Goal: Task Accomplishment & Management: Complete application form

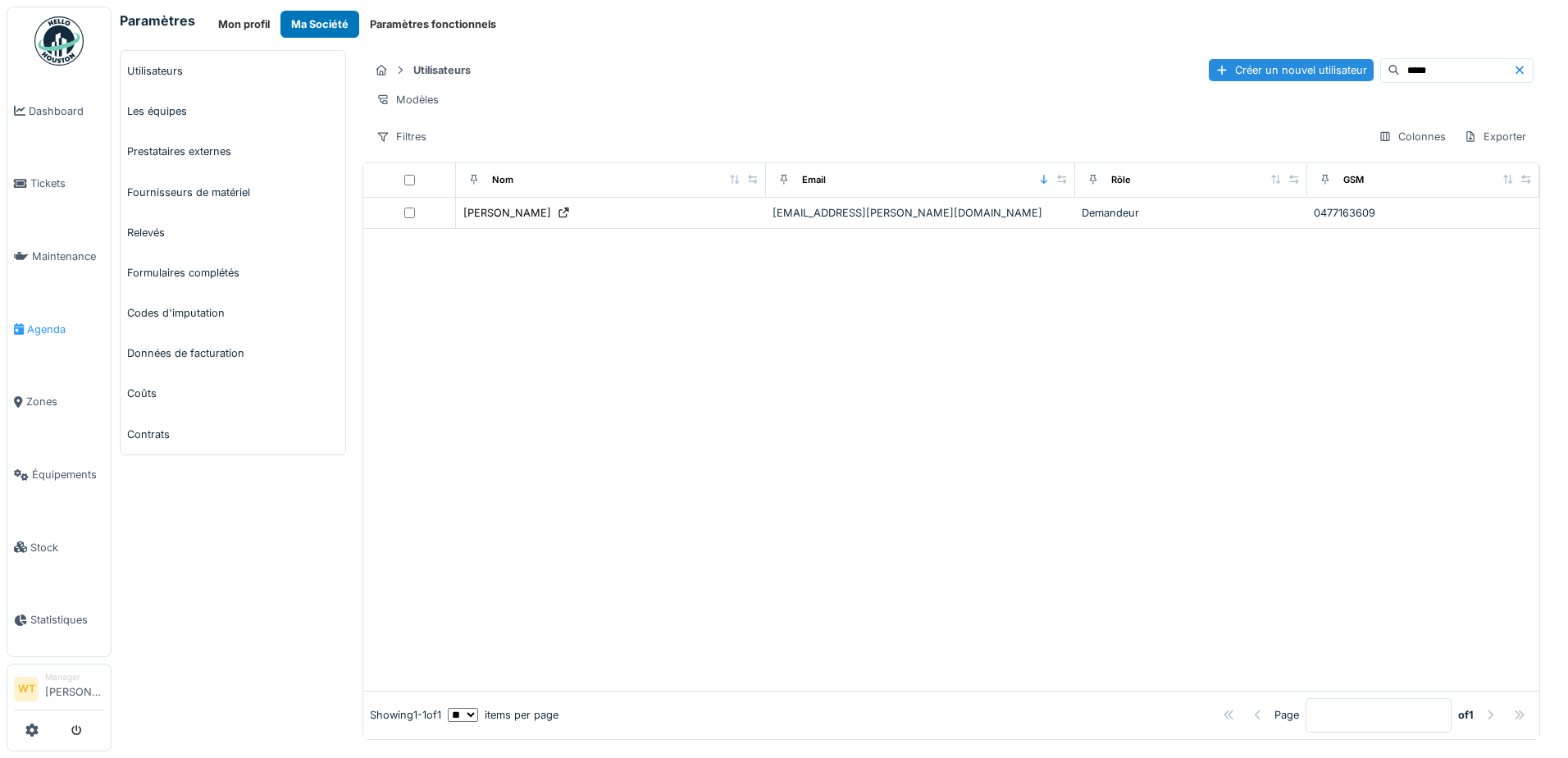
click at [49, 330] on link "Agenda" at bounding box center [59, 329] width 104 height 73
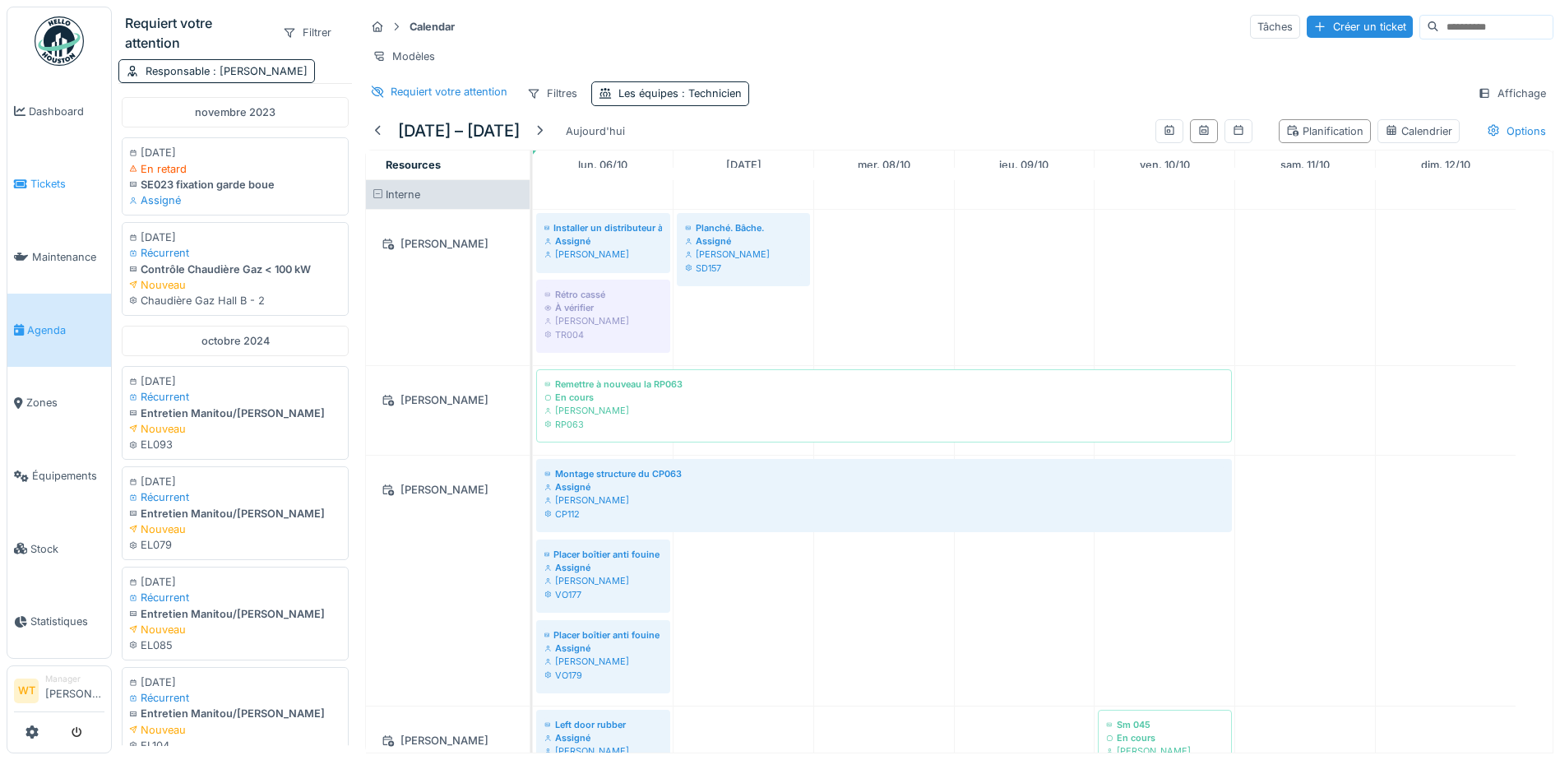
click at [40, 182] on span "Tickets" at bounding box center [67, 184] width 74 height 16
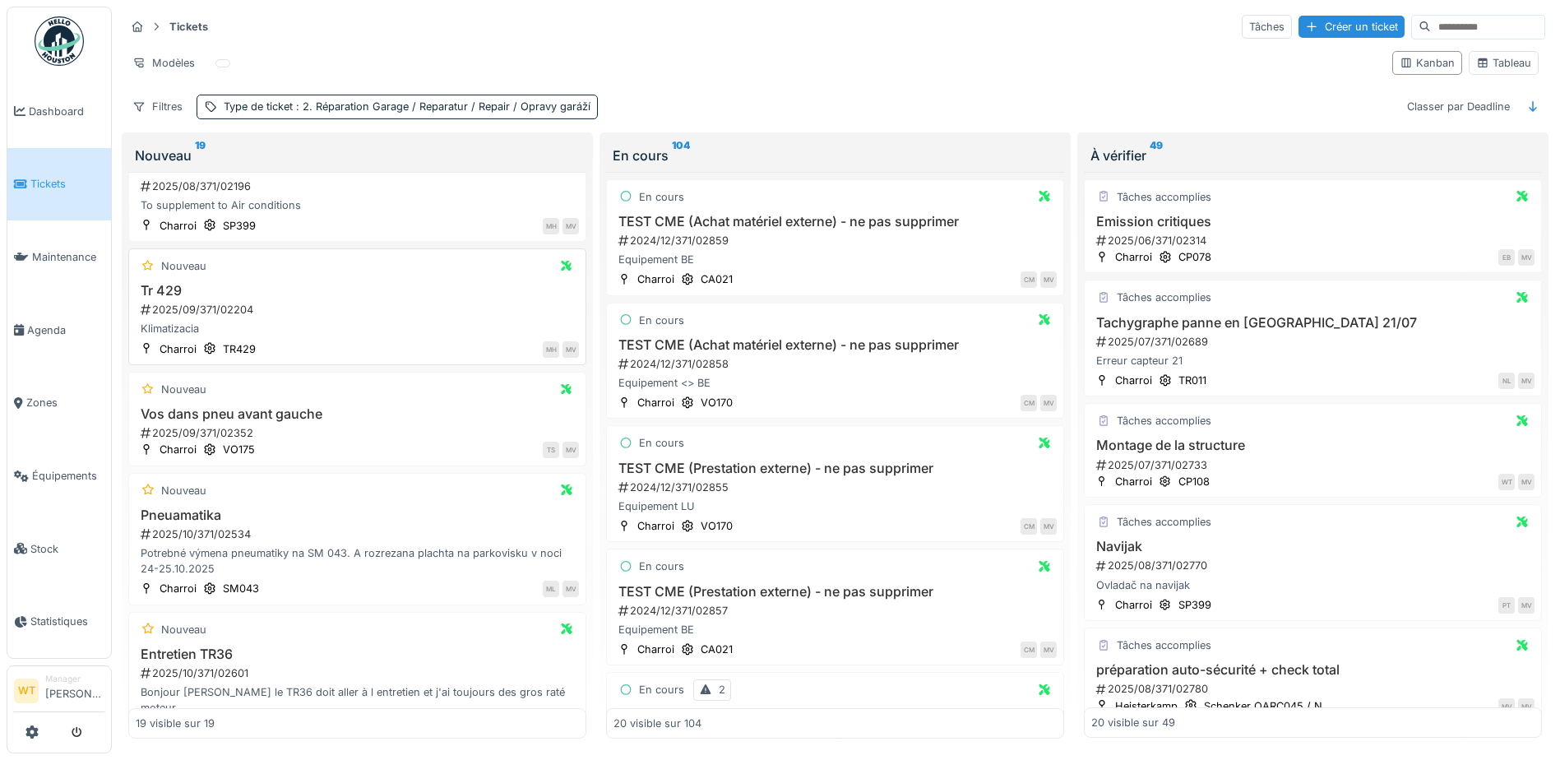
scroll to position [658, 0]
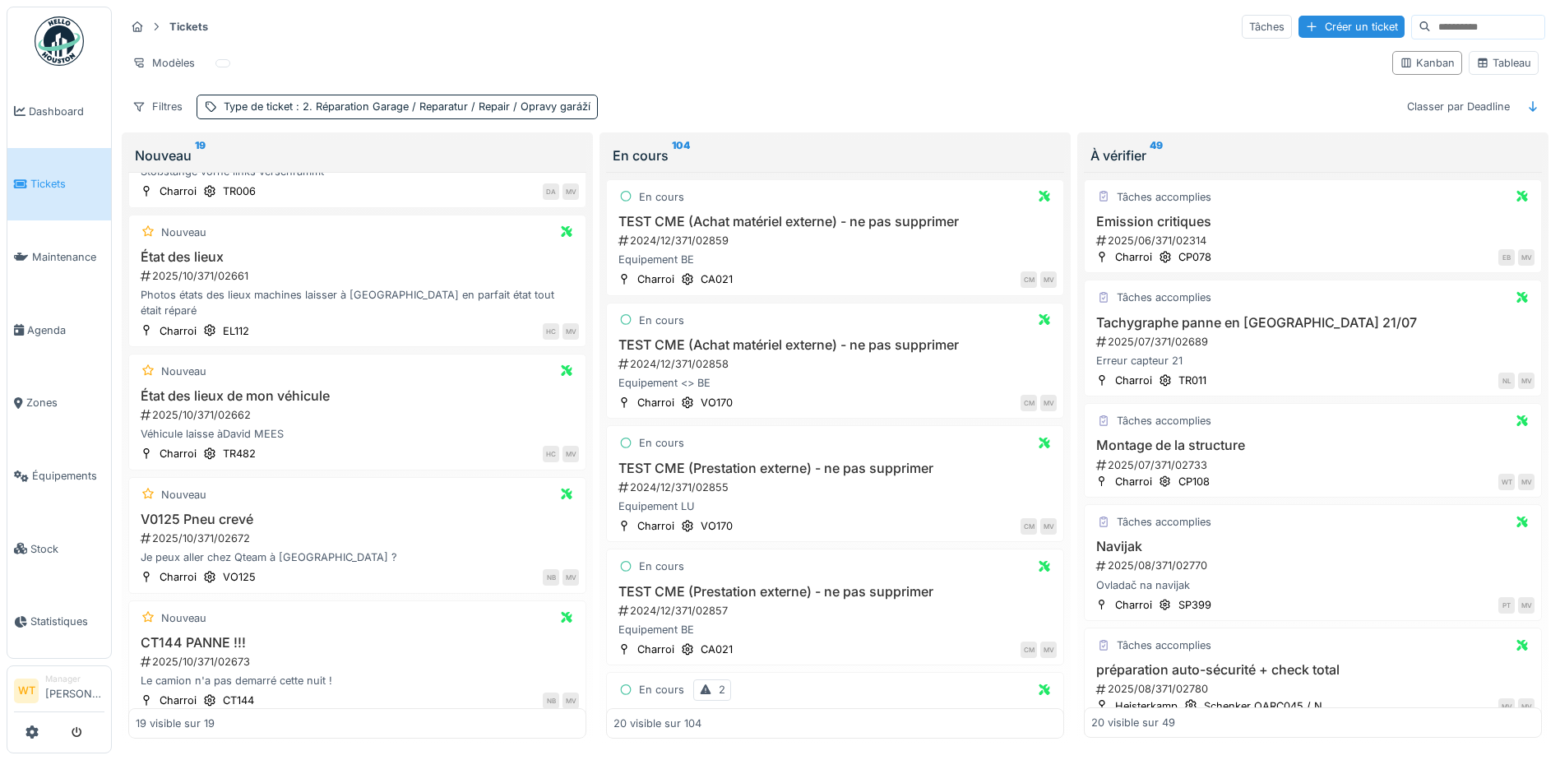
scroll to position [1562, 0]
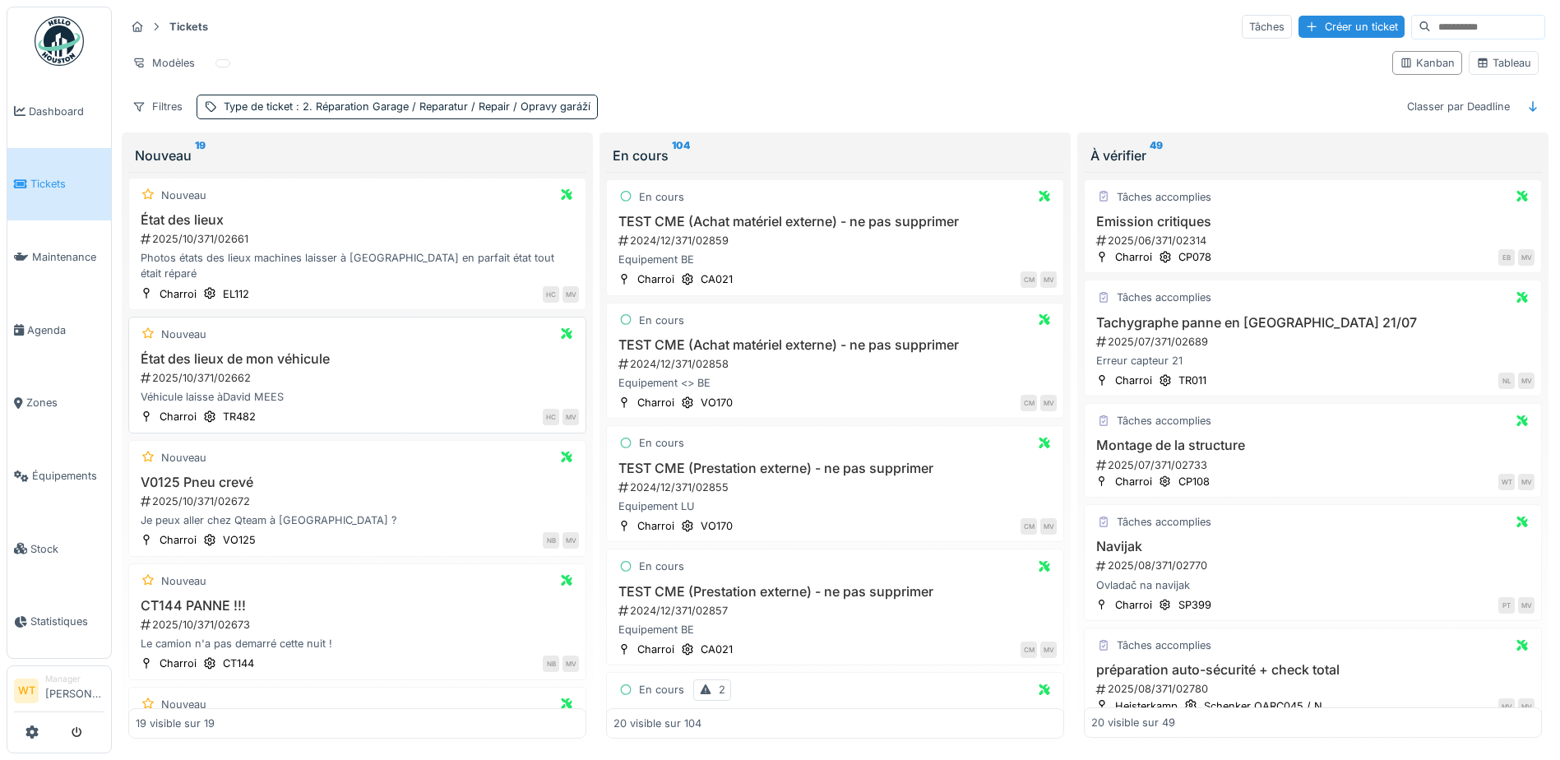
click at [284, 351] on h3 "État des lieux de mon véhicule" at bounding box center [357, 359] width 443 height 16
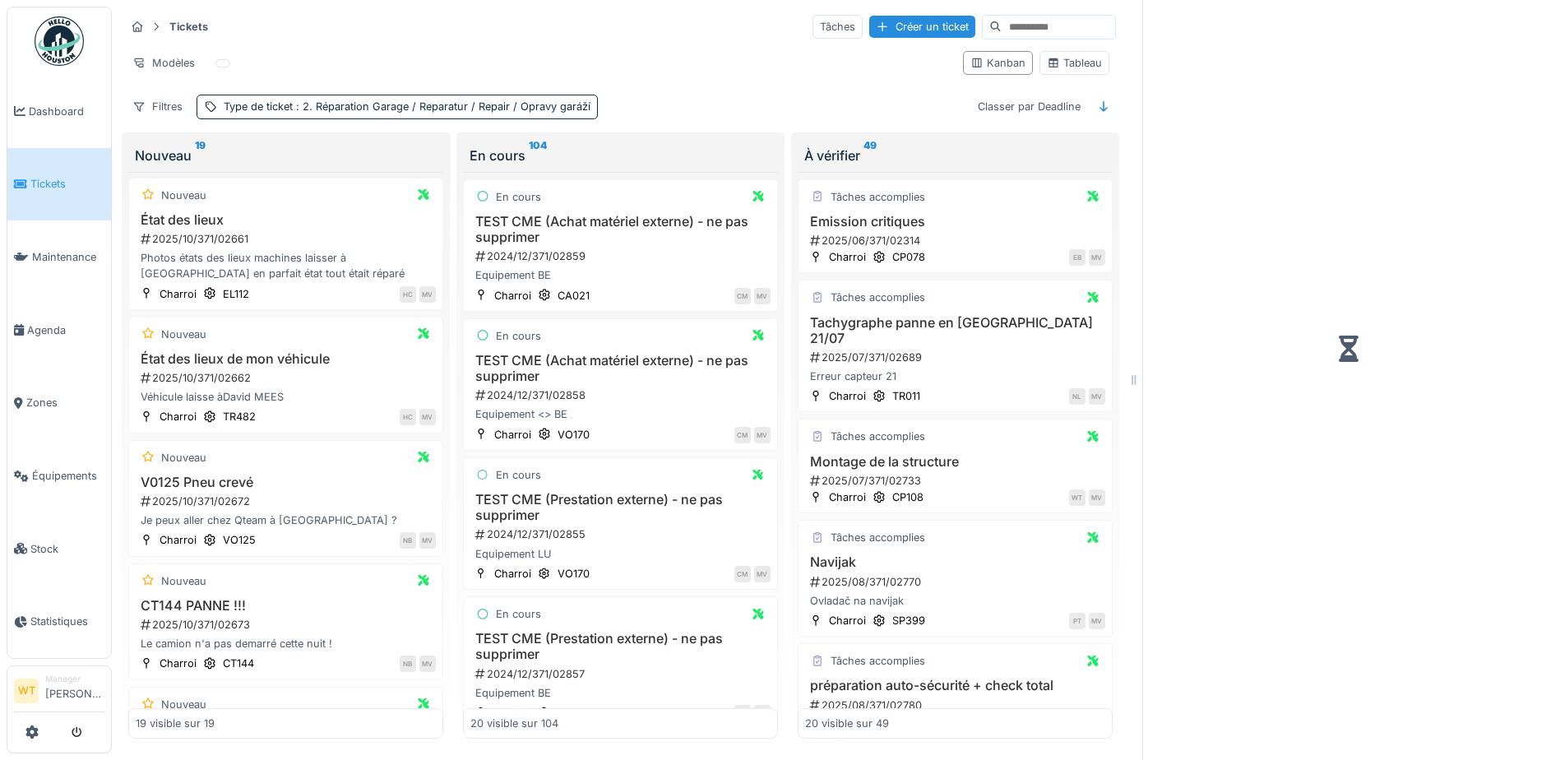
scroll to position [1578, 0]
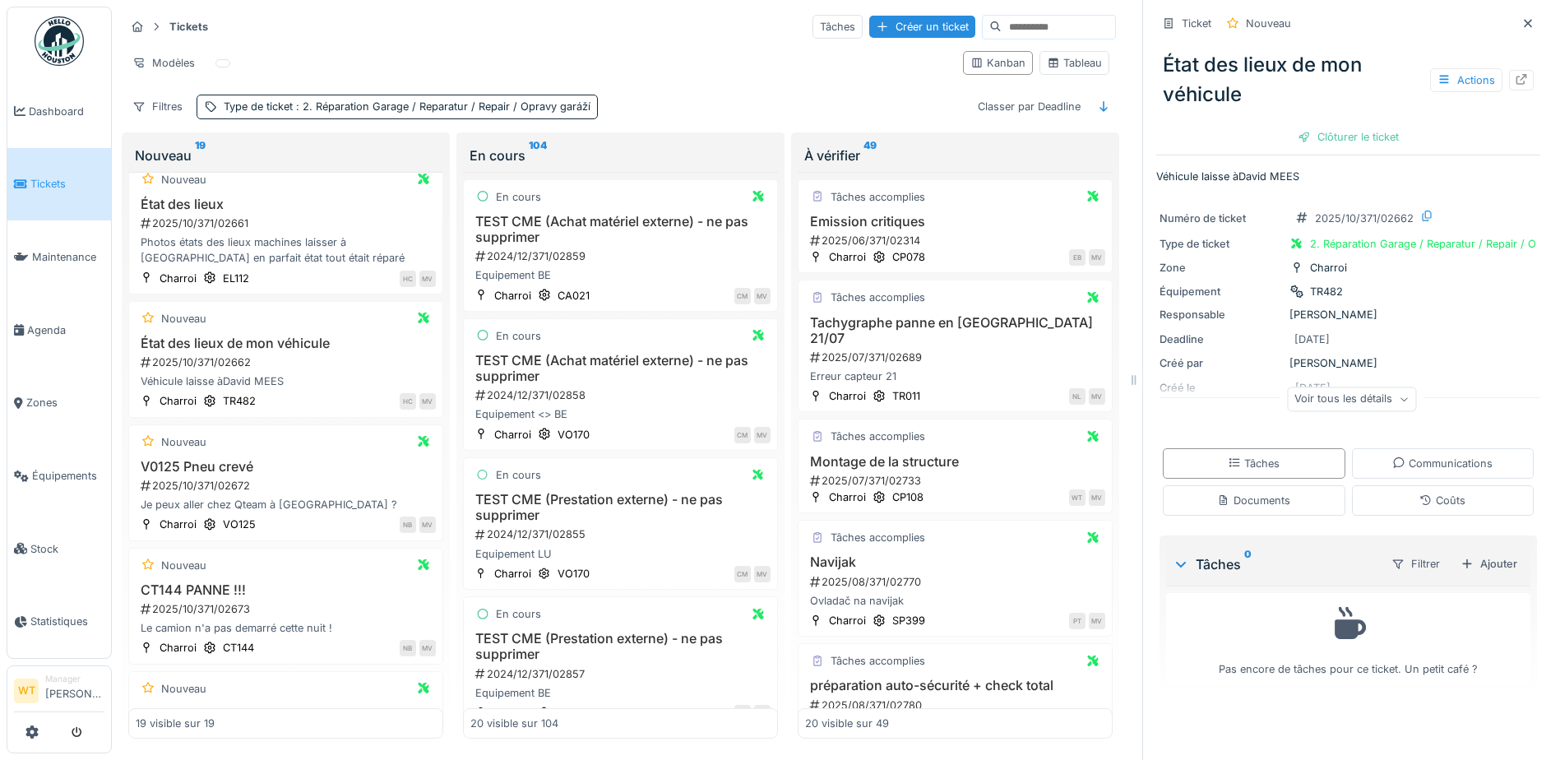
click at [1341, 399] on div "Voir tous les détails" at bounding box center [1351, 399] width 129 height 24
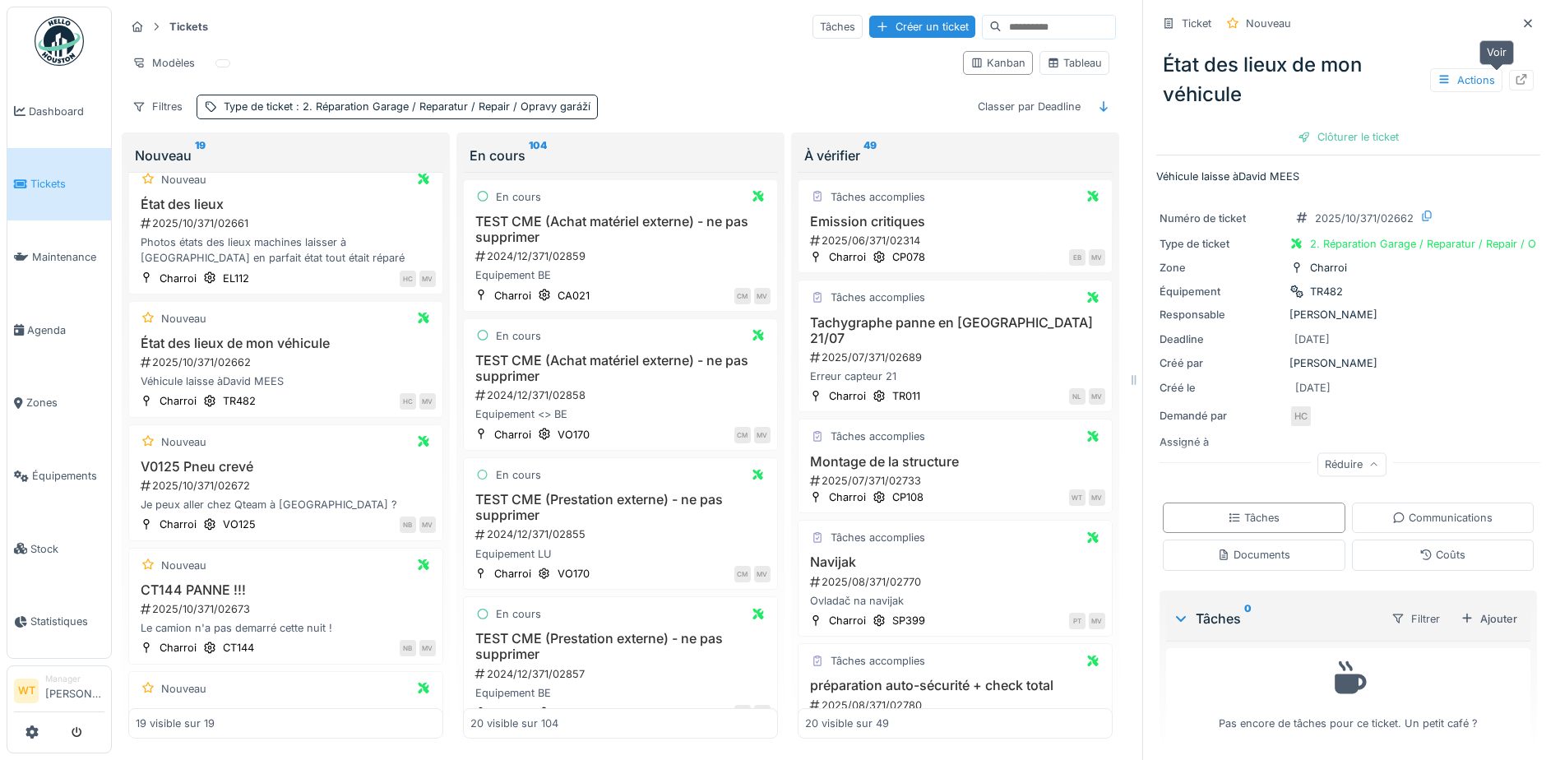
click at [1515, 76] on icon at bounding box center [1521, 79] width 13 height 11
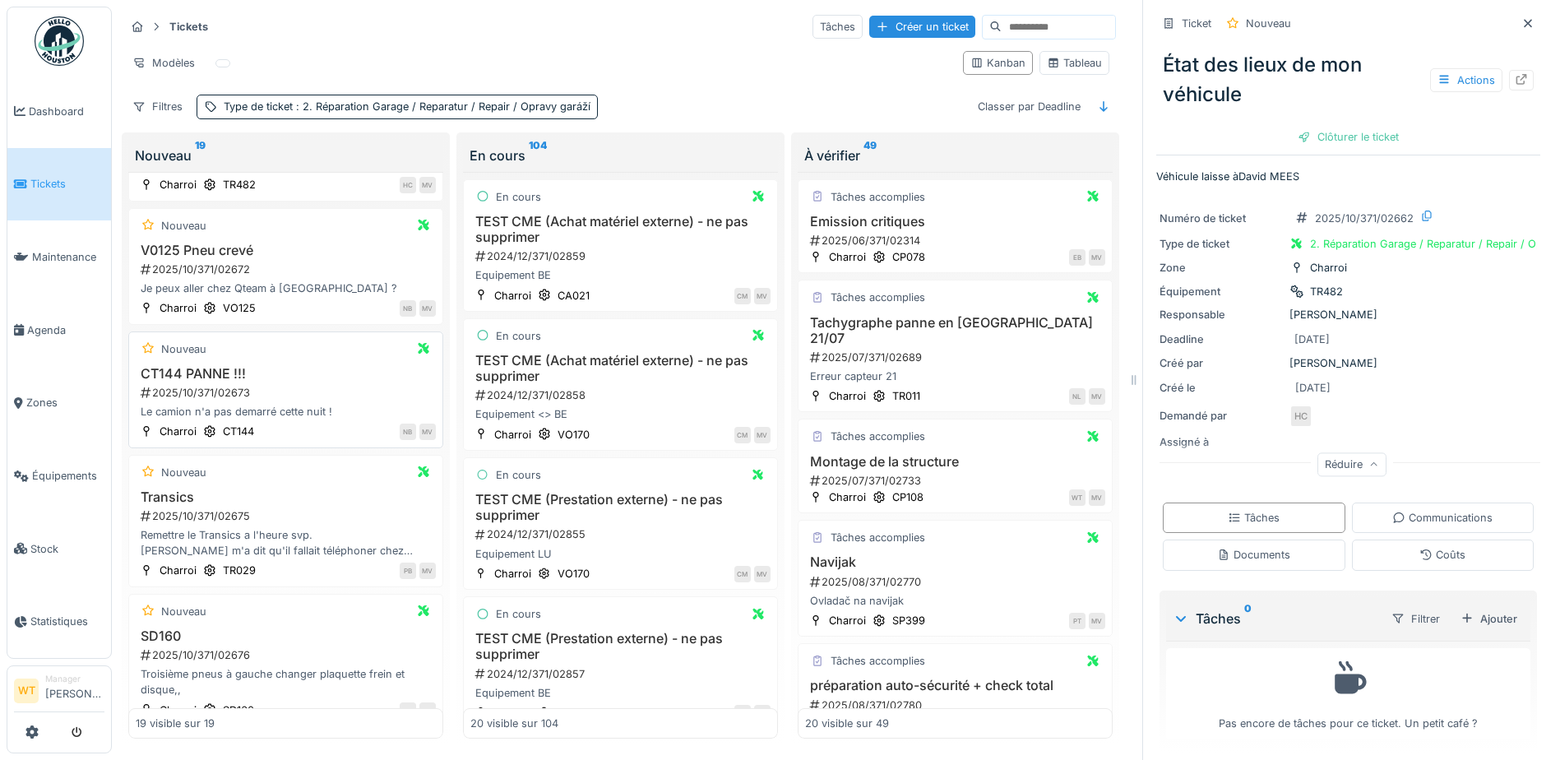
scroll to position [1819, 0]
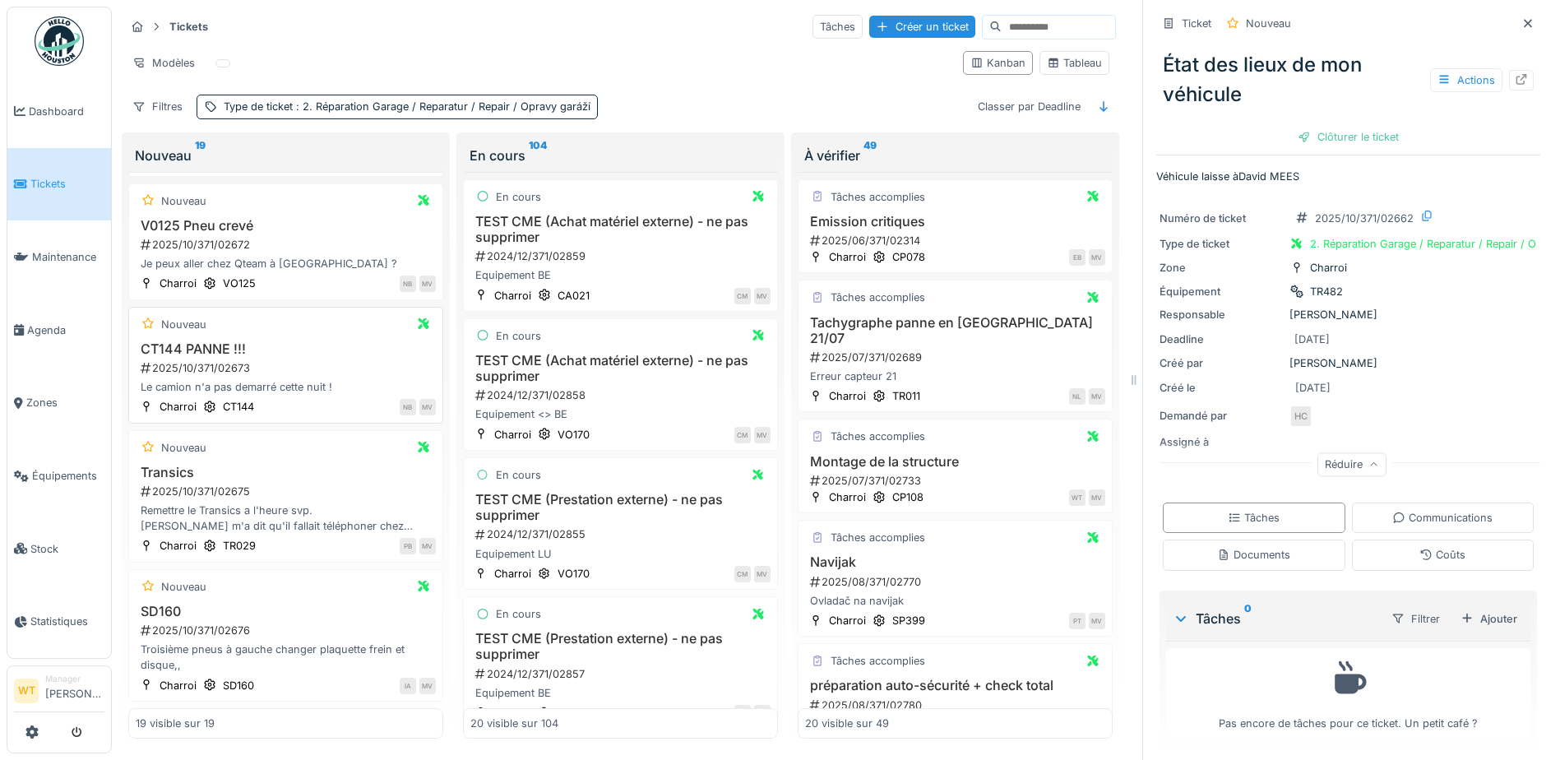
click at [230, 347] on h3 "CT144 PANNE !!!" at bounding box center [286, 349] width 300 height 16
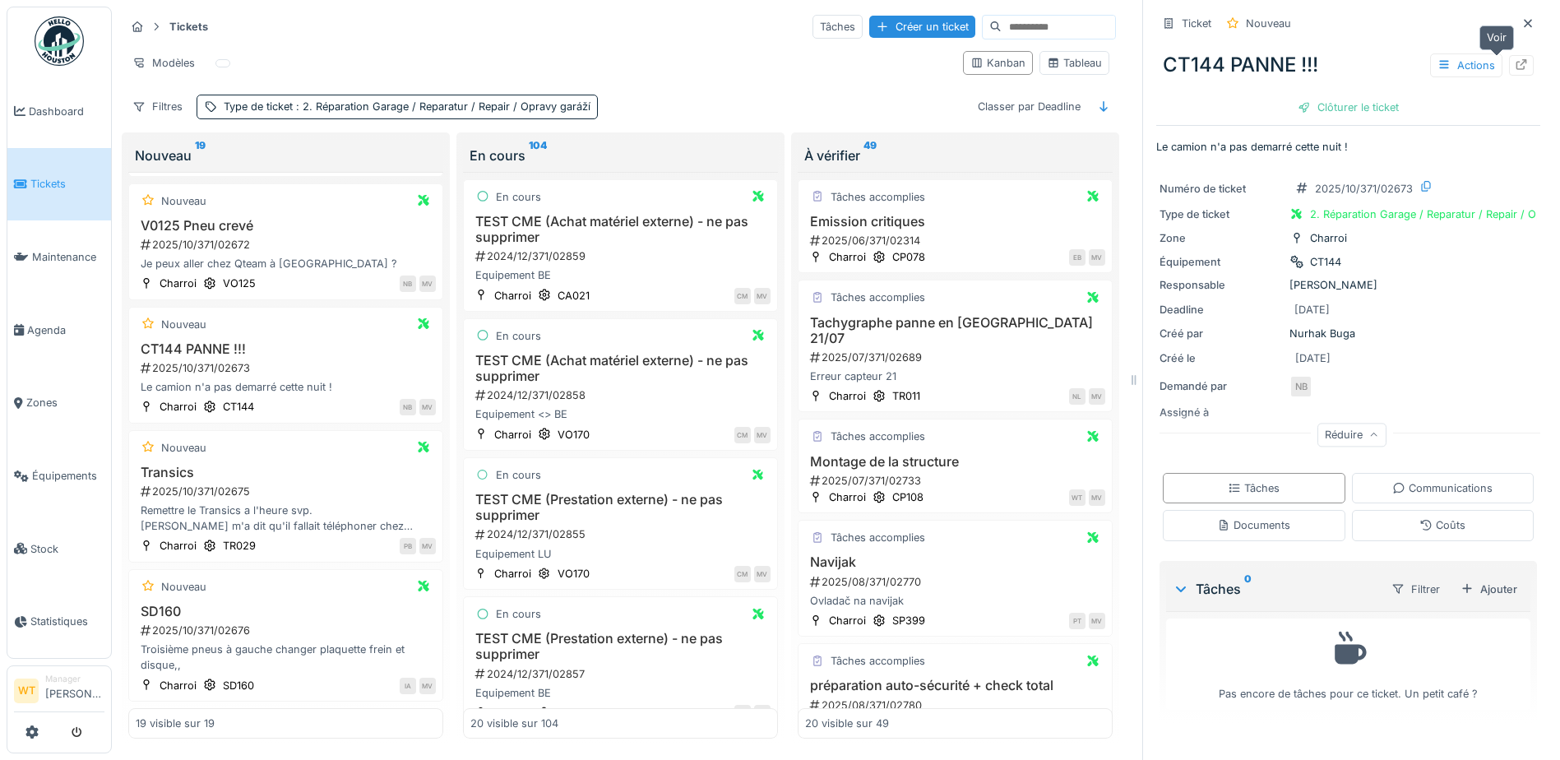
click at [1515, 62] on icon at bounding box center [1521, 64] width 13 height 11
click at [52, 192] on link "Tickets" at bounding box center [59, 184] width 104 height 73
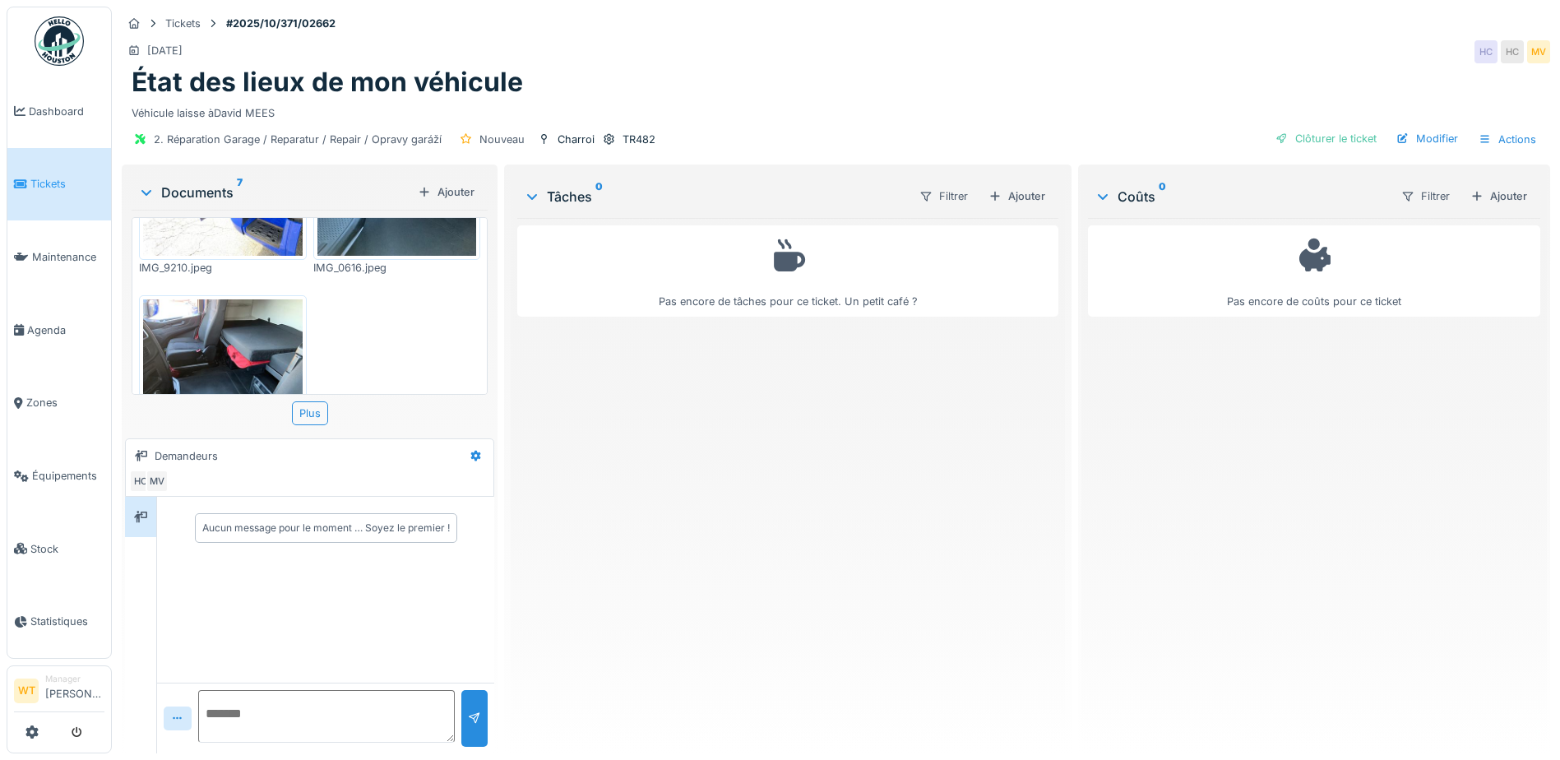
scroll to position [637, 0]
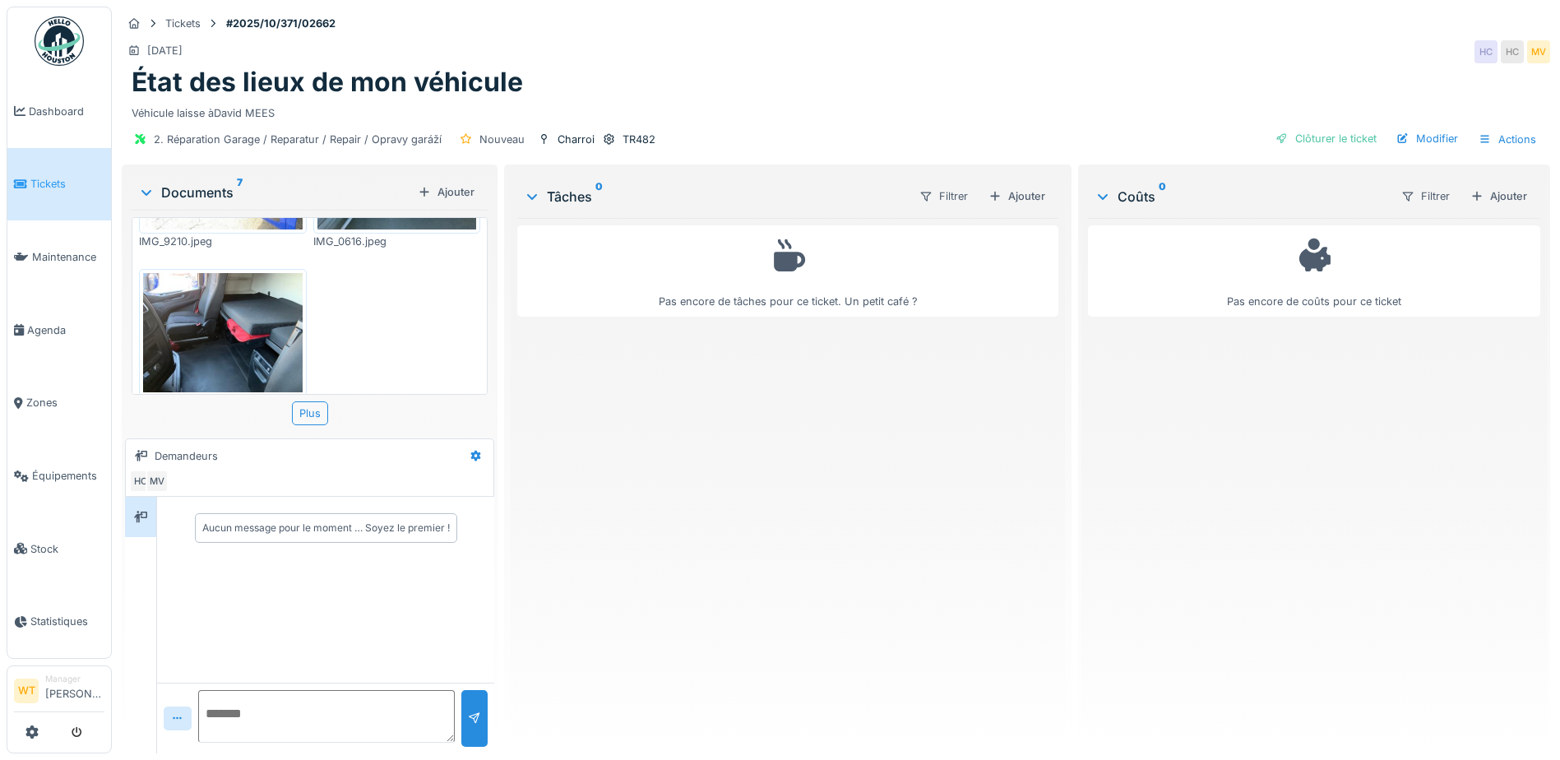
click at [238, 326] on img at bounding box center [223, 332] width 160 height 119
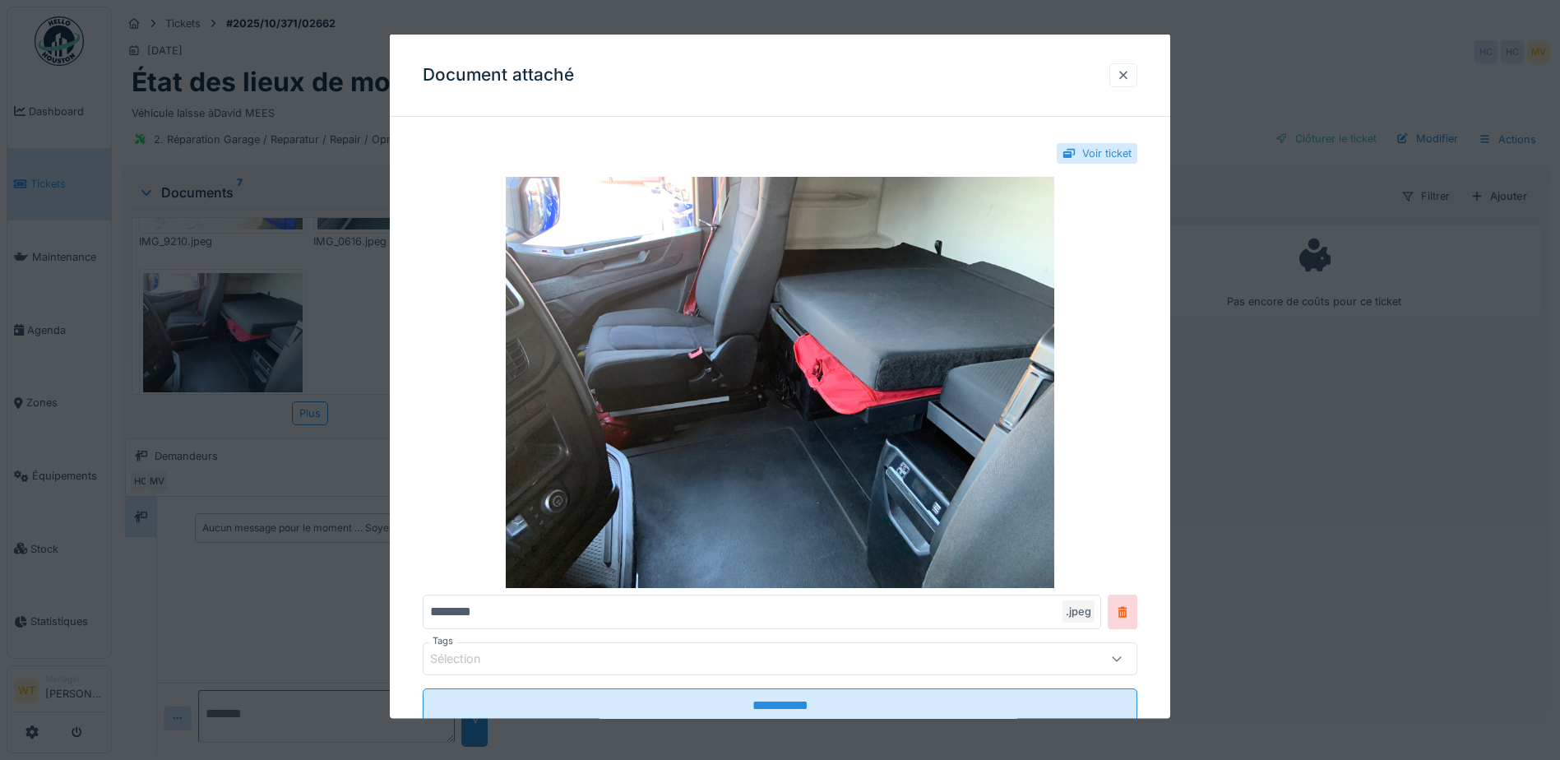
click at [1129, 77] on div at bounding box center [1123, 75] width 13 height 16
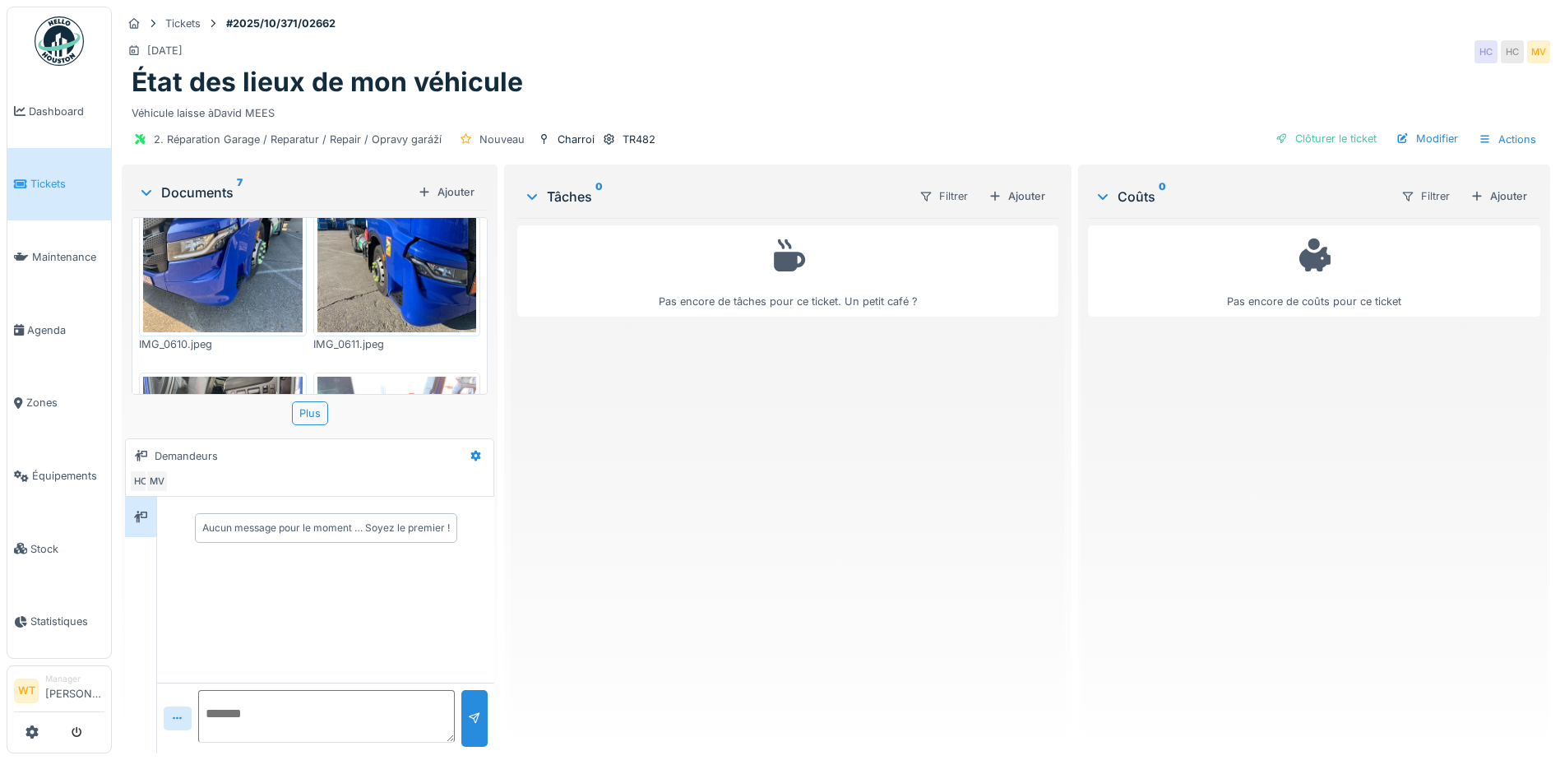
scroll to position [0, 0]
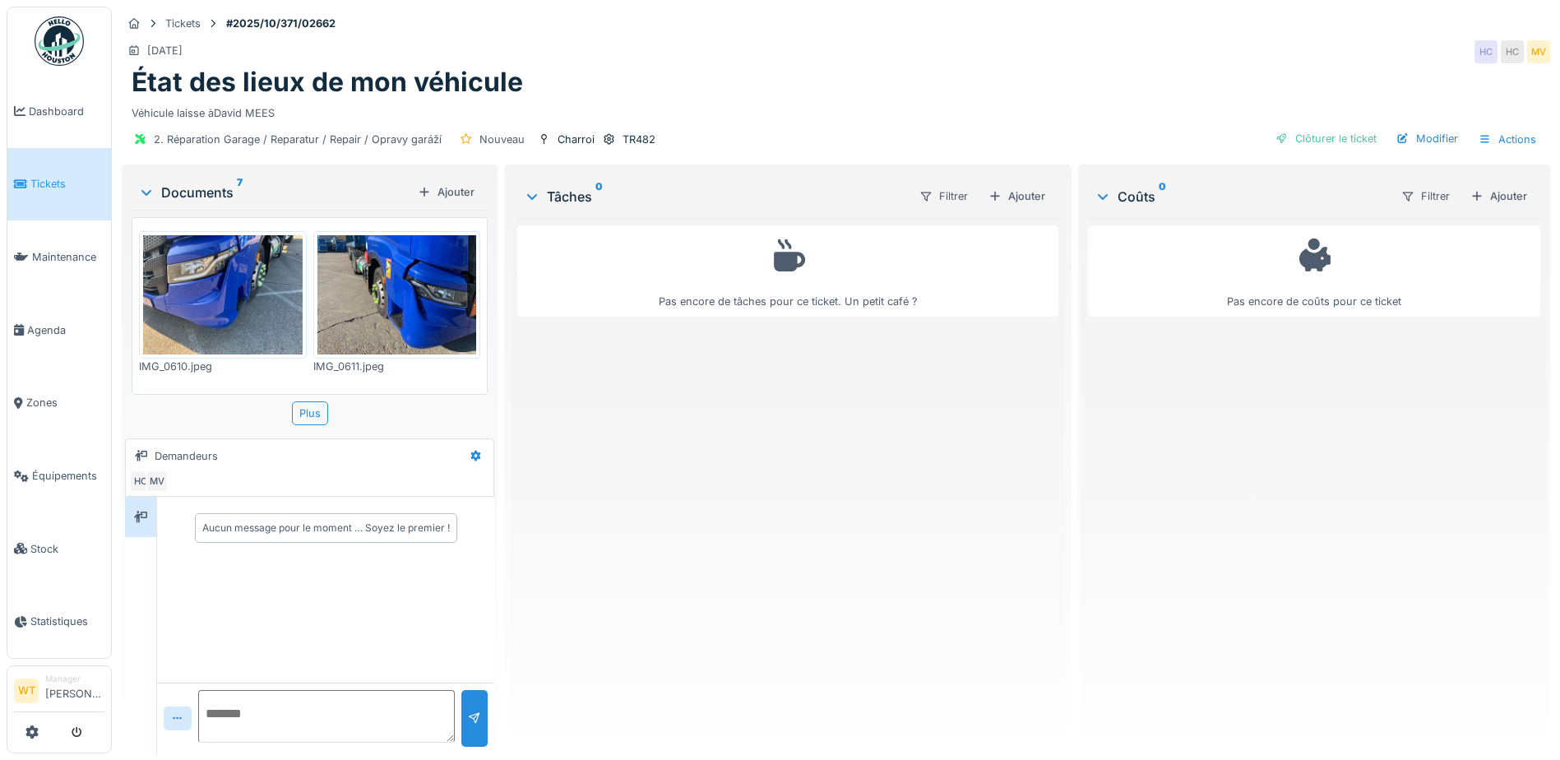
click at [231, 292] on img at bounding box center [223, 294] width 160 height 119
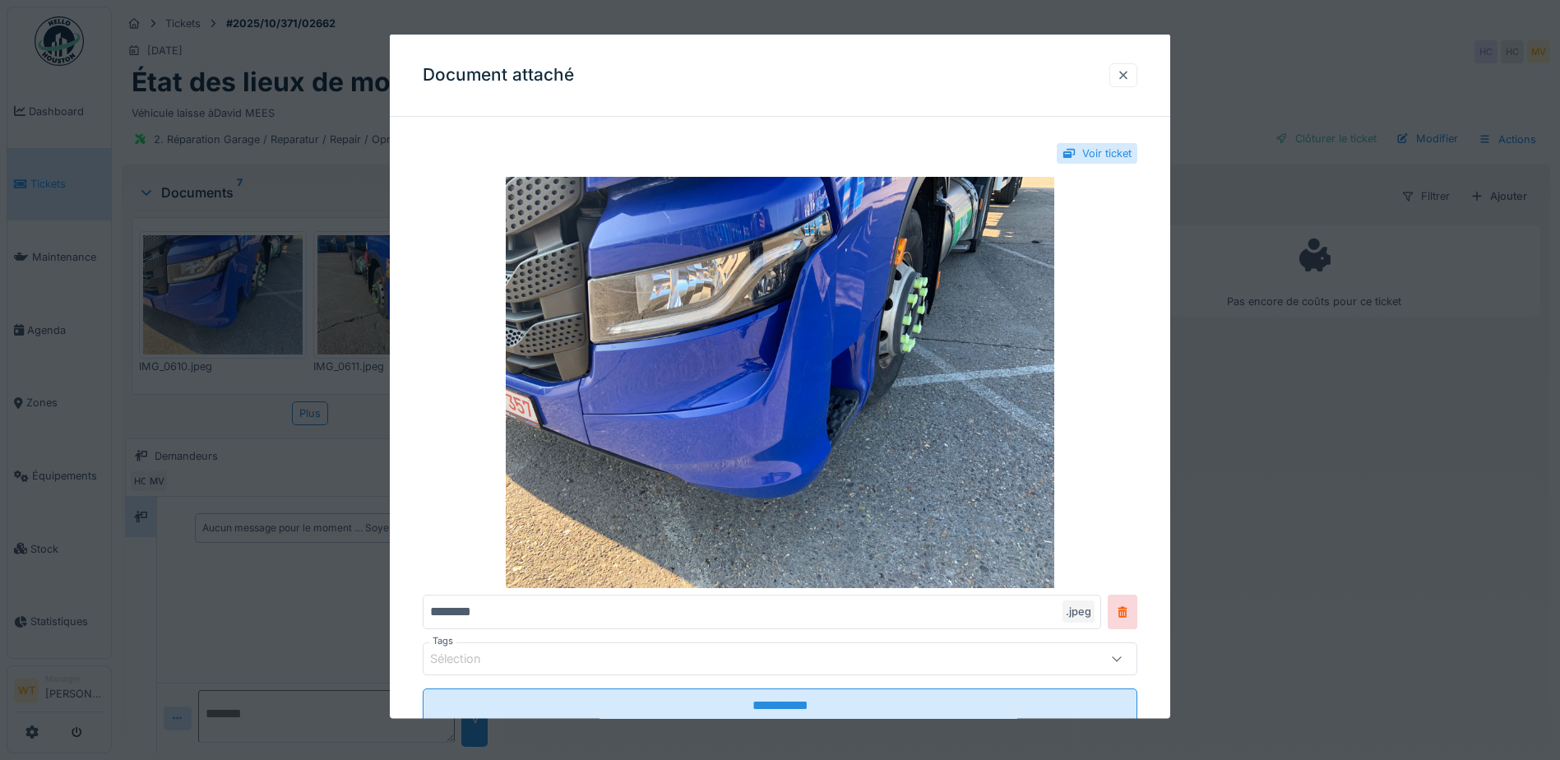
click at [1129, 68] on div at bounding box center [1123, 75] width 13 height 16
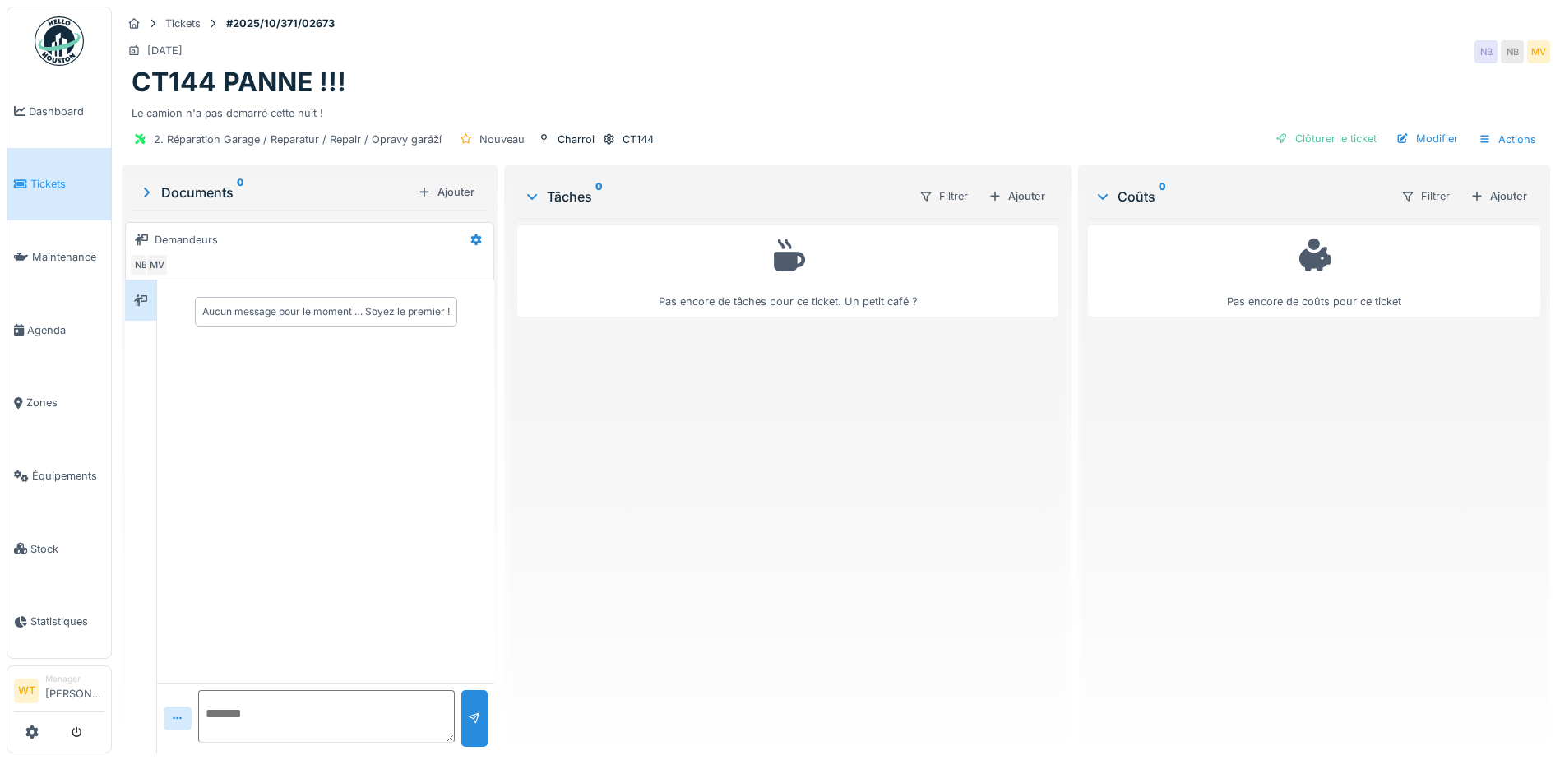
drag, startPoint x: 1002, startPoint y: 193, endPoint x: 984, endPoint y: 198, distance: 18.8
click at [1002, 193] on div "Ajouter" at bounding box center [1017, 196] width 70 height 22
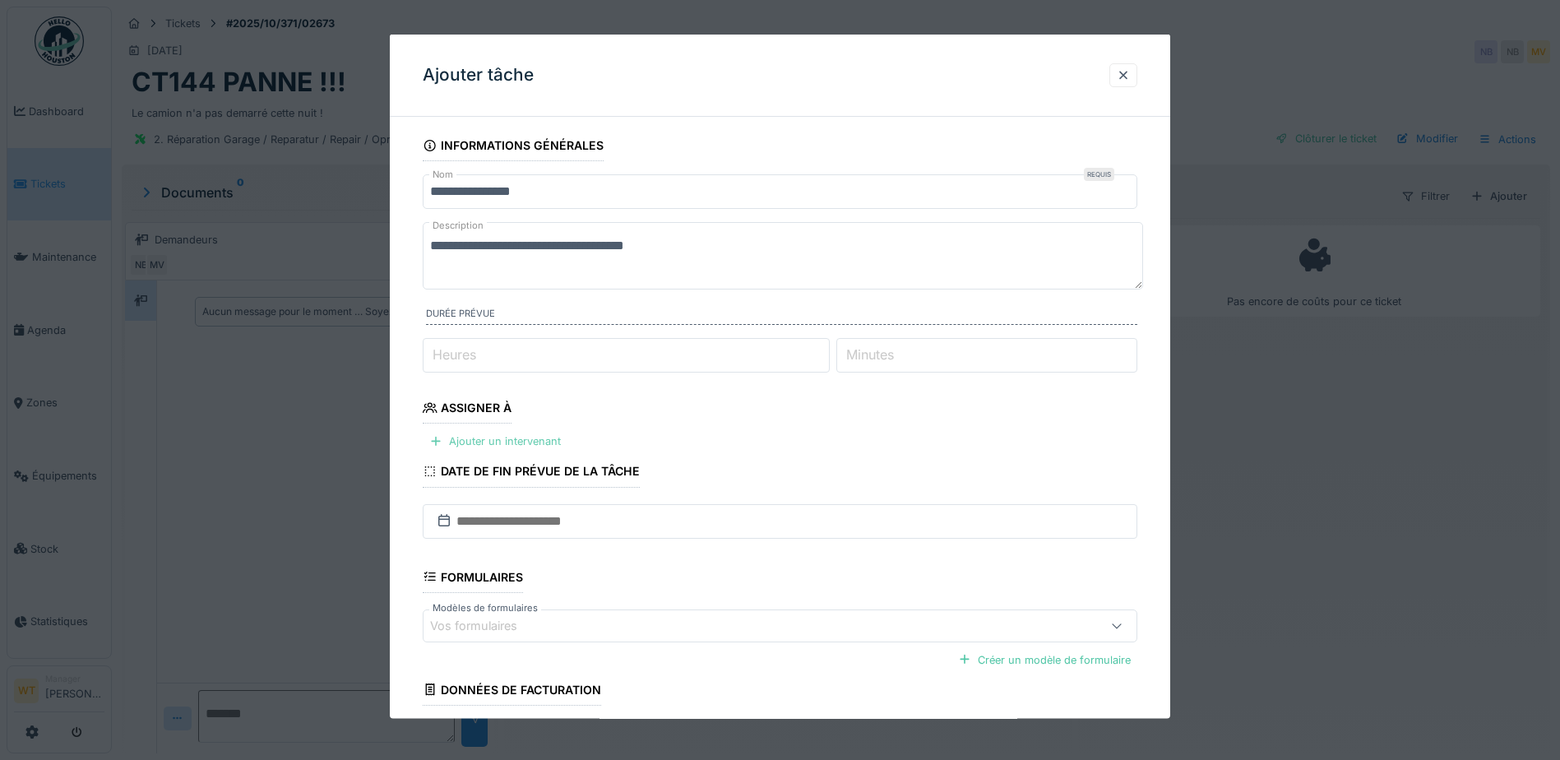
click at [522, 448] on div "Ajouter un intervenant" at bounding box center [495, 441] width 145 height 22
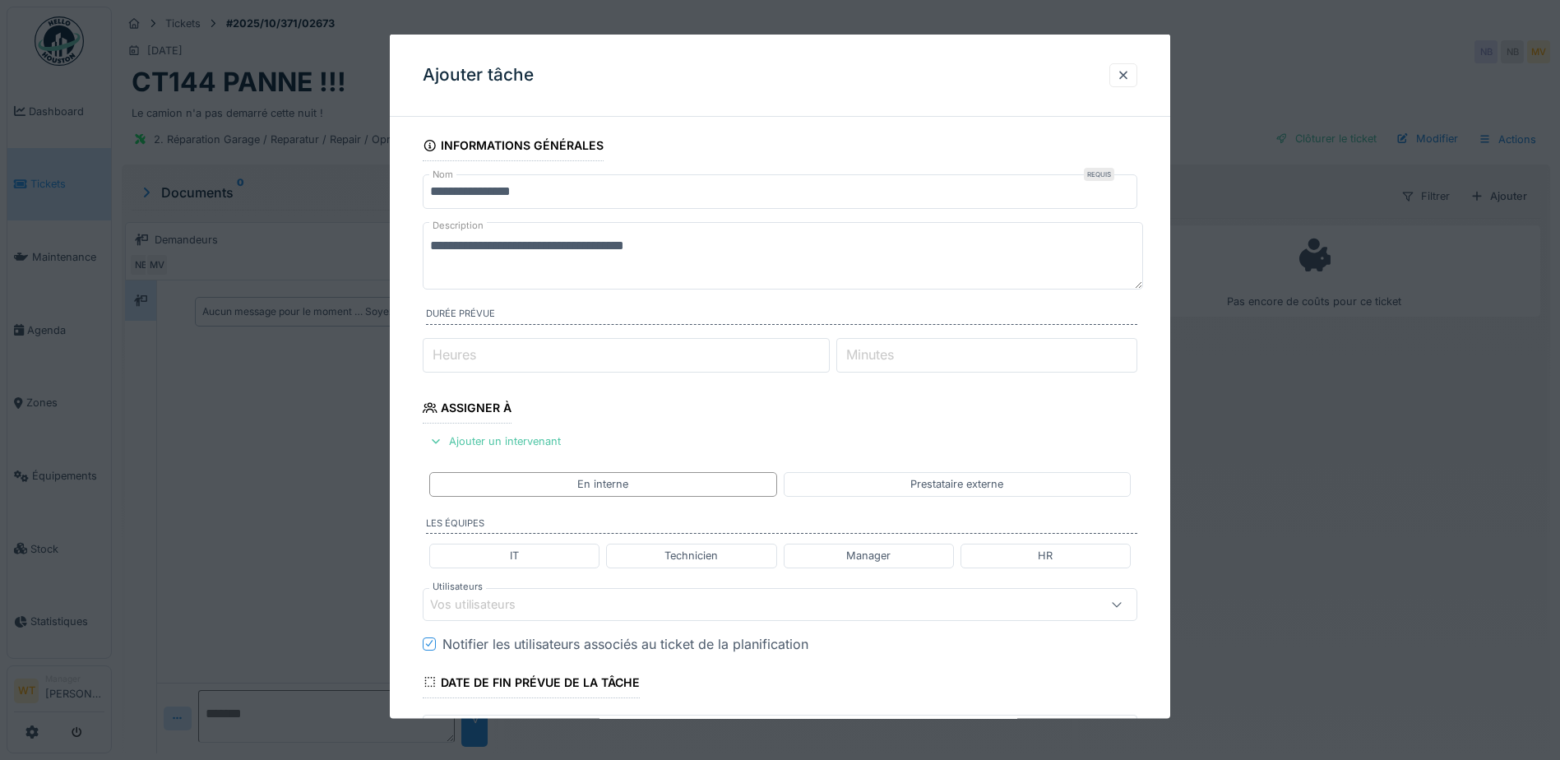
click at [512, 604] on div "Vos utilisateurs" at bounding box center [484, 604] width 109 height 18
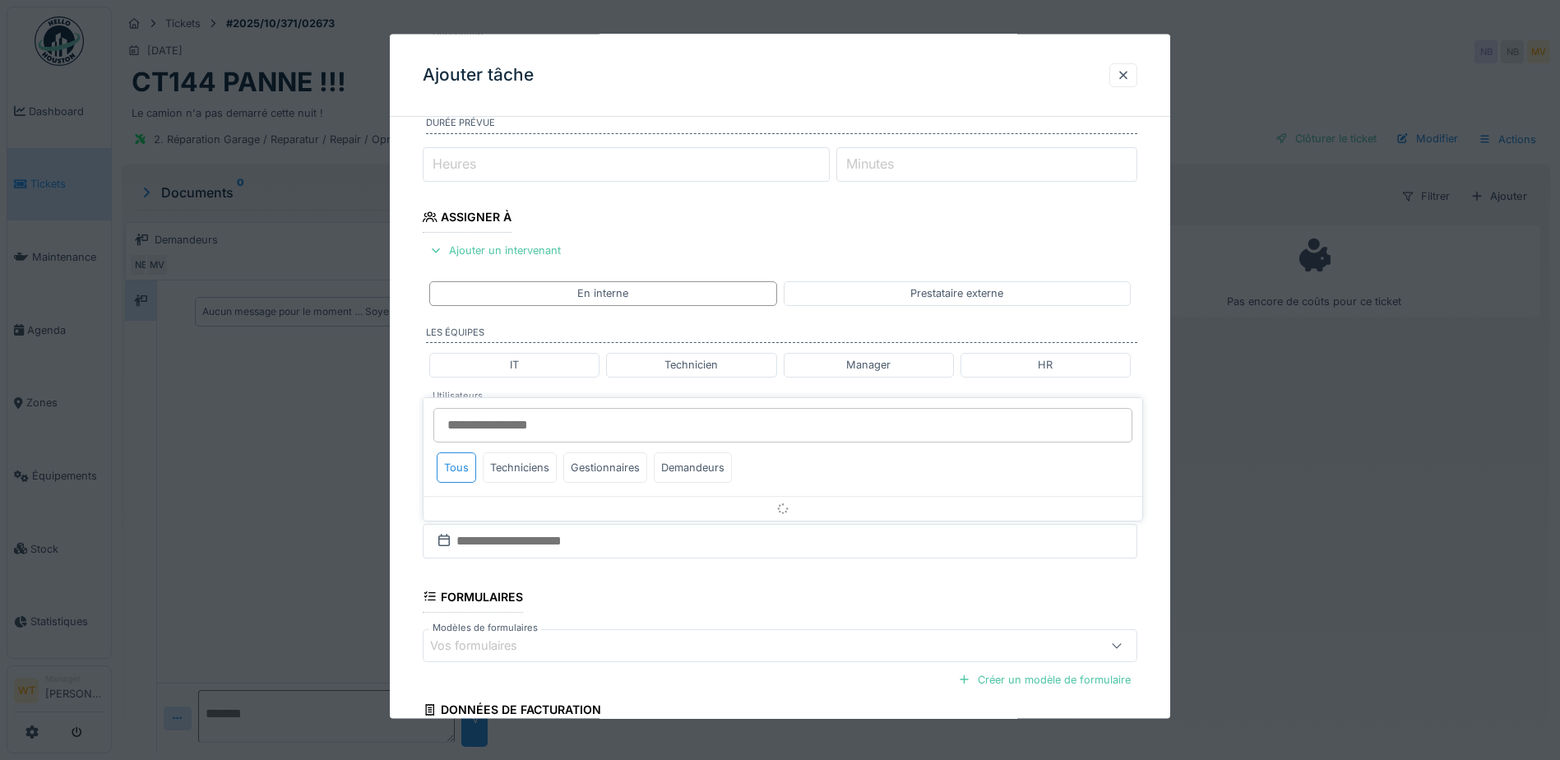
scroll to position [228, 0]
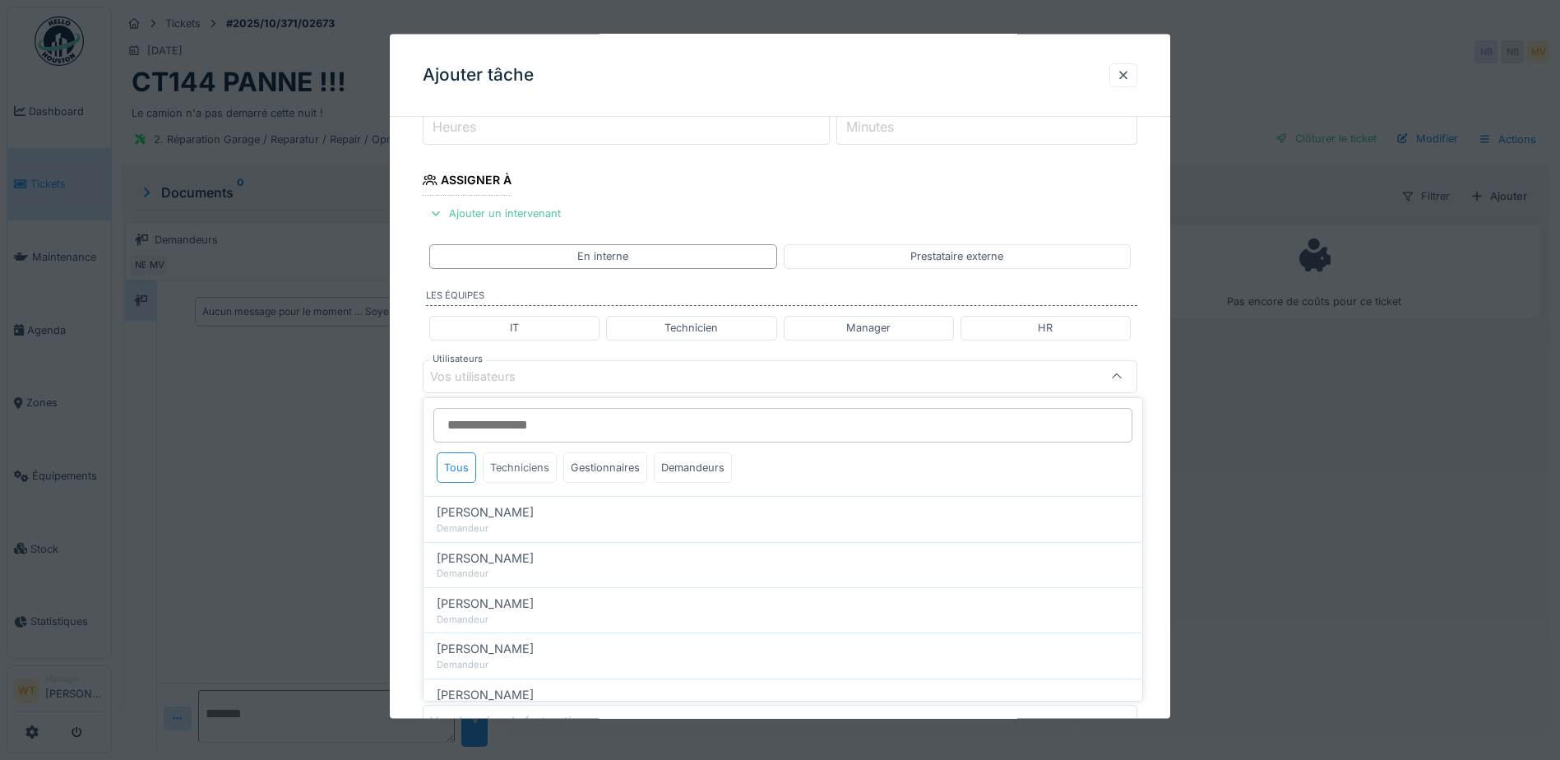
click at [522, 474] on div "Techniciens" at bounding box center [520, 467] width 74 height 30
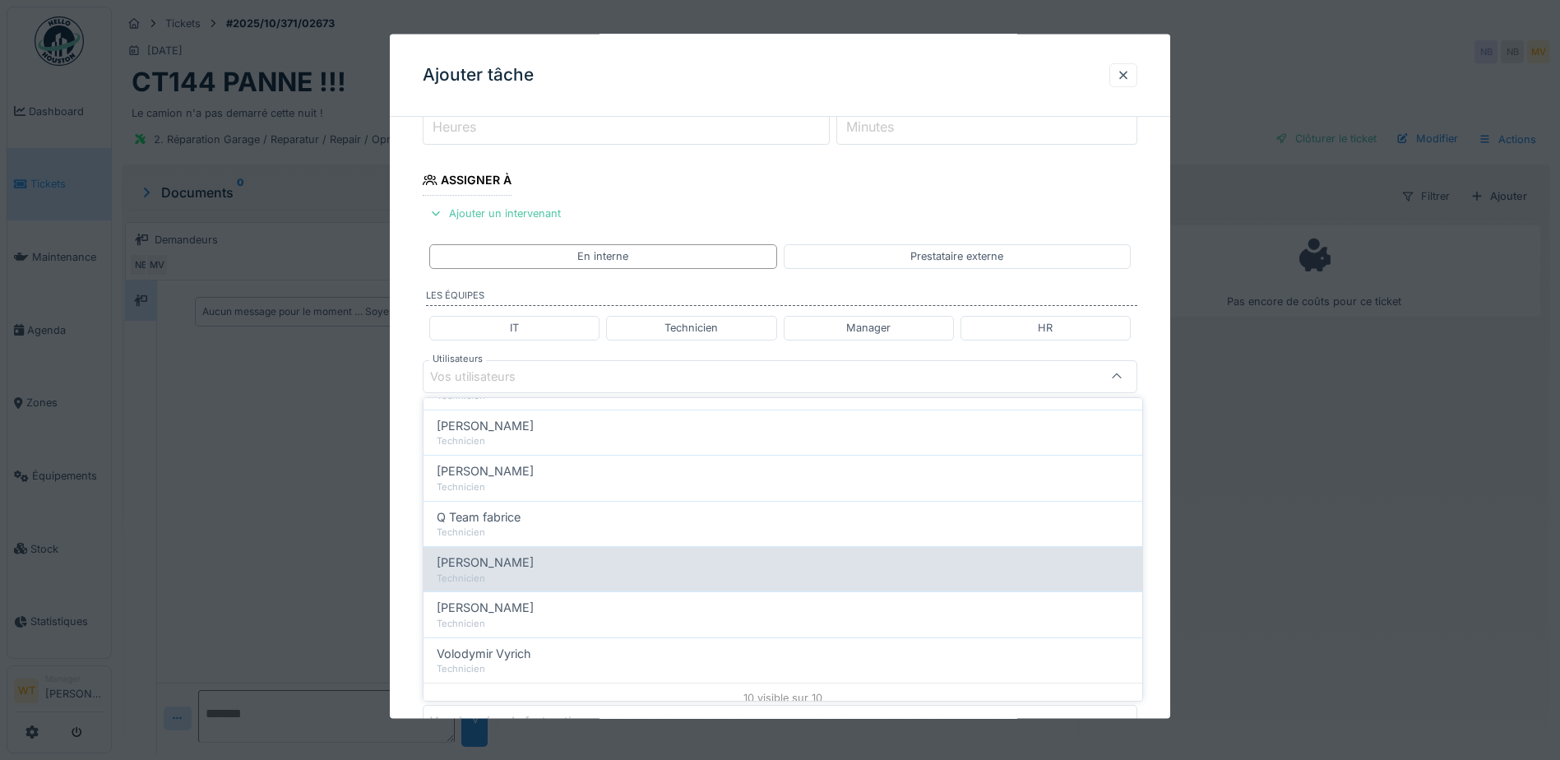
scroll to position [280, 0]
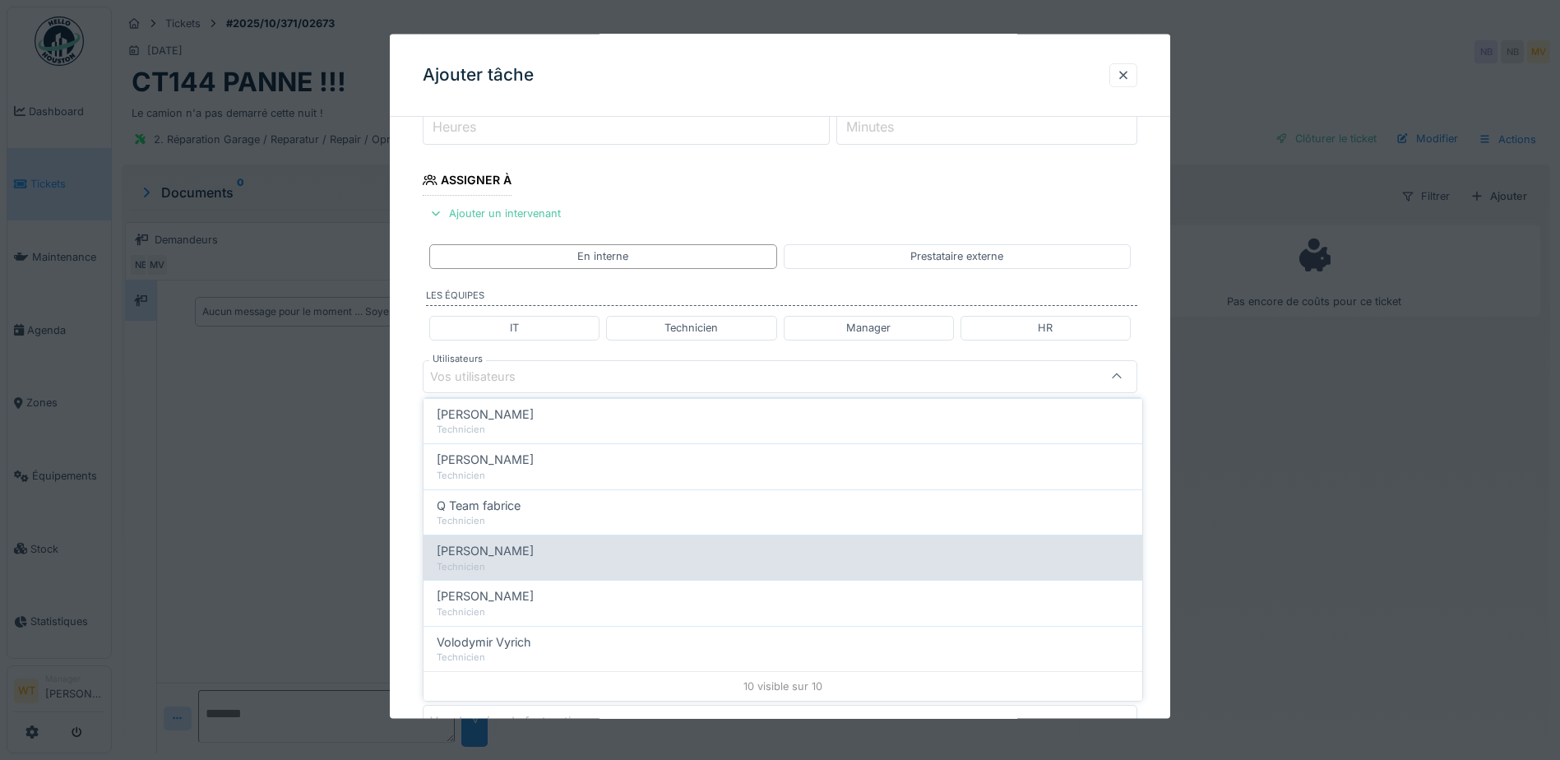
click at [529, 552] on span "[PERSON_NAME]" at bounding box center [485, 551] width 97 height 18
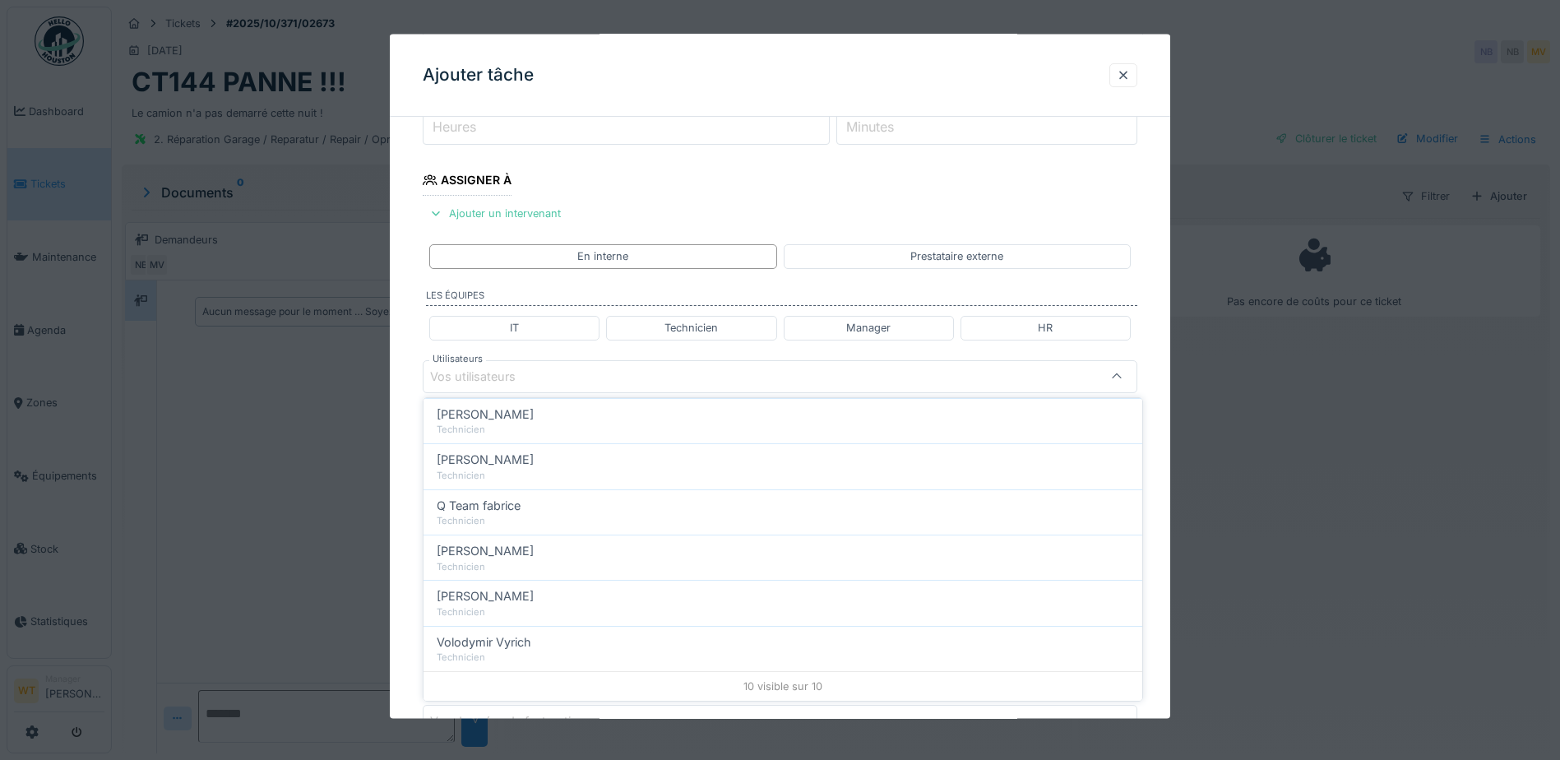
type input "****"
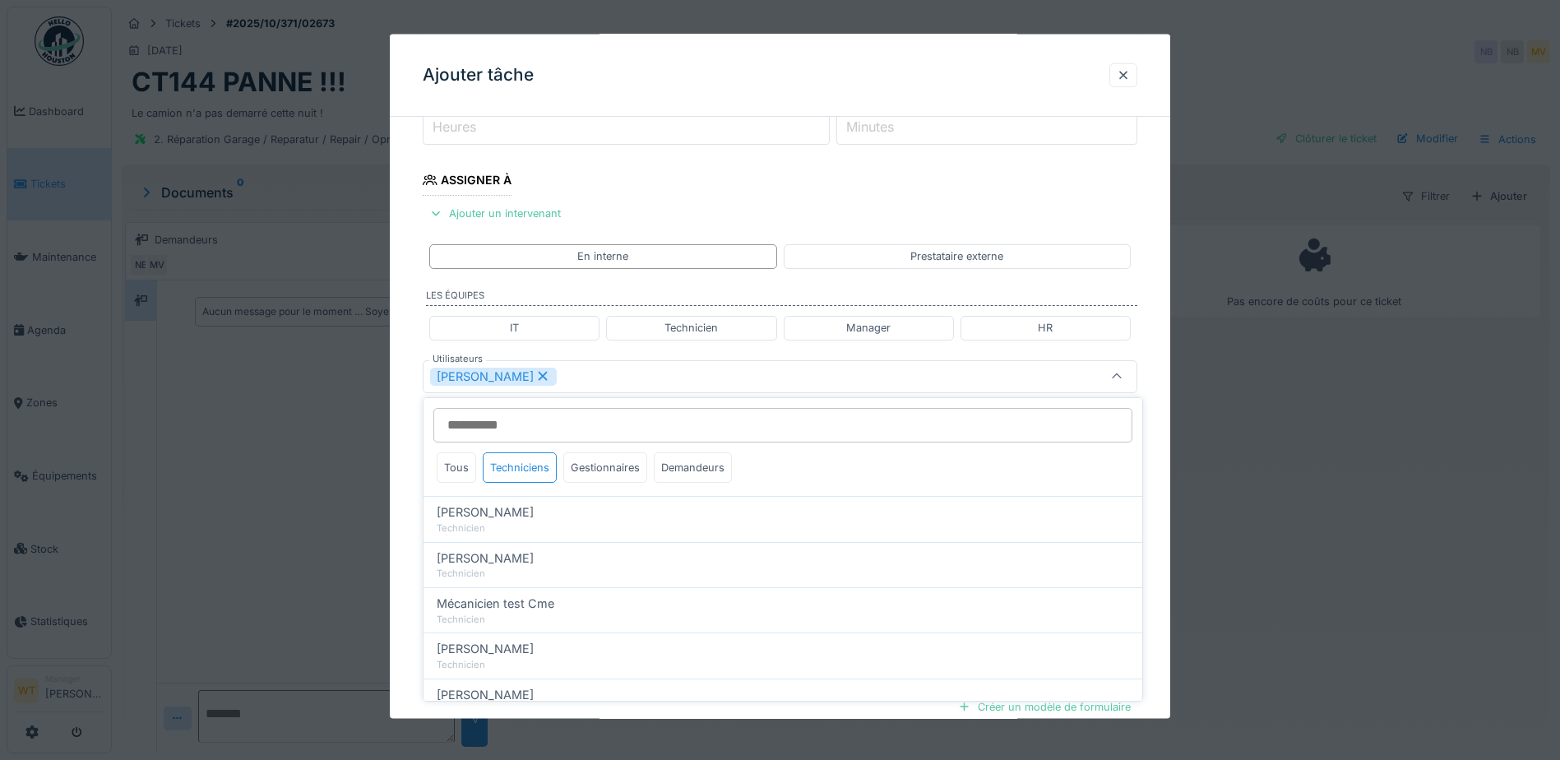
click at [621, 379] on div "Sergej Mandzjuk" at bounding box center [738, 376] width 616 height 18
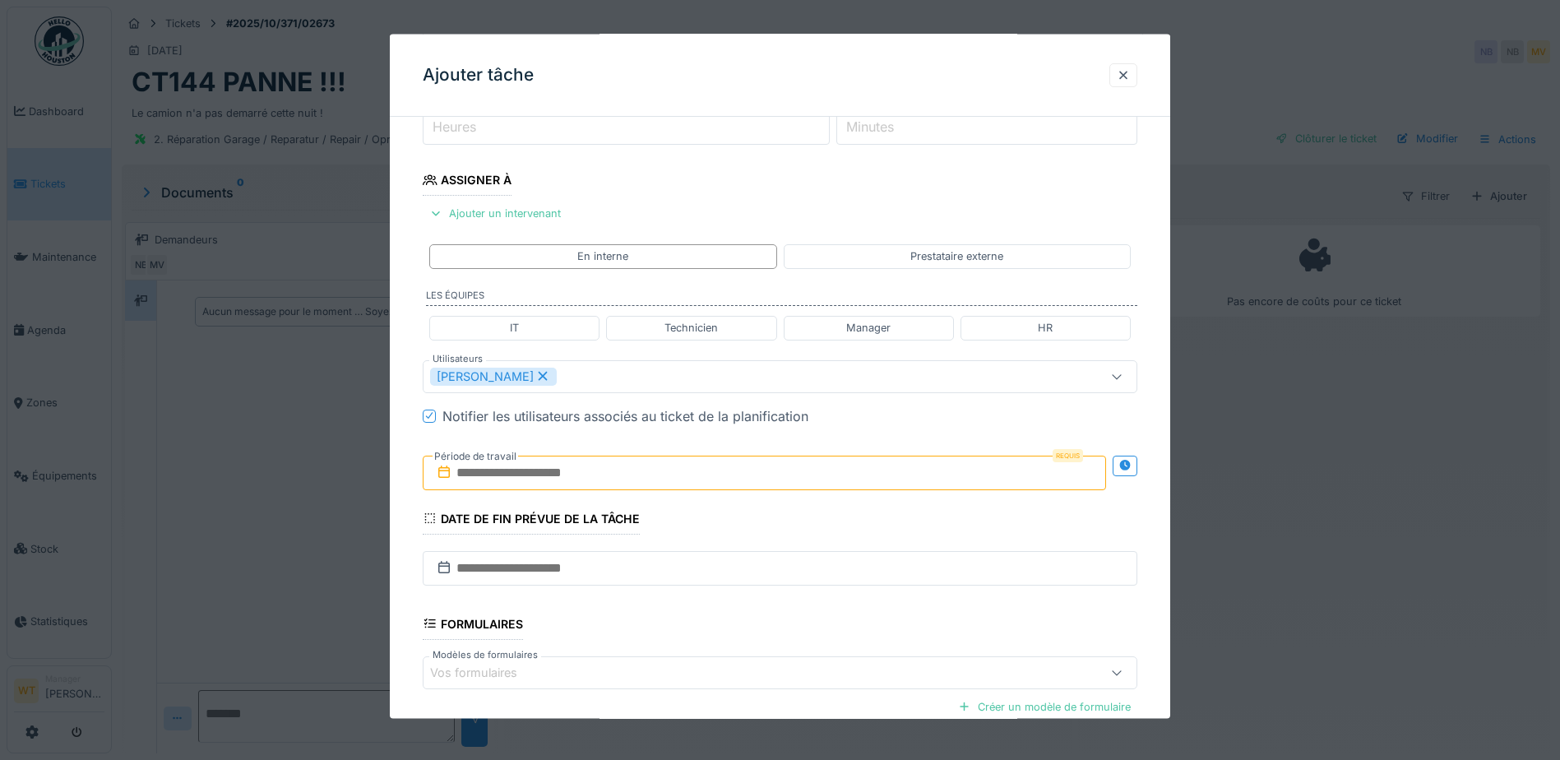
click at [532, 476] on input "text" at bounding box center [764, 472] width 683 height 35
click at [683, 613] on div "6" at bounding box center [687, 607] width 22 height 24
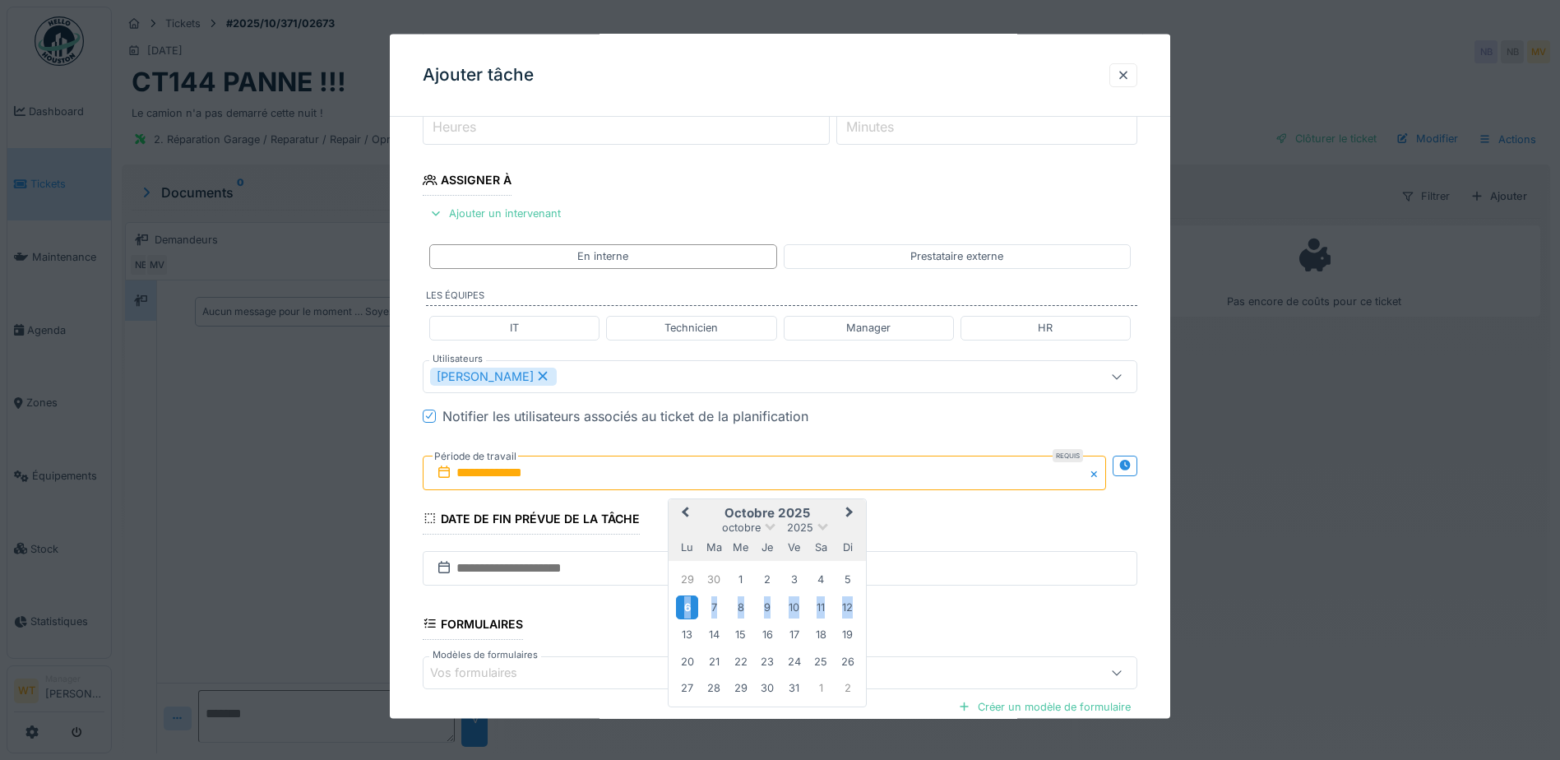
click at [683, 613] on div "6" at bounding box center [687, 607] width 22 height 24
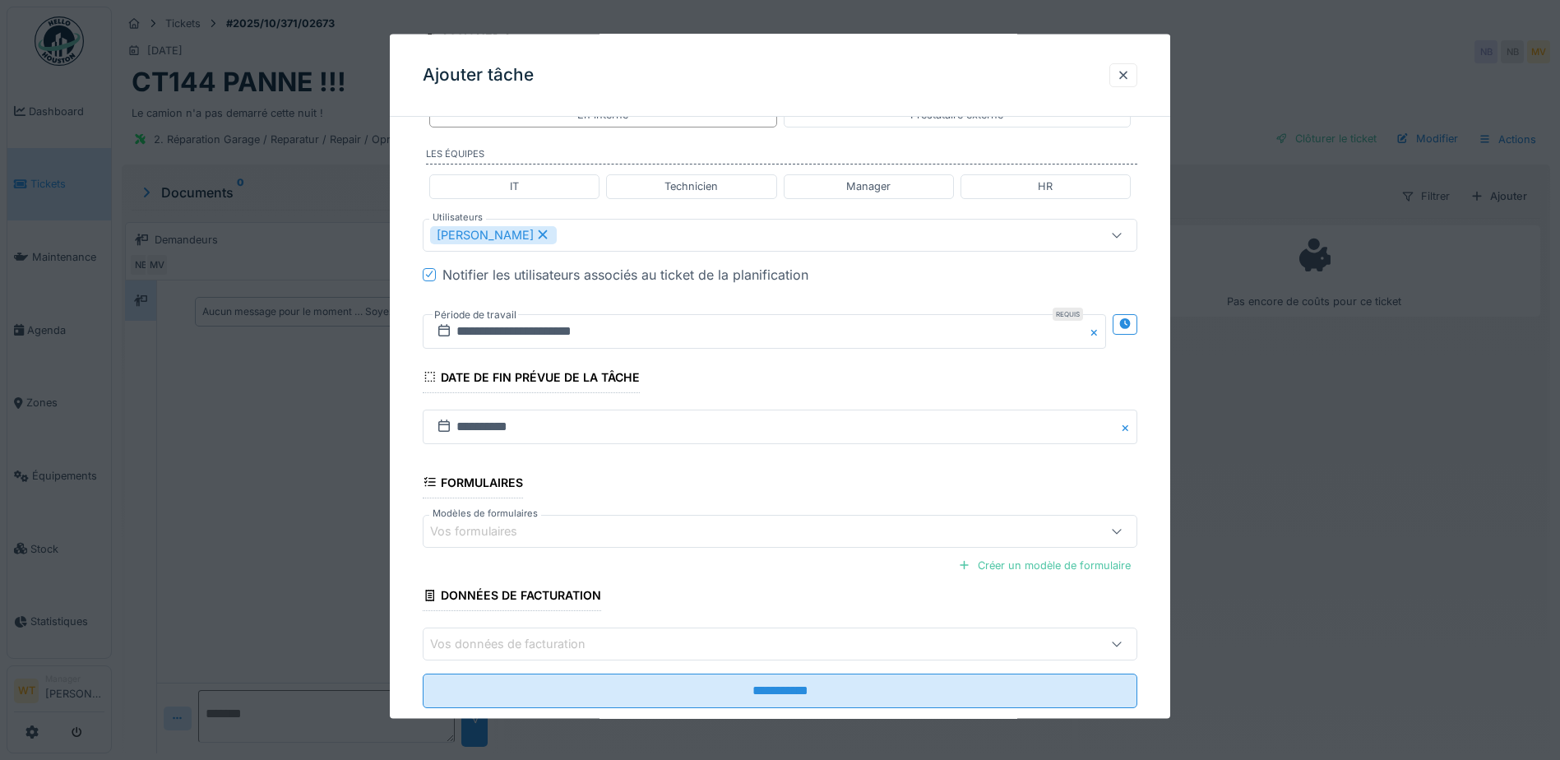
scroll to position [405, 0]
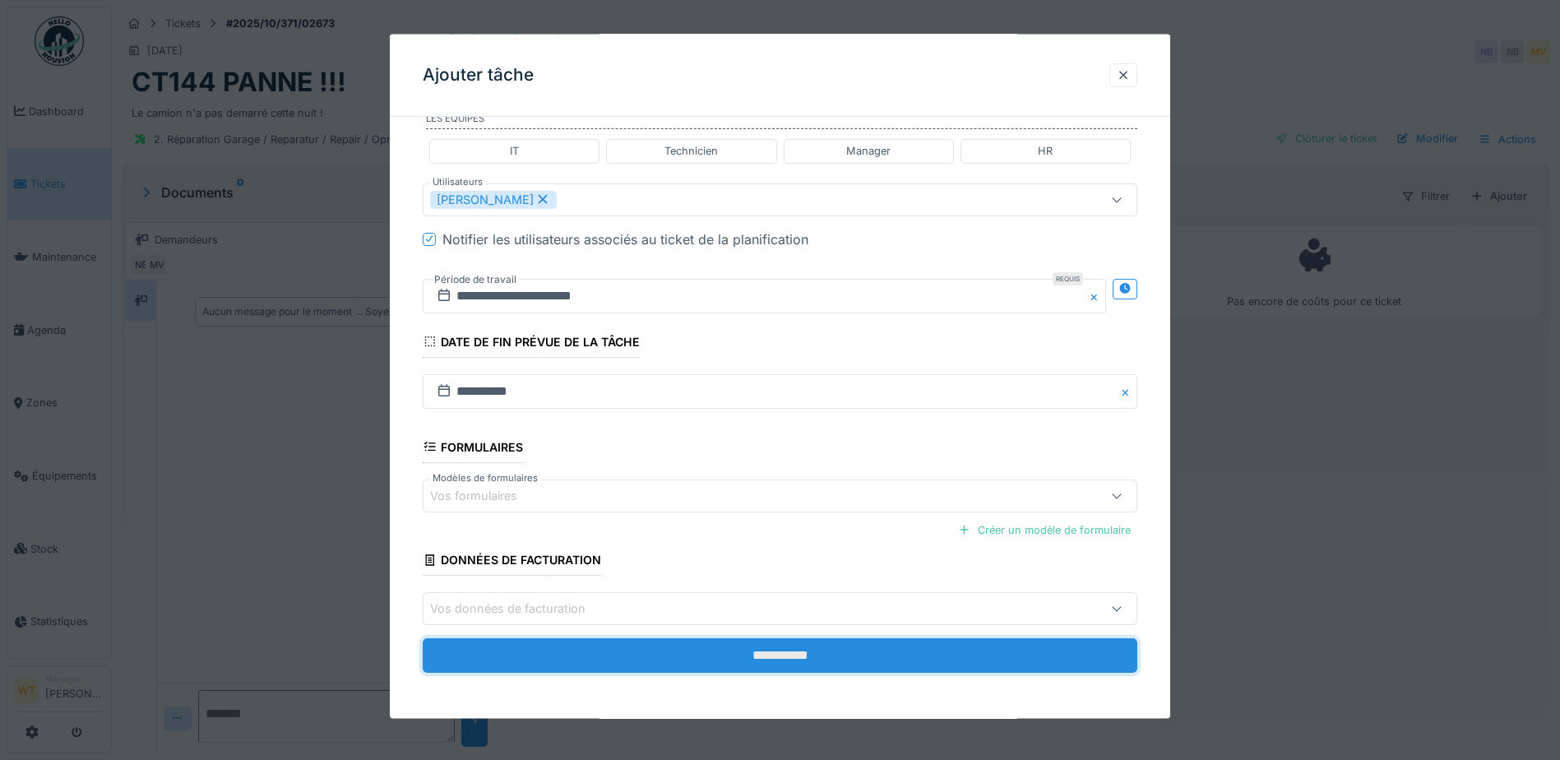
click at [605, 651] on input "**********" at bounding box center [780, 655] width 715 height 35
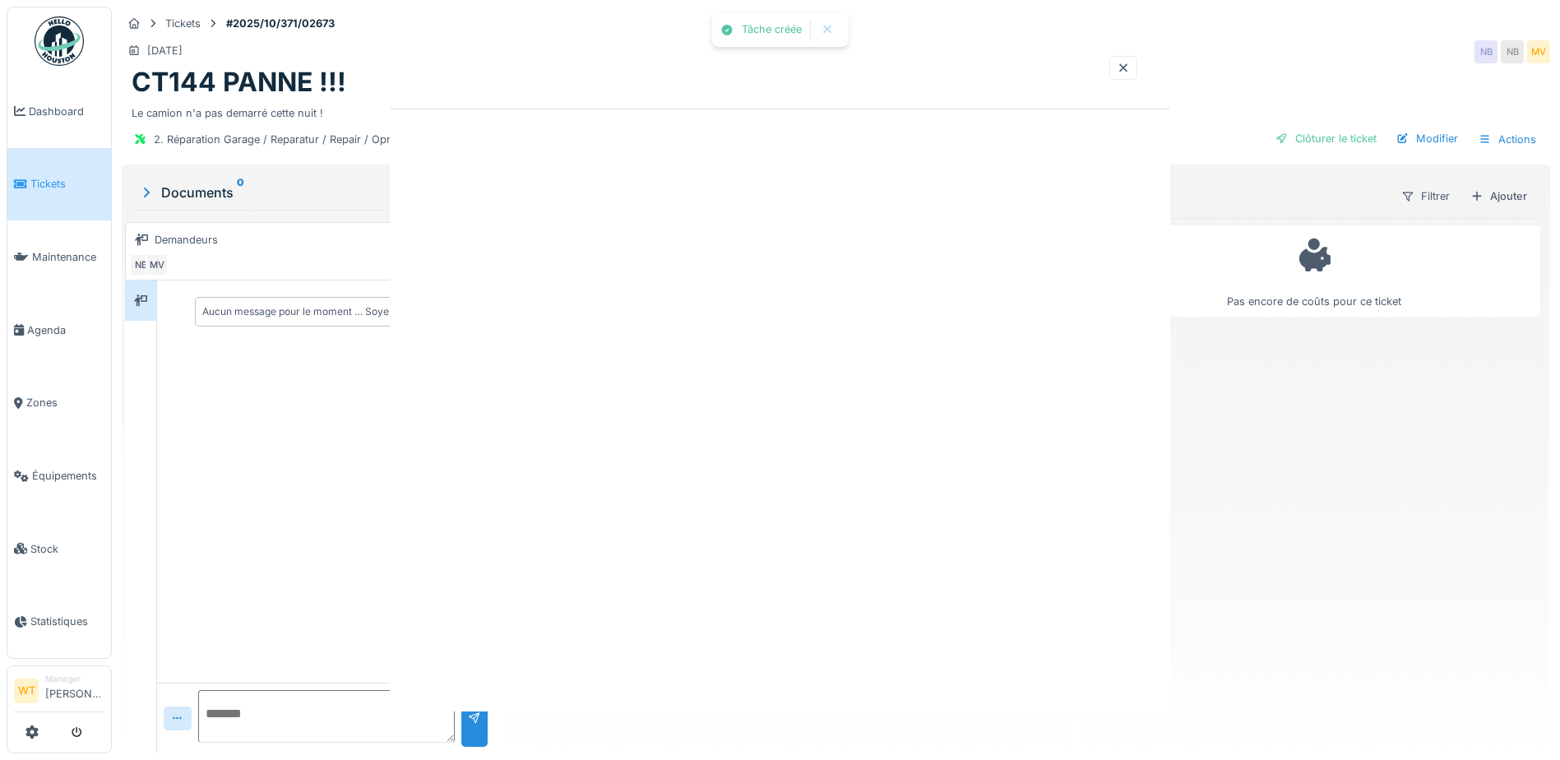
scroll to position [0, 0]
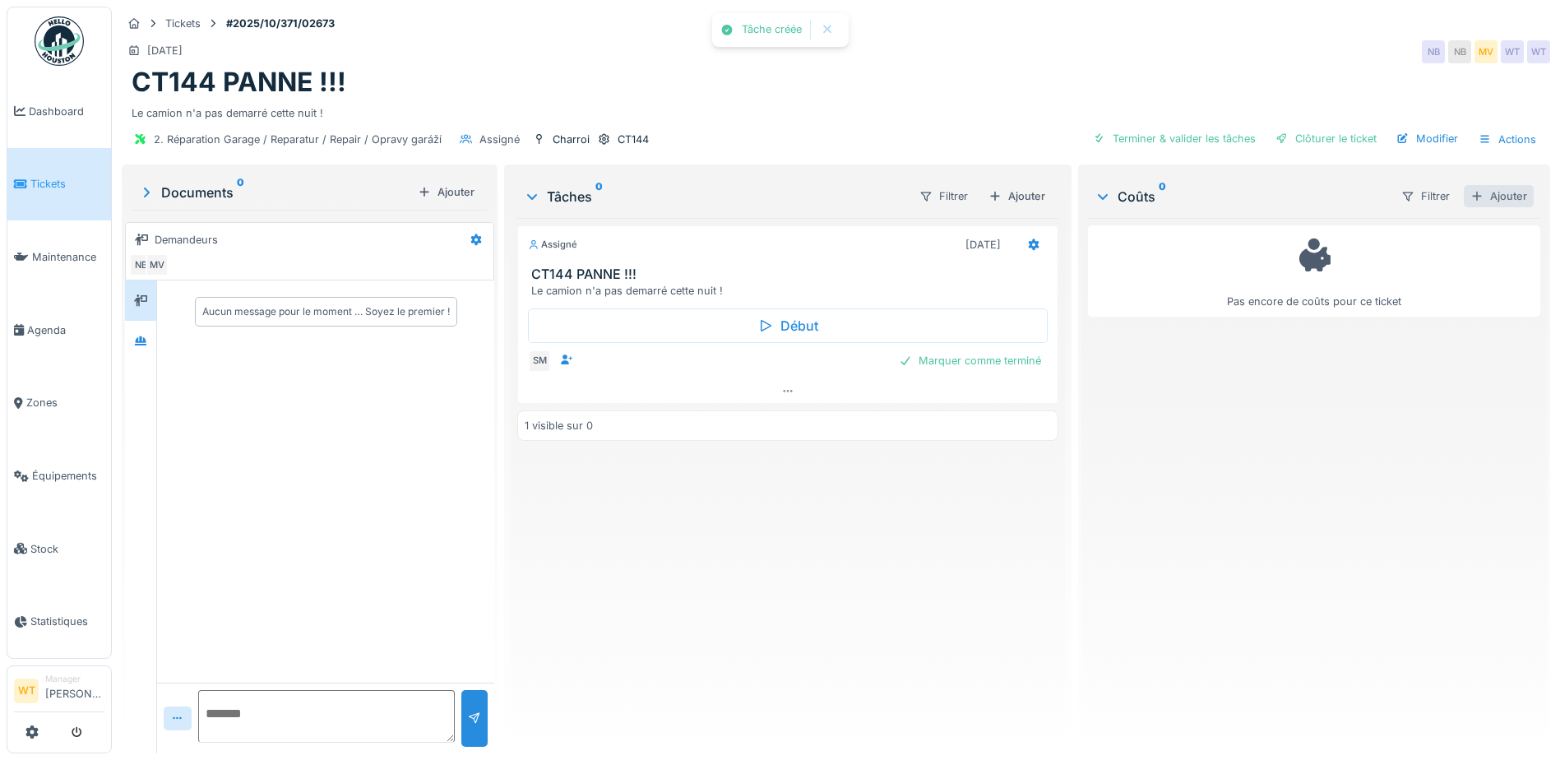
click at [1466, 194] on div "Ajouter" at bounding box center [1499, 196] width 70 height 22
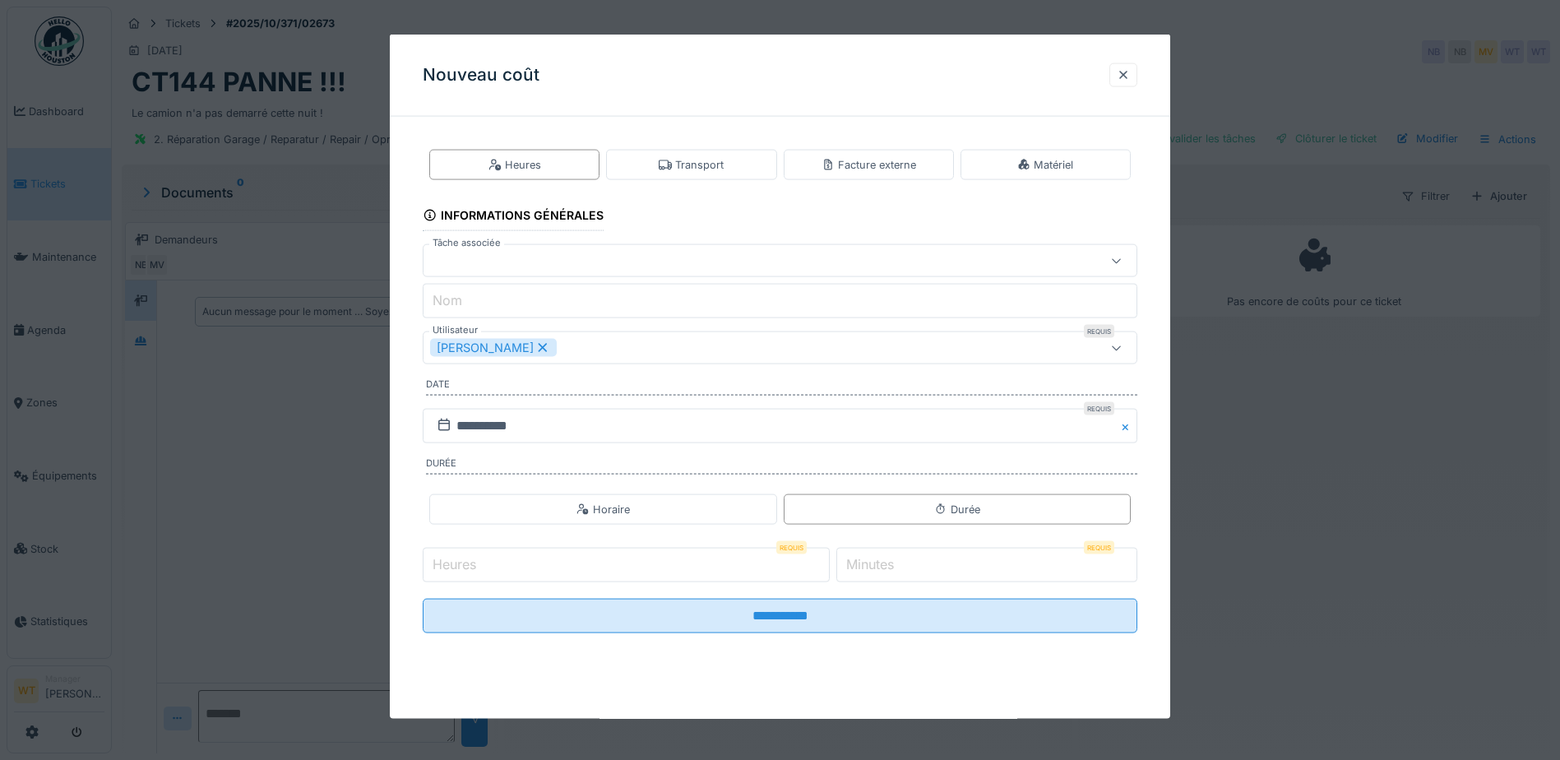
click at [539, 352] on div "[PERSON_NAME]" at bounding box center [493, 348] width 127 height 18
click at [539, 352] on div "Utilisateurs" at bounding box center [738, 348] width 616 height 18
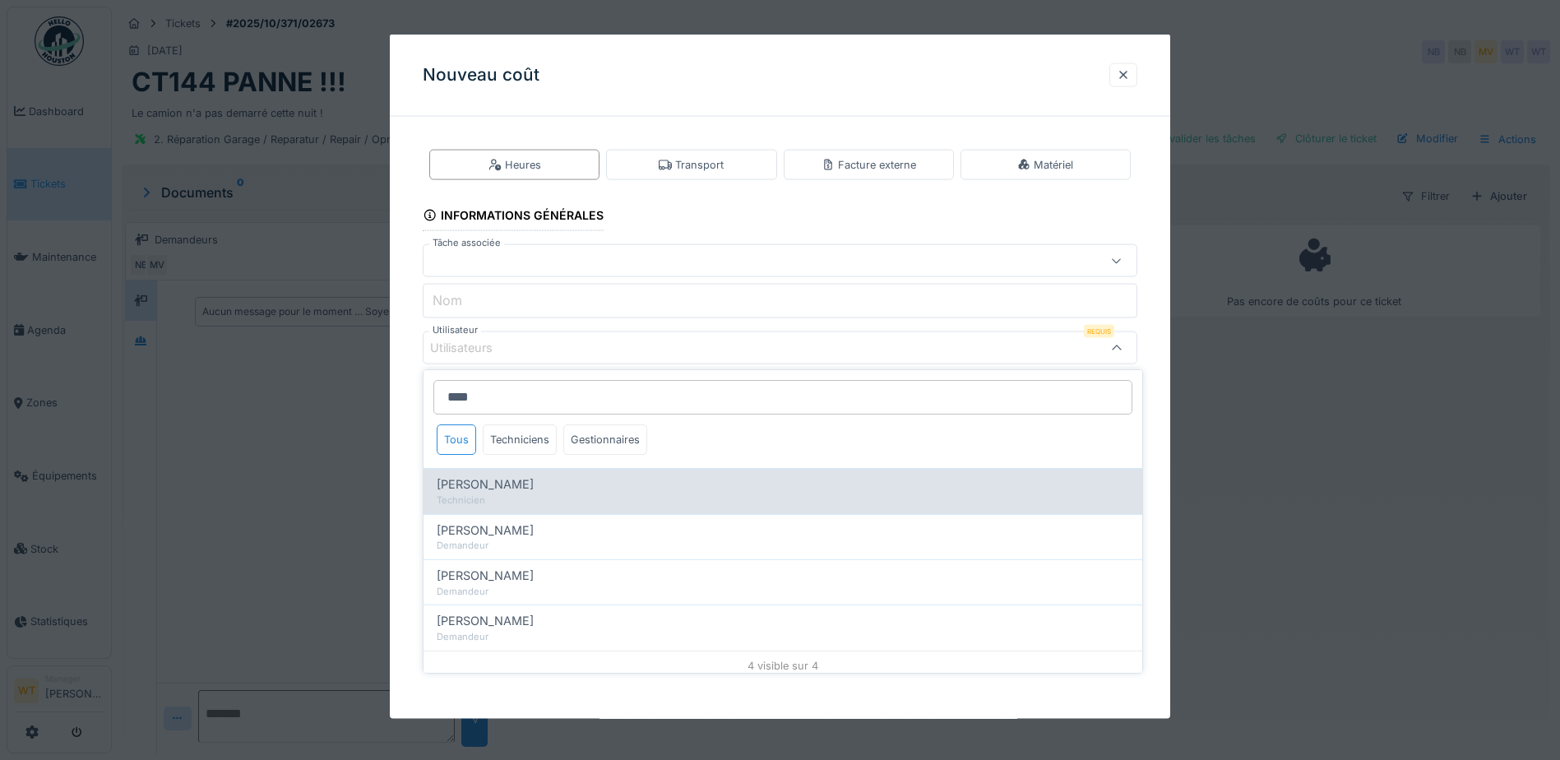
type input "****"
click at [469, 495] on div "Technicien" at bounding box center [783, 500] width 692 height 14
type input "****"
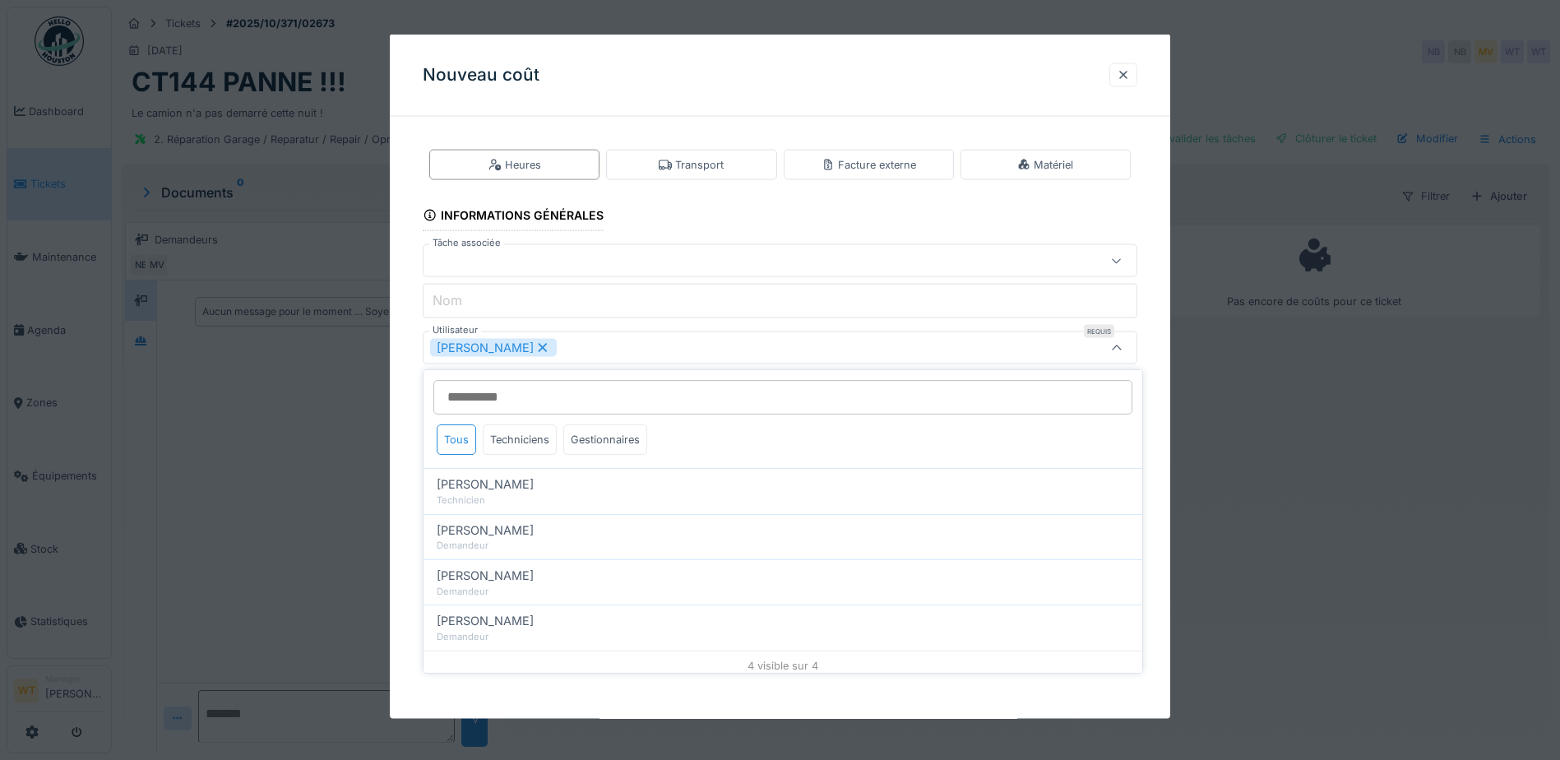
click at [623, 352] on div "Sergej Mandzjuk" at bounding box center [738, 348] width 616 height 18
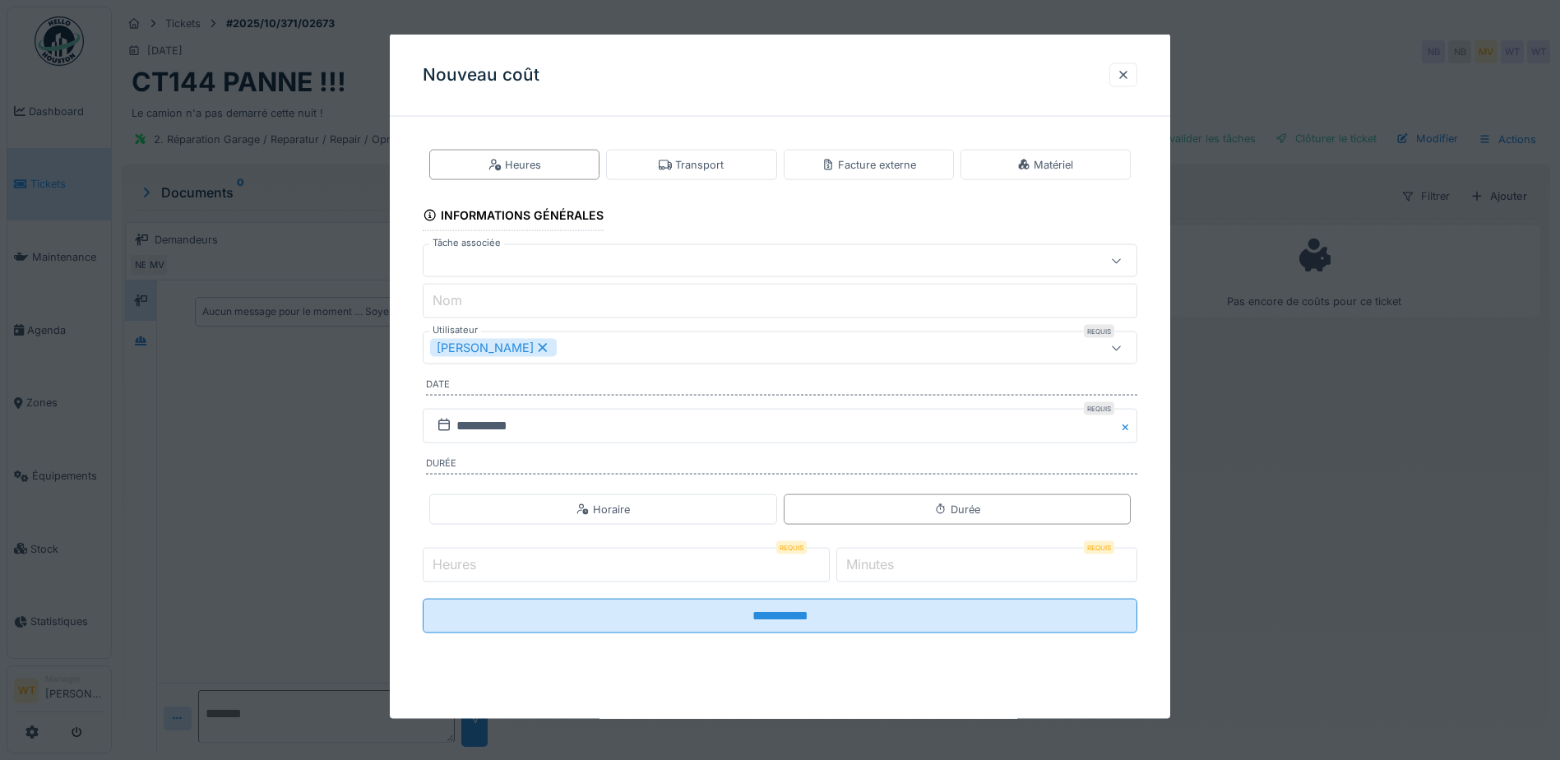
click at [503, 564] on input "Heures" at bounding box center [626, 565] width 407 height 35
type input "*"
click at [914, 570] on input "*" at bounding box center [986, 565] width 301 height 35
type input "*"
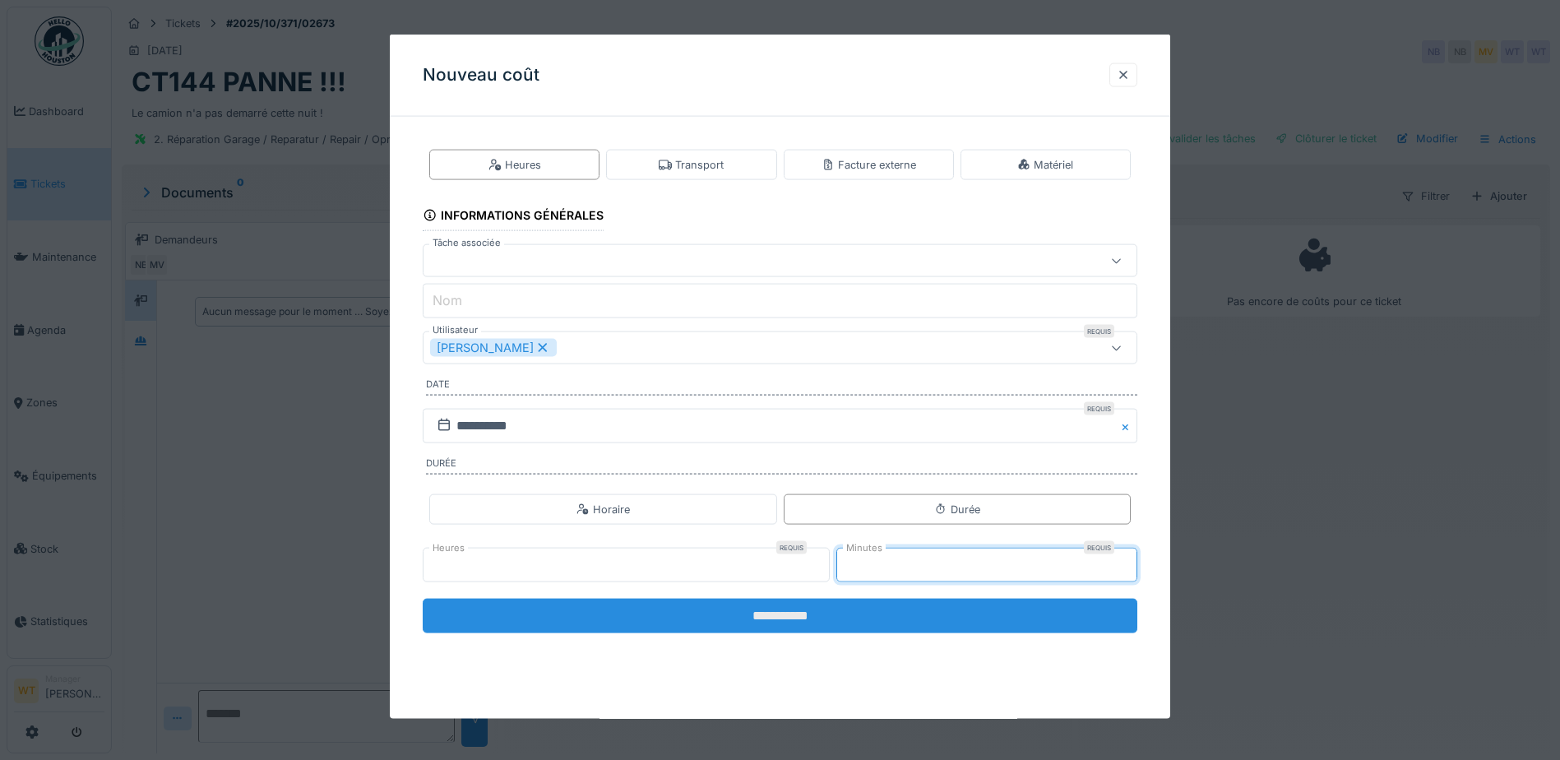
type input "**"
click at [776, 622] on input "**********" at bounding box center [780, 616] width 715 height 35
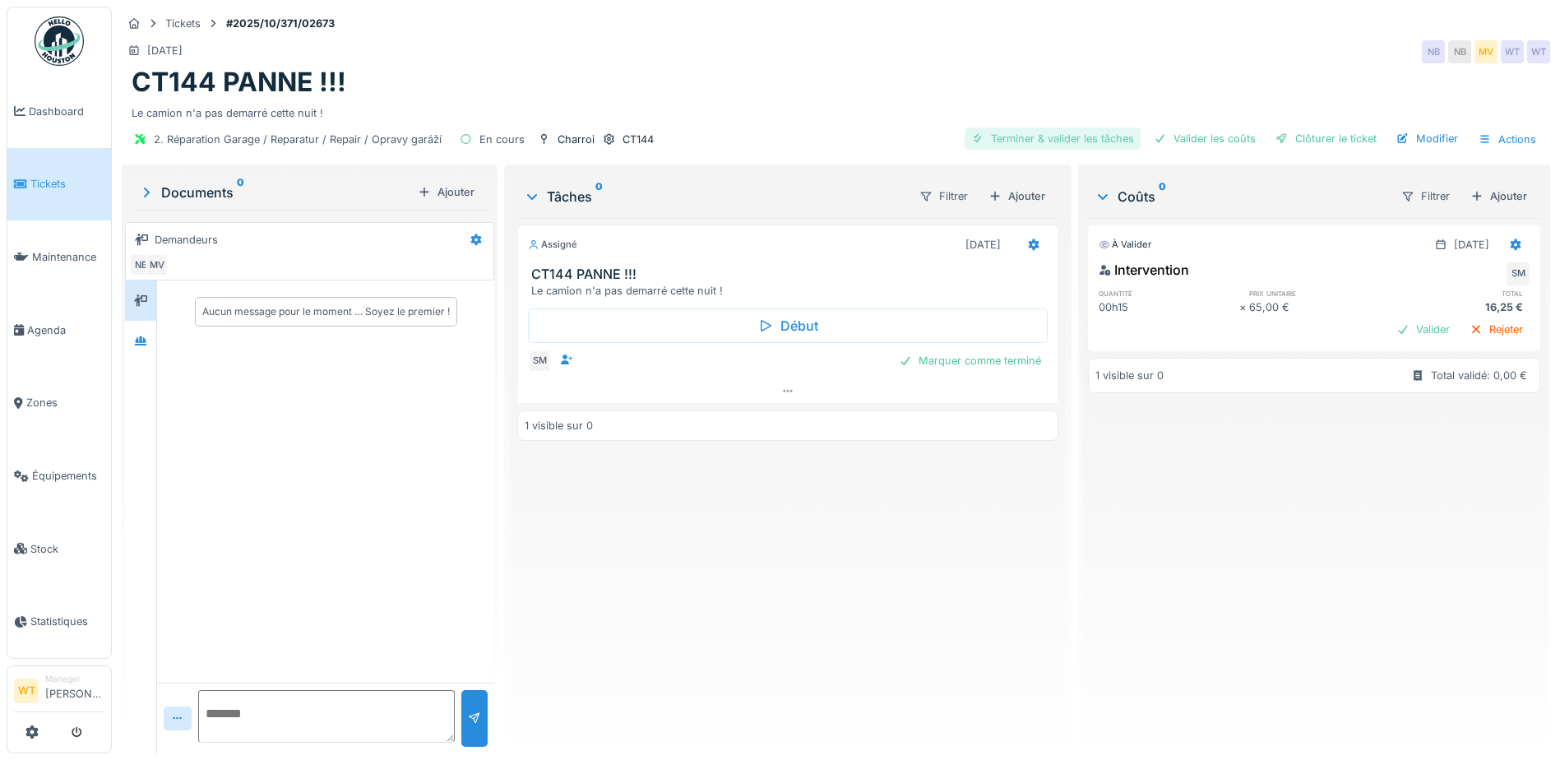
click at [1051, 137] on div "Terminer & valider les tâches" at bounding box center [1053, 138] width 176 height 22
click at [1208, 135] on div "Valider les coûts" at bounding box center [1204, 138] width 115 height 22
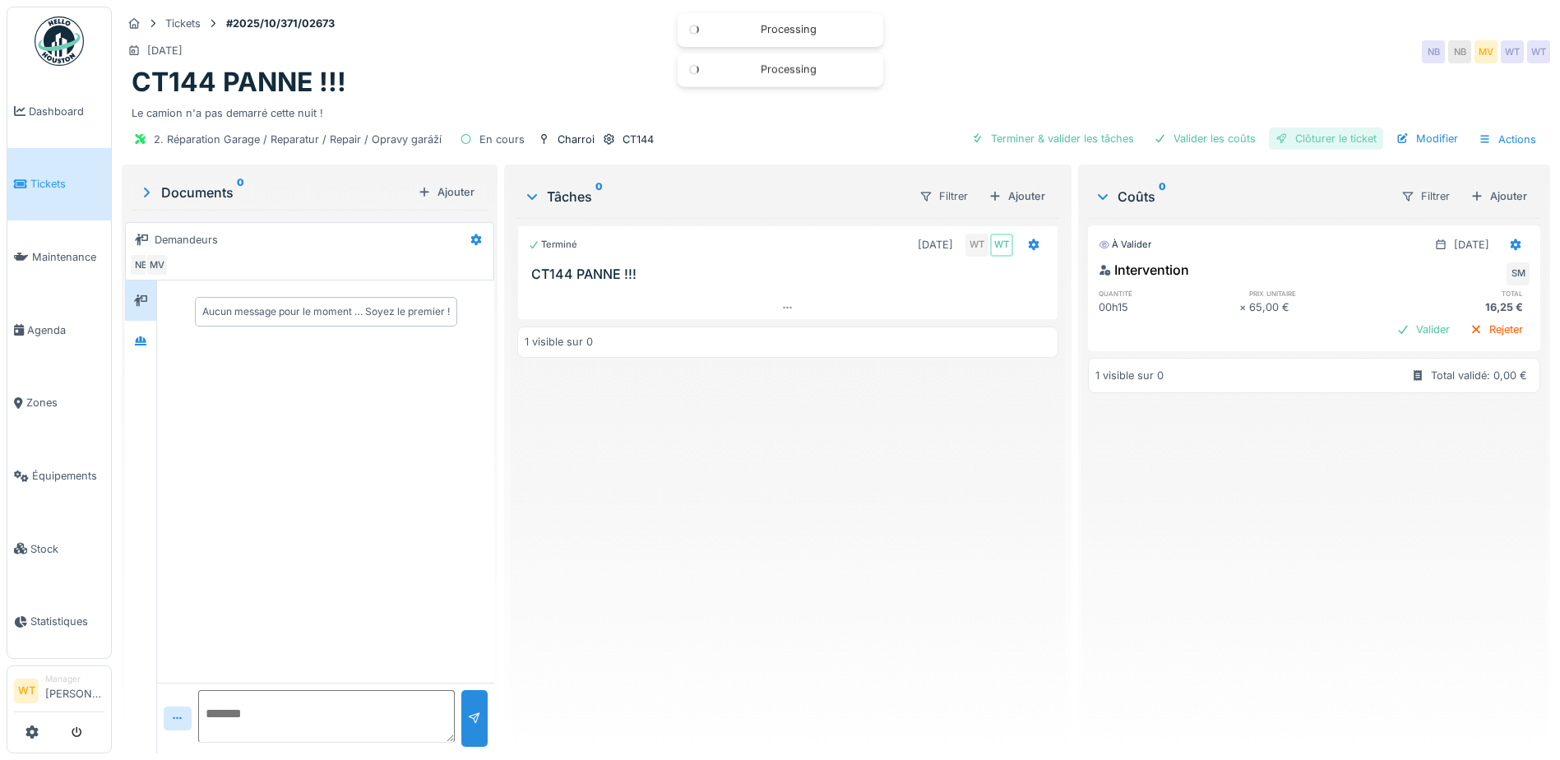
click at [1294, 136] on div "Clôturer le ticket" at bounding box center [1326, 138] width 114 height 22
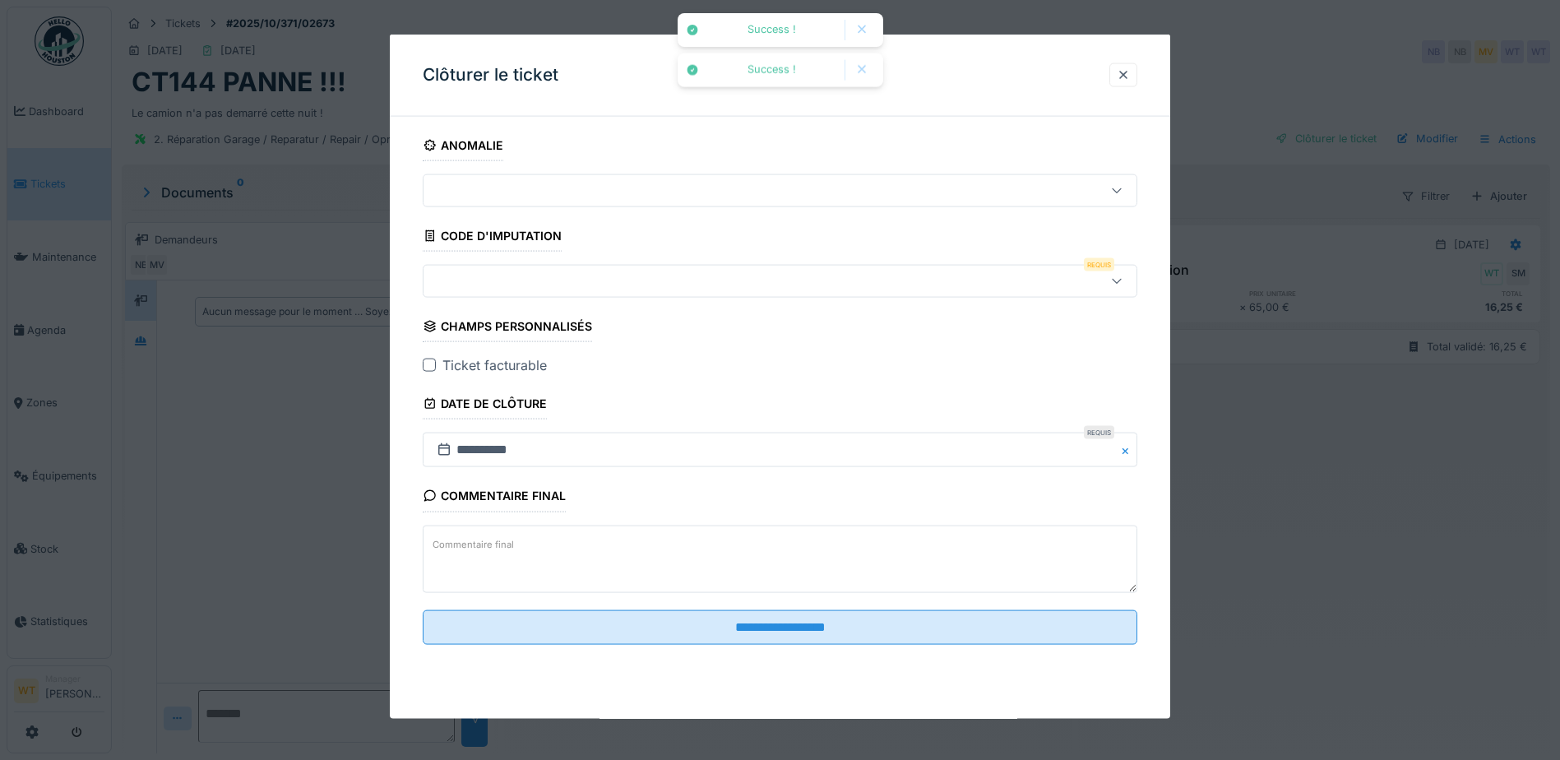
click at [656, 283] on div at bounding box center [738, 281] width 616 height 18
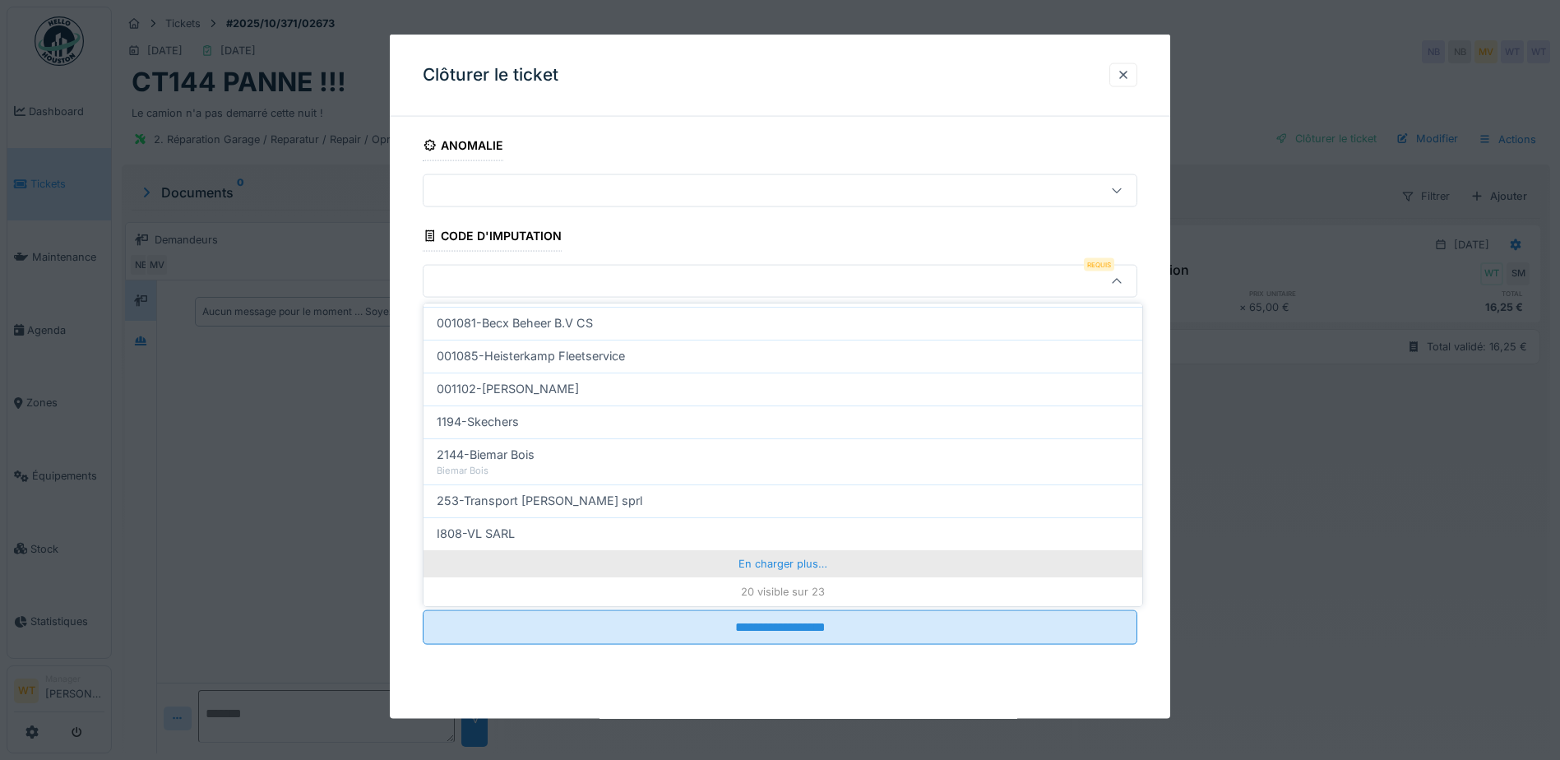
click at [631, 567] on div "En charger plus…" at bounding box center [782, 563] width 719 height 26
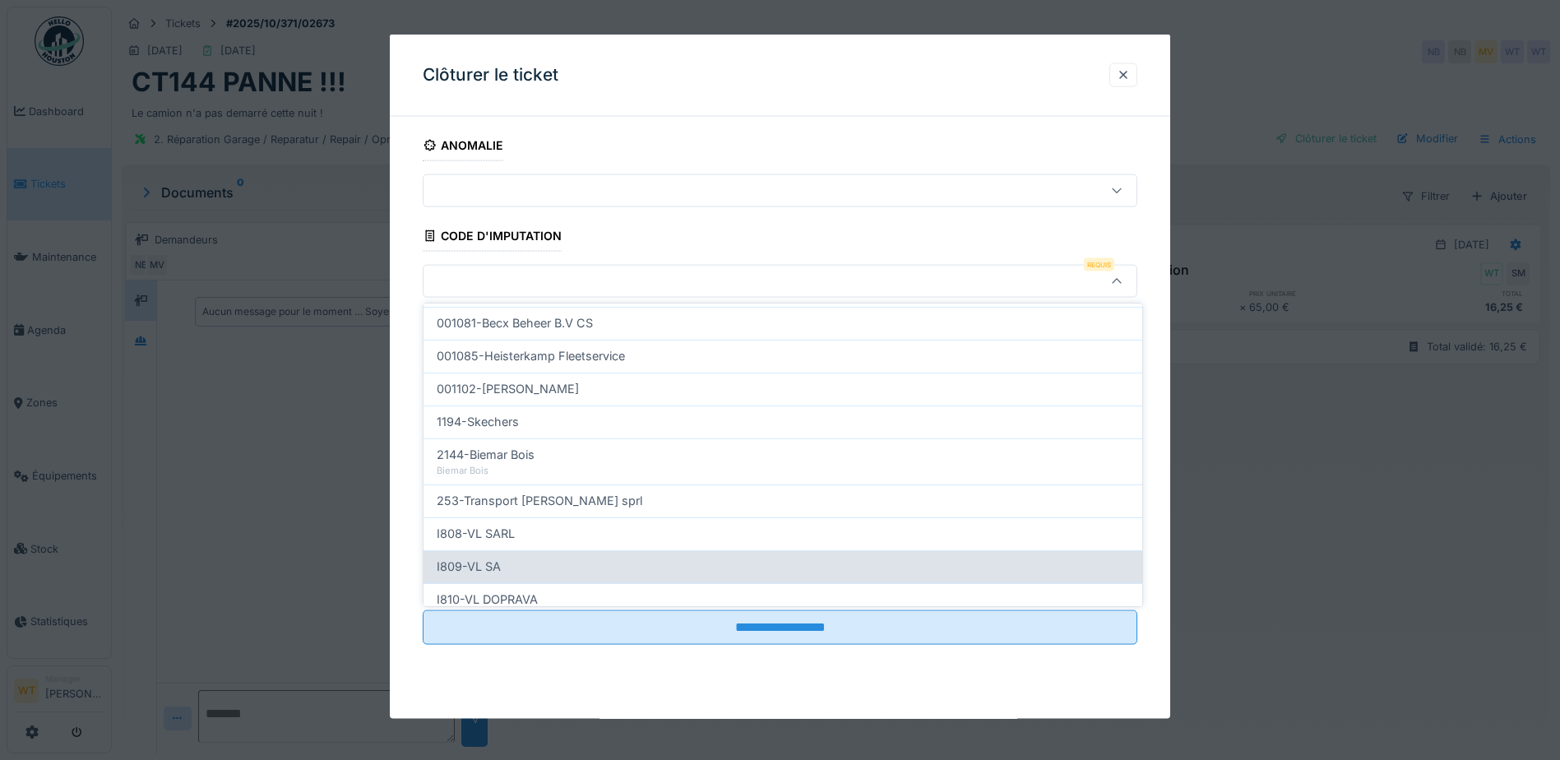
click at [563, 572] on div "I809-VL SA" at bounding box center [783, 567] width 692 height 18
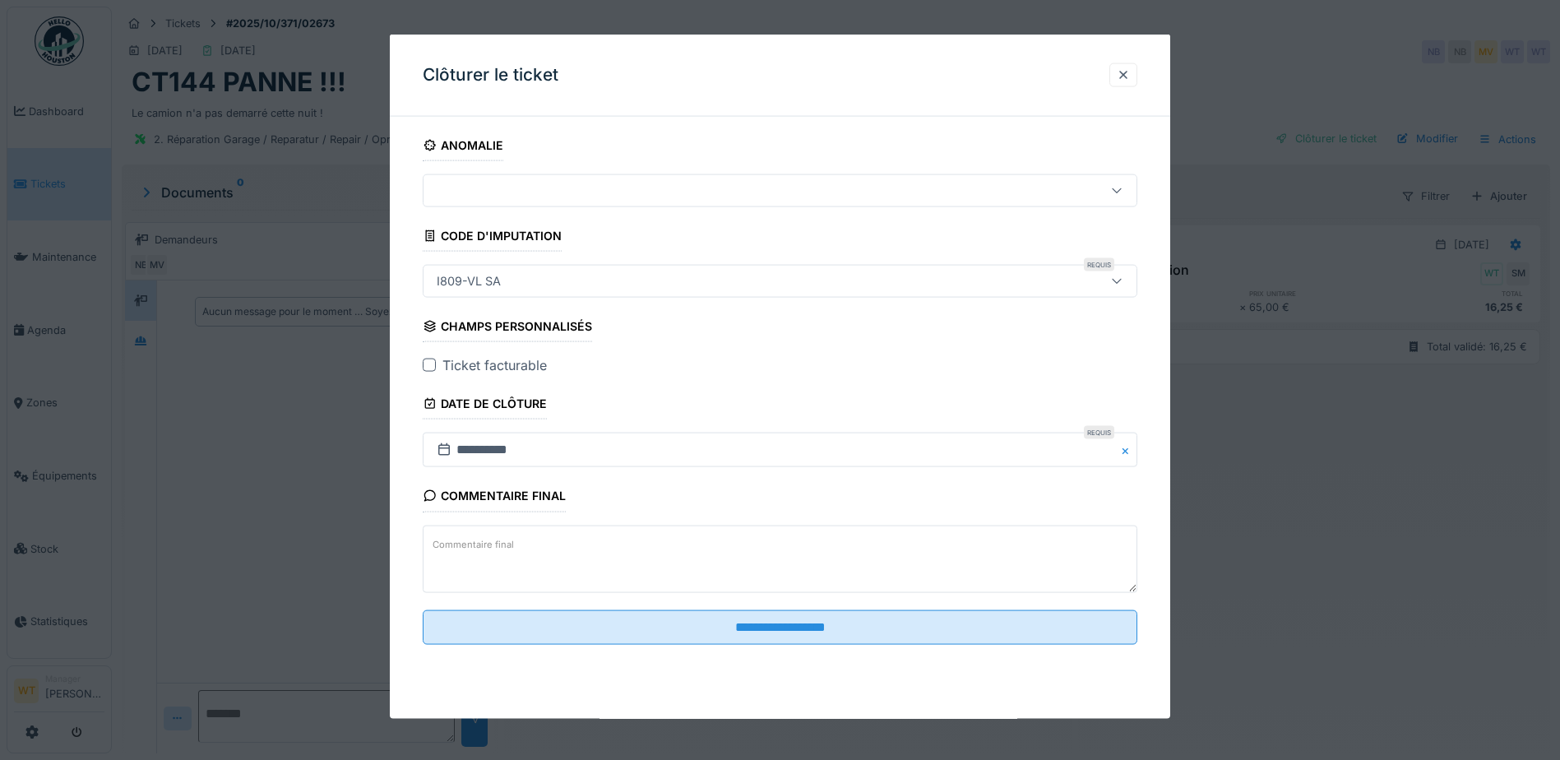
type input "***"
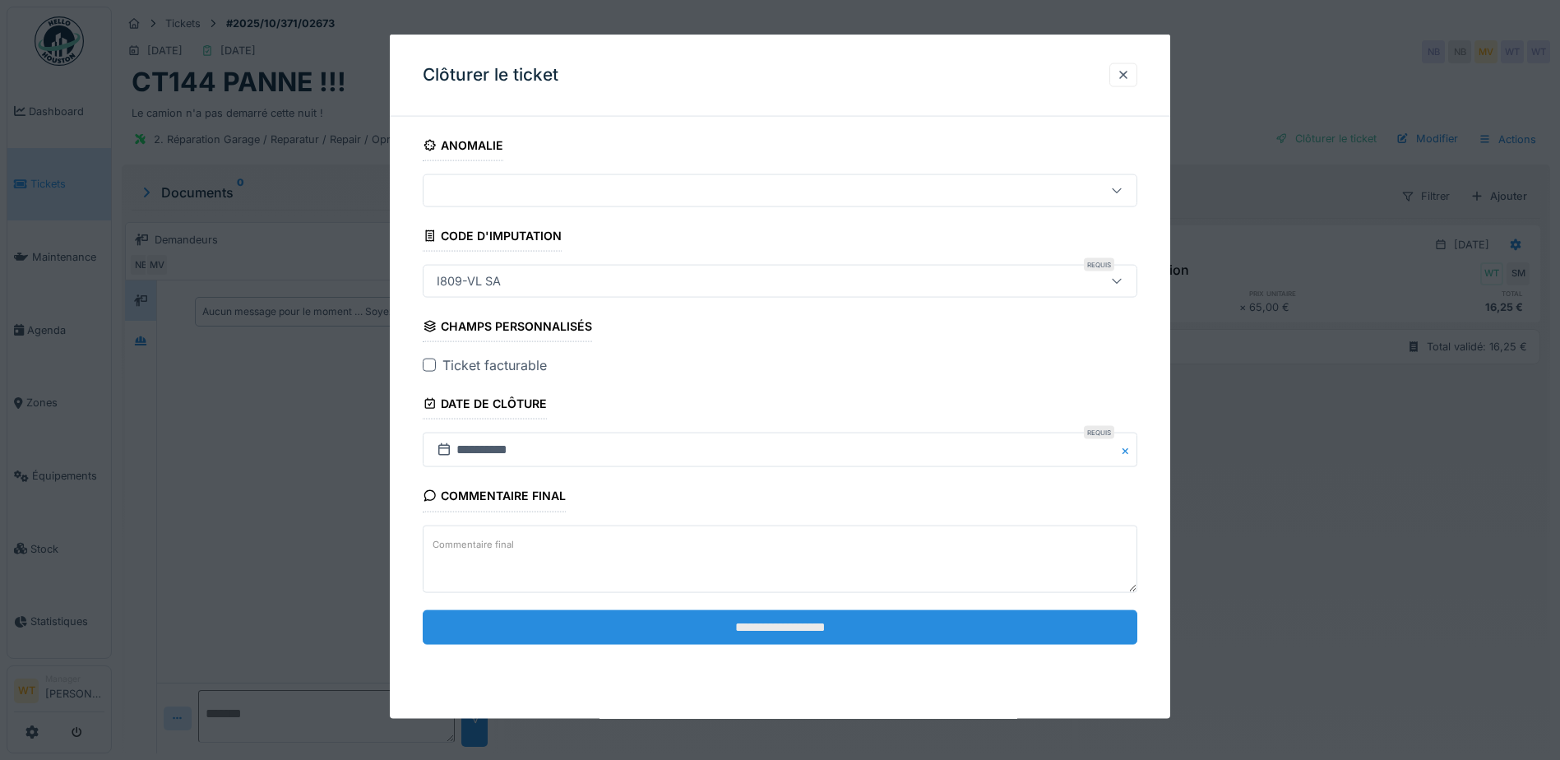
scroll to position [12, 0]
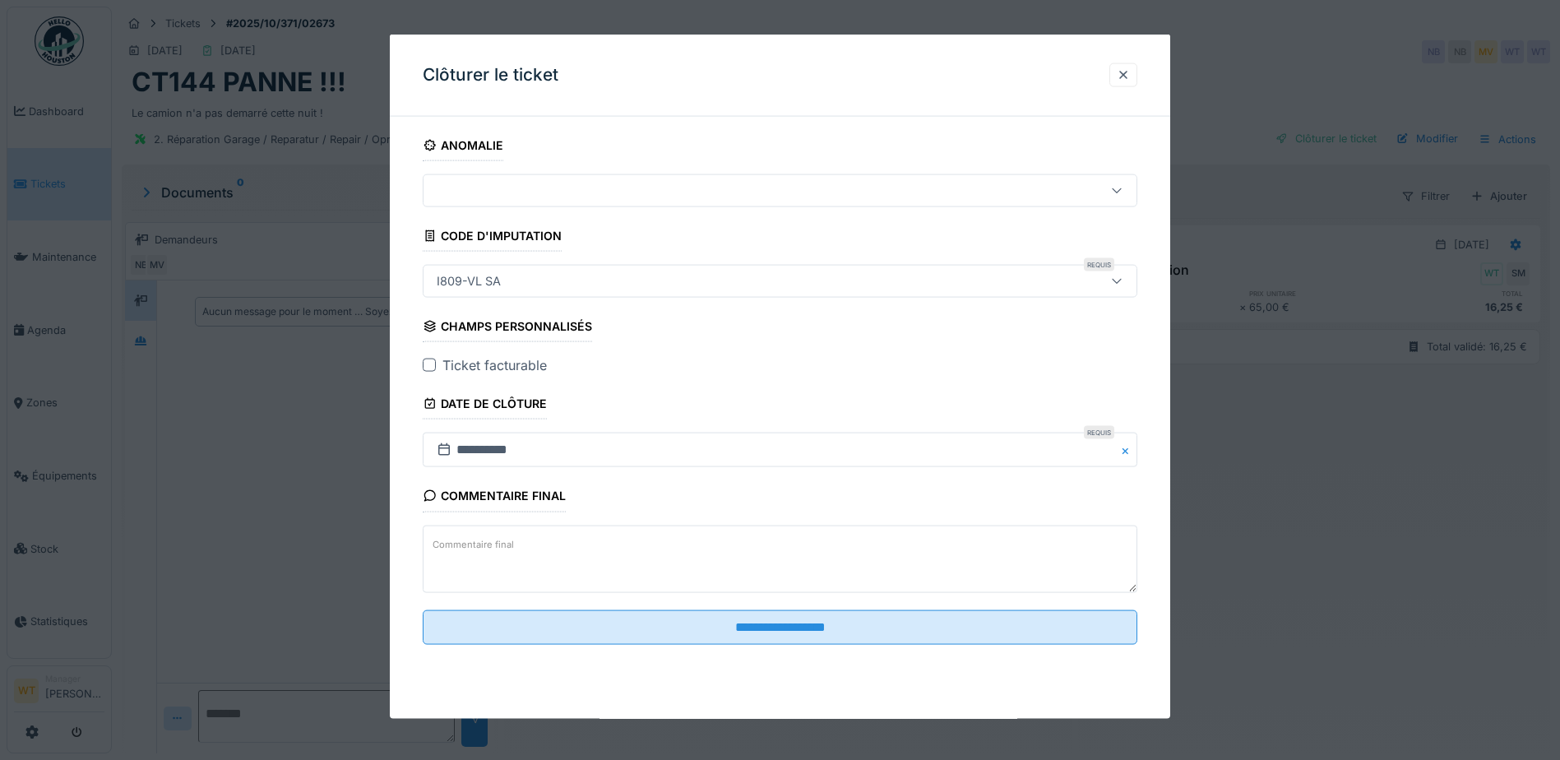
click at [431, 363] on div at bounding box center [429, 365] width 13 height 13
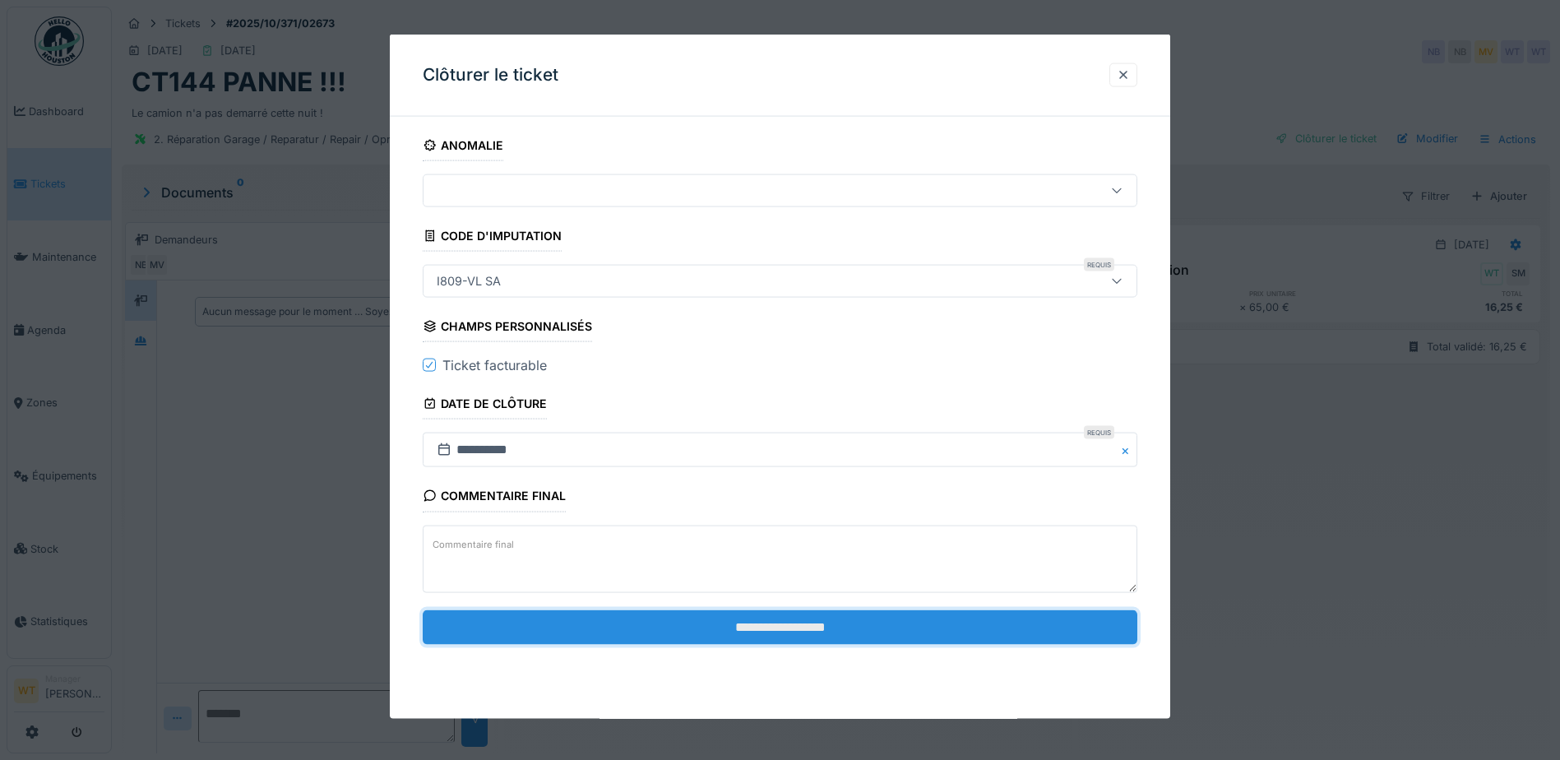
click at [714, 638] on input "**********" at bounding box center [780, 626] width 715 height 35
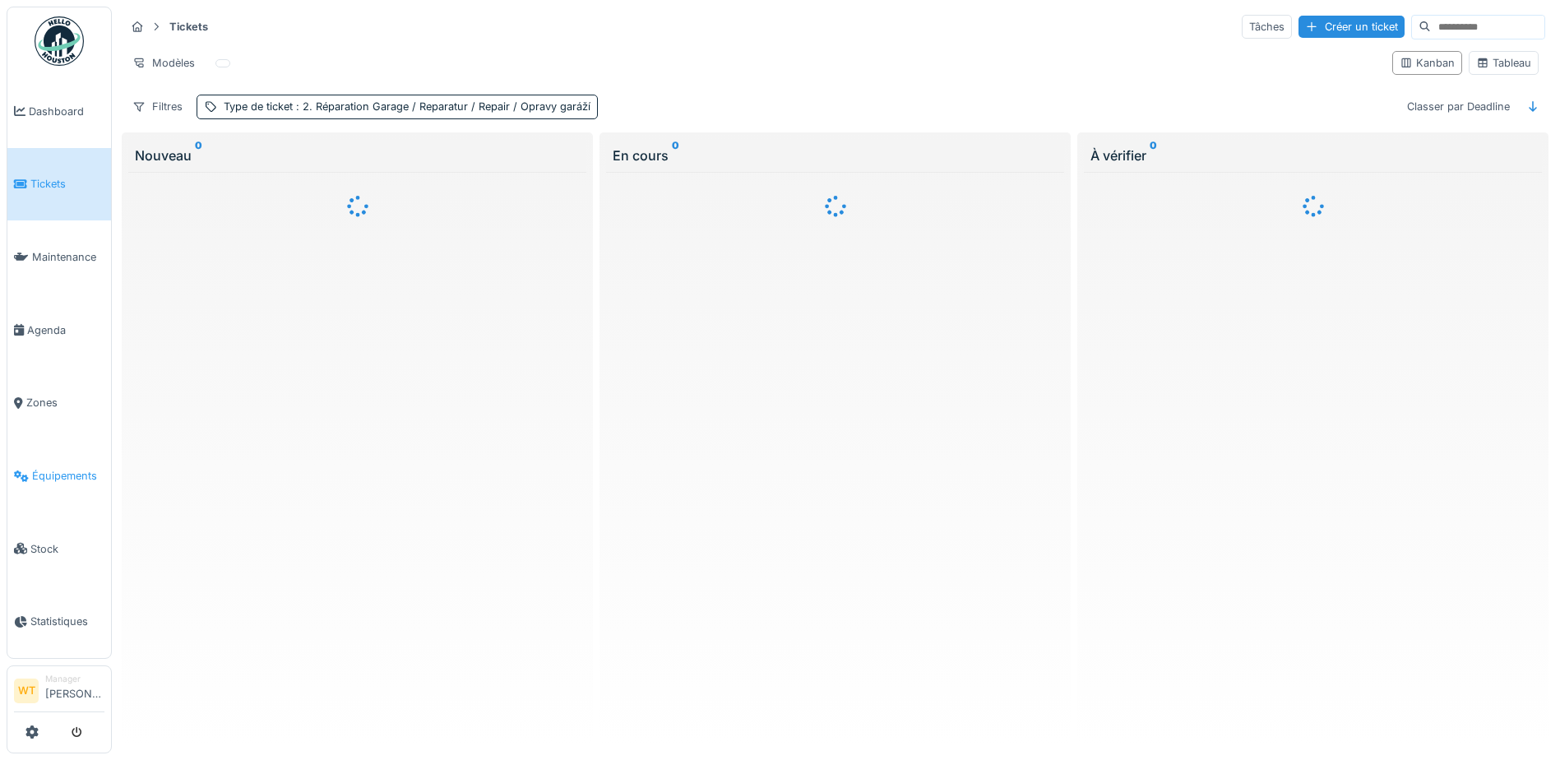
click at [91, 475] on link "Équipements" at bounding box center [59, 475] width 104 height 73
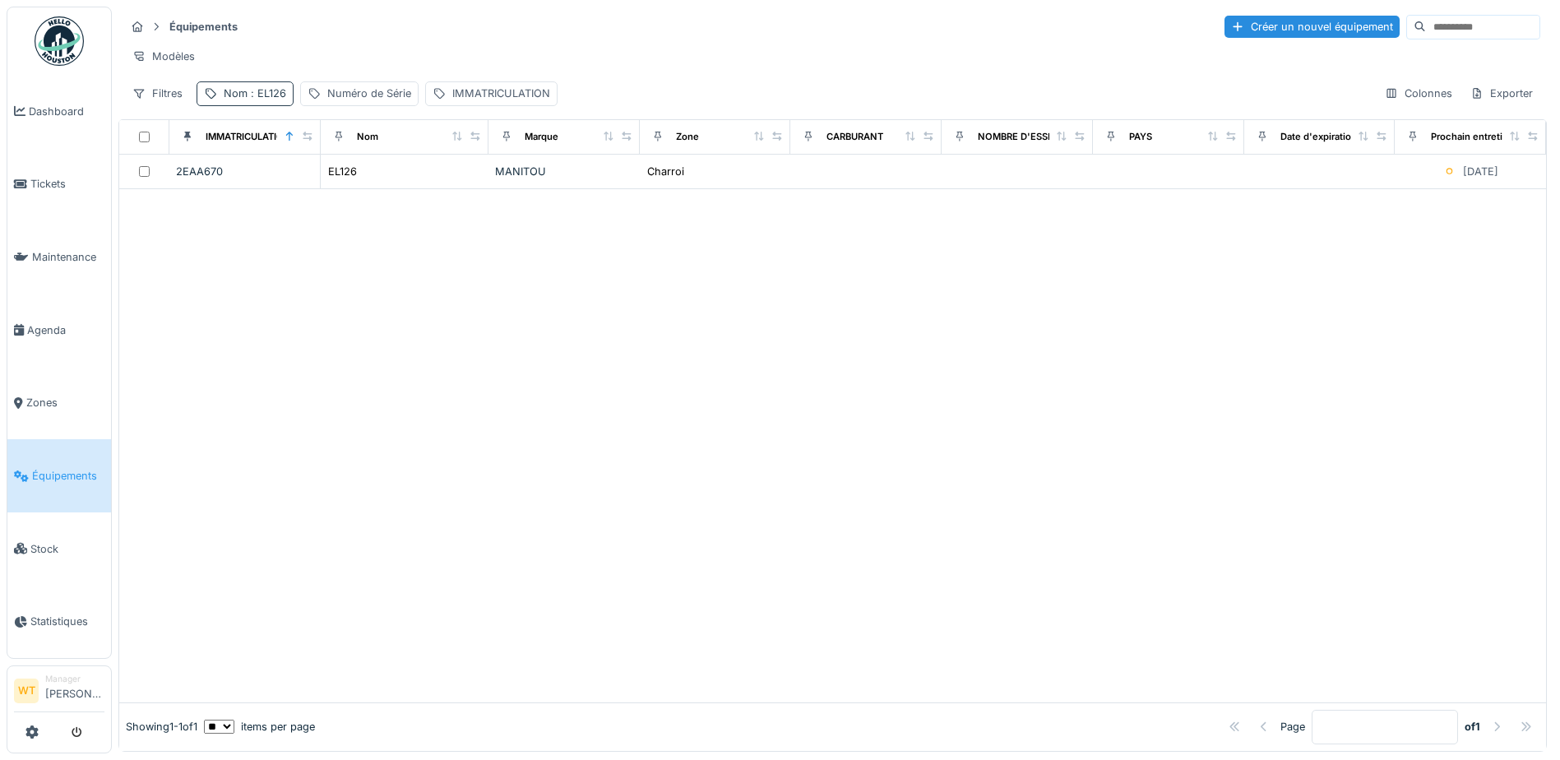
click at [262, 100] on span ": EL126" at bounding box center [267, 93] width 39 height 12
click at [354, 182] on icon at bounding box center [347, 184] width 13 height 11
click at [312, 187] on input "Nom" at bounding box center [286, 185] width 164 height 35
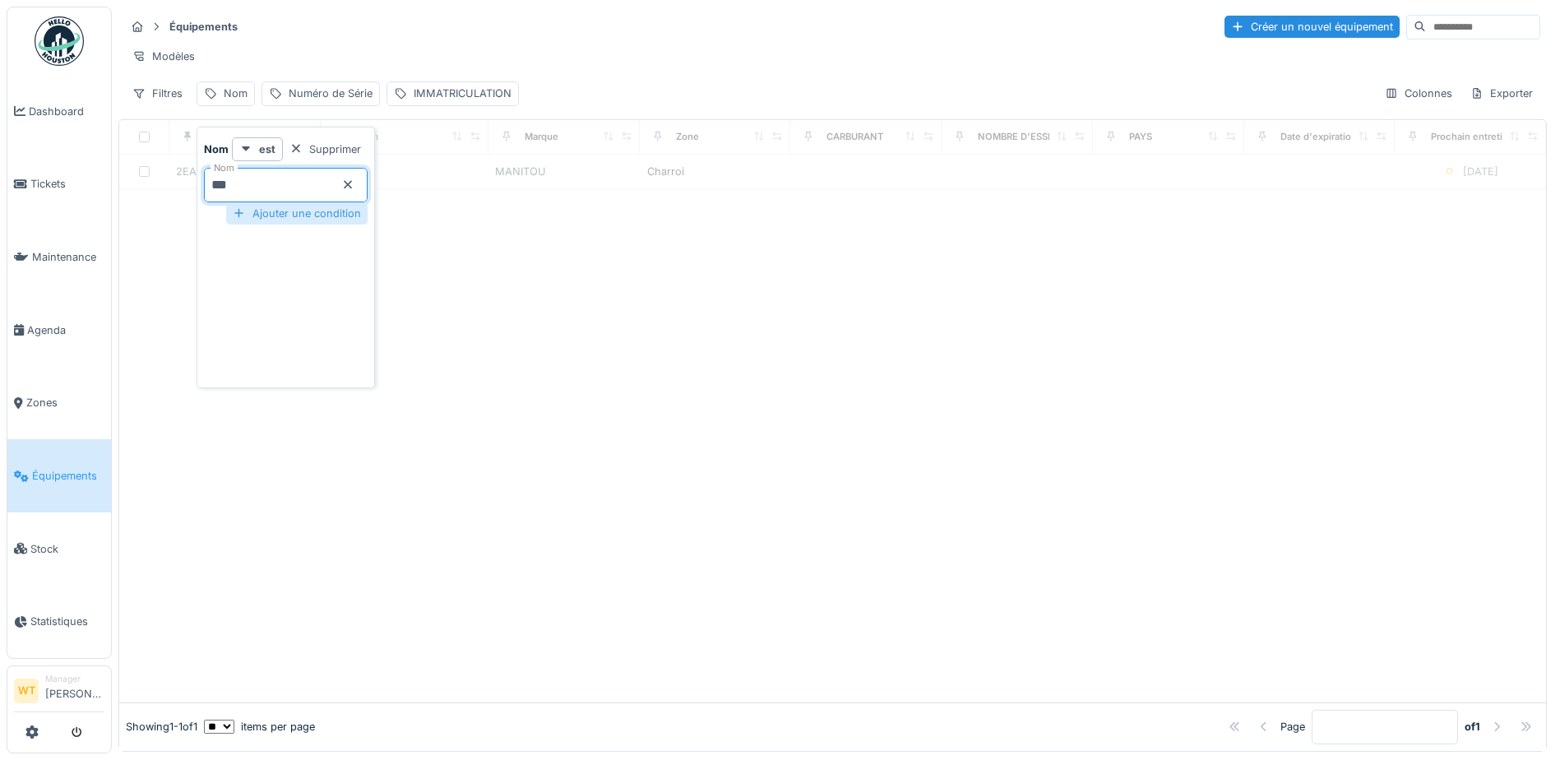
type input "***"
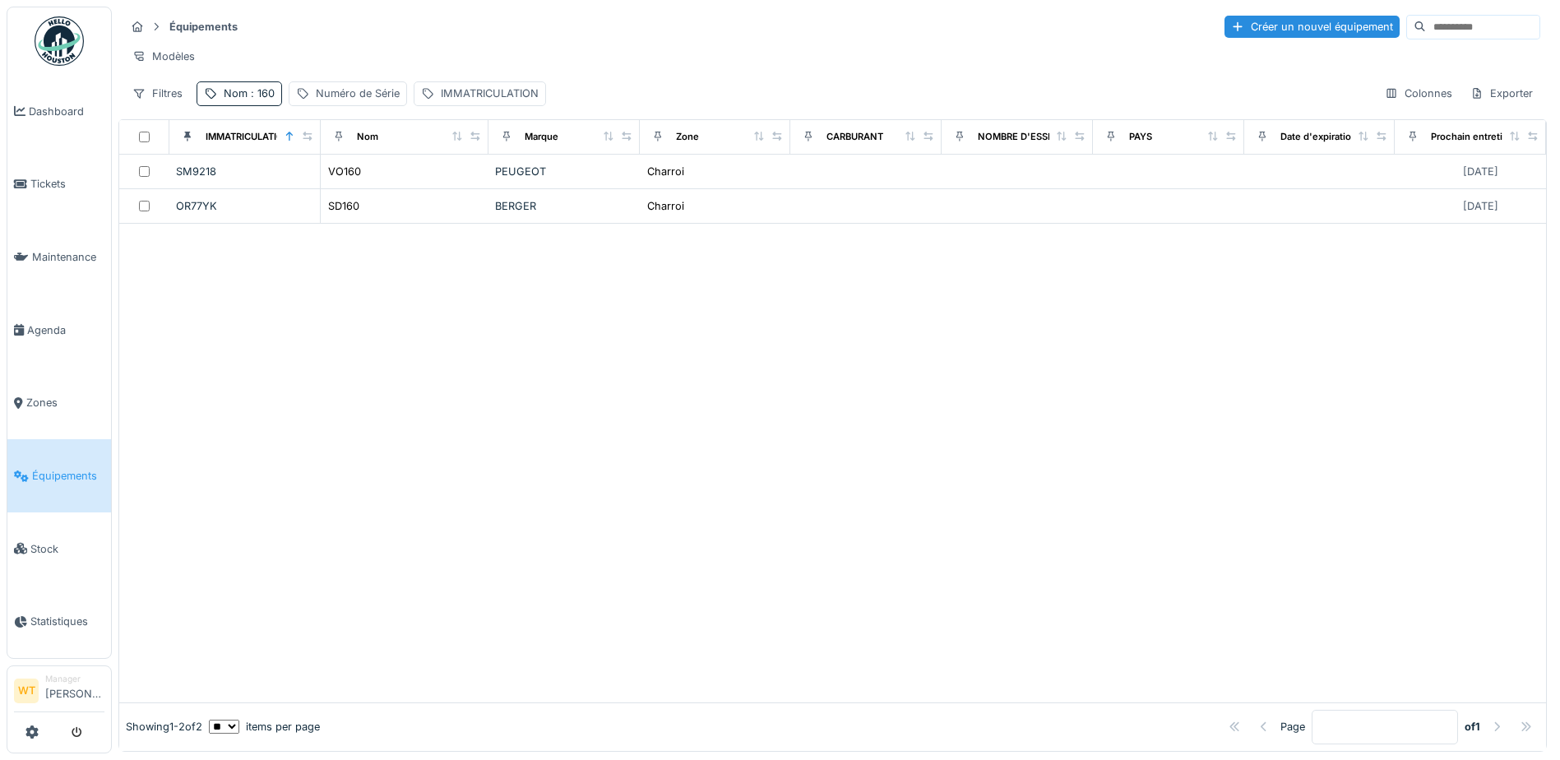
drag, startPoint x: 516, startPoint y: 203, endPoint x: 1078, endPoint y: 129, distance: 567.3
click at [516, 204] on td "BERGER" at bounding box center [563, 206] width 151 height 35
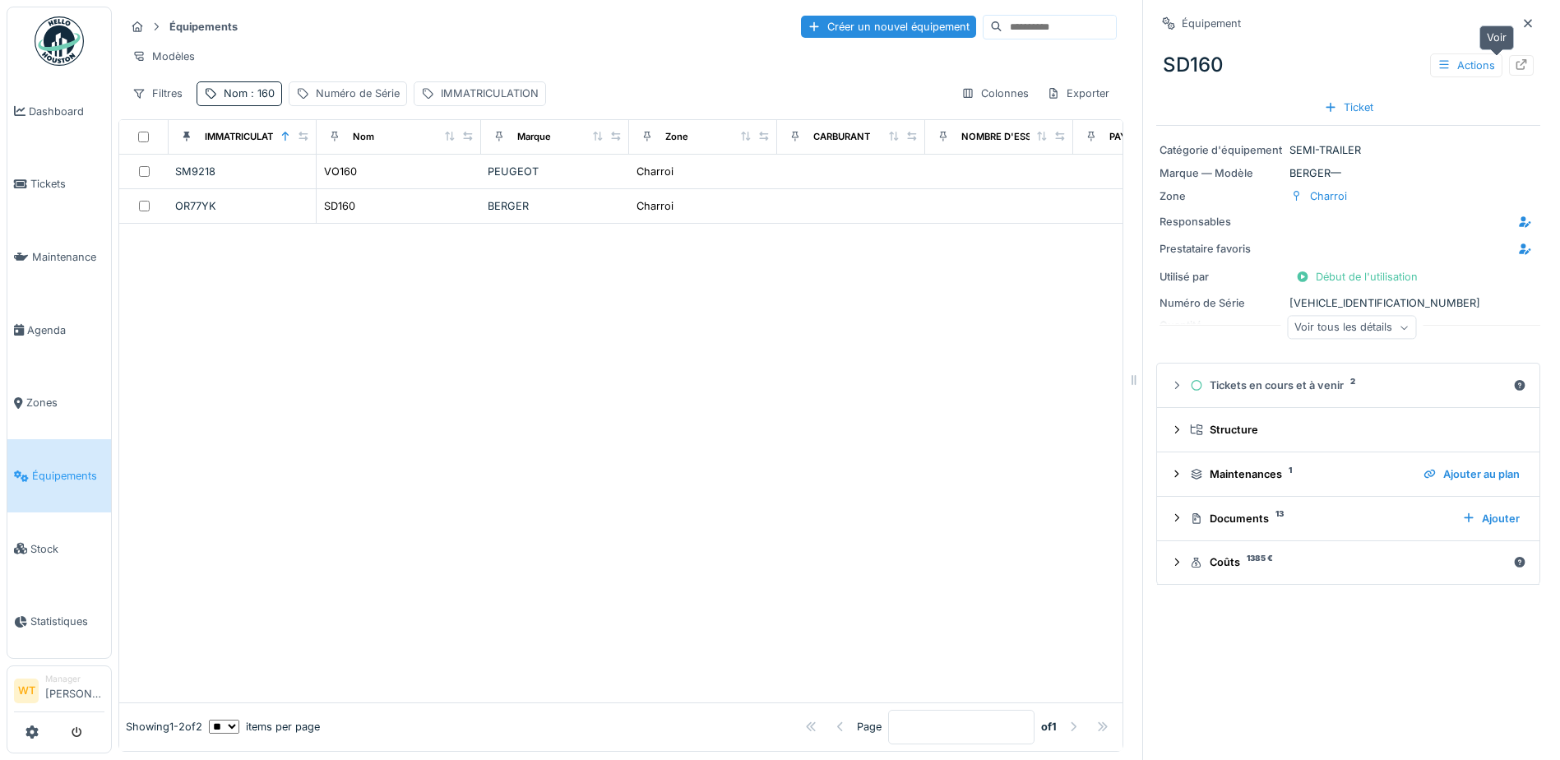
click at [1515, 63] on icon at bounding box center [1521, 64] width 13 height 11
click at [60, 182] on span "Tickets" at bounding box center [67, 184] width 74 height 16
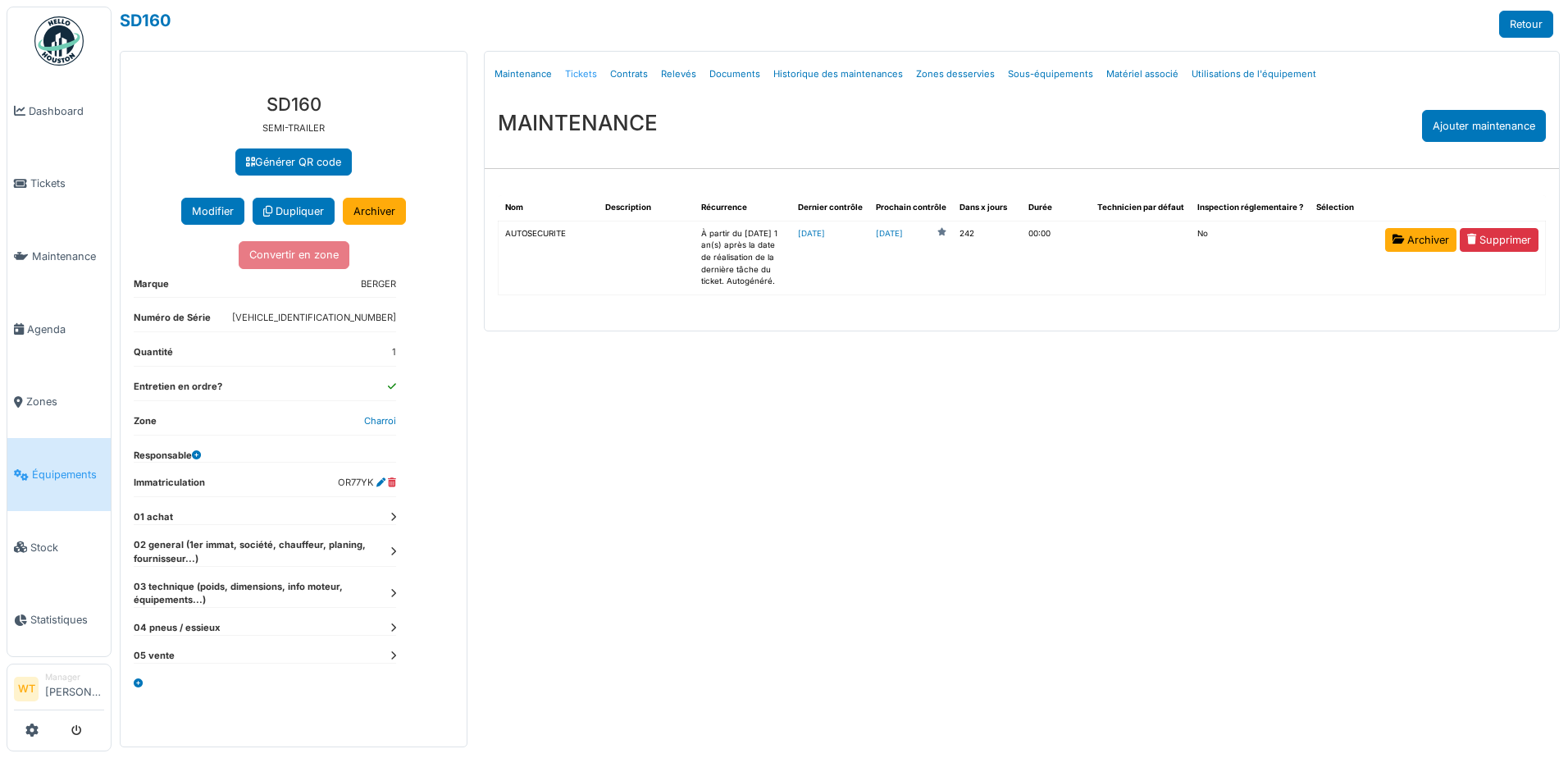
click at [585, 79] on link "Tickets" at bounding box center [581, 74] width 45 height 39
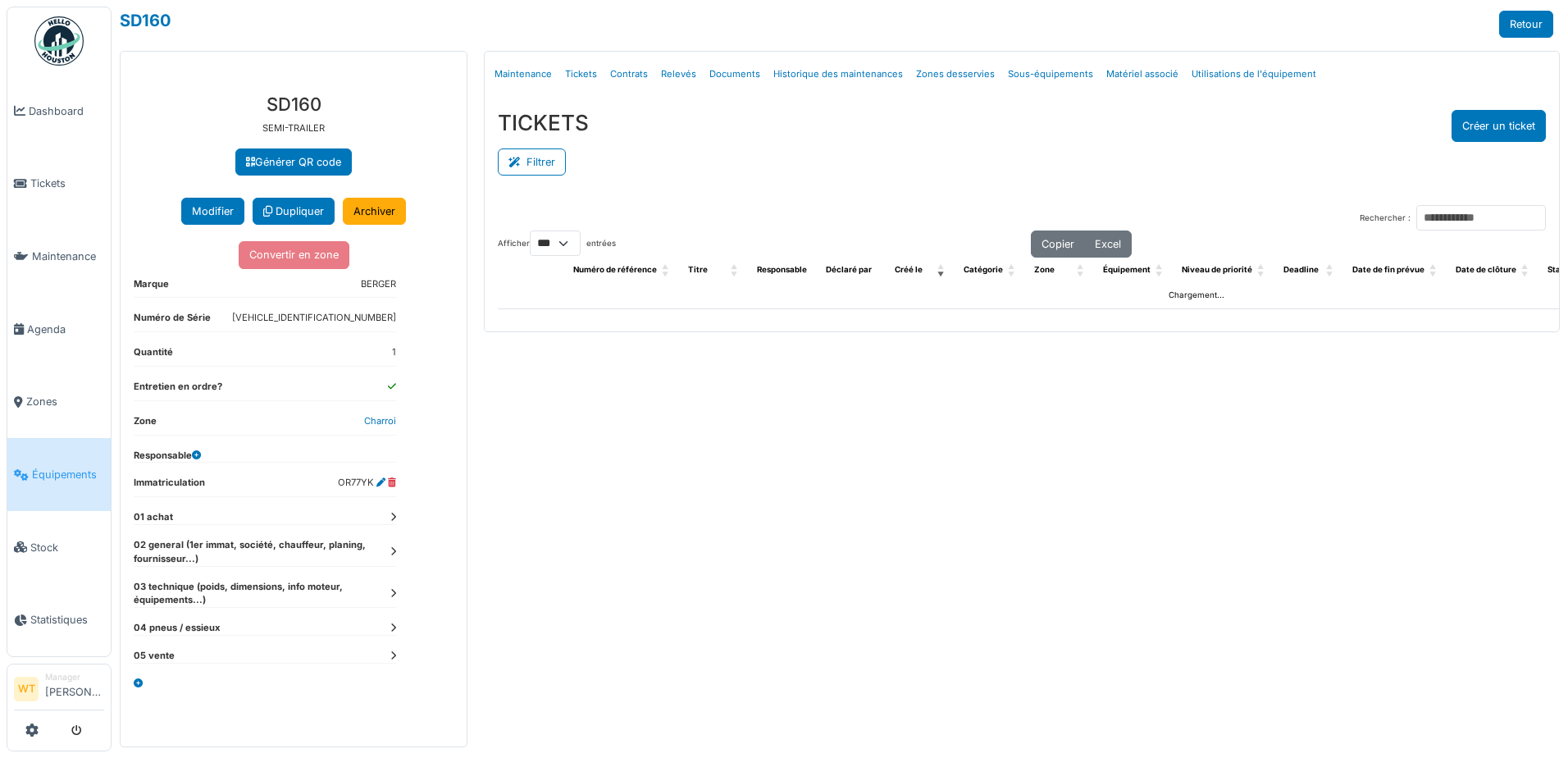
select select "***"
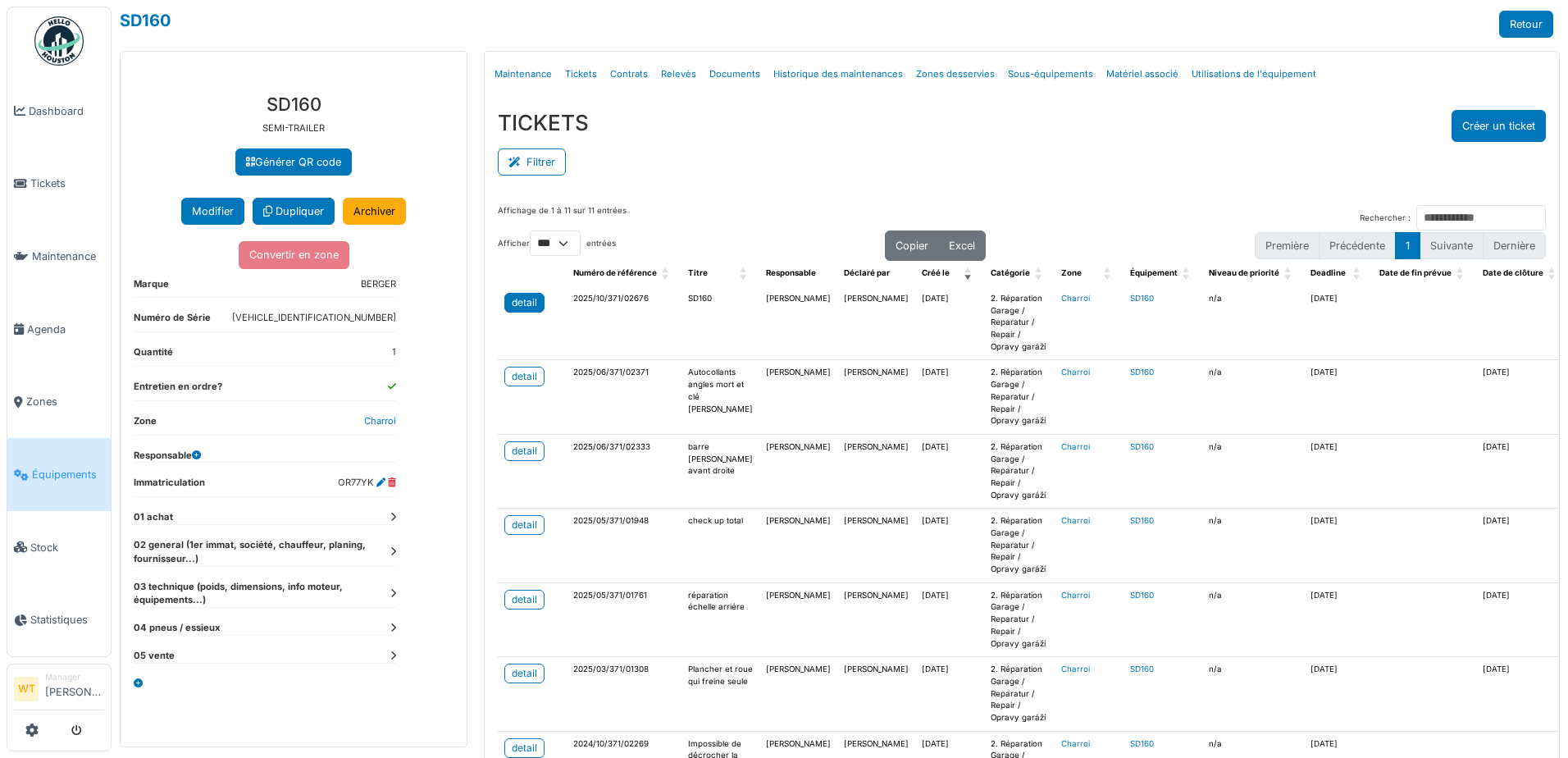
click at [532, 302] on div "detail" at bounding box center [524, 302] width 25 height 15
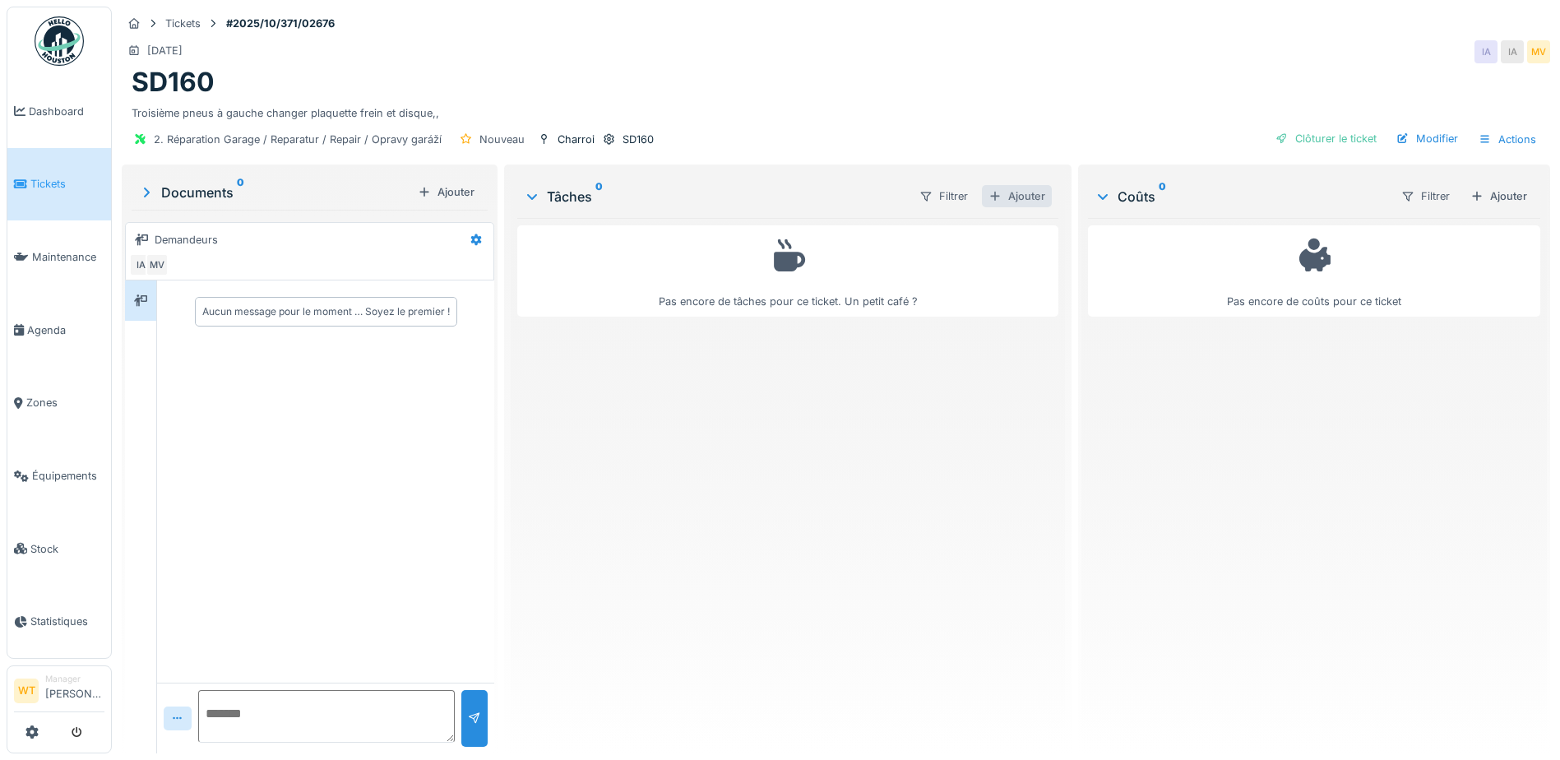
click at [996, 195] on div "Ajouter" at bounding box center [1017, 196] width 70 height 22
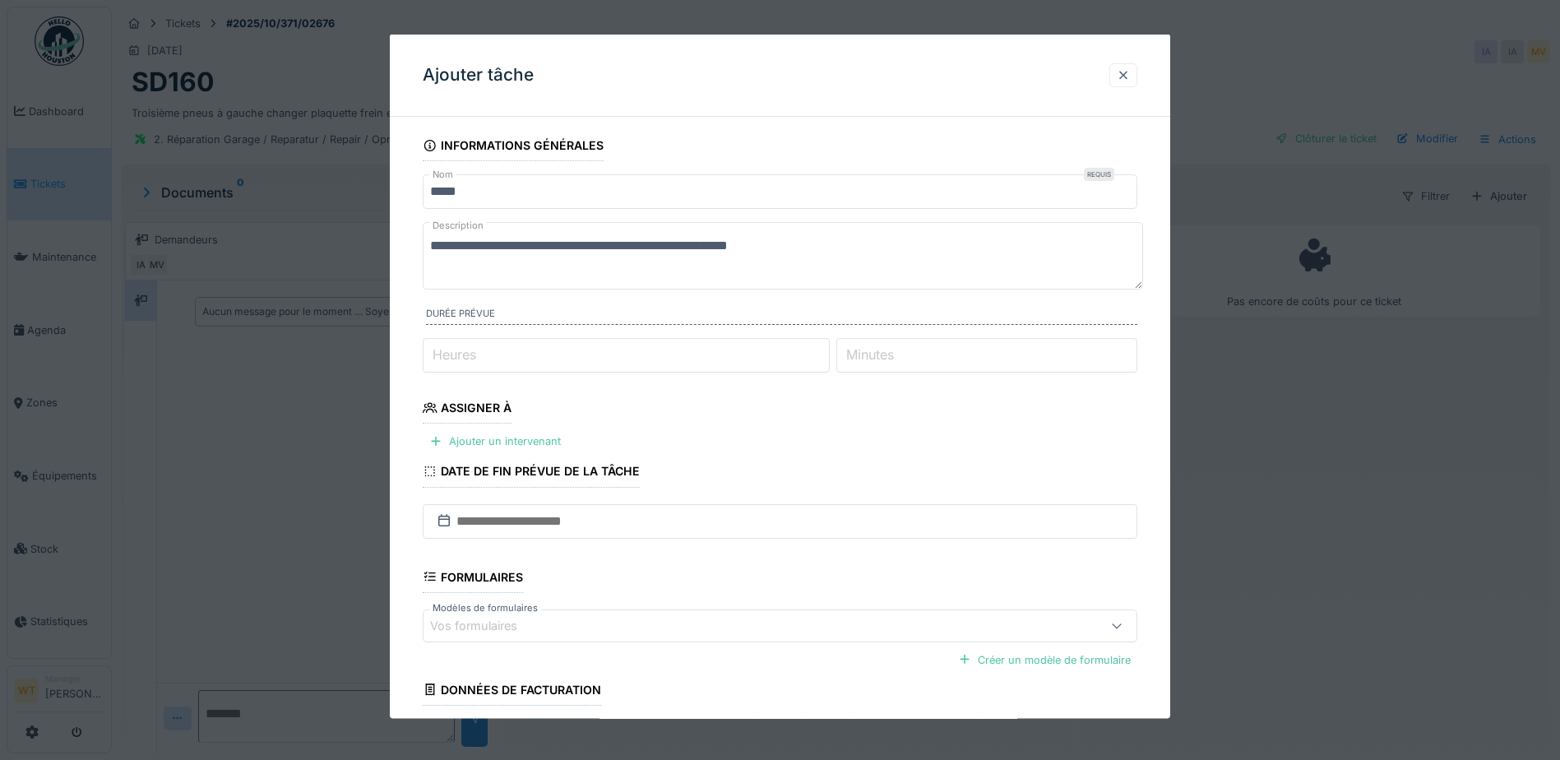
click at [1130, 83] on div at bounding box center [1123, 74] width 28 height 24
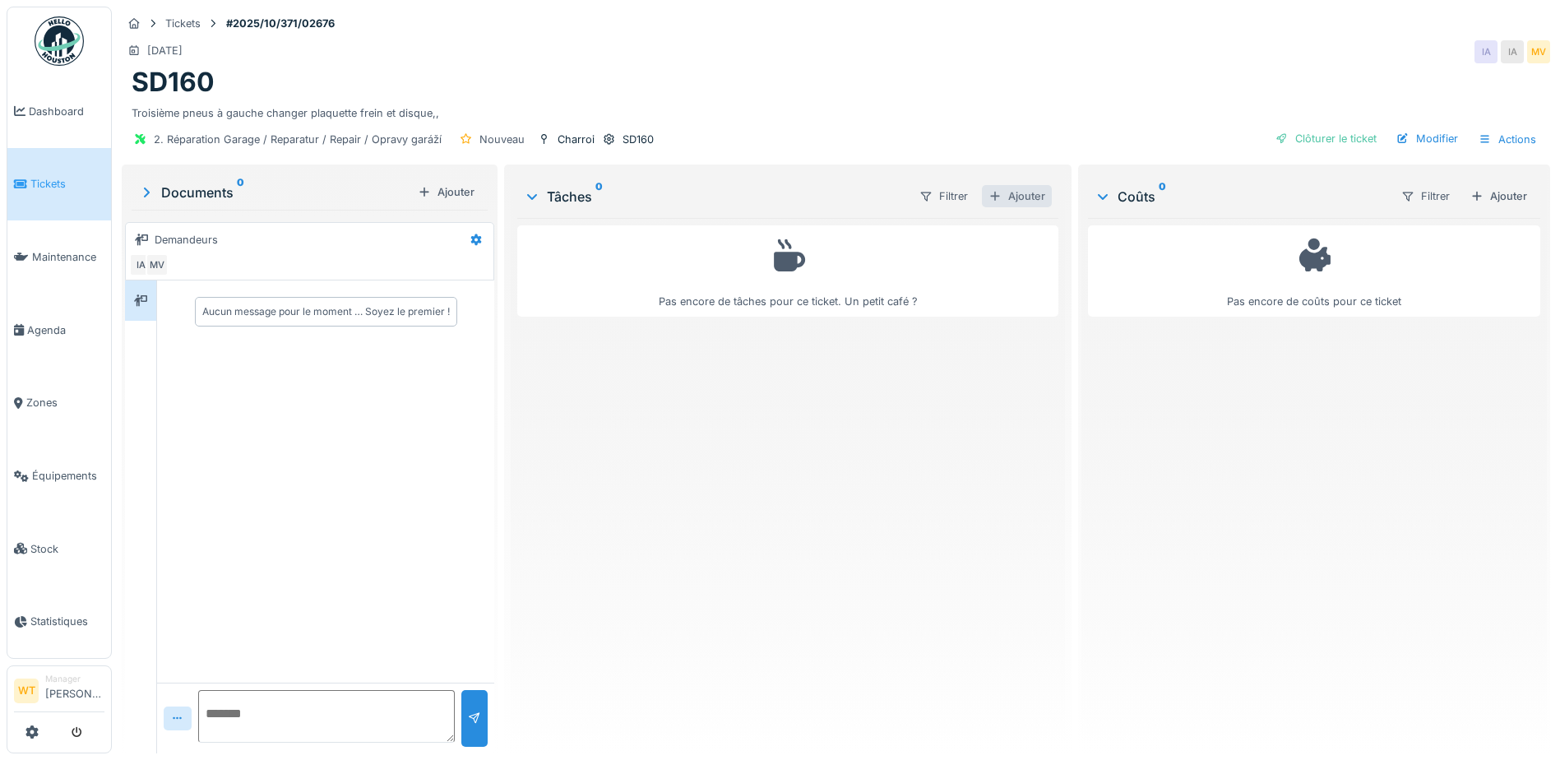
click at [1016, 192] on div "Ajouter" at bounding box center [1017, 196] width 70 height 22
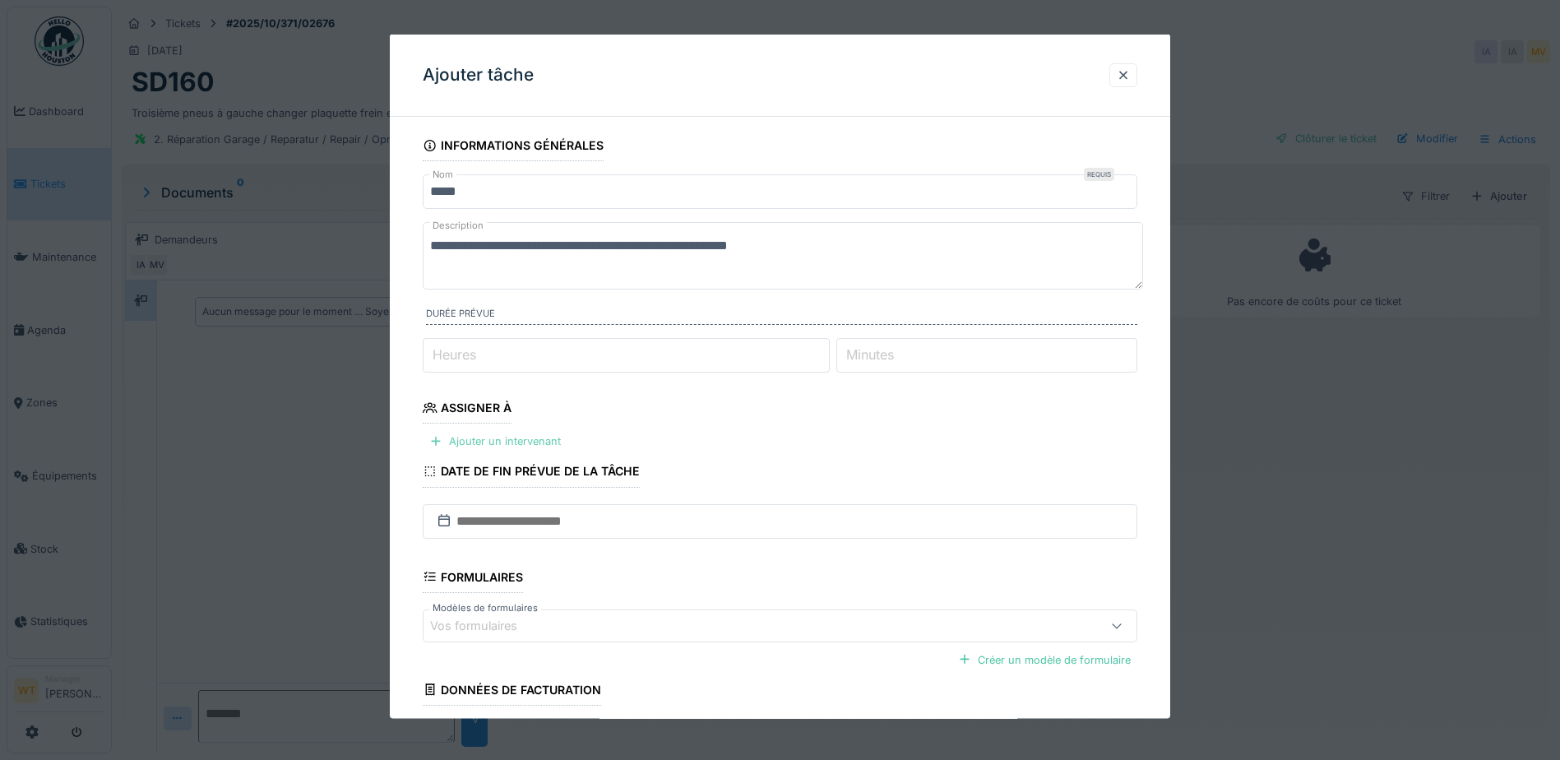
click at [510, 446] on div "Ajouter un intervenant" at bounding box center [495, 441] width 145 height 22
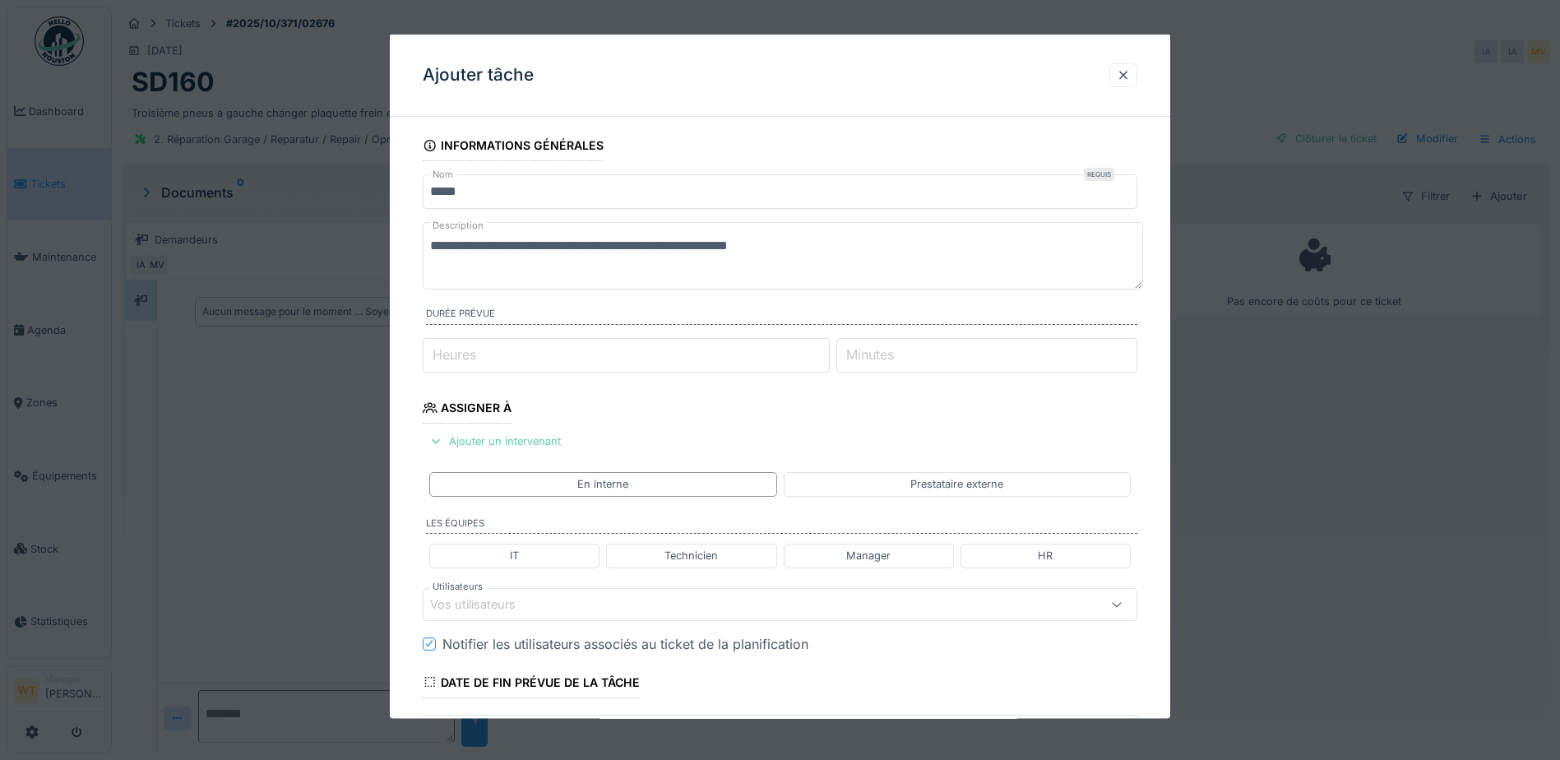
click at [512, 442] on div "Ajouter un intervenant" at bounding box center [495, 441] width 145 height 22
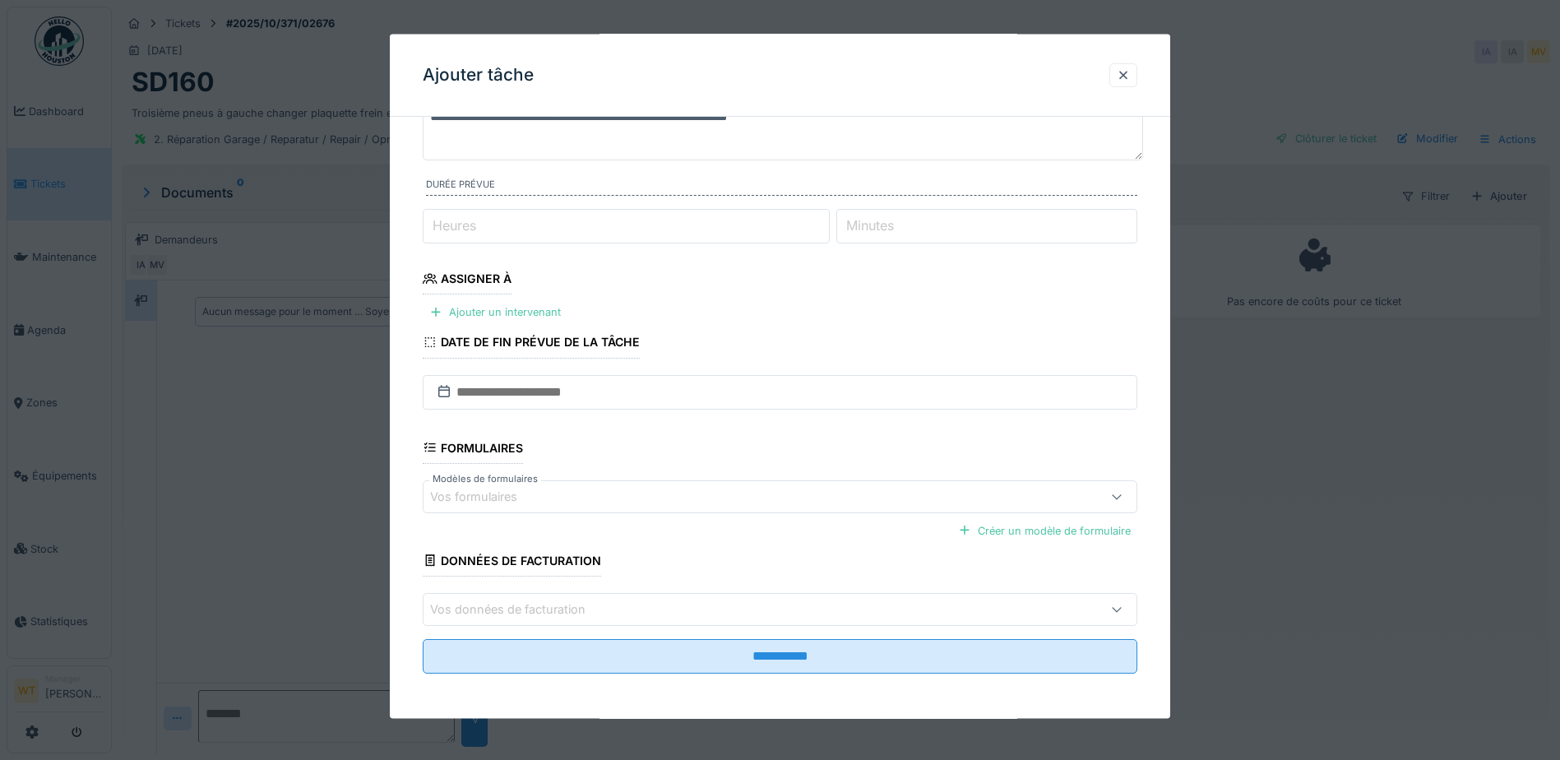
scroll to position [130, 0]
click at [529, 490] on div "Vos formulaires" at bounding box center [485, 495] width 110 height 18
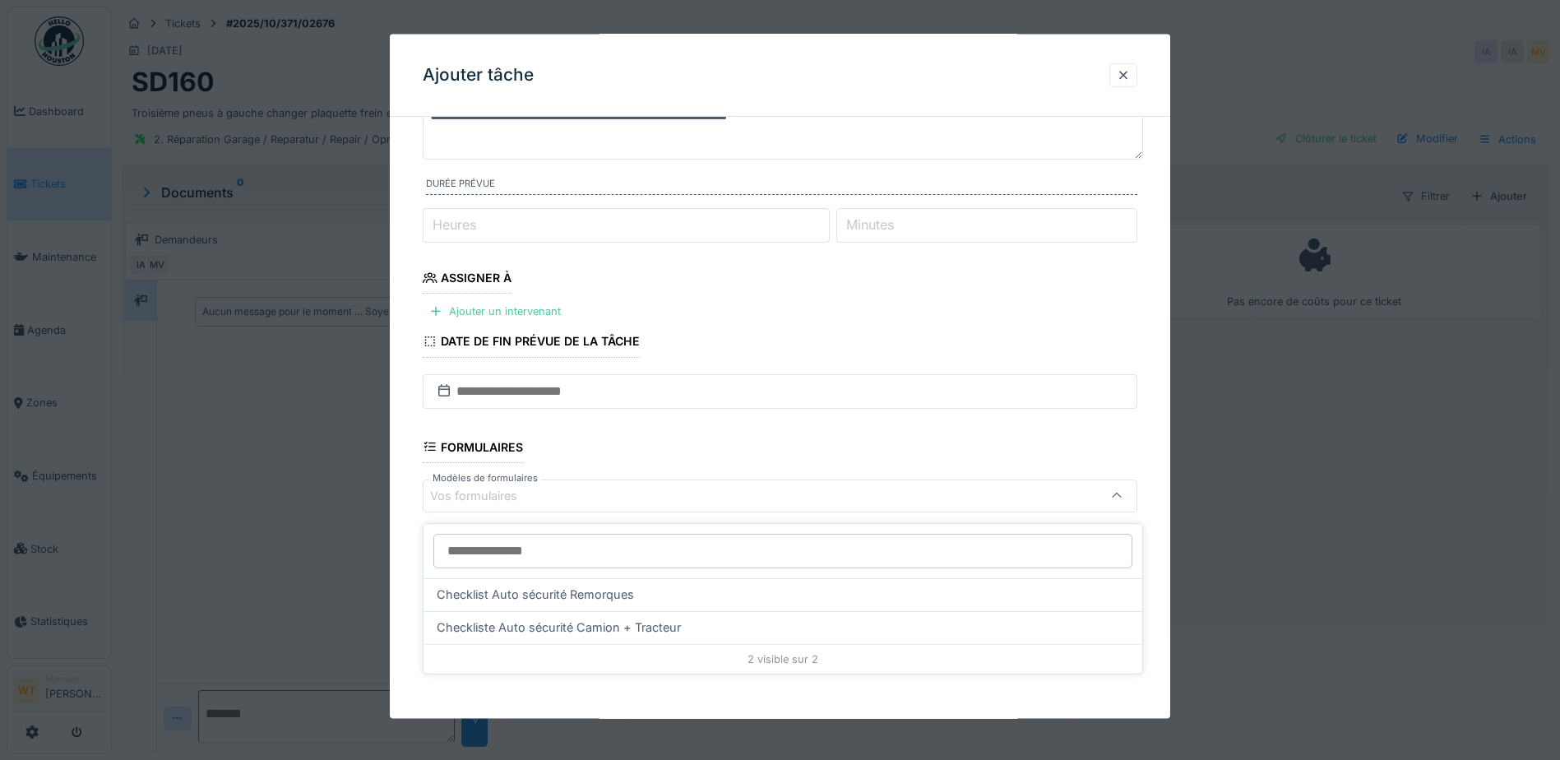
scroll to position [12, 0]
click at [586, 418] on fieldset "**********" at bounding box center [780, 343] width 715 height 686
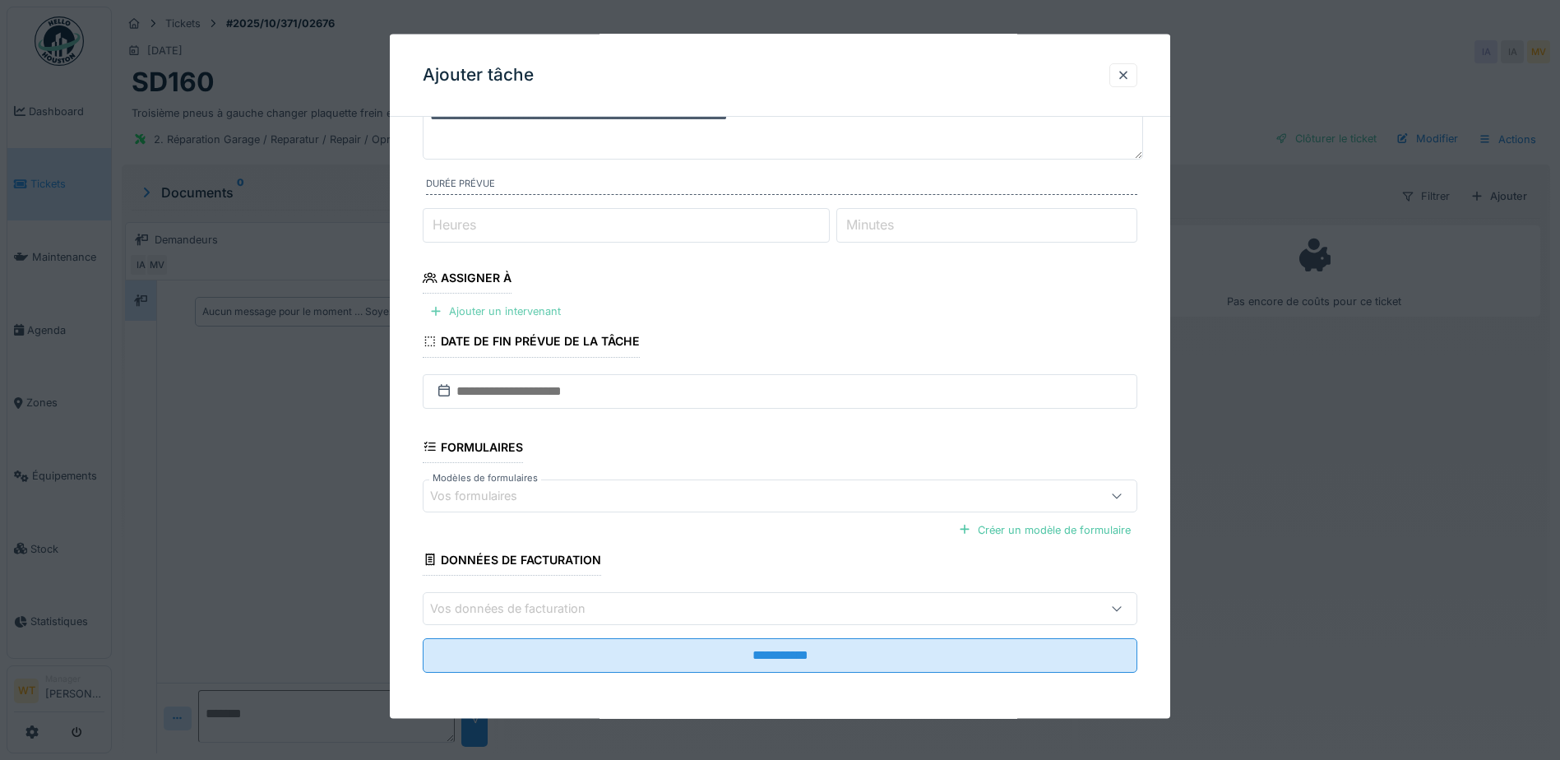
click at [491, 305] on div "Ajouter un intervenant" at bounding box center [495, 311] width 145 height 22
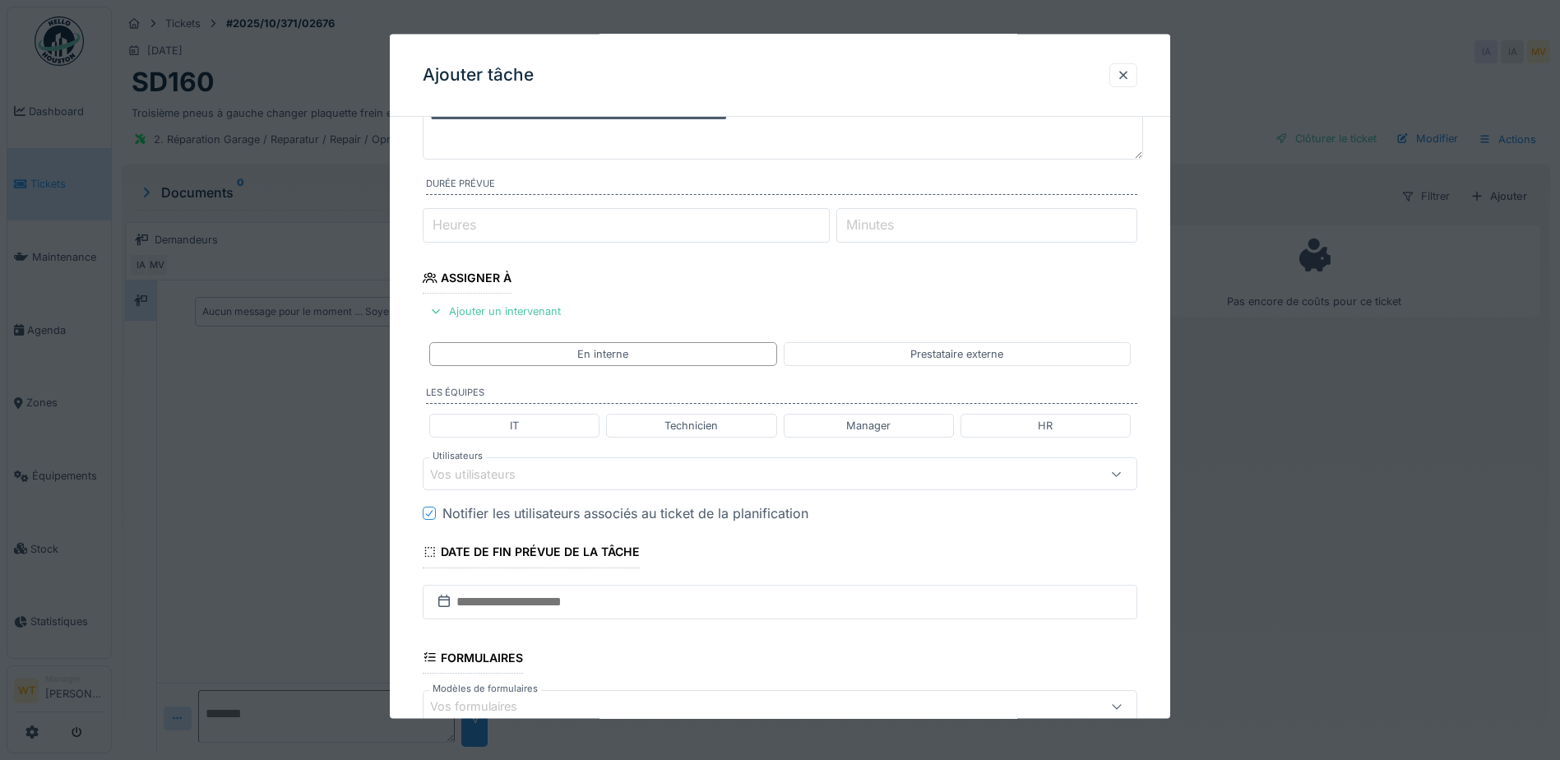
click at [516, 480] on div "Vos utilisateurs" at bounding box center [484, 474] width 109 height 18
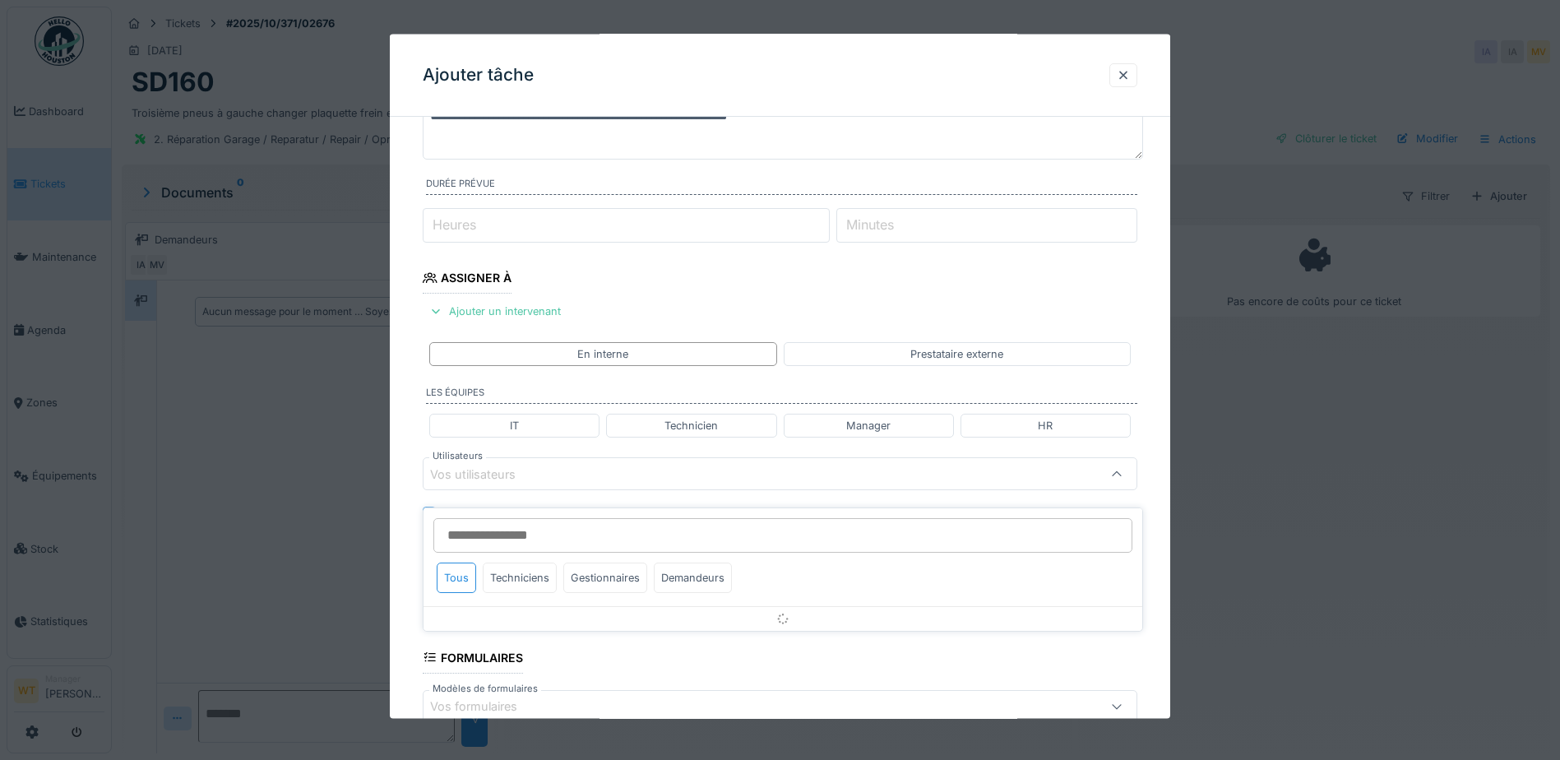
scroll to position [228, 0]
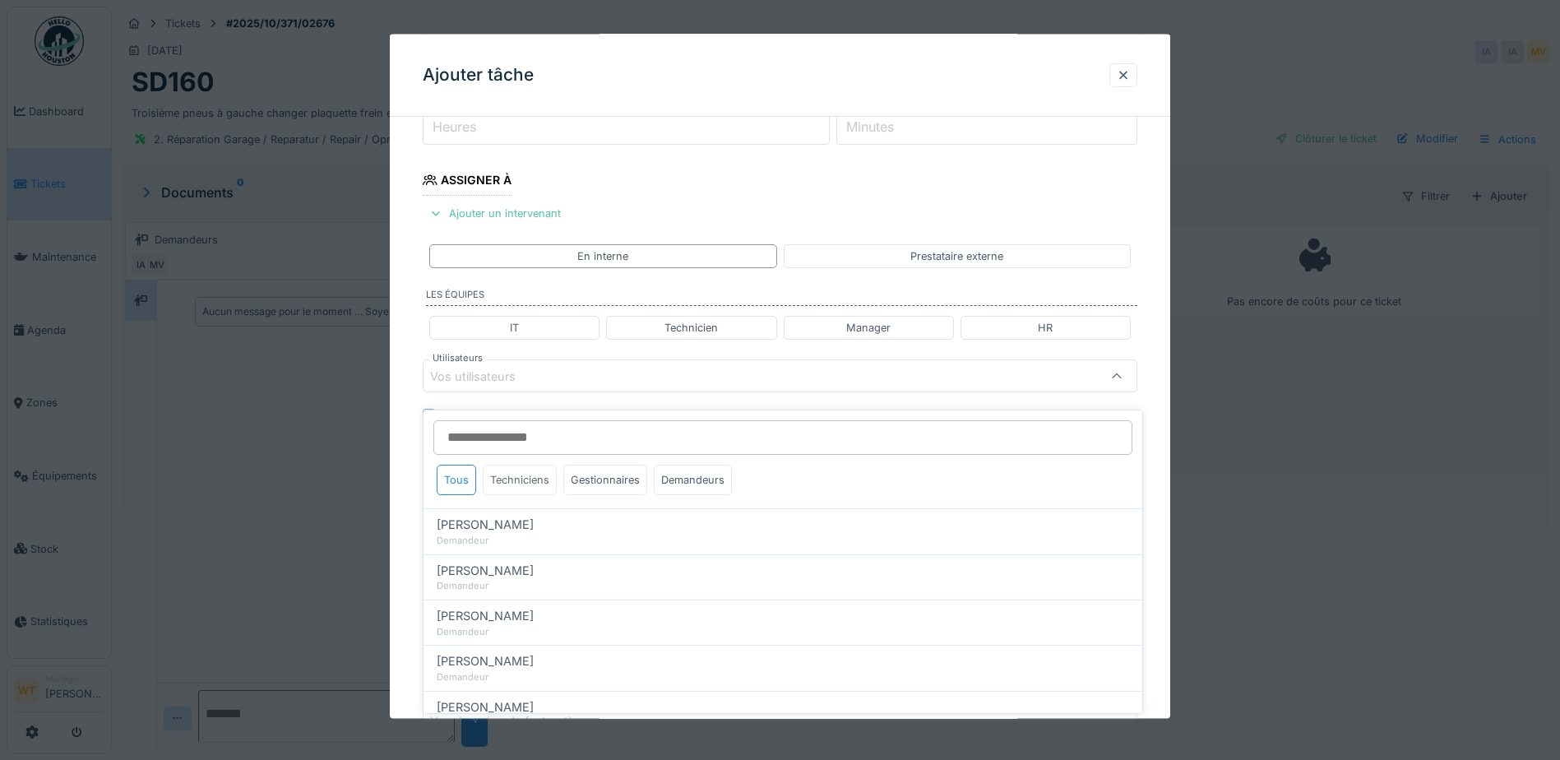
click at [513, 470] on div "Techniciens" at bounding box center [520, 480] width 74 height 30
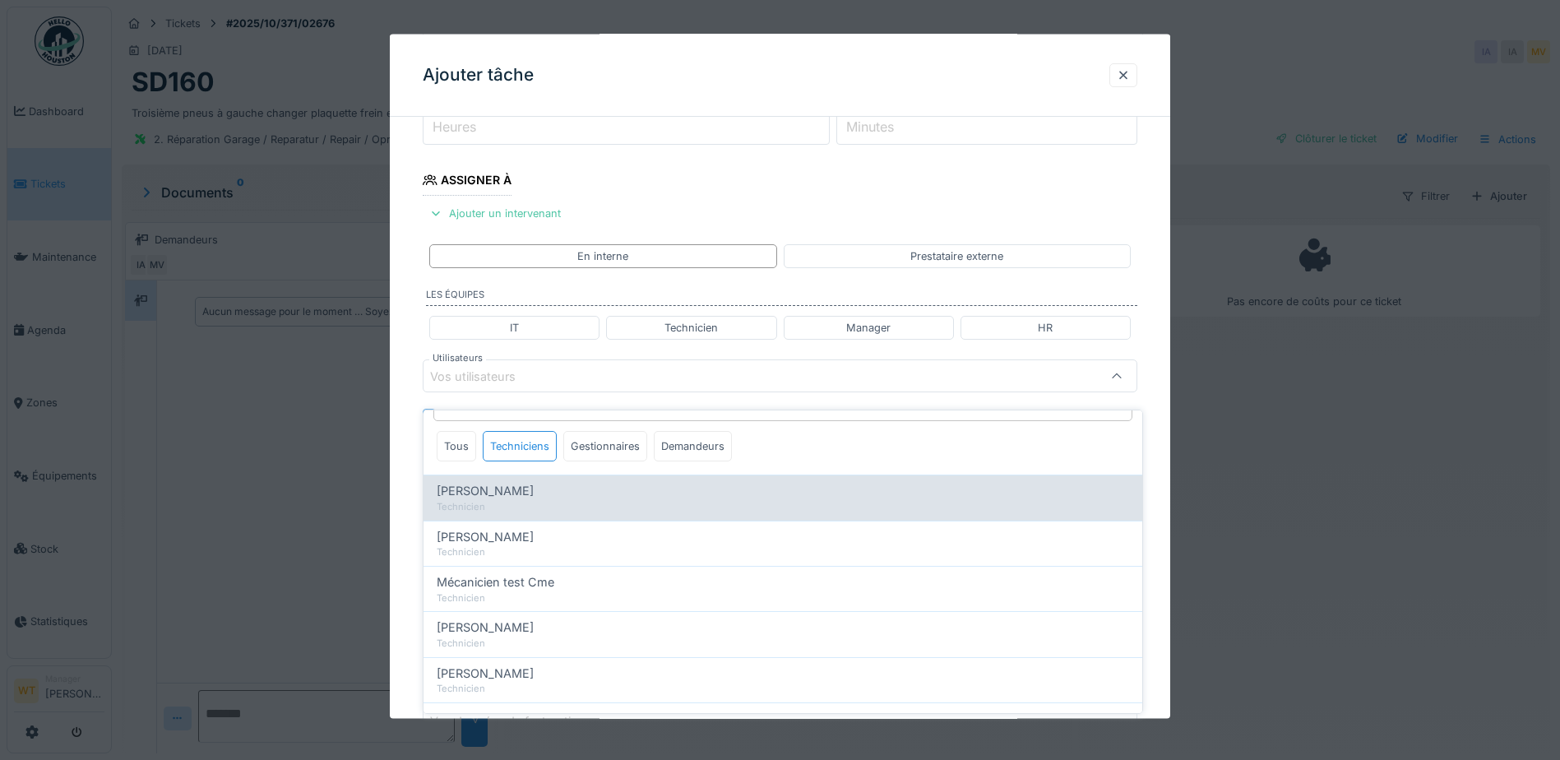
click at [482, 482] on span "[PERSON_NAME]" at bounding box center [485, 491] width 97 height 18
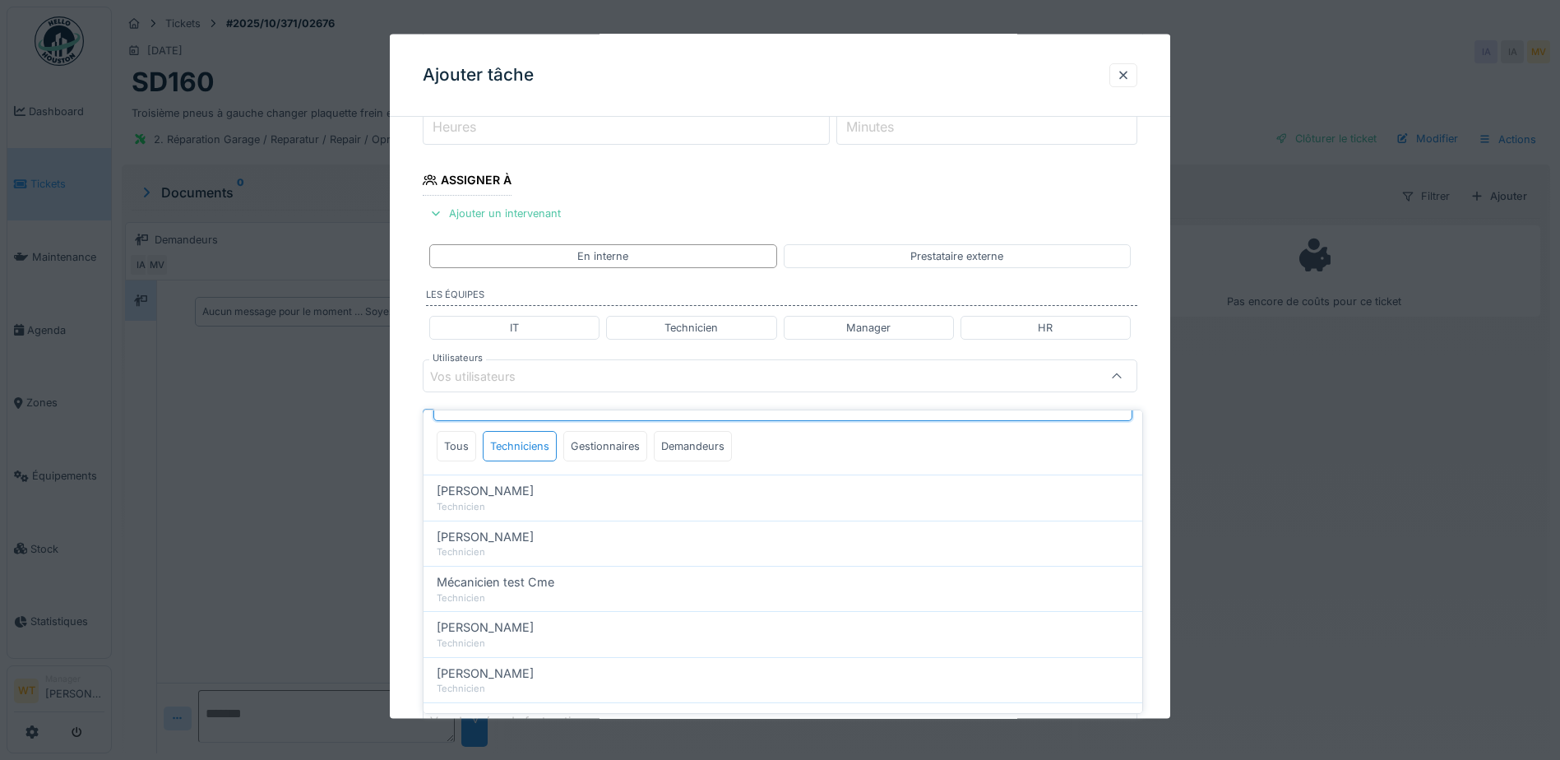
type input "****"
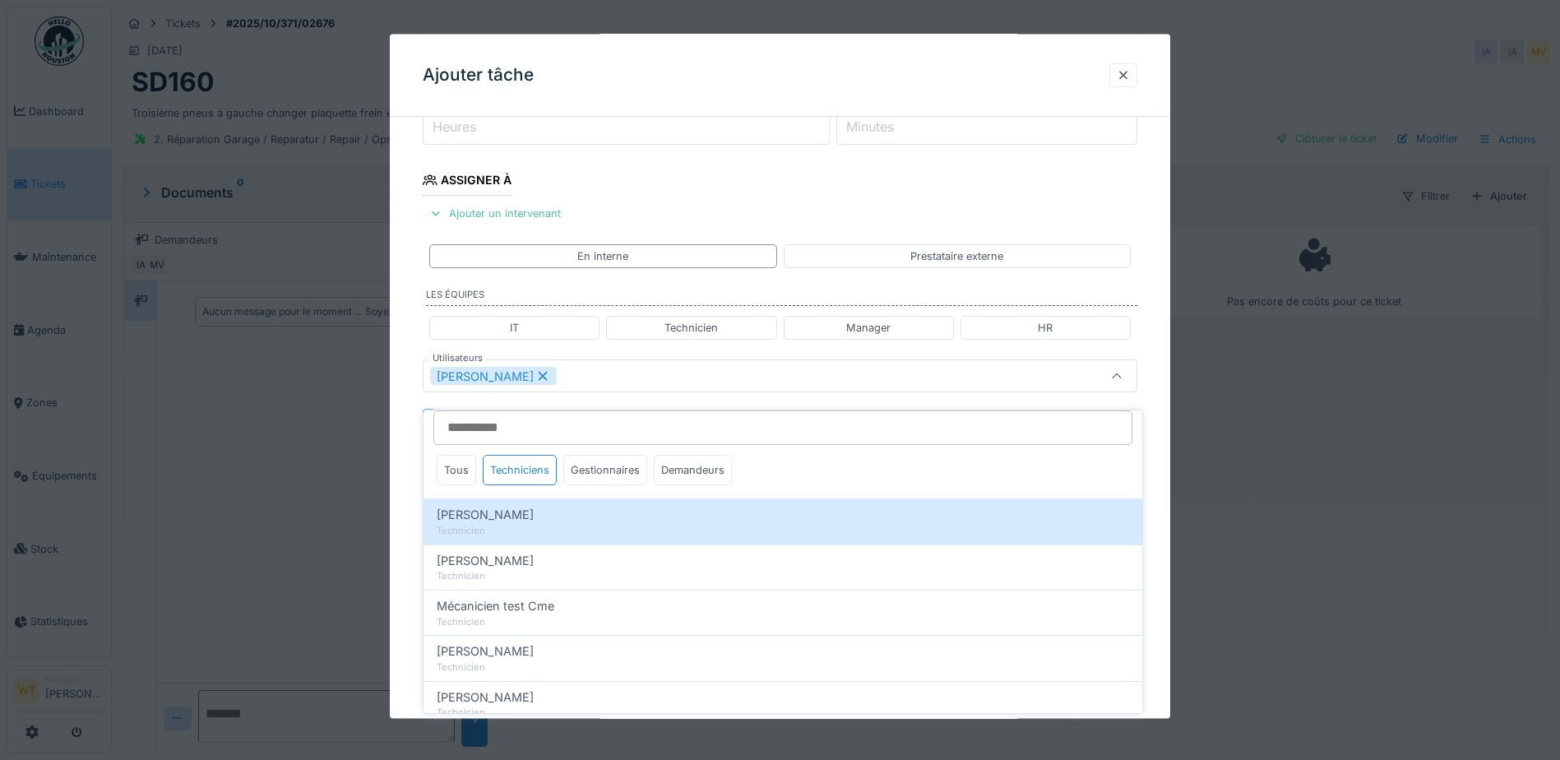
click at [550, 389] on div "Ivan Marcius" at bounding box center [780, 375] width 715 height 33
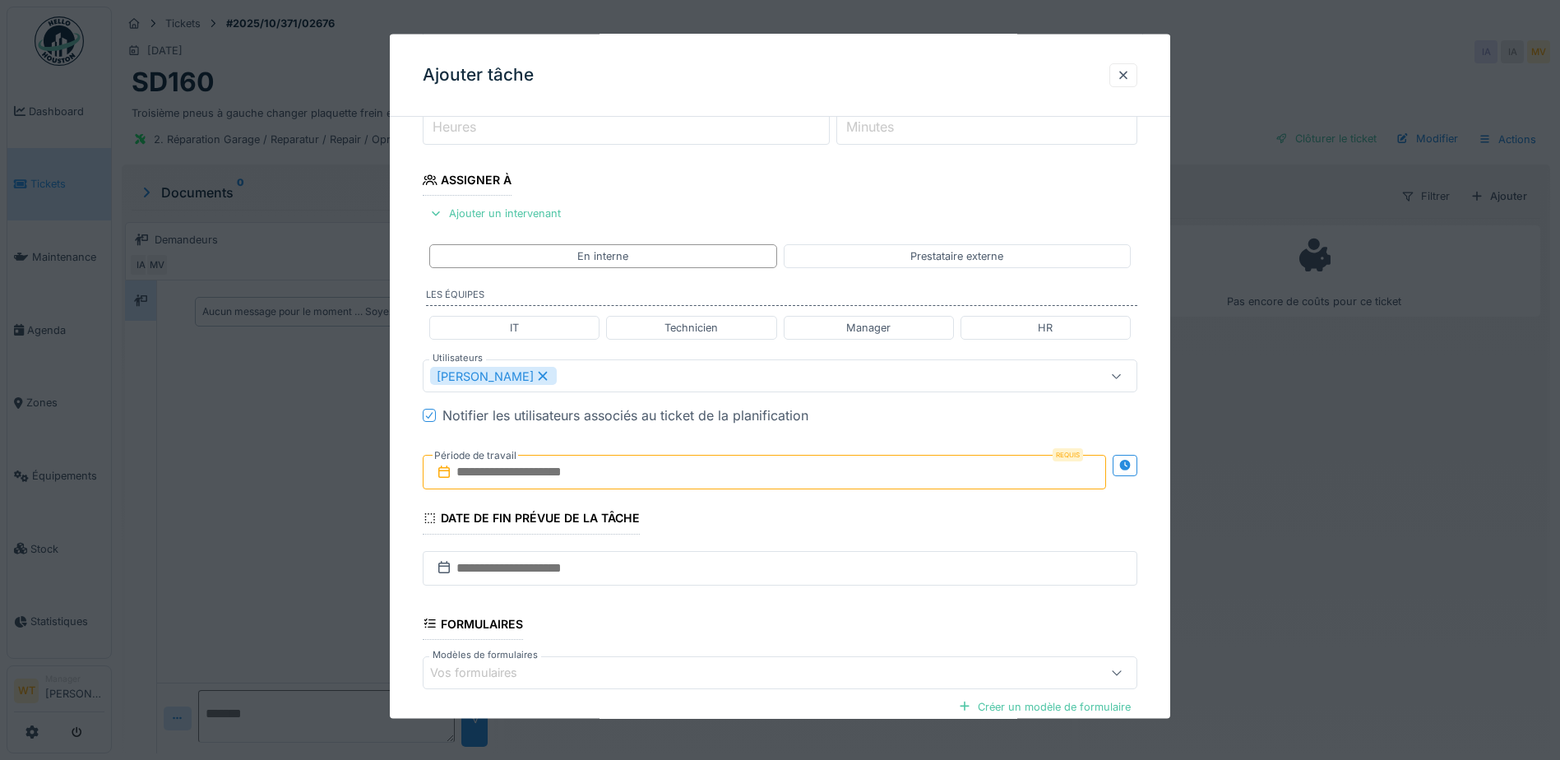
click at [543, 462] on input "text" at bounding box center [764, 472] width 683 height 35
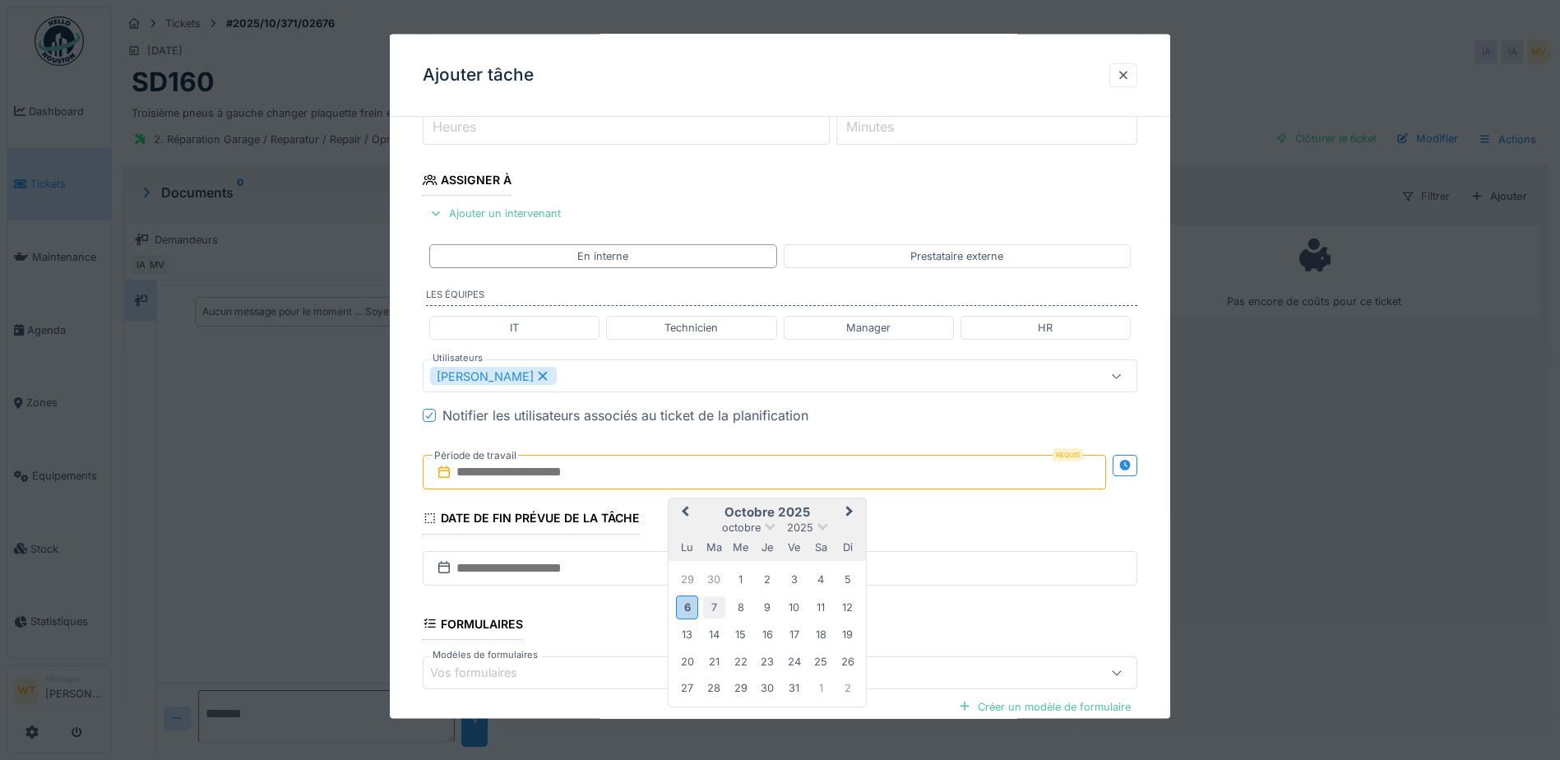
click at [711, 604] on div "7" at bounding box center [714, 606] width 22 height 22
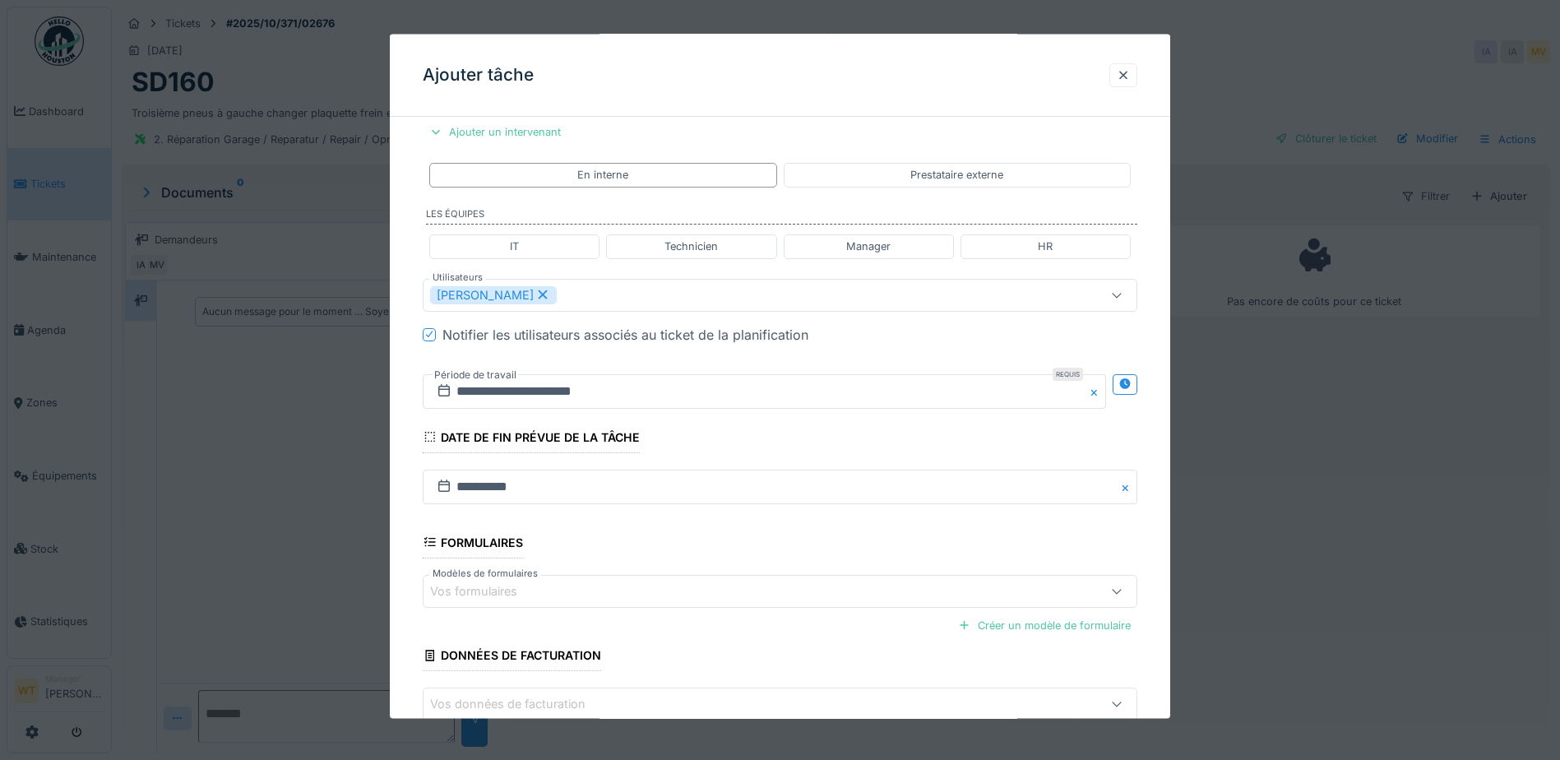
scroll to position [405, 0]
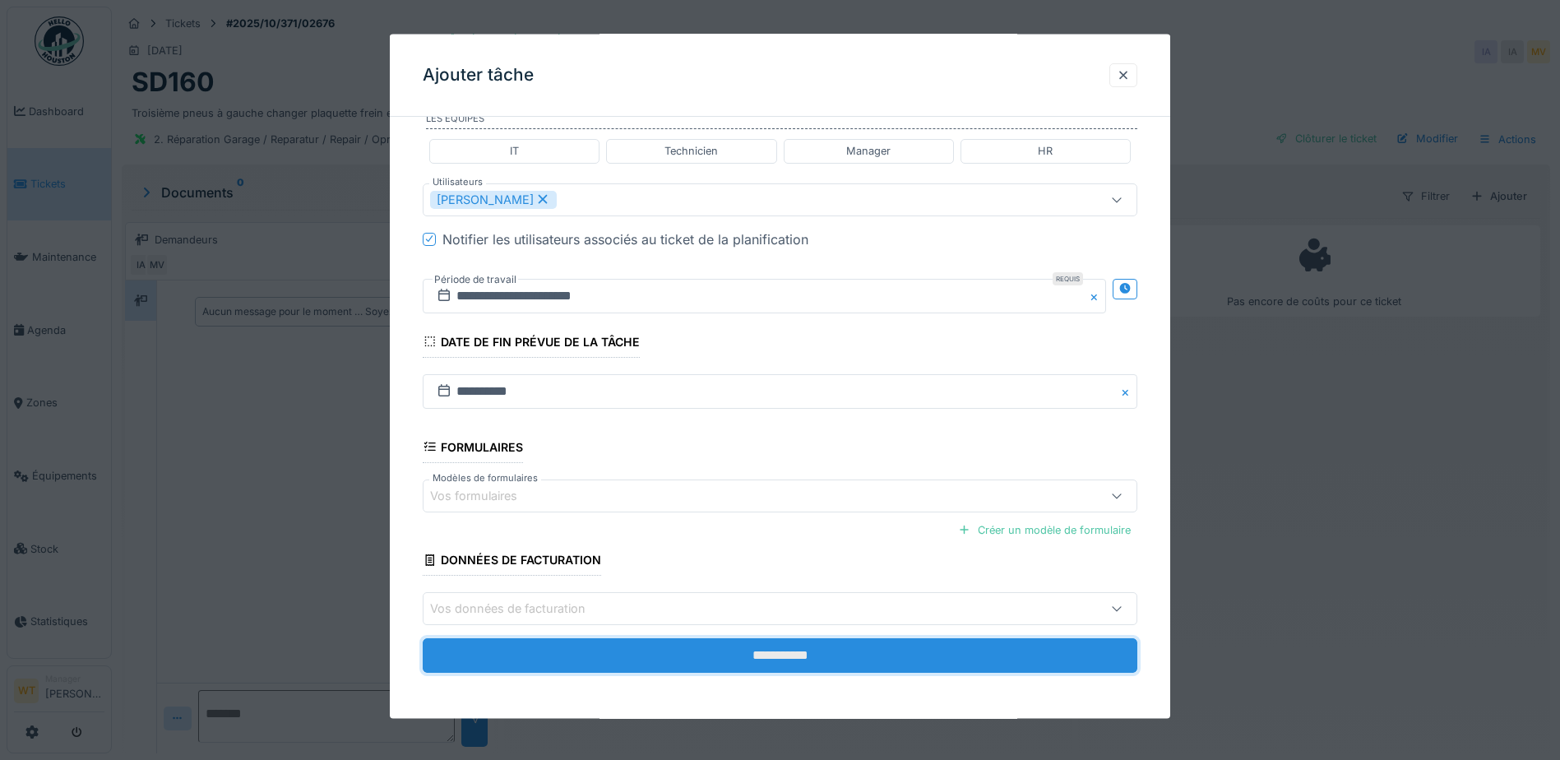
click at [722, 671] on input "**********" at bounding box center [780, 655] width 715 height 35
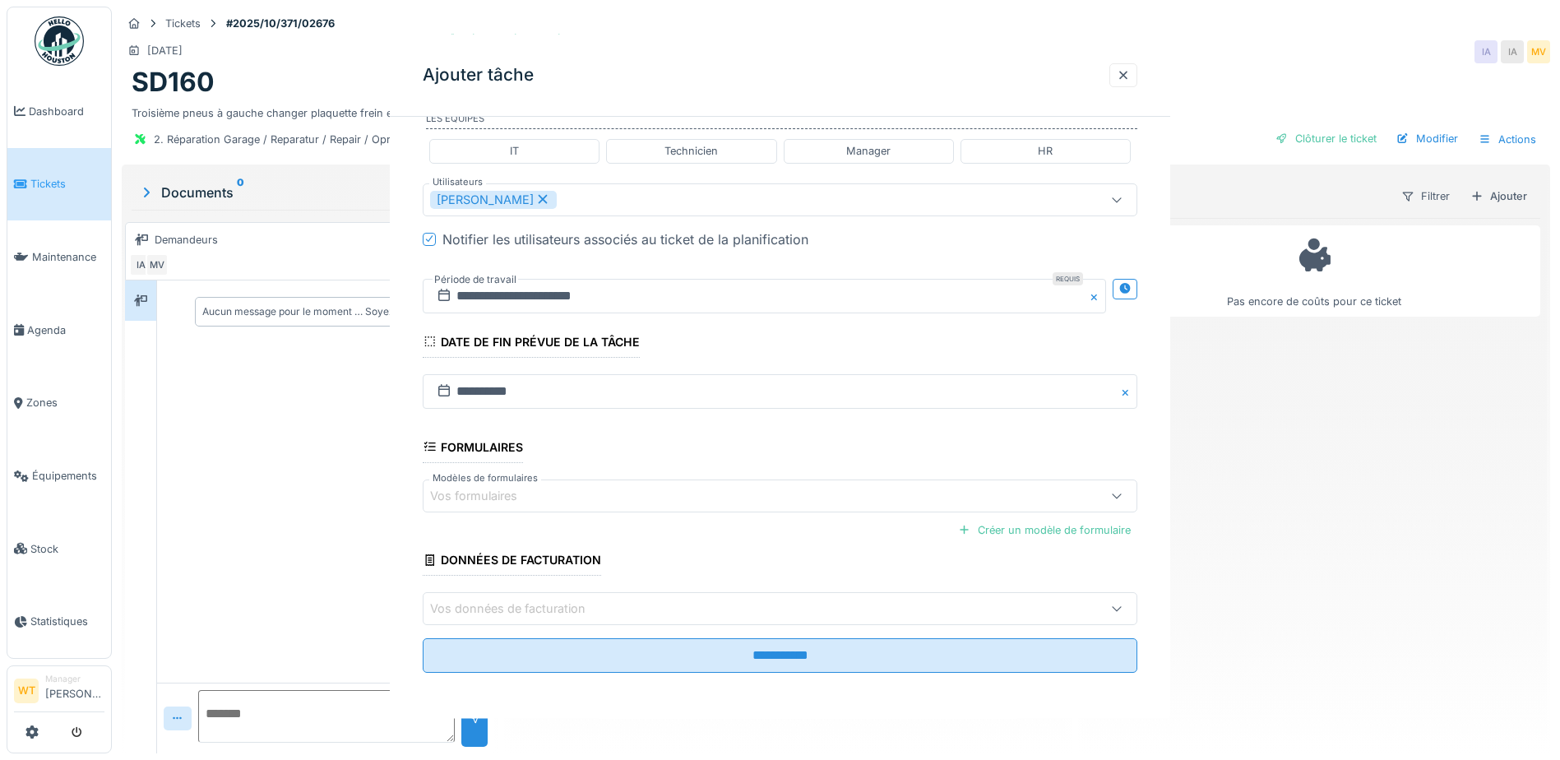
scroll to position [0, 0]
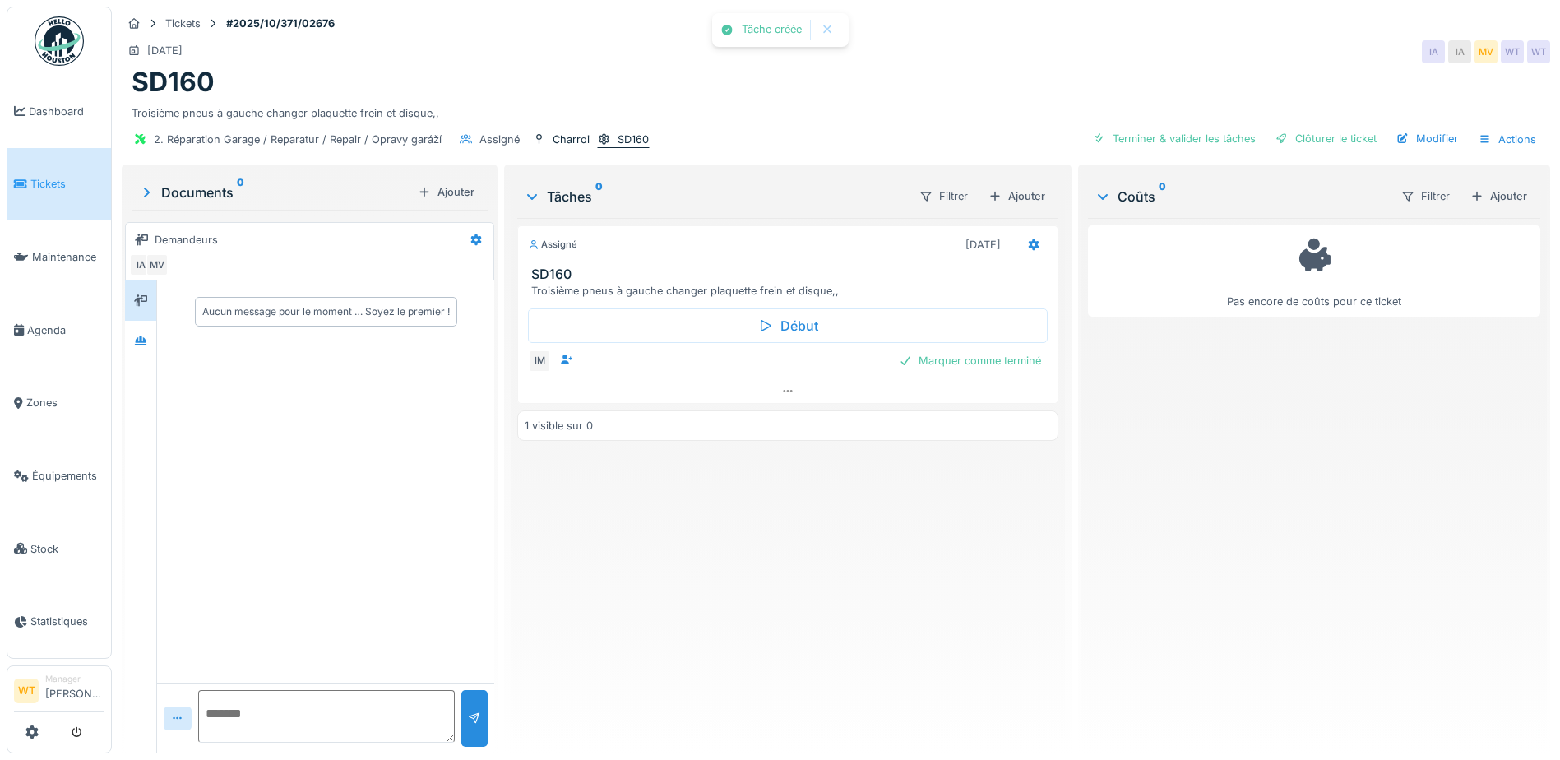
click at [636, 132] on div "SD160" at bounding box center [633, 140] width 31 height 16
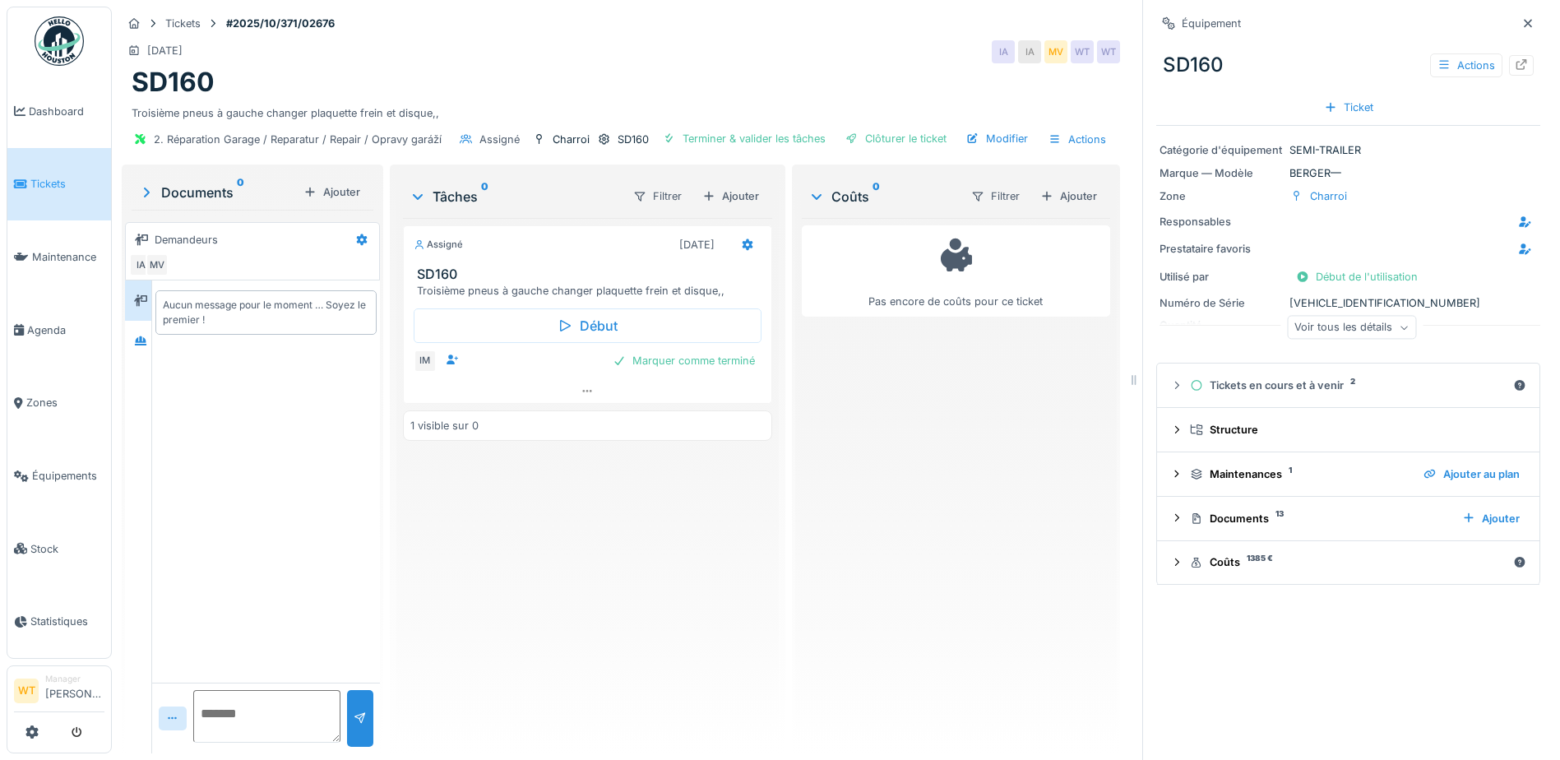
click at [1399, 323] on icon at bounding box center [1404, 327] width 10 height 8
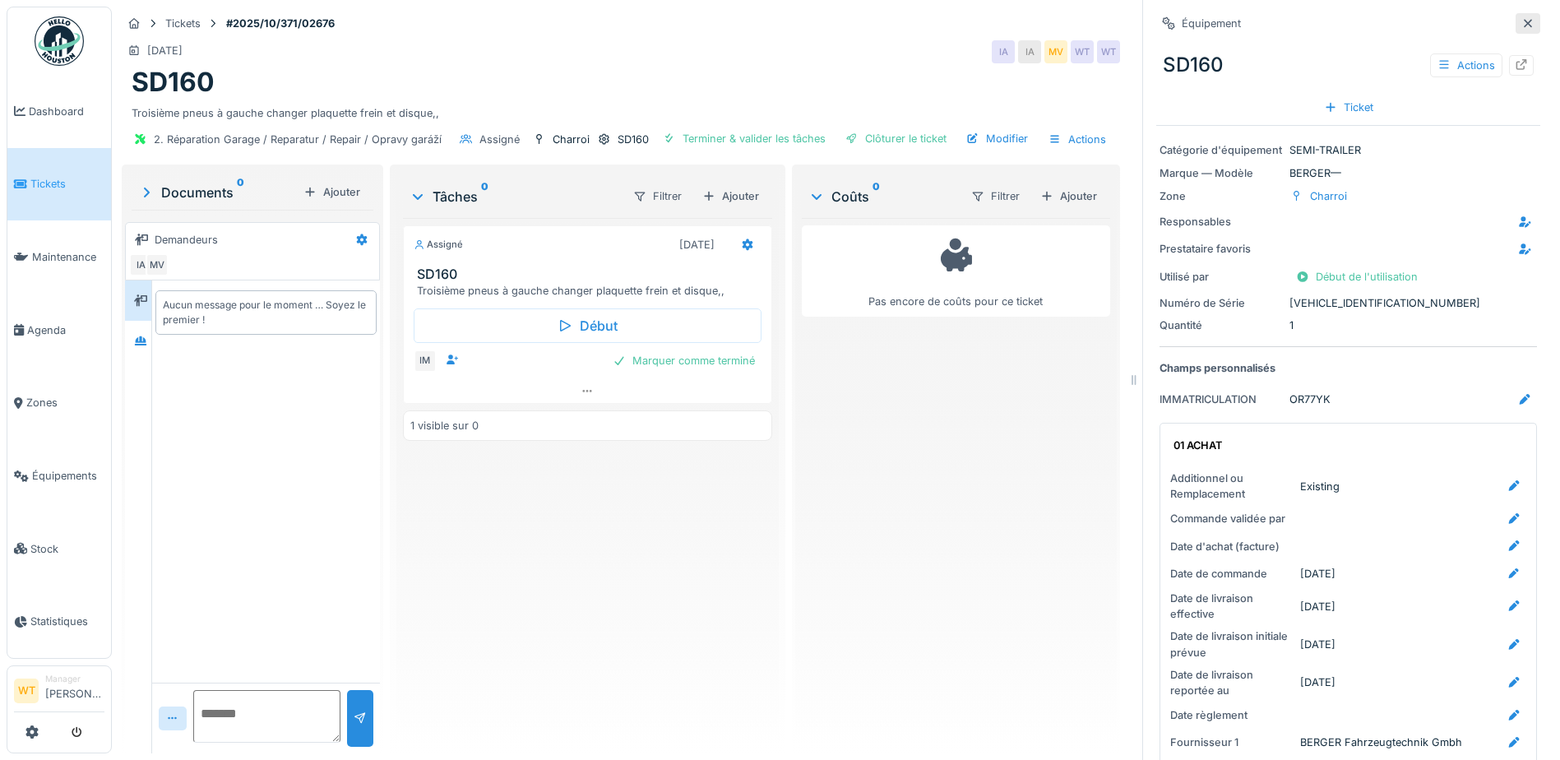
click at [1521, 18] on icon at bounding box center [1527, 23] width 13 height 11
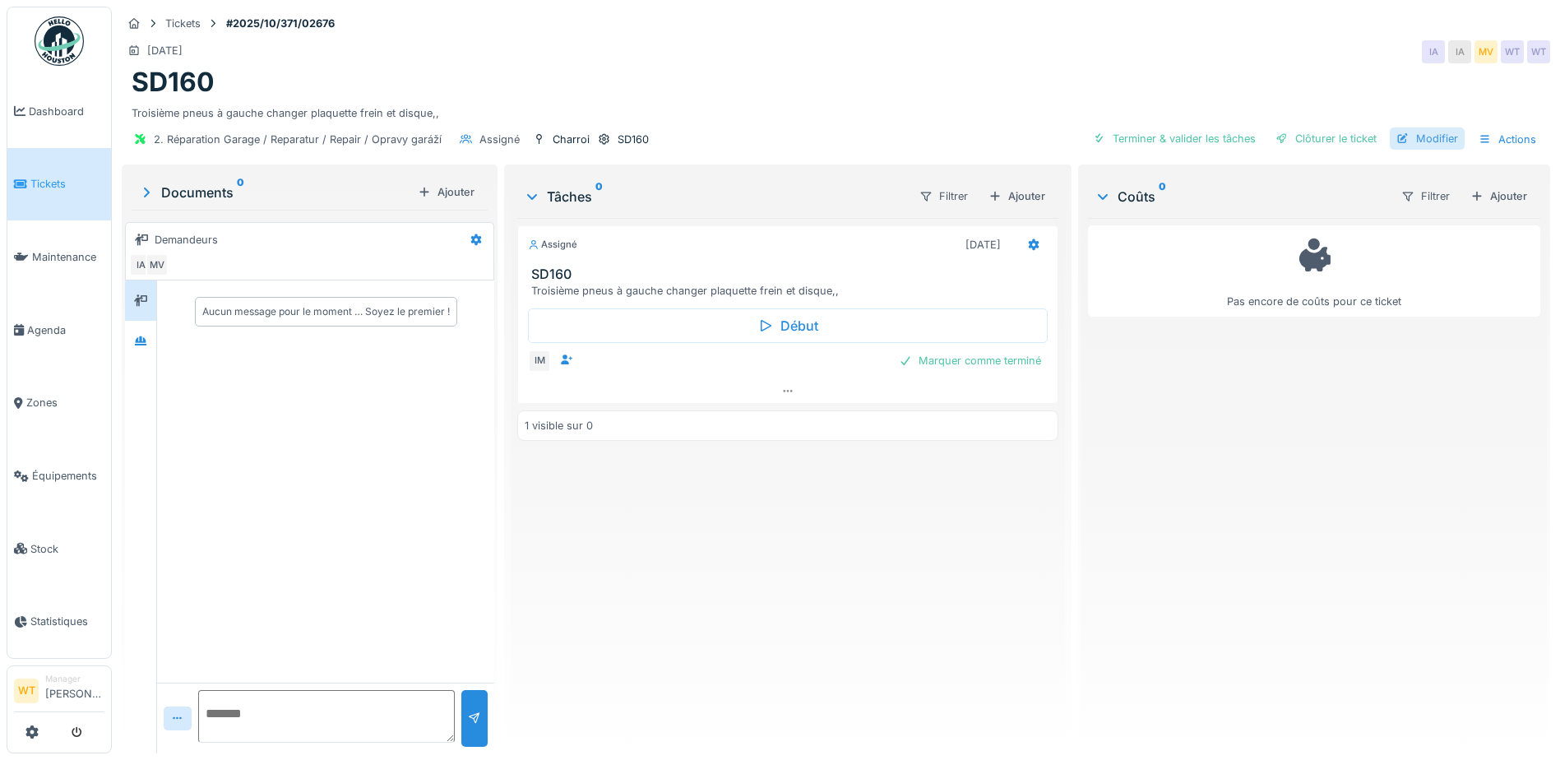
click at [1396, 132] on div at bounding box center [1402, 139] width 13 height 16
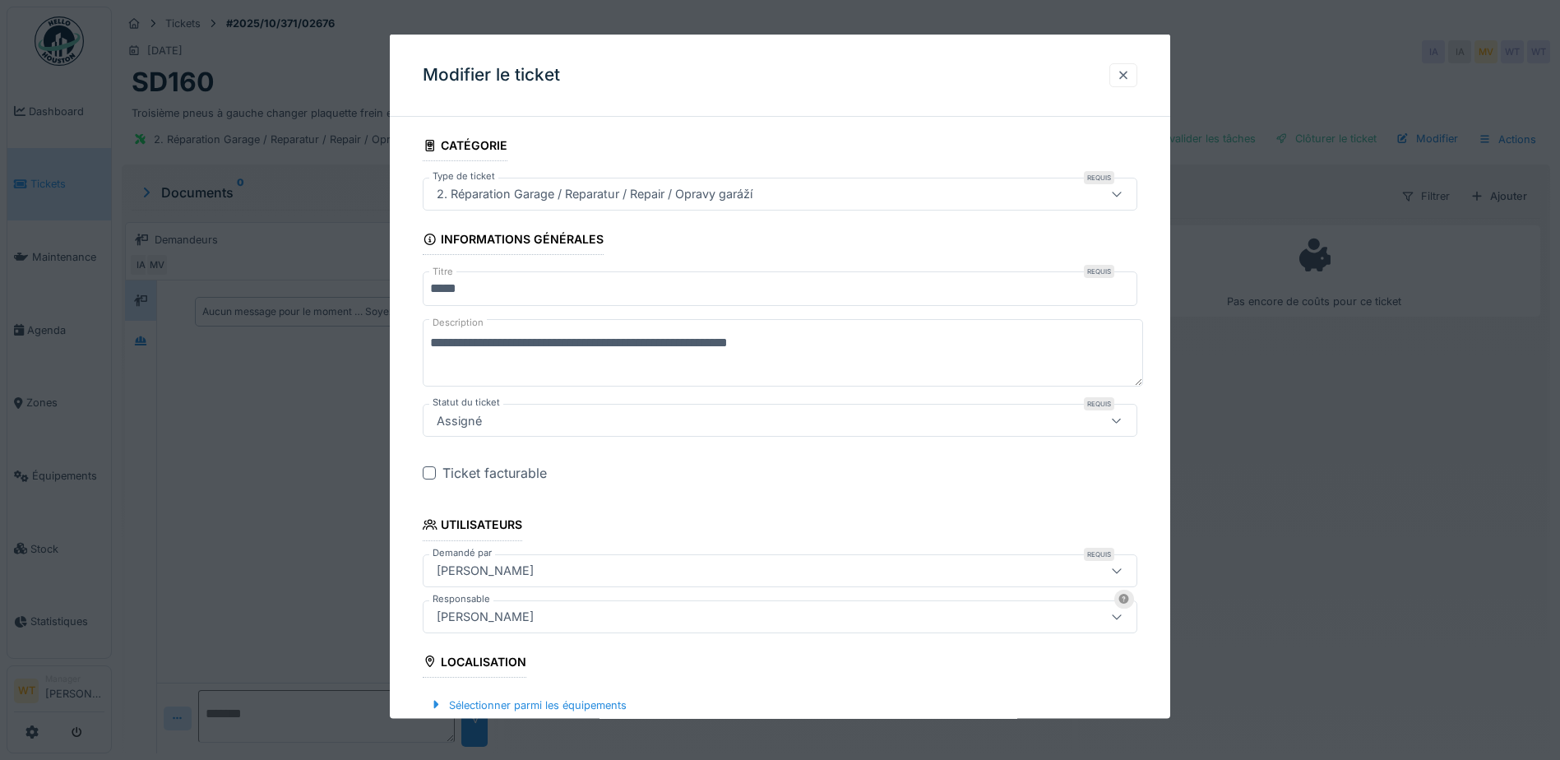
click at [1127, 79] on div at bounding box center [1123, 75] width 13 height 16
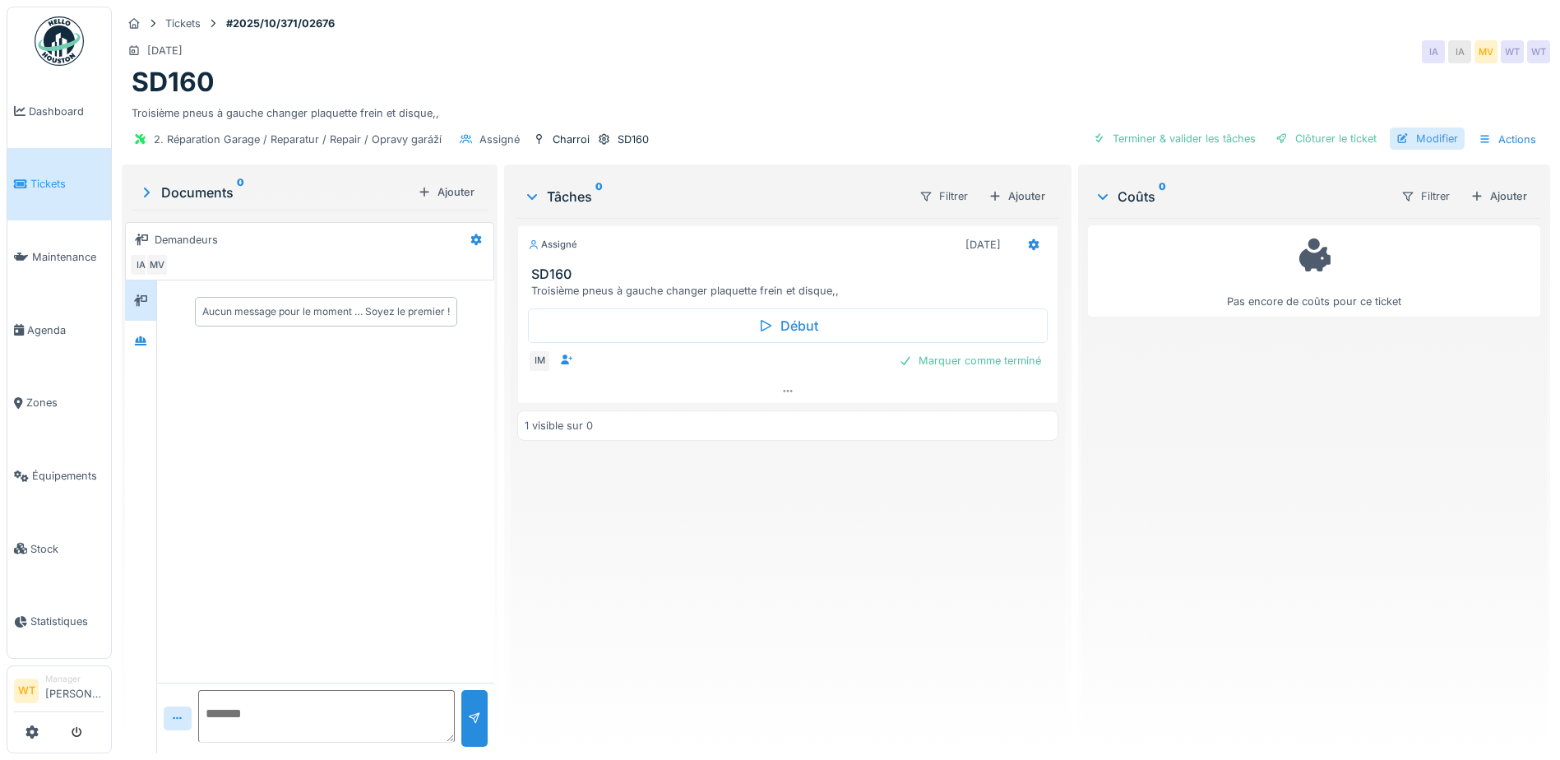
click at [1424, 137] on div "Modifier" at bounding box center [1427, 138] width 75 height 22
click at [1424, 137] on div "Annuler Tickets #2025/10/371/02676 13/10/2025 IA IA MV WT WT SD160 Troisième pn…" at bounding box center [836, 380] width 1448 height 760
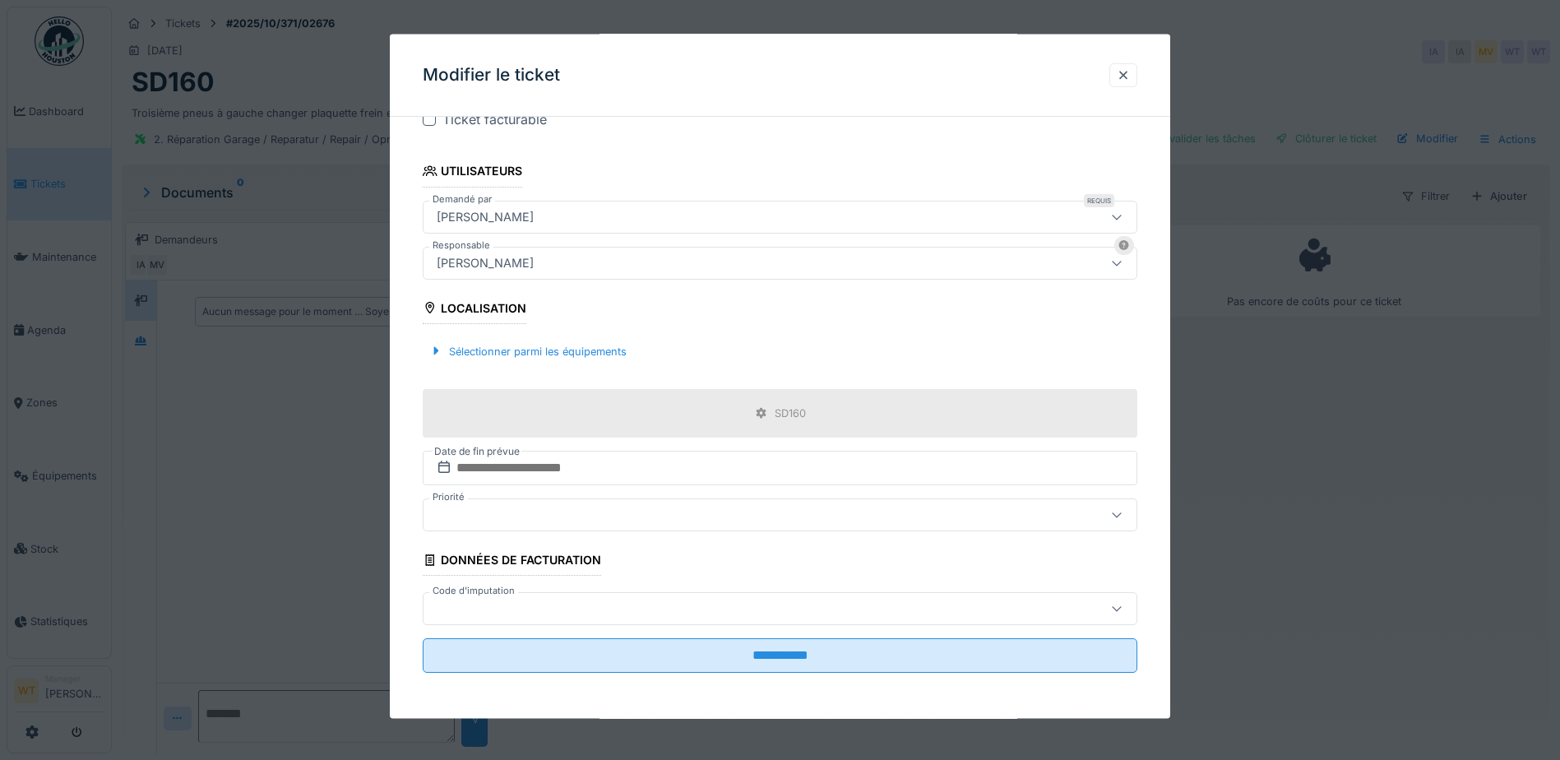
scroll to position [12, 0]
click at [646, 611] on div at bounding box center [738, 608] width 616 height 18
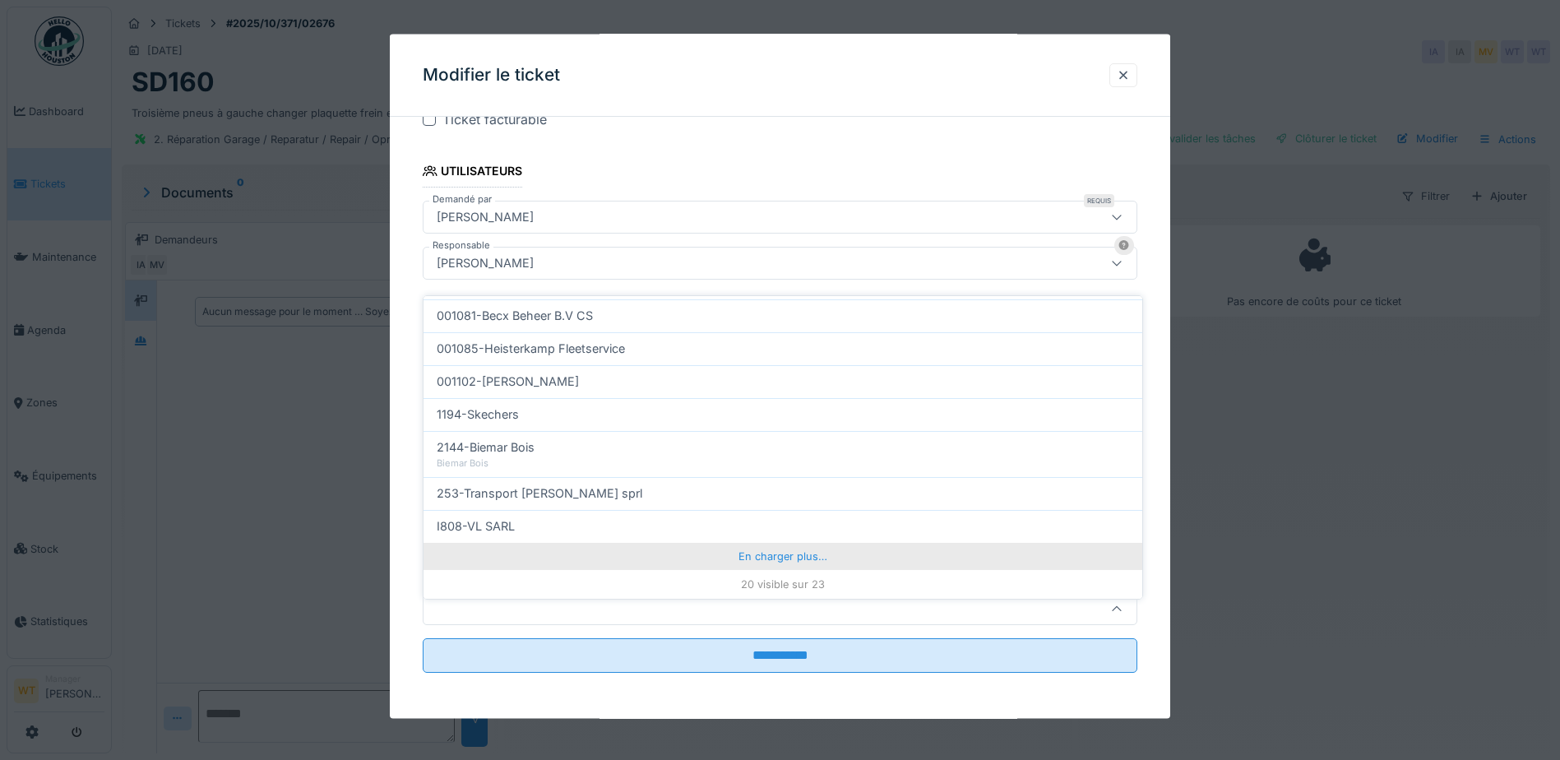
drag, startPoint x: 747, startPoint y: 548, endPoint x: 728, endPoint y: 544, distance: 20.2
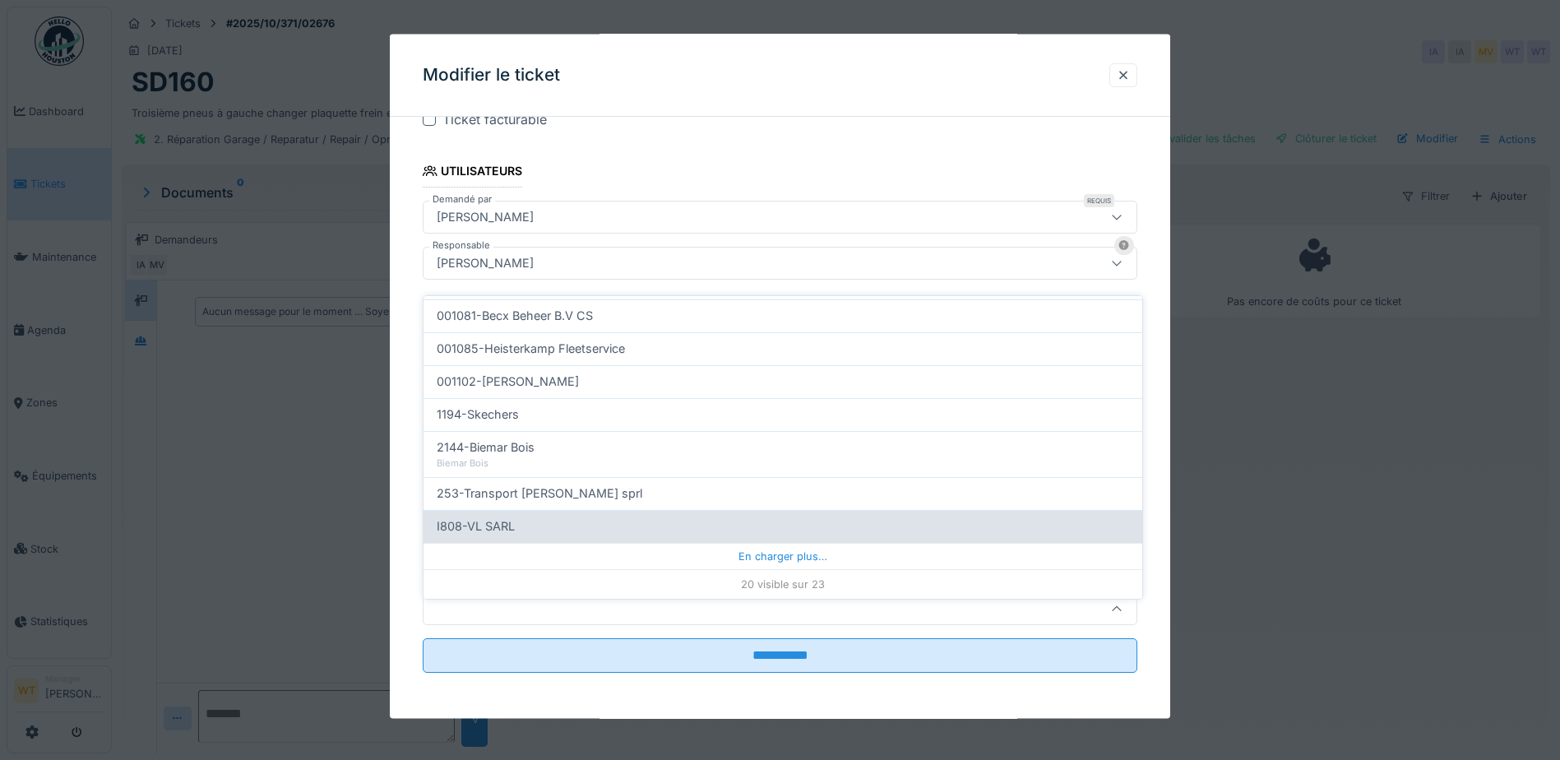
click at [748, 548] on div "En charger plus…" at bounding box center [782, 556] width 719 height 26
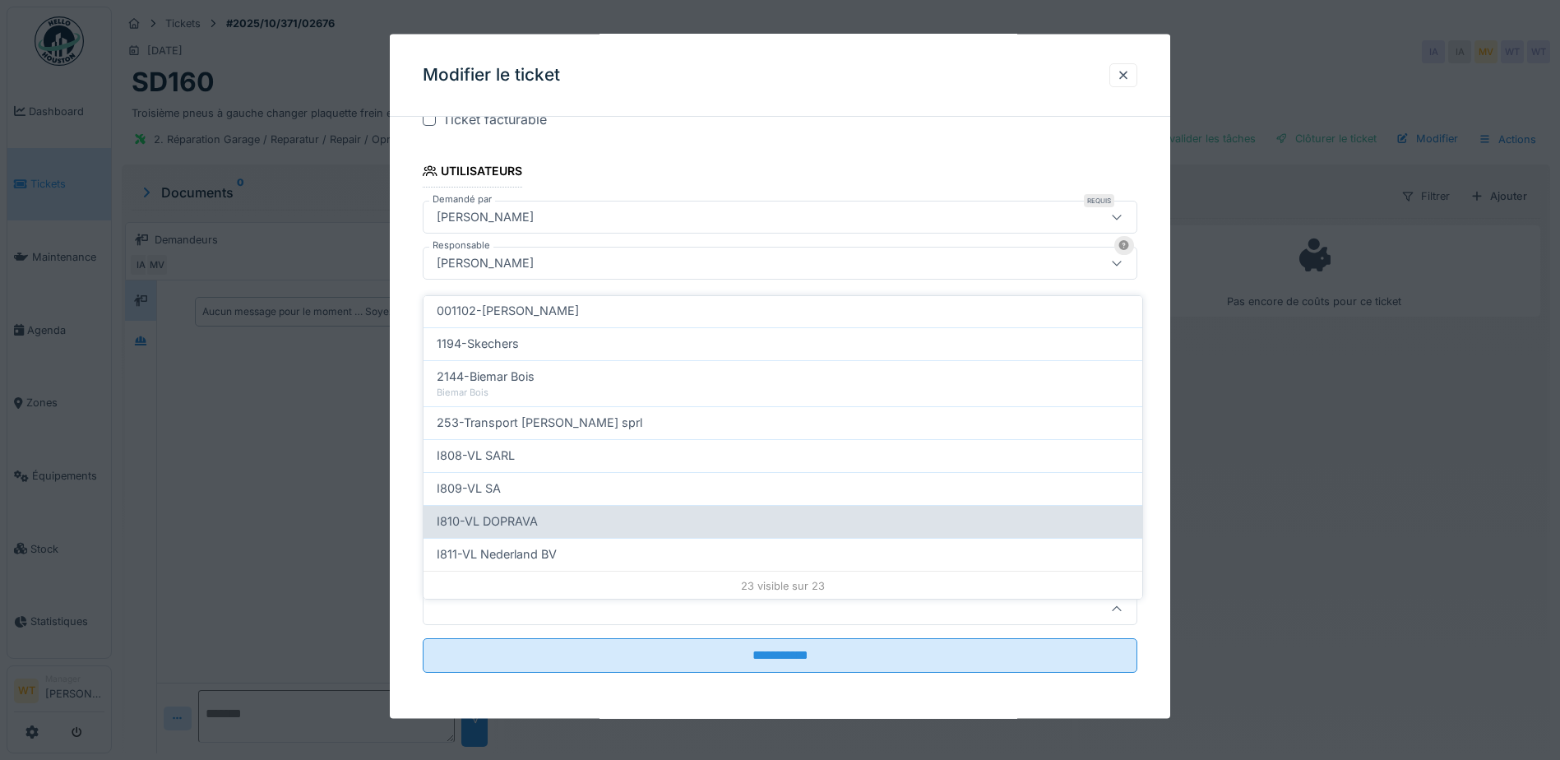
scroll to position [596, 0]
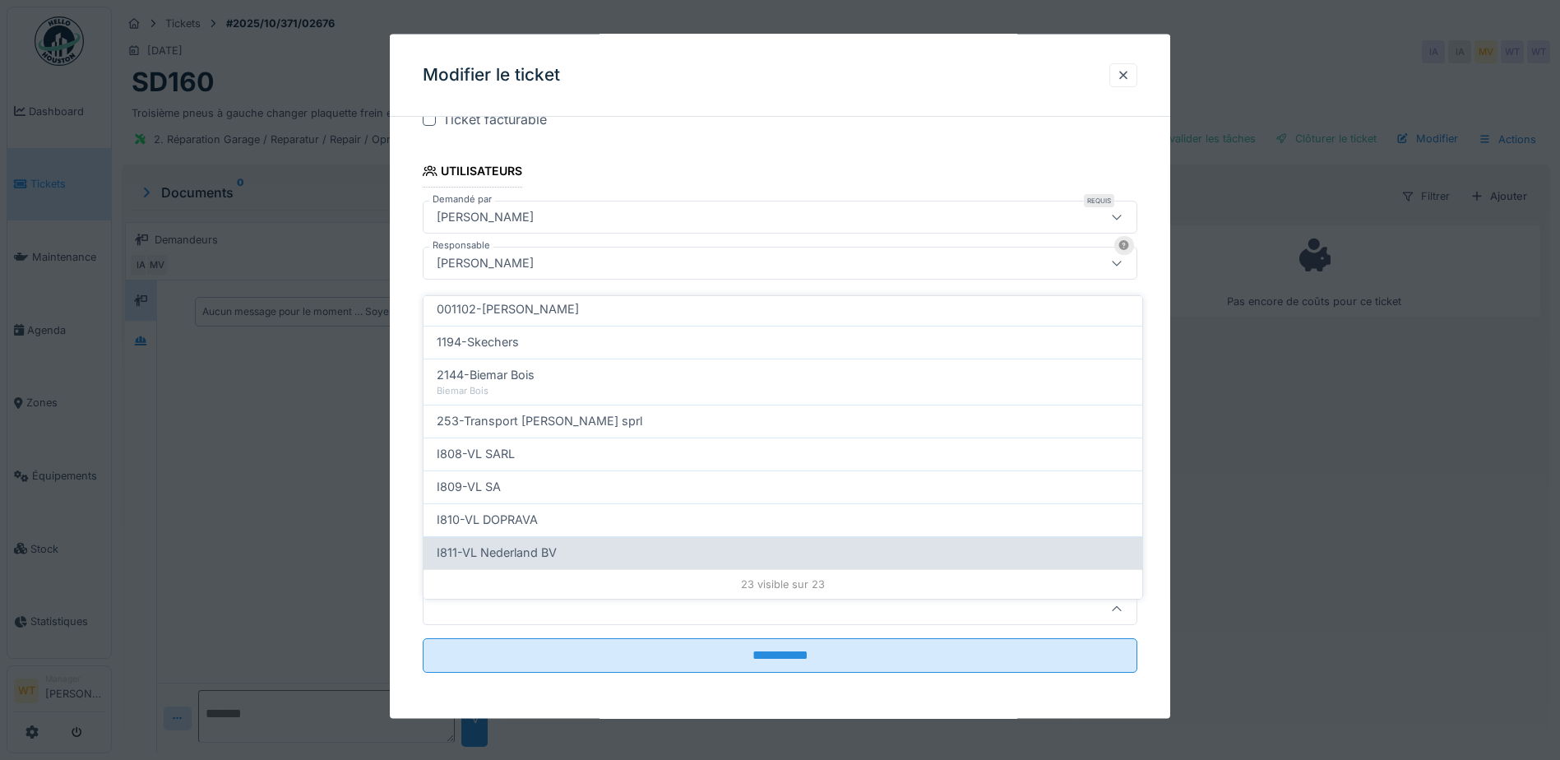
click at [579, 544] on div "I811-VL Nederland BV" at bounding box center [783, 553] width 692 height 18
type input "***"
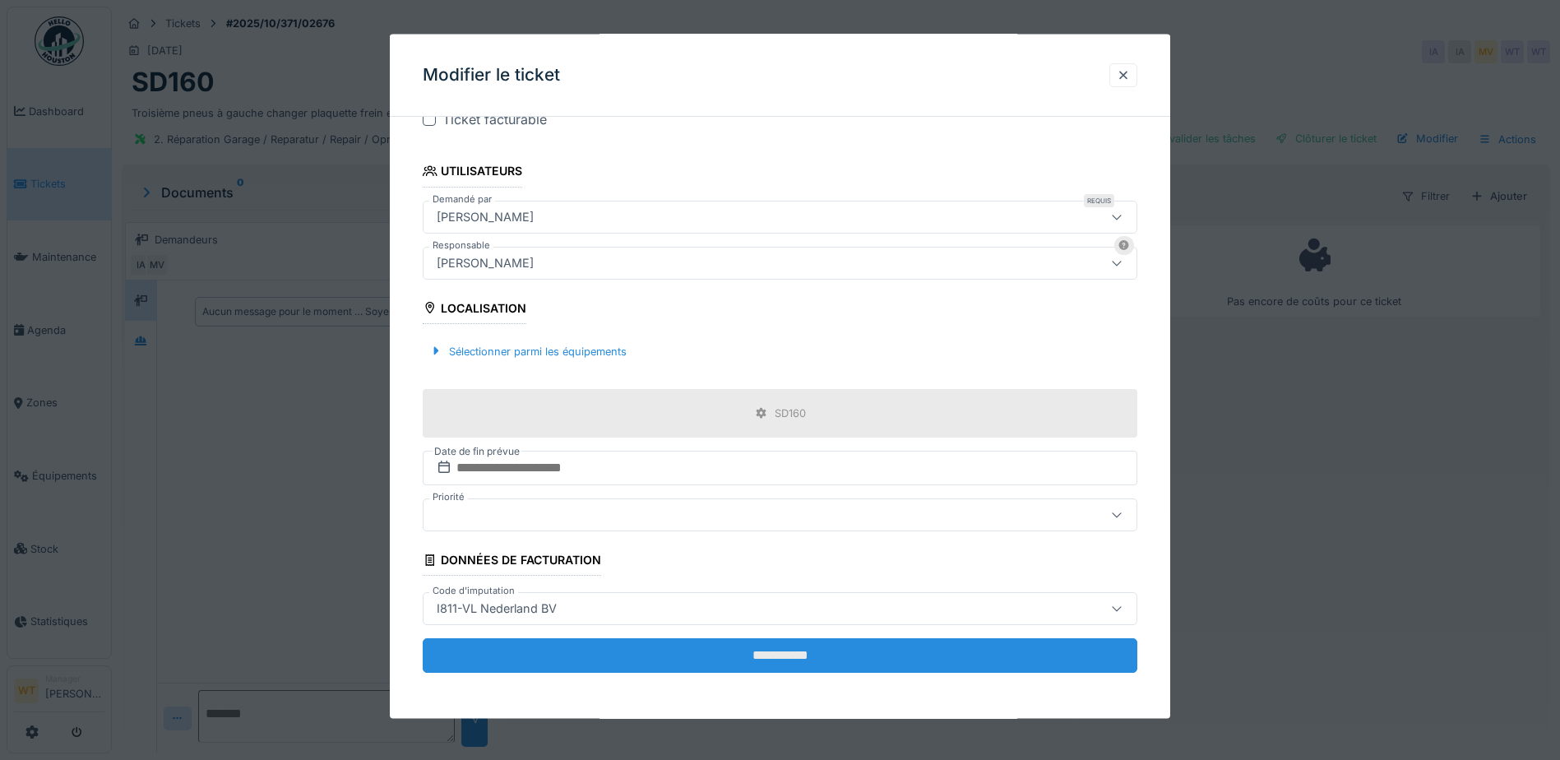
click at [649, 663] on input "**********" at bounding box center [780, 655] width 715 height 35
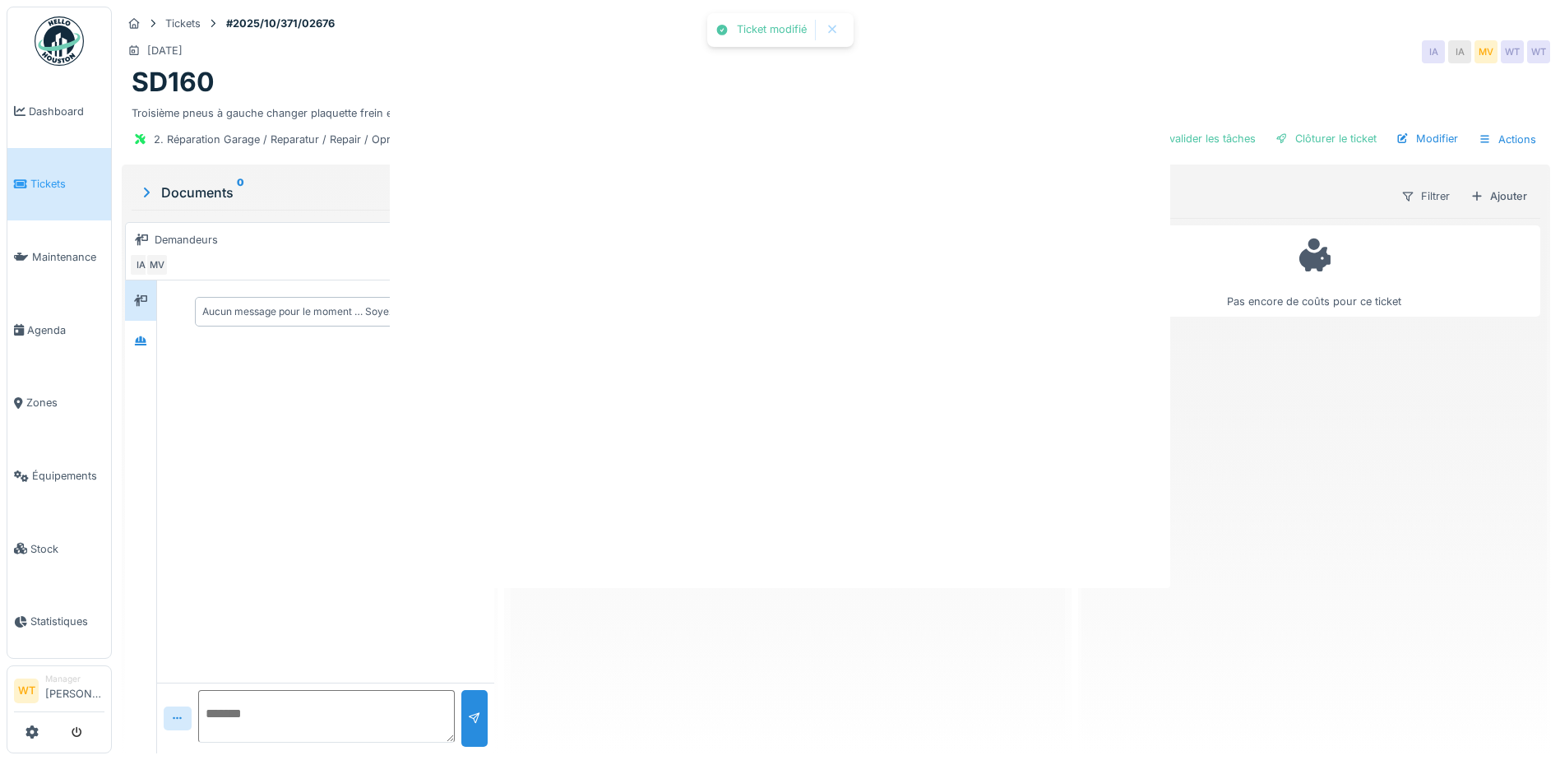
scroll to position [0, 0]
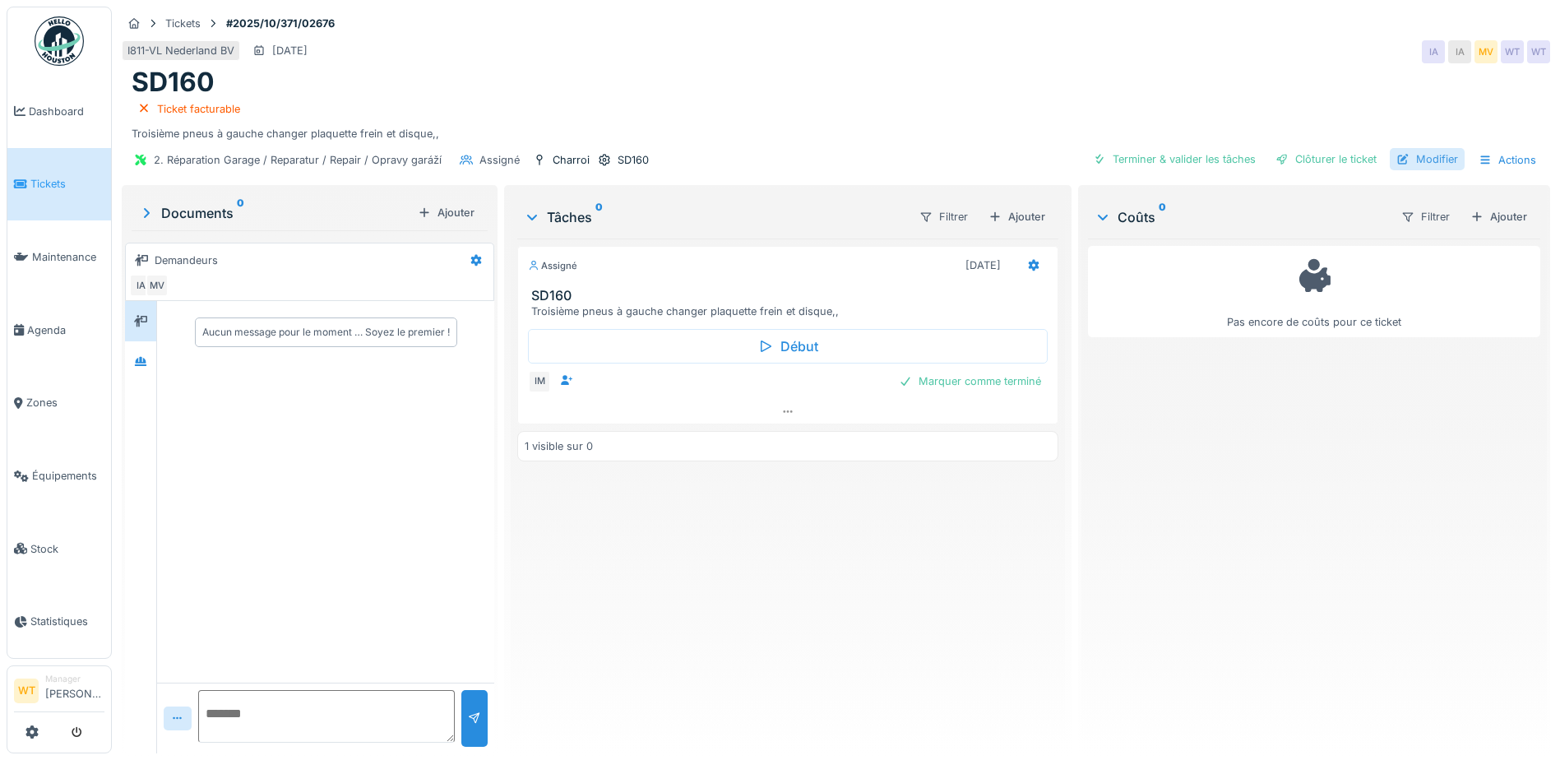
click at [1409, 151] on div "Modifier" at bounding box center [1427, 159] width 75 height 22
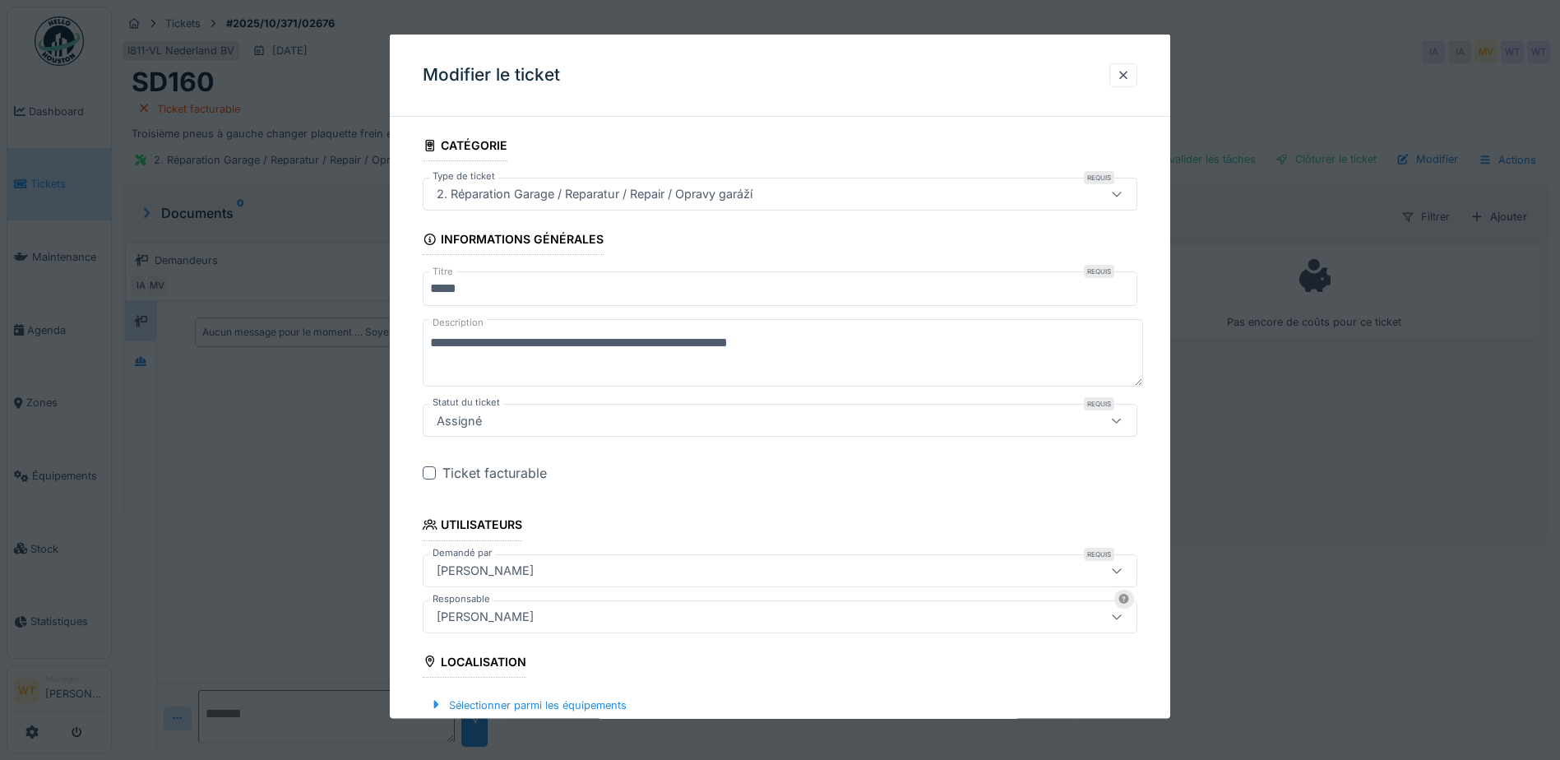
click at [433, 480] on div "Ticket facturable" at bounding box center [780, 473] width 715 height 20
click at [432, 475] on div at bounding box center [429, 472] width 13 height 13
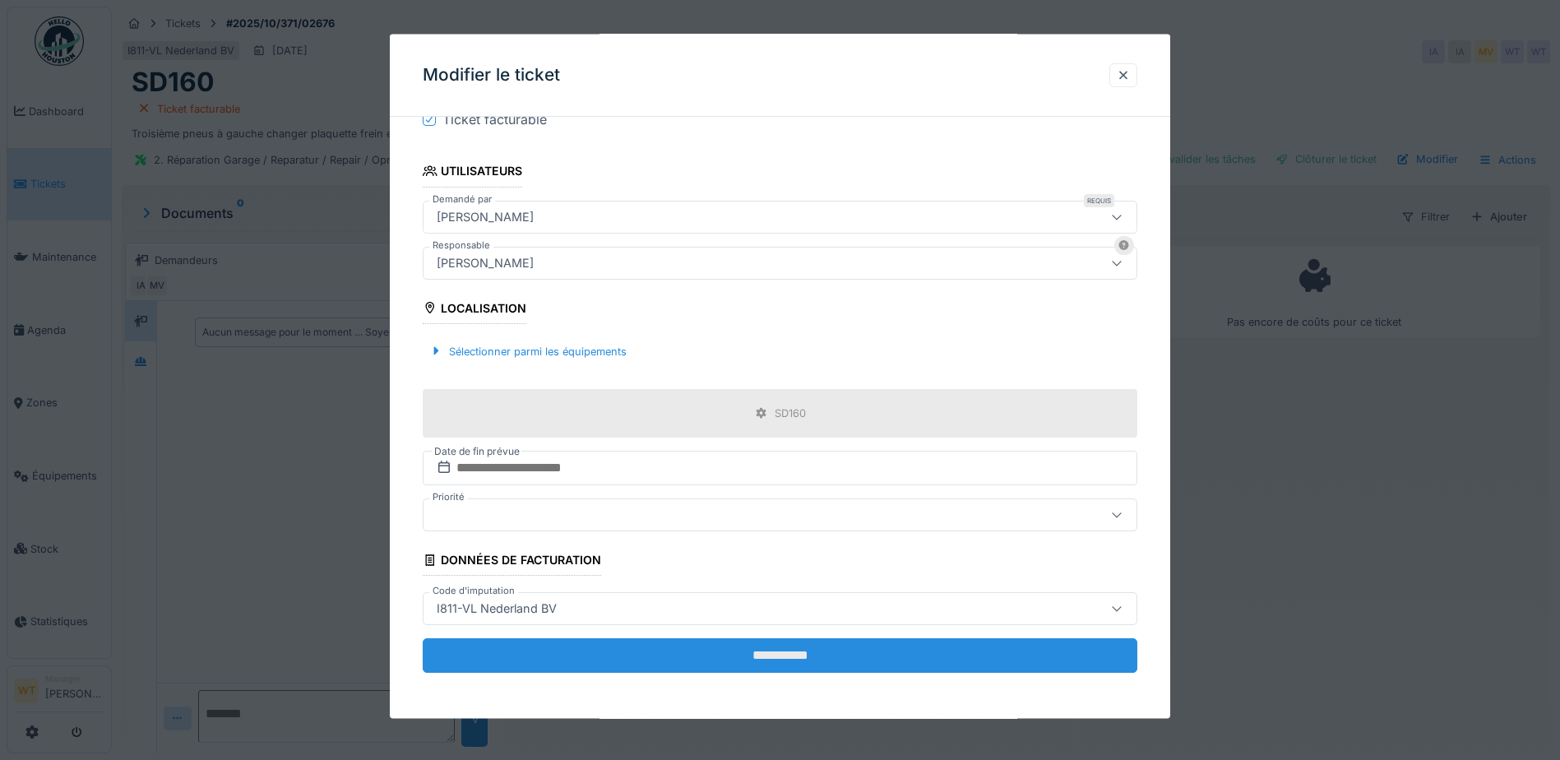
click at [635, 650] on input "**********" at bounding box center [780, 655] width 715 height 35
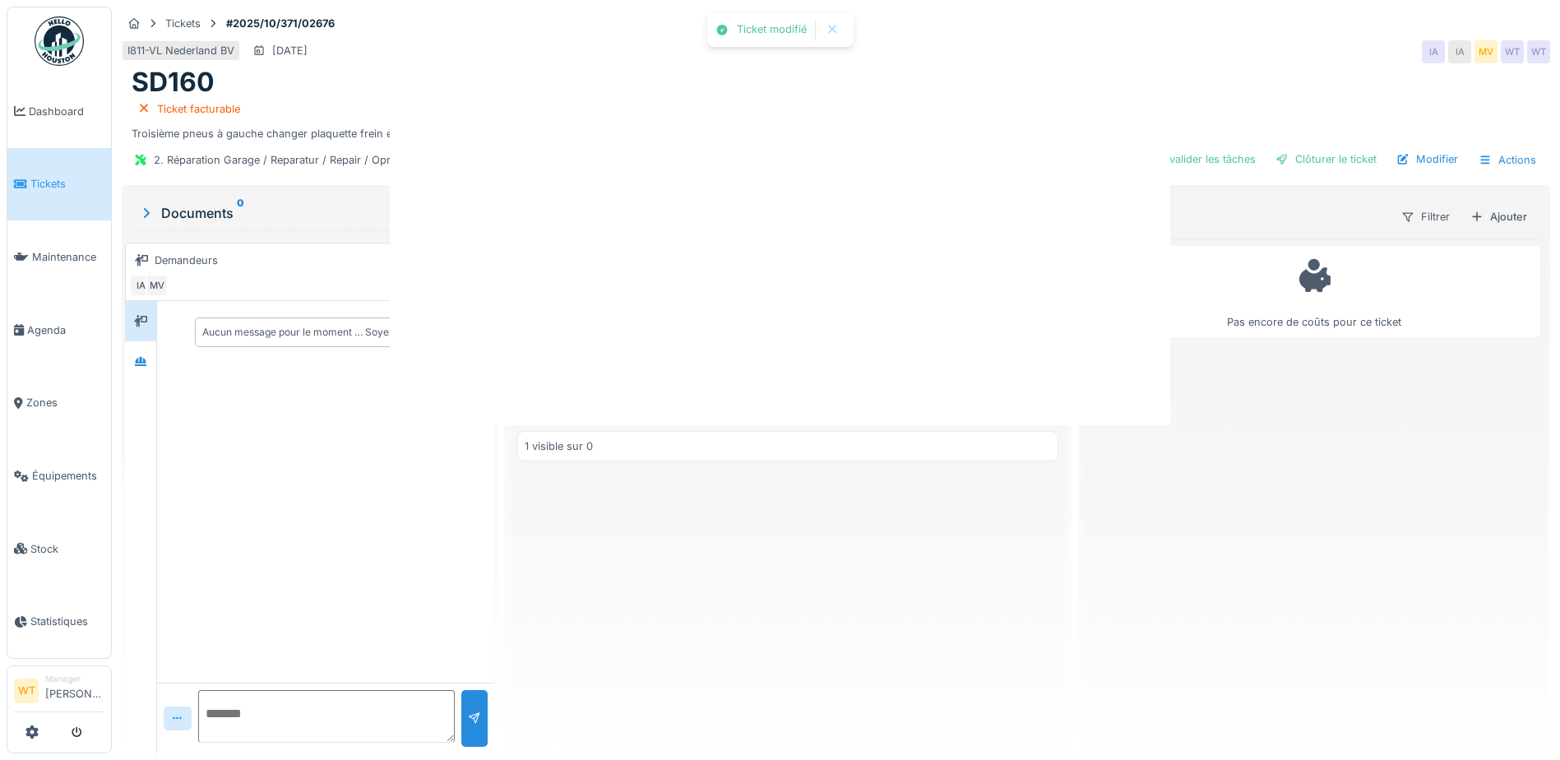
scroll to position [0, 0]
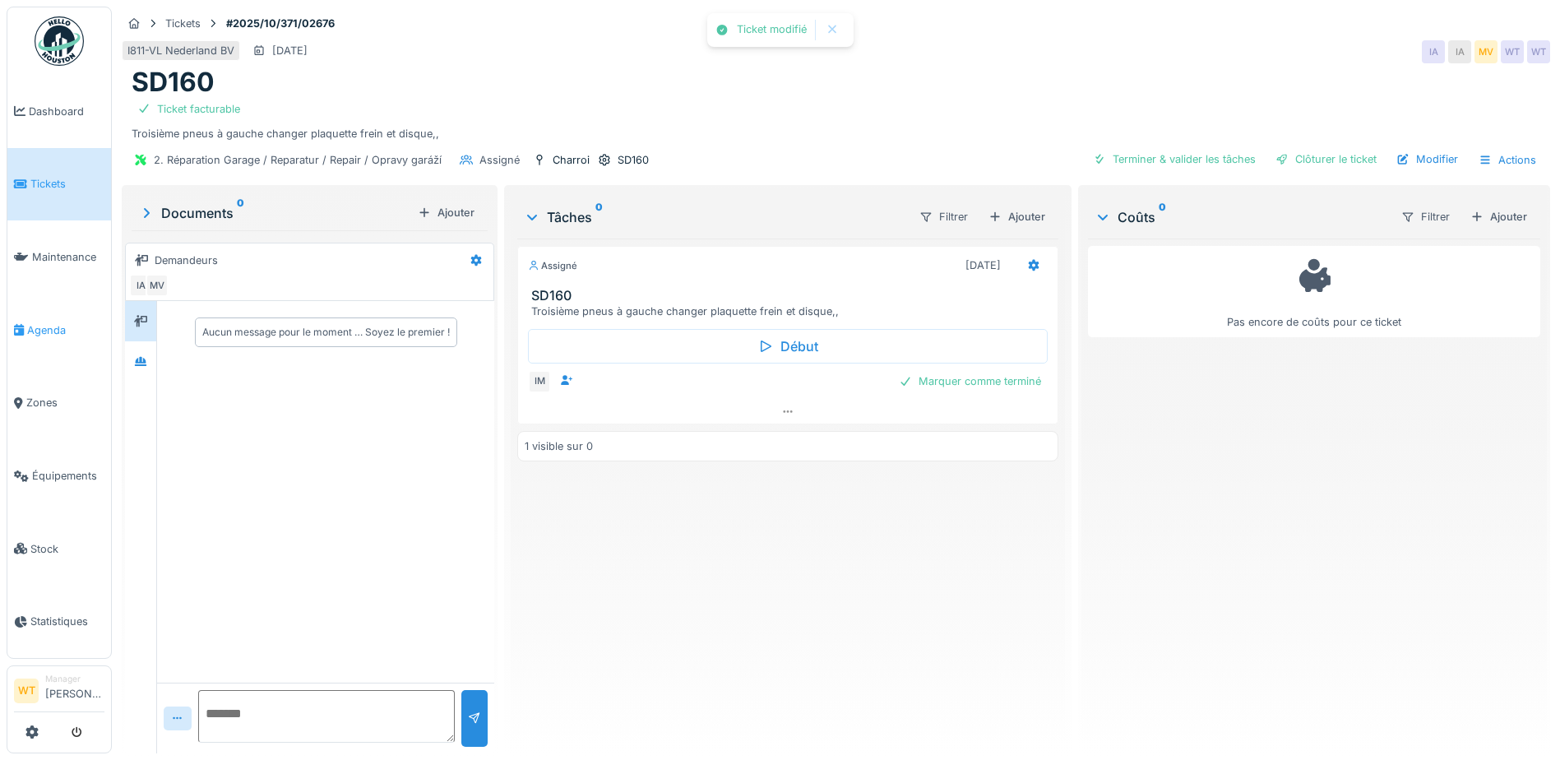
click at [39, 322] on span "Agenda" at bounding box center [65, 330] width 77 height 16
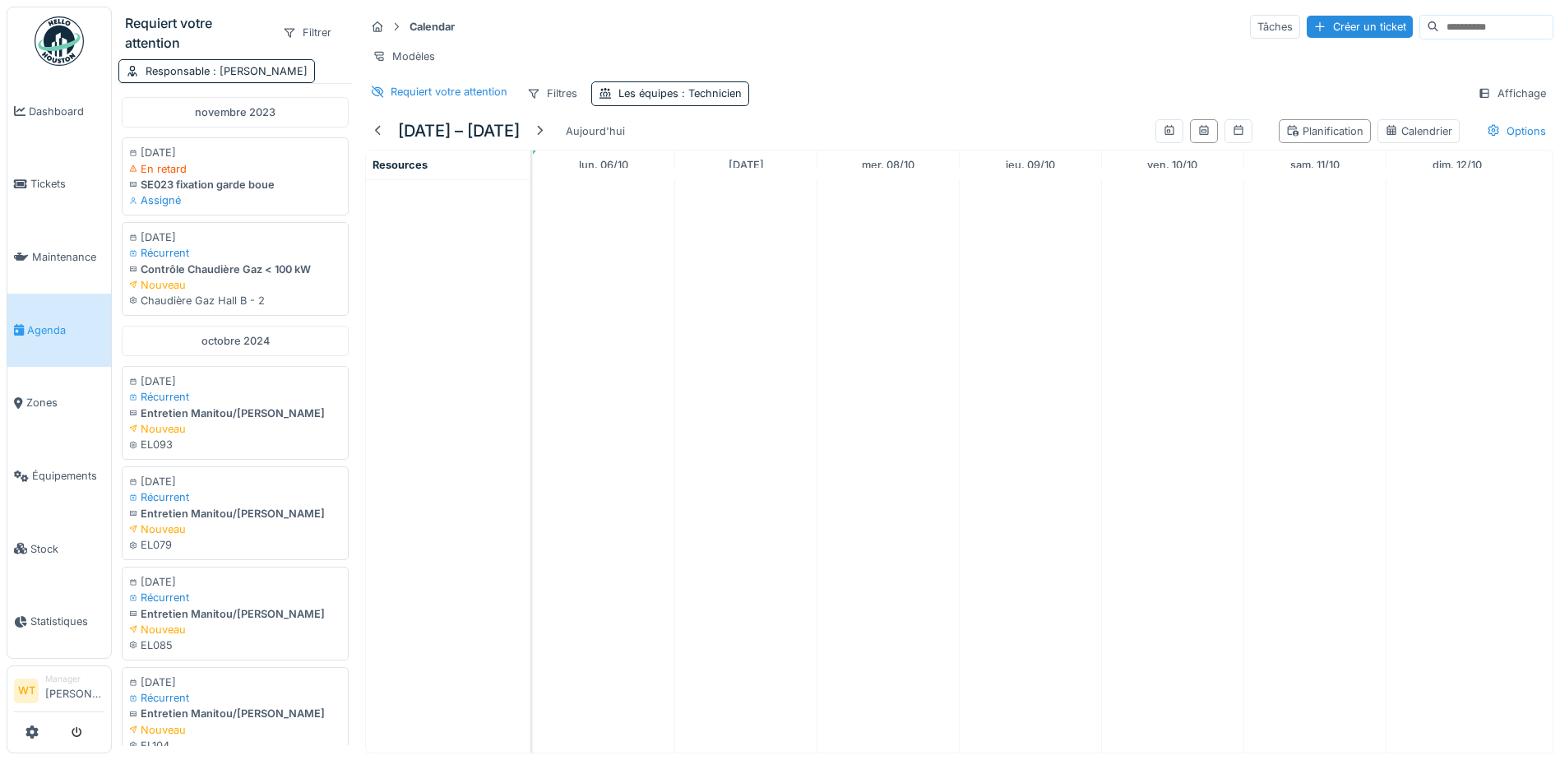
scroll to position [12, 0]
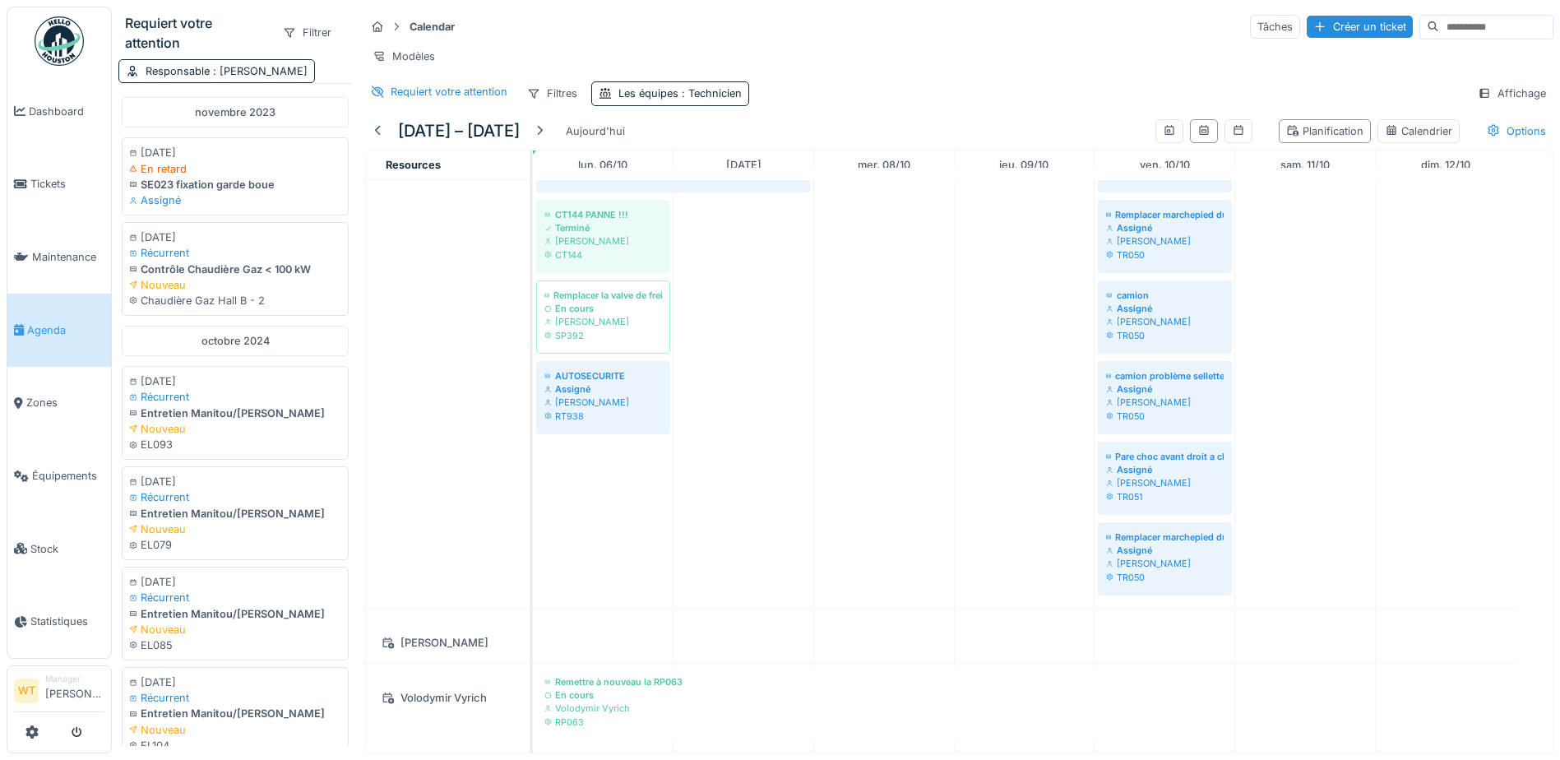
scroll to position [944, 0]
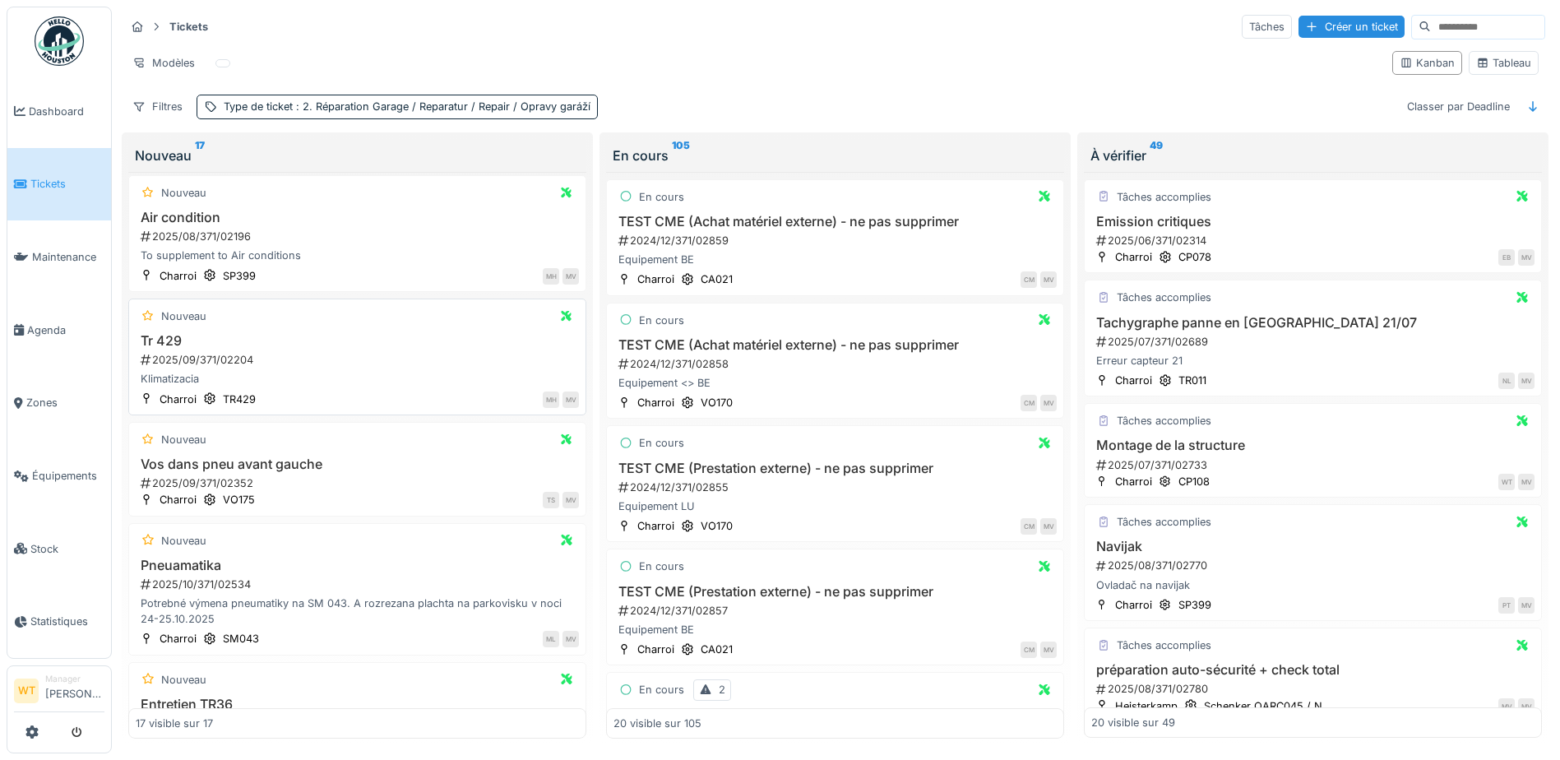
scroll to position [658, 0]
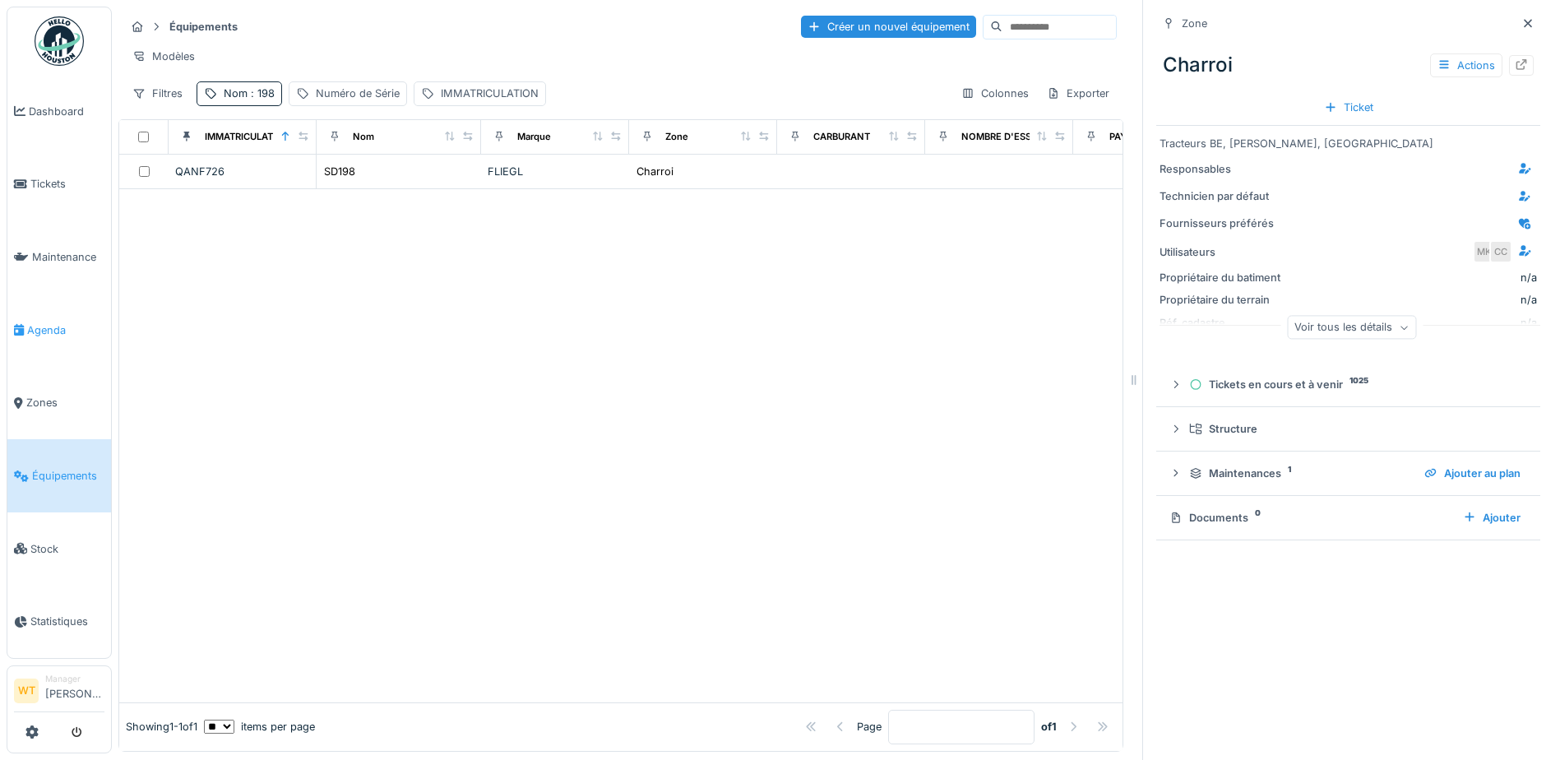
click at [55, 329] on span "Agenda" at bounding box center [65, 330] width 77 height 16
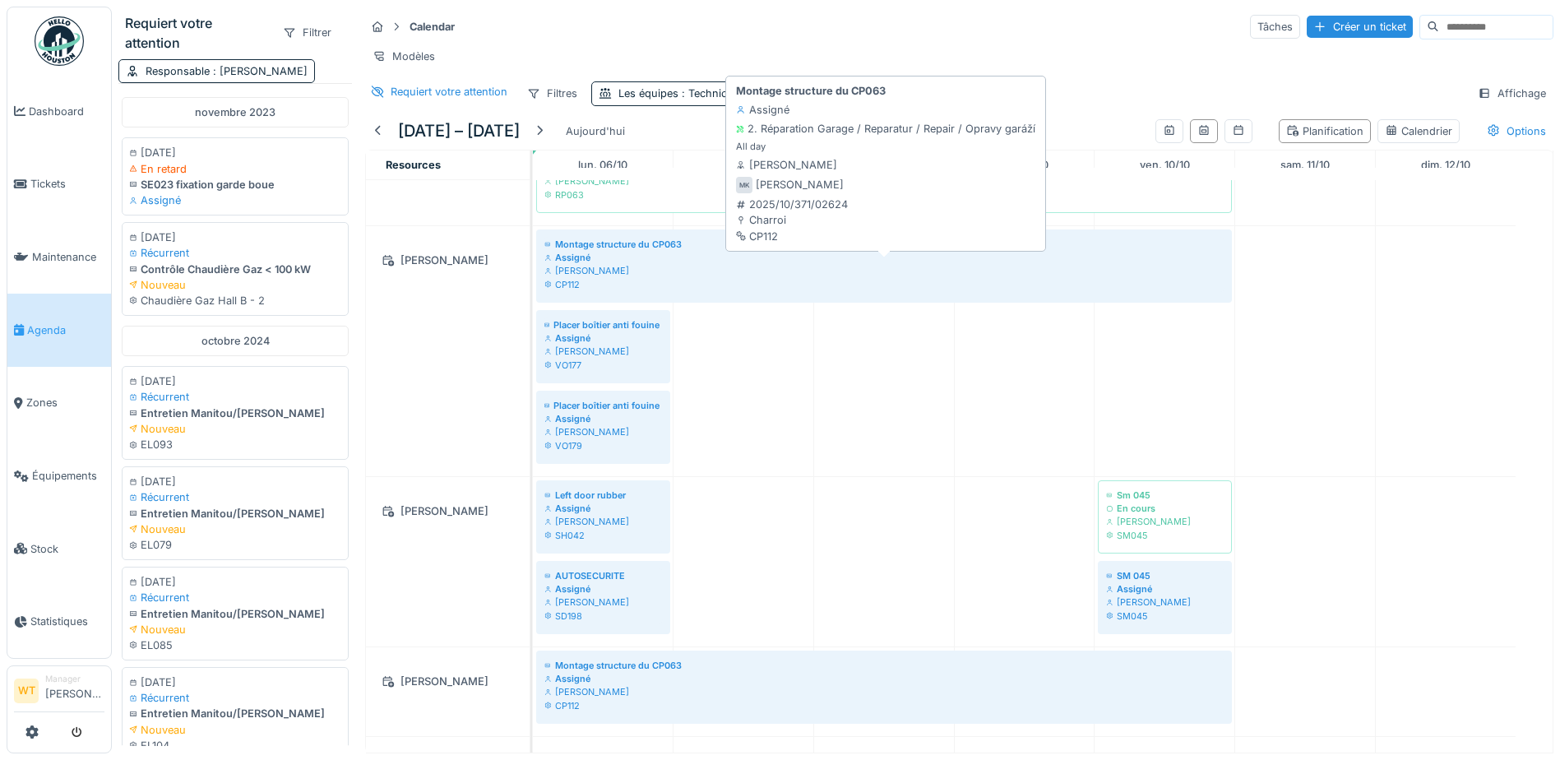
scroll to position [247, 0]
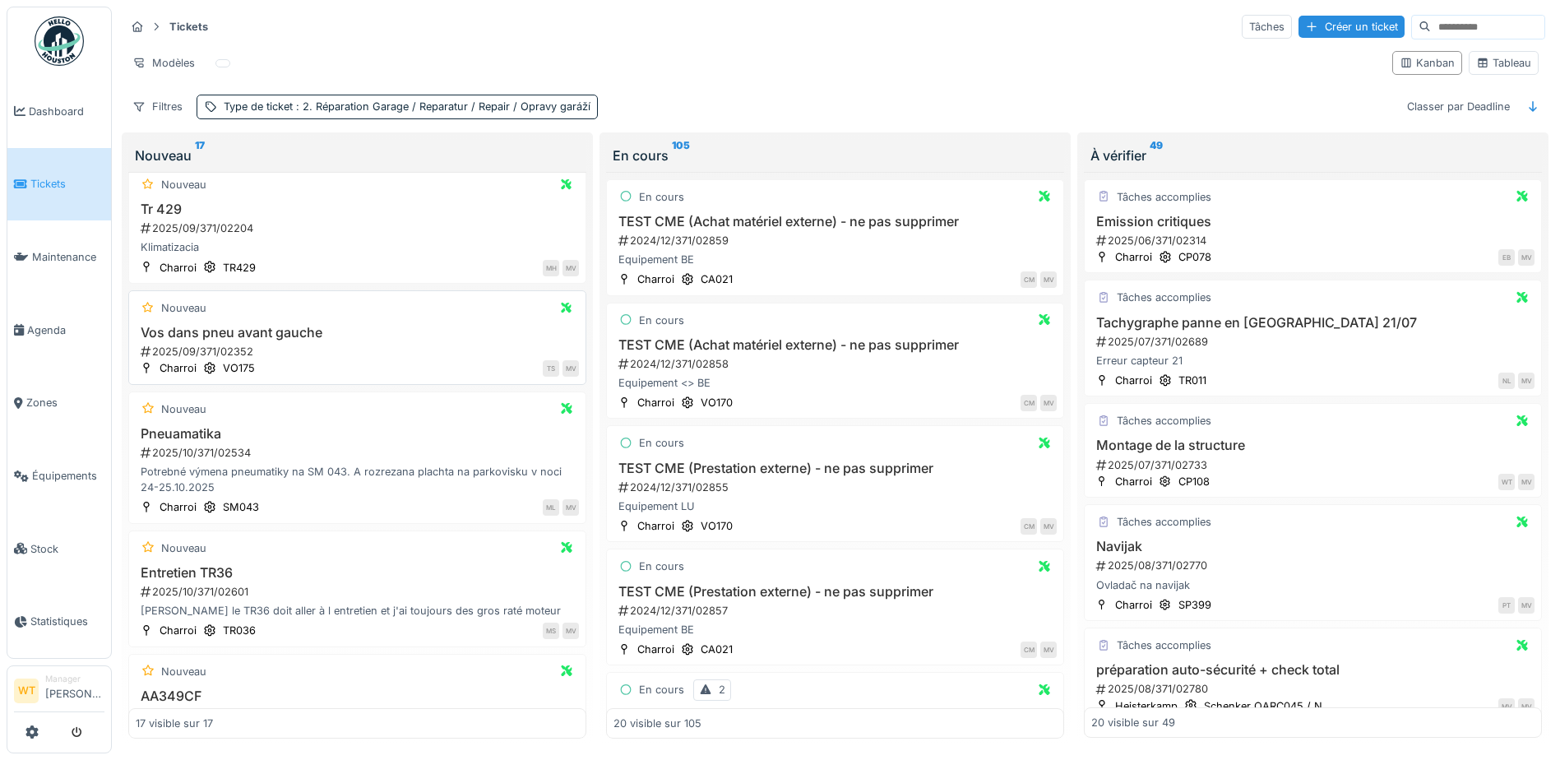
scroll to position [740, 0]
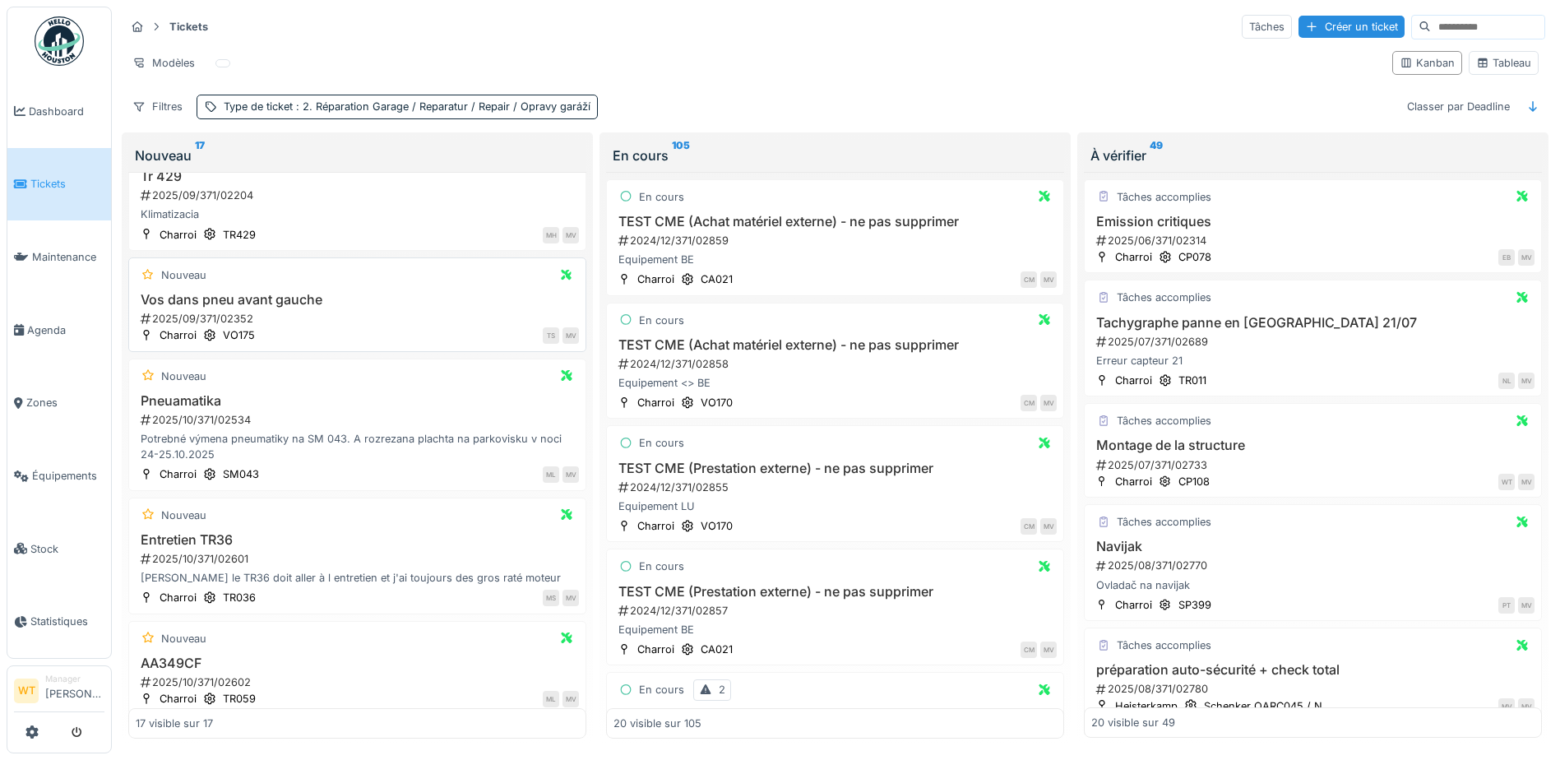
click at [237, 277] on div "Nouveau" at bounding box center [357, 275] width 443 height 21
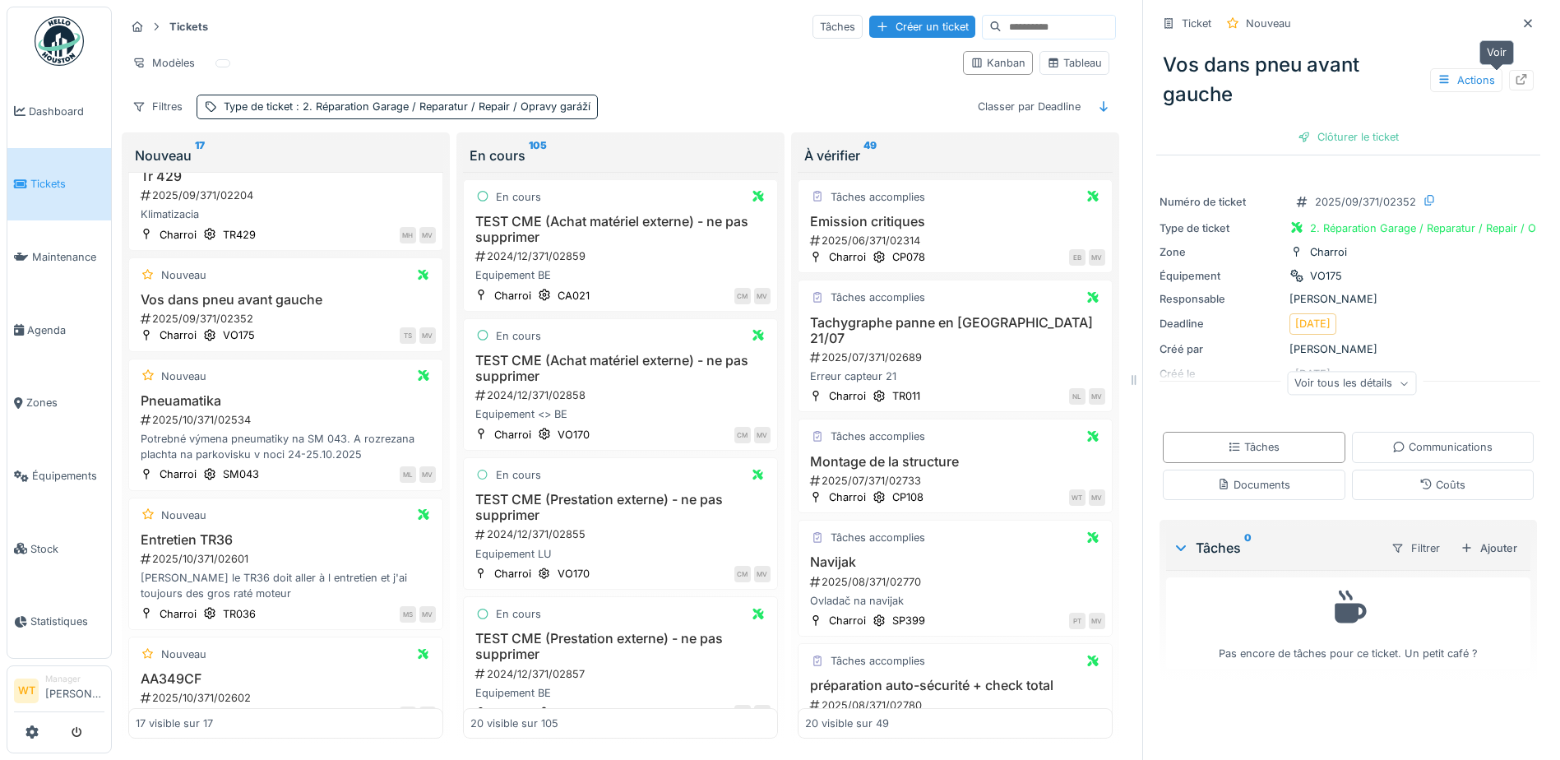
click at [1509, 74] on div at bounding box center [1521, 80] width 25 height 21
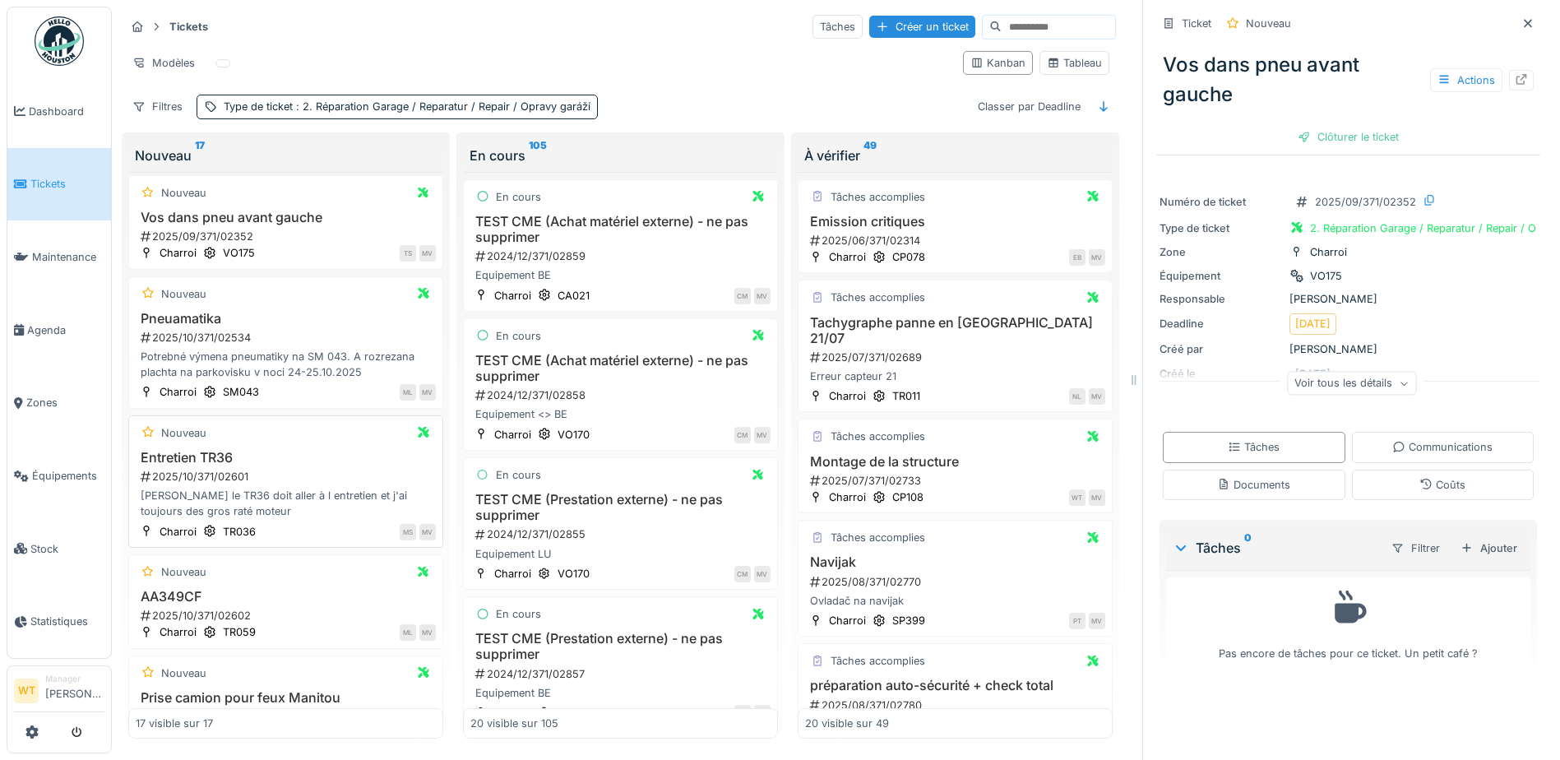
scroll to position [905, 0]
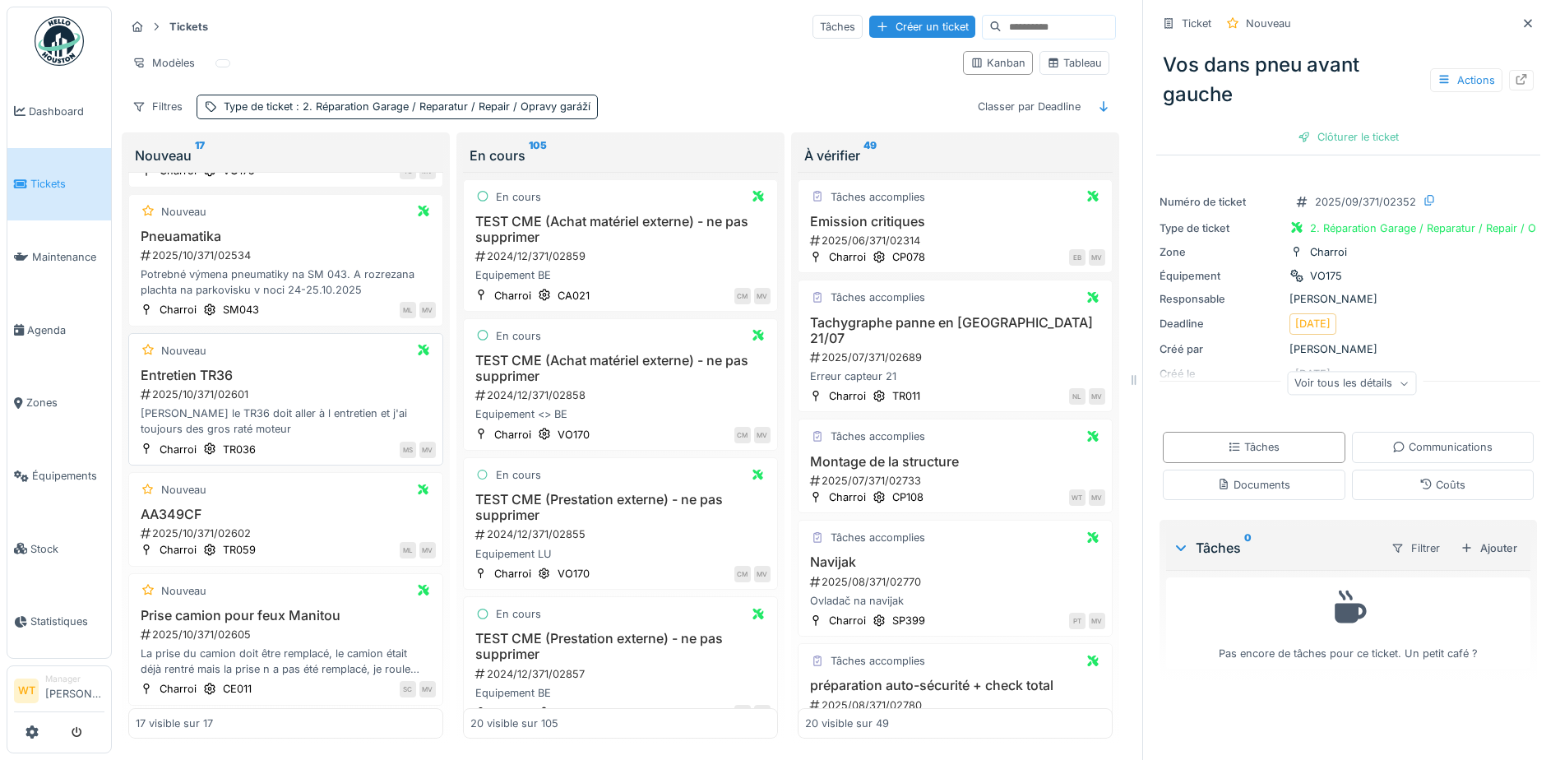
click at [213, 359] on div "Nouveau" at bounding box center [286, 350] width 300 height 21
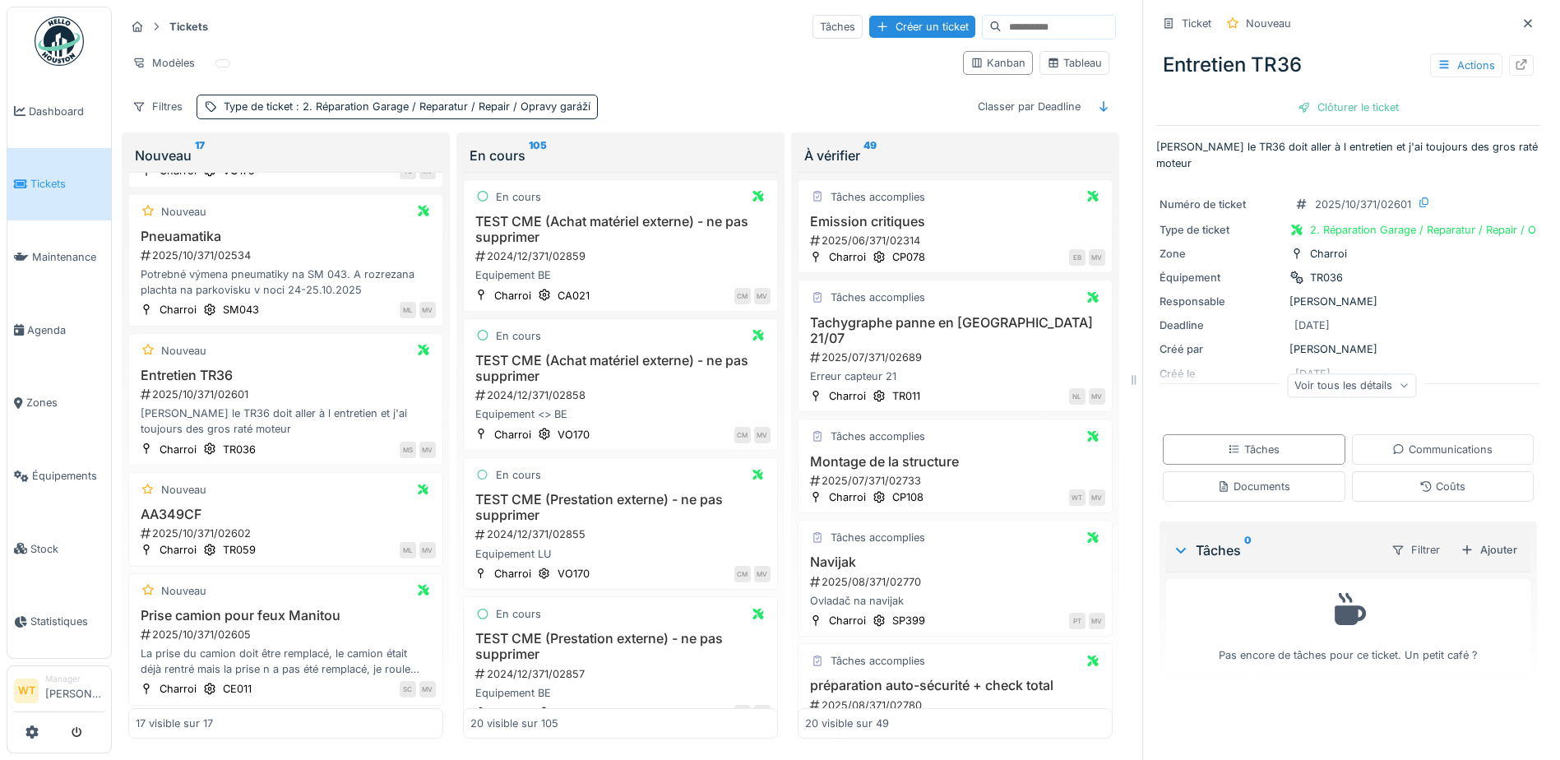
click at [1348, 389] on div "Voir tous les détails" at bounding box center [1351, 385] width 129 height 24
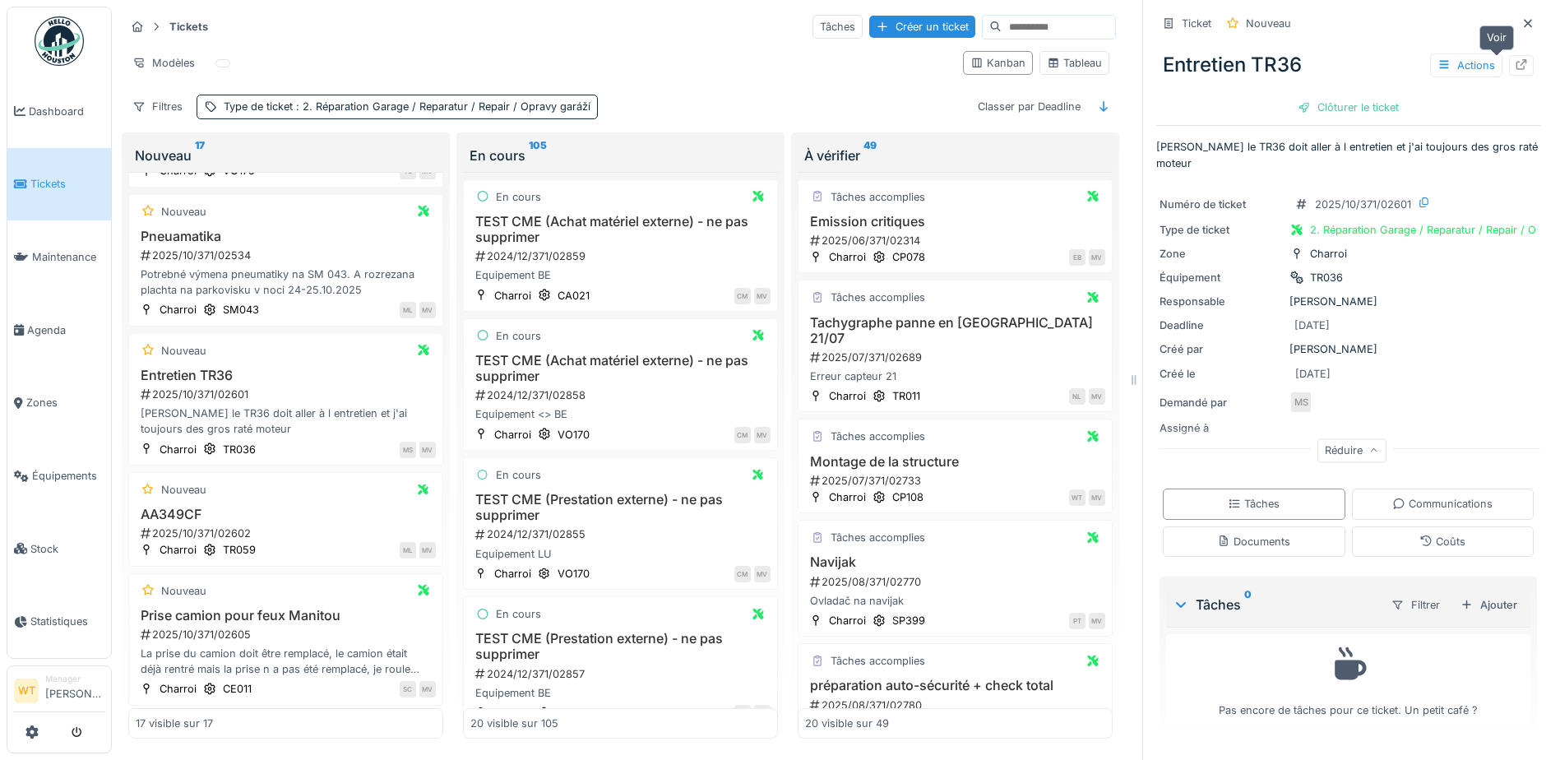
click at [1509, 67] on div at bounding box center [1521, 65] width 25 height 21
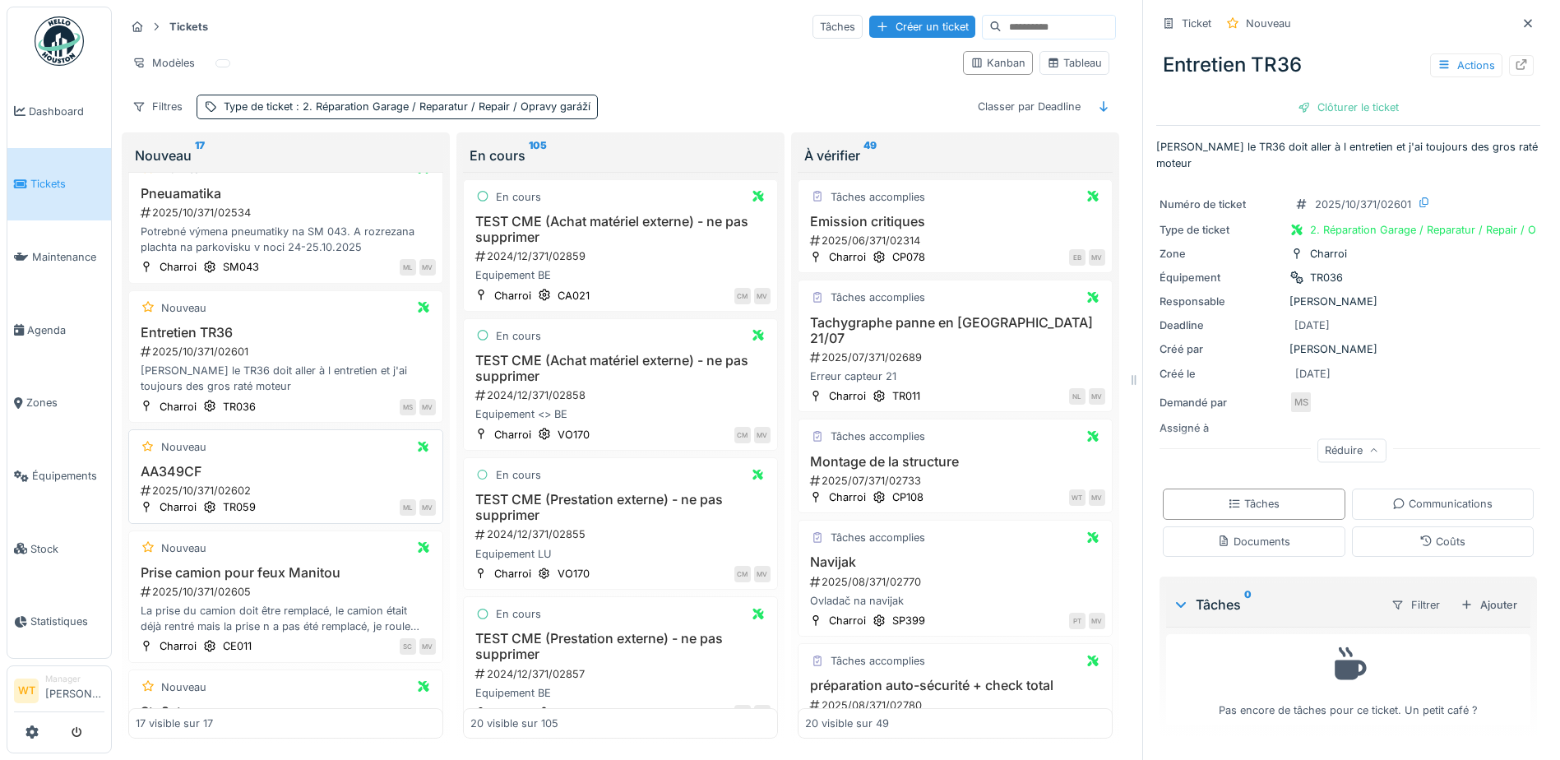
scroll to position [987, 0]
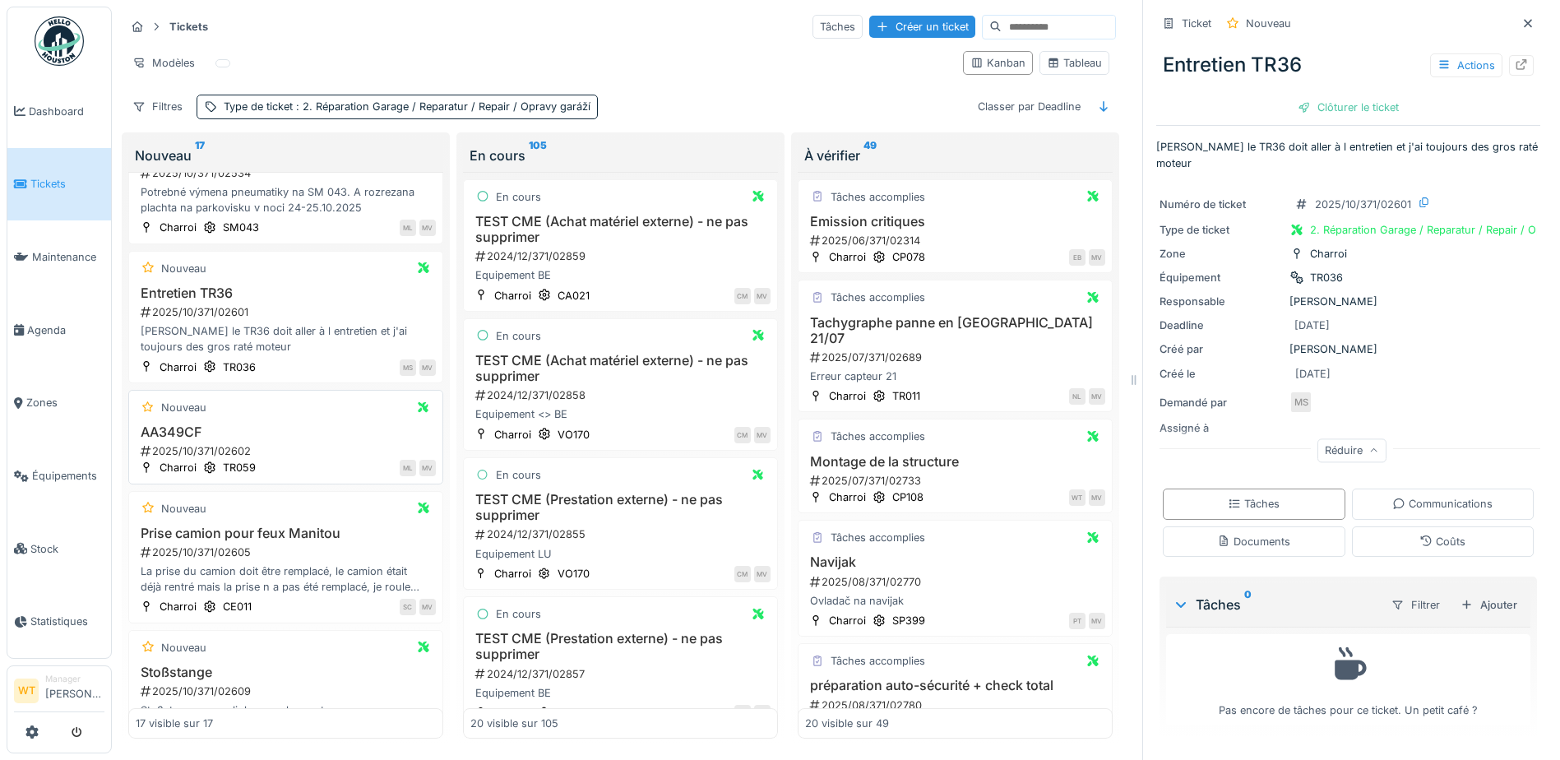
click at [175, 433] on h3 "AA349CF" at bounding box center [286, 432] width 300 height 16
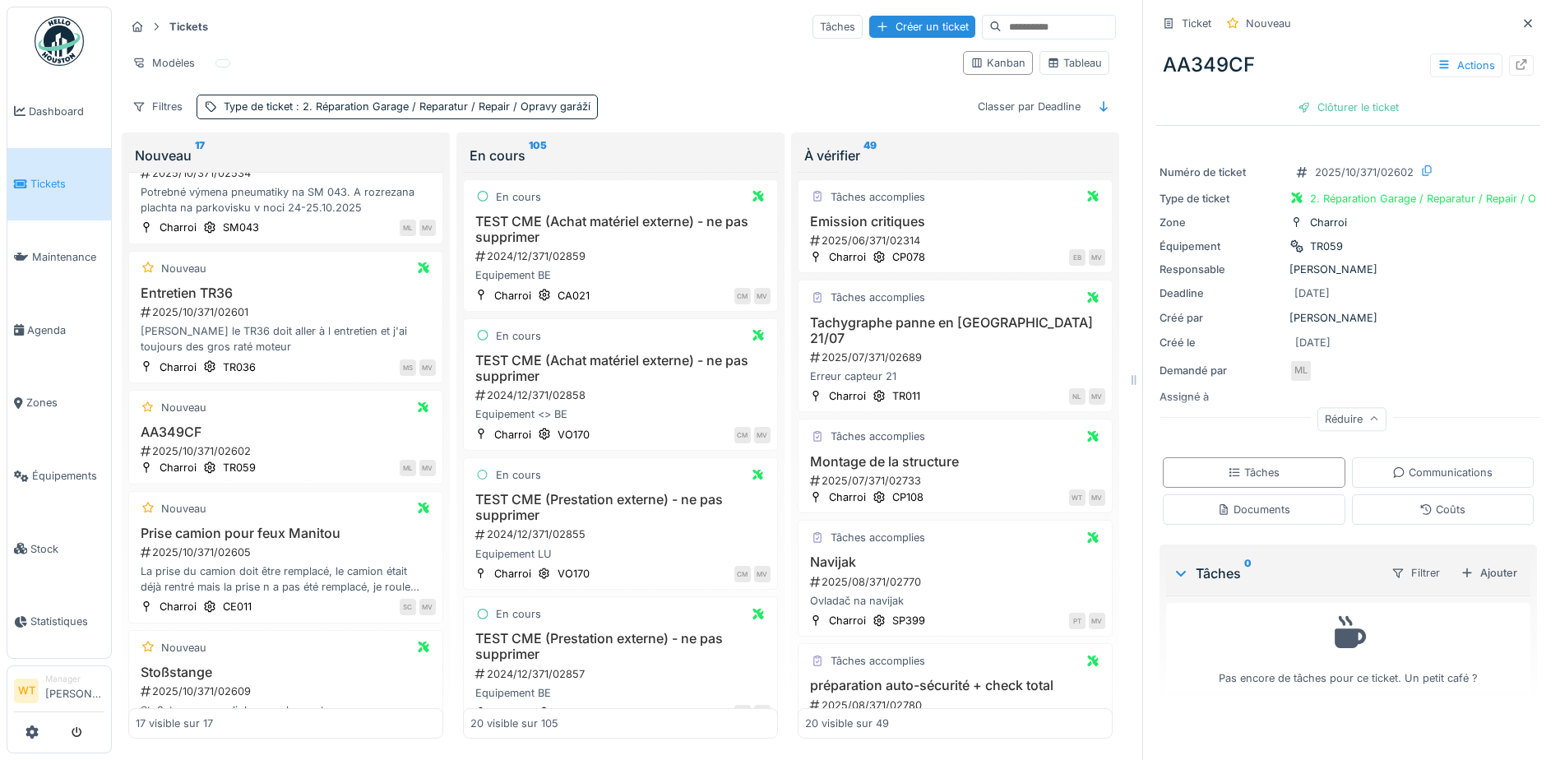
click at [1345, 420] on div "Réduire" at bounding box center [1351, 419] width 69 height 24
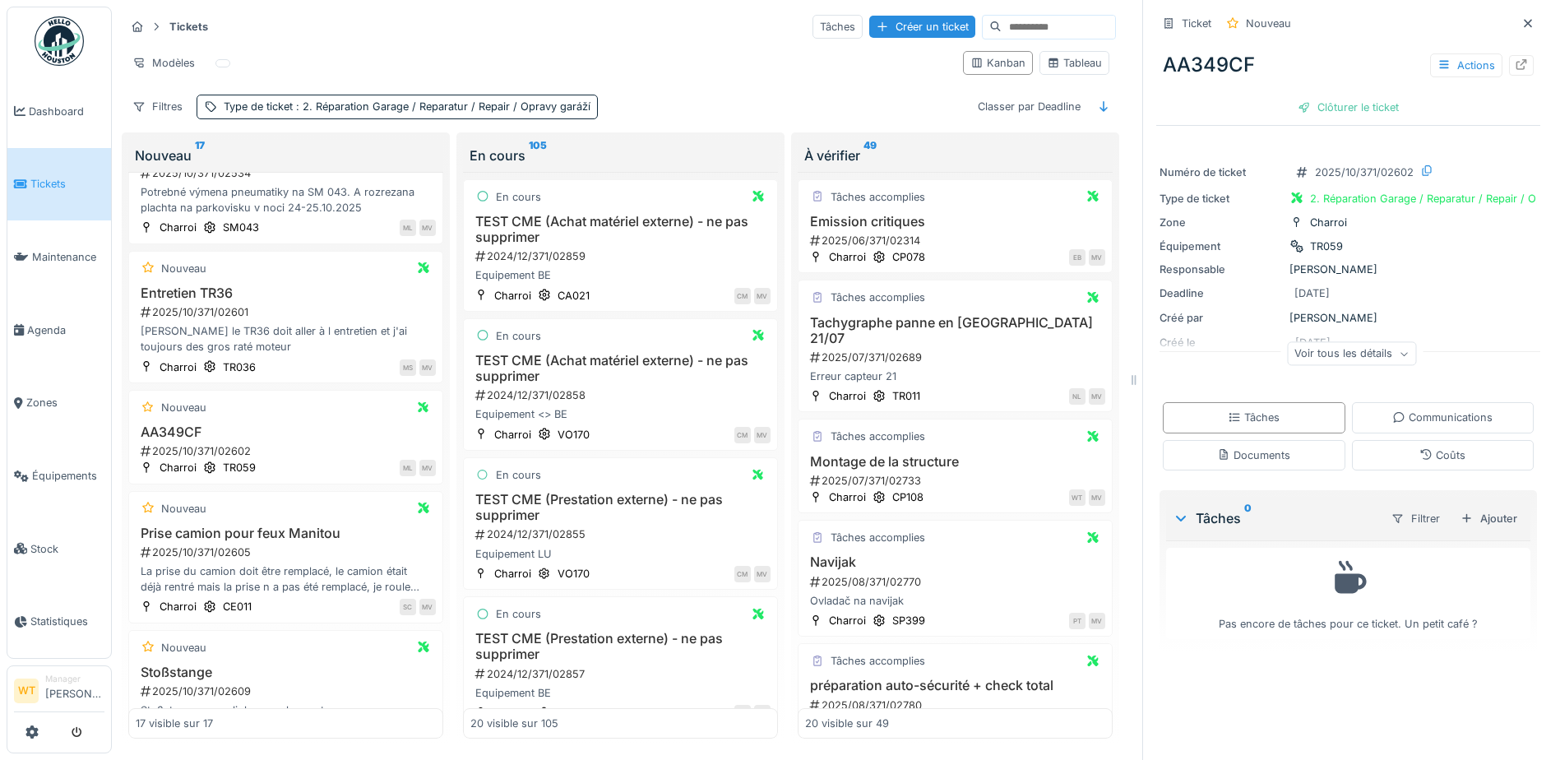
click at [1340, 355] on div "Voir tous les détails" at bounding box center [1351, 354] width 129 height 24
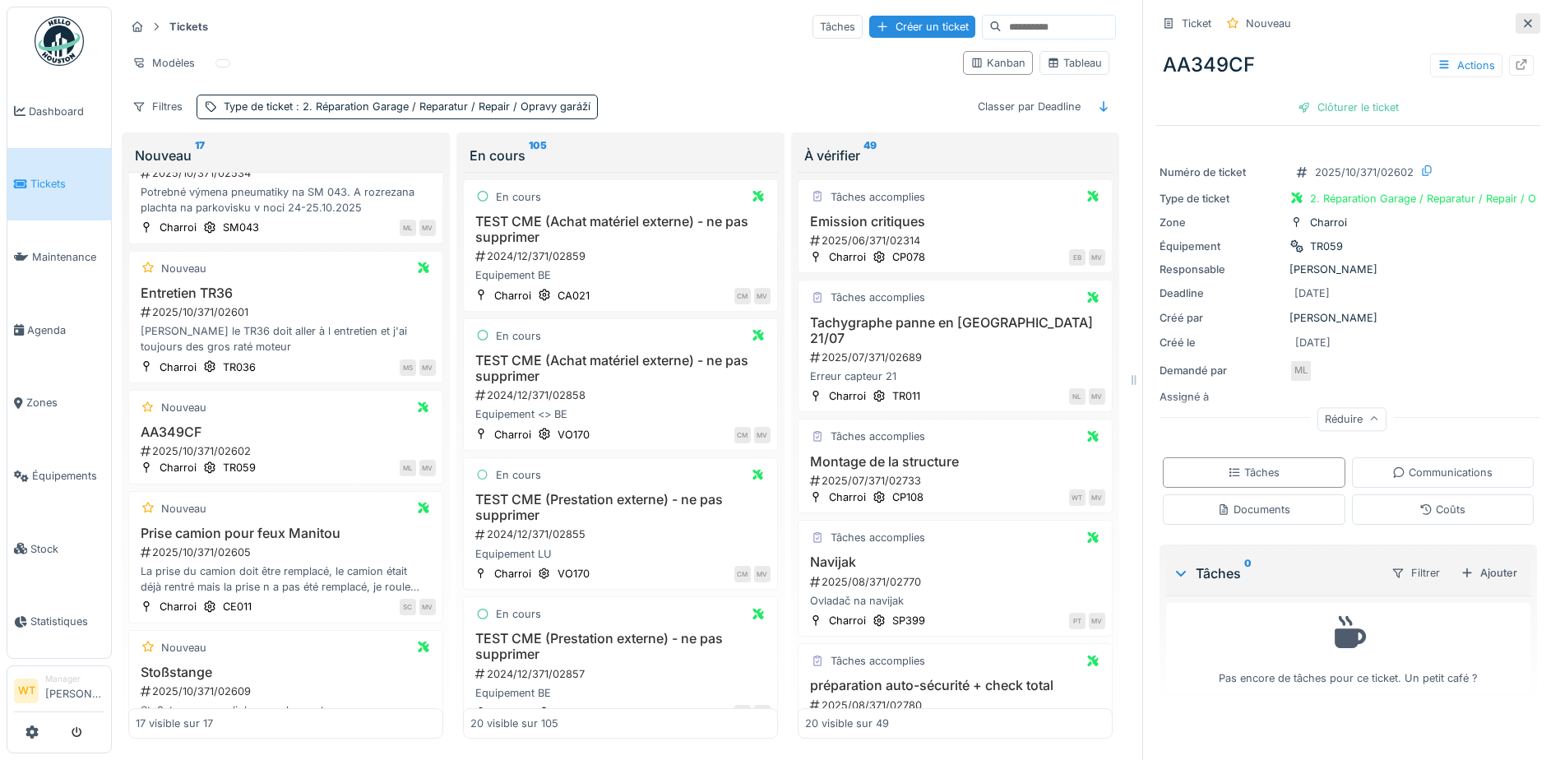
click at [1521, 21] on icon at bounding box center [1527, 23] width 13 height 11
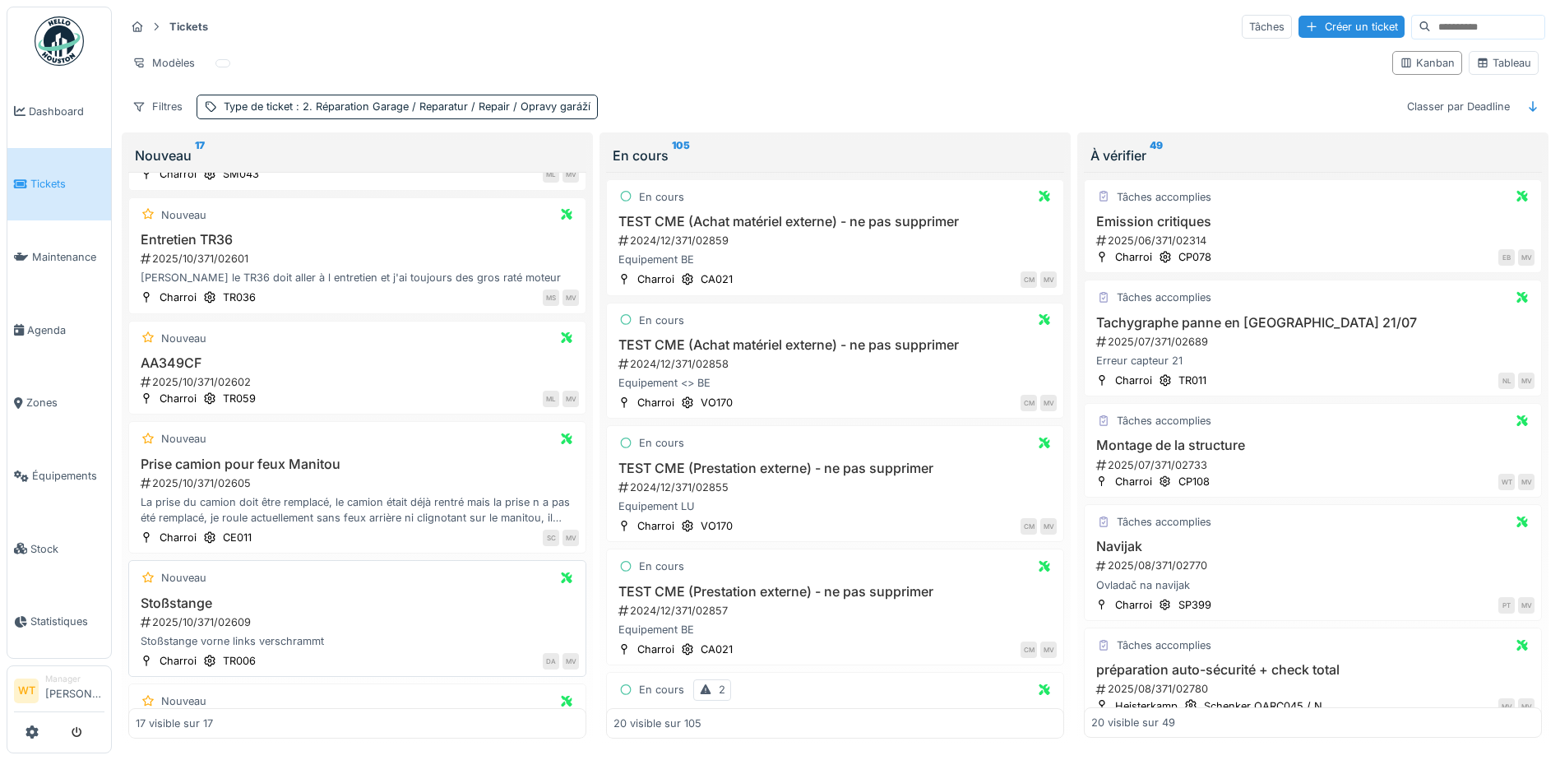
scroll to position [1069, 0]
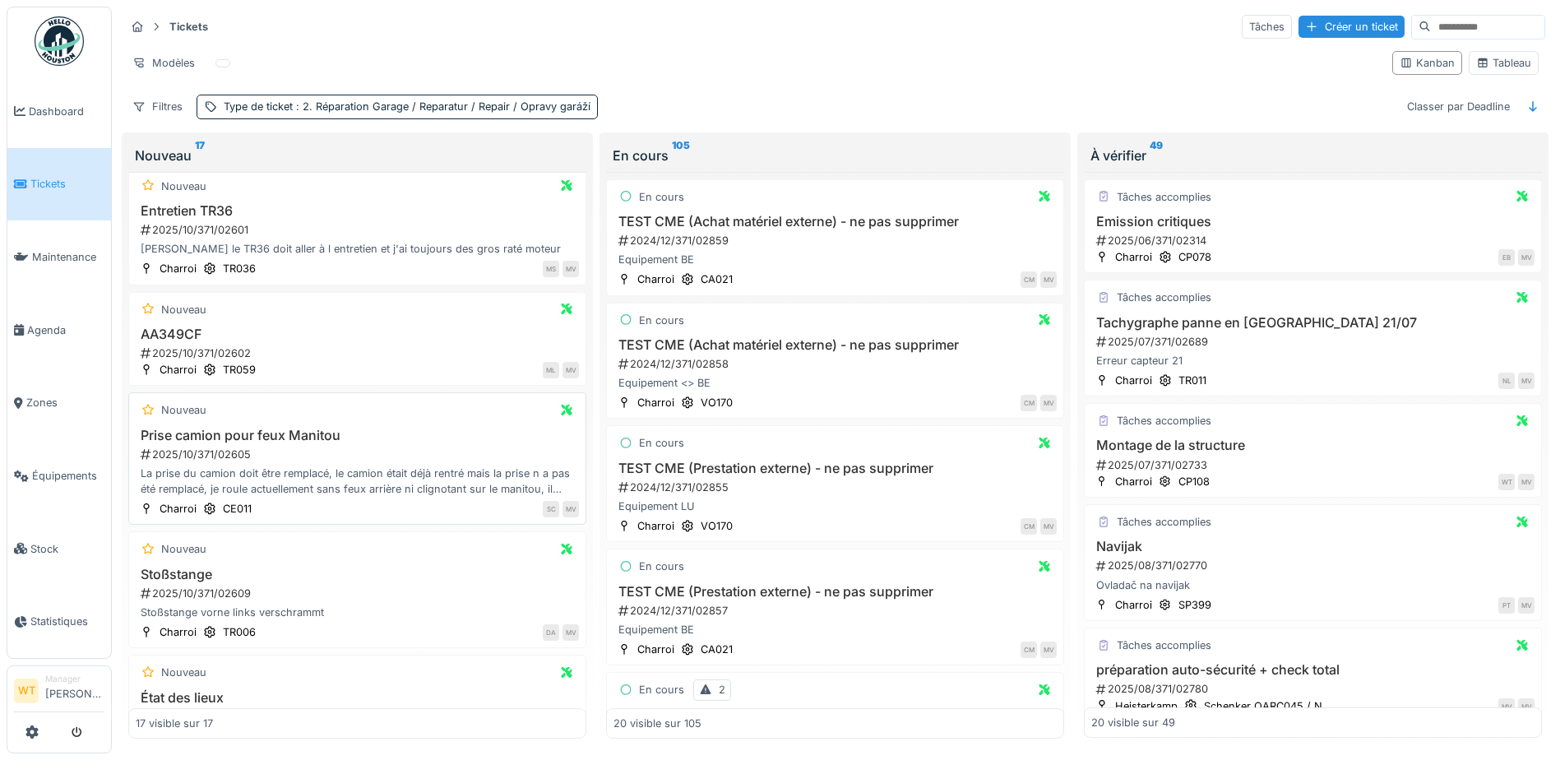
click at [308, 435] on h3 "Prise camion pour feux Manitou" at bounding box center [357, 436] width 443 height 16
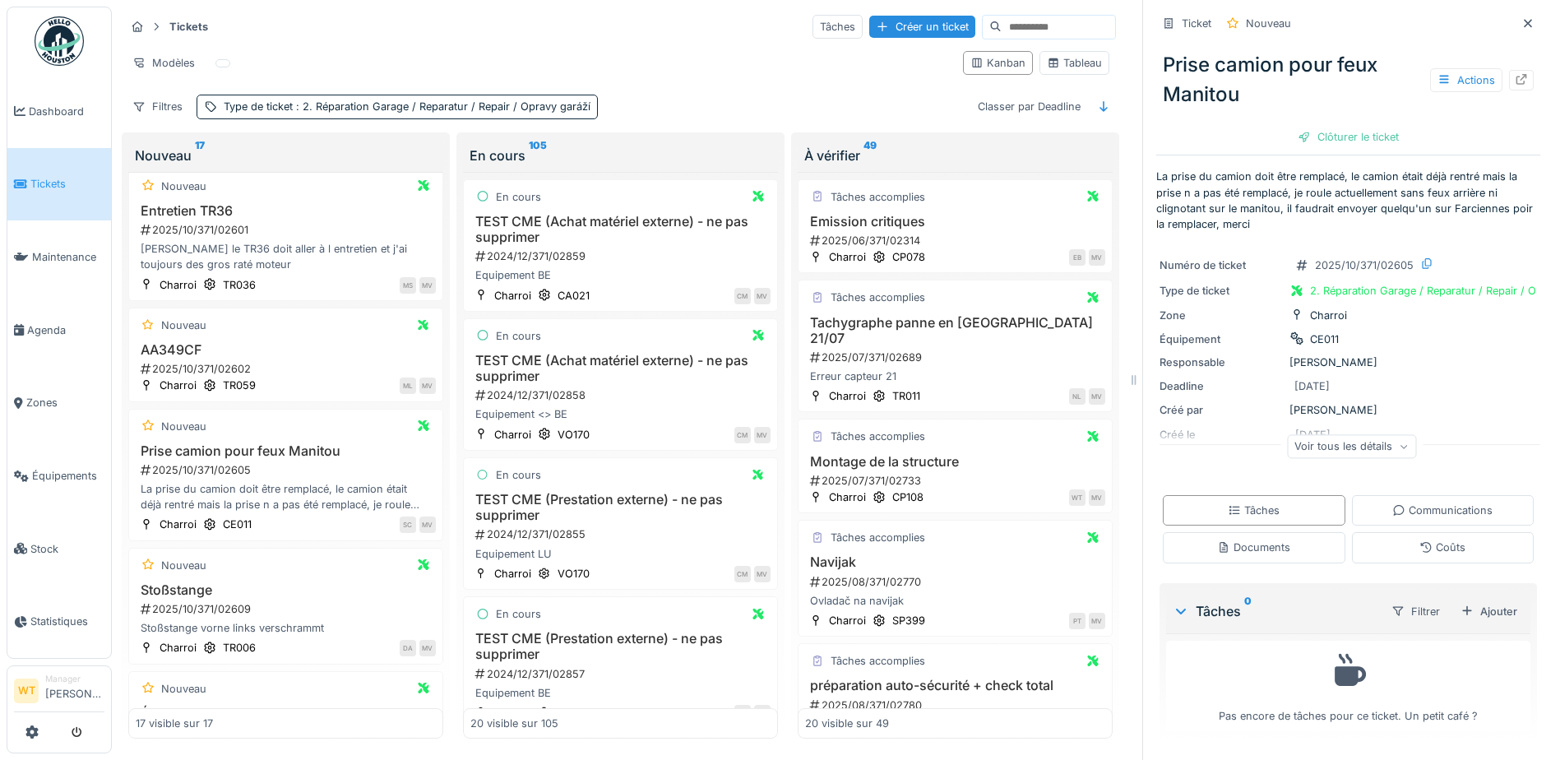
click at [1345, 441] on div "Voir tous les détails" at bounding box center [1351, 446] width 129 height 24
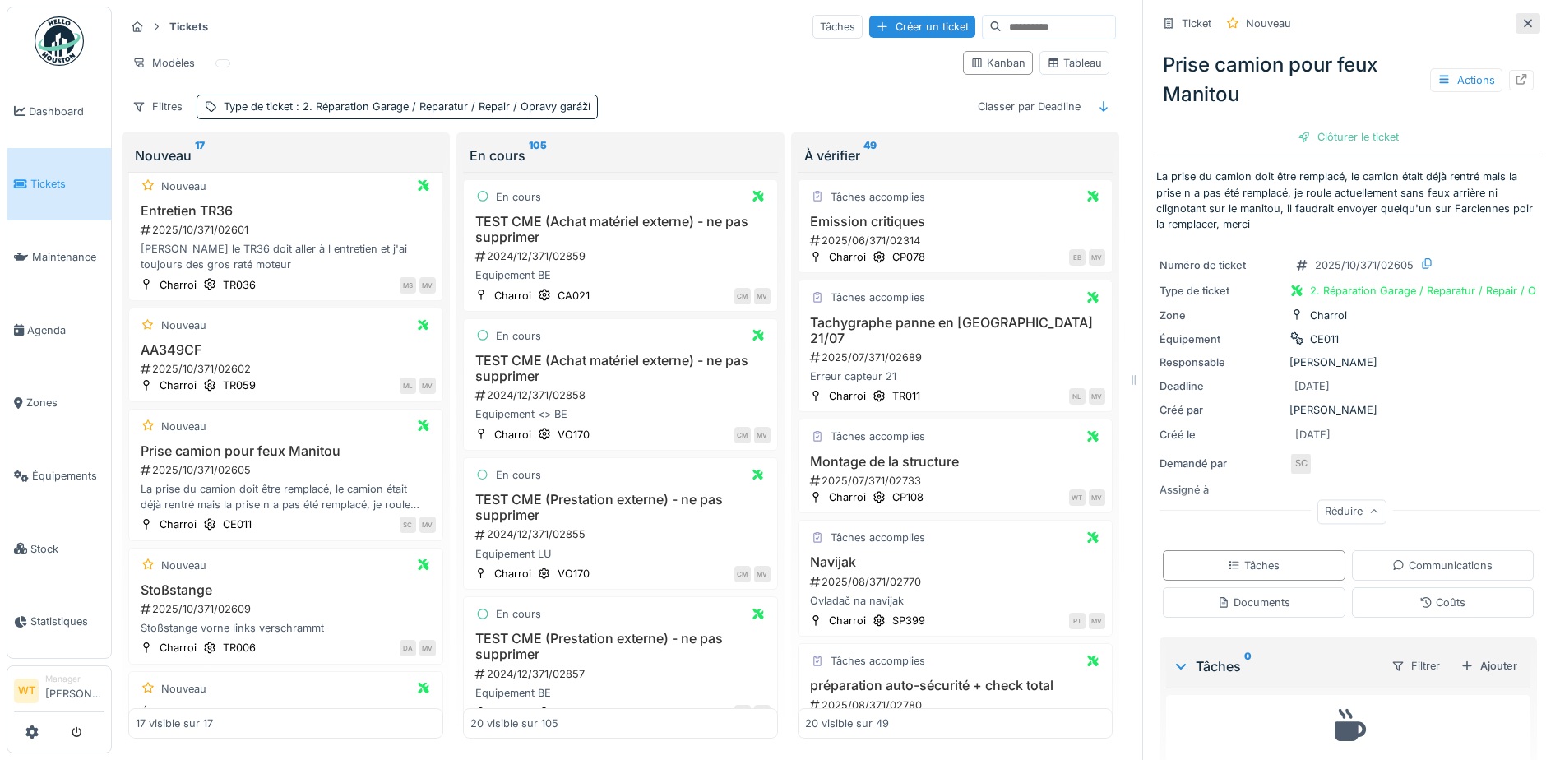
click at [1524, 22] on icon at bounding box center [1528, 23] width 8 height 8
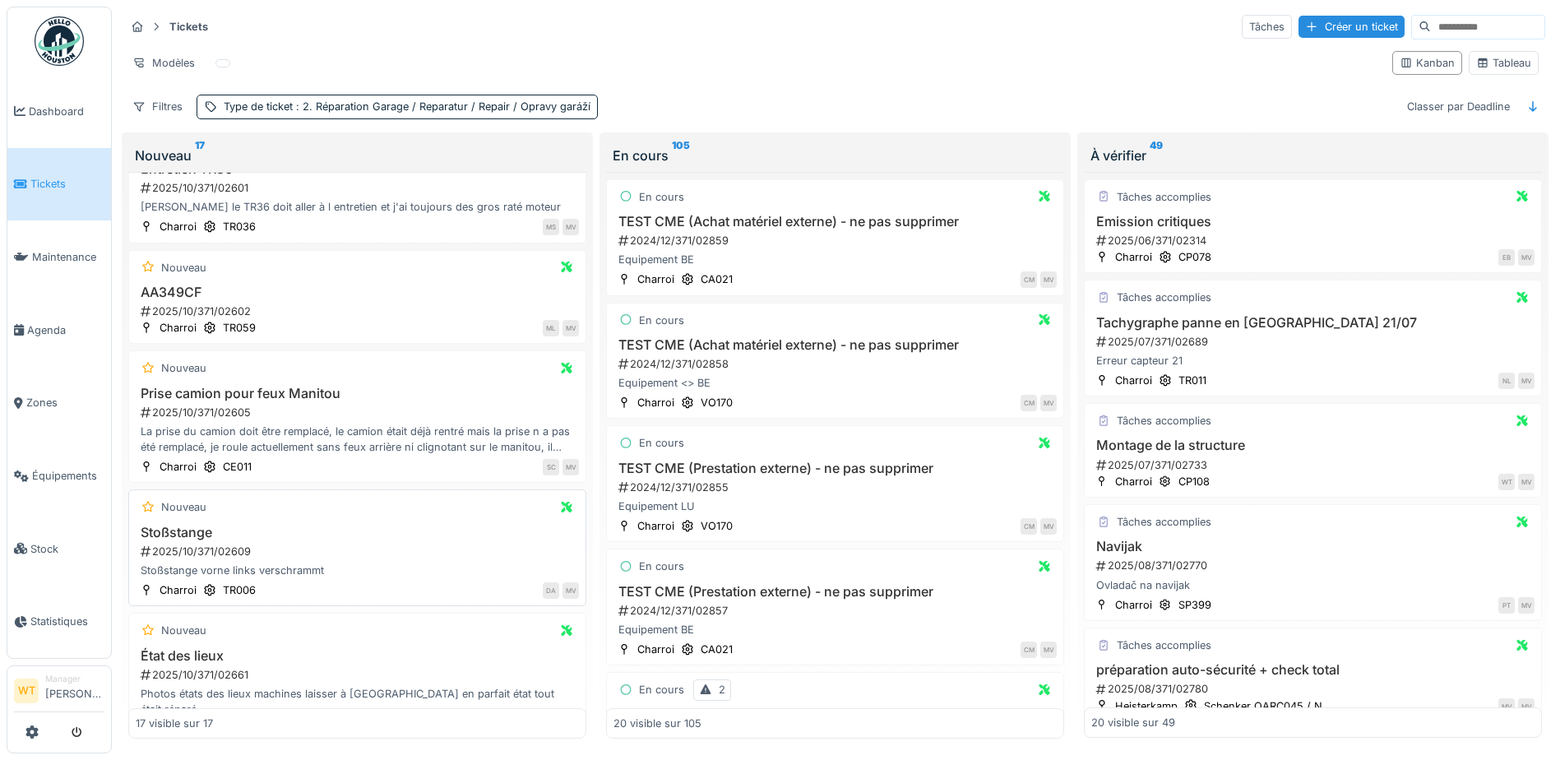
scroll to position [1151, 0]
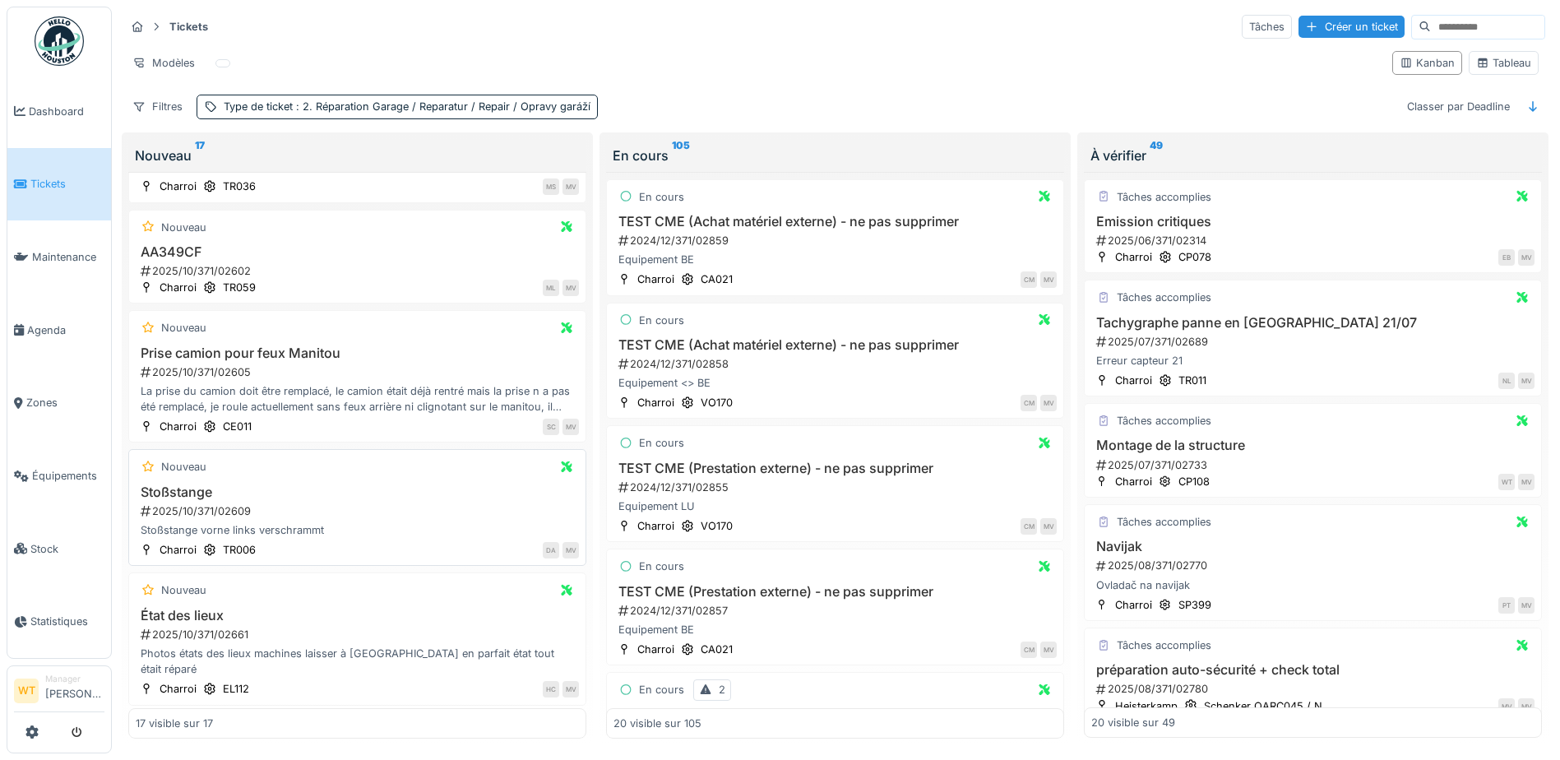
click at [226, 493] on h3 "Stoßstange" at bounding box center [357, 492] width 443 height 16
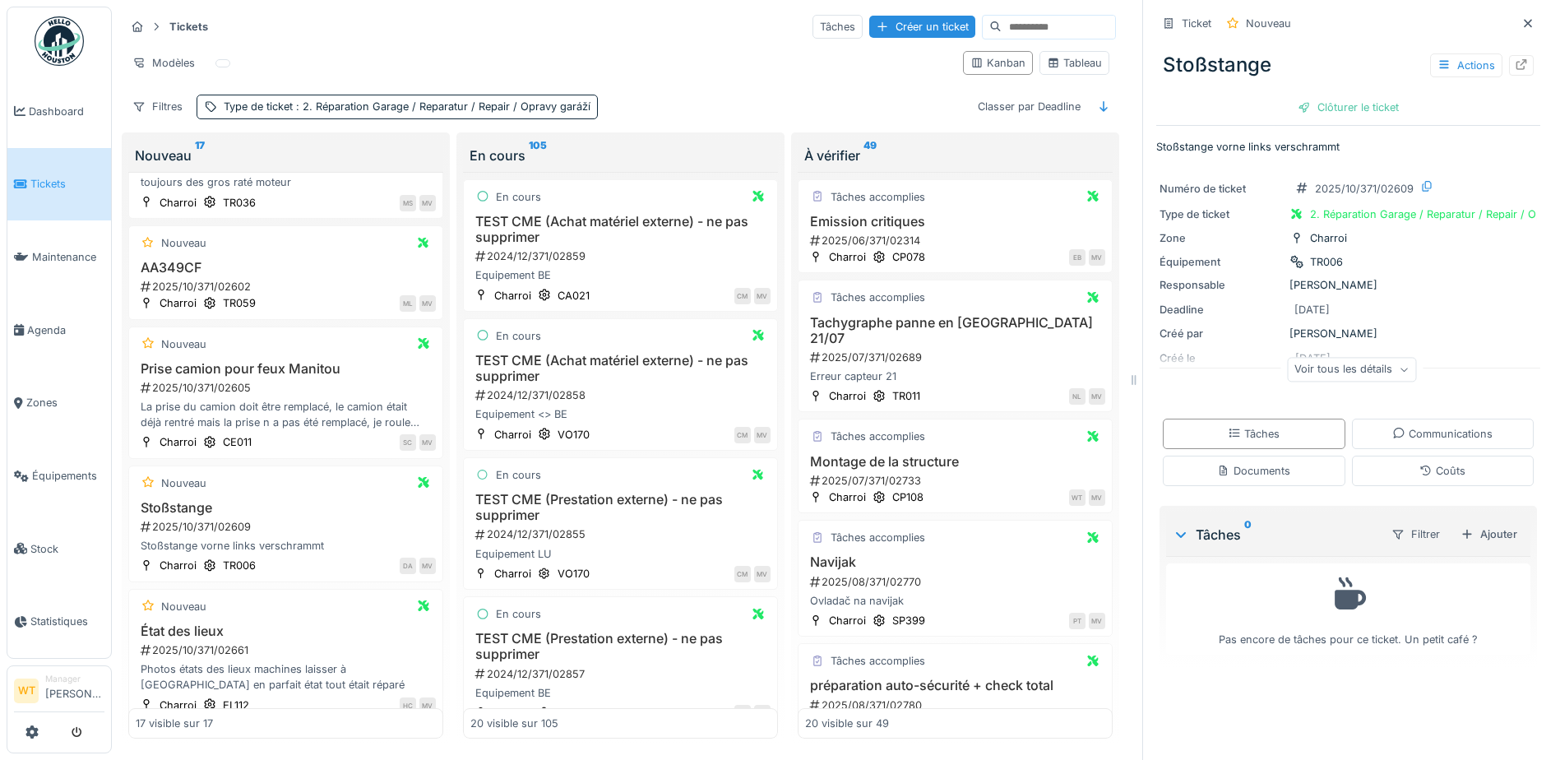
click at [1358, 367] on div "Voir tous les détails" at bounding box center [1351, 370] width 129 height 24
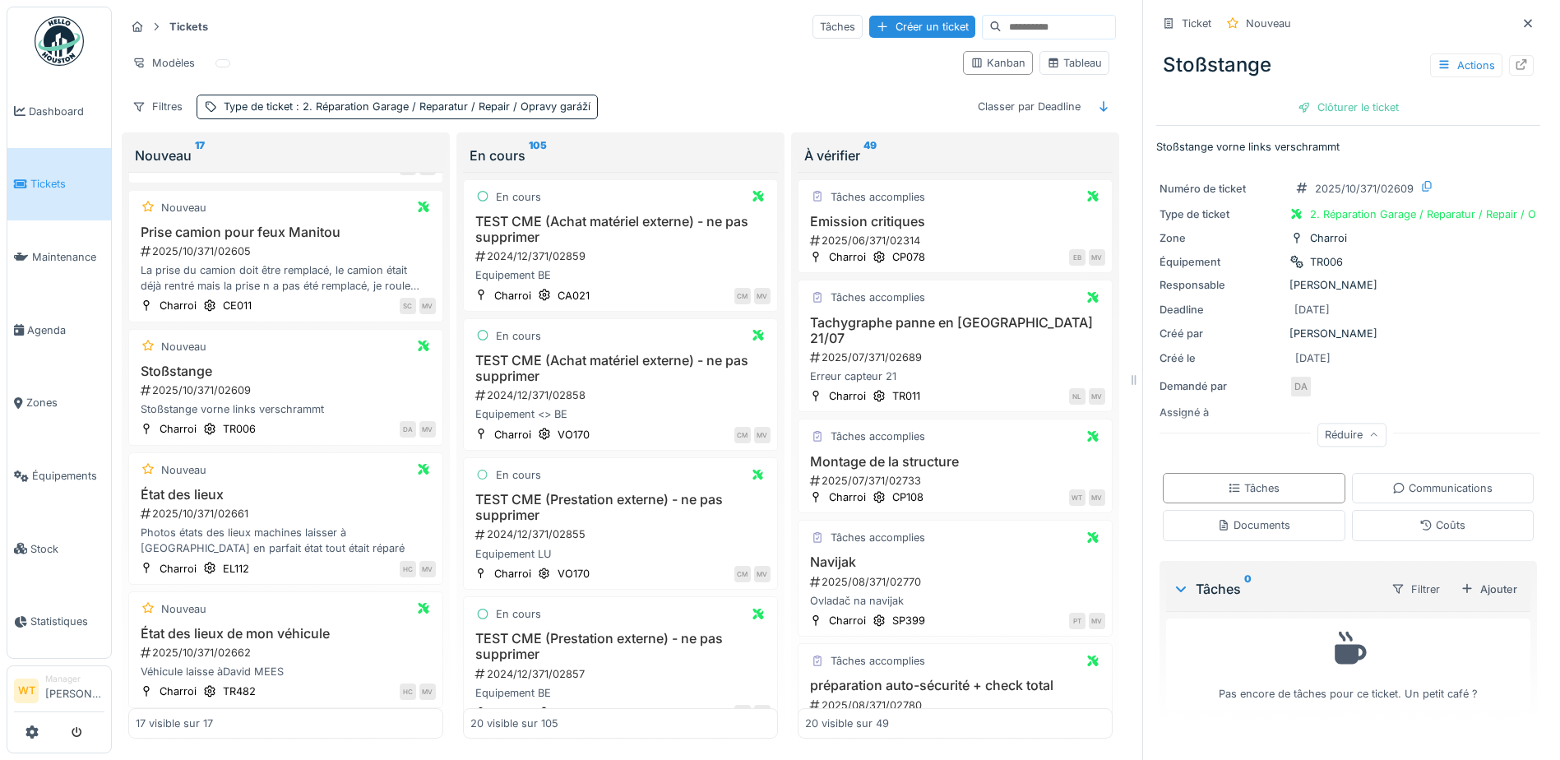
scroll to position [1316, 0]
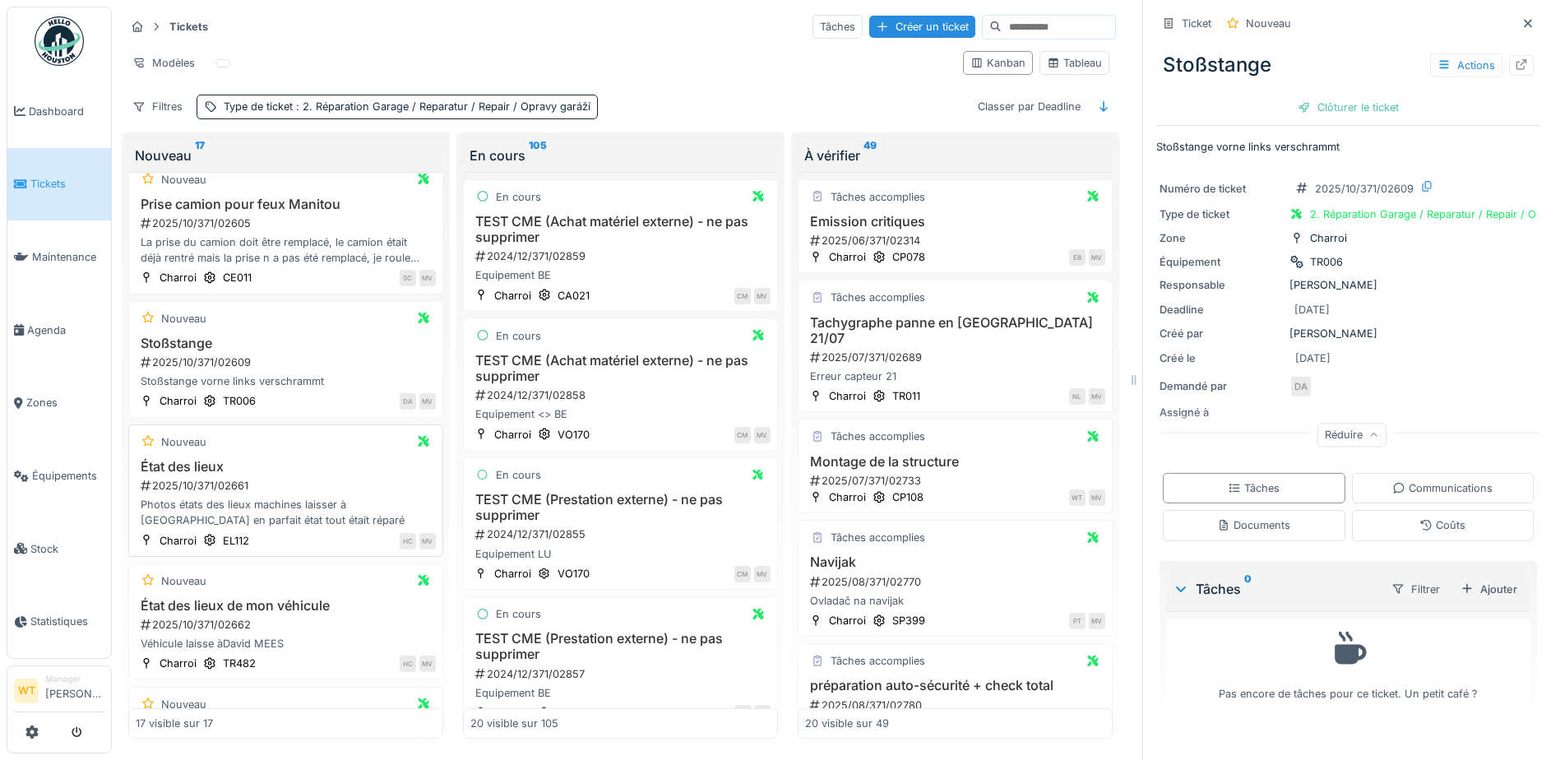
click at [213, 475] on div "État des lieux 2025/10/371/02661 Photos états des lieux machines laisser à Here…" at bounding box center [286, 494] width 300 height 70
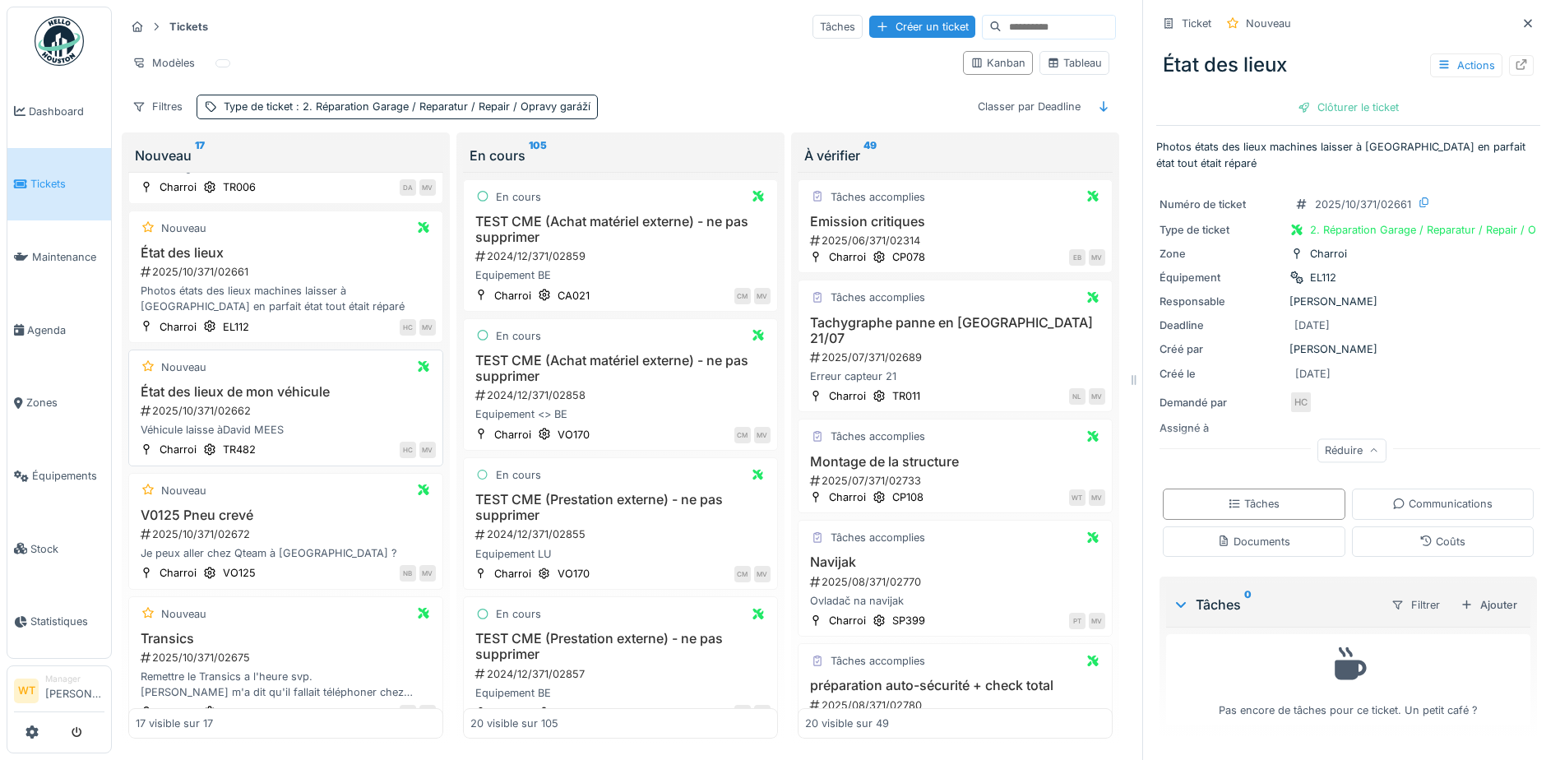
scroll to position [1557, 0]
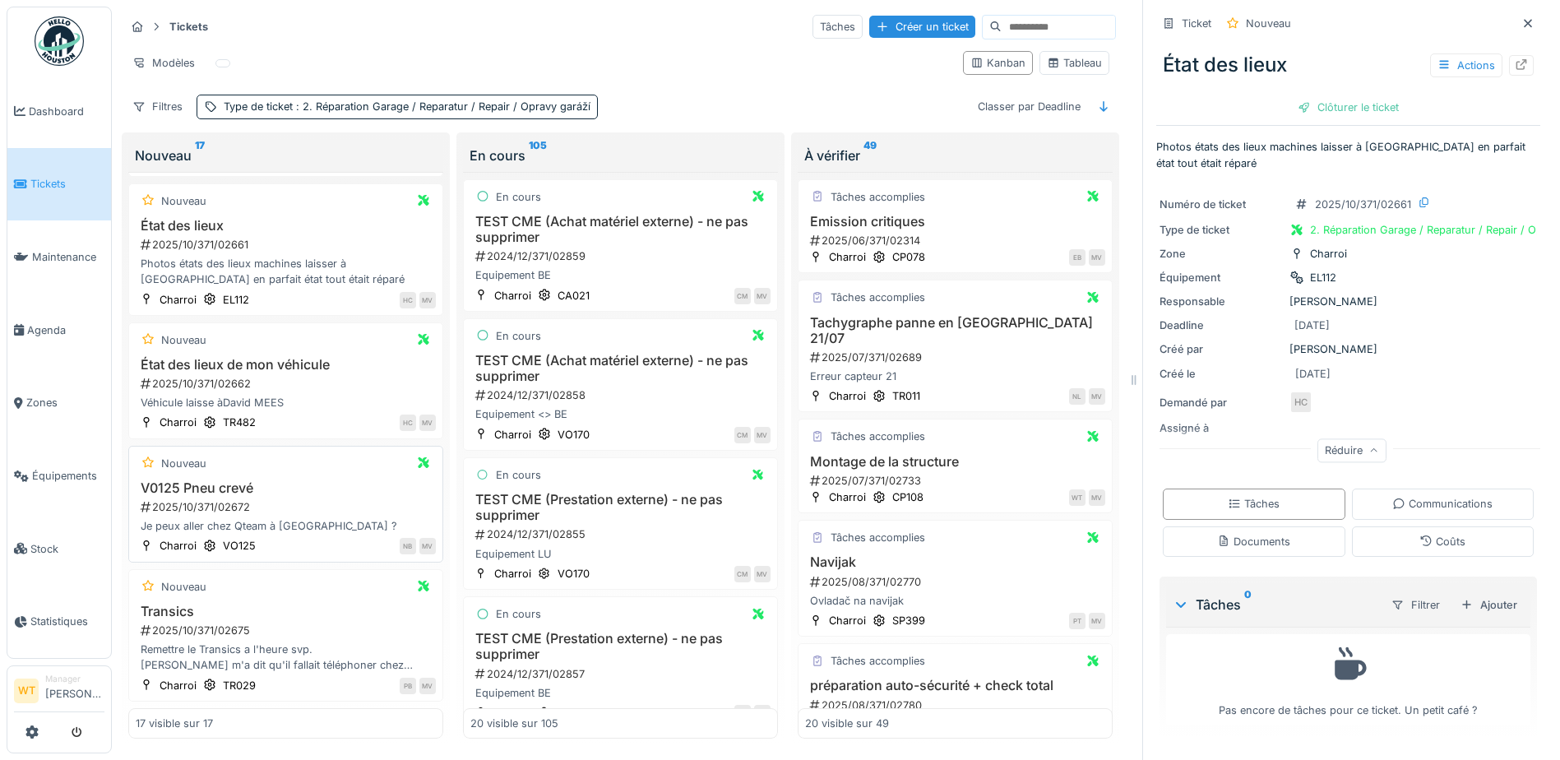
click at [233, 484] on h3 "V0125 Pneu crevé" at bounding box center [286, 488] width 300 height 16
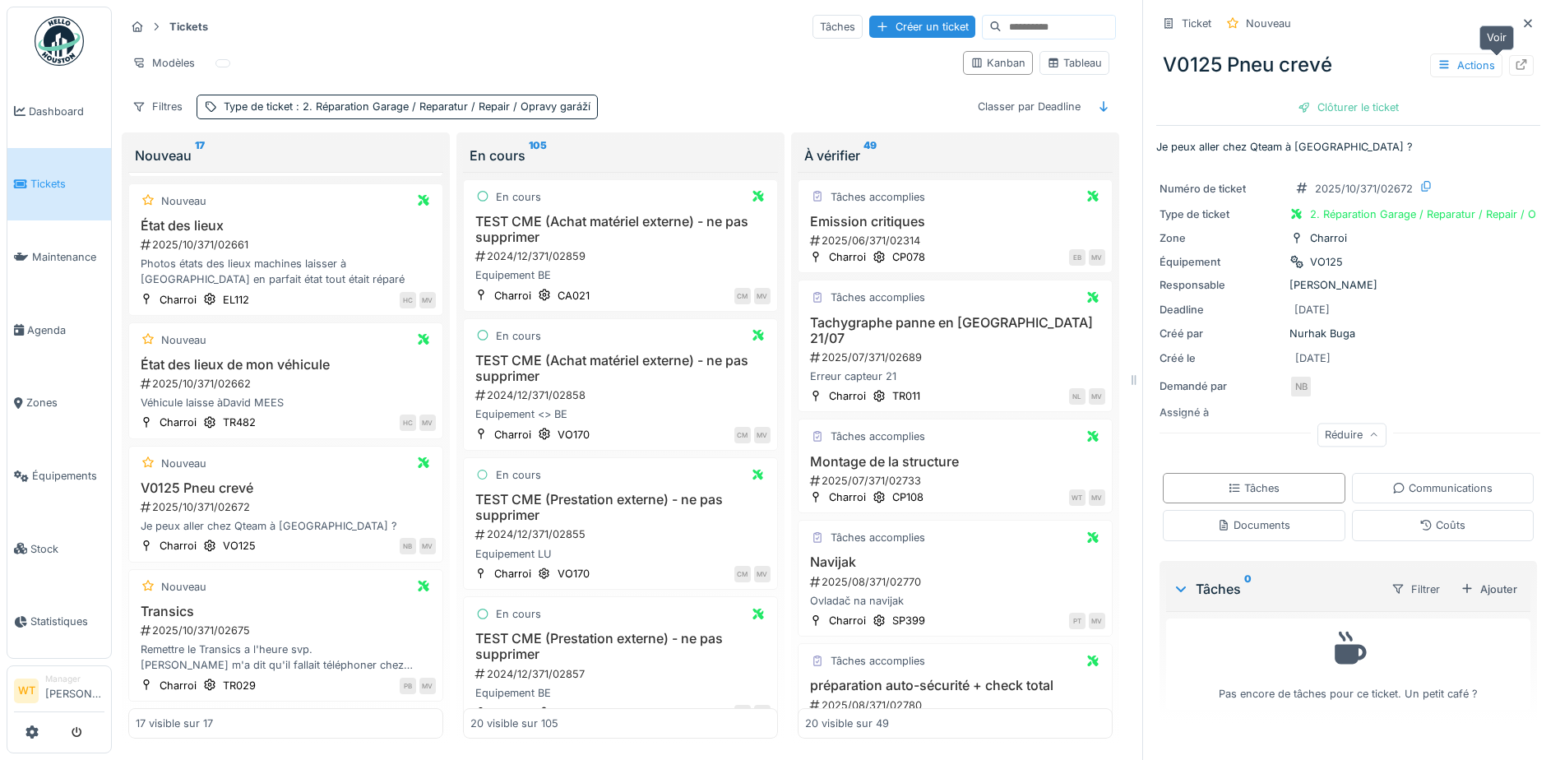
click at [1515, 59] on icon at bounding box center [1521, 64] width 13 height 11
click at [221, 461] on div "Nouveau V0125 Pneu crevé 2025/10/371/02672 Je peux aller chez Qteam à Visé ? Ch…" at bounding box center [285, 504] width 315 height 117
click at [160, 456] on div "Nouveau" at bounding box center [174, 463] width 76 height 21
click at [171, 480] on h3 "V0125 Pneu crevé" at bounding box center [286, 488] width 300 height 16
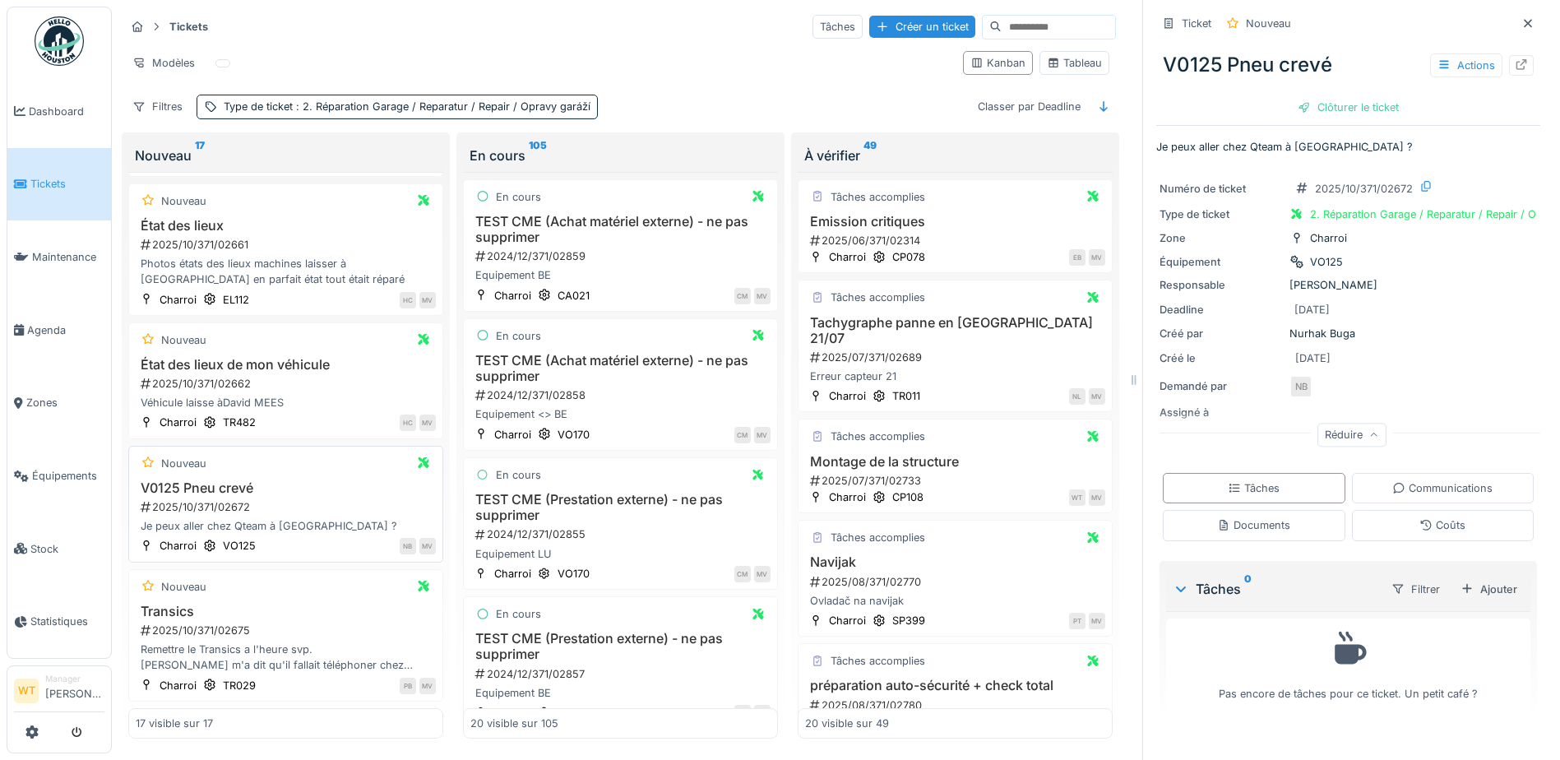
click at [171, 480] on h3 "V0125 Pneu crevé" at bounding box center [286, 488] width 300 height 16
drag, startPoint x: 171, startPoint y: 475, endPoint x: 197, endPoint y: 488, distance: 29.1
click at [197, 499] on div "2025/10/371/02672" at bounding box center [287, 507] width 297 height 16
click at [286, 480] on h3 "V0125 Pneu crevé" at bounding box center [286, 488] width 300 height 16
click at [1515, 58] on div at bounding box center [1521, 66] width 13 height 16
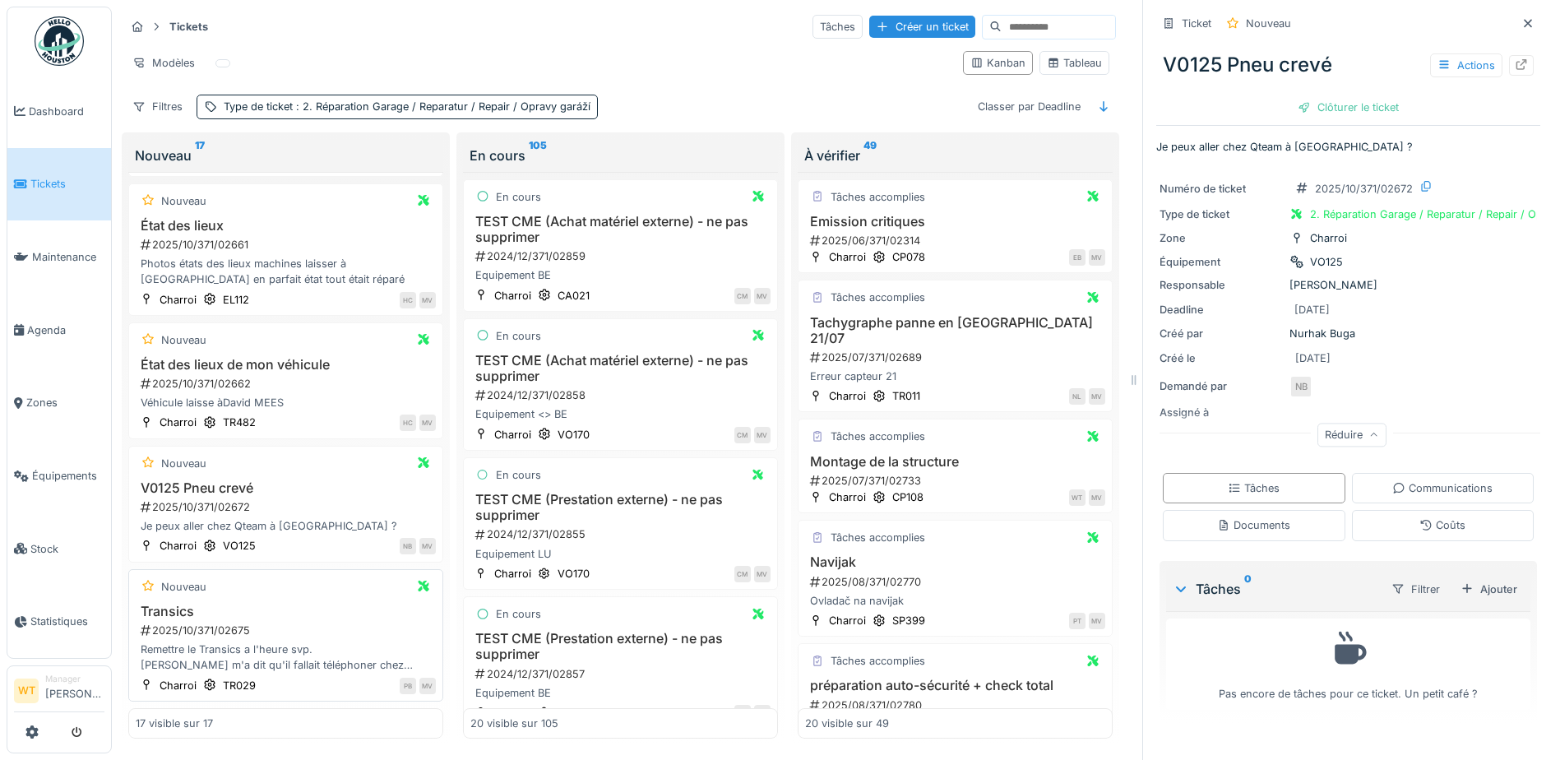
click at [252, 609] on div "Transics 2025/10/371/02675 Remettre le Transics a l'heure svp. Vlado m'a dit qu…" at bounding box center [286, 639] width 300 height 70
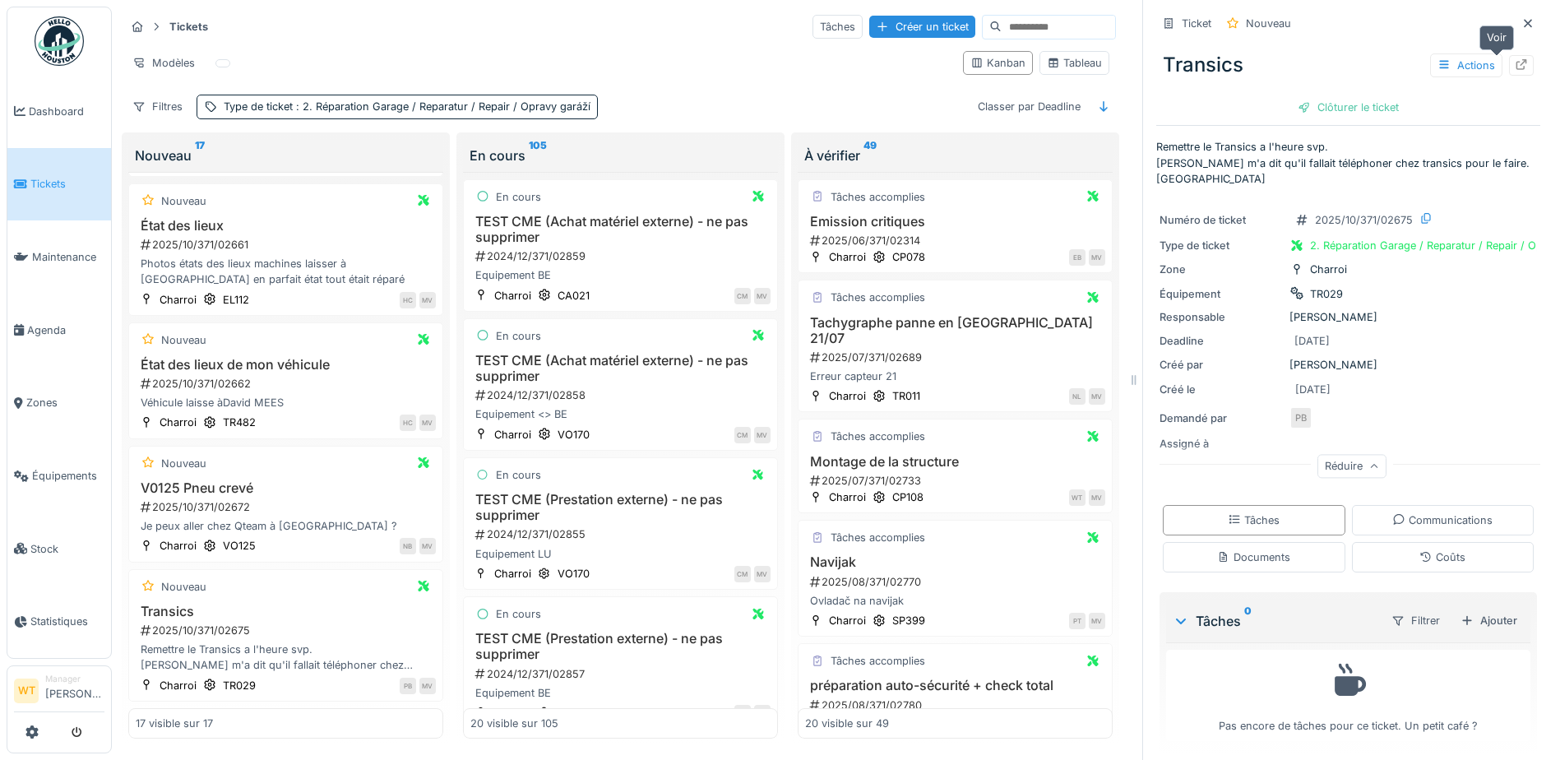
click at [1515, 59] on icon at bounding box center [1521, 64] width 13 height 11
click at [334, 604] on h3 "Transics" at bounding box center [286, 612] width 300 height 16
click at [1515, 59] on icon at bounding box center [1521, 64] width 13 height 11
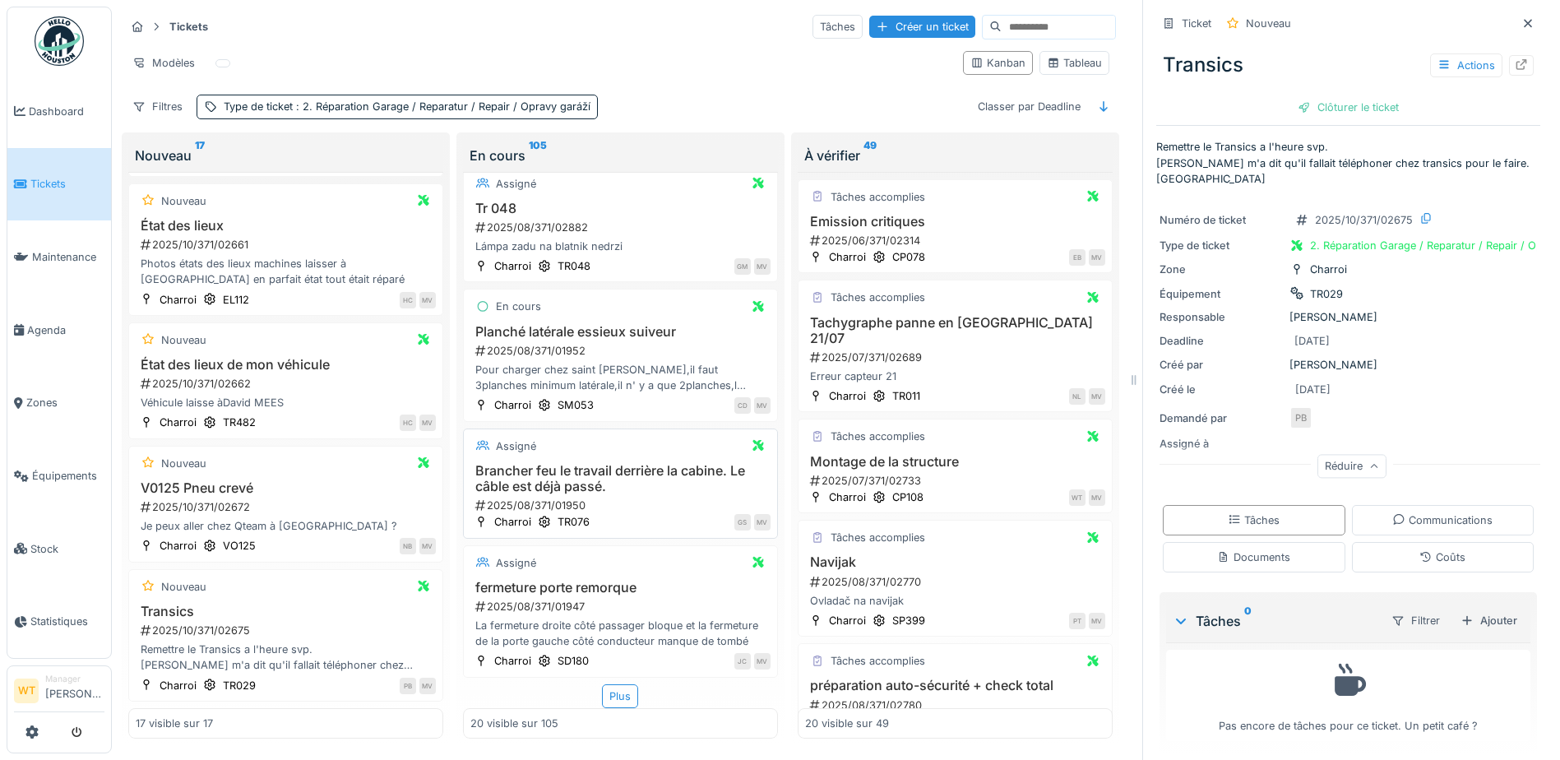
scroll to position [2067, 0]
click at [620, 684] on div "Plus" at bounding box center [620, 696] width 36 height 24
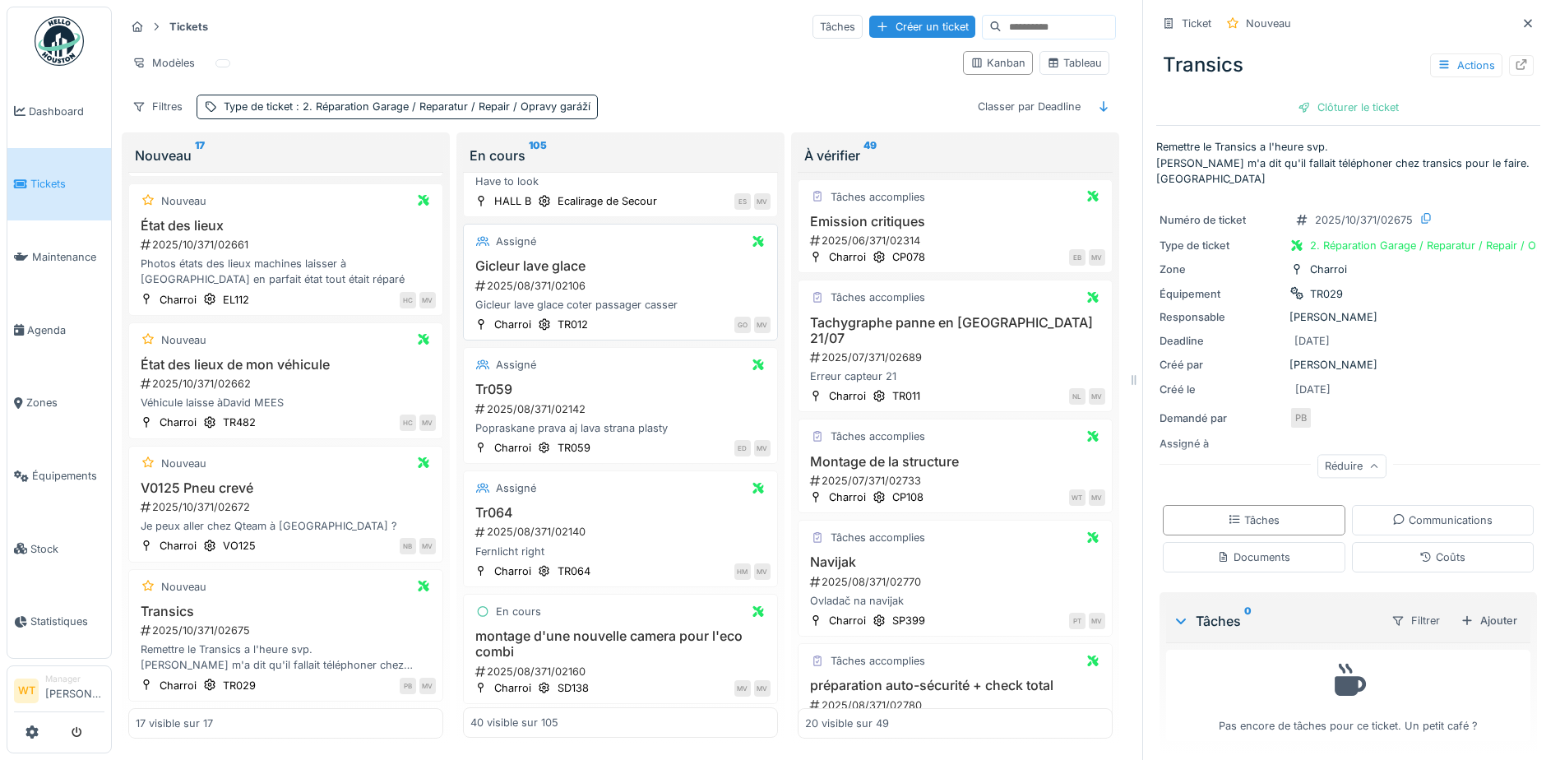
scroll to position [4541, 0]
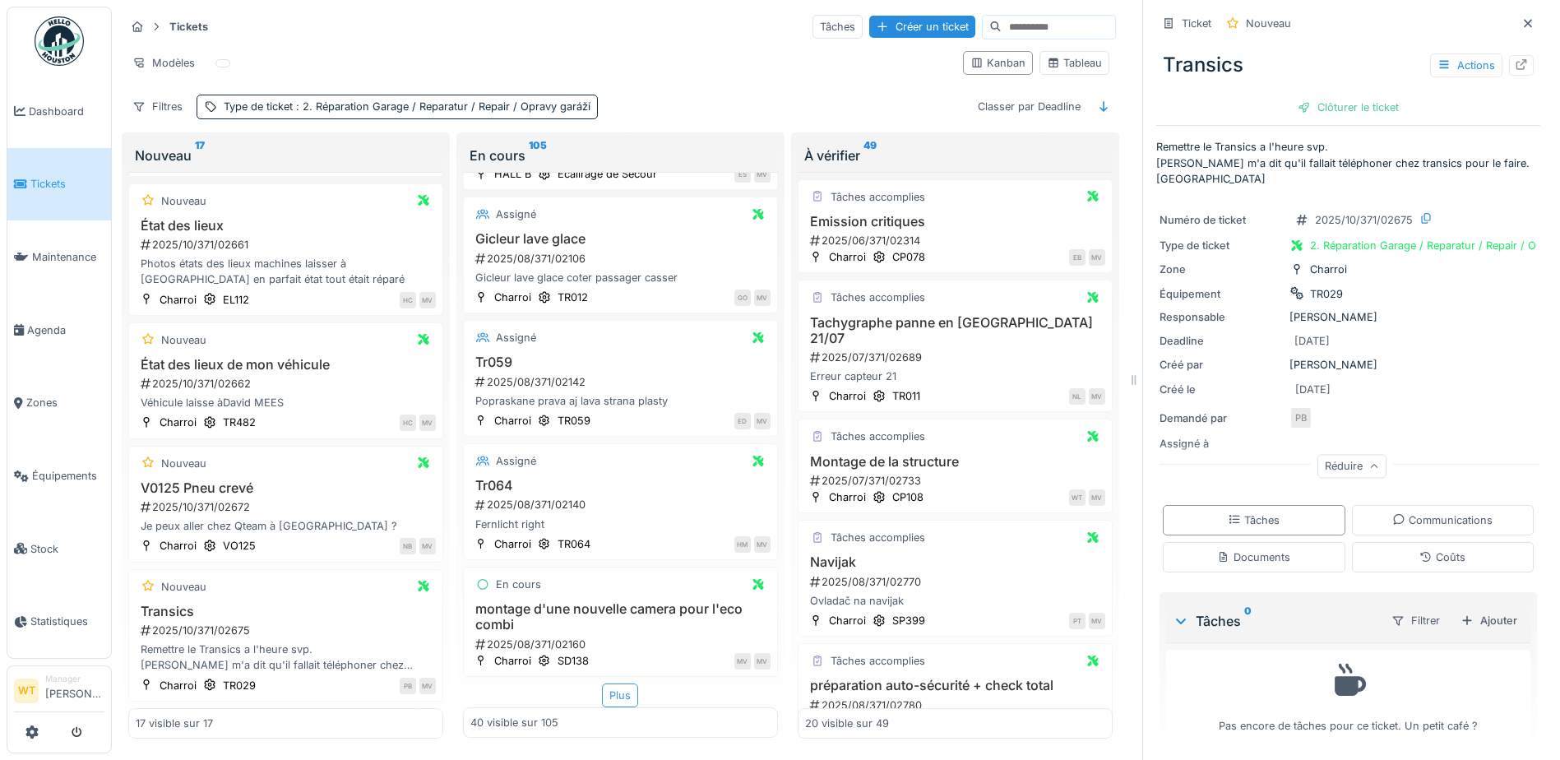
click at [616, 686] on div "Plus" at bounding box center [620, 695] width 36 height 24
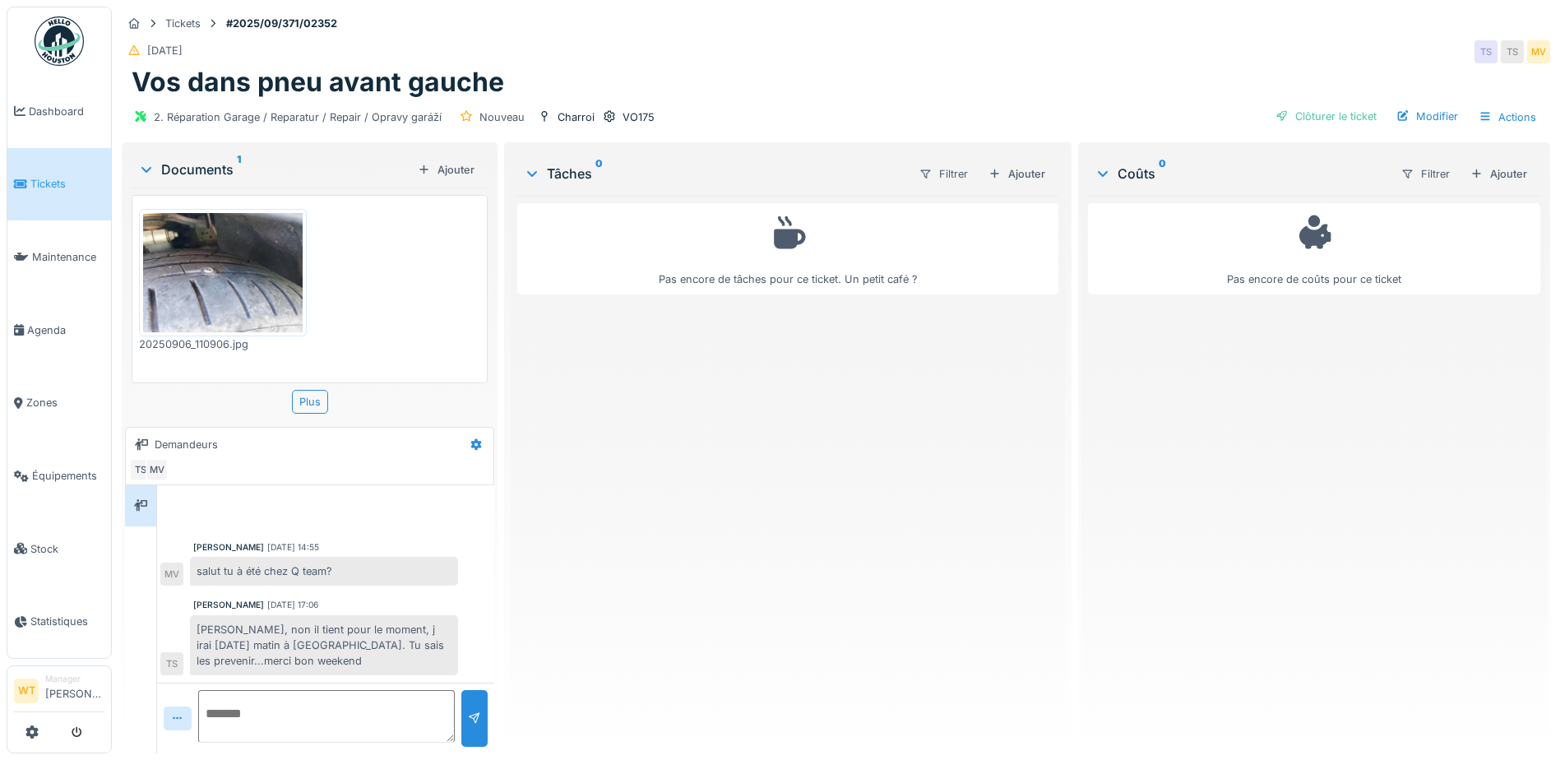
scroll to position [12, 0]
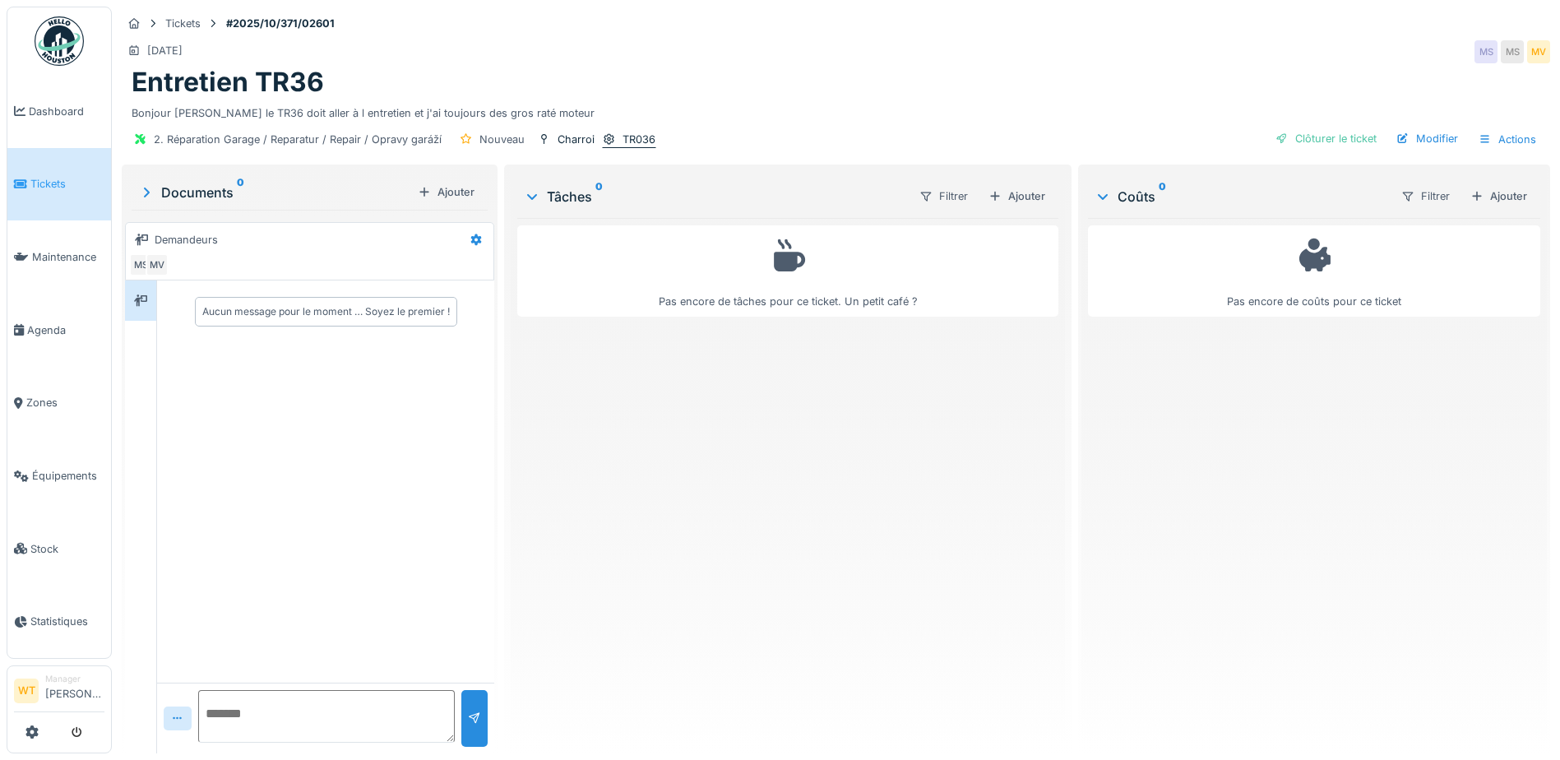
click at [604, 136] on icon at bounding box center [609, 139] width 11 height 12
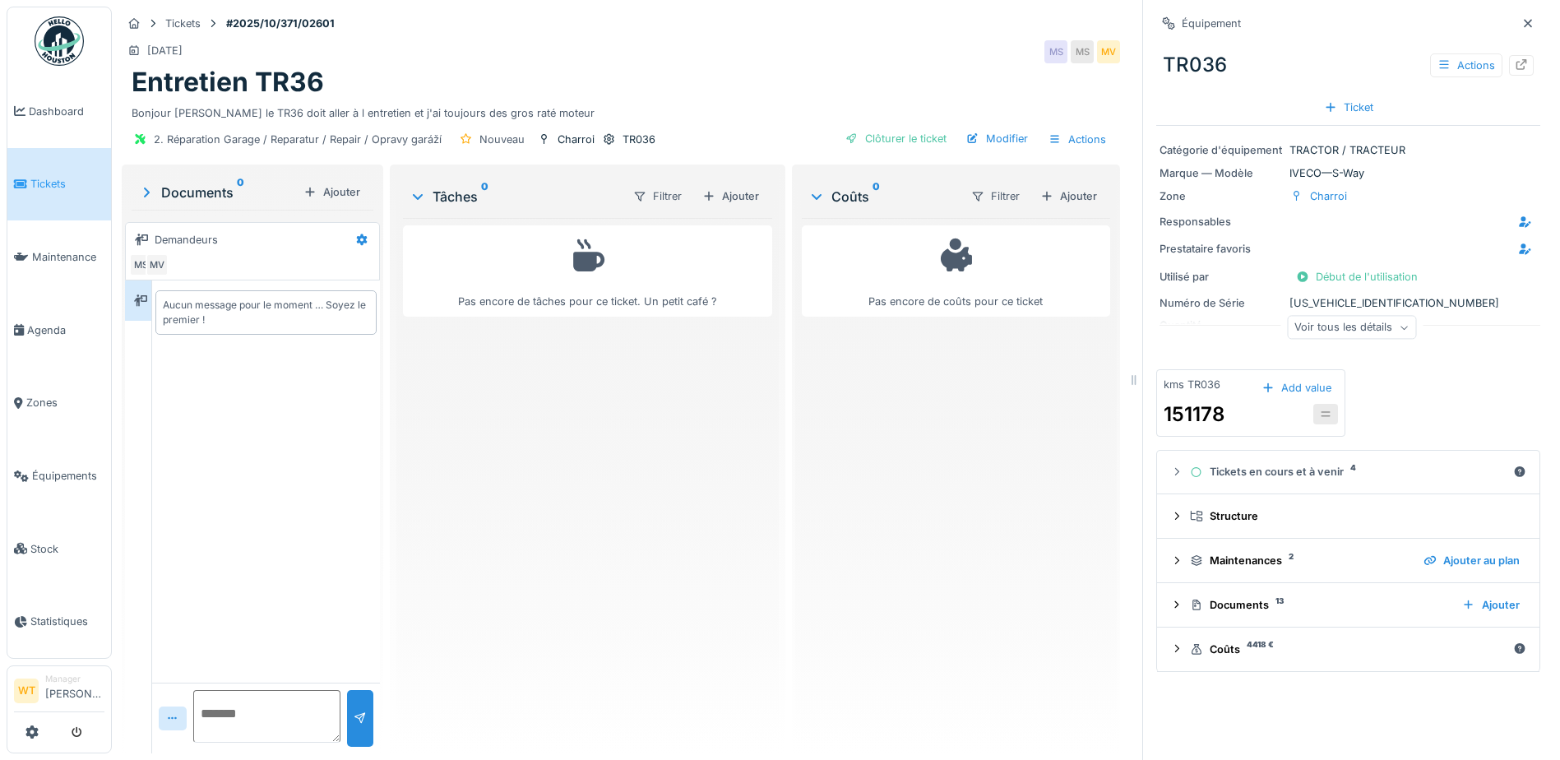
click at [1356, 326] on div "Voir tous les détails" at bounding box center [1351, 328] width 129 height 24
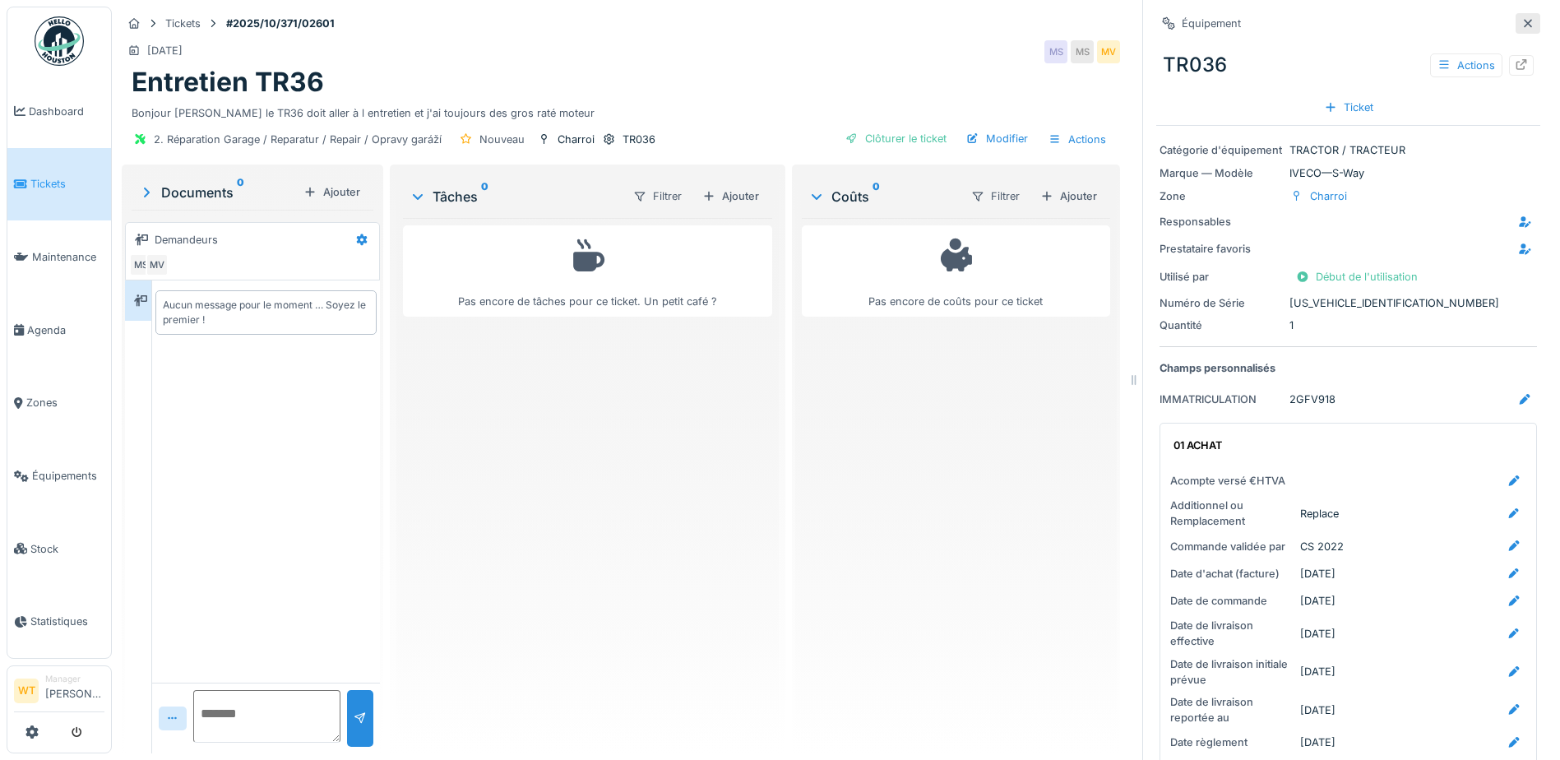
click at [1521, 25] on icon at bounding box center [1527, 23] width 13 height 11
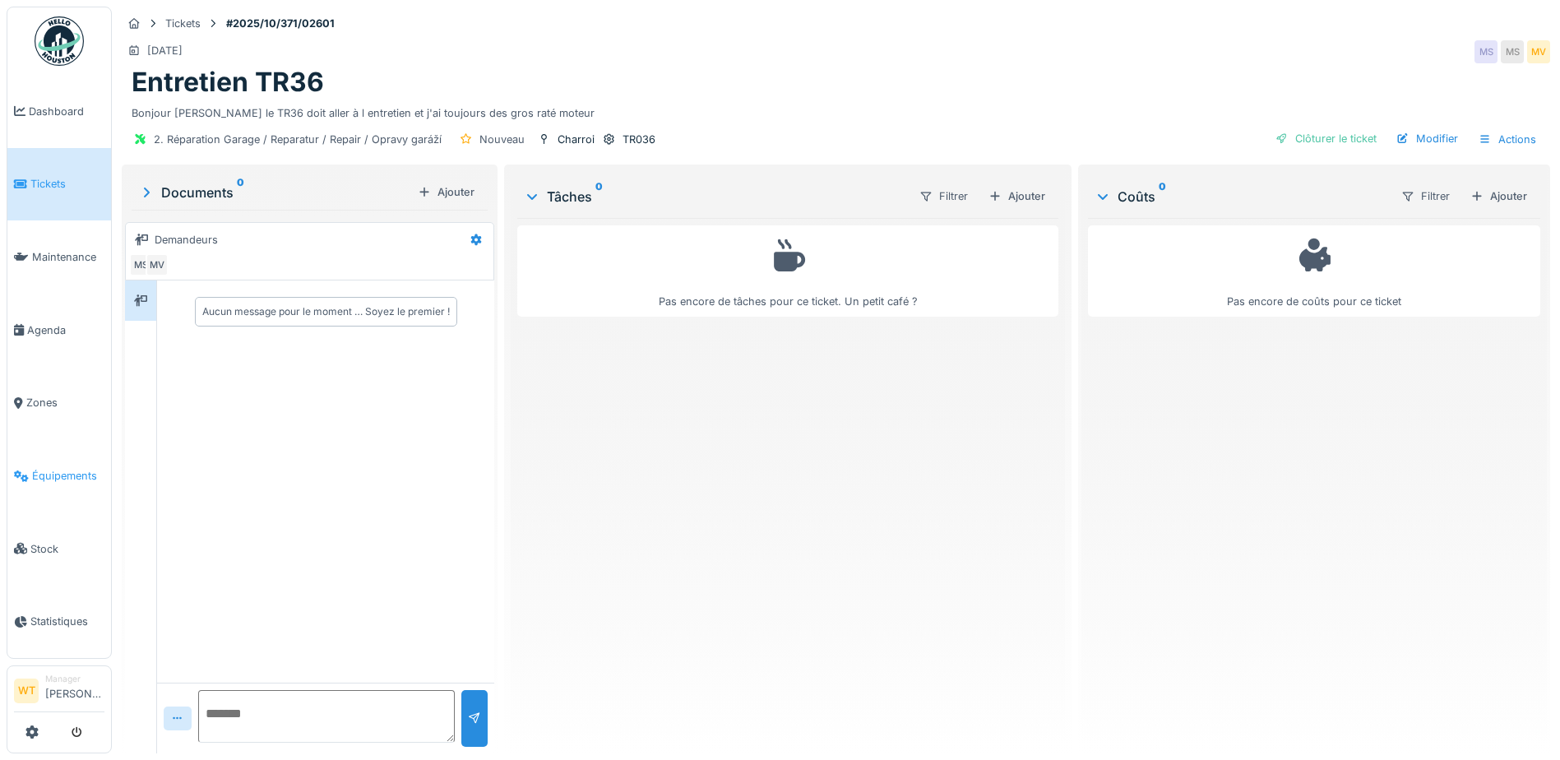
click at [69, 470] on span "Équipements" at bounding box center [68, 476] width 72 height 16
click at [1400, 146] on div "Modifier" at bounding box center [1427, 138] width 75 height 22
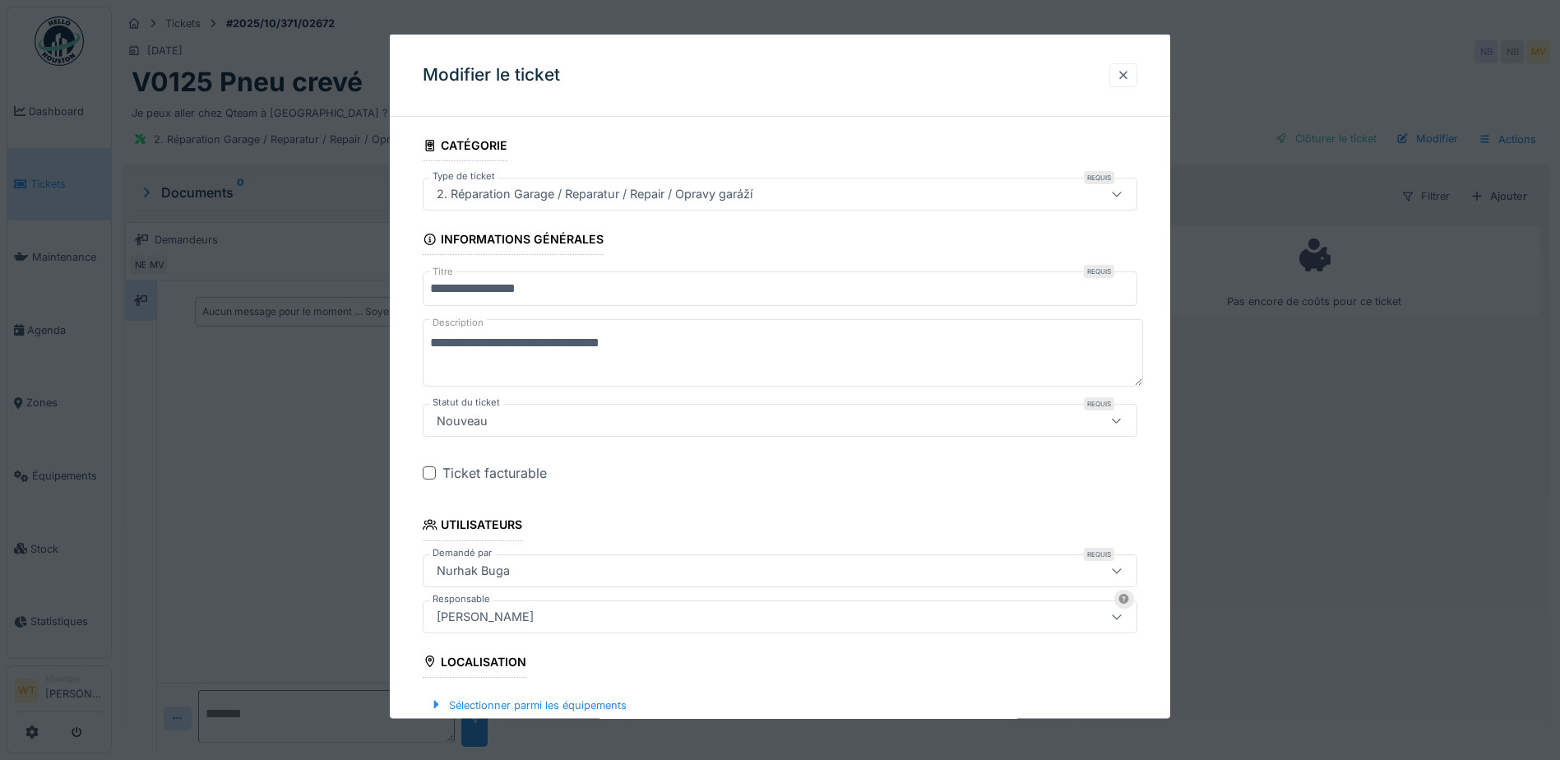
click at [1130, 72] on div at bounding box center [1123, 75] width 13 height 16
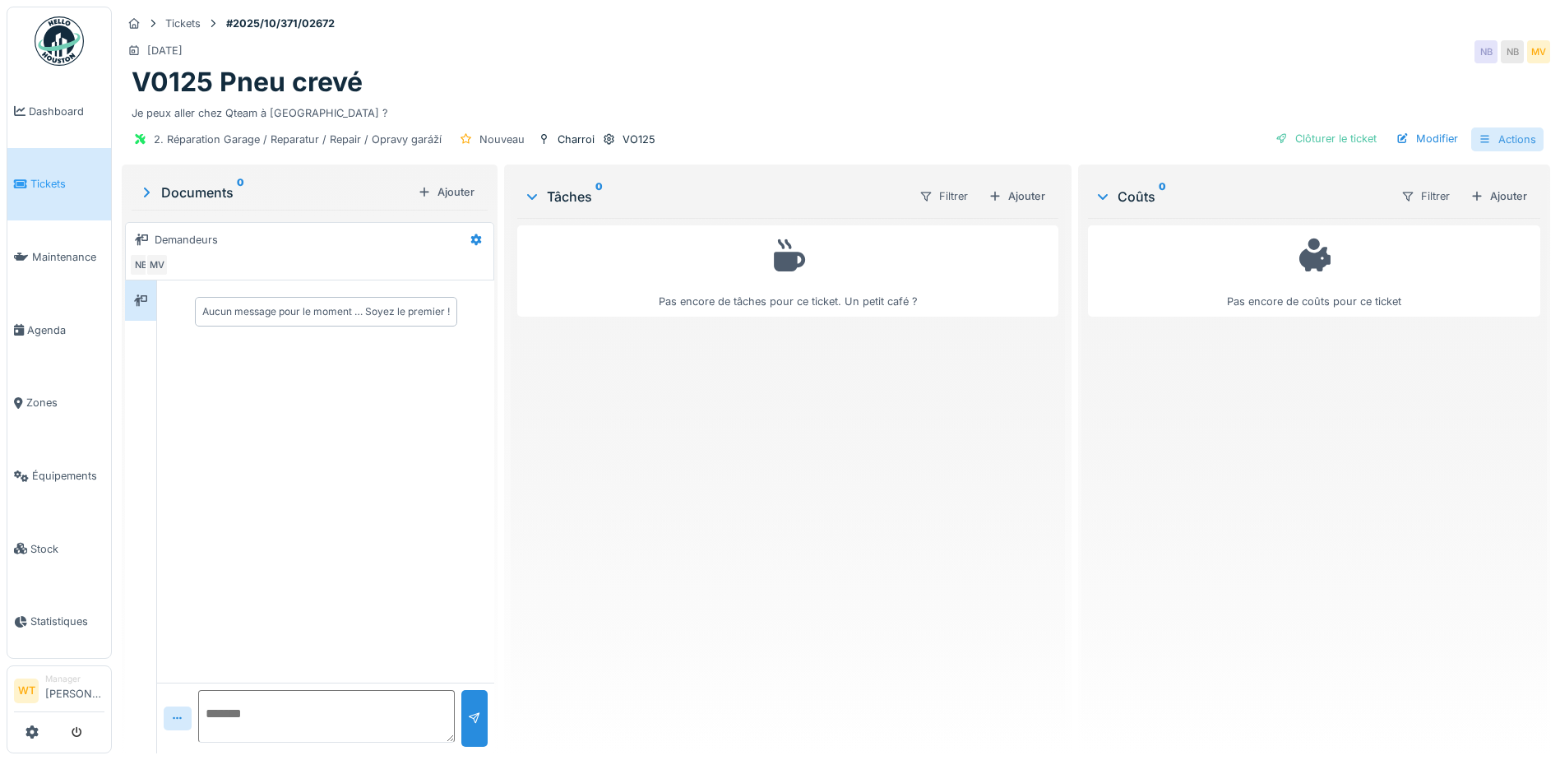
click at [1481, 137] on div "Actions" at bounding box center [1507, 139] width 72 height 24
click at [1428, 141] on div "Modifier" at bounding box center [1427, 138] width 75 height 22
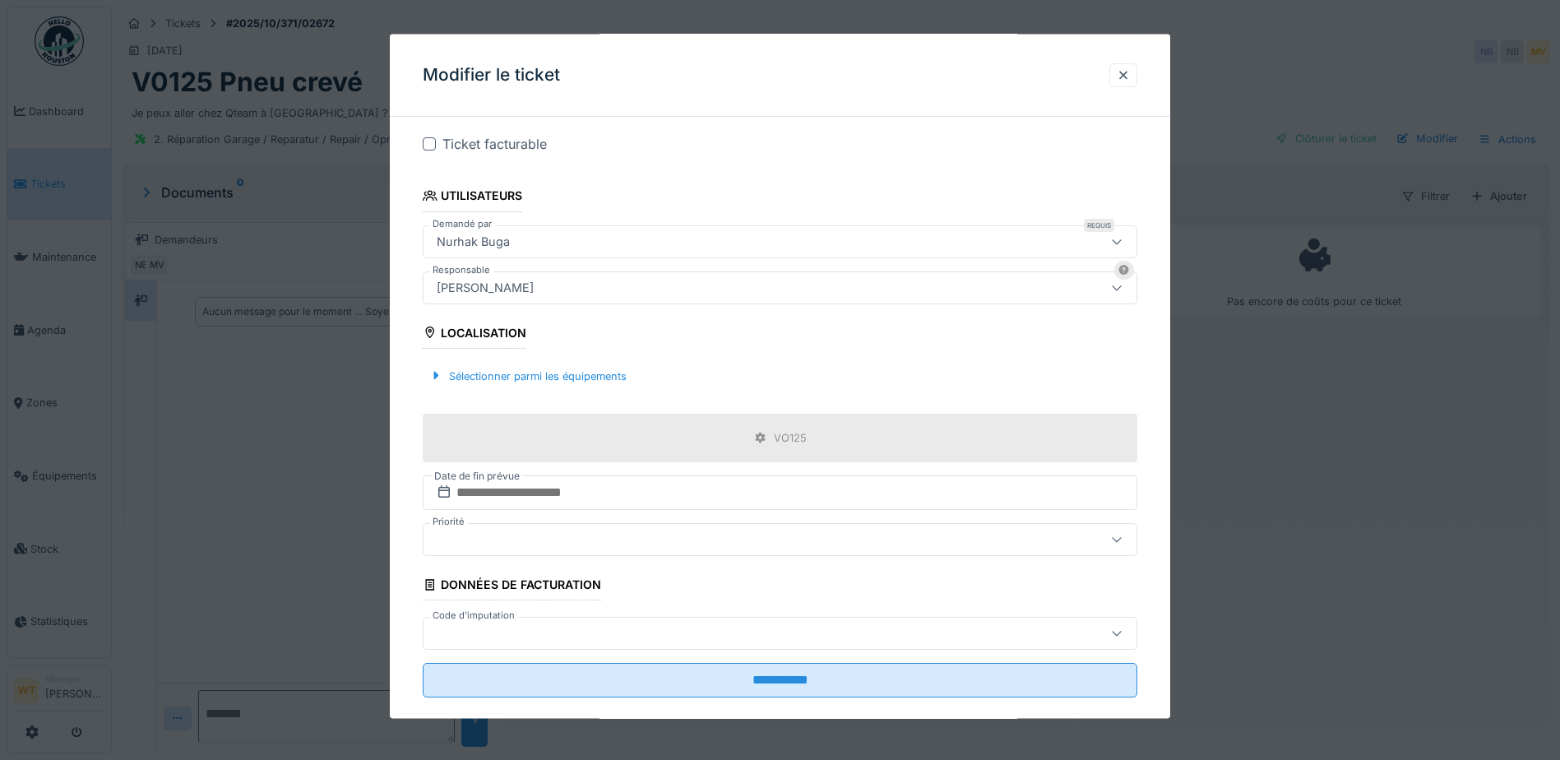
scroll to position [354, 0]
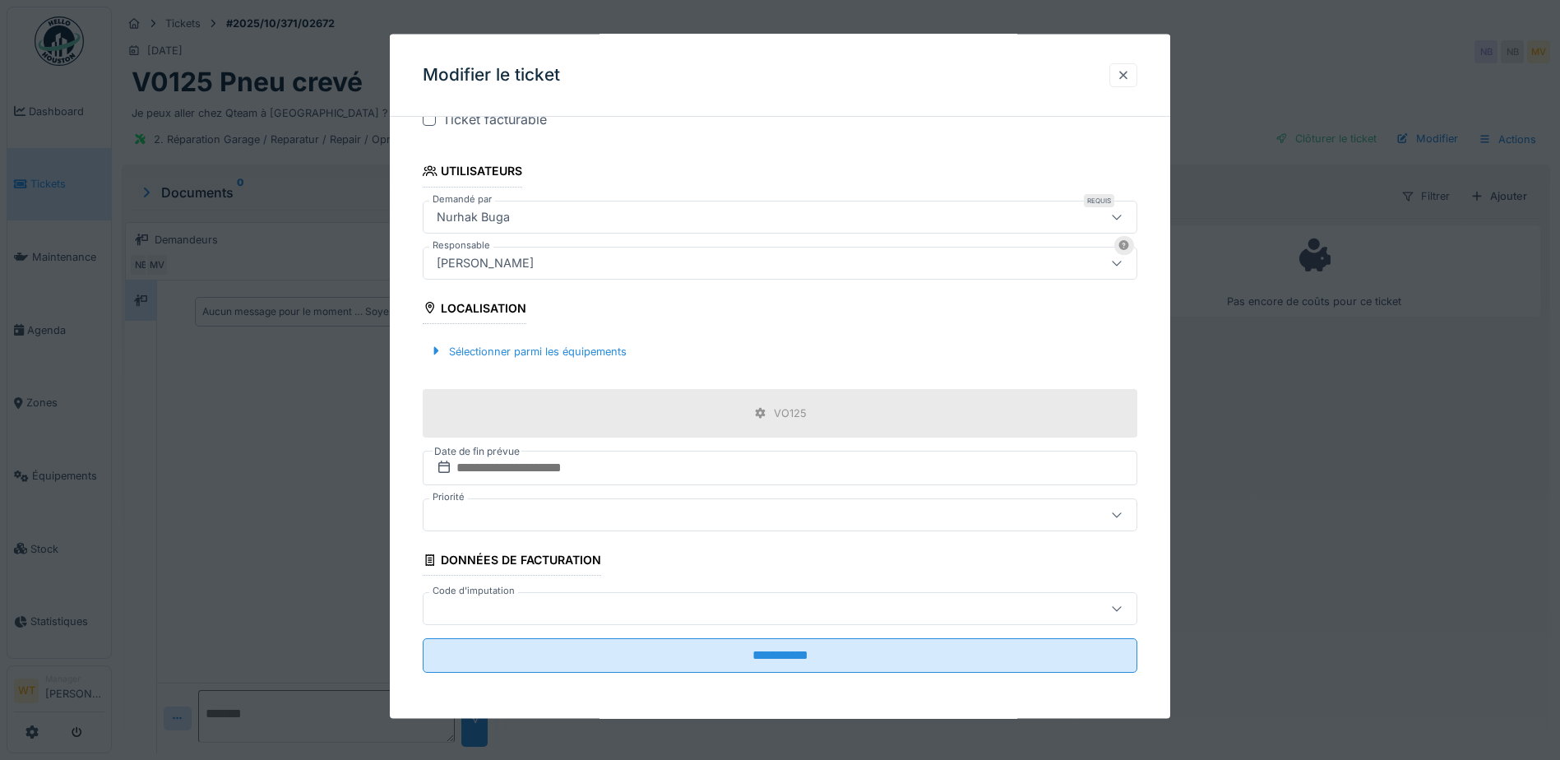
click at [1137, 73] on div at bounding box center [1123, 74] width 28 height 24
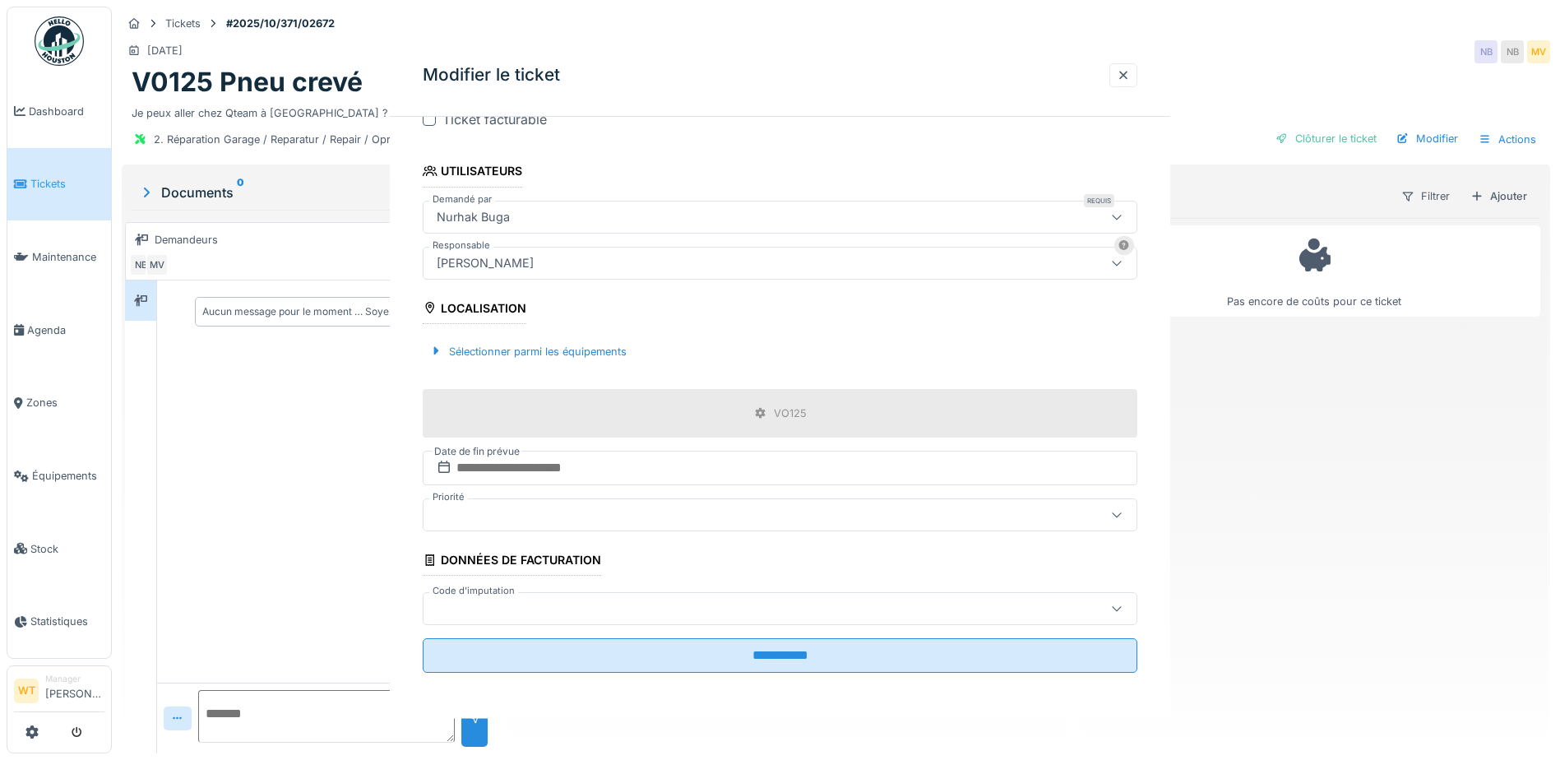
scroll to position [0, 0]
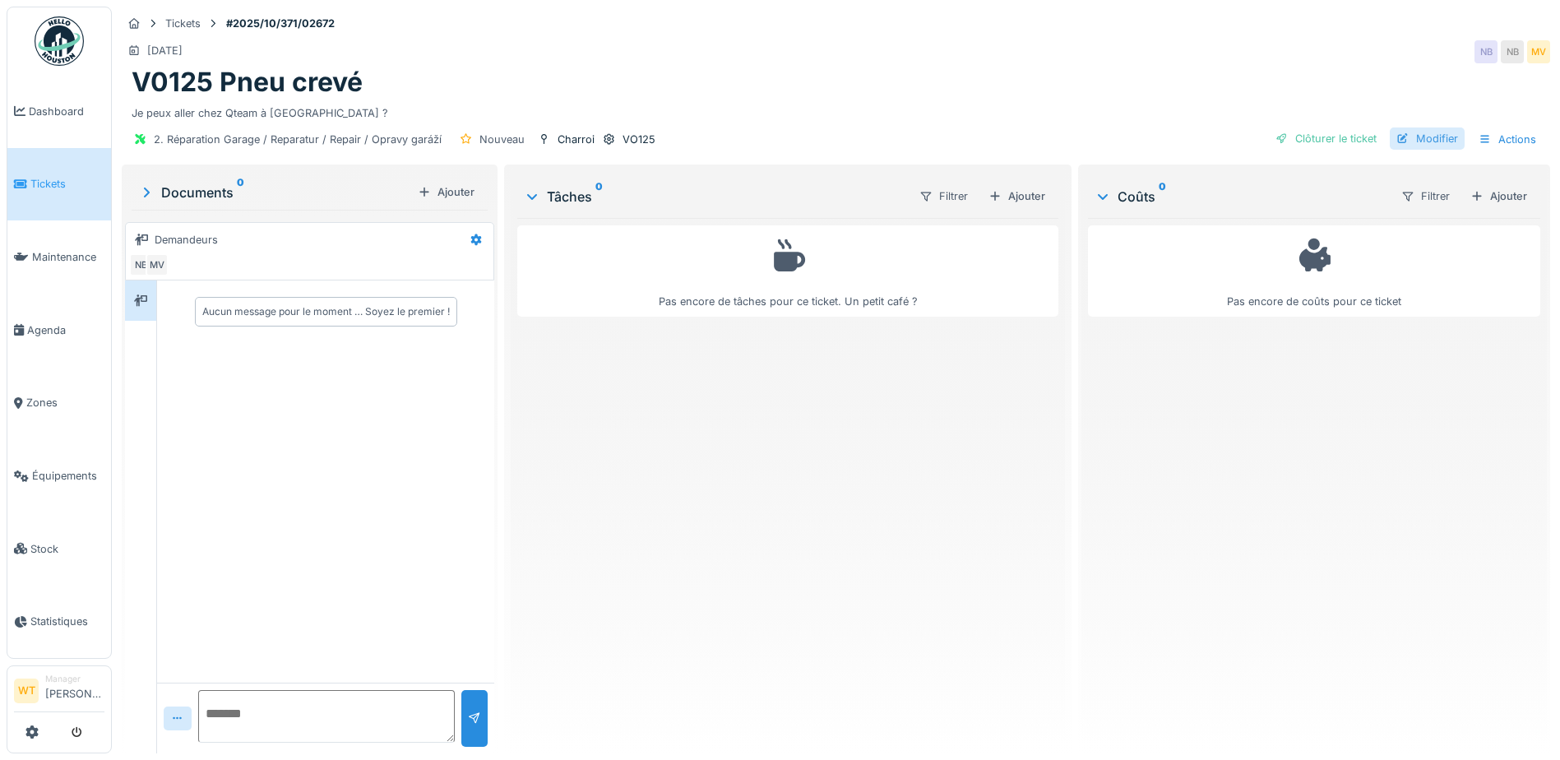
click at [1426, 136] on div "Modifier" at bounding box center [1427, 138] width 75 height 22
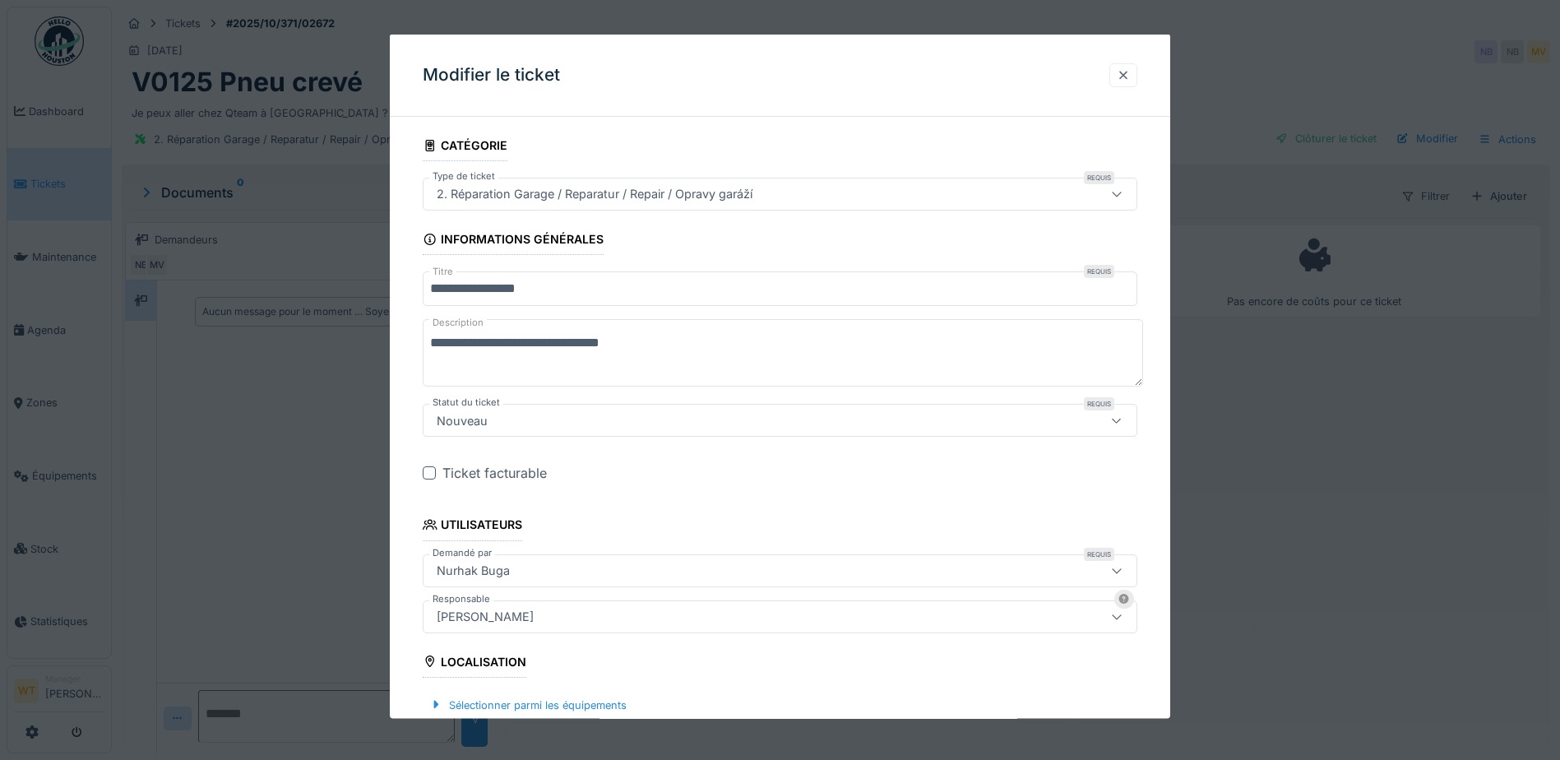
click at [1117, 72] on div at bounding box center [1123, 74] width 28 height 24
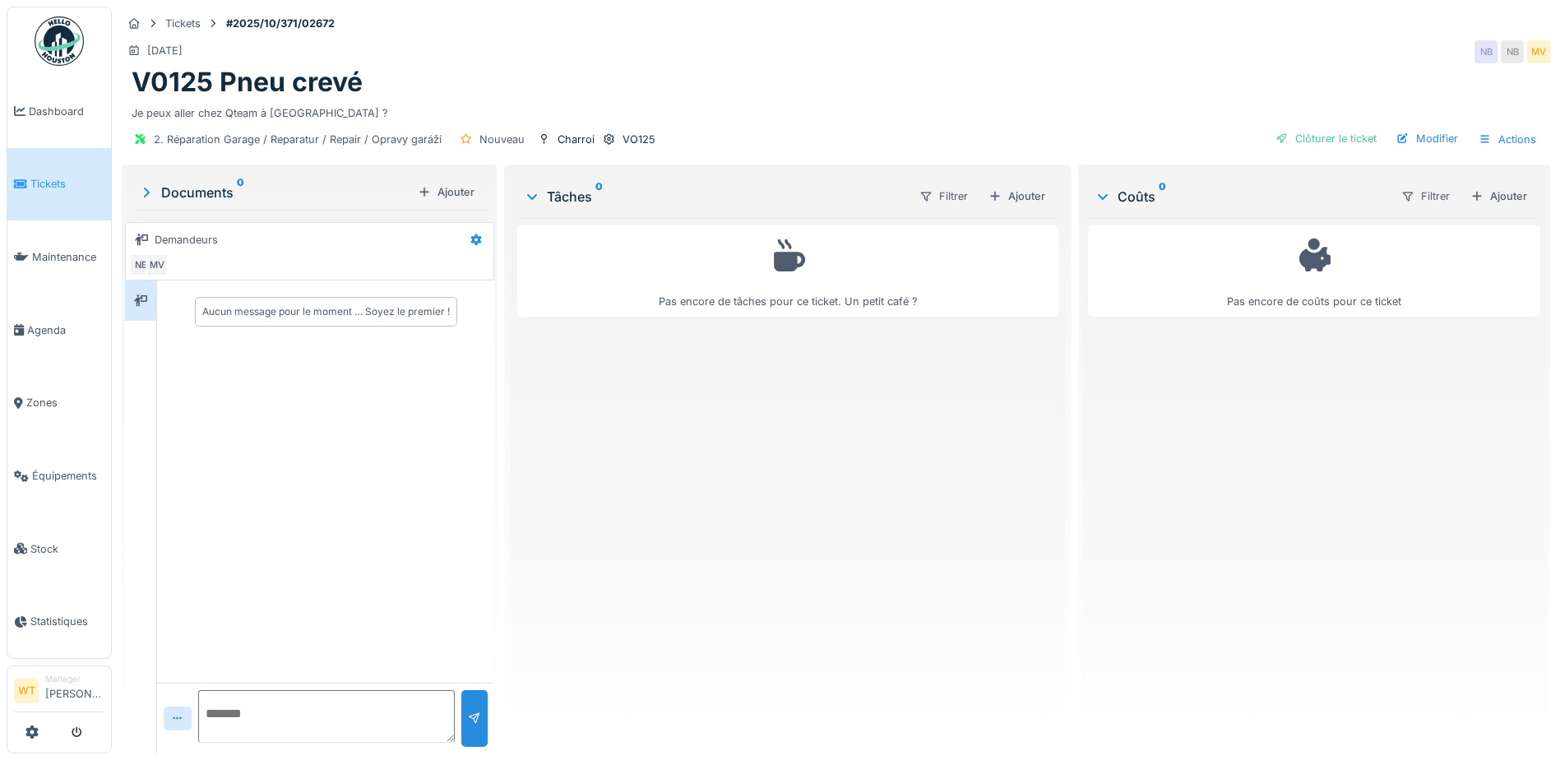
click at [271, 700] on textarea at bounding box center [326, 716] width 257 height 53
type textarea "**********"
click at [471, 721] on div at bounding box center [474, 718] width 13 height 16
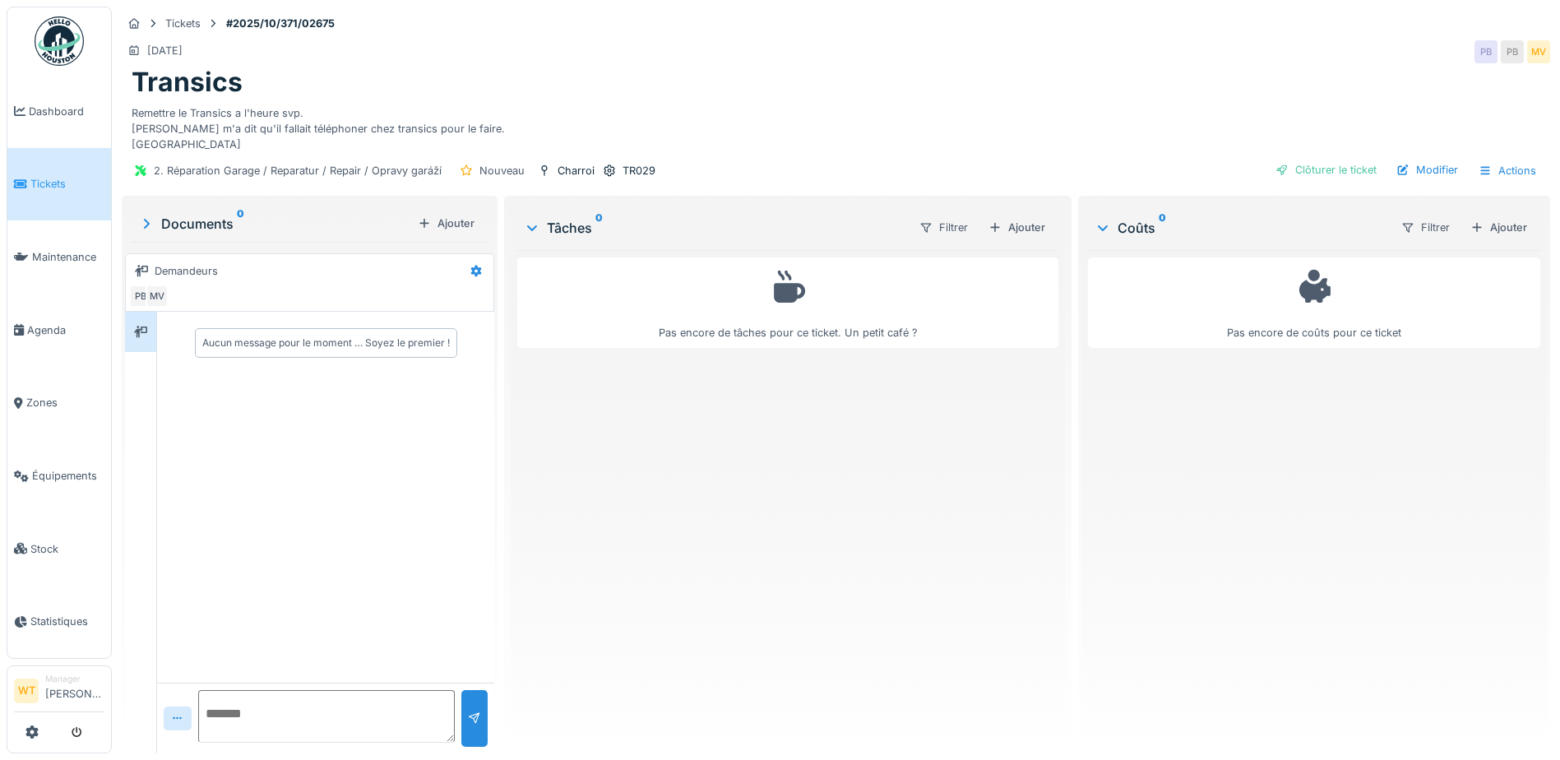
click at [264, 705] on textarea at bounding box center [326, 716] width 257 height 53
click at [253, 715] on textarea "**********" at bounding box center [326, 716] width 257 height 53
type textarea "**********"
click at [468, 722] on div at bounding box center [474, 718] width 13 height 16
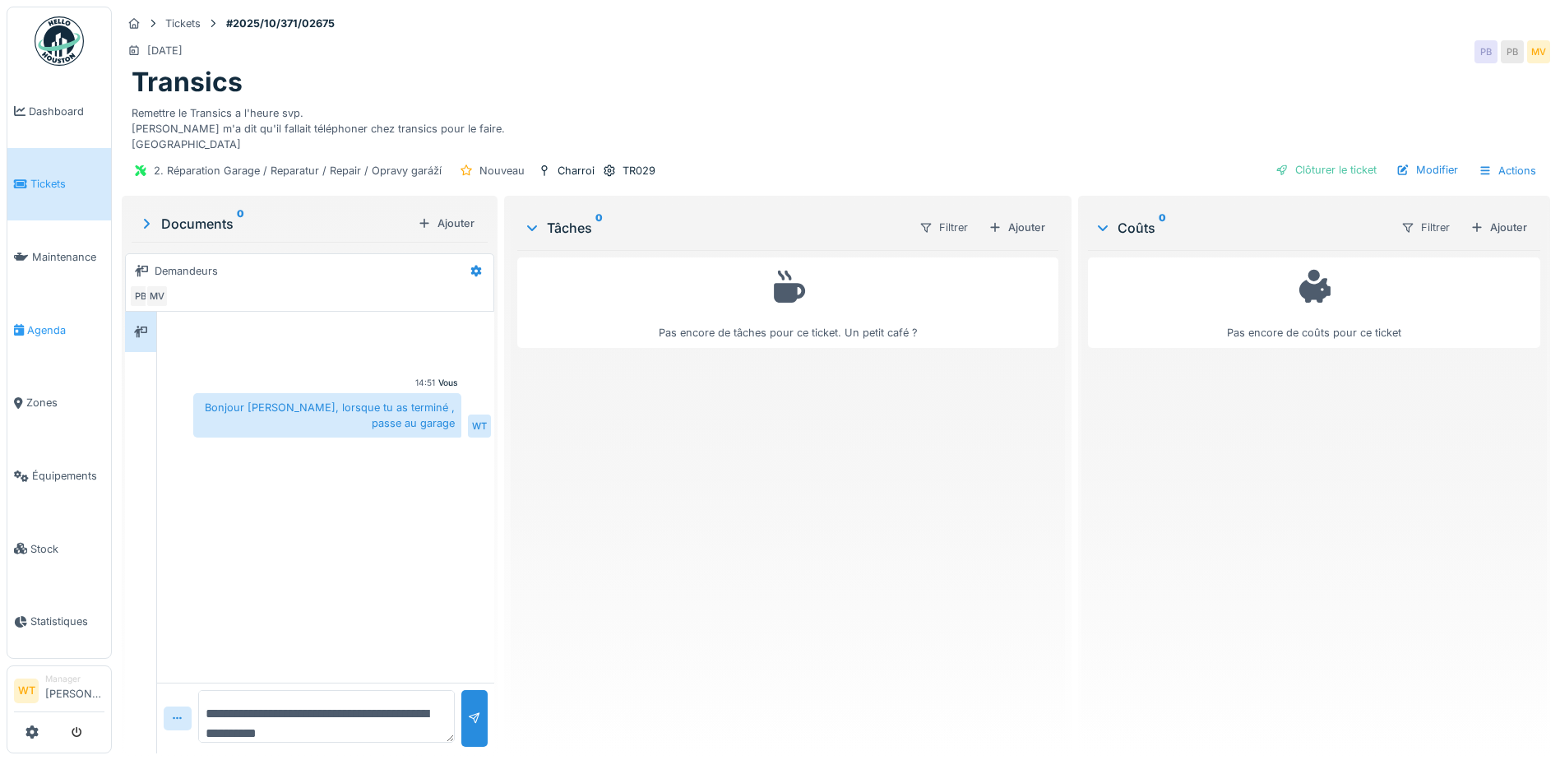
click at [63, 326] on span "Agenda" at bounding box center [65, 330] width 77 height 16
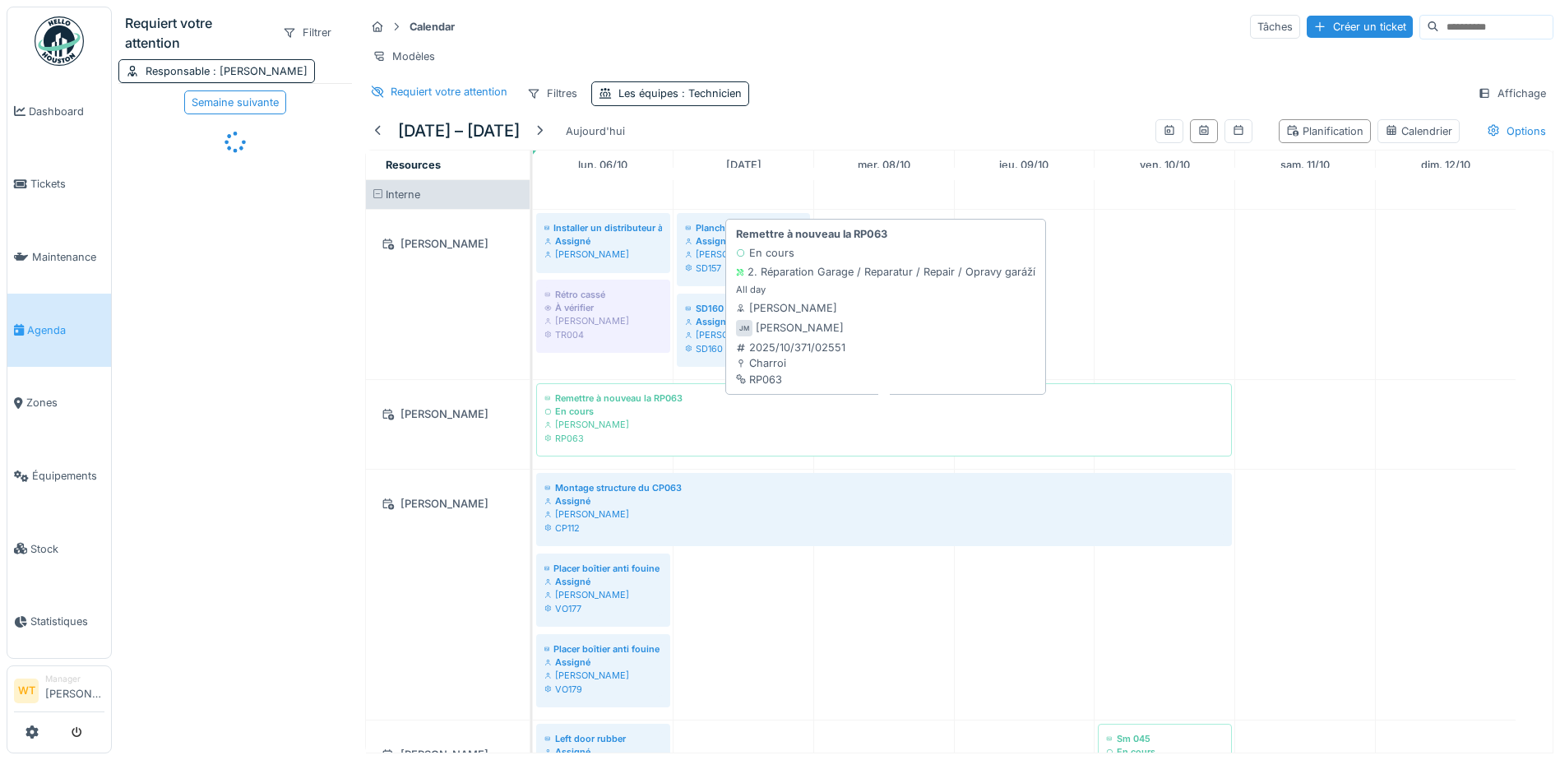
click at [665, 445] on div "RP063" at bounding box center [883, 438] width 679 height 13
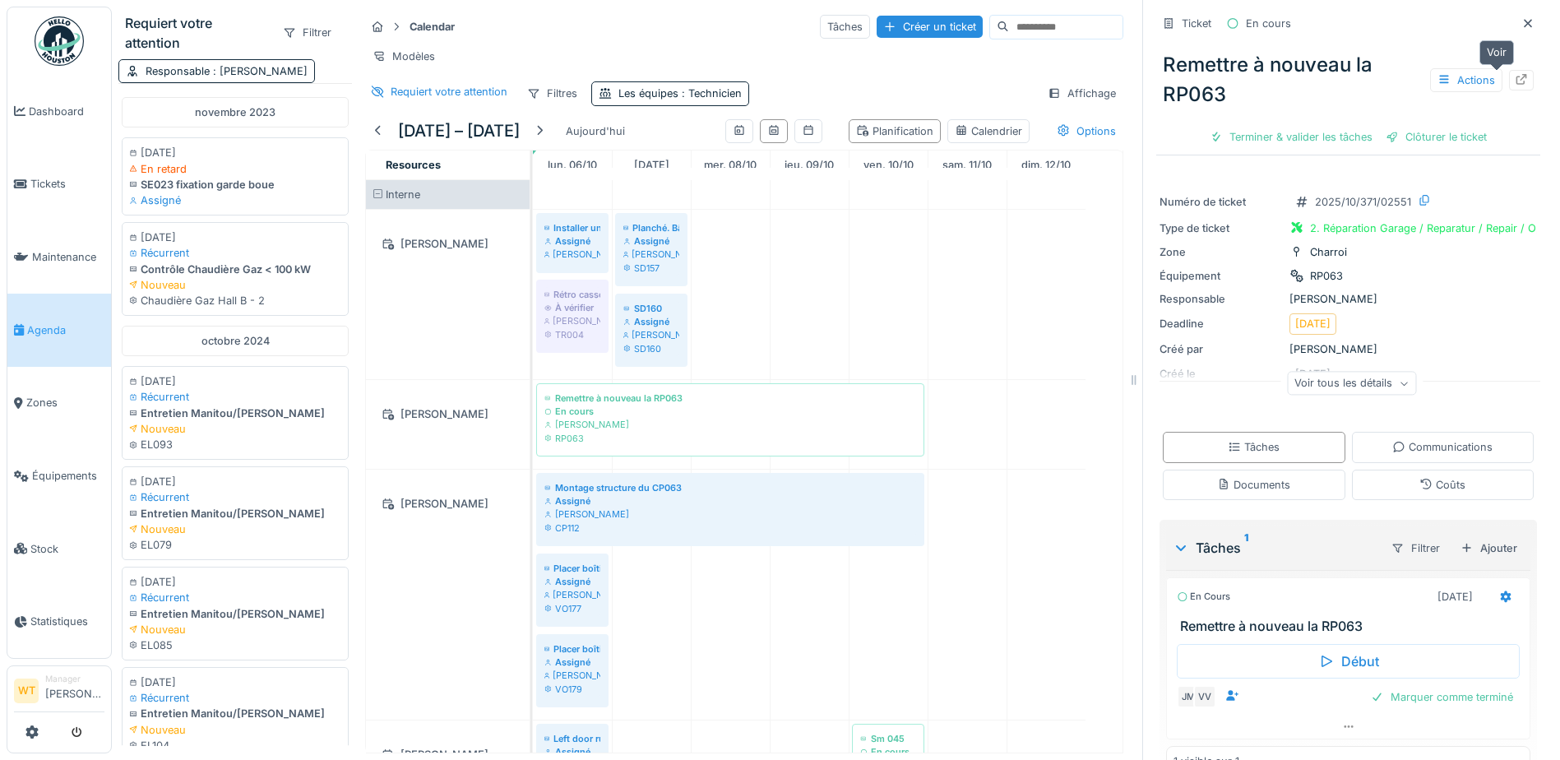
click at [1515, 76] on icon at bounding box center [1521, 79] width 13 height 11
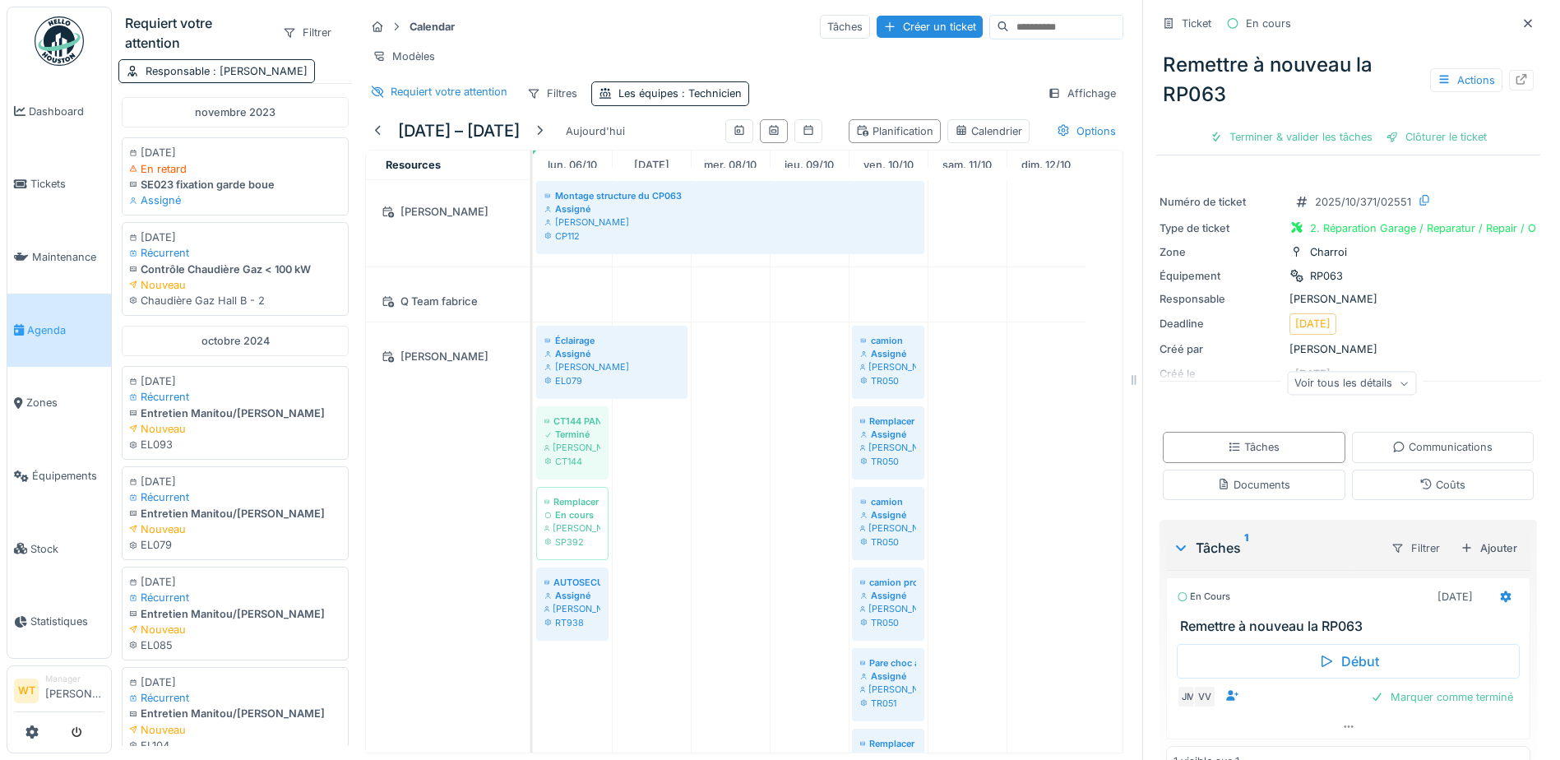
scroll to position [740, 0]
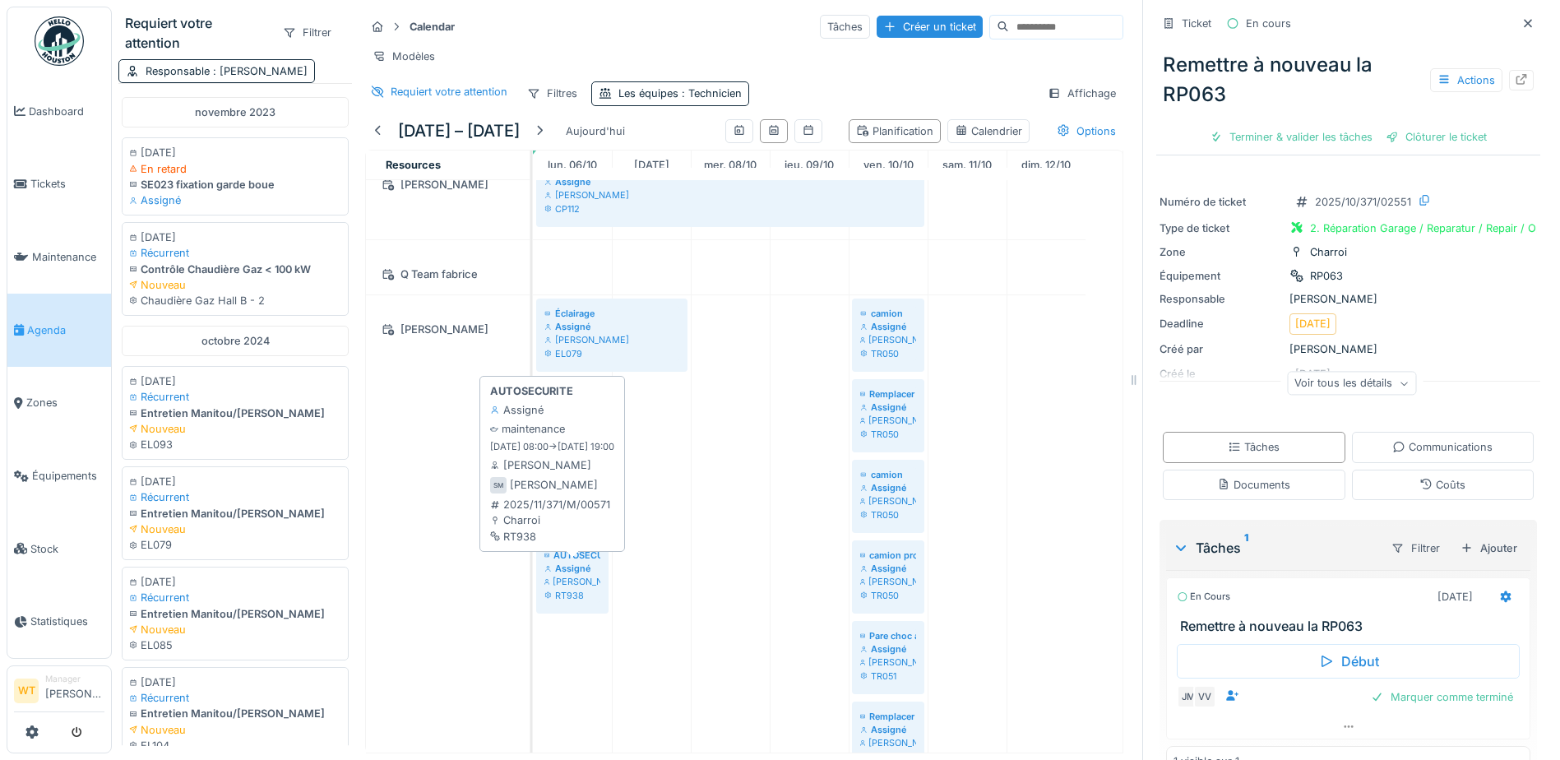
click at [590, 602] on div "RT938" at bounding box center [572, 595] width 56 height 13
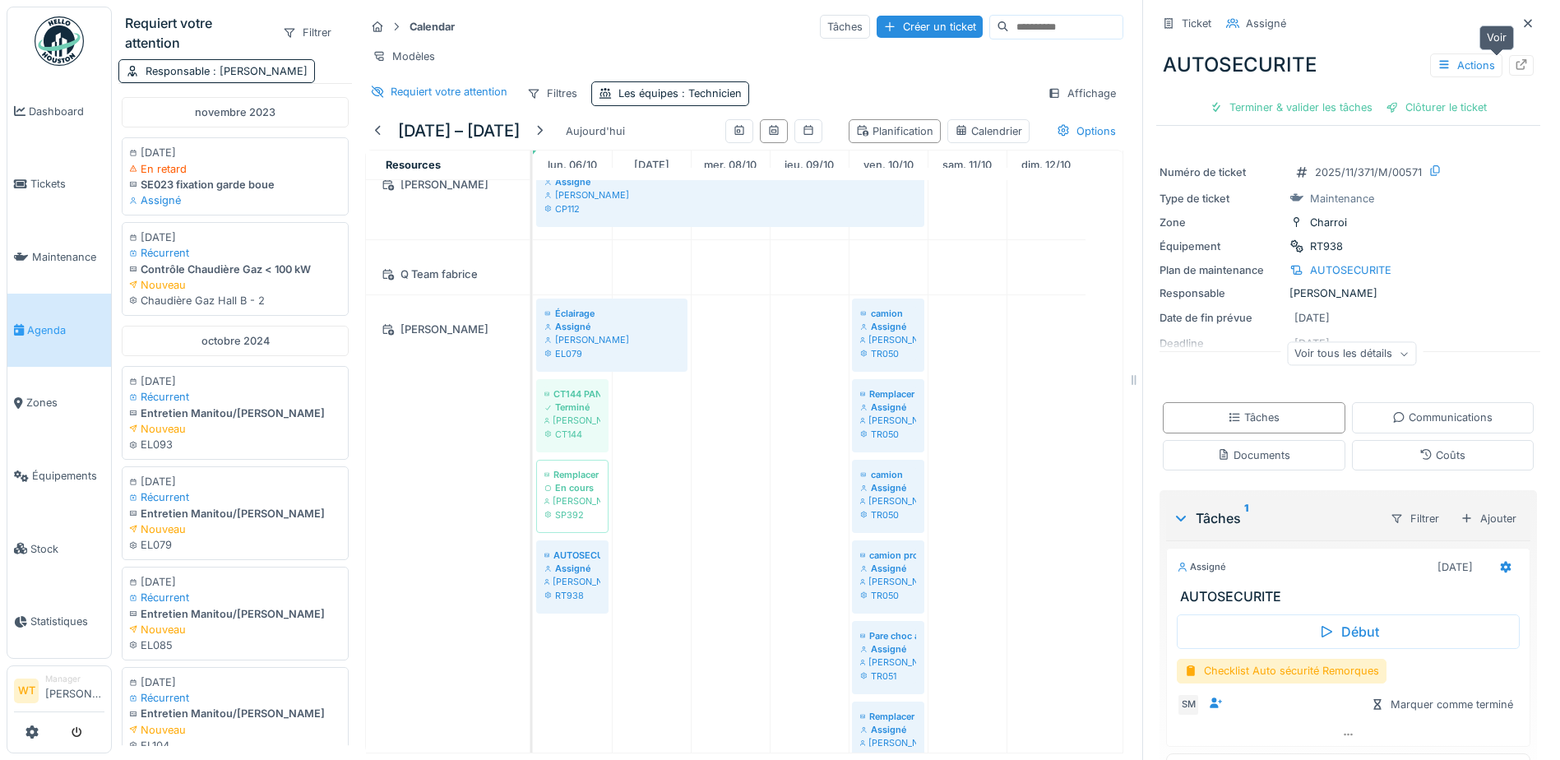
click at [1515, 64] on icon at bounding box center [1521, 64] width 13 height 11
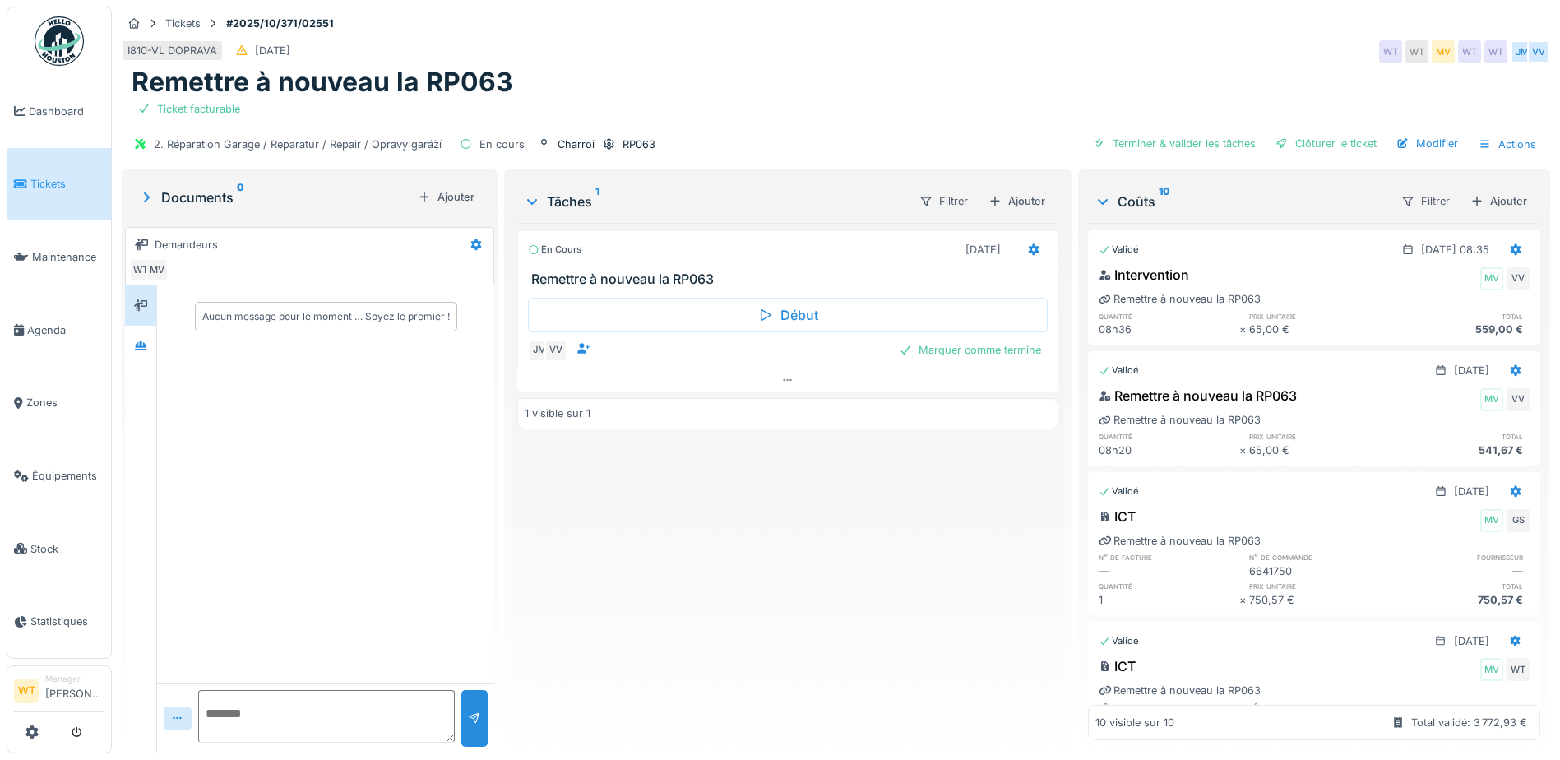
click at [1511, 204] on div "Coûts 10 Filtrer Ajouter" at bounding box center [1314, 201] width 452 height 44
drag, startPoint x: 1474, startPoint y: 204, endPoint x: 1434, endPoint y: 203, distance: 40.3
click at [1475, 206] on div "Ajouter" at bounding box center [1499, 201] width 70 height 22
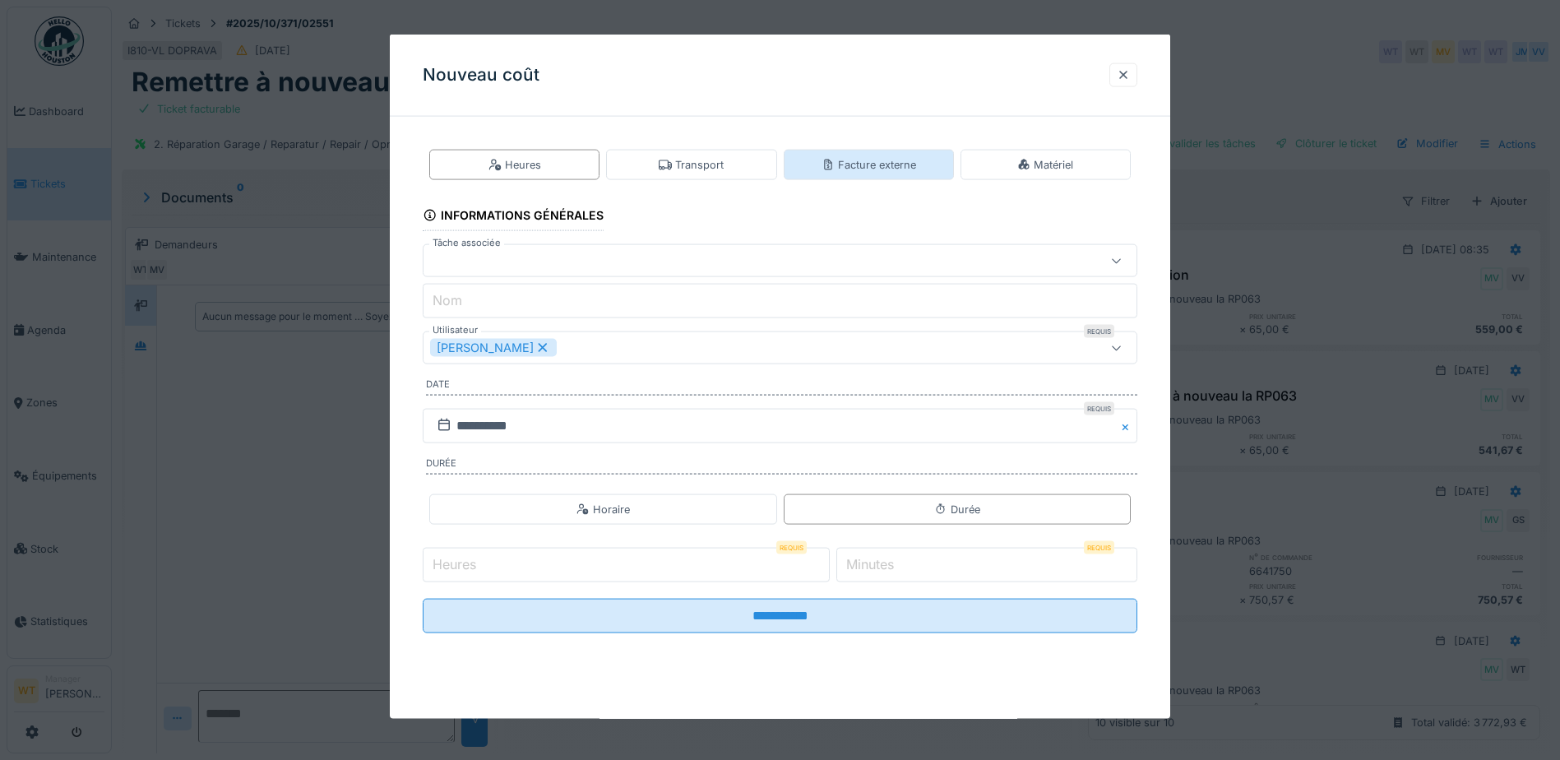
click at [858, 178] on div "Facture externe" at bounding box center [869, 165] width 170 height 30
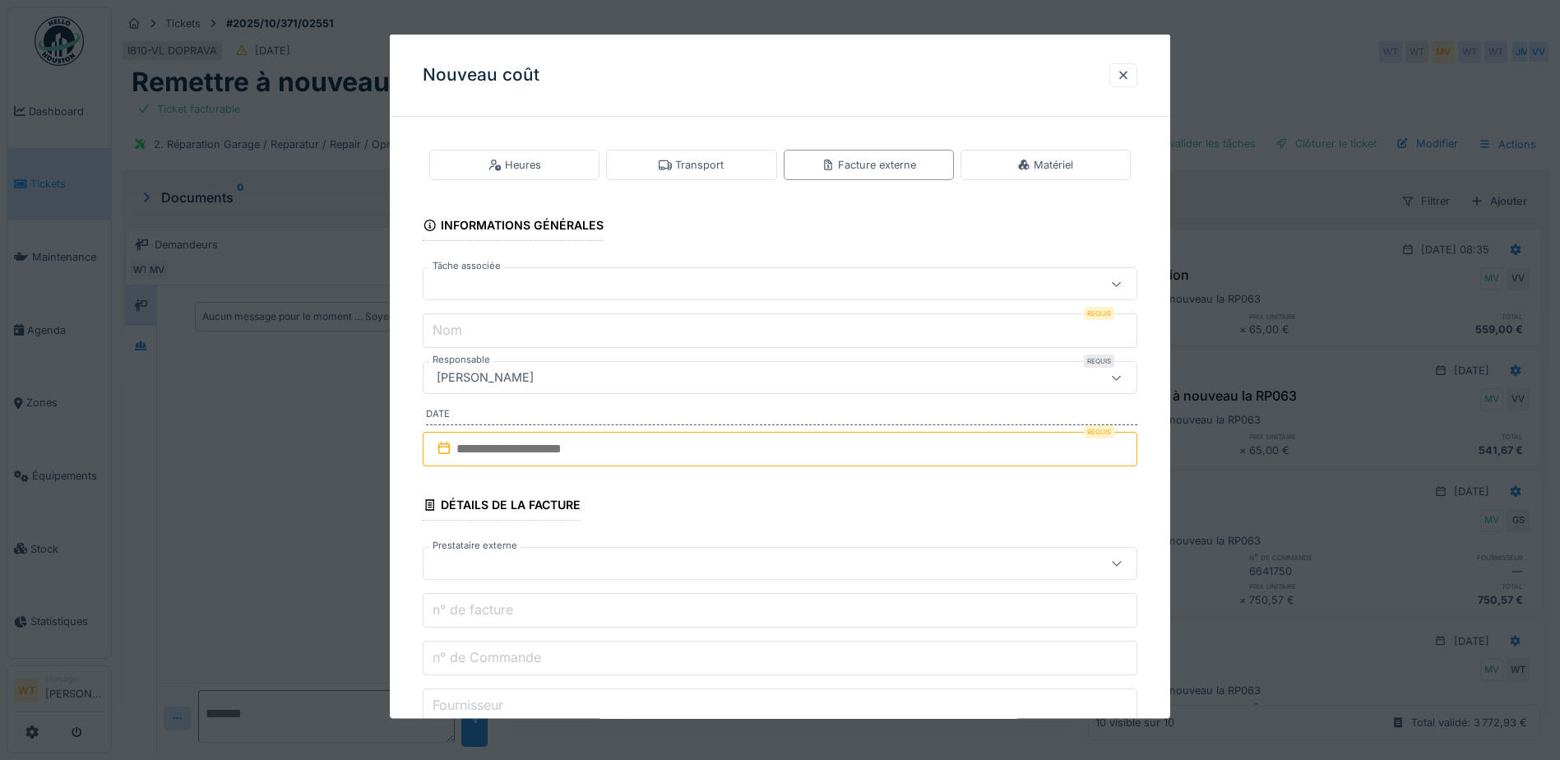
click at [564, 275] on div at bounding box center [738, 284] width 616 height 18
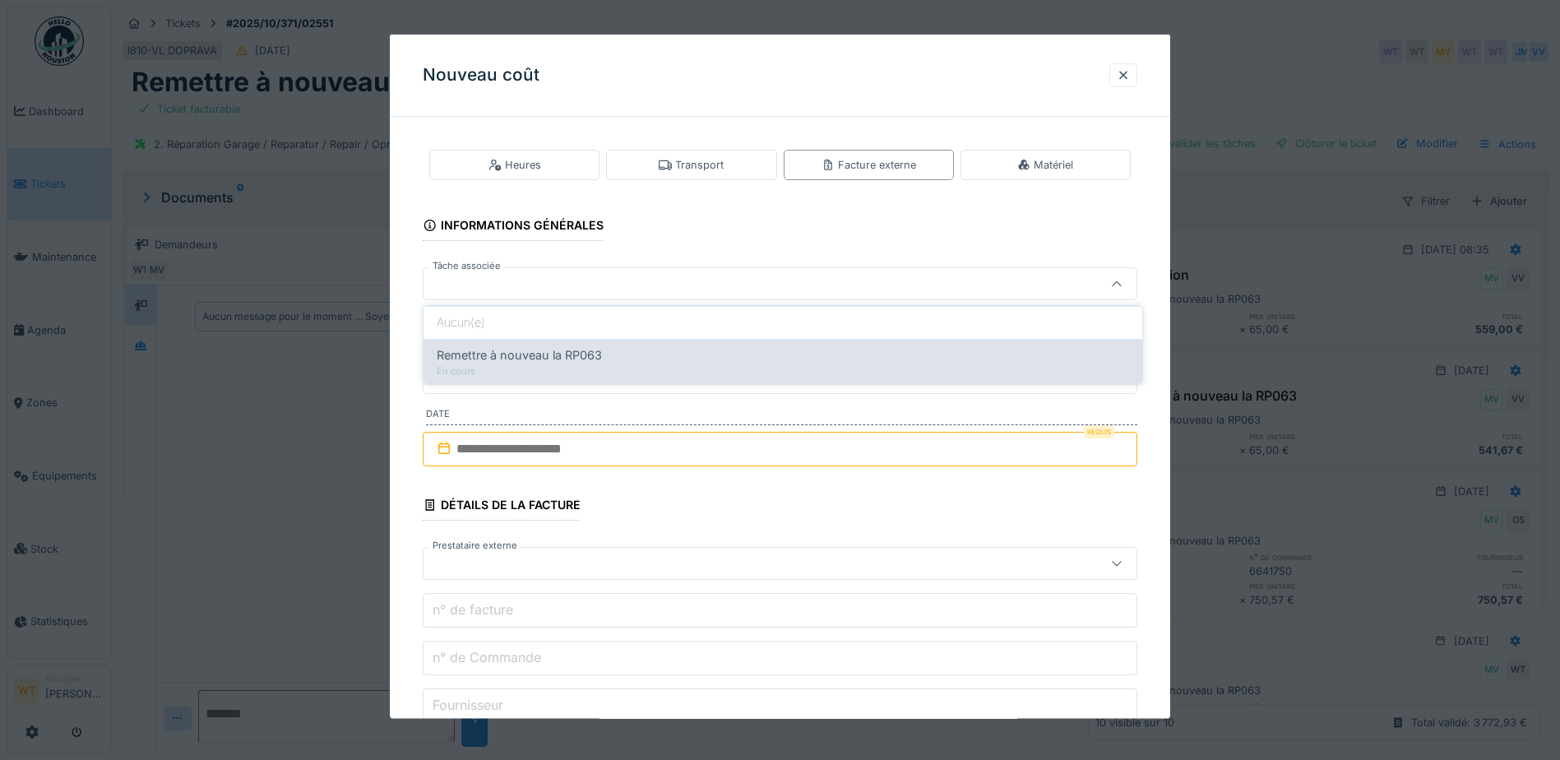
click at [585, 360] on span "Remettre à nouveau la RP063" at bounding box center [519, 355] width 165 height 18
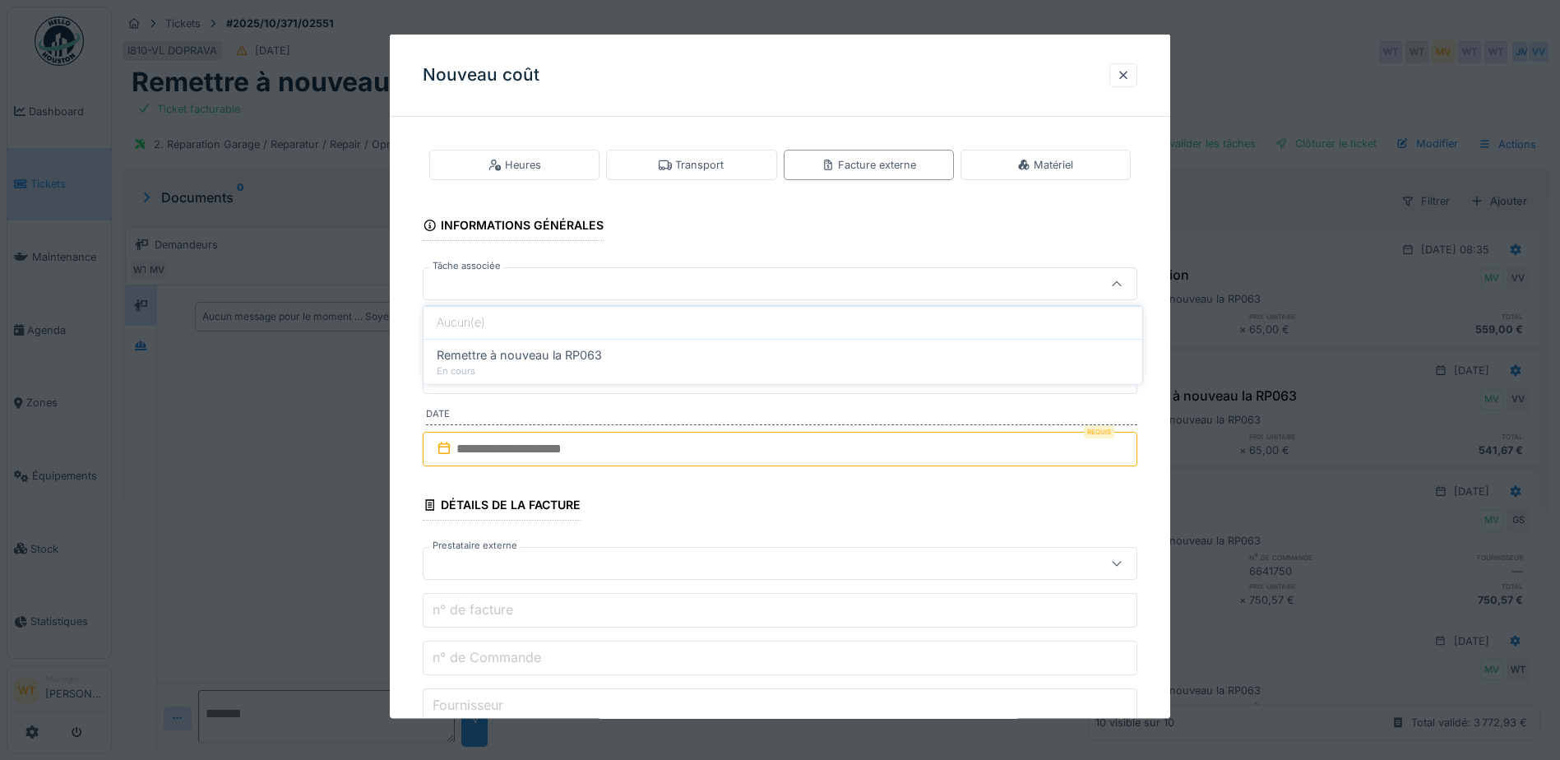
type input "******"
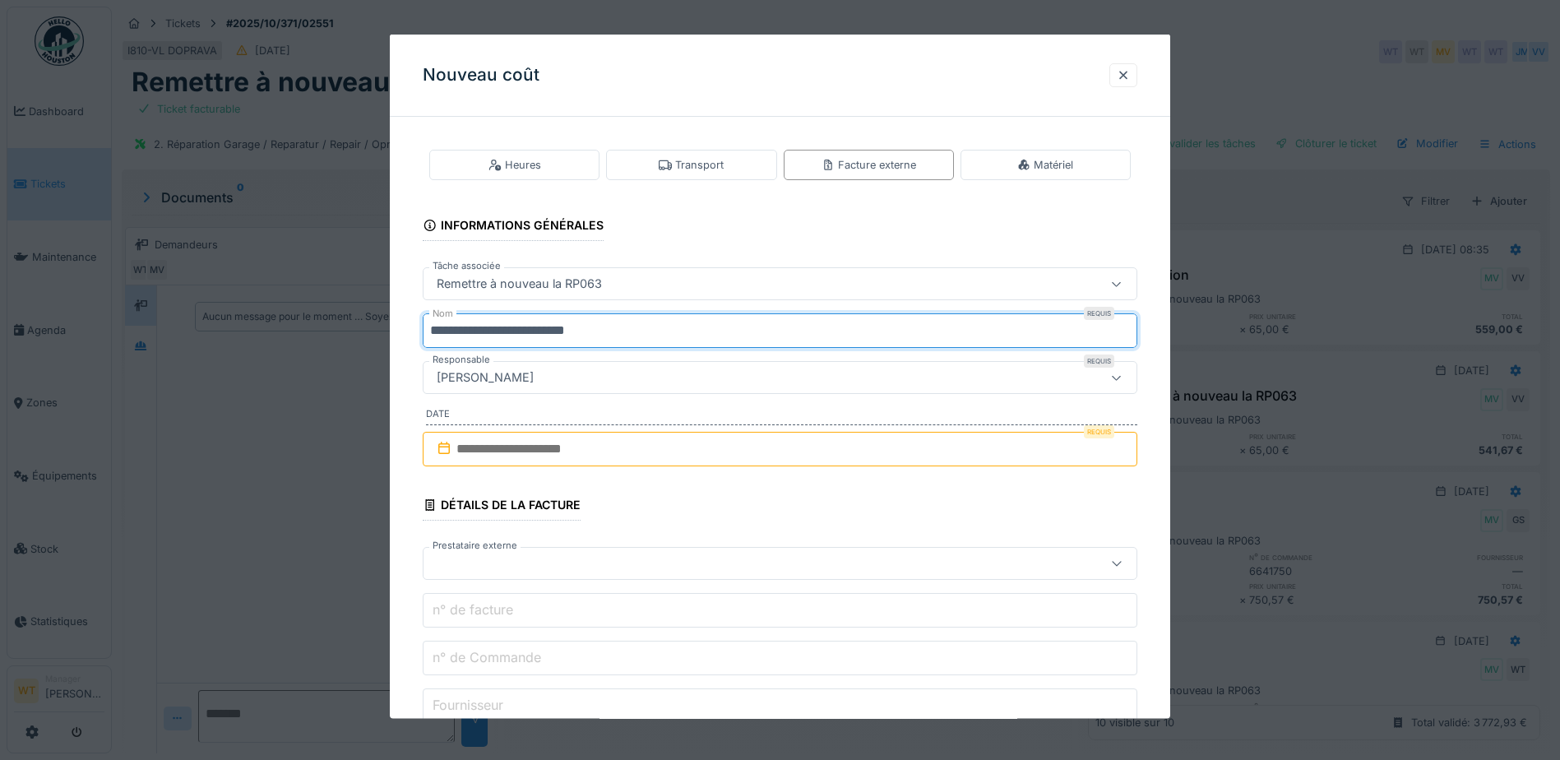
drag, startPoint x: 622, startPoint y: 331, endPoint x: 632, endPoint y: 335, distance: 11.2
click at [624, 331] on input "**********" at bounding box center [780, 330] width 715 height 35
type input "*"
type input "*********"
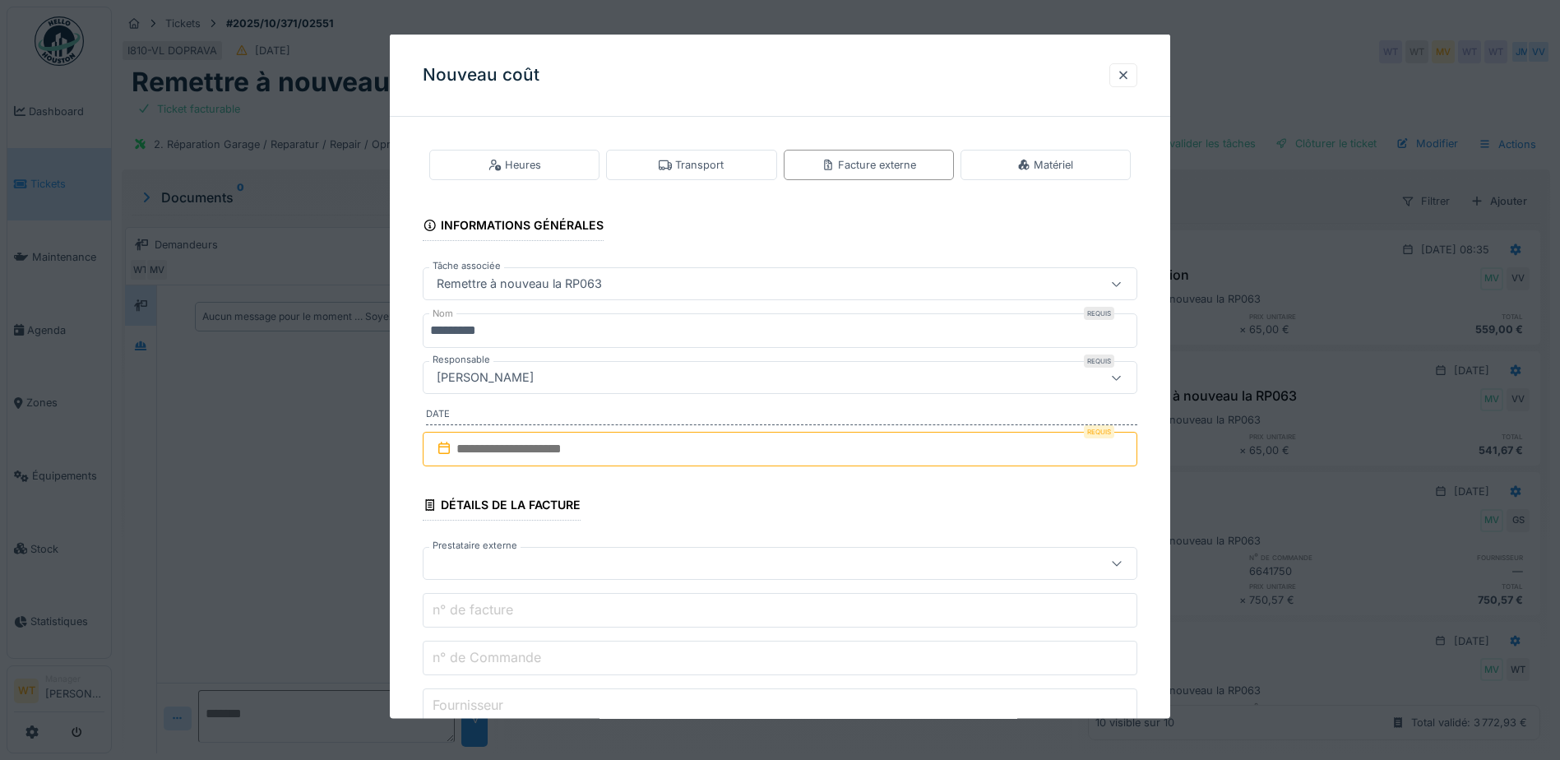
click at [548, 456] on input "text" at bounding box center [780, 449] width 715 height 35
click at [705, 578] on div "6" at bounding box center [703, 584] width 22 height 24
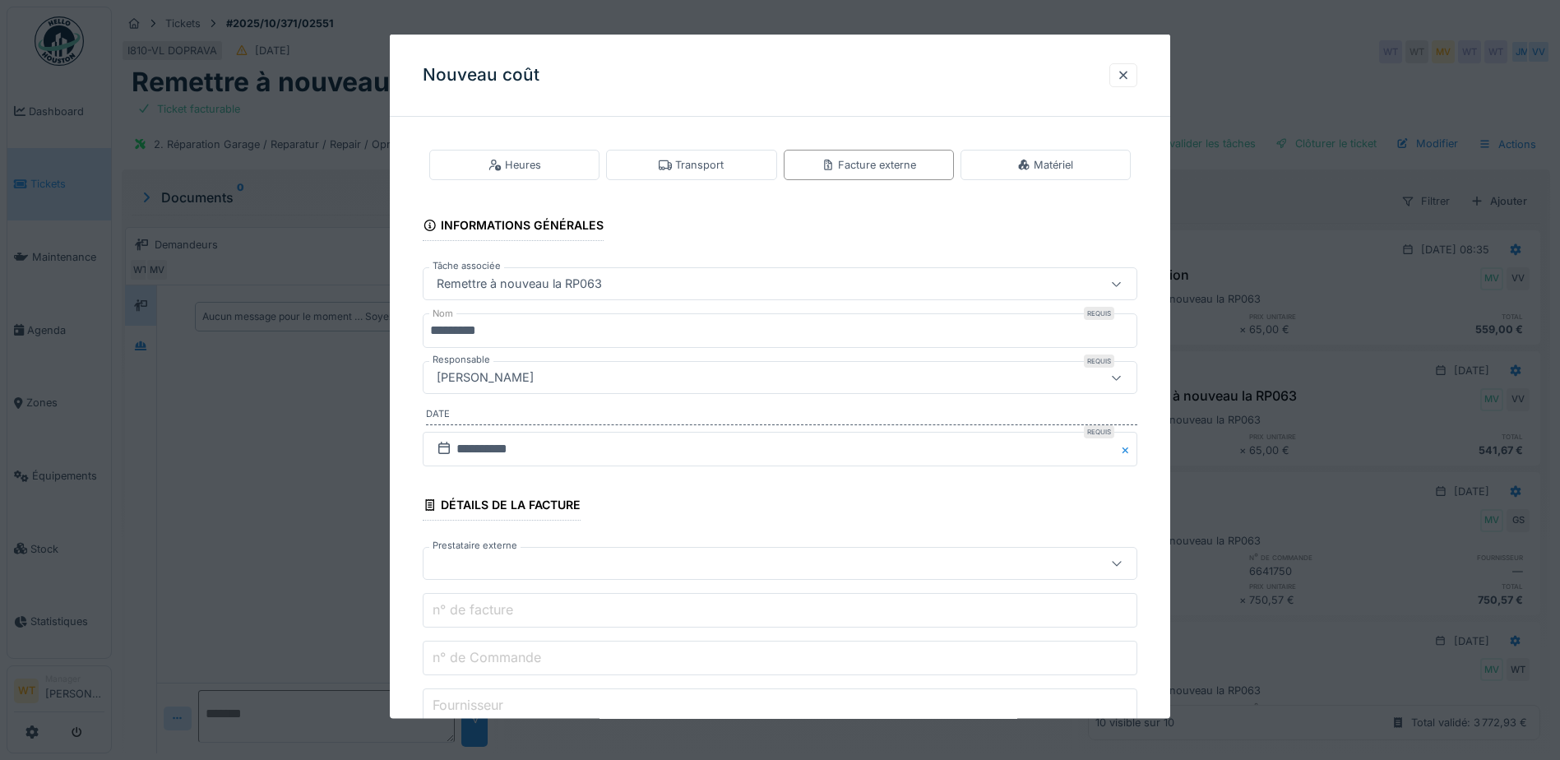
click at [604, 560] on div at bounding box center [738, 563] width 616 height 18
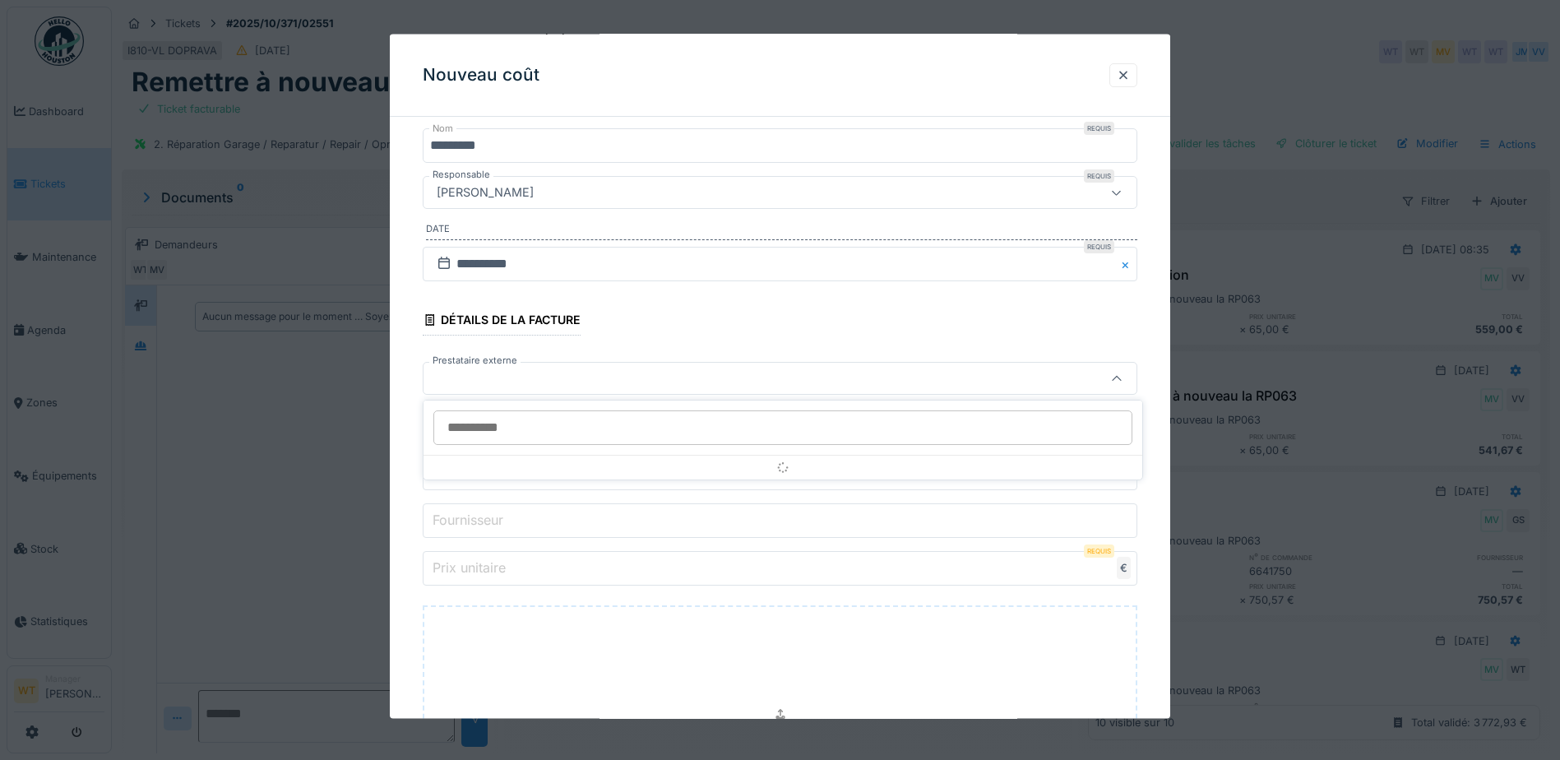
scroll to position [187, 0]
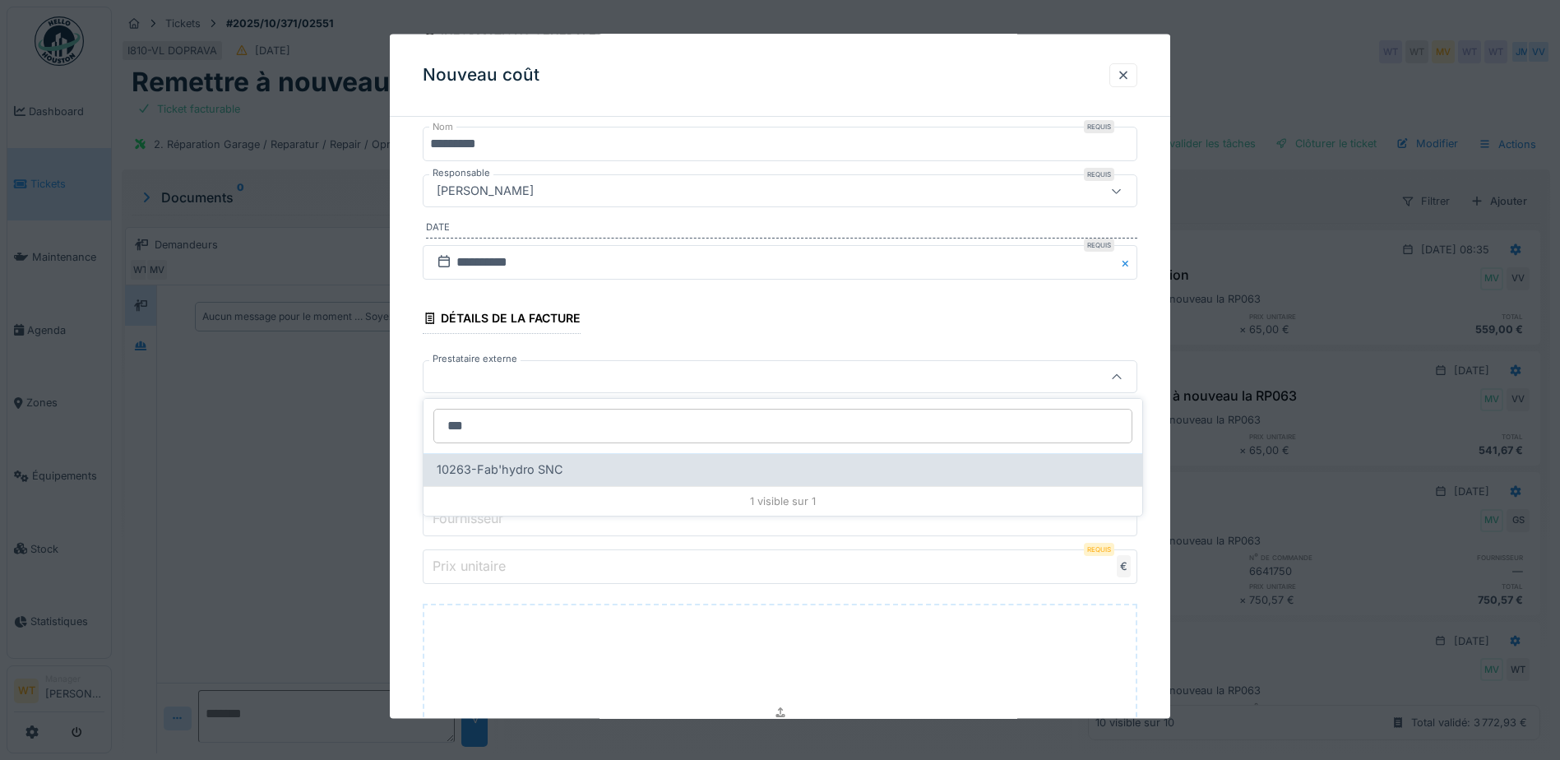
type input "***"
click at [595, 469] on div "10263-Fab'hydro SNC" at bounding box center [783, 470] width 692 height 18
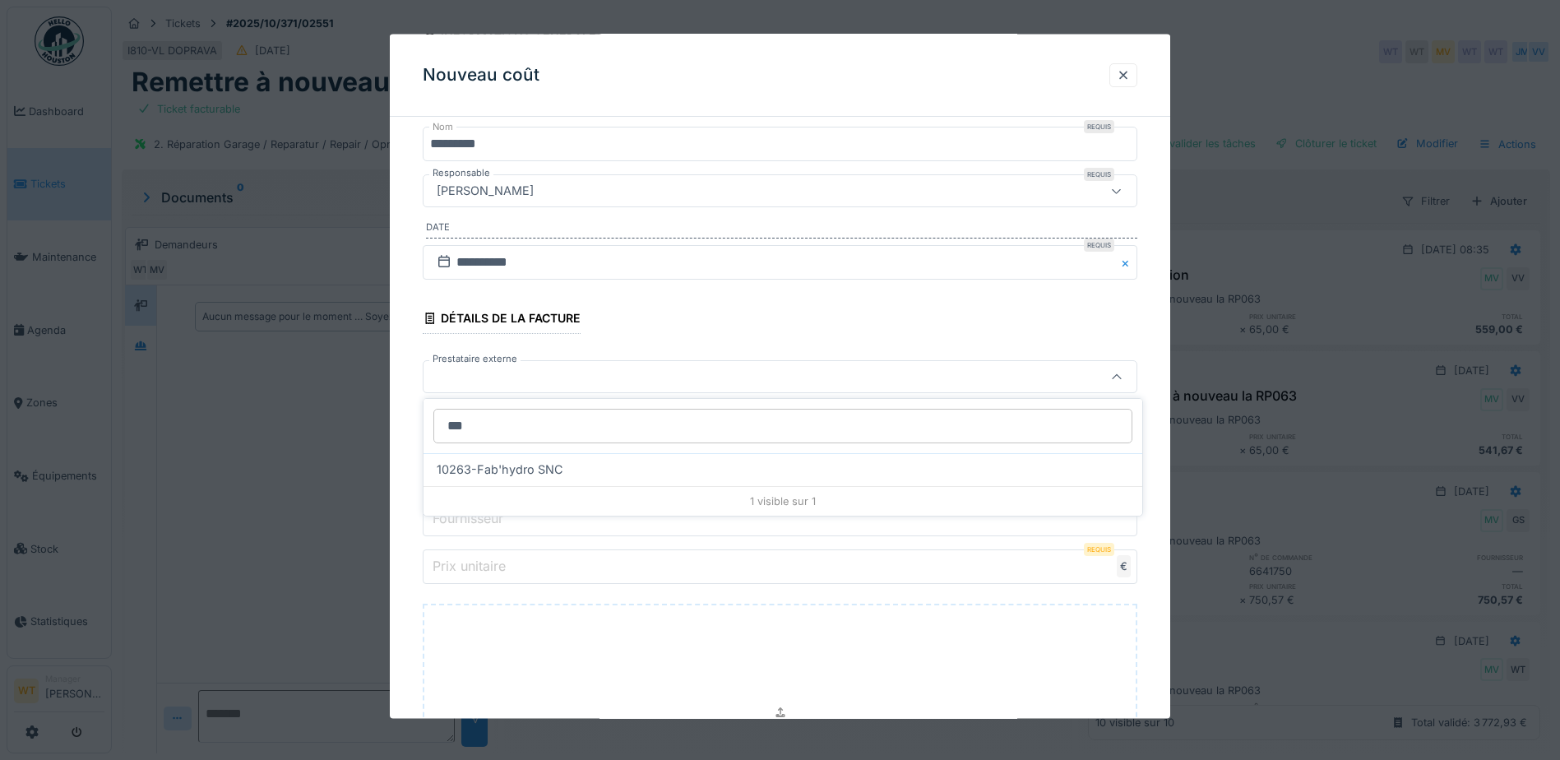
type input "*****"
click at [576, 474] on input "n° de Commande" at bounding box center [780, 471] width 715 height 35
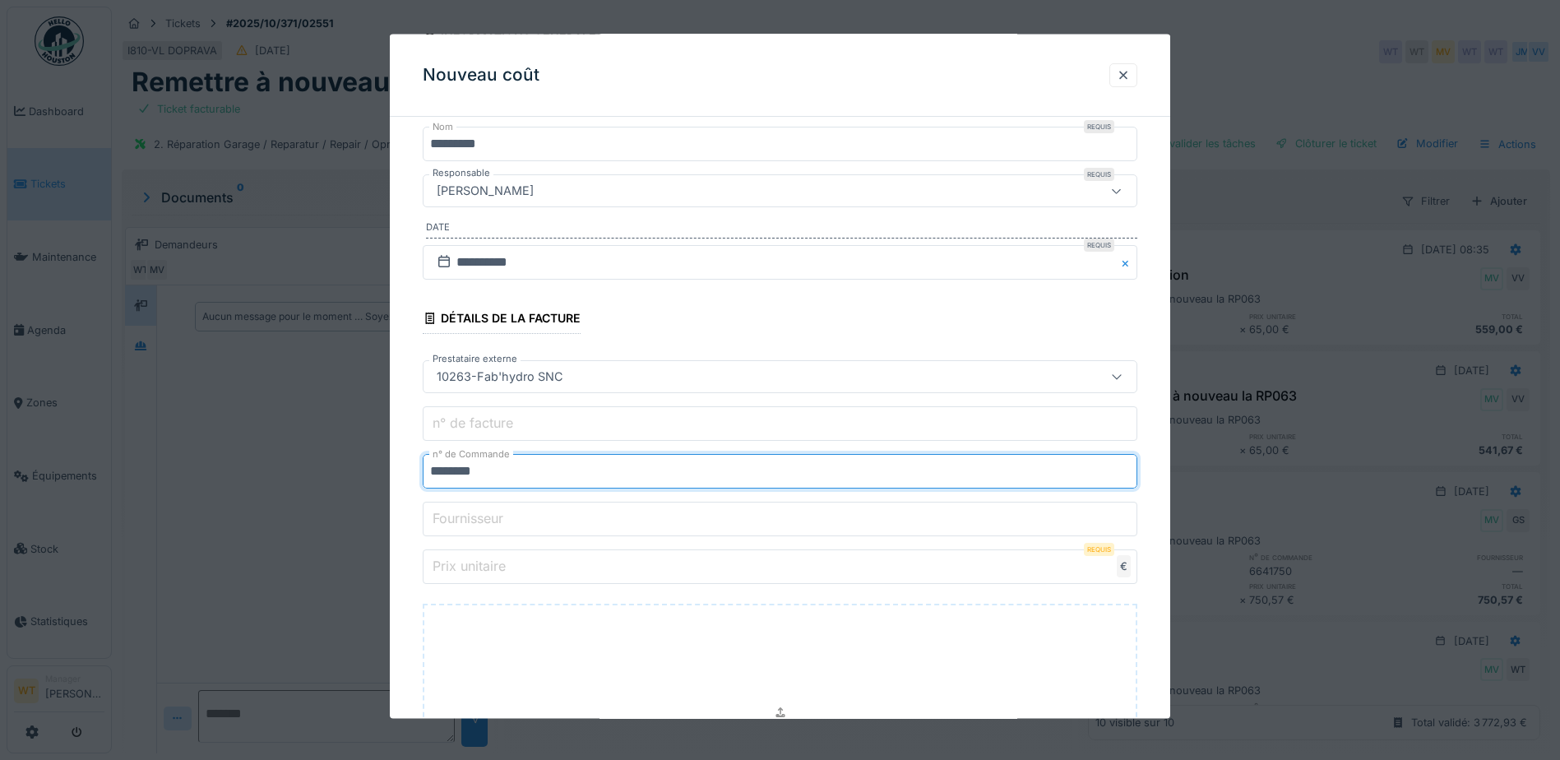
type input "********"
click at [707, 576] on input "Prix unitaire" at bounding box center [780, 566] width 715 height 35
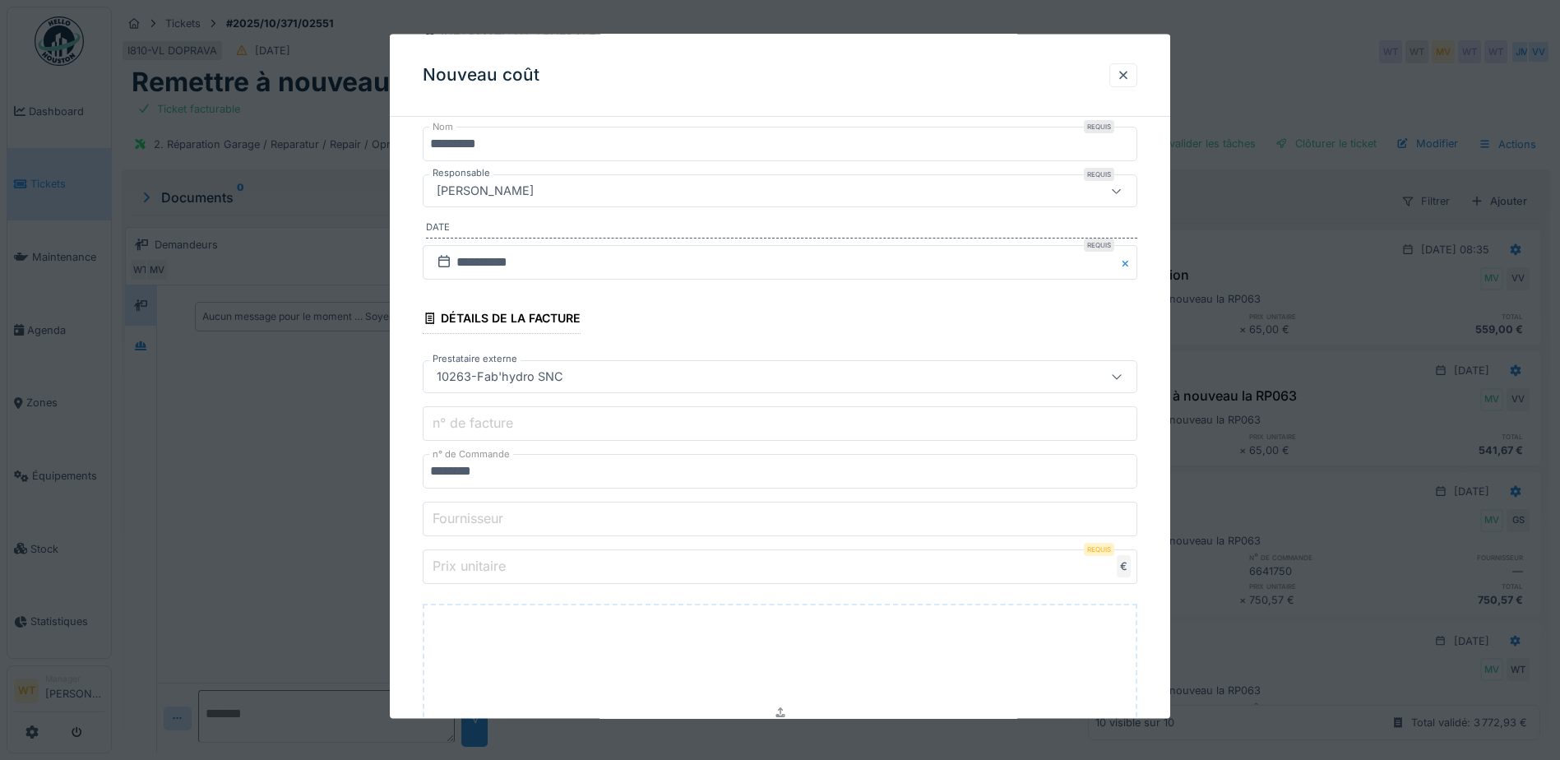
type input "*"
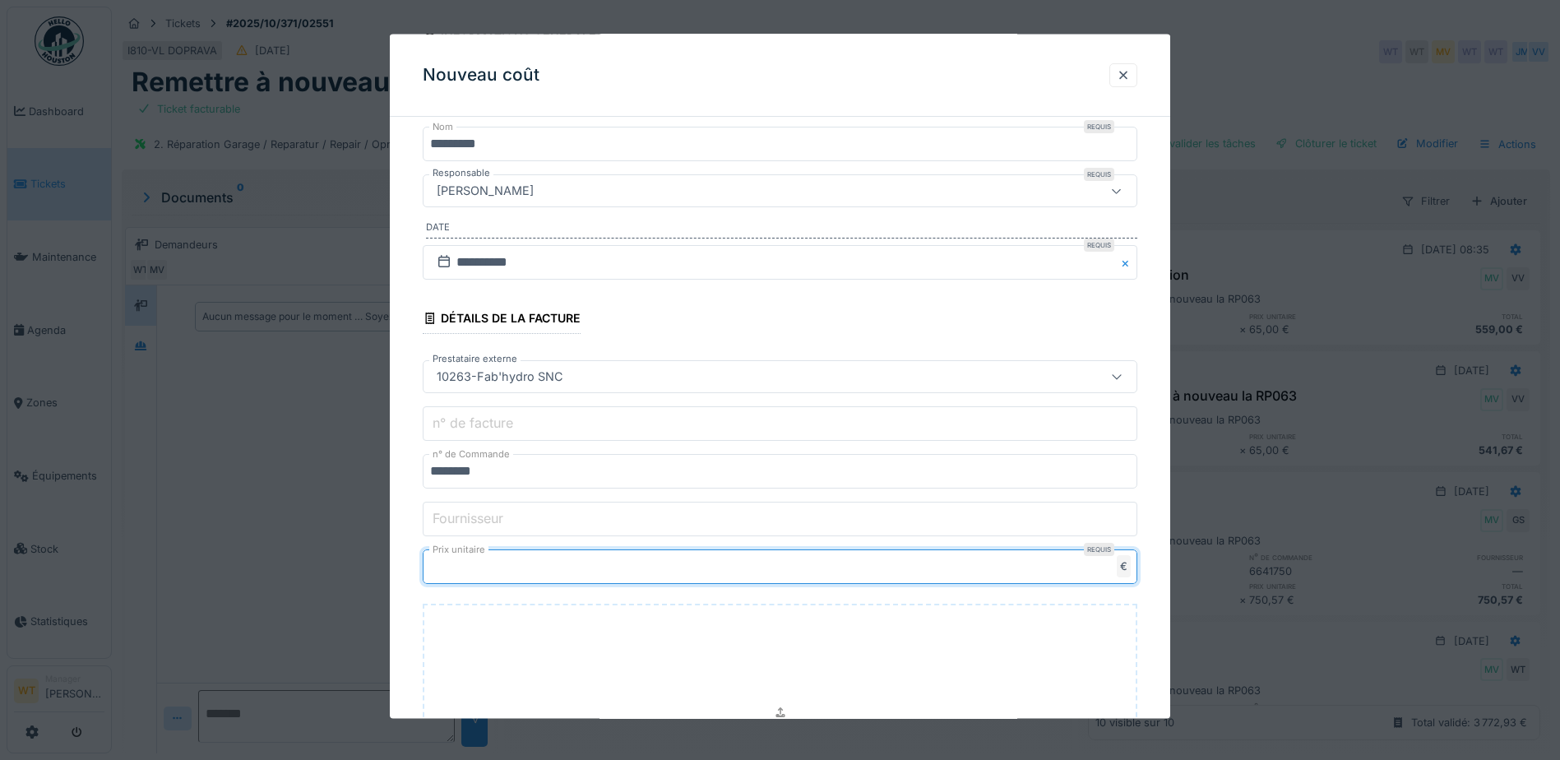
type input "****"
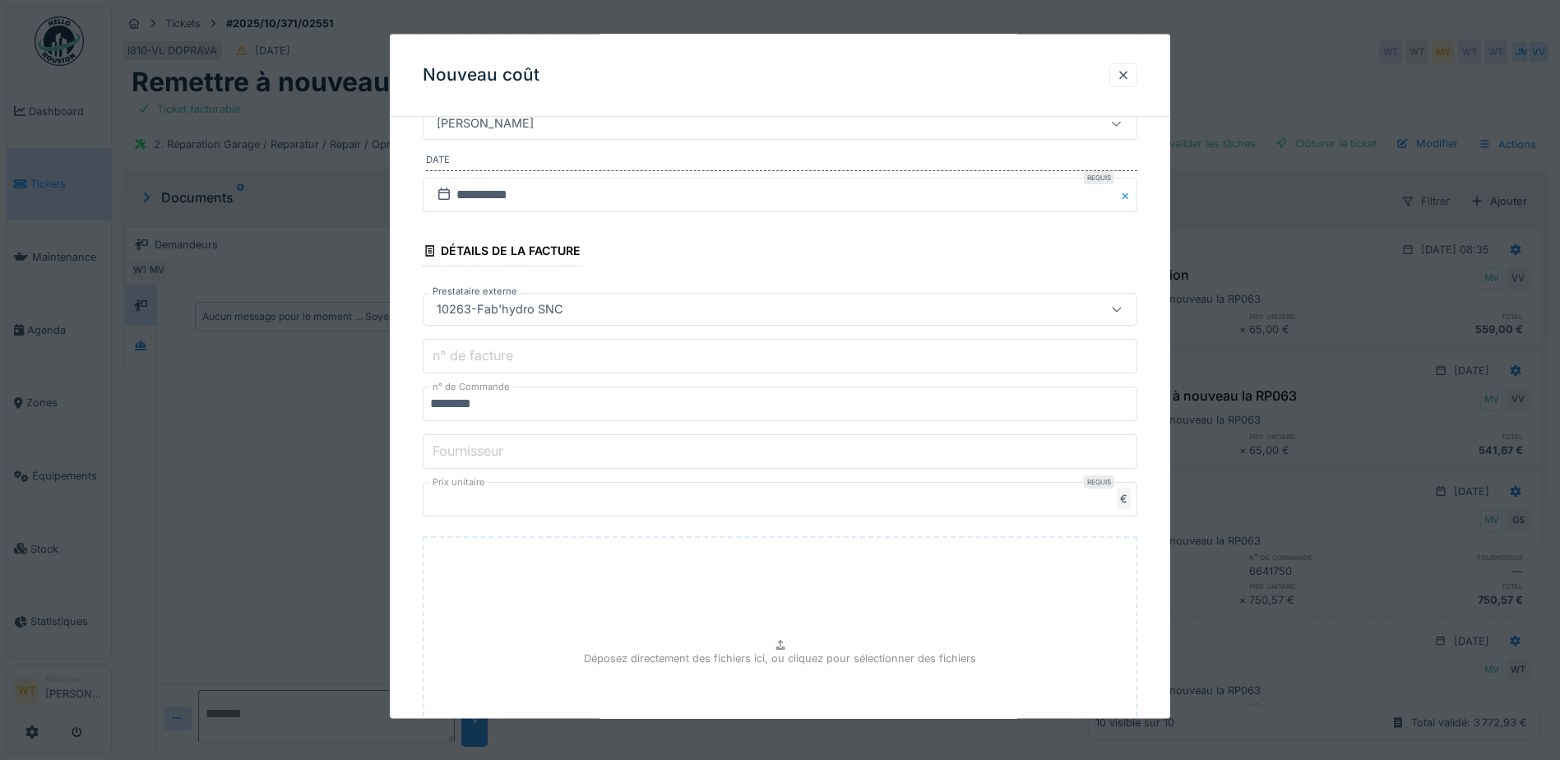
scroll to position [425, 0]
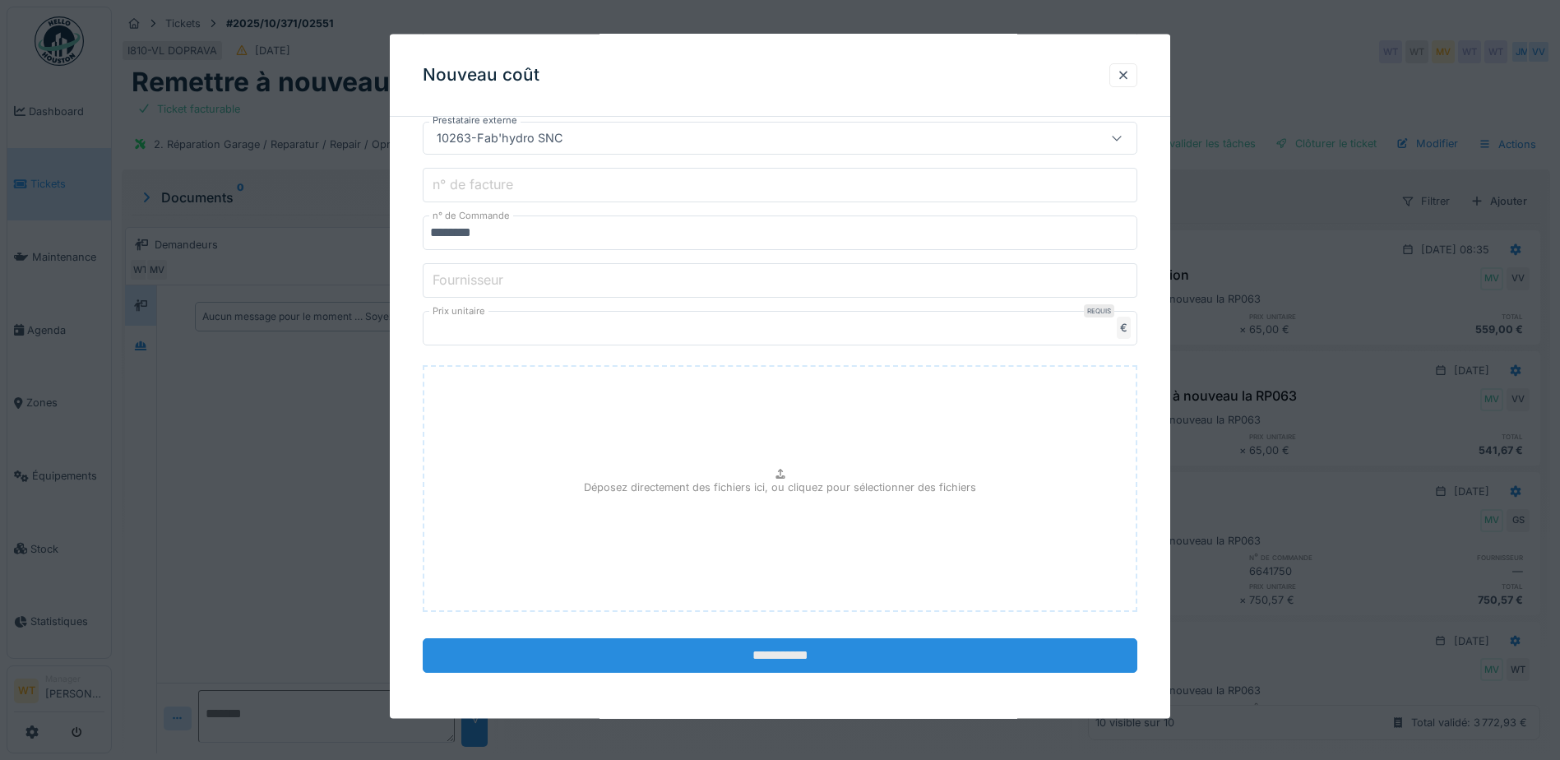
click at [683, 669] on input "**********" at bounding box center [780, 655] width 715 height 35
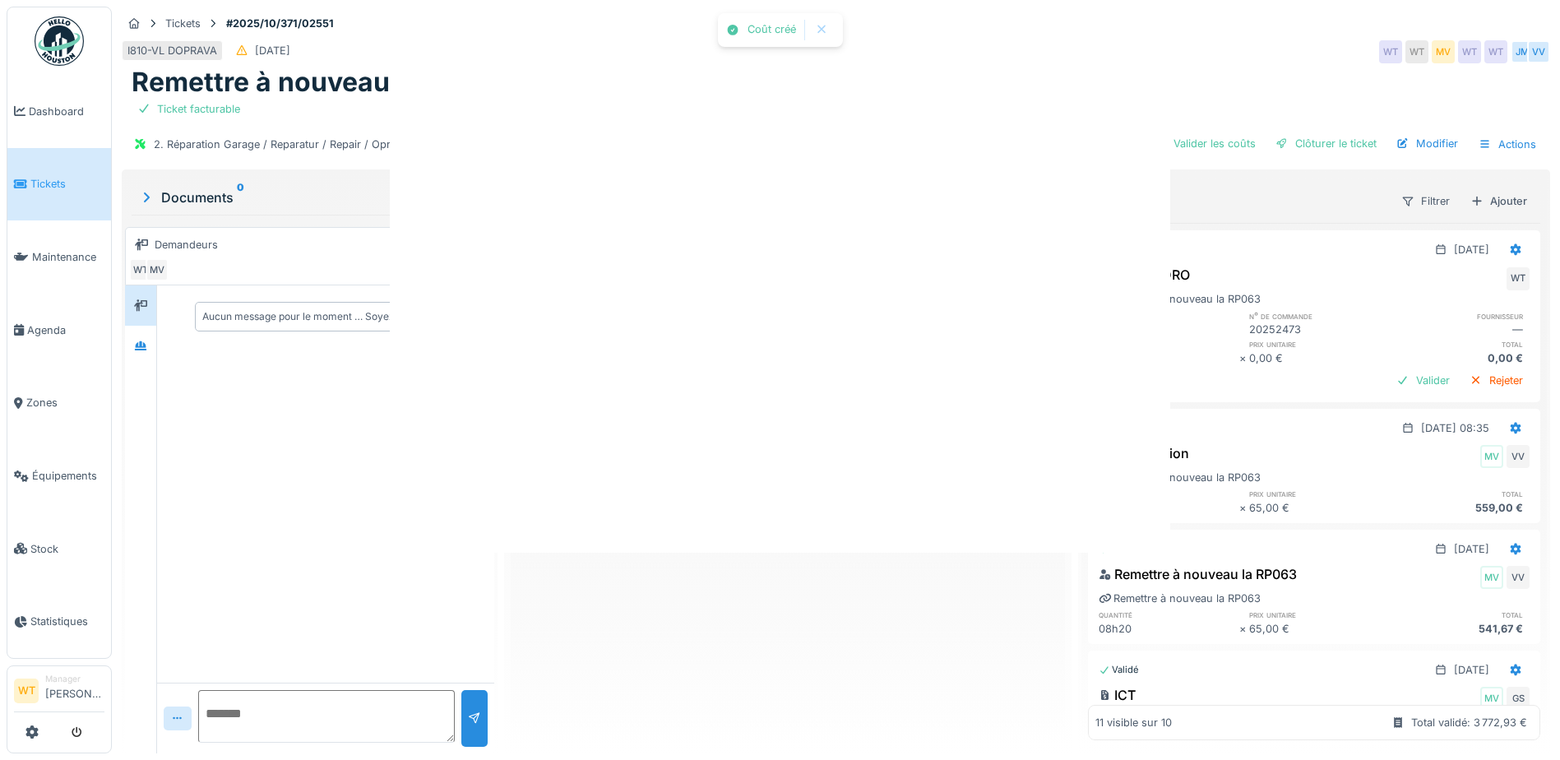
scroll to position [0, 0]
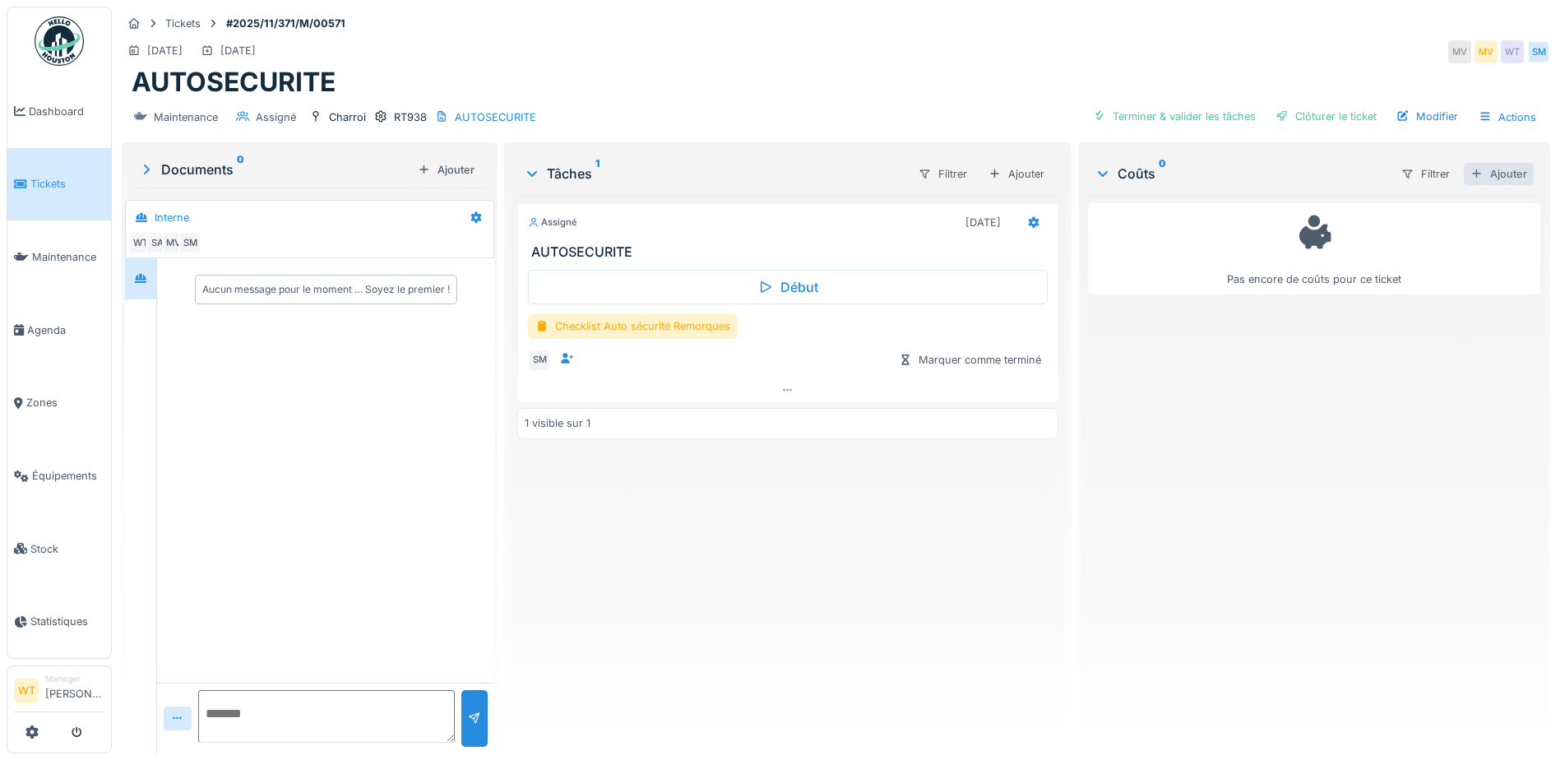
click at [1470, 170] on div at bounding box center [1476, 174] width 13 height 16
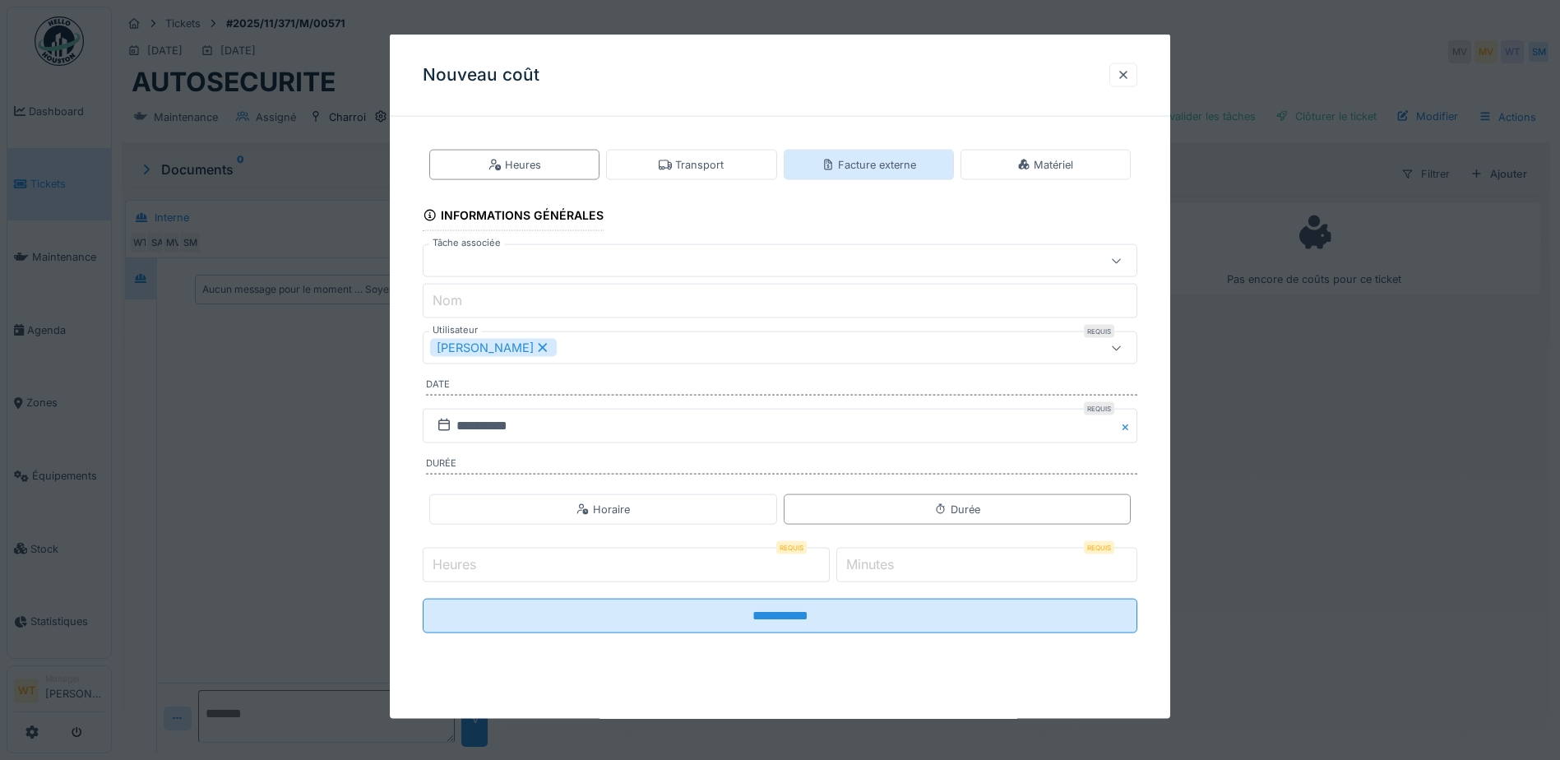
click at [877, 162] on div "Facture externe" at bounding box center [869, 165] width 95 height 16
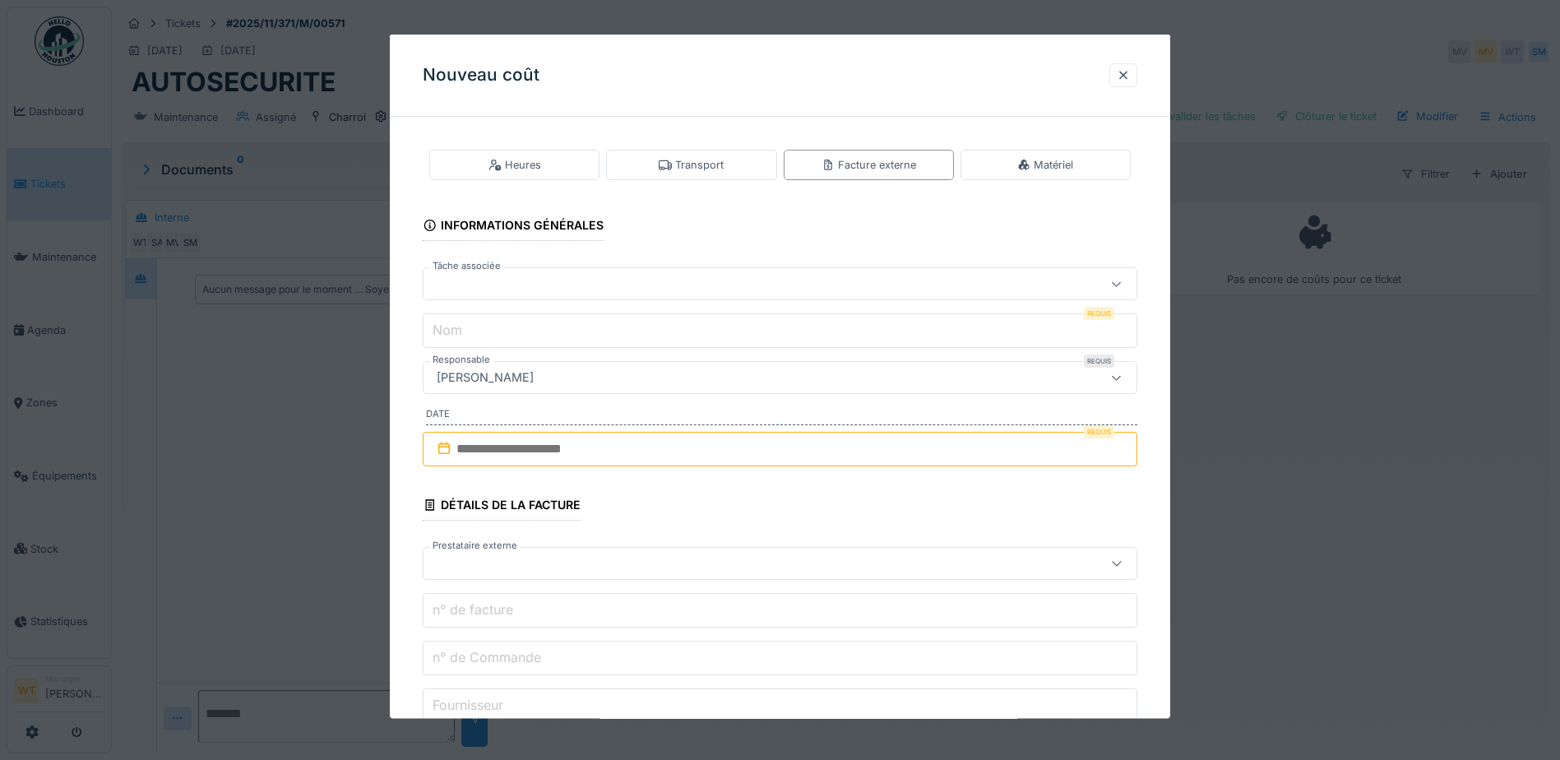
click at [669, 272] on div at bounding box center [780, 283] width 715 height 33
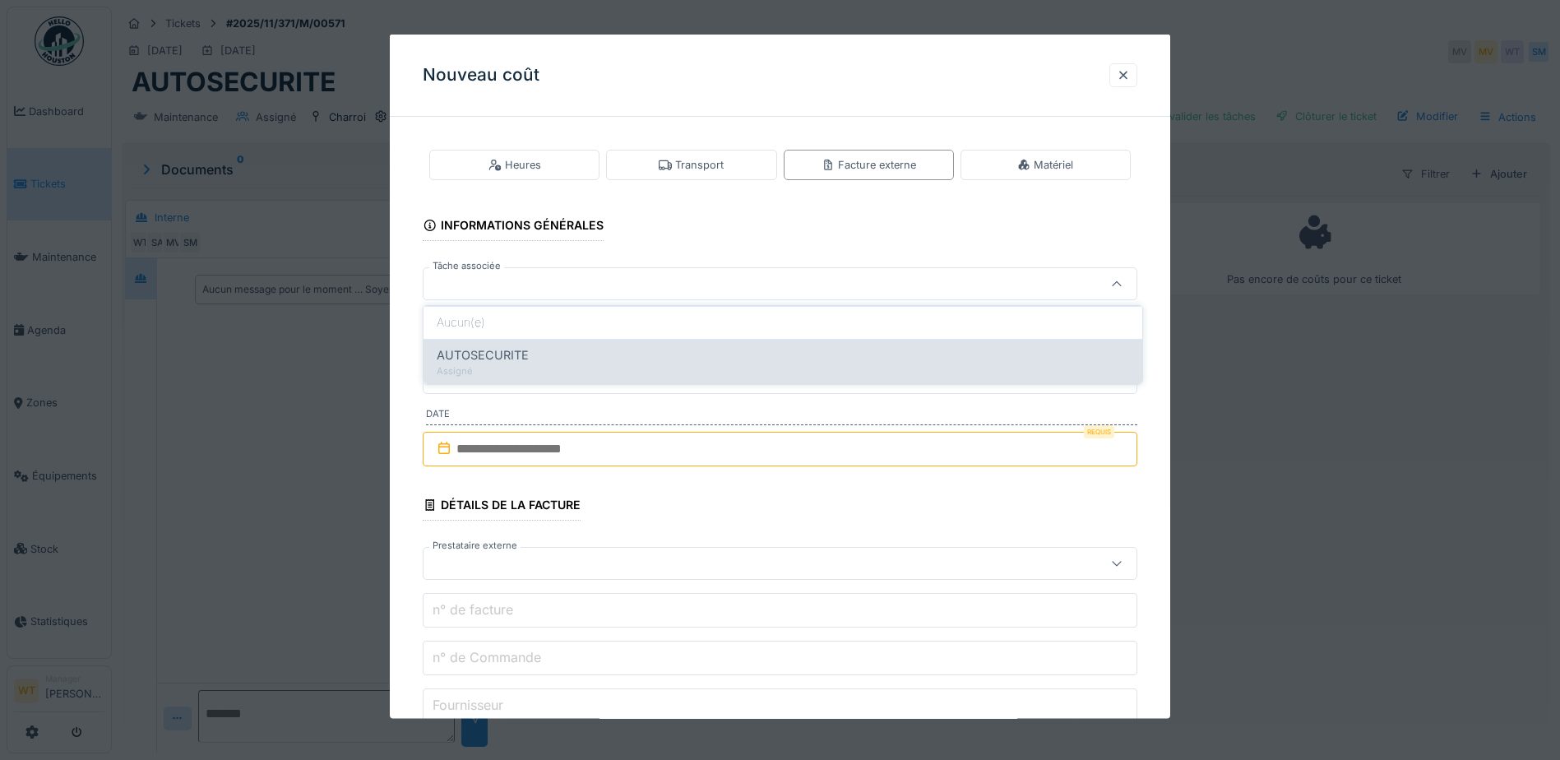
click at [634, 344] on div "AUTOSECURITE Assigné" at bounding box center [782, 361] width 719 height 45
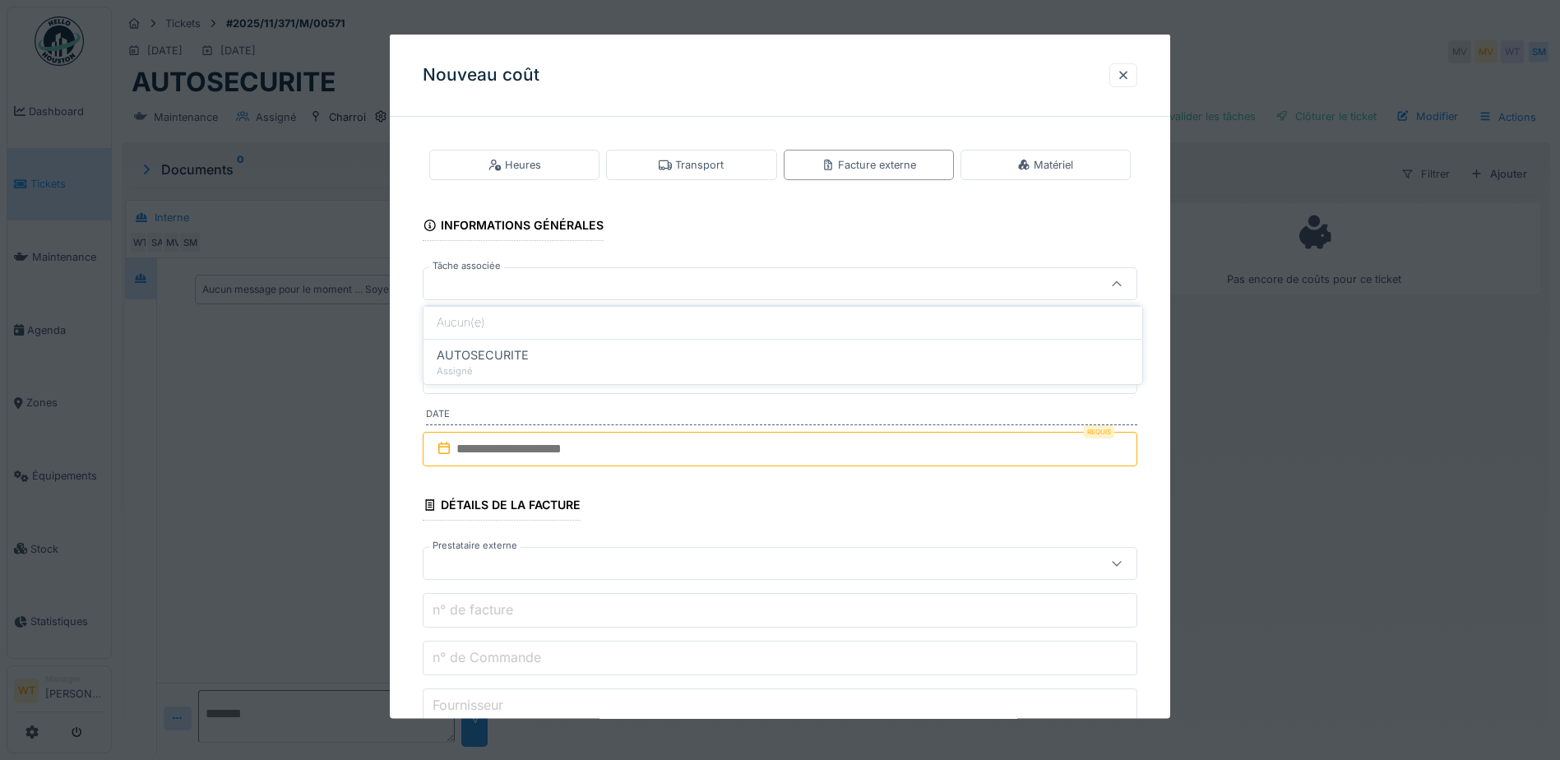
type input "******"
click at [684, 341] on input "**********" at bounding box center [780, 330] width 715 height 35
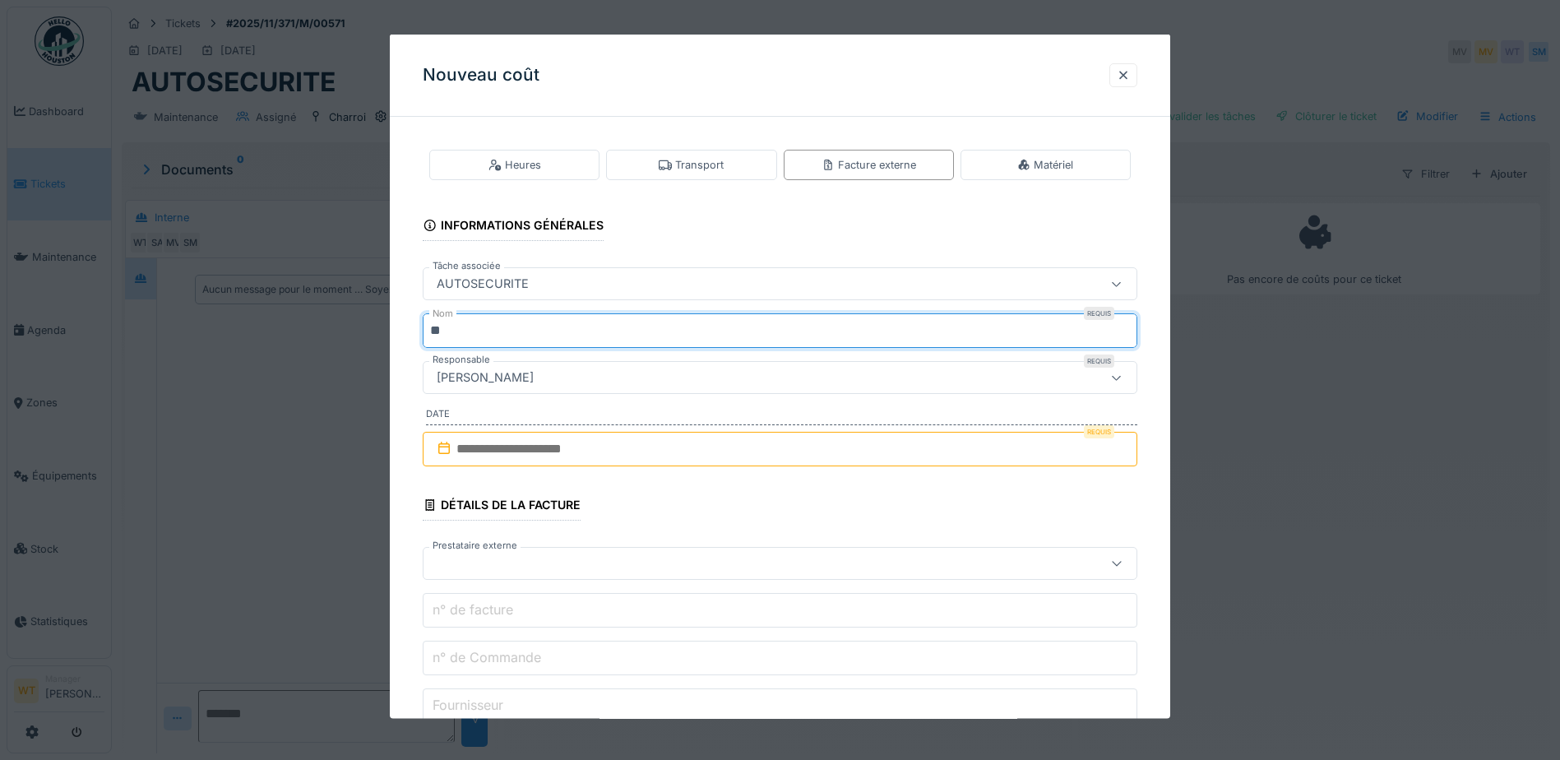
type input "*"
type input "***"
click at [554, 443] on input "text" at bounding box center [780, 449] width 715 height 35
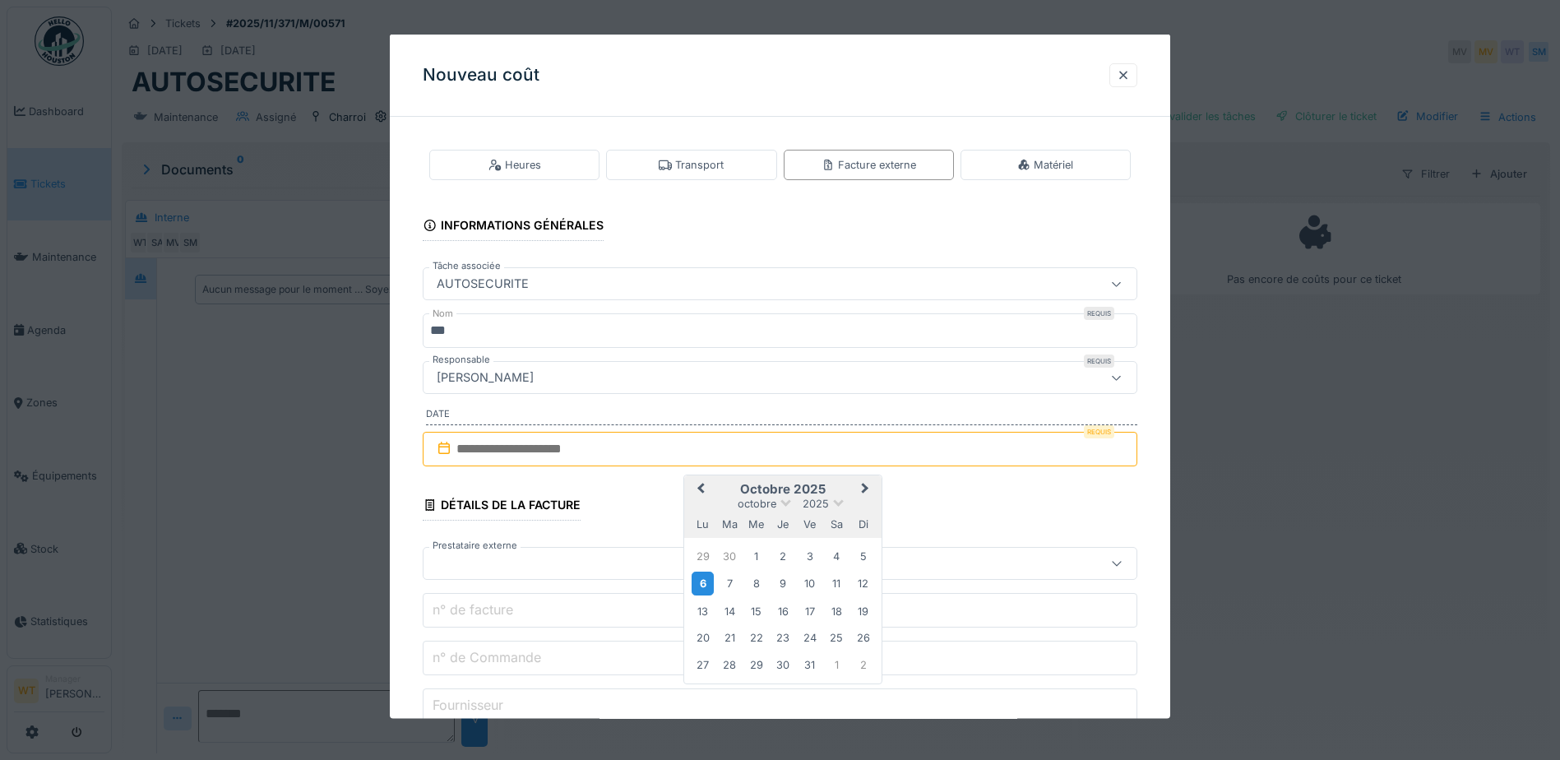
click at [695, 590] on div "6" at bounding box center [703, 584] width 22 height 24
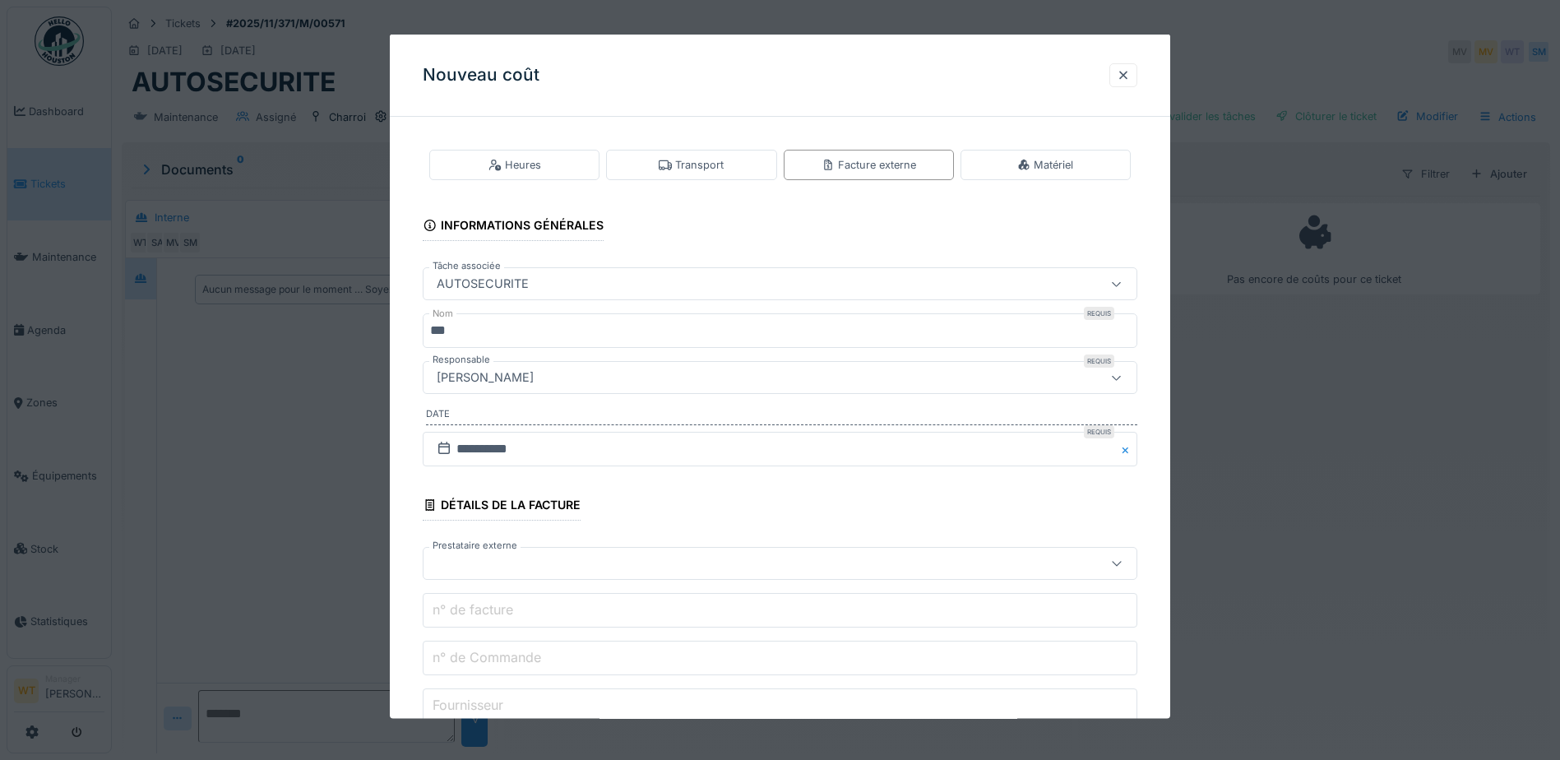
click at [572, 601] on input "n° de facture" at bounding box center [780, 610] width 715 height 35
click at [793, 558] on div at bounding box center [738, 563] width 616 height 18
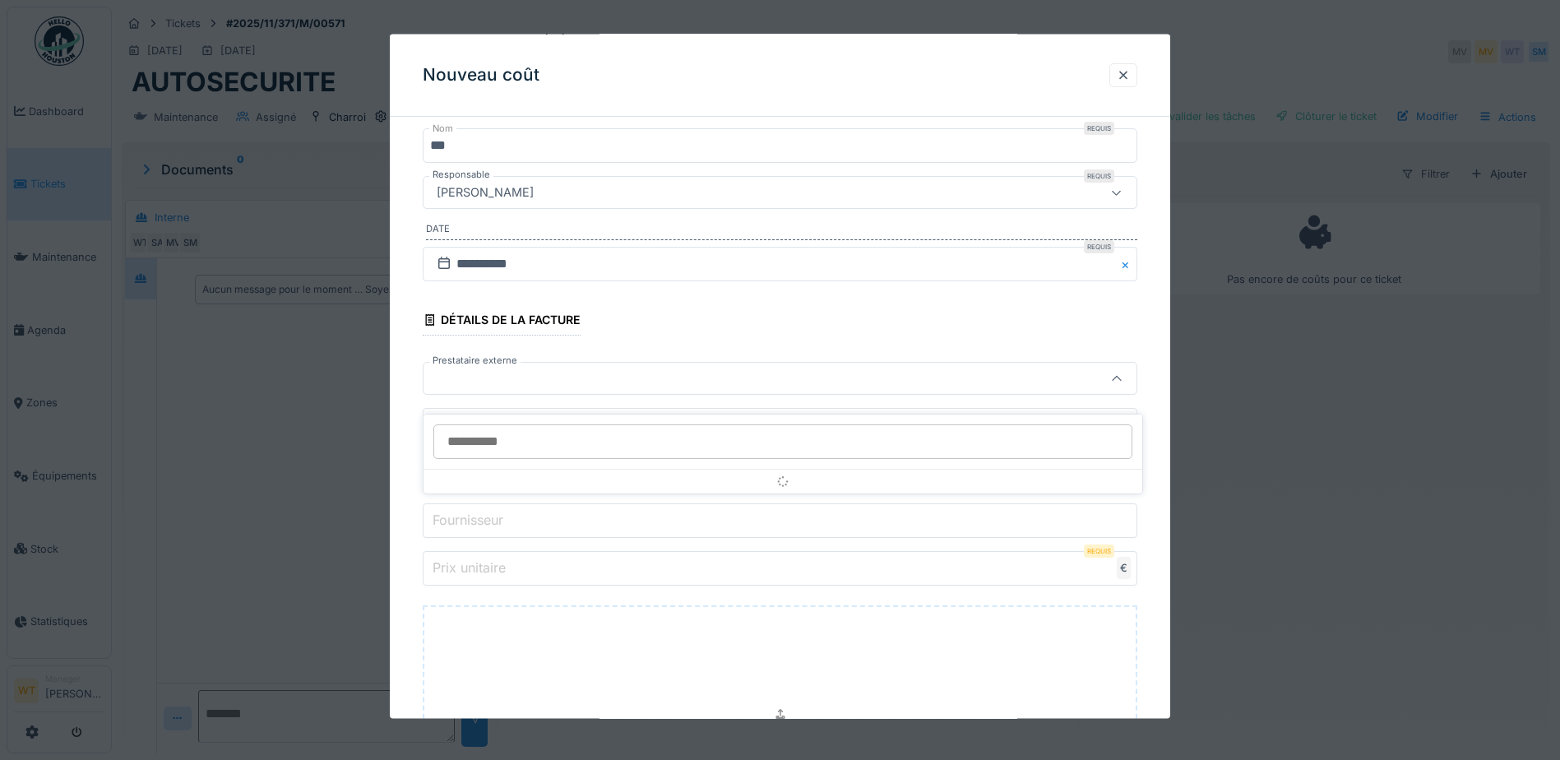
scroll to position [187, 0]
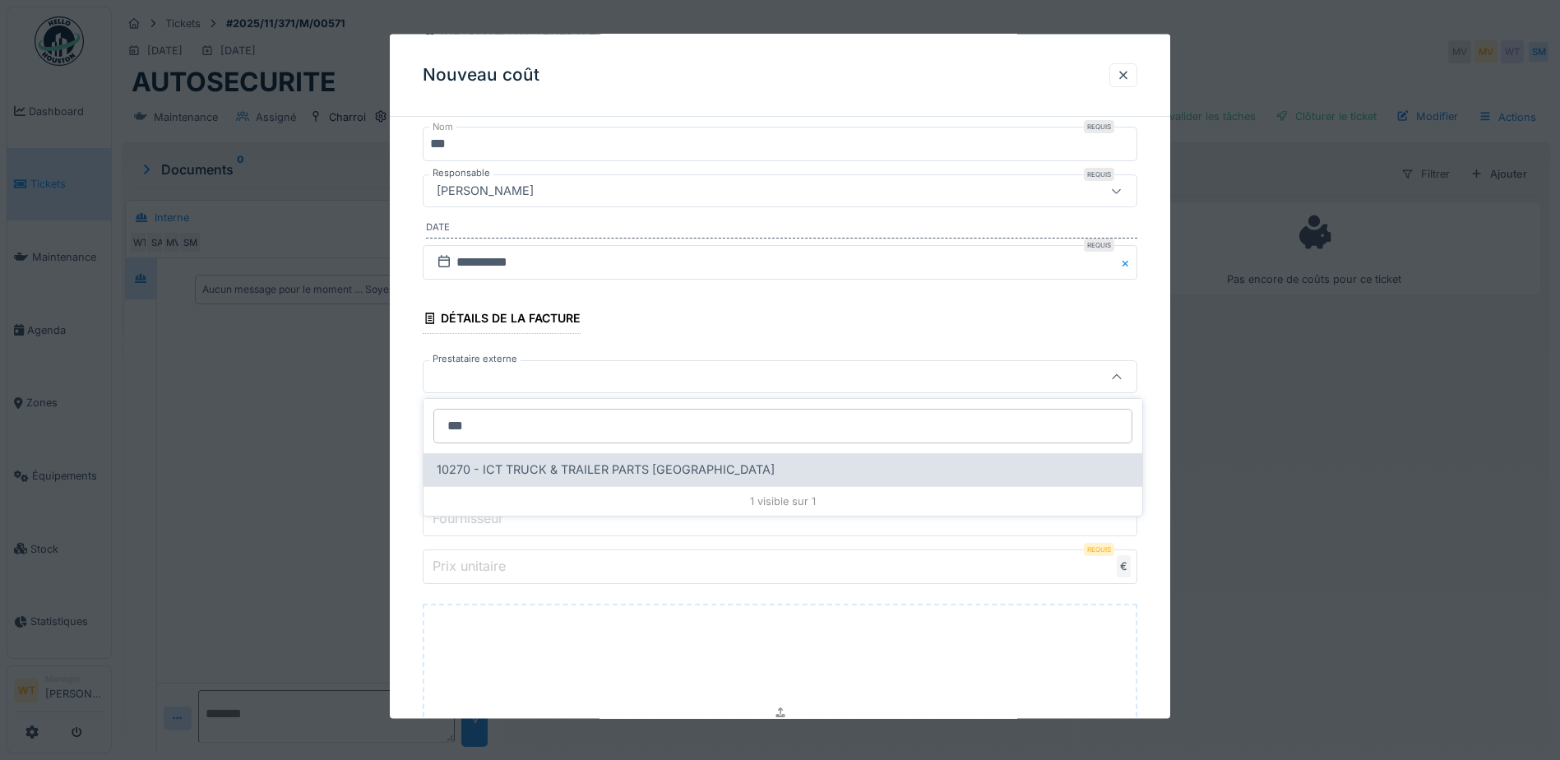
type input "***"
click at [581, 475] on span "10270 - ICT TRUCK & TRAILER PARTS NV" at bounding box center [606, 470] width 338 height 18
type input "*****"
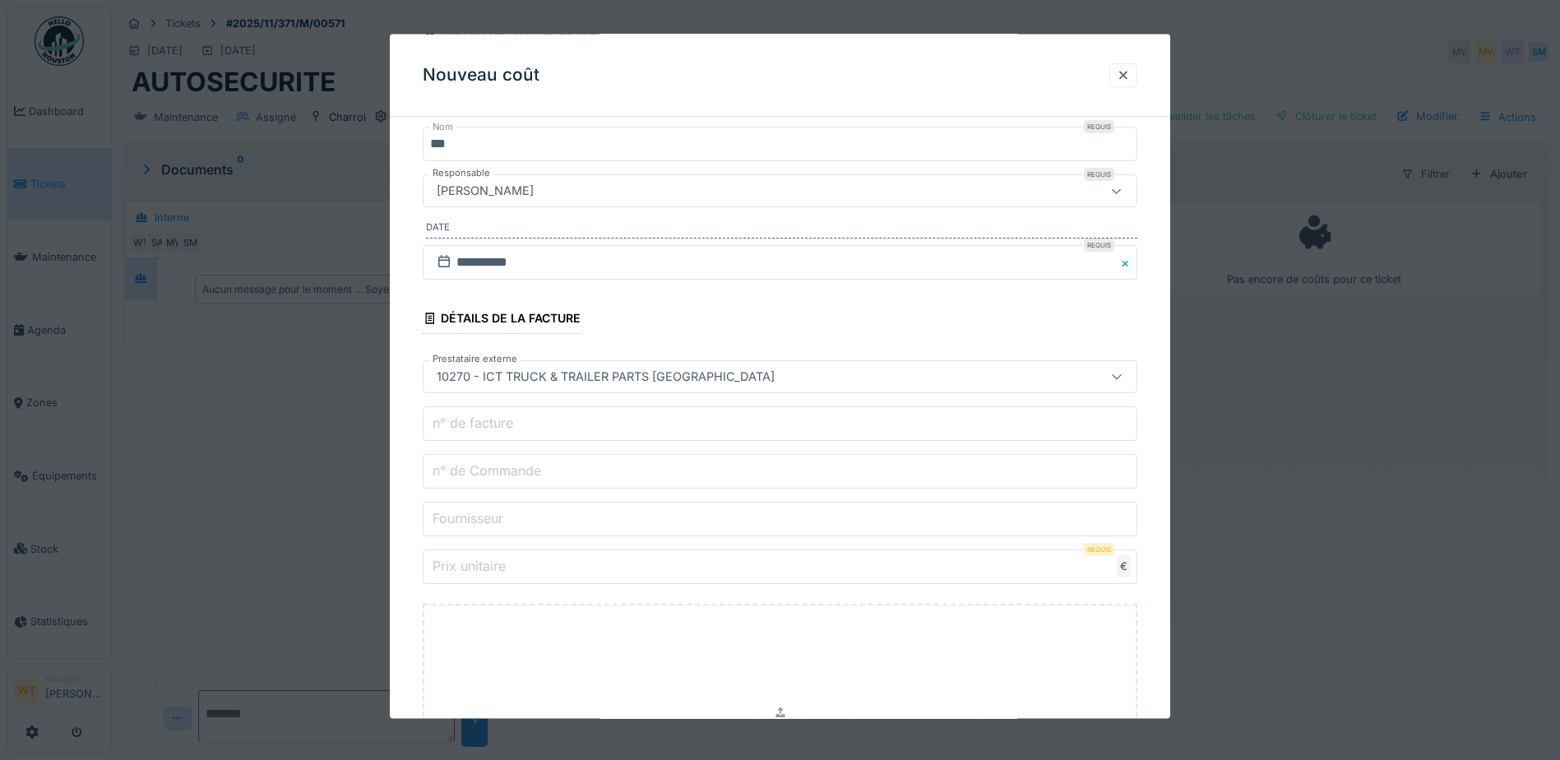
click at [595, 488] on input "n° de Commande" at bounding box center [780, 471] width 715 height 35
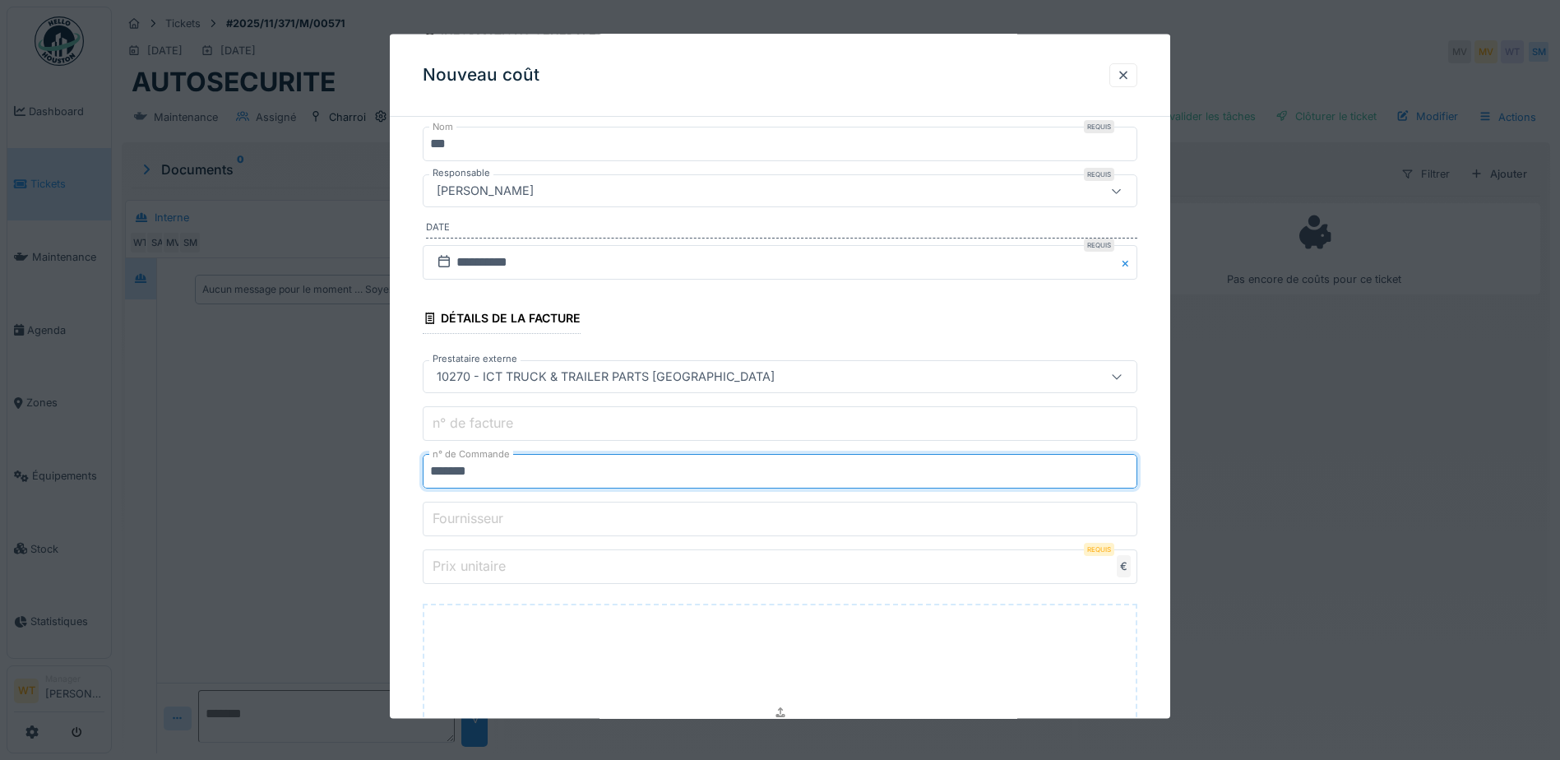
type input "*******"
click at [653, 572] on input "Prix unitaire" at bounding box center [780, 566] width 715 height 35
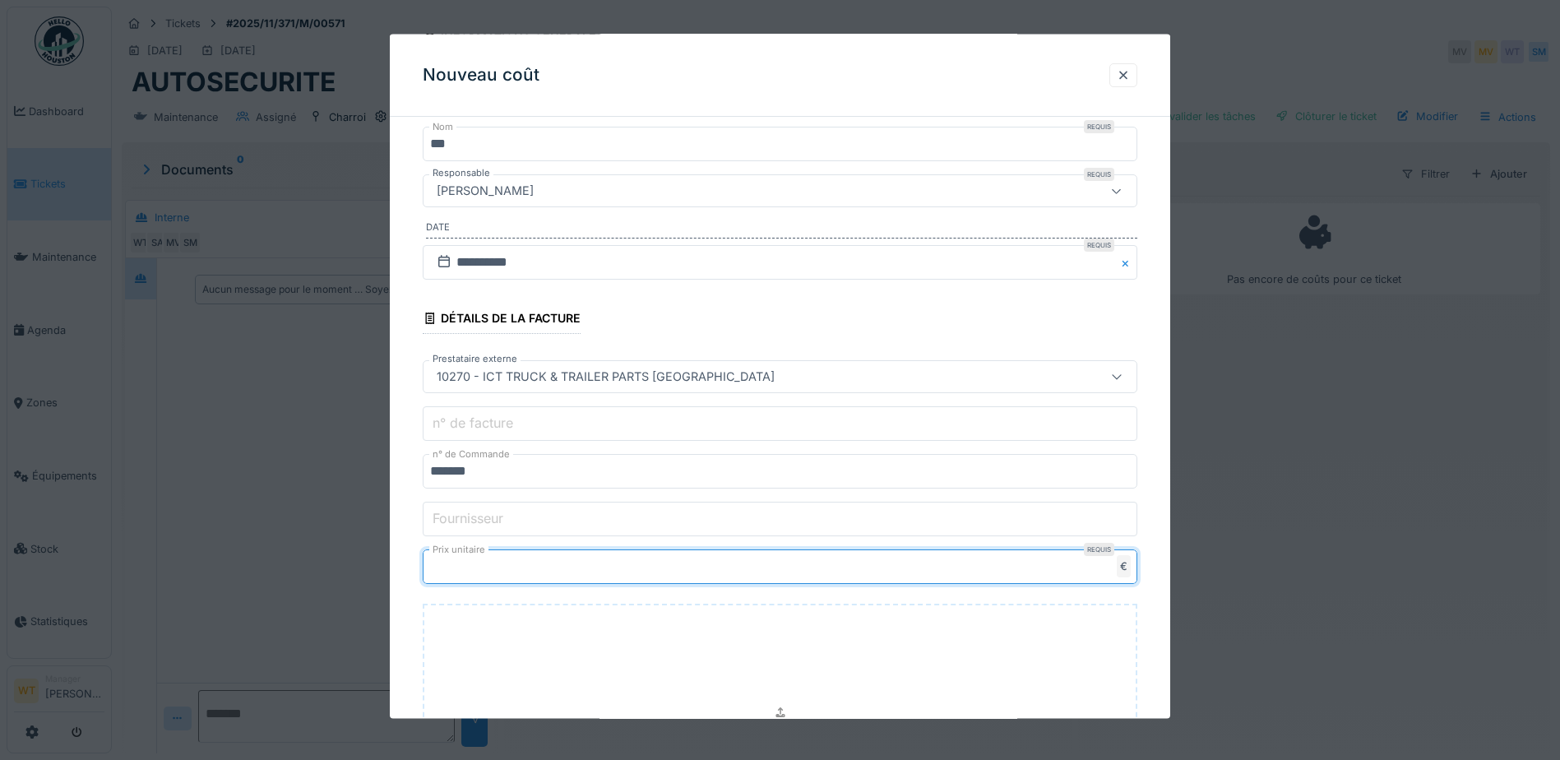
type input "***"
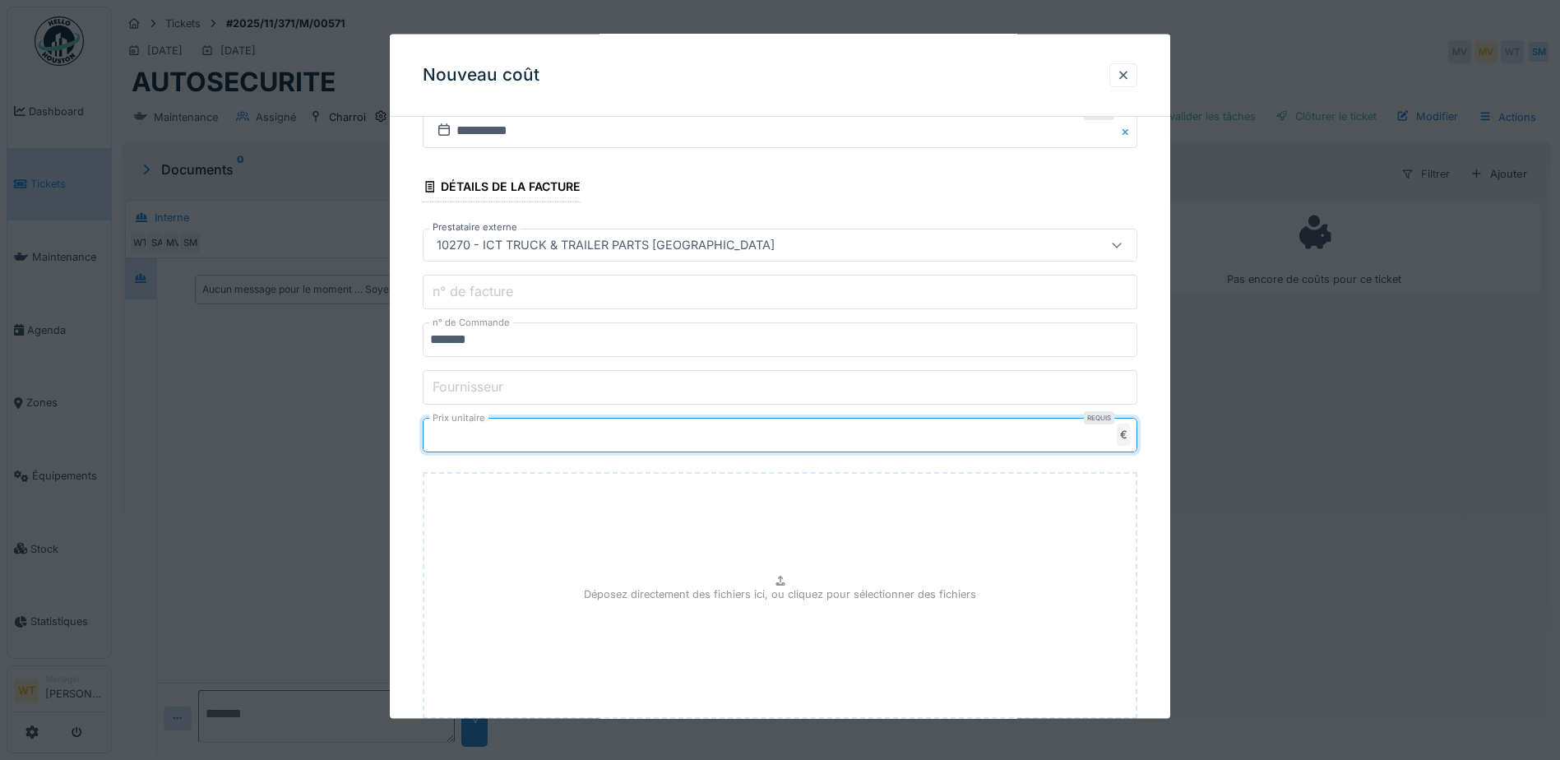
scroll to position [425, 0]
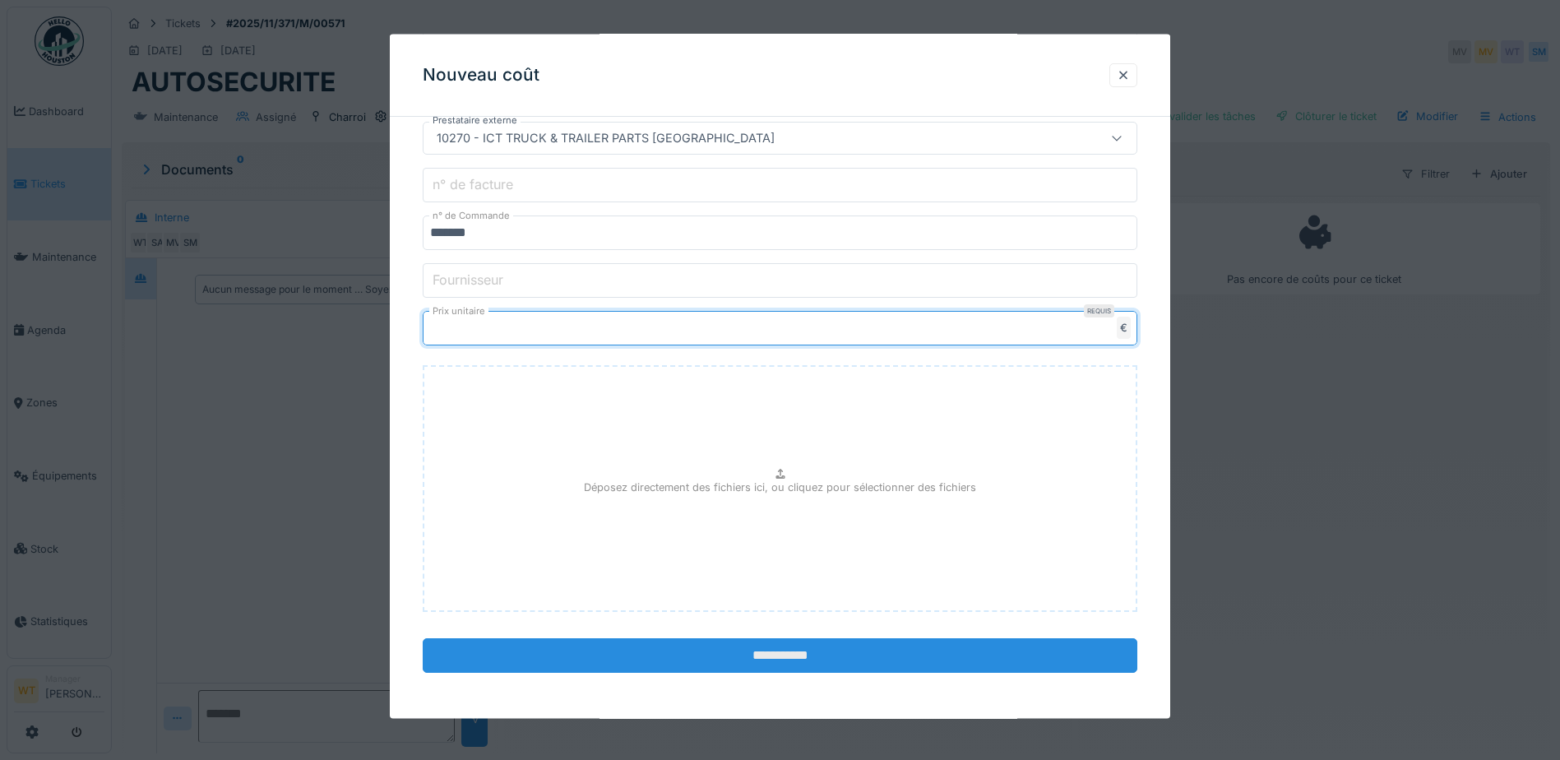
type input "******"
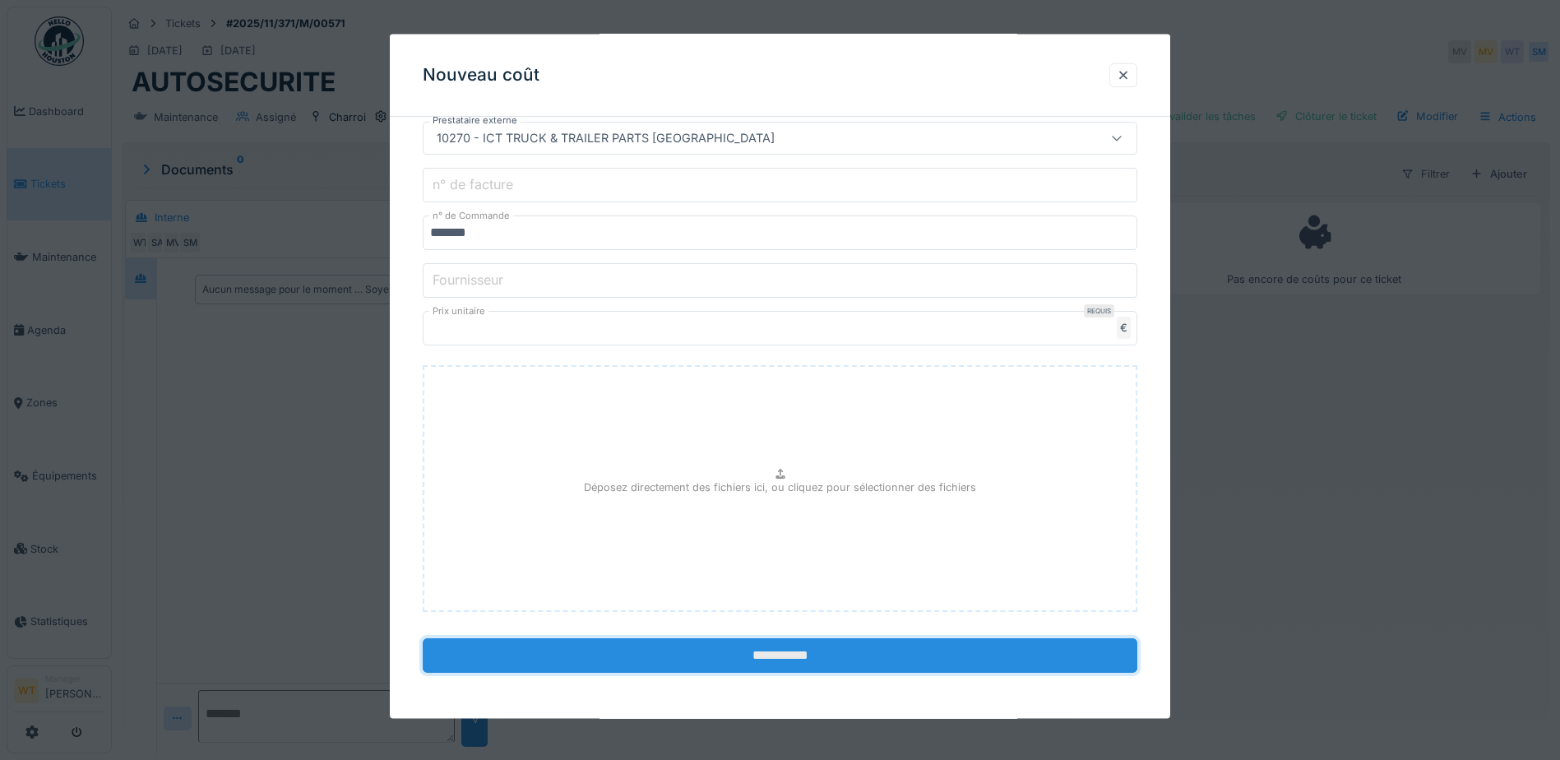
click at [766, 668] on input "**********" at bounding box center [780, 655] width 715 height 35
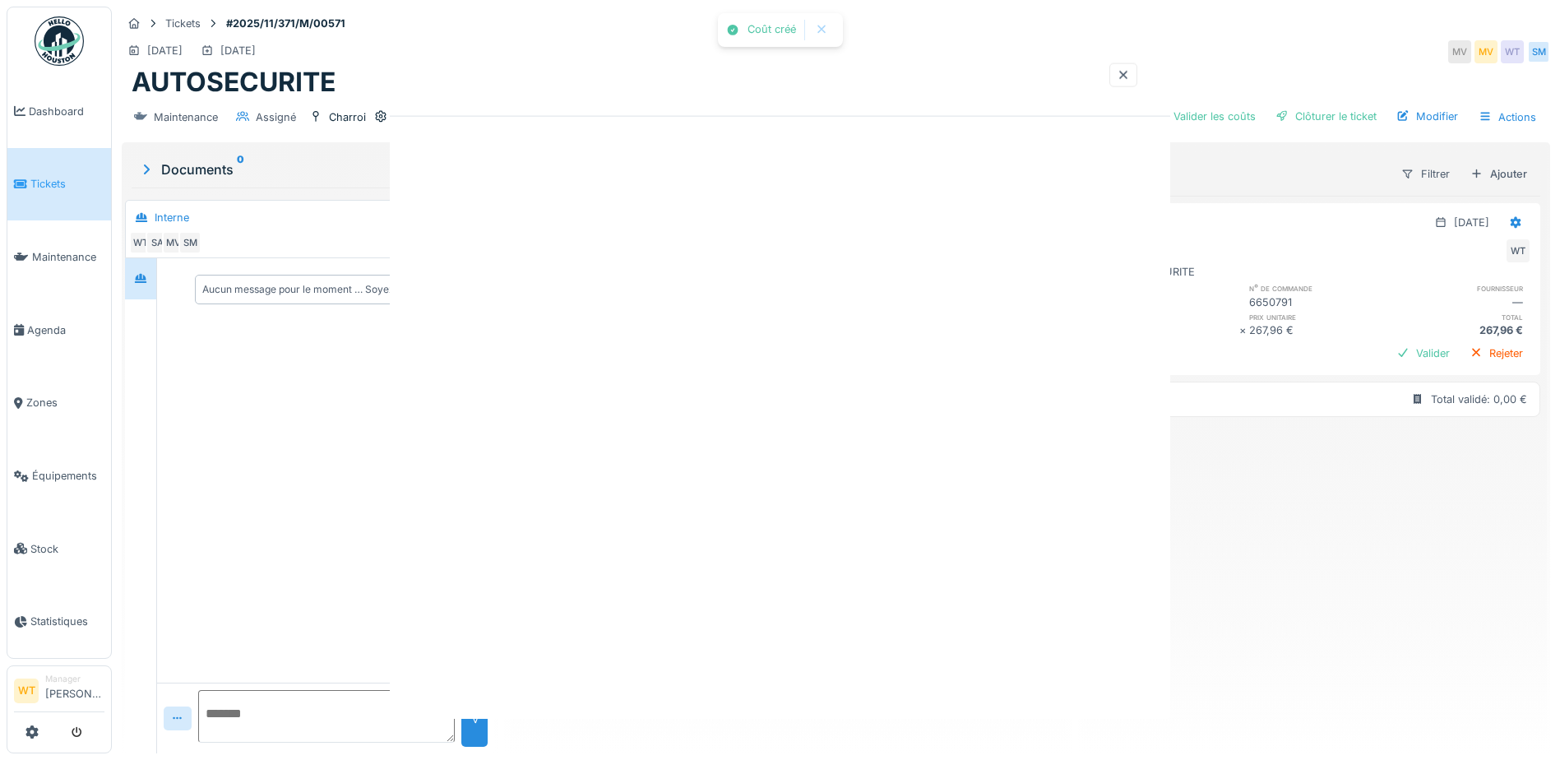
scroll to position [0, 0]
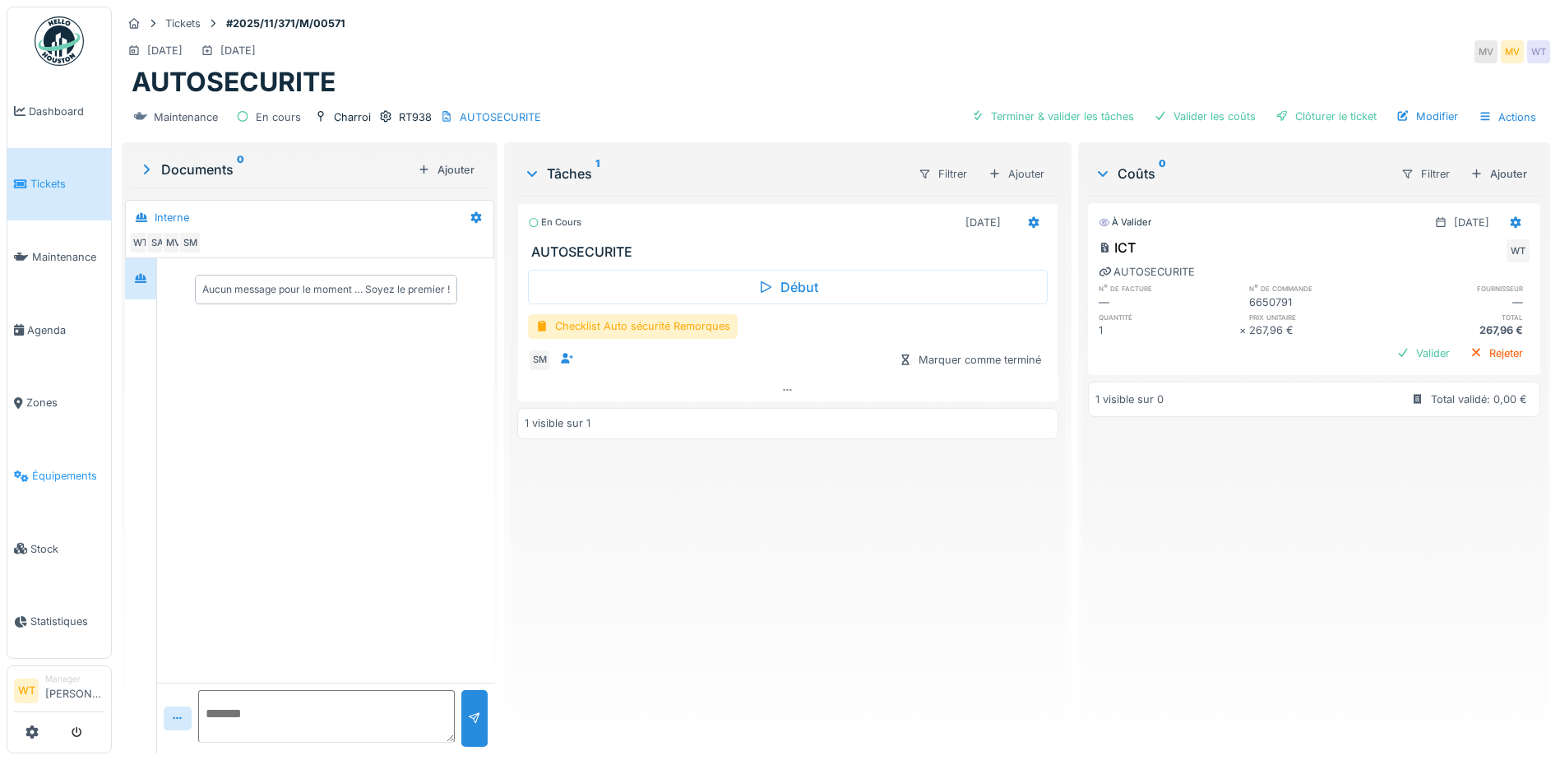
click at [69, 454] on link "Équipements" at bounding box center [59, 475] width 104 height 73
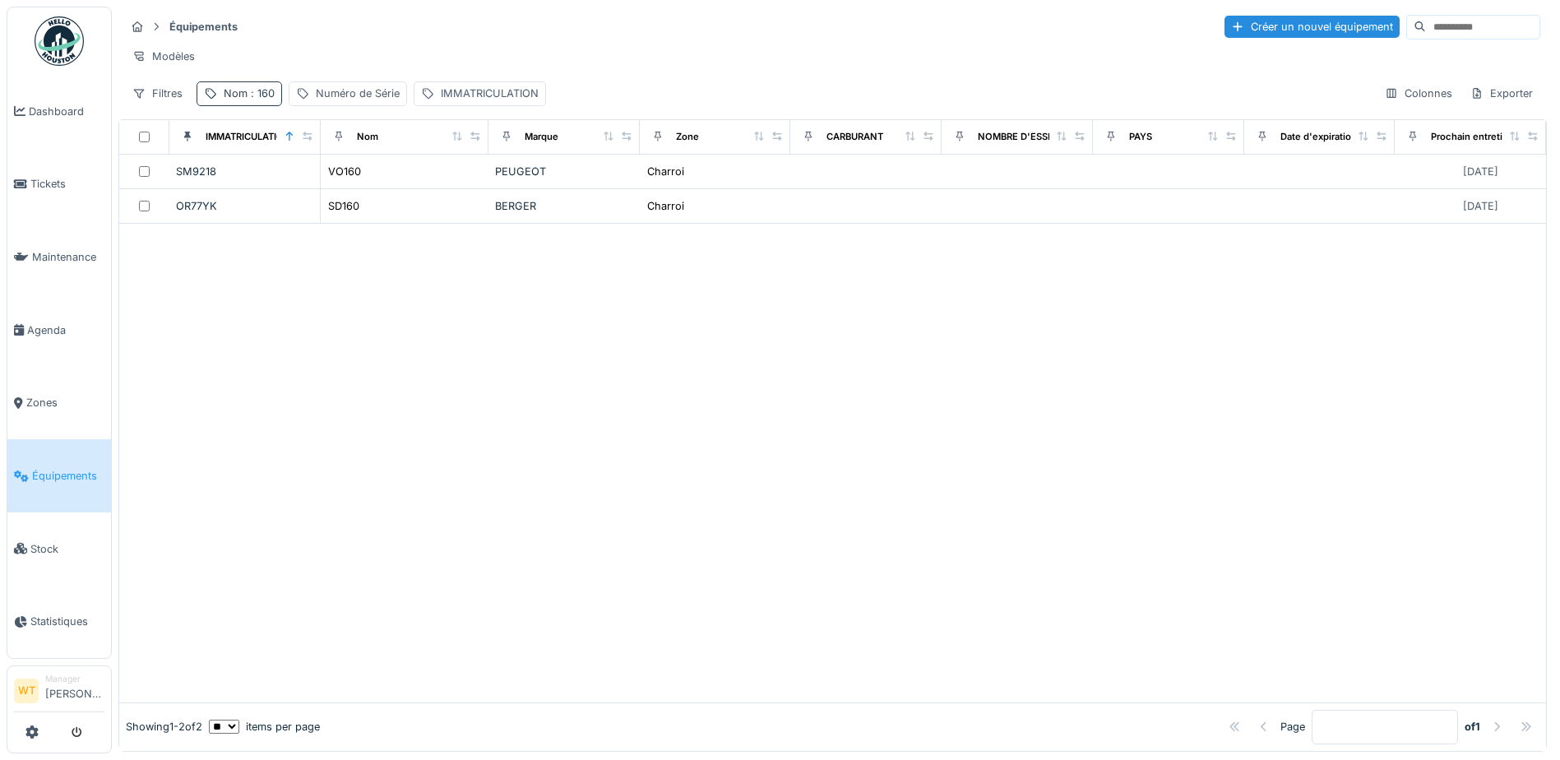
click at [248, 101] on div "Nom : 160" at bounding box center [249, 94] width 51 height 16
click at [354, 180] on icon at bounding box center [347, 184] width 13 height 11
click at [316, 192] on input "Nom" at bounding box center [286, 185] width 164 height 35
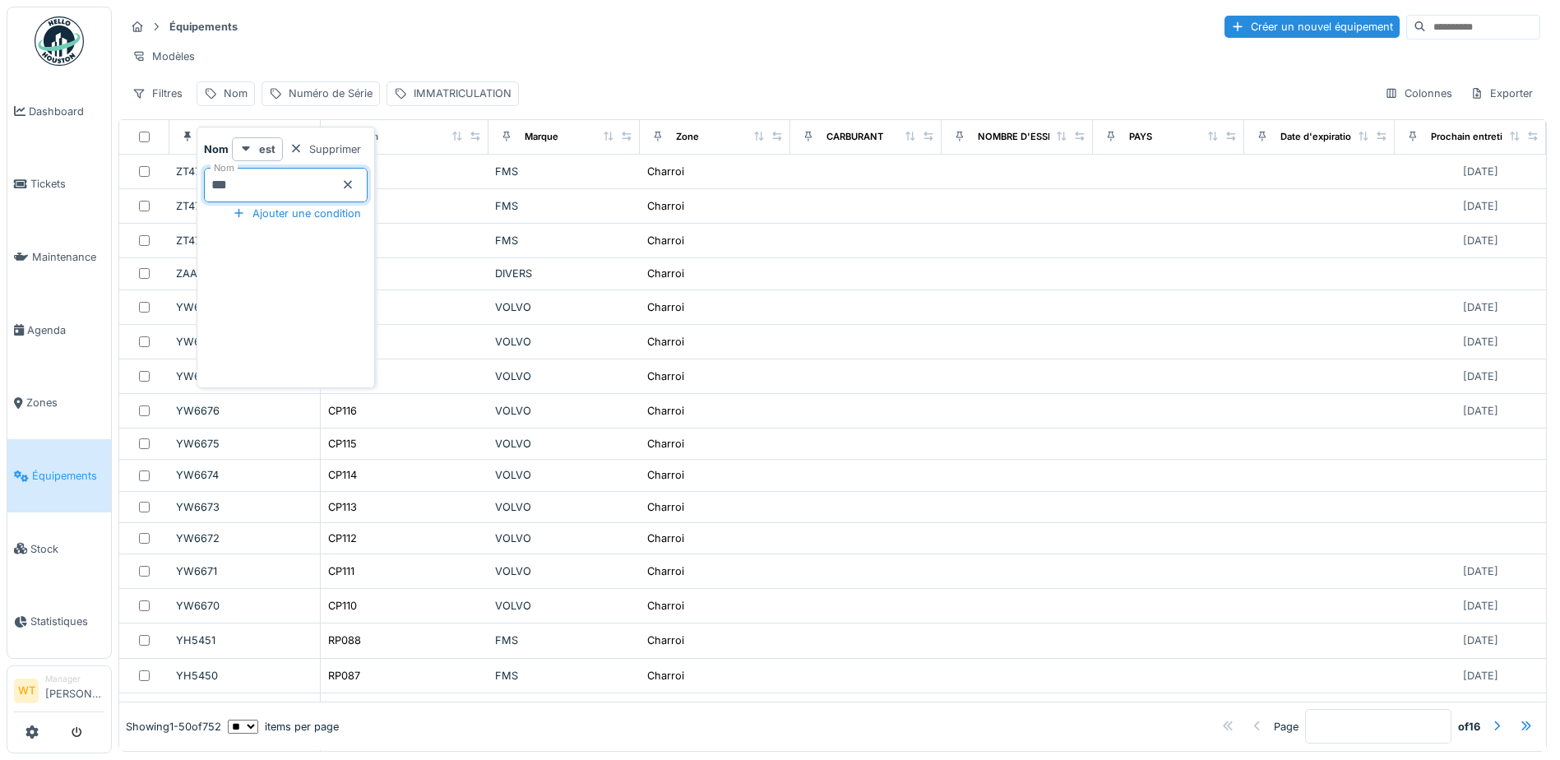
type input "***"
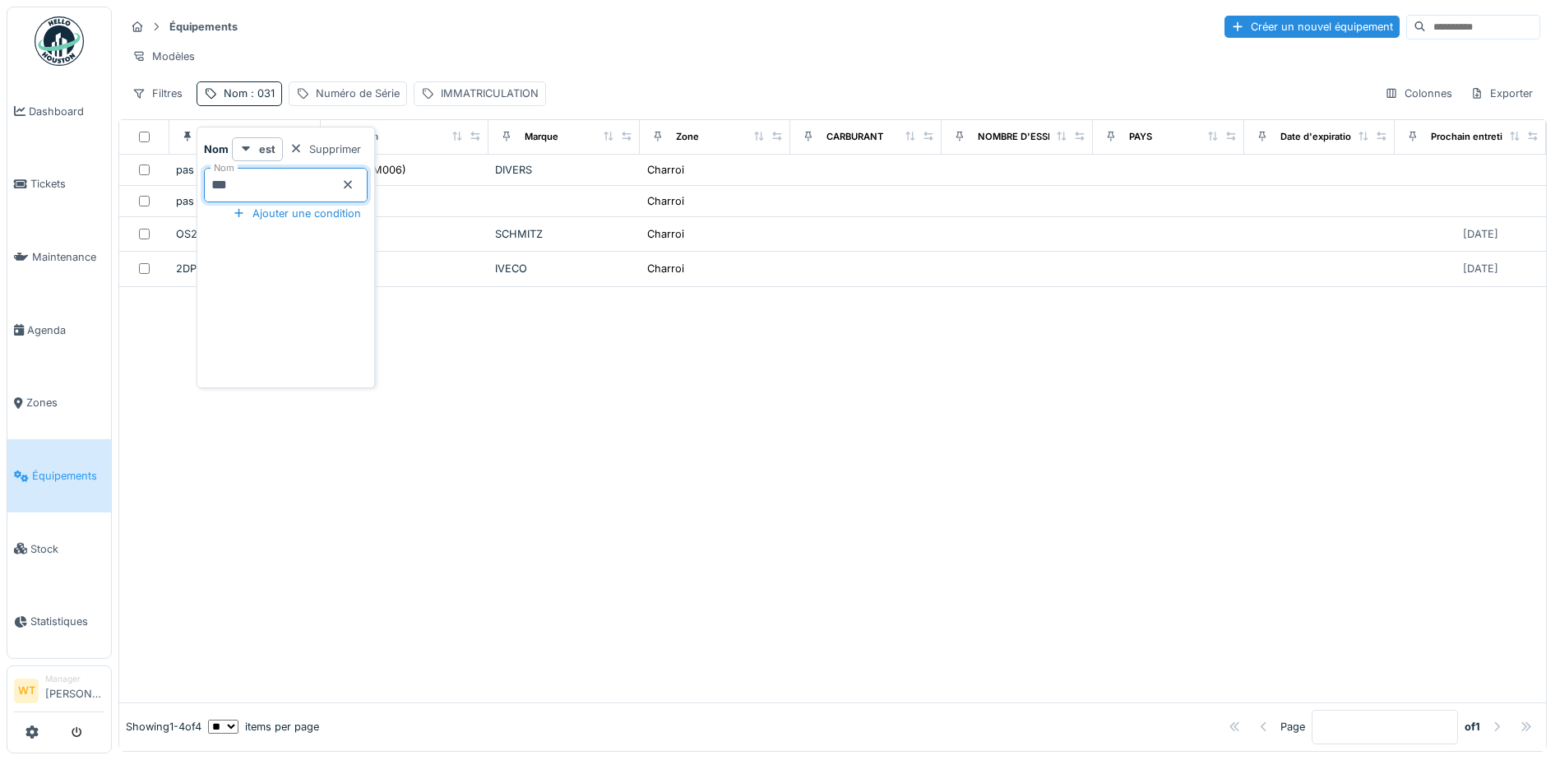
drag, startPoint x: 704, startPoint y: 572, endPoint x: 687, endPoint y: 542, distance: 34.3
click at [702, 573] on div at bounding box center [832, 494] width 1427 height 415
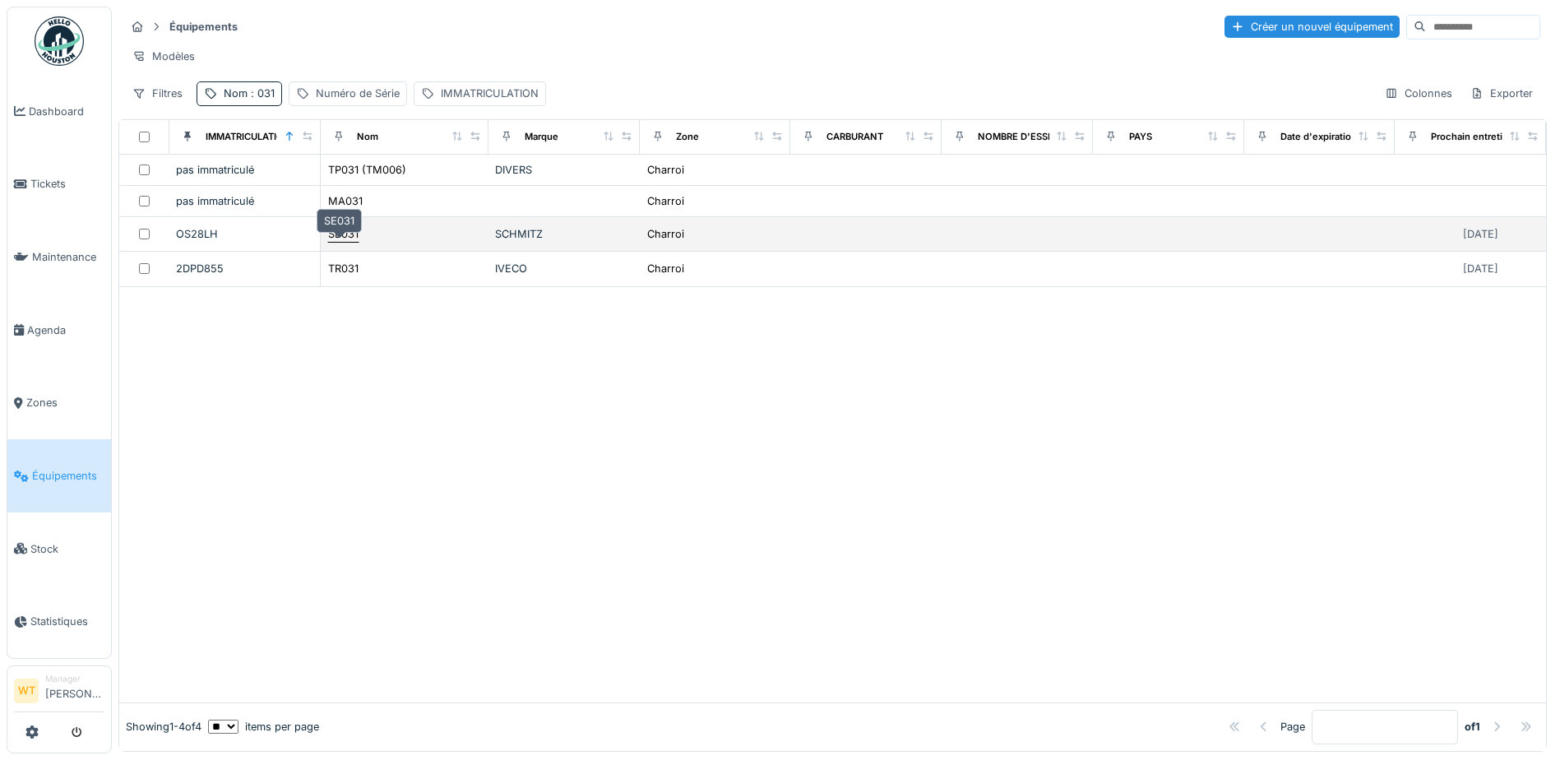
click at [340, 242] on div "SE031" at bounding box center [343, 234] width 30 height 16
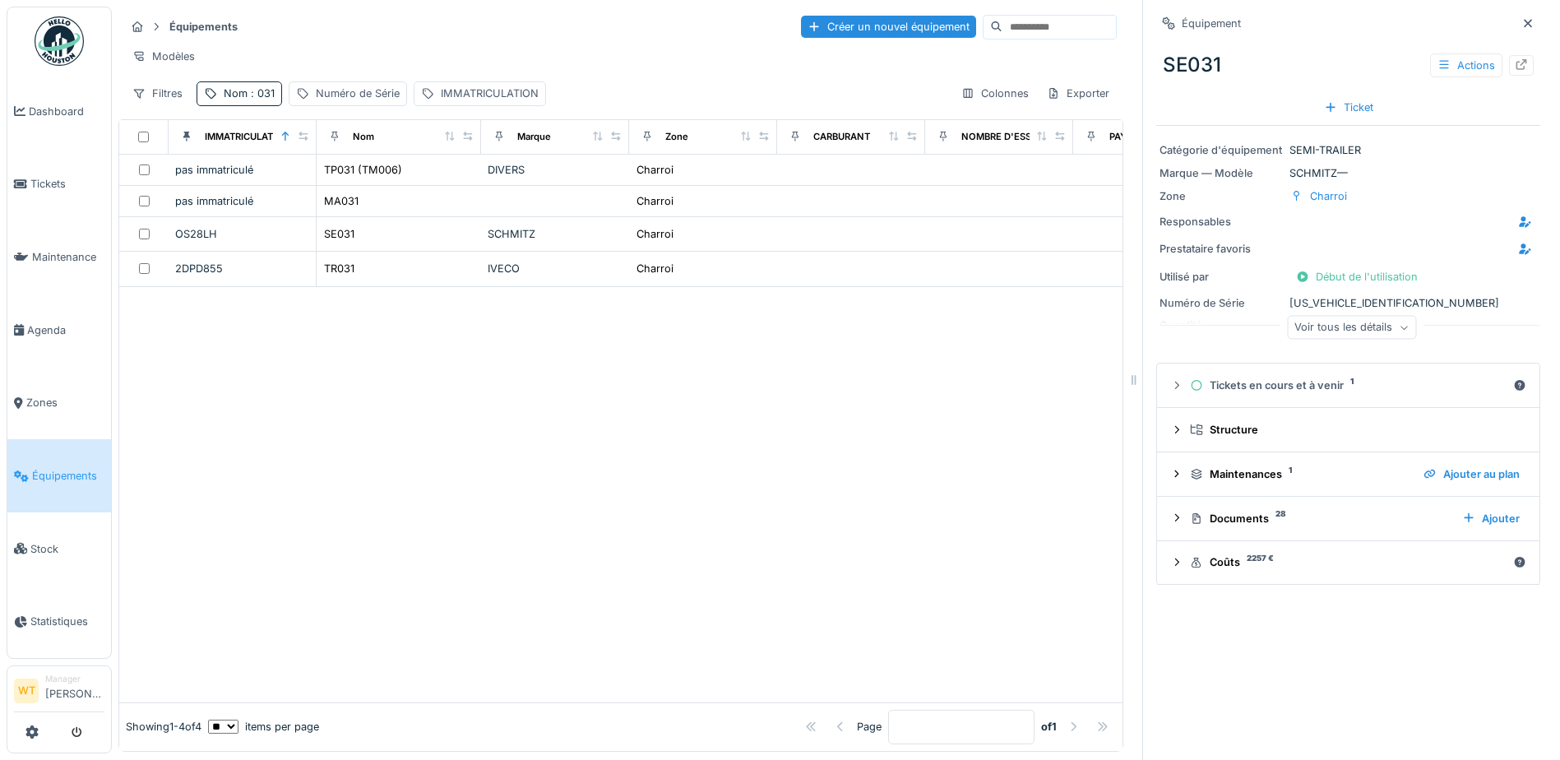
click at [1499, 53] on div "Actions" at bounding box center [1482, 65] width 104 height 24
click at [1515, 58] on div at bounding box center [1521, 66] width 13 height 16
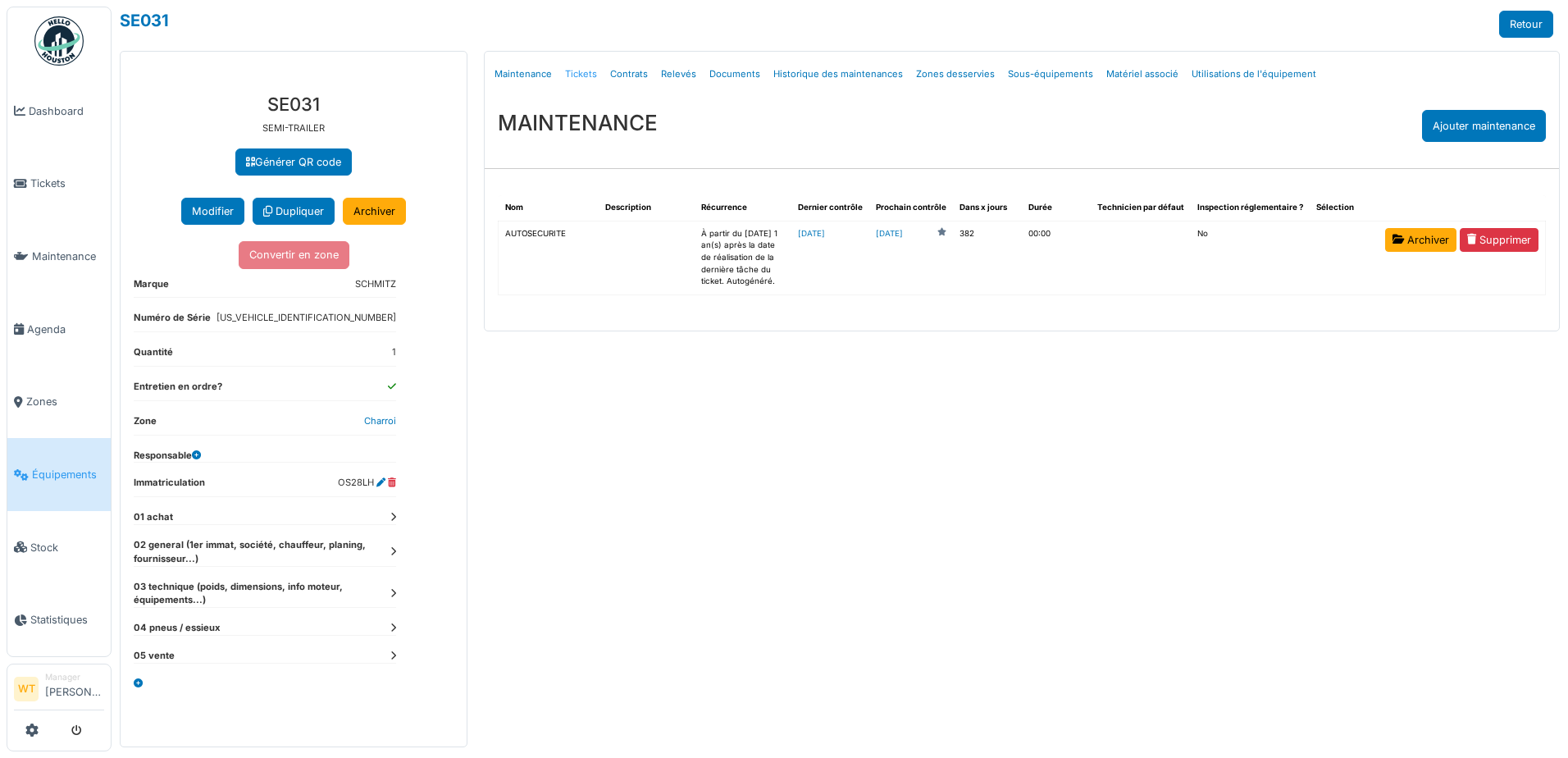
click at [574, 75] on link "Tickets" at bounding box center [581, 74] width 45 height 39
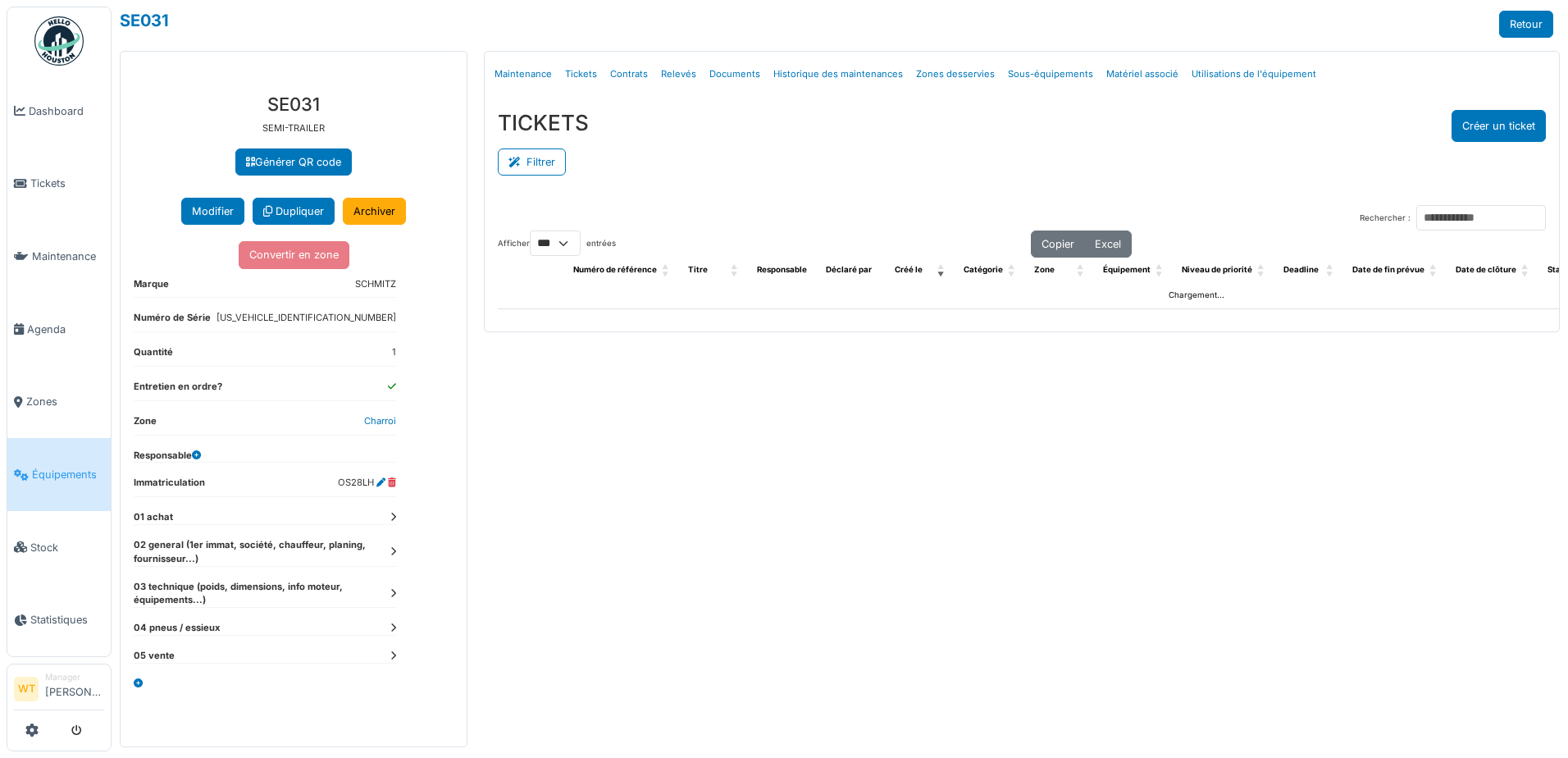
select select "***"
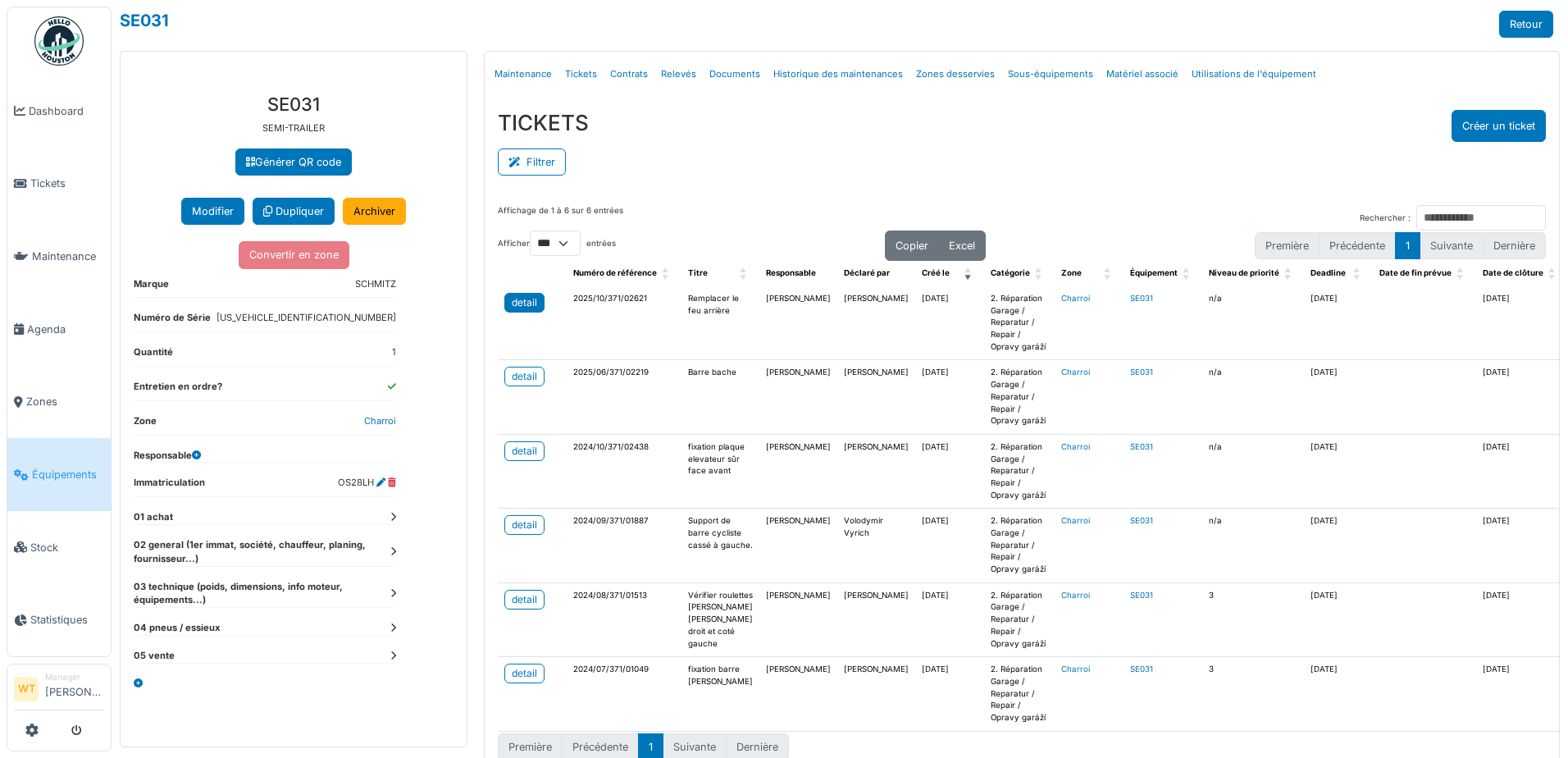
click at [523, 302] on div "detail" at bounding box center [524, 302] width 25 height 15
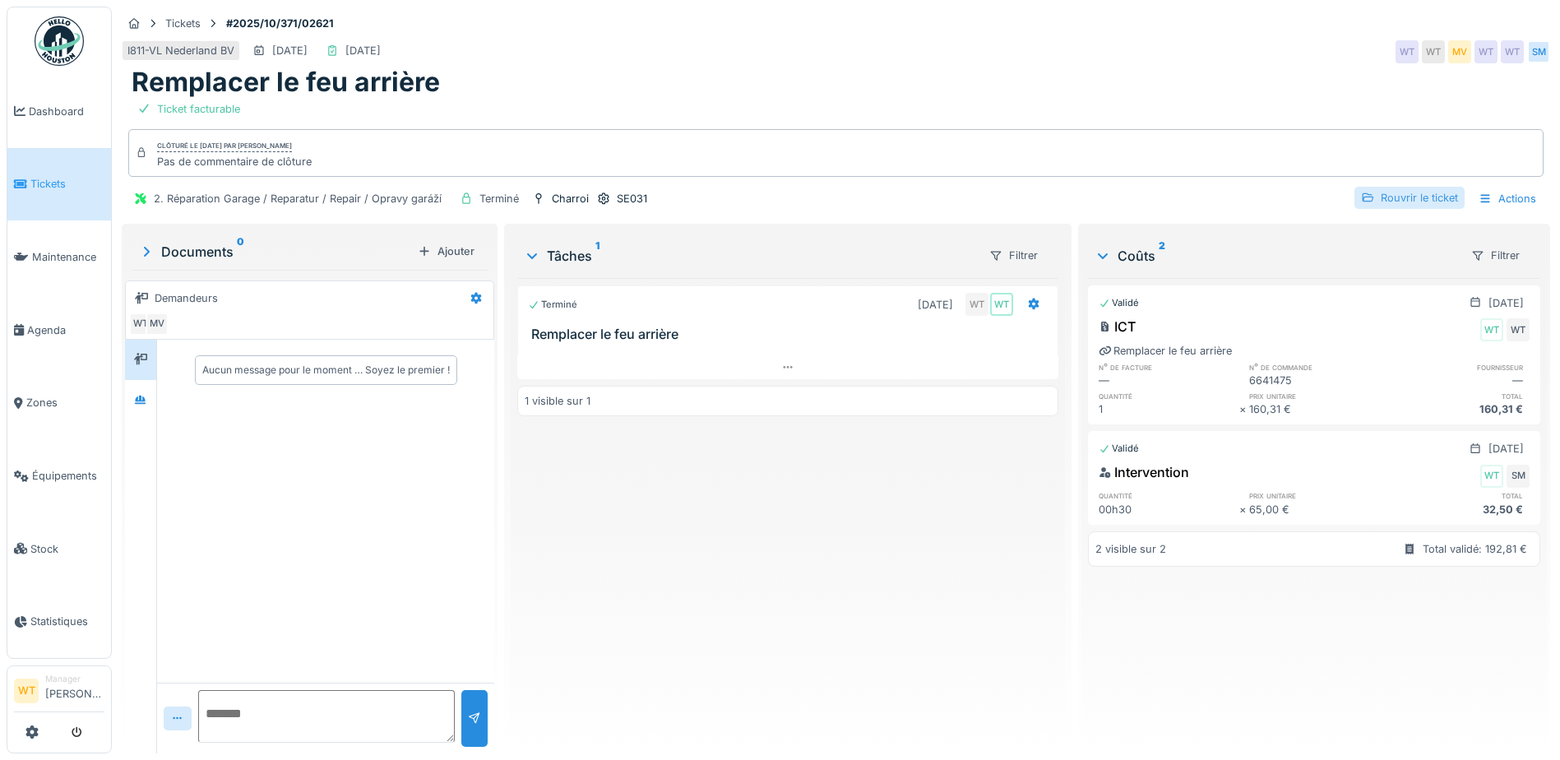
click at [1411, 197] on div "Rouvrir le ticket" at bounding box center [1409, 198] width 110 height 22
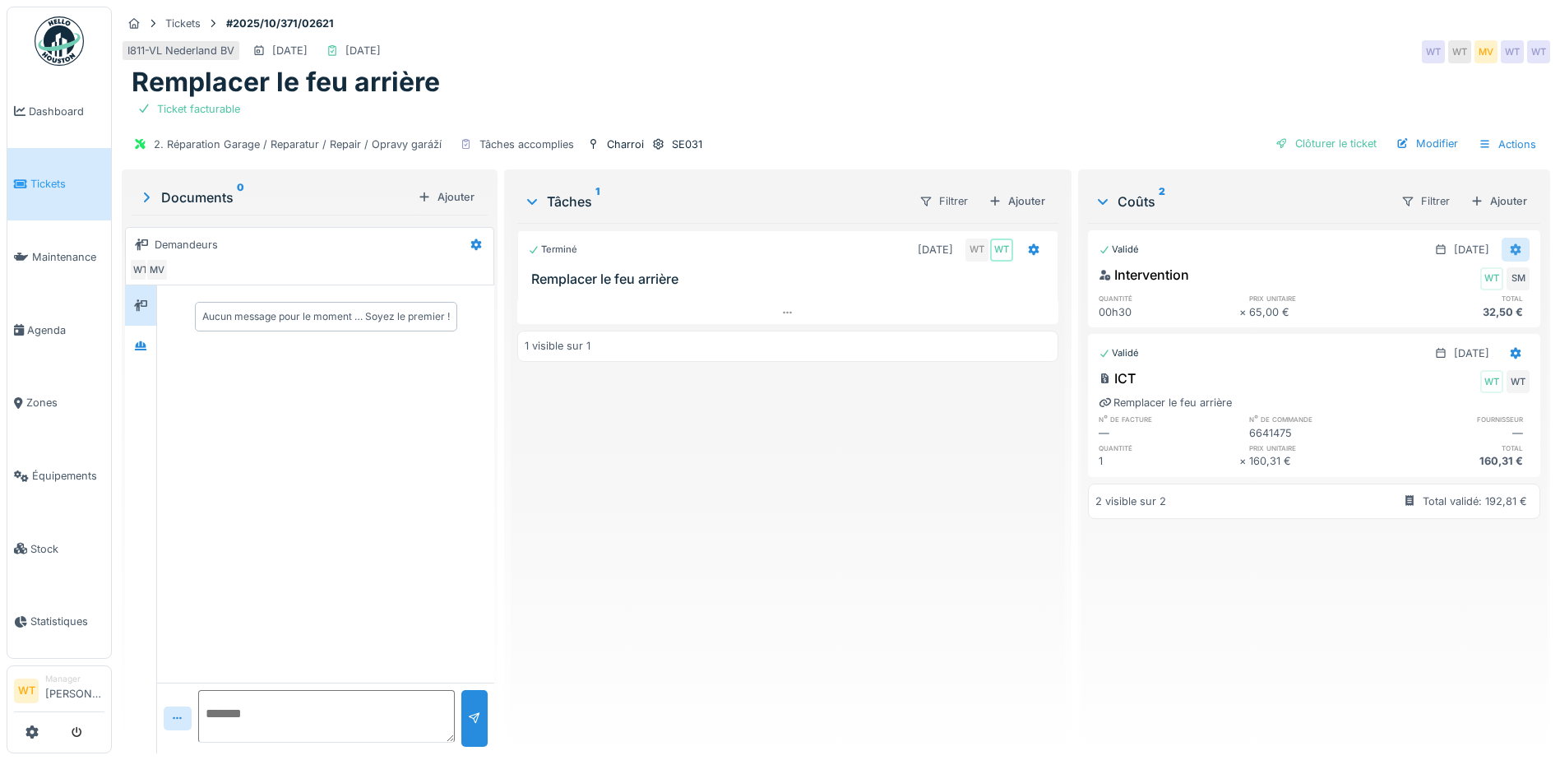
click at [1502, 248] on div at bounding box center [1516, 250] width 28 height 24
click at [1449, 280] on div "Rouvrir" at bounding box center [1435, 286] width 80 height 25
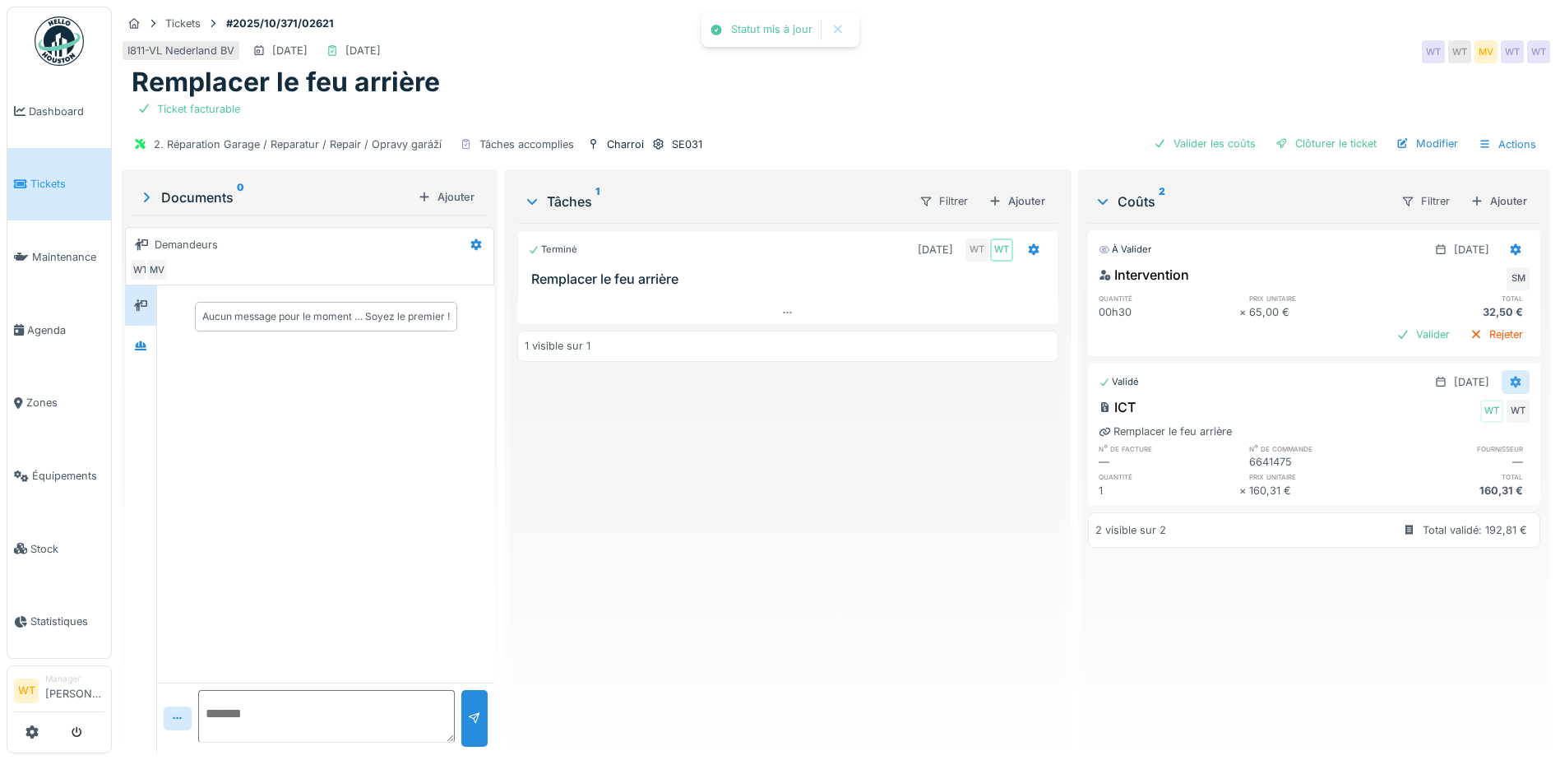
click at [1511, 377] on icon at bounding box center [1516, 383] width 11 height 12
click at [1435, 417] on div "Rouvrir" at bounding box center [1435, 418] width 80 height 25
click at [1509, 380] on icon at bounding box center [1515, 382] width 13 height 11
click at [1430, 438] on div "Supprimer" at bounding box center [1435, 443] width 80 height 25
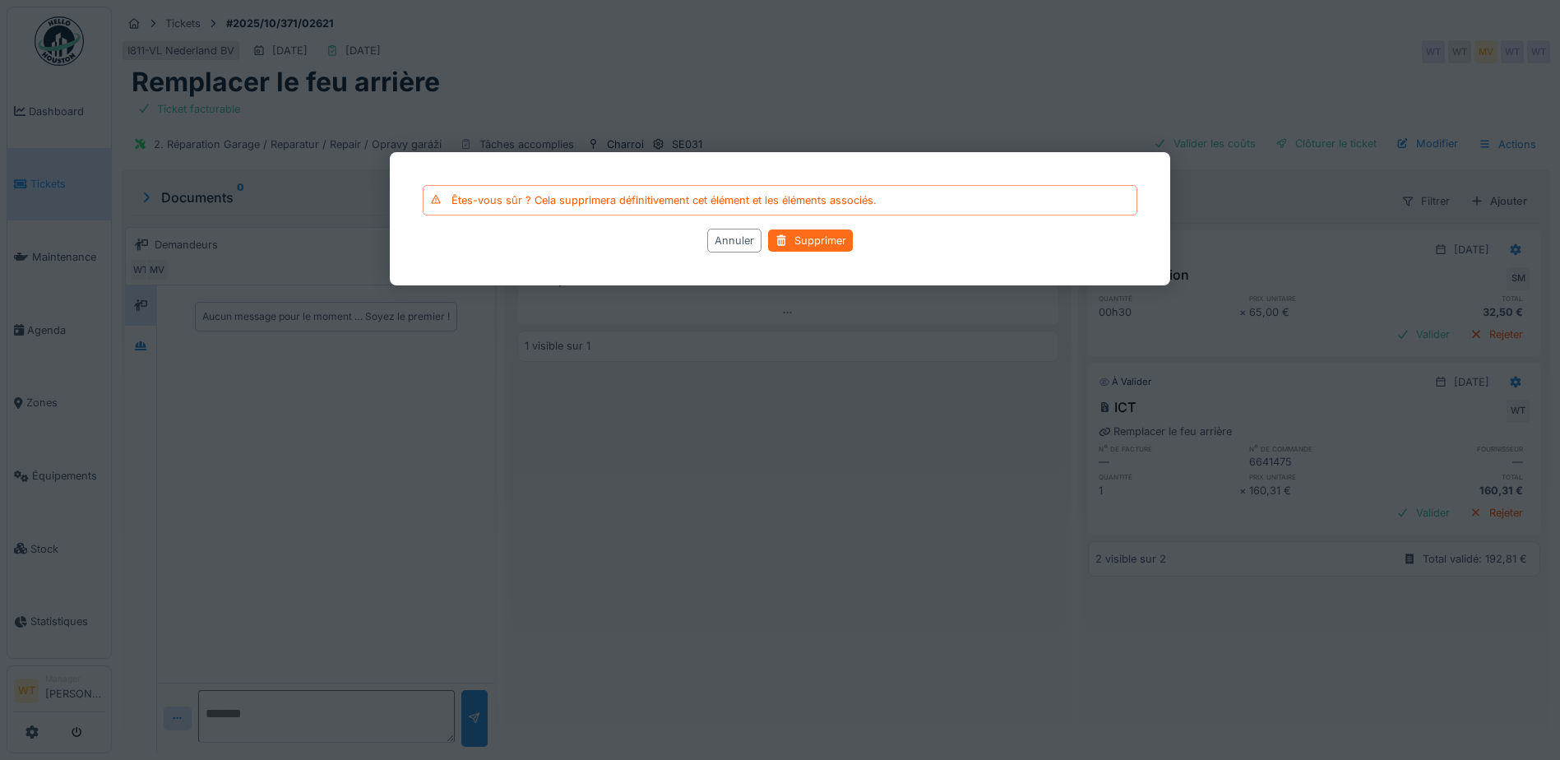
click at [816, 243] on div "Supprimer" at bounding box center [810, 240] width 85 height 22
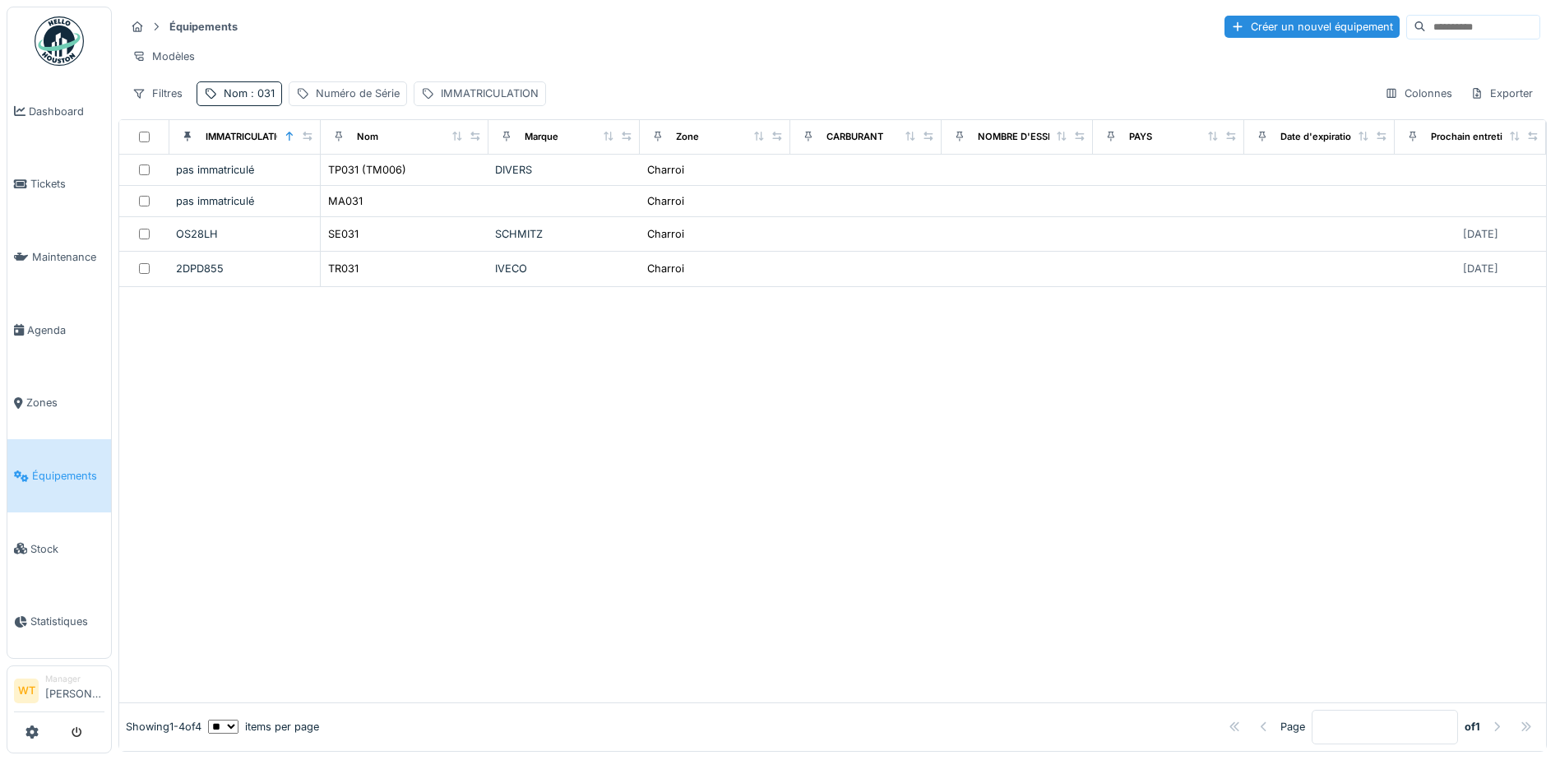
click at [249, 95] on div "Nom : 031" at bounding box center [240, 93] width 86 height 24
click at [352, 183] on icon at bounding box center [348, 185] width 8 height 8
click at [299, 183] on input "Nom" at bounding box center [286, 185] width 164 height 35
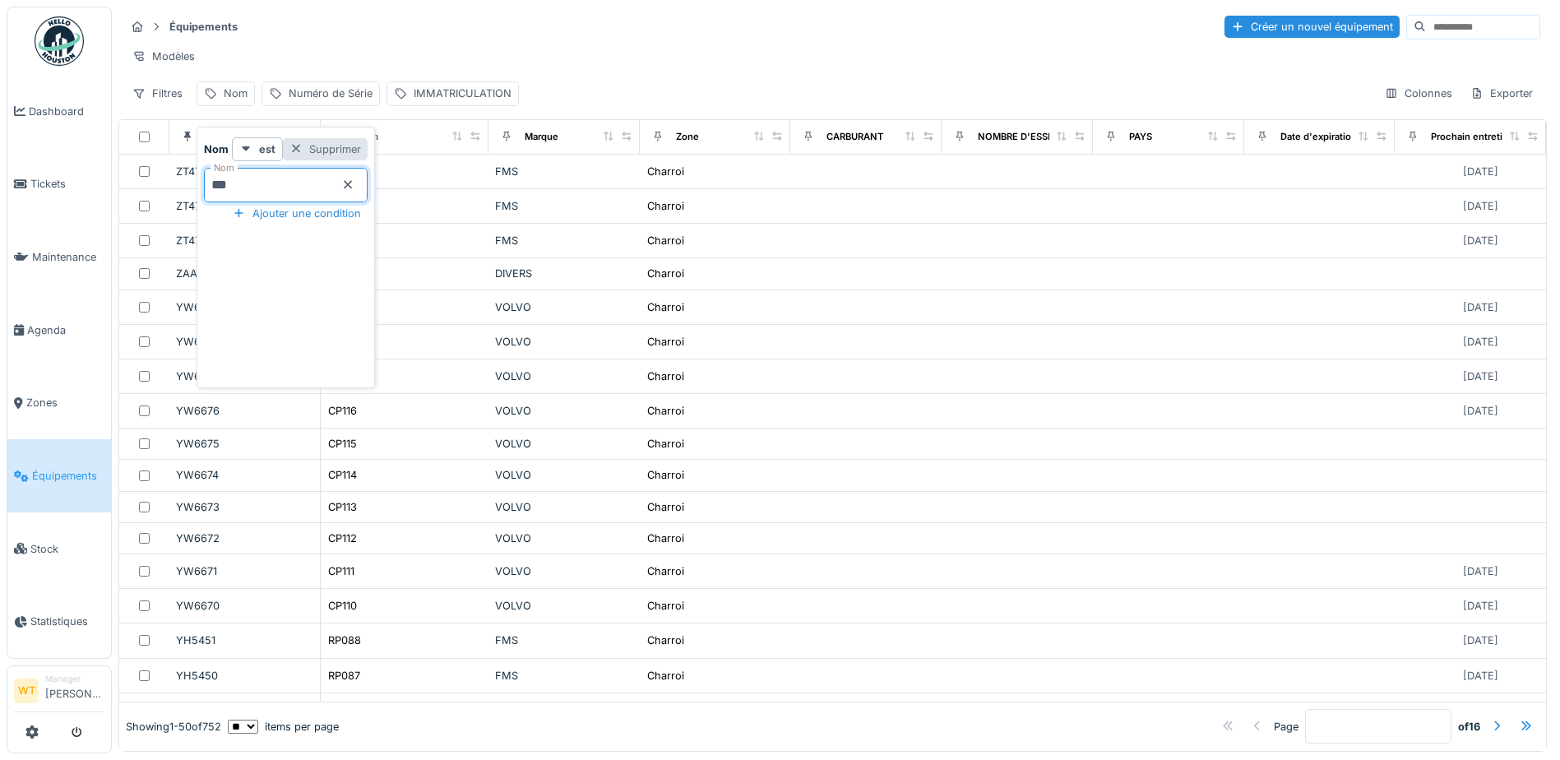
type input "***"
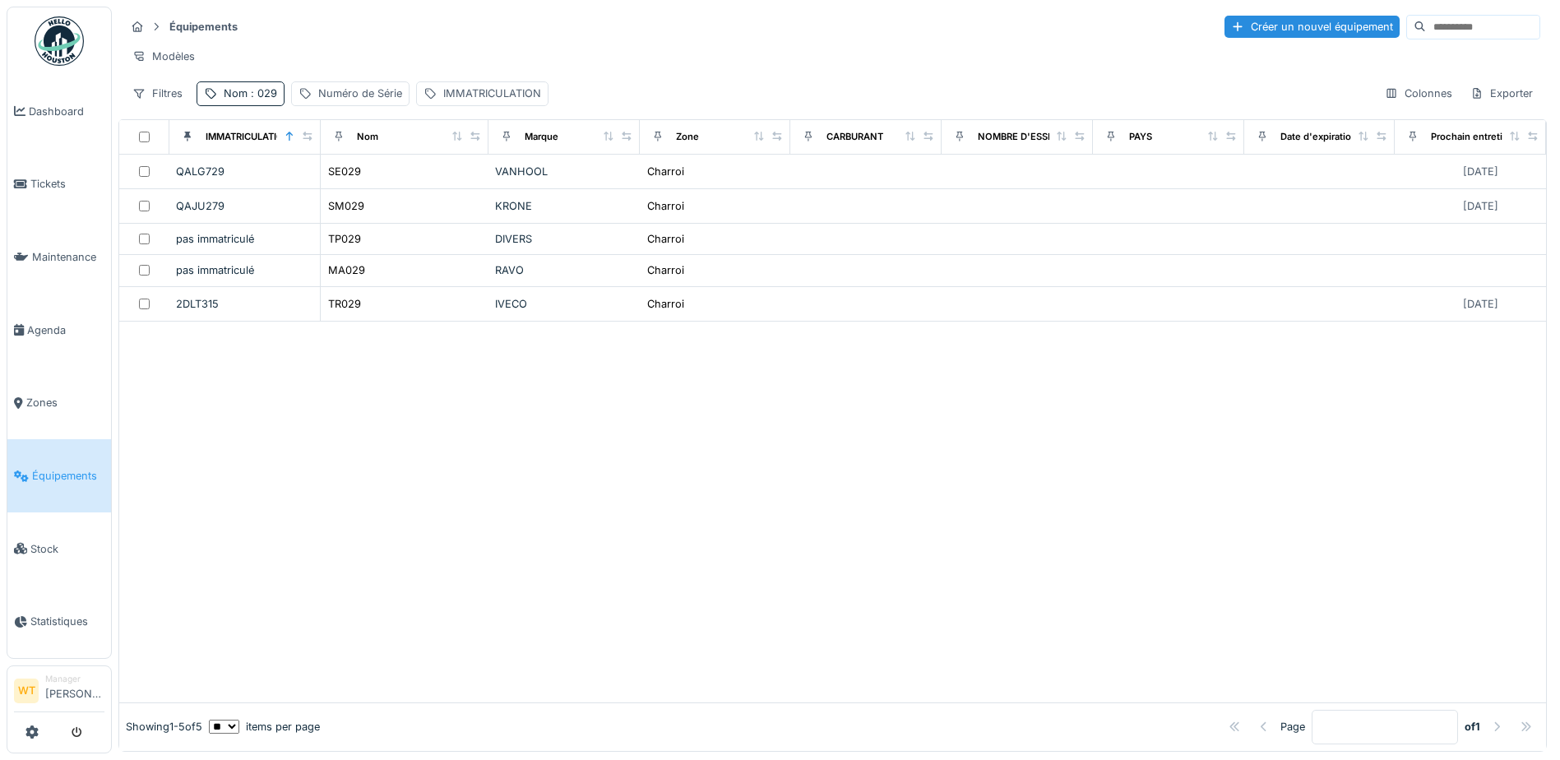
drag, startPoint x: 459, startPoint y: 355, endPoint x: 451, endPoint y: 354, distance: 8.3
click at [460, 358] on div at bounding box center [832, 512] width 1427 height 381
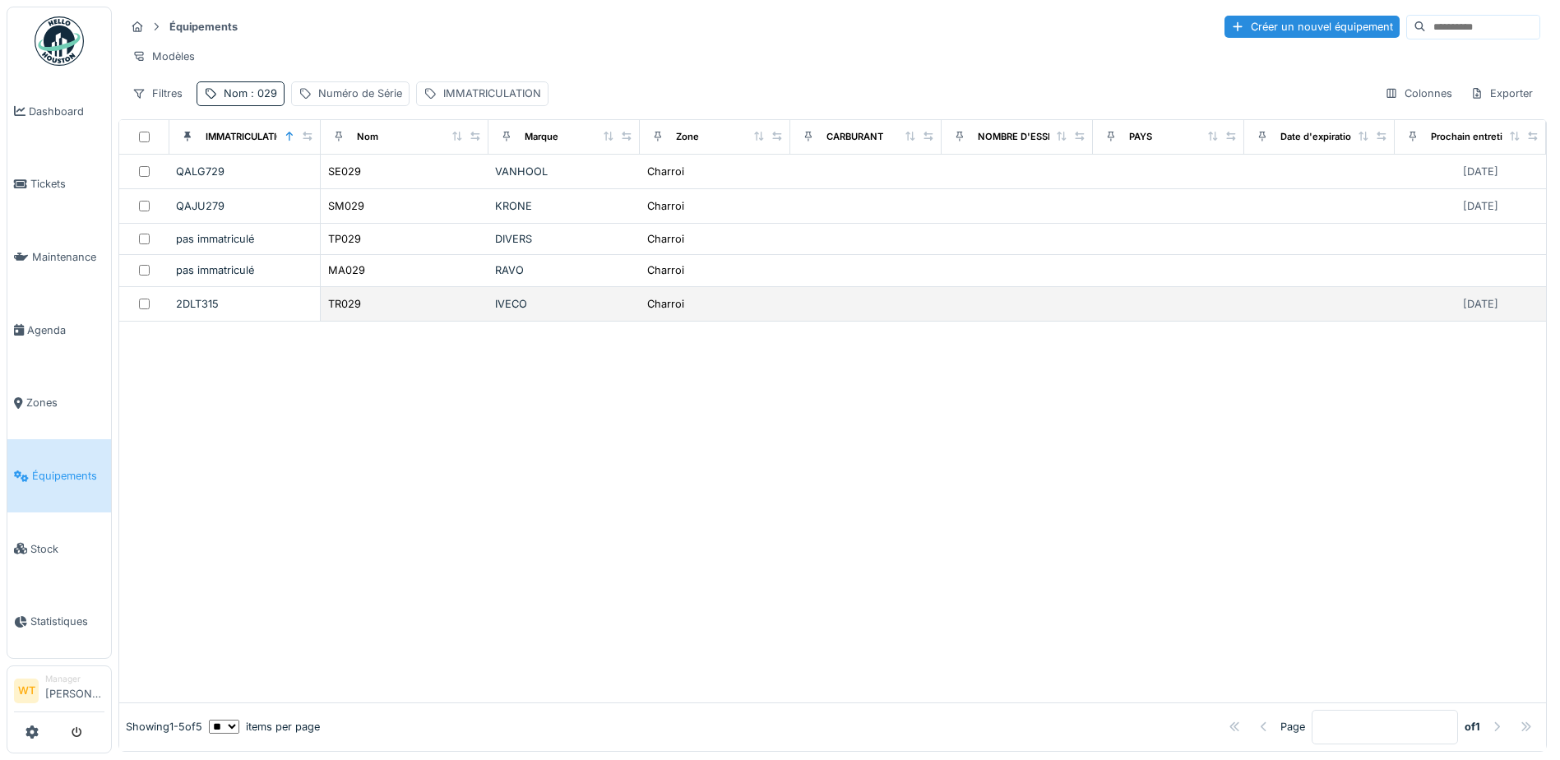
click at [419, 308] on div "TR029" at bounding box center [404, 303] width 155 height 17
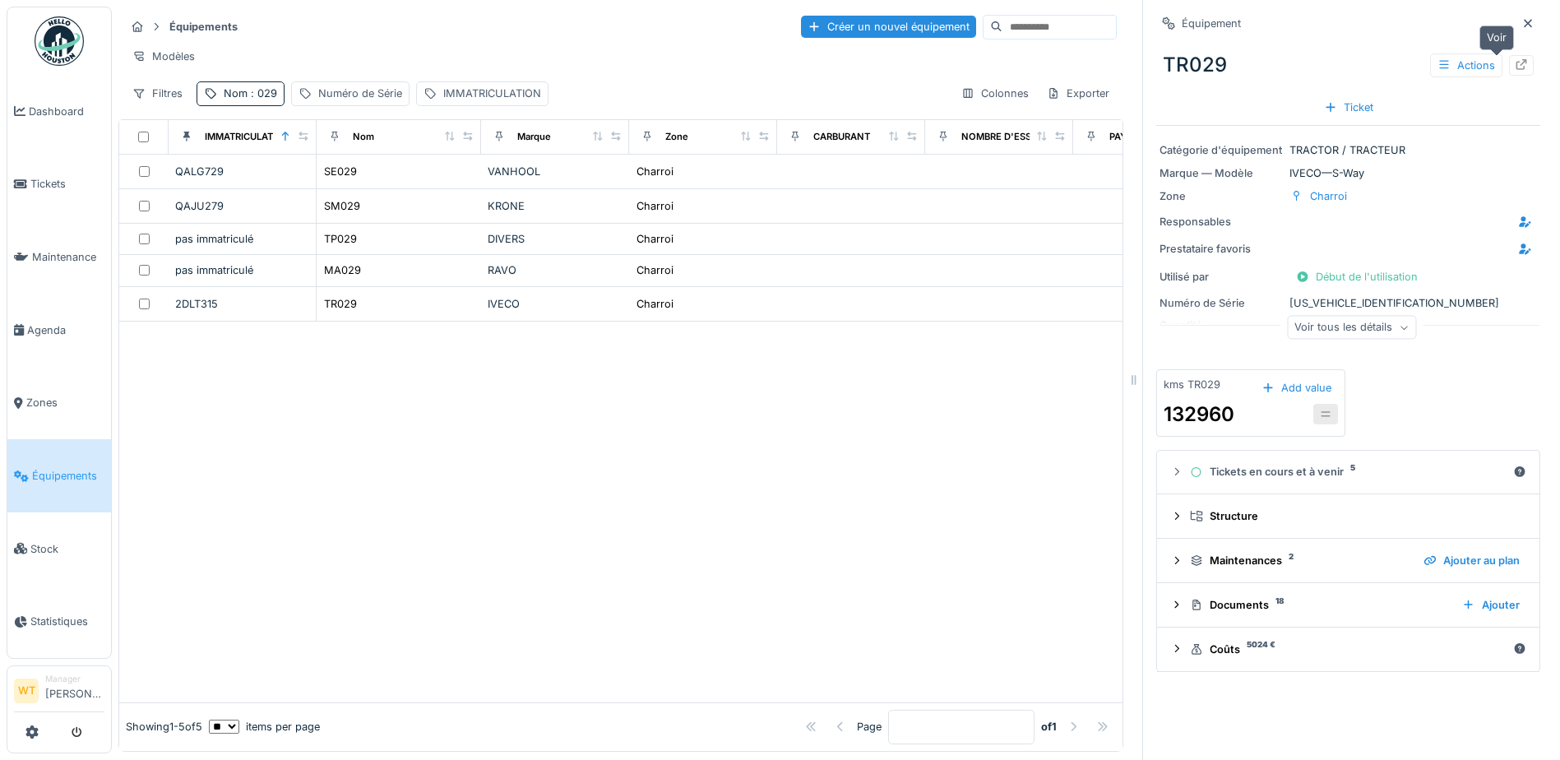
click at [1515, 71] on div at bounding box center [1521, 66] width 13 height 16
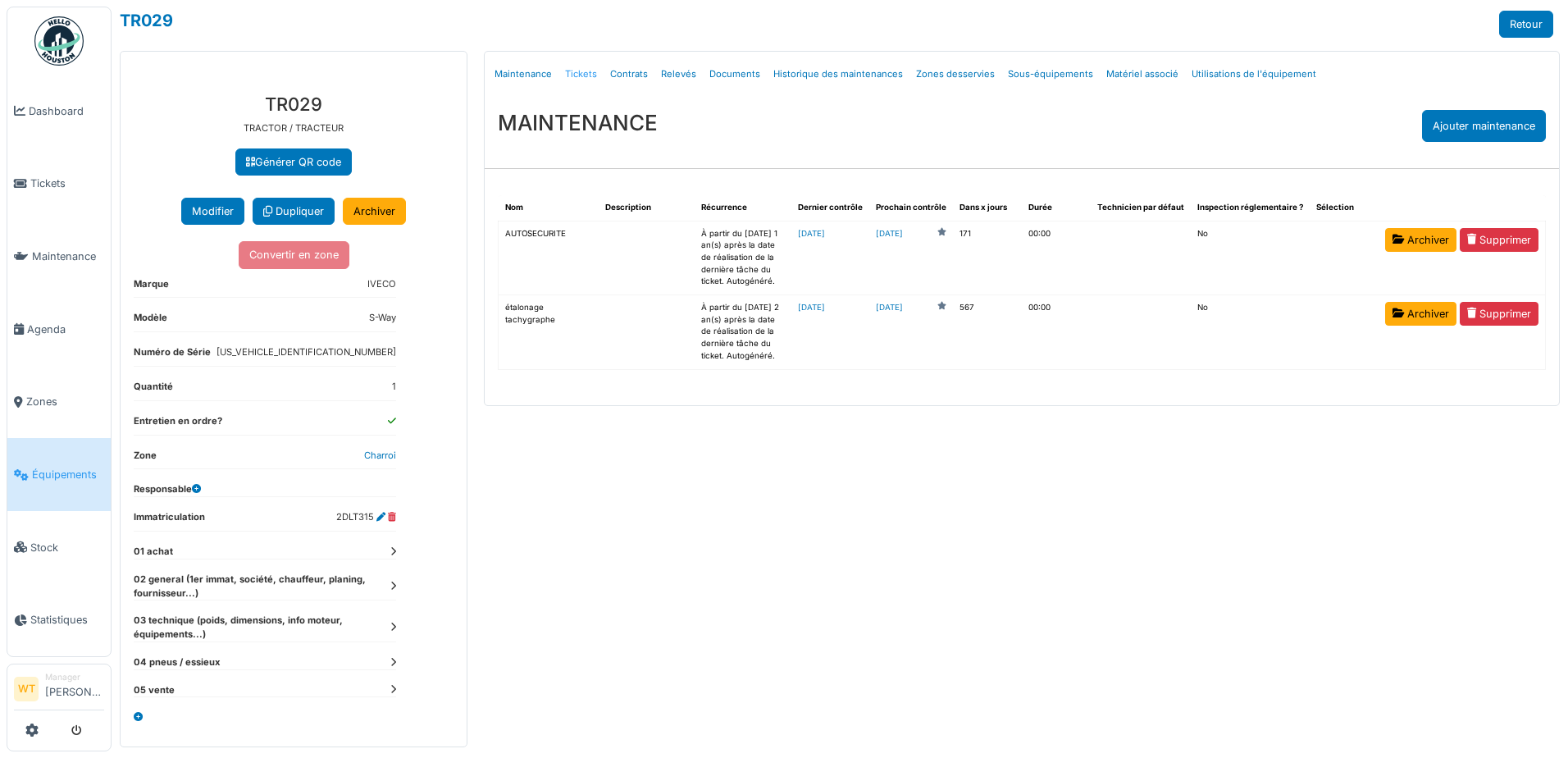
click at [590, 72] on link "Tickets" at bounding box center [581, 74] width 45 height 39
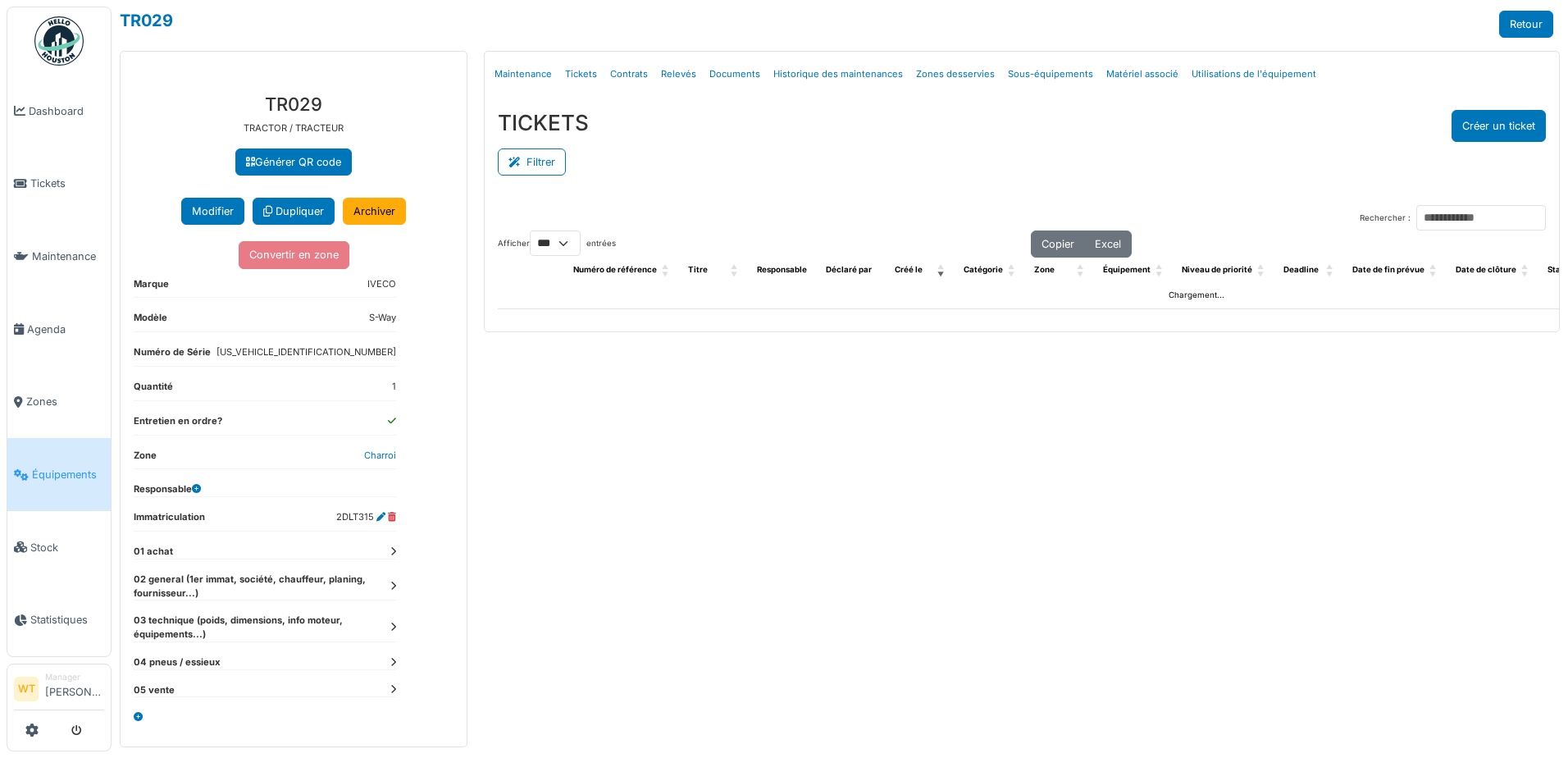
select select "***"
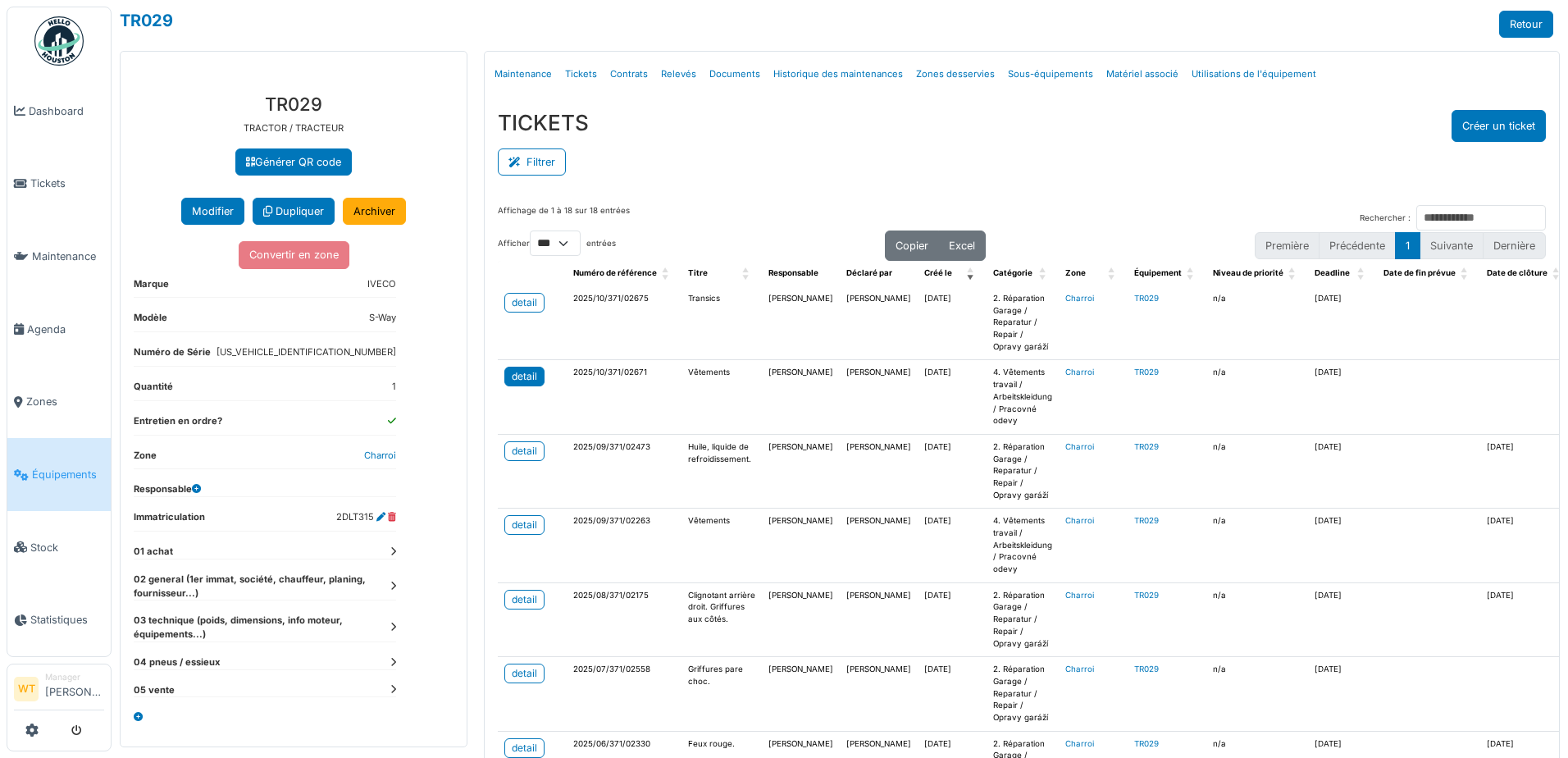
click at [533, 374] on div "detail" at bounding box center [524, 376] width 25 height 15
click at [89, 467] on span "Équipements" at bounding box center [68, 475] width 72 height 16
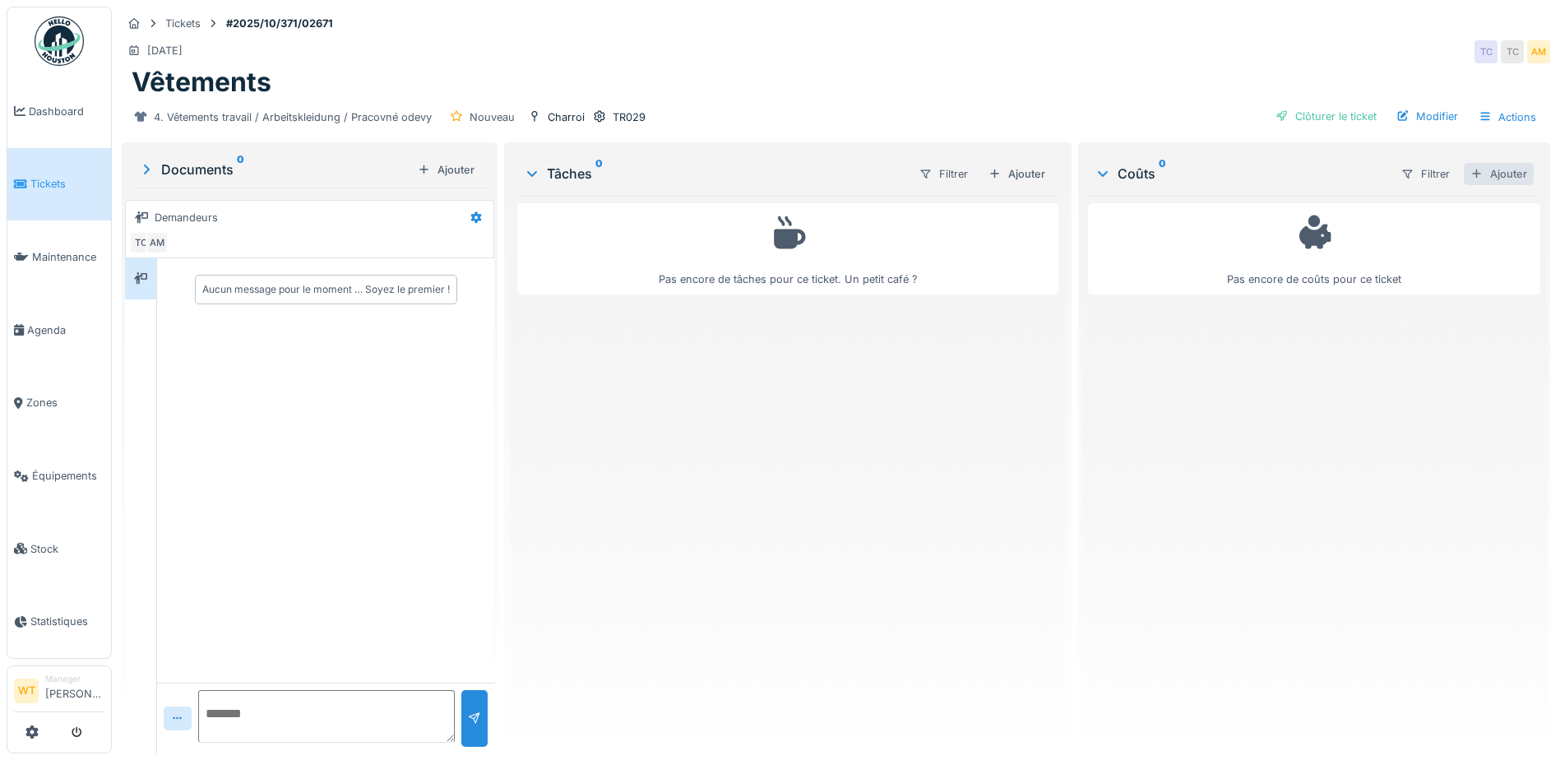
click at [1464, 172] on div "Ajouter" at bounding box center [1499, 174] width 70 height 22
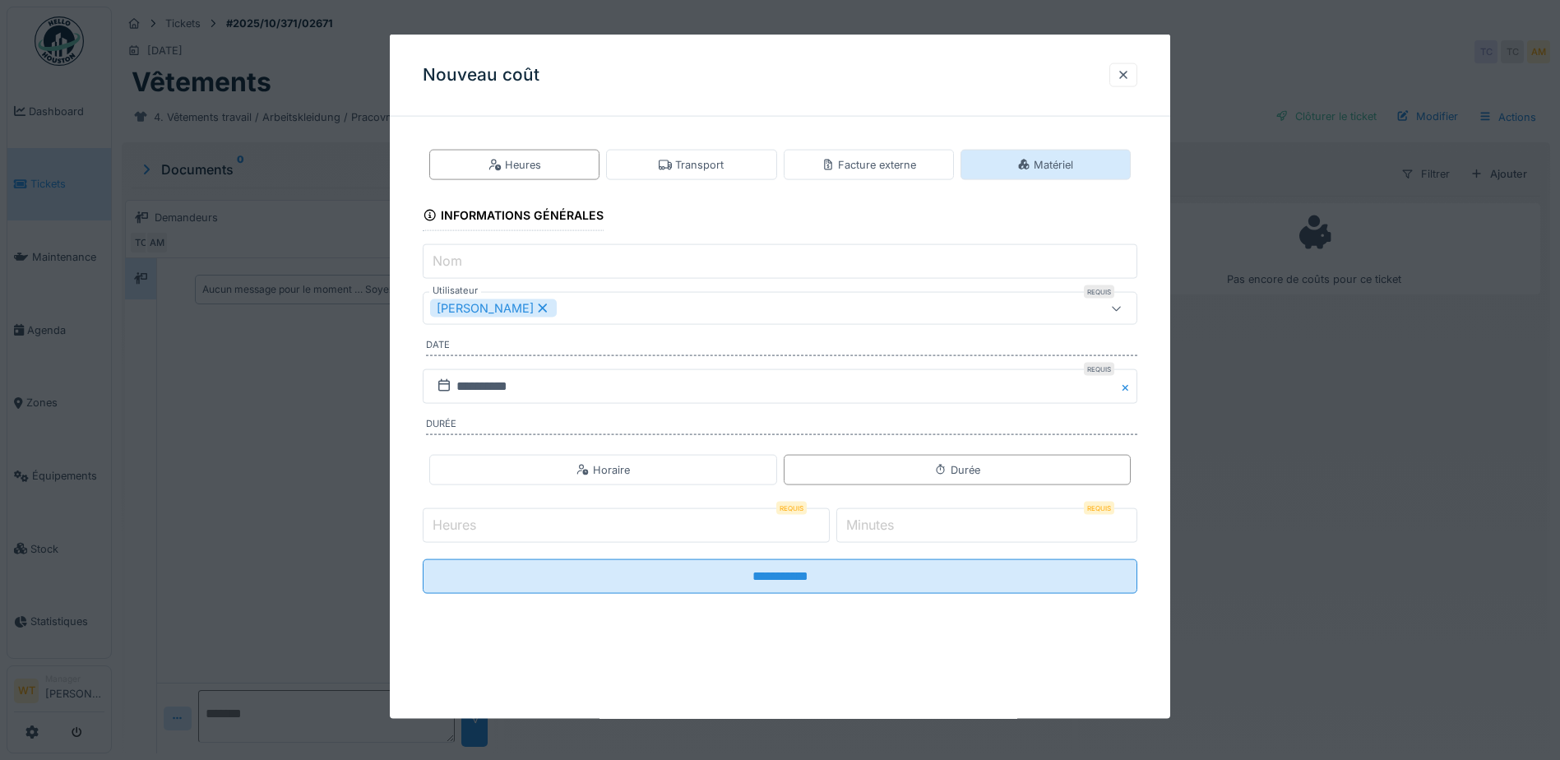
click at [1041, 160] on div "Matériel" at bounding box center [1045, 165] width 56 height 16
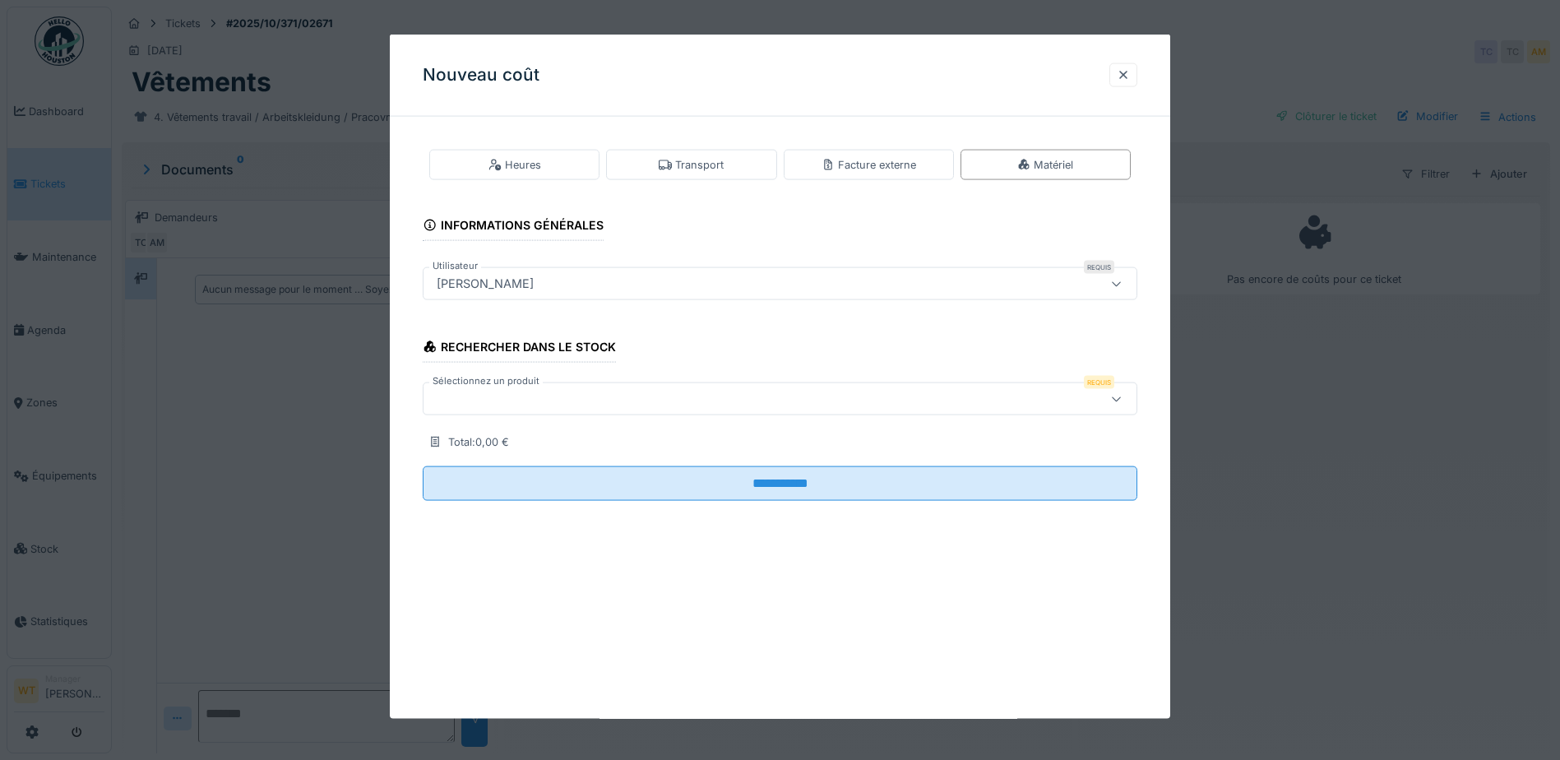
click at [837, 394] on div at bounding box center [738, 399] width 616 height 18
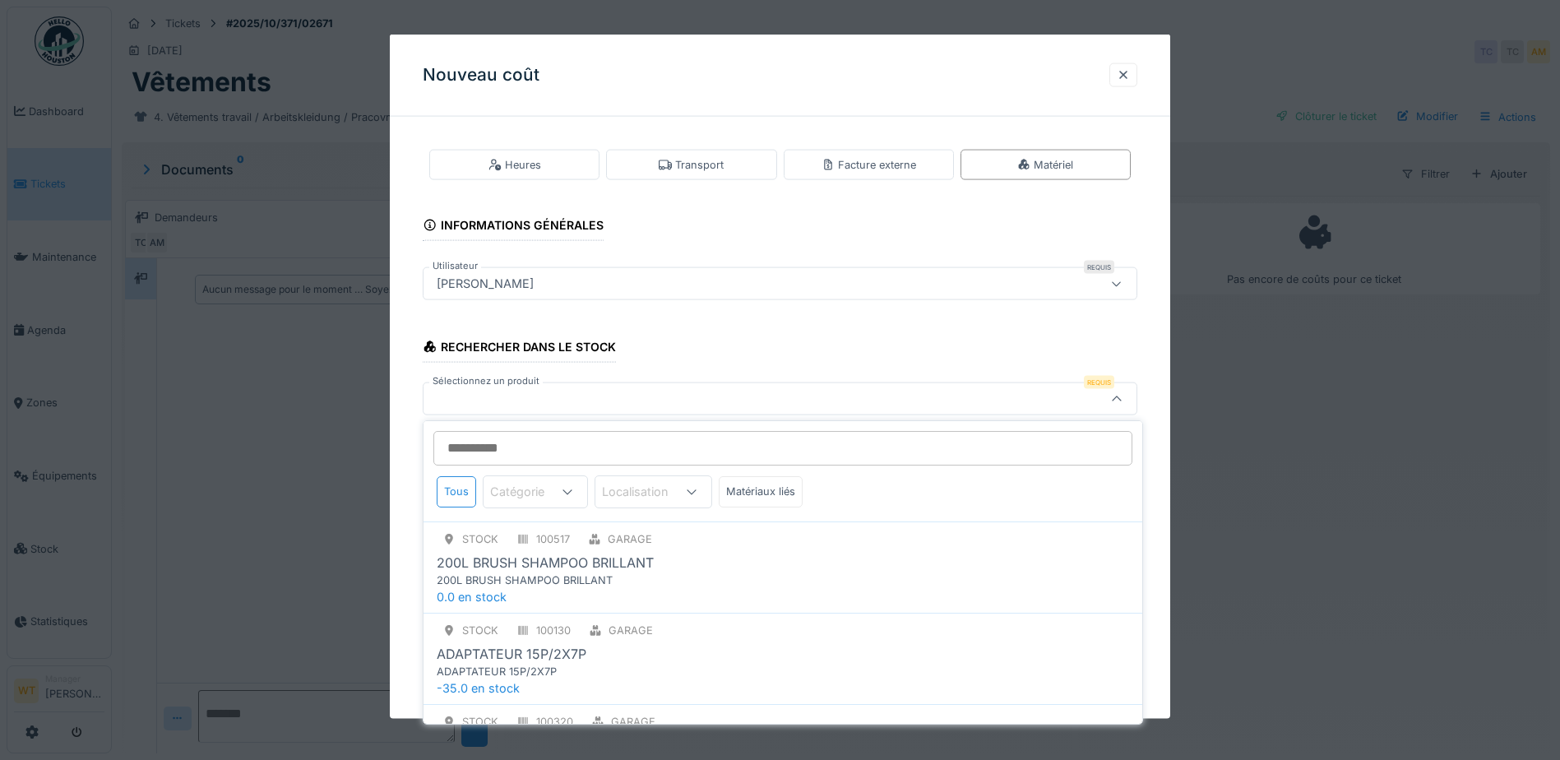
click at [576, 456] on input "Sélectionnez un produit" at bounding box center [782, 448] width 699 height 35
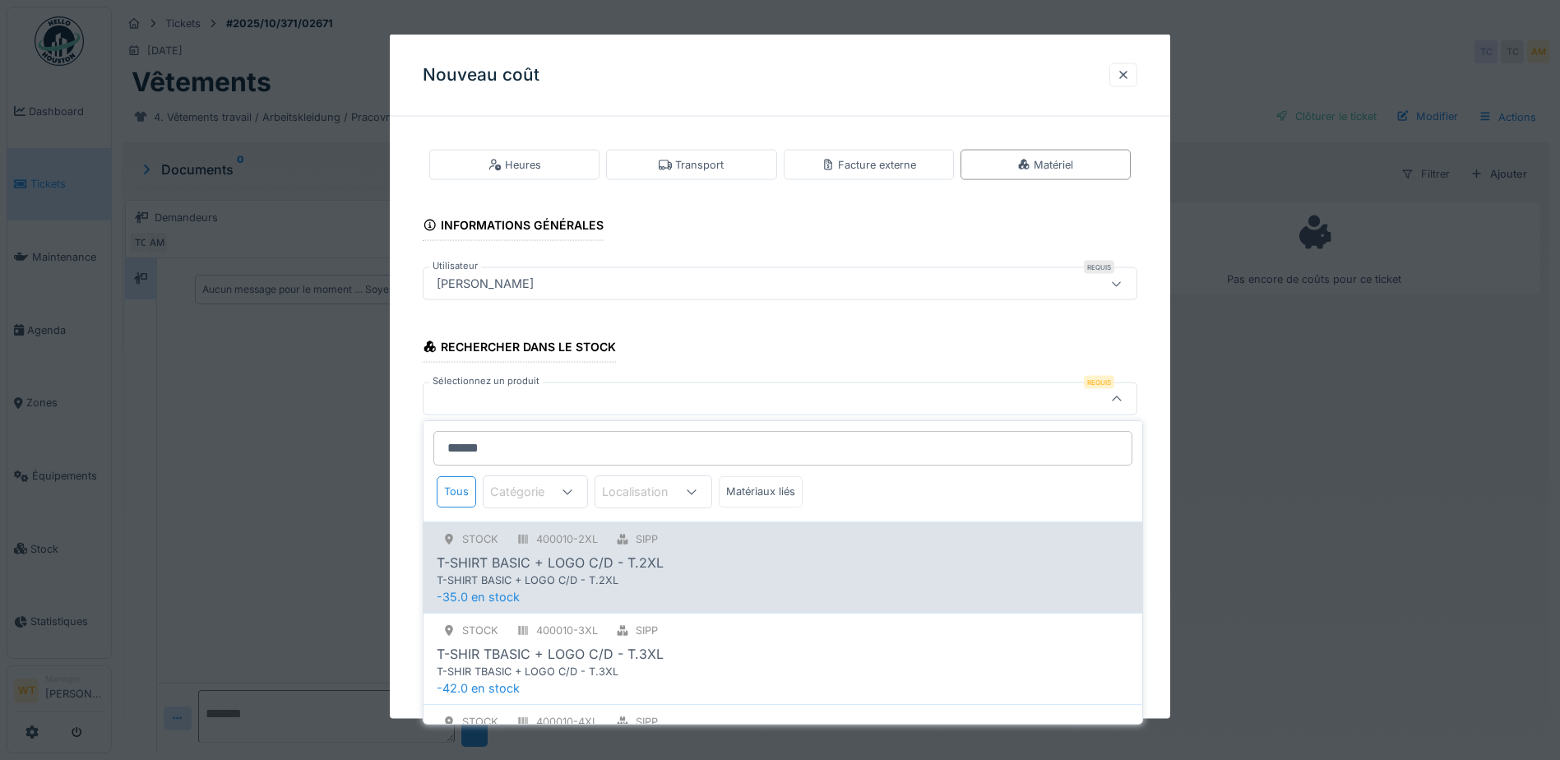
type input "******"
click at [671, 573] on div "T-SHIRT BASIC + LOGO C/D - T.2XL" at bounding box center [749, 580] width 624 height 16
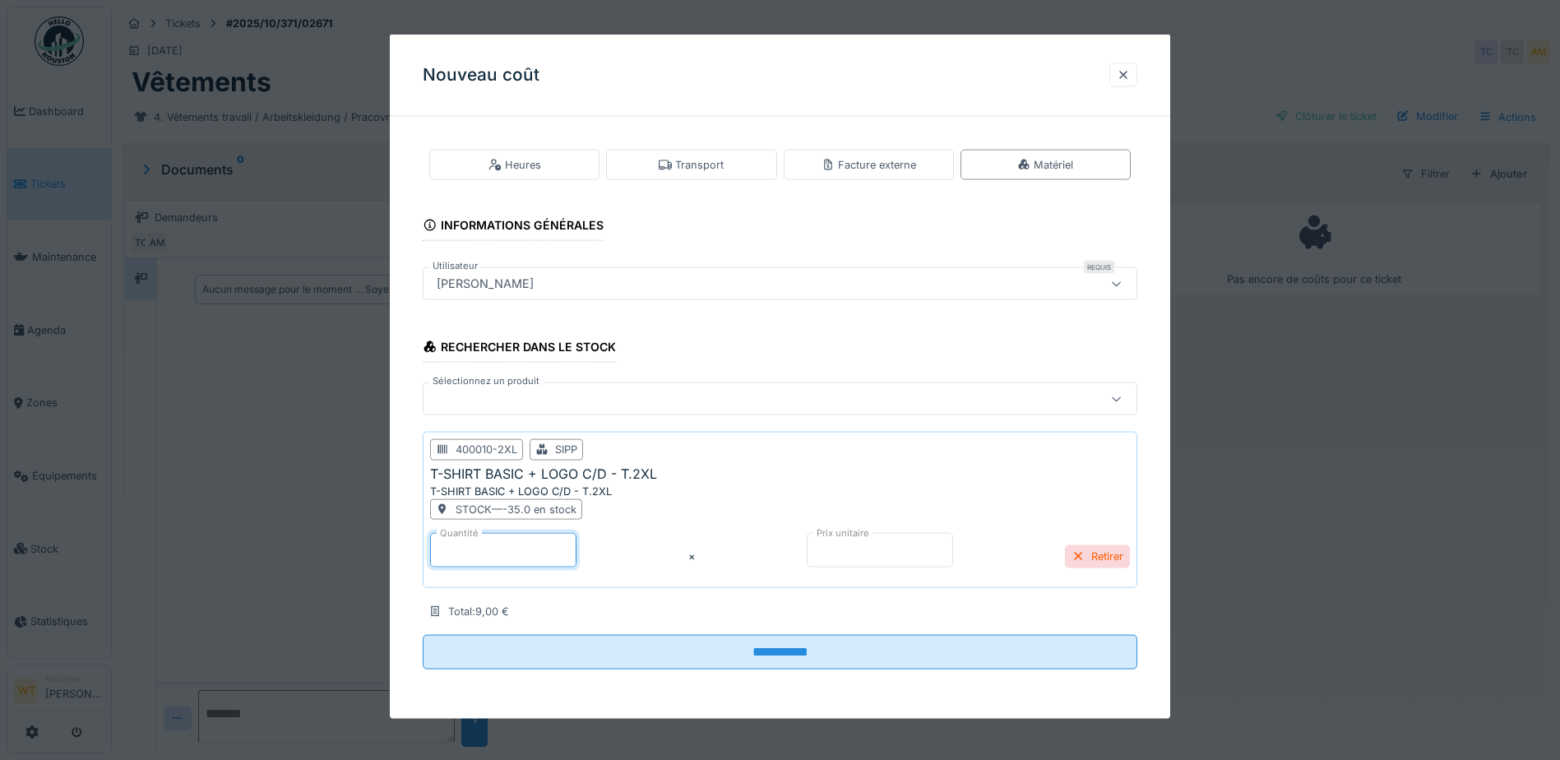
click at [553, 553] on input "*" at bounding box center [503, 550] width 146 height 35
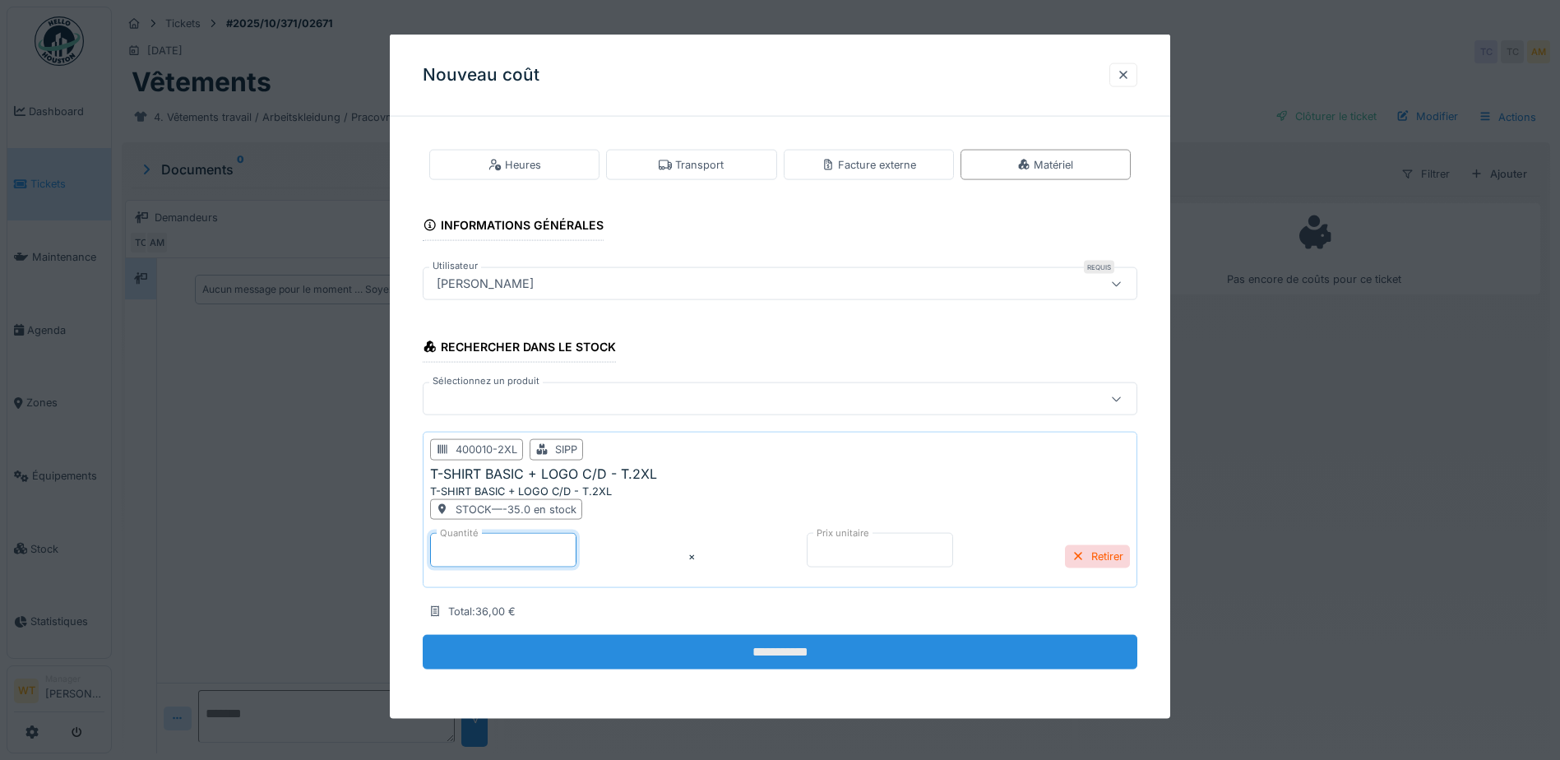
scroll to position [12, 0]
type input "*"
click at [709, 643] on input "**********" at bounding box center [780, 652] width 715 height 35
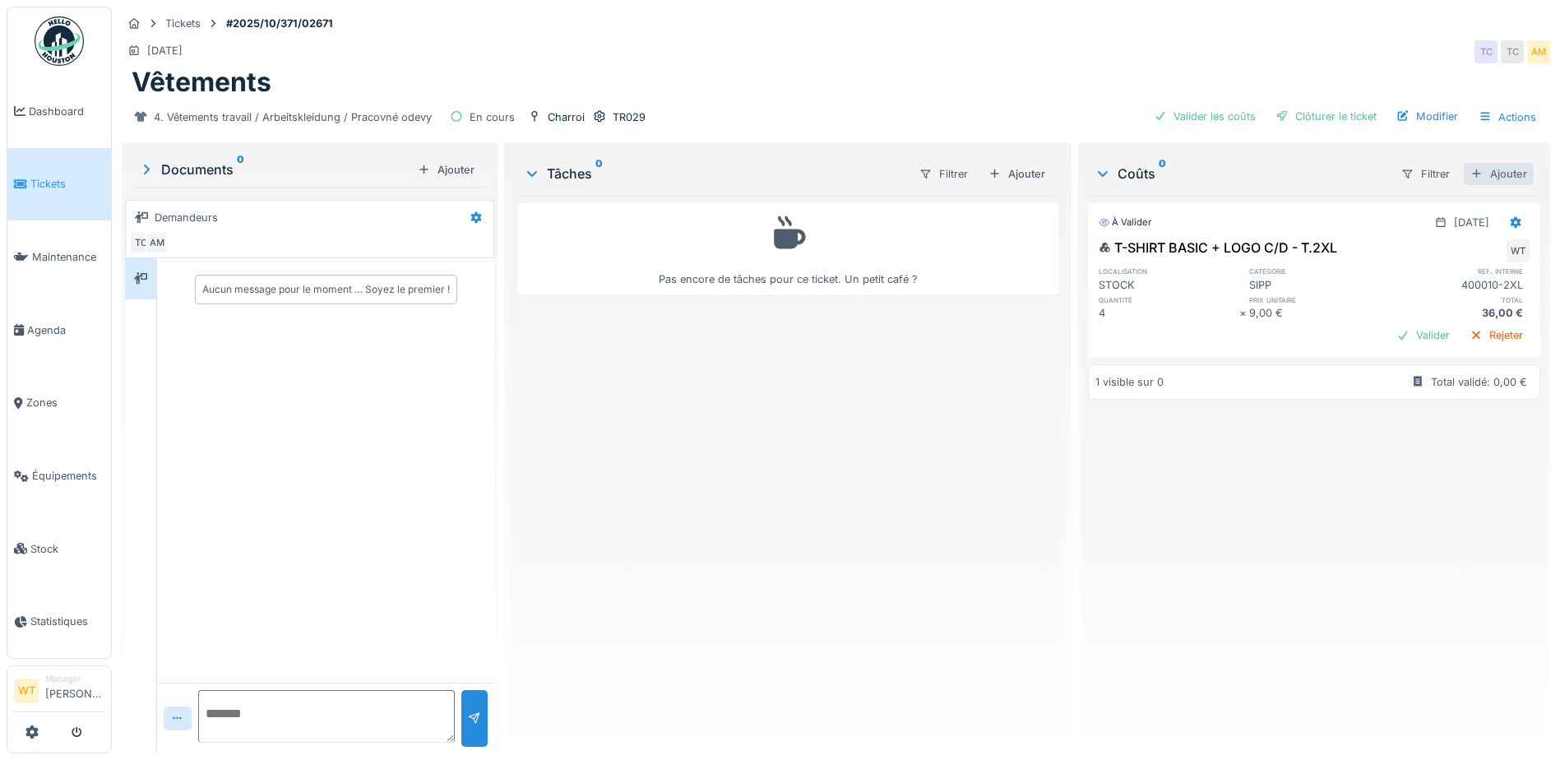
click at [1486, 163] on div "Ajouter" at bounding box center [1499, 174] width 70 height 22
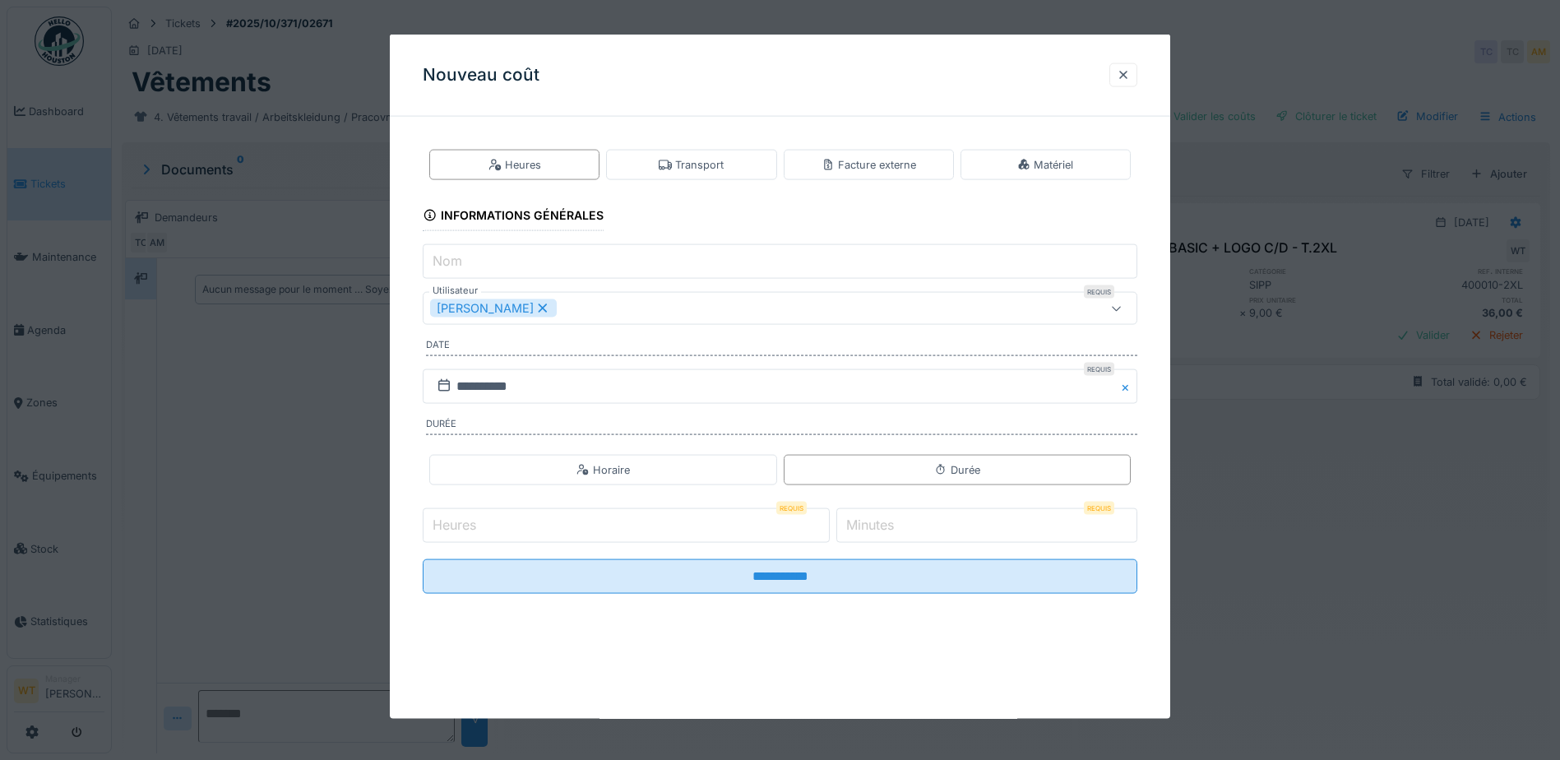
click at [537, 303] on icon at bounding box center [542, 309] width 15 height 12
drag, startPoint x: 1042, startPoint y: 161, endPoint x: 869, endPoint y: 226, distance: 184.5
click at [1034, 164] on div "Matériel" at bounding box center [1045, 165] width 56 height 16
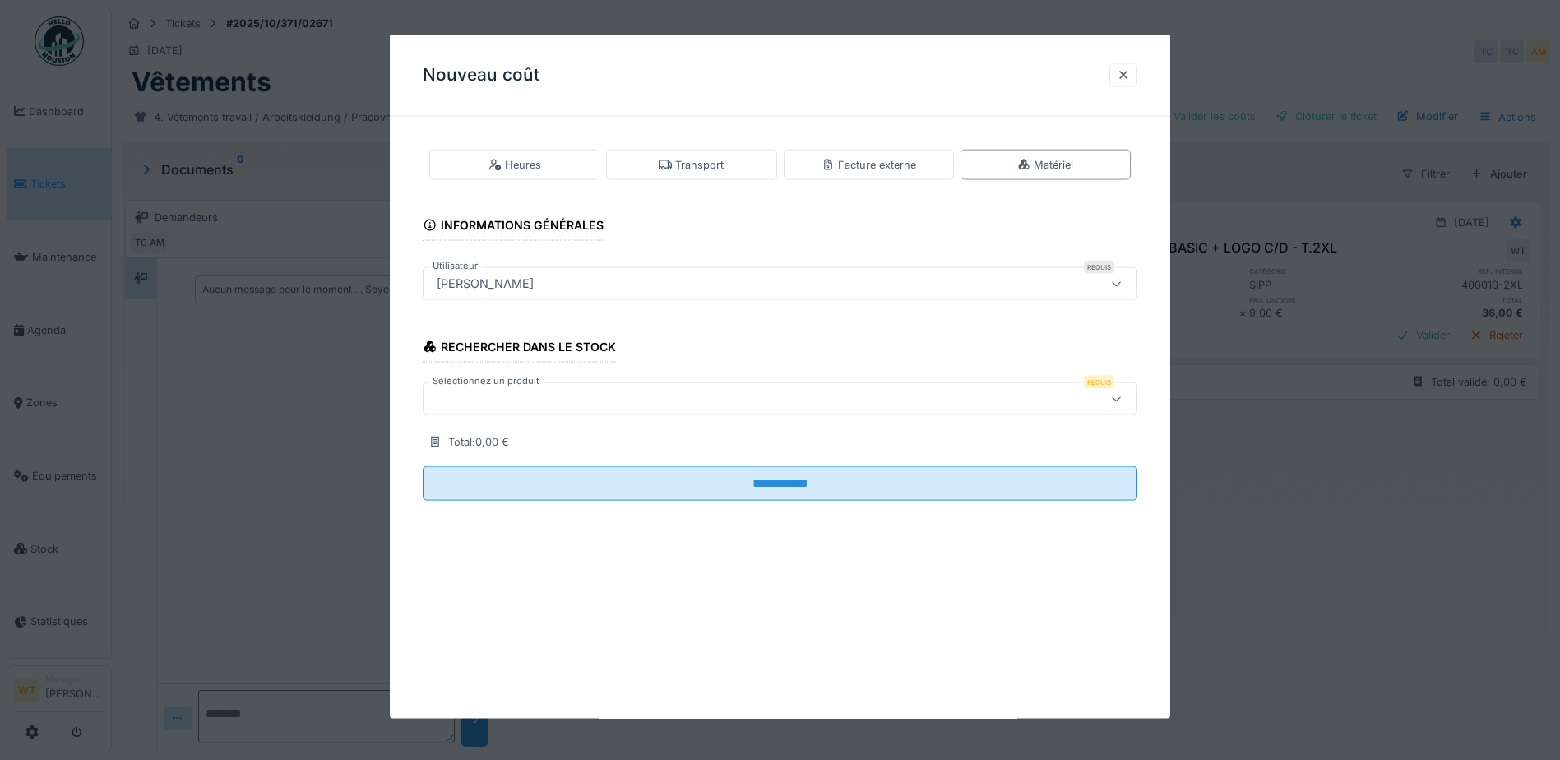
click at [507, 391] on div at bounding box center [738, 399] width 616 height 18
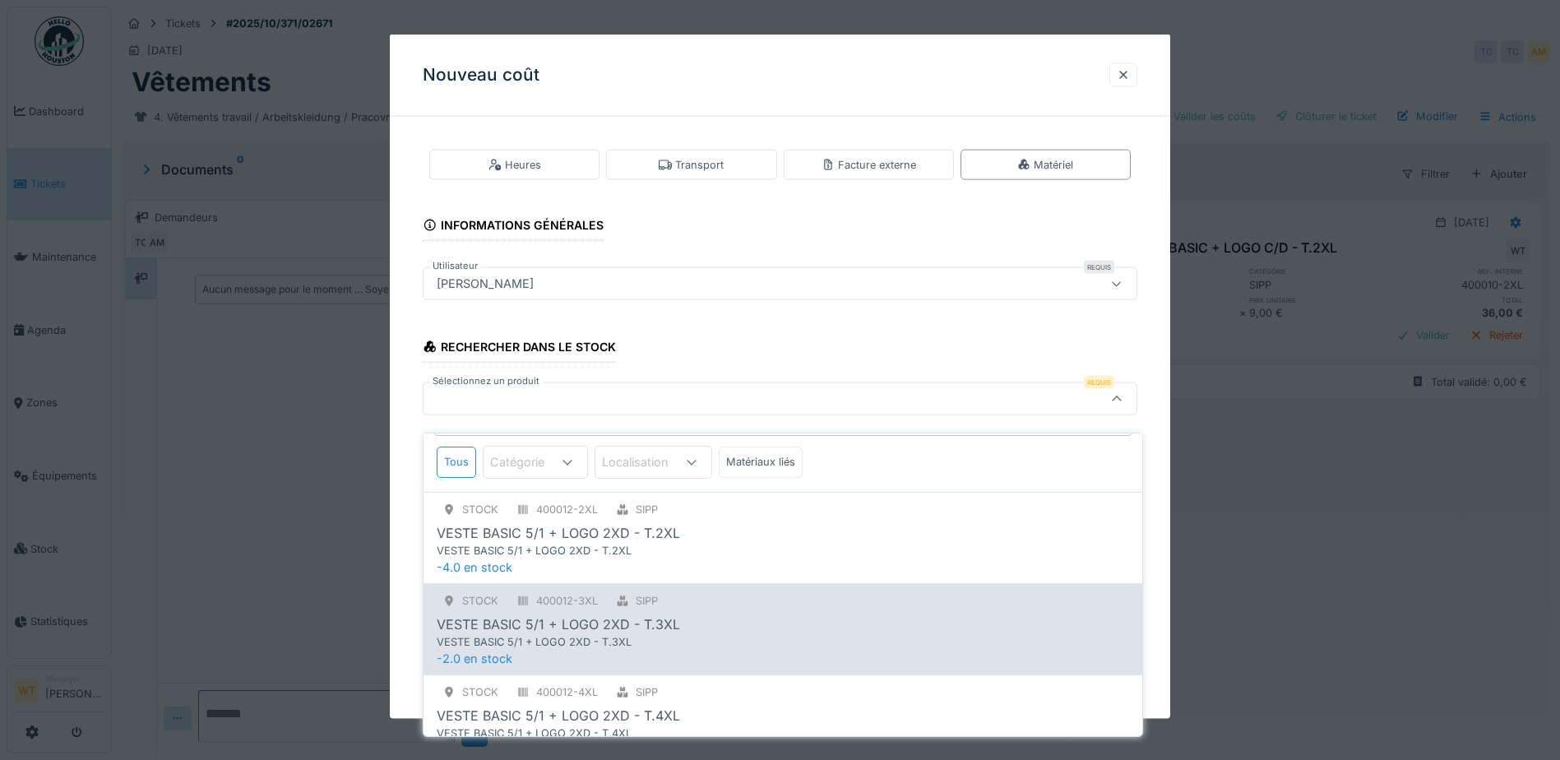
scroll to position [82, 0]
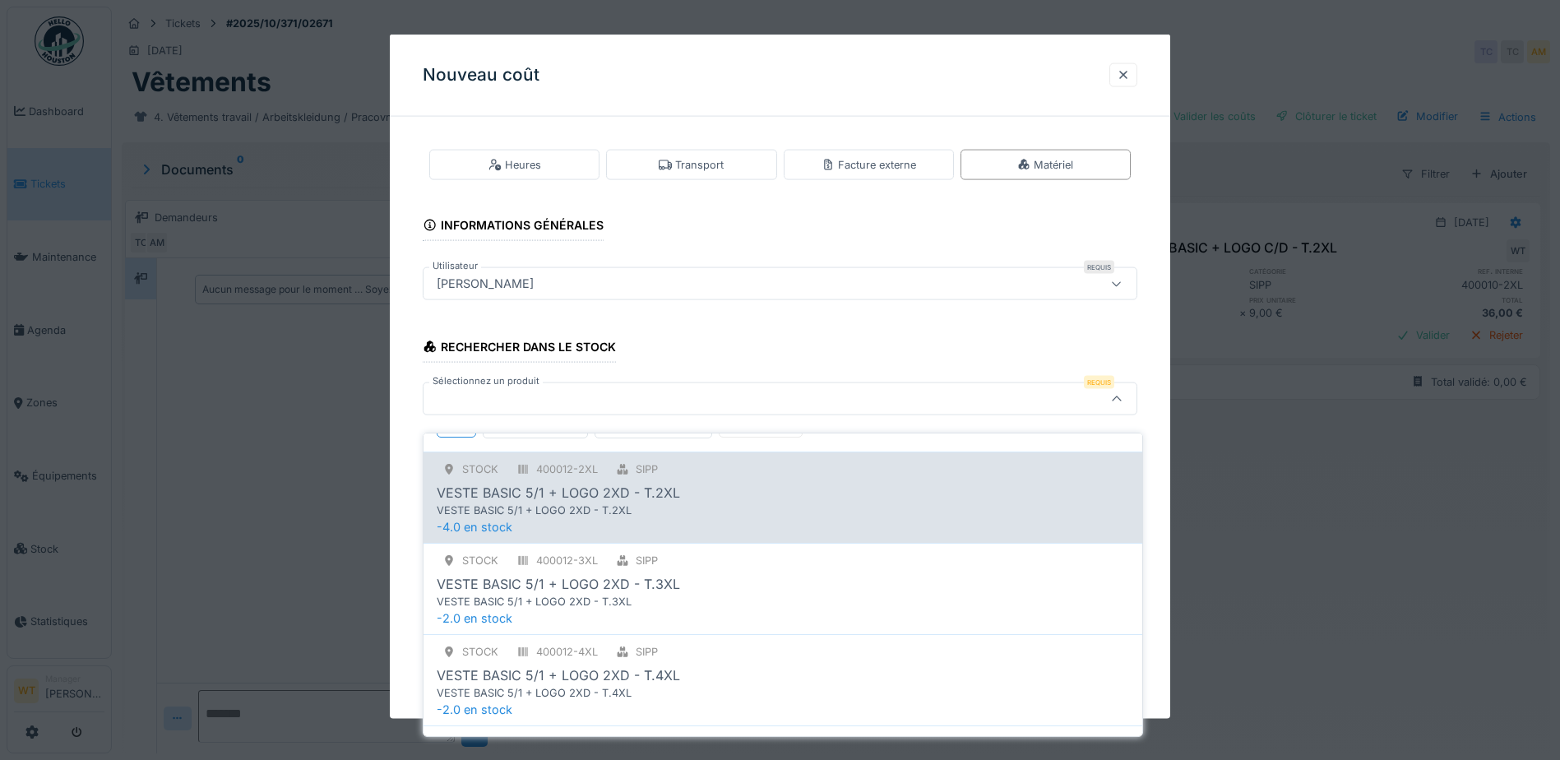
type input "*****"
click at [680, 502] on div "VESTE BASIC 5/1 + LOGO 2XD - T.2XL" at bounding box center [749, 510] width 624 height 16
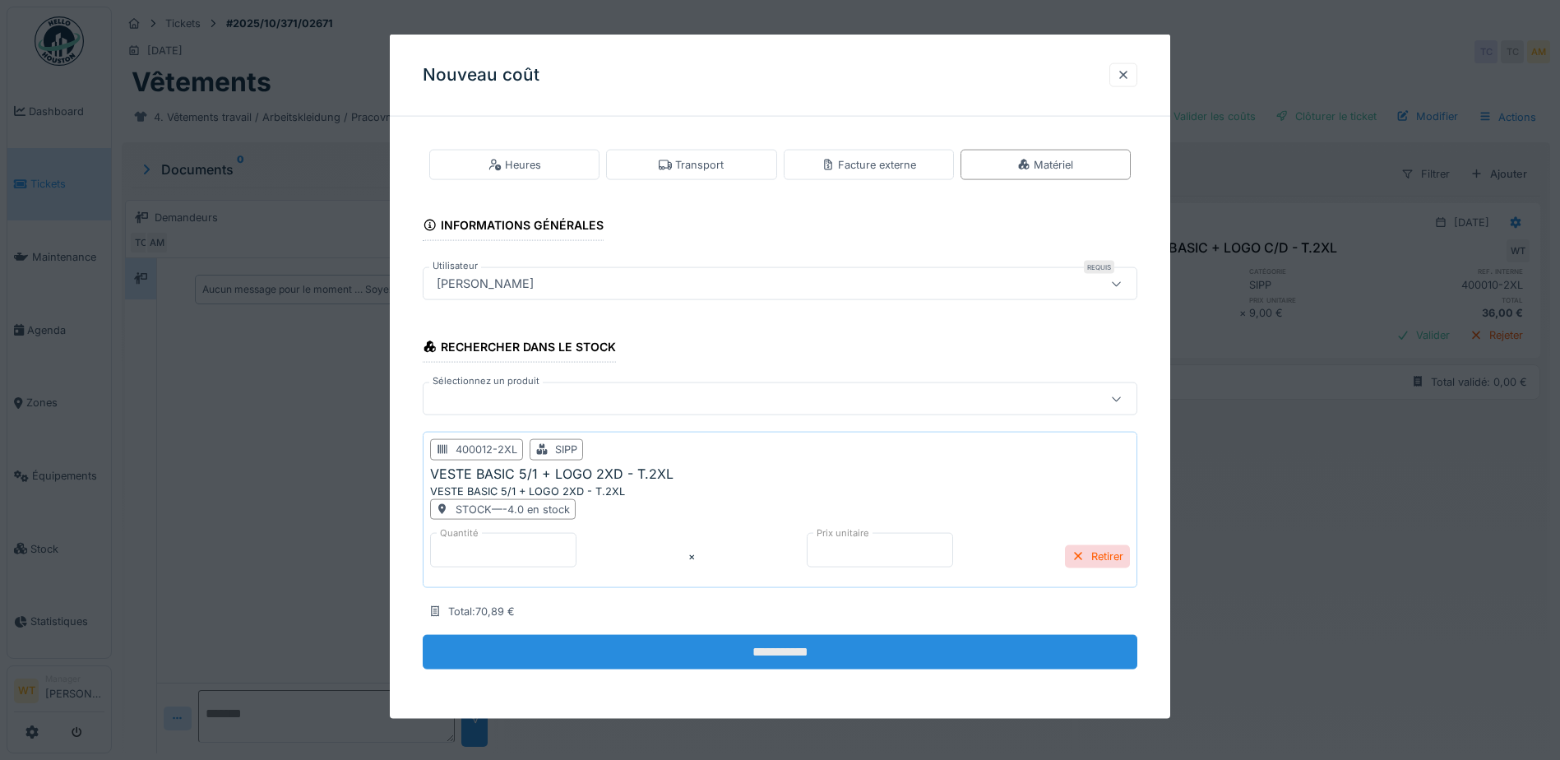
click at [669, 649] on input "**********" at bounding box center [780, 652] width 715 height 35
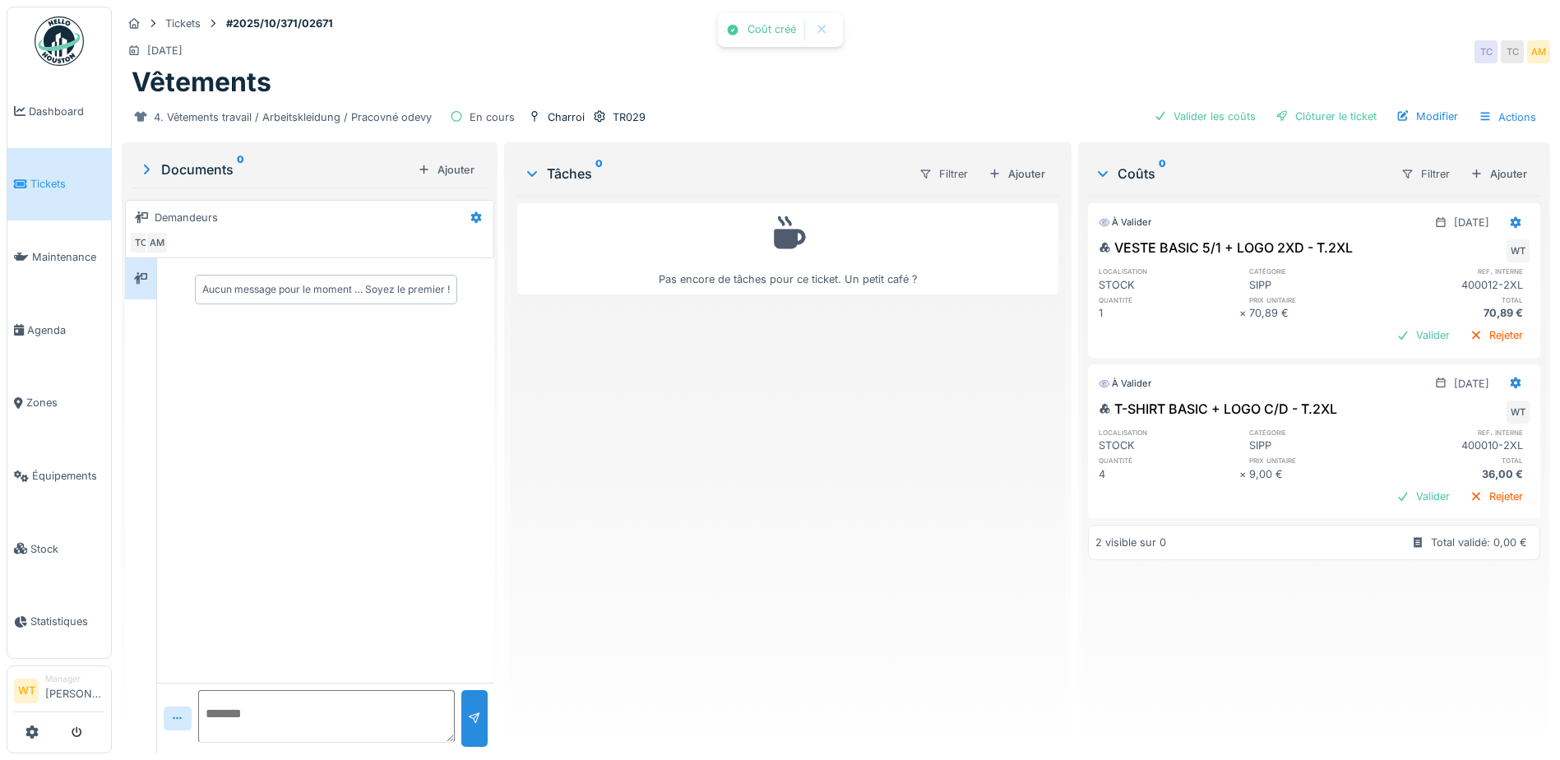
click at [1466, 165] on div "Ajouter" at bounding box center [1499, 174] width 70 height 22
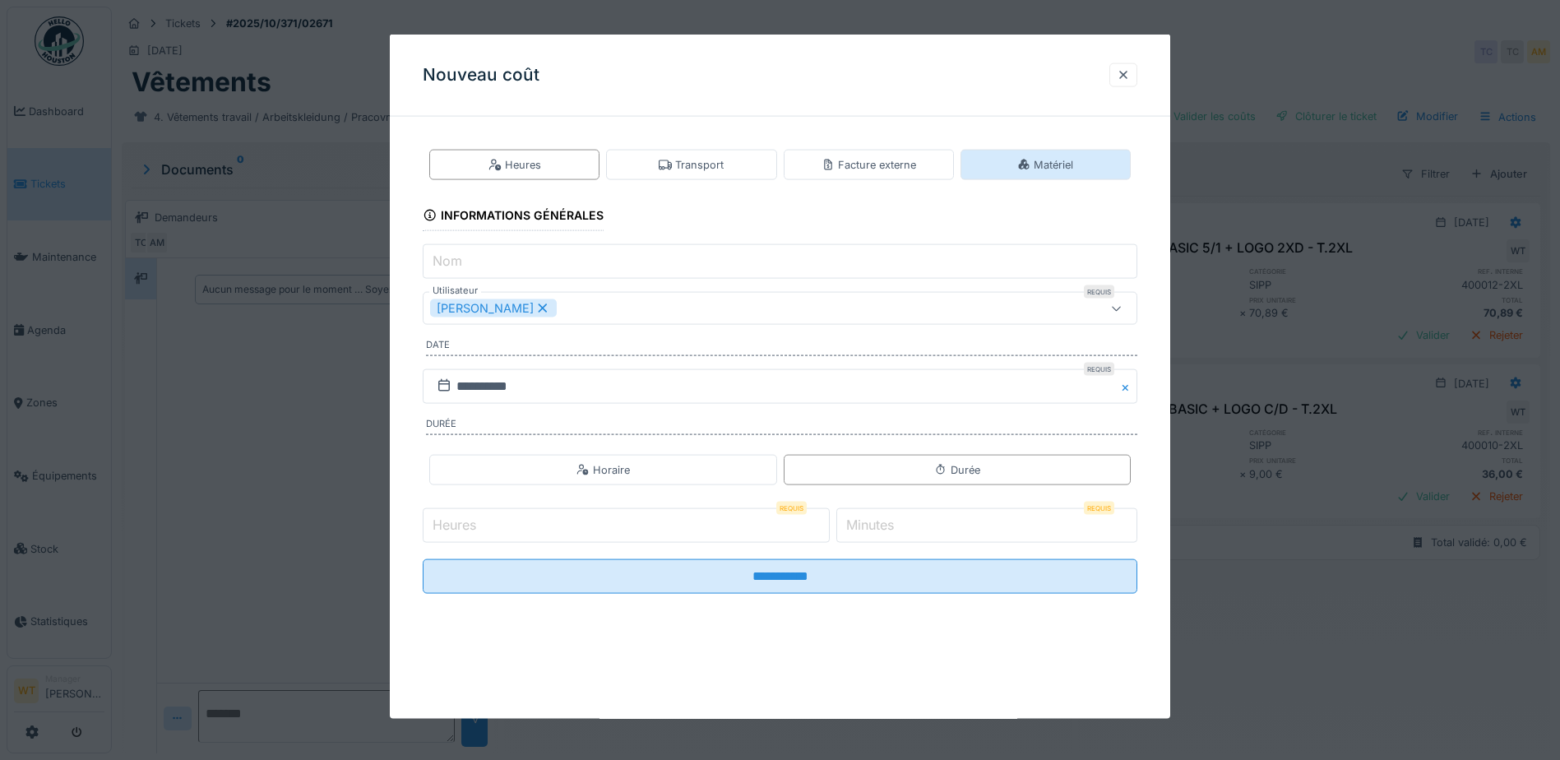
click at [996, 160] on div "Matériel" at bounding box center [1045, 165] width 170 height 30
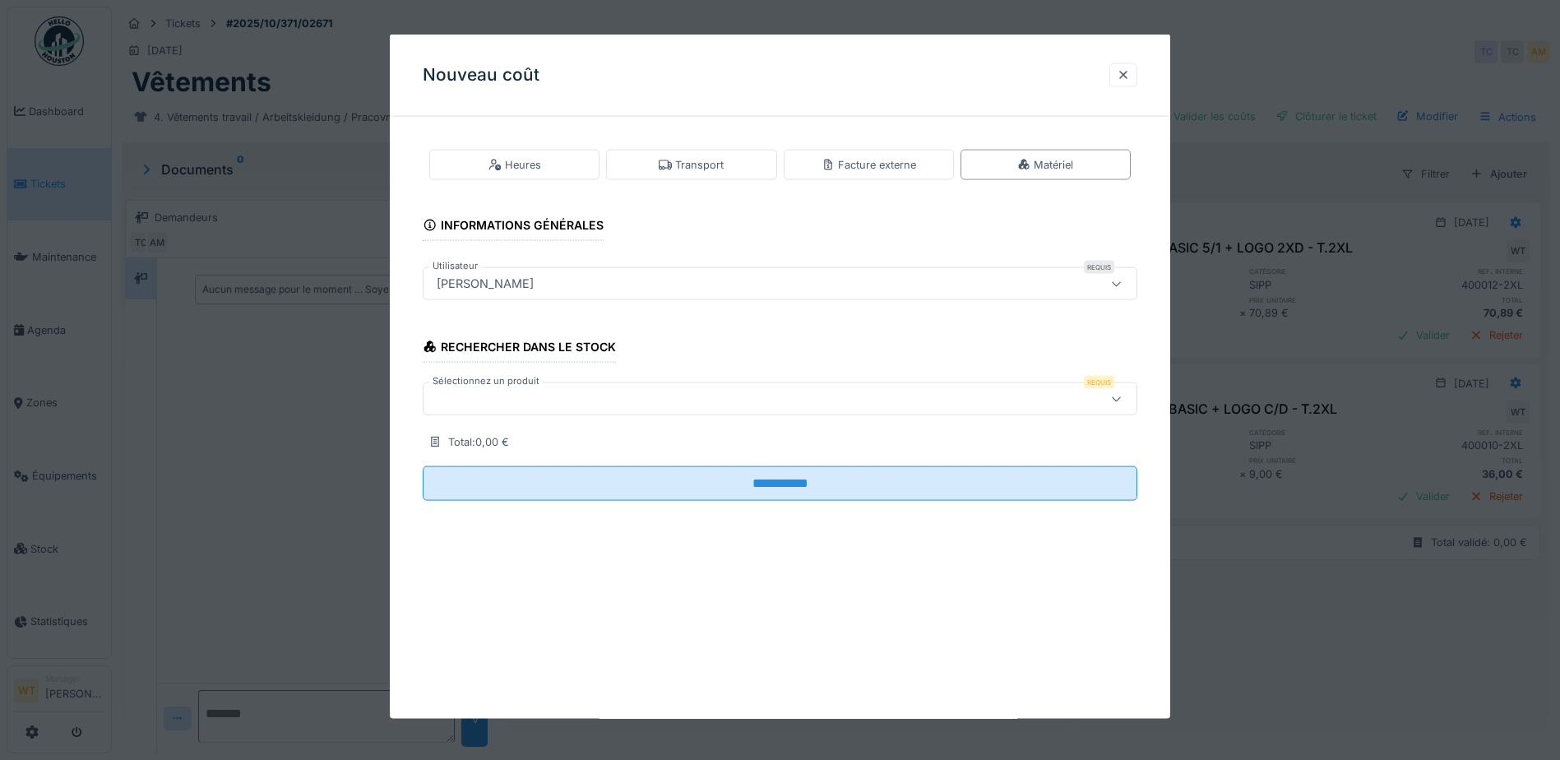
click at [643, 390] on div at bounding box center [738, 399] width 616 height 18
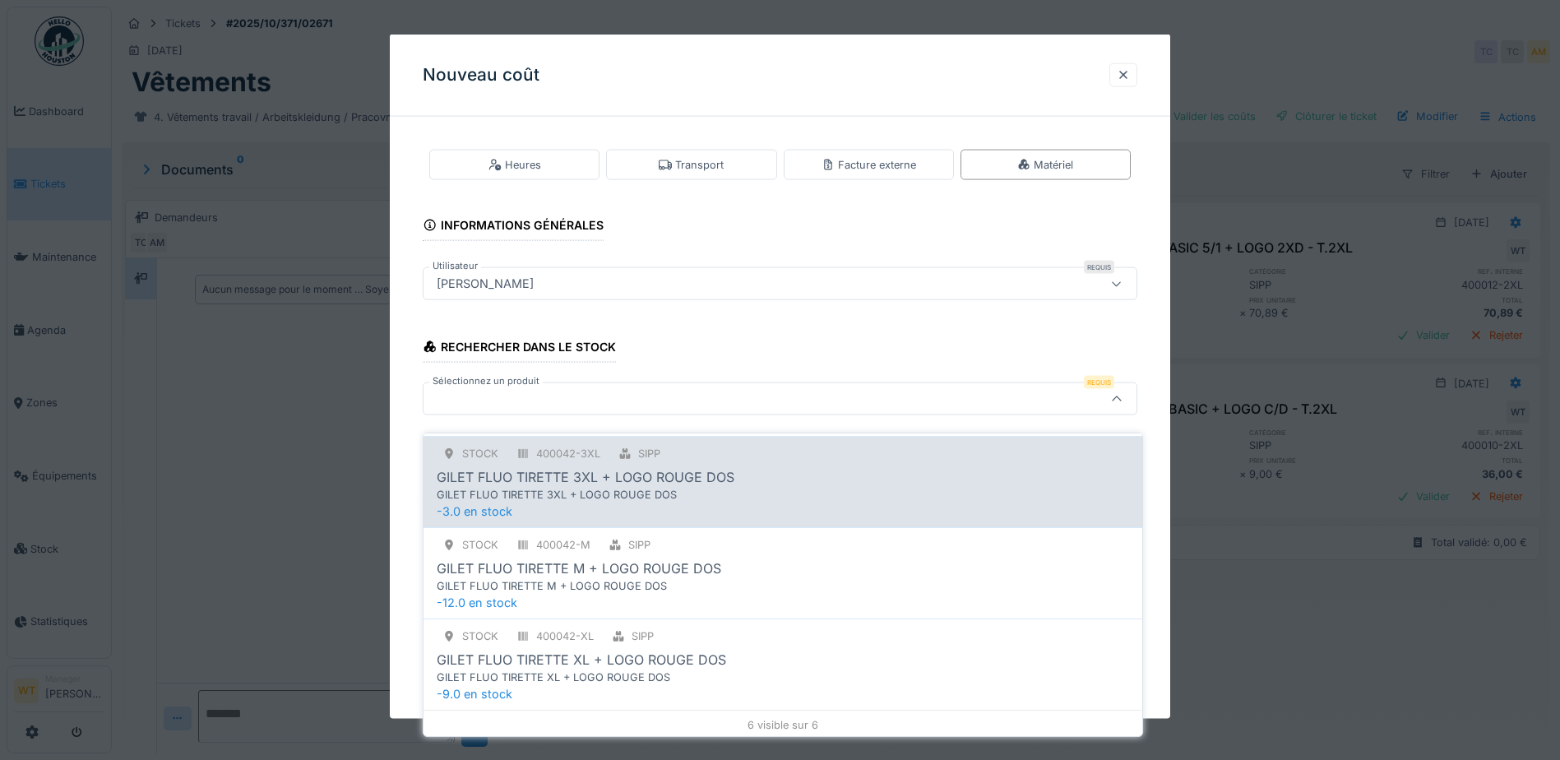
scroll to position [375, 0]
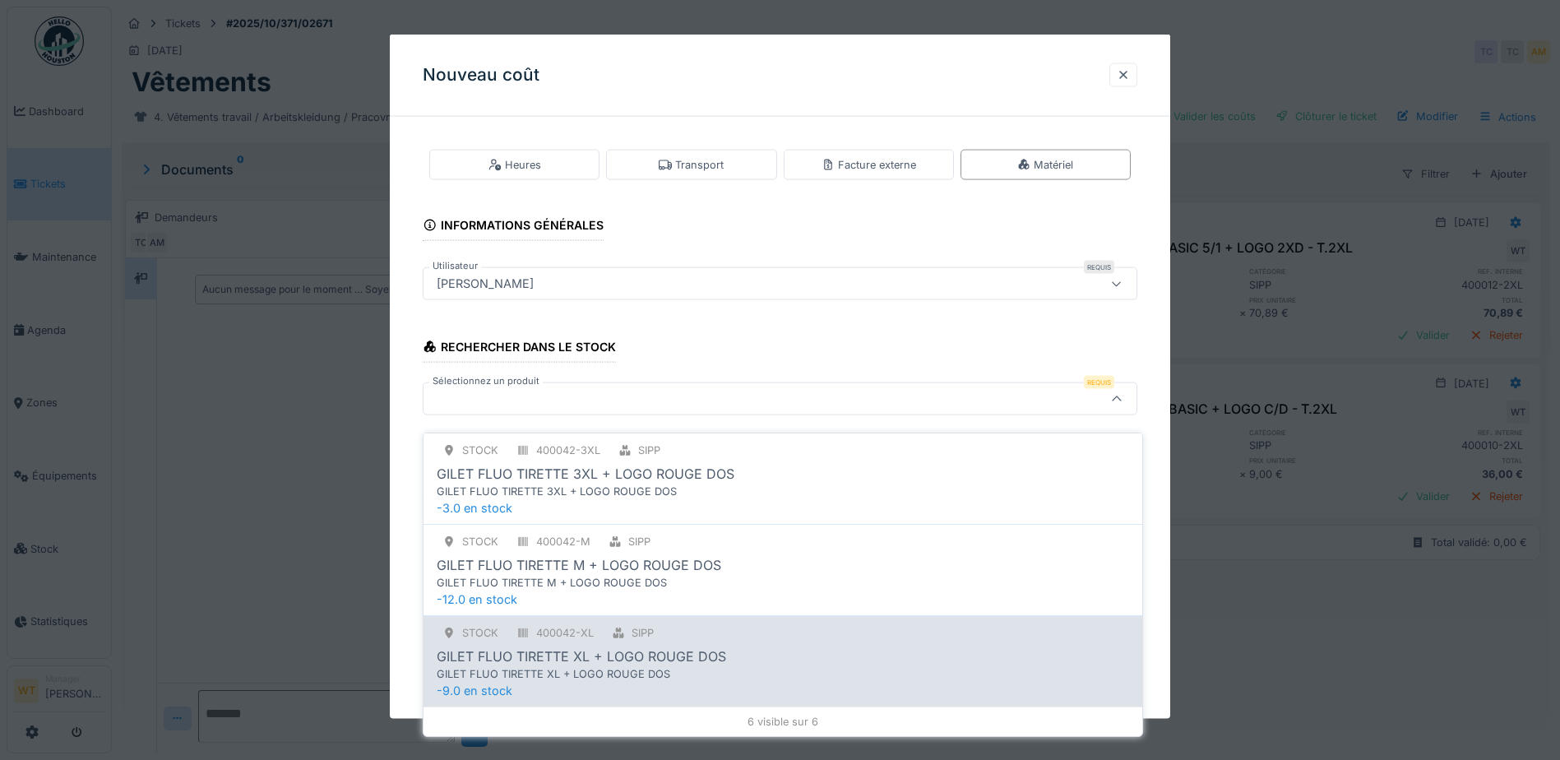
type input "*****"
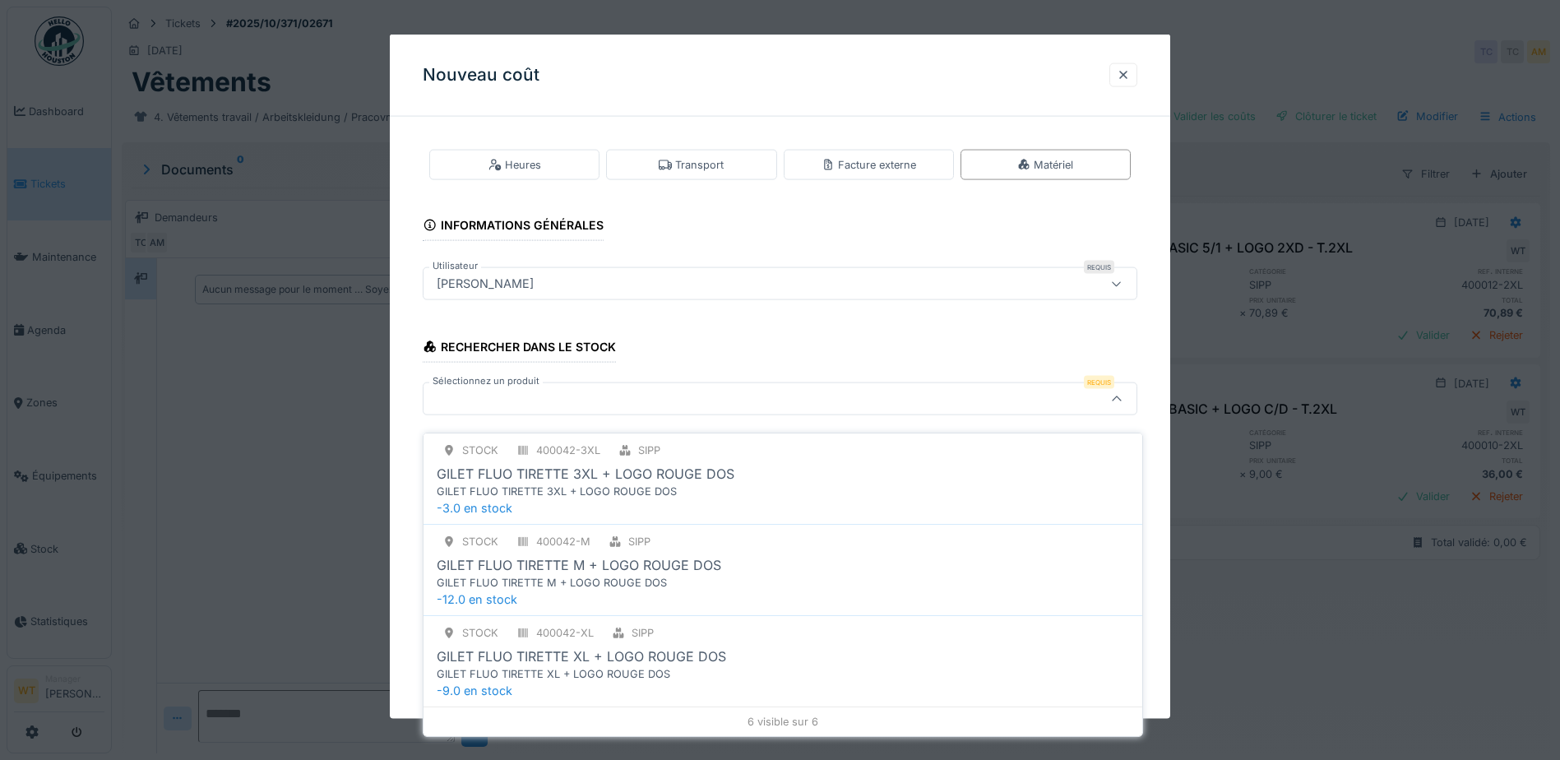
click at [608, 623] on div "SIPP" at bounding box center [632, 633] width 53 height 21
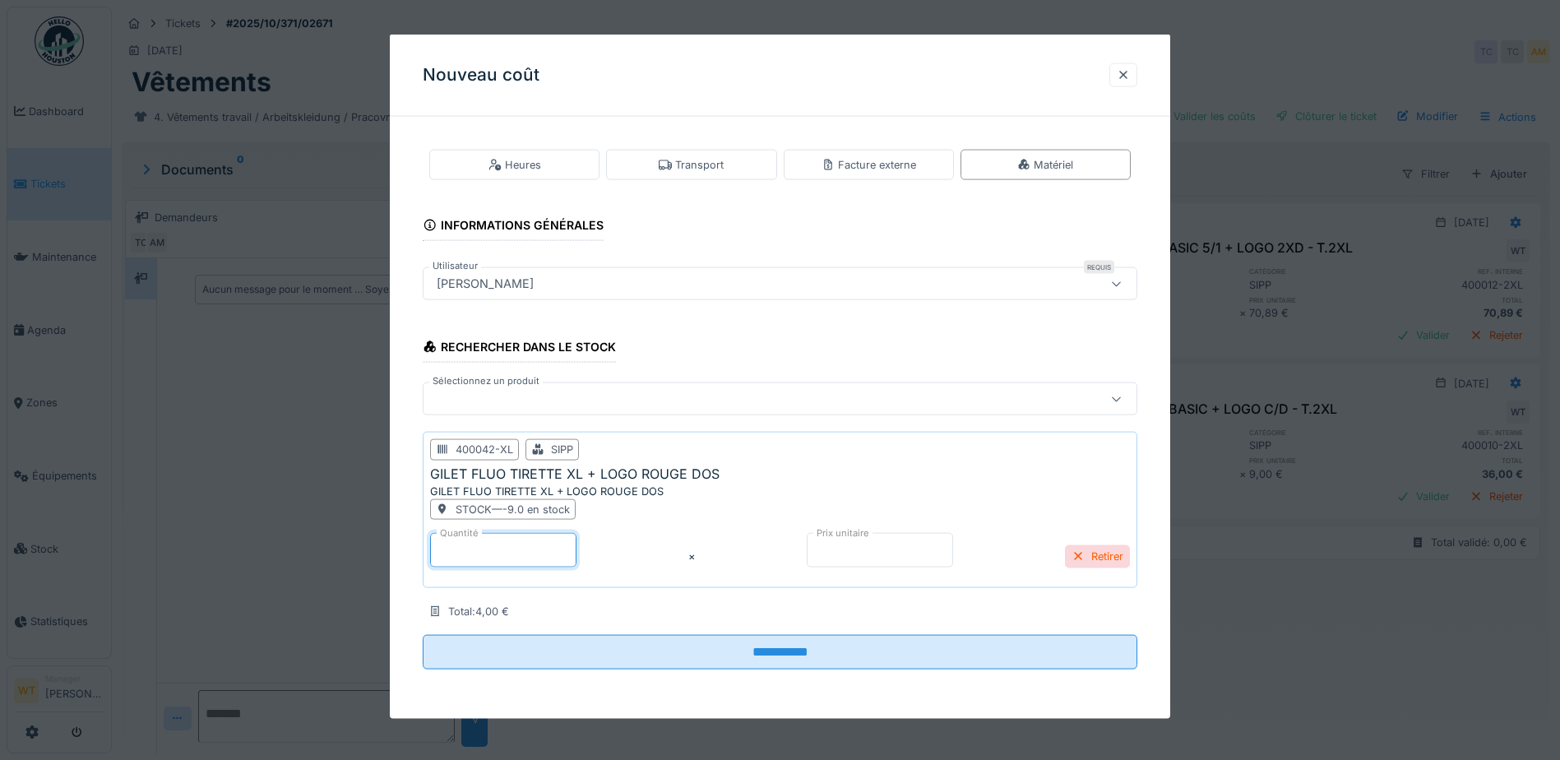
click at [539, 562] on input "*" at bounding box center [503, 550] width 146 height 35
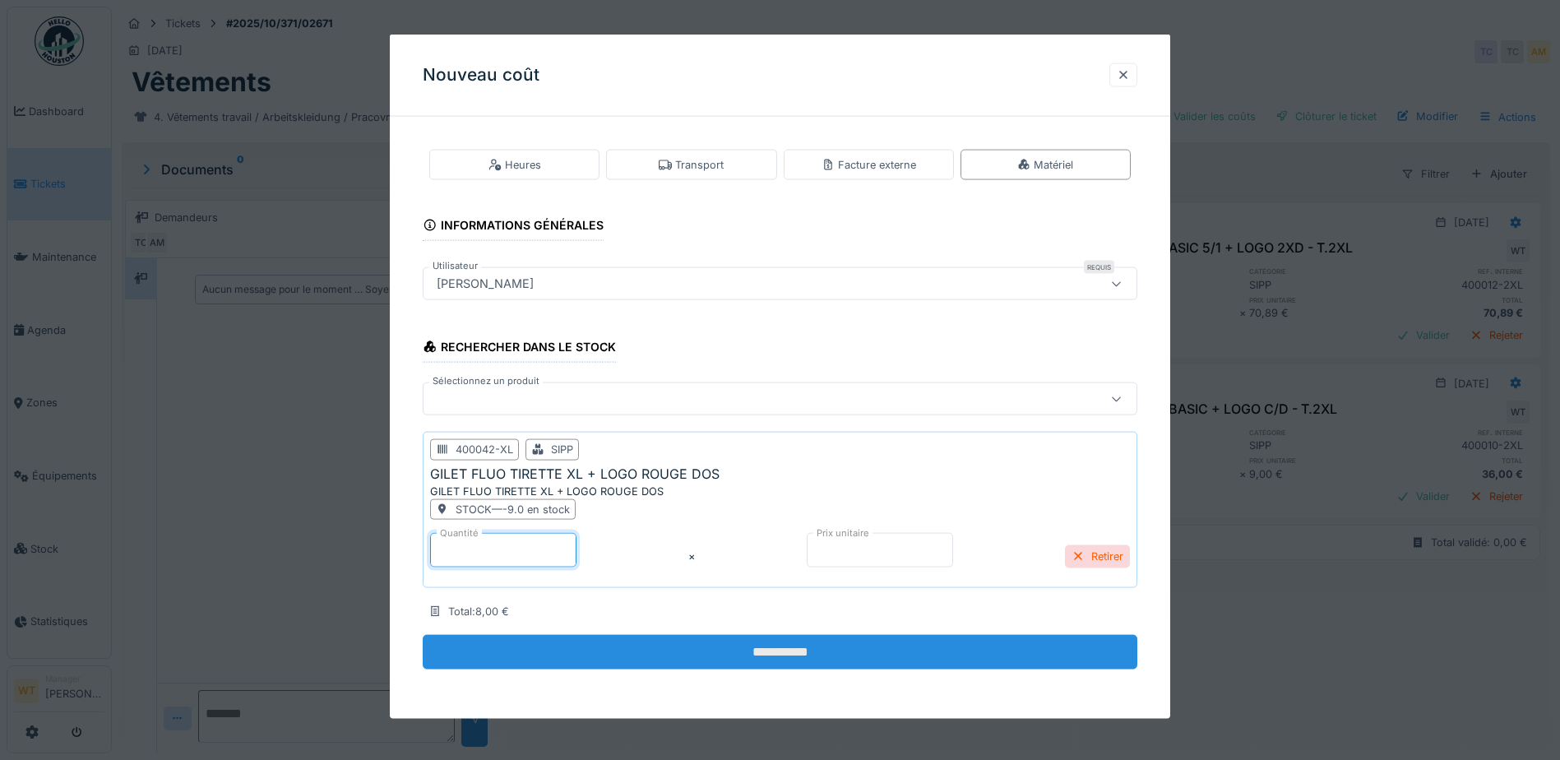
type input "*"
click at [774, 666] on input "**********" at bounding box center [780, 652] width 715 height 35
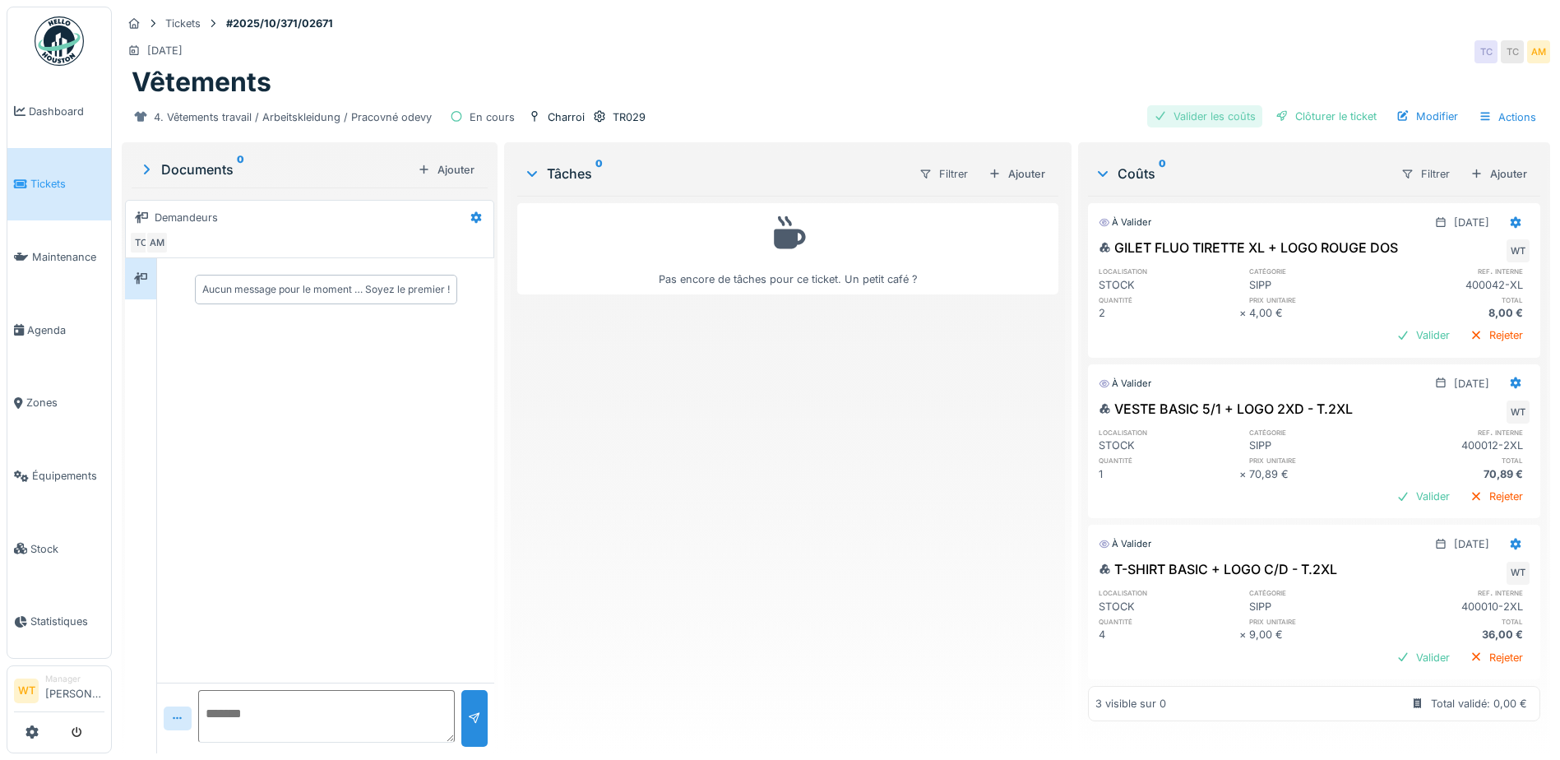
click at [1235, 105] on div "Valider les coûts" at bounding box center [1204, 116] width 115 height 22
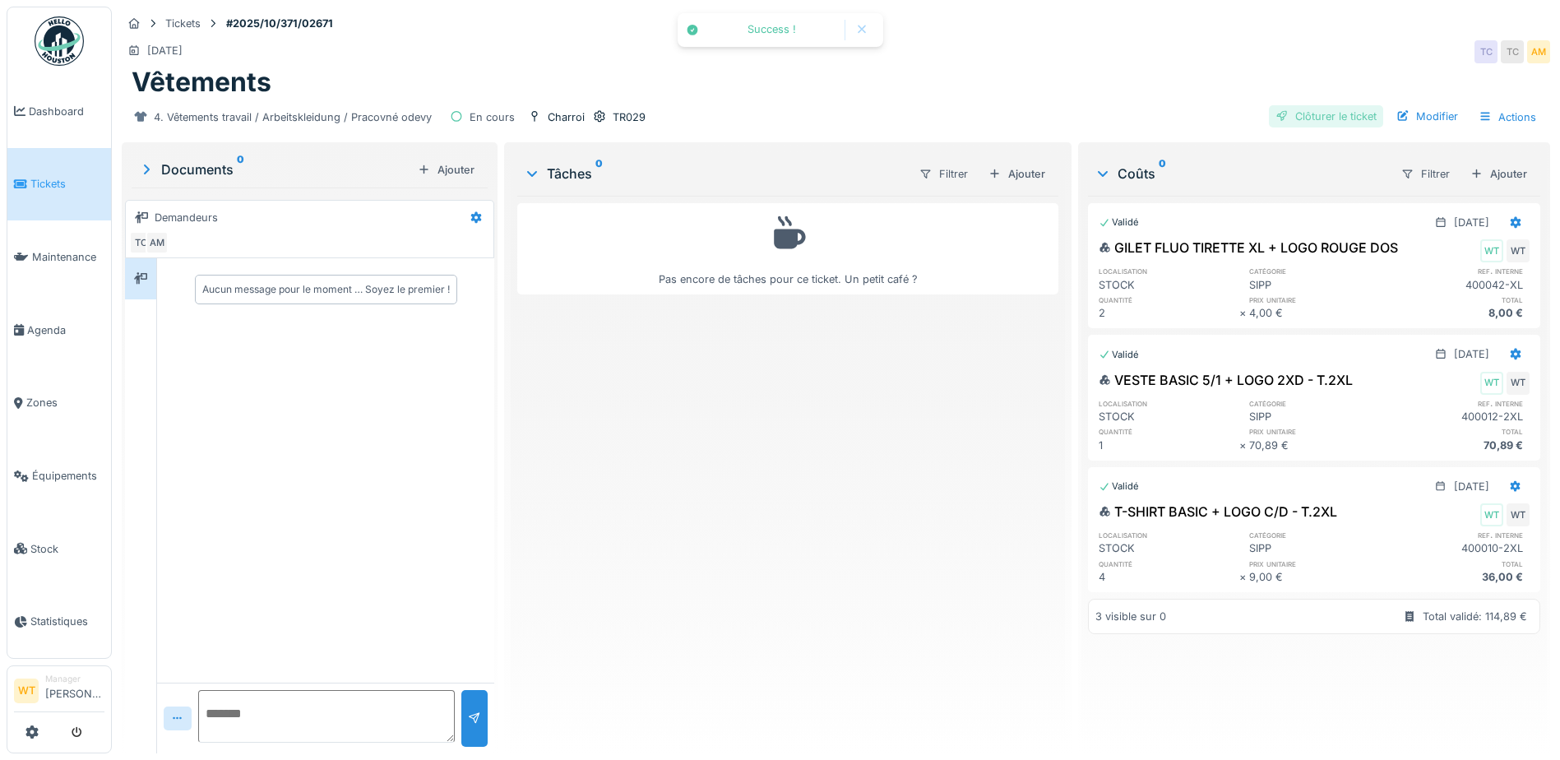
click at [1290, 105] on div "Clôturer le ticket" at bounding box center [1326, 116] width 114 height 22
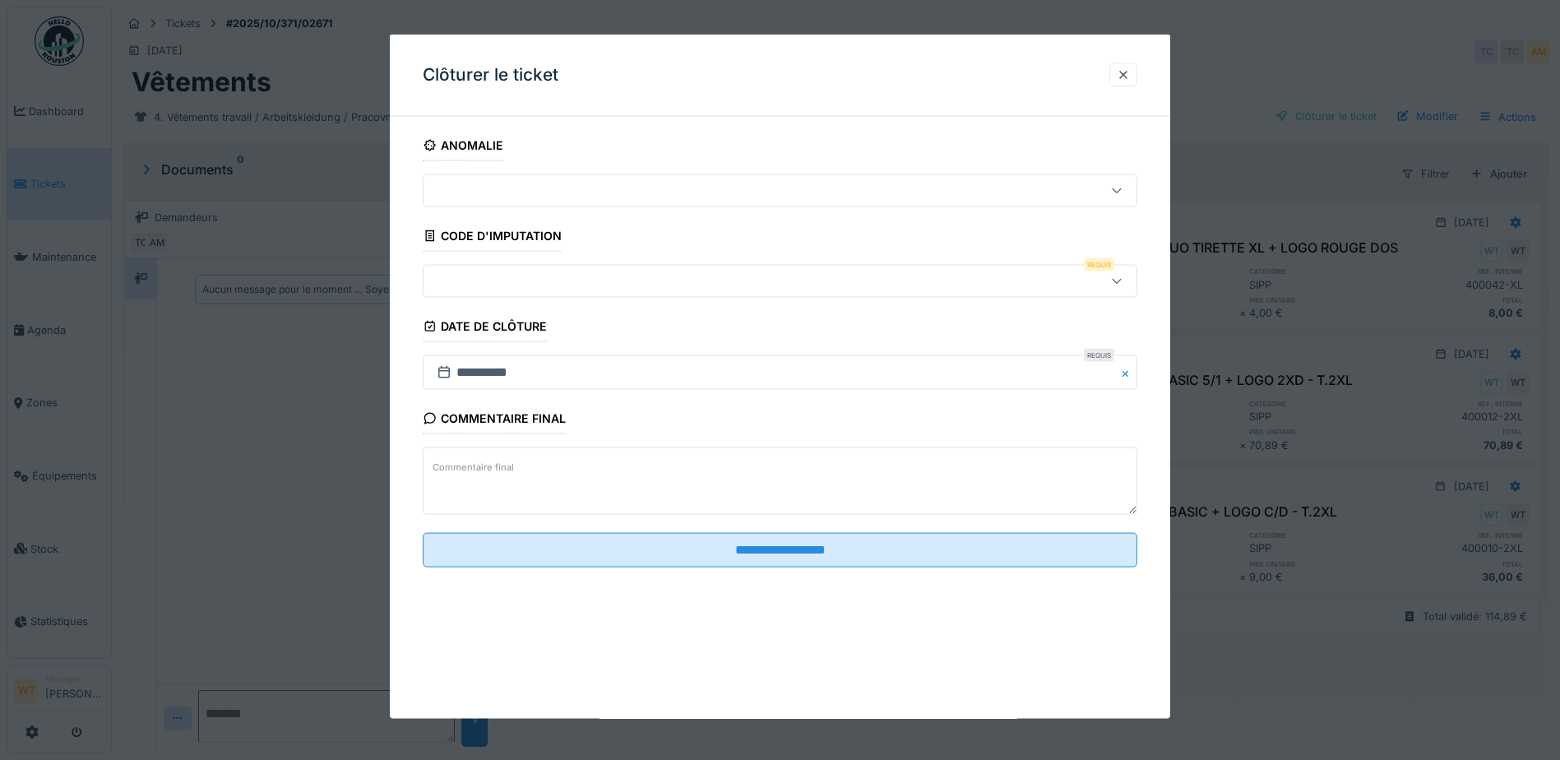
click at [555, 282] on div at bounding box center [738, 281] width 616 height 18
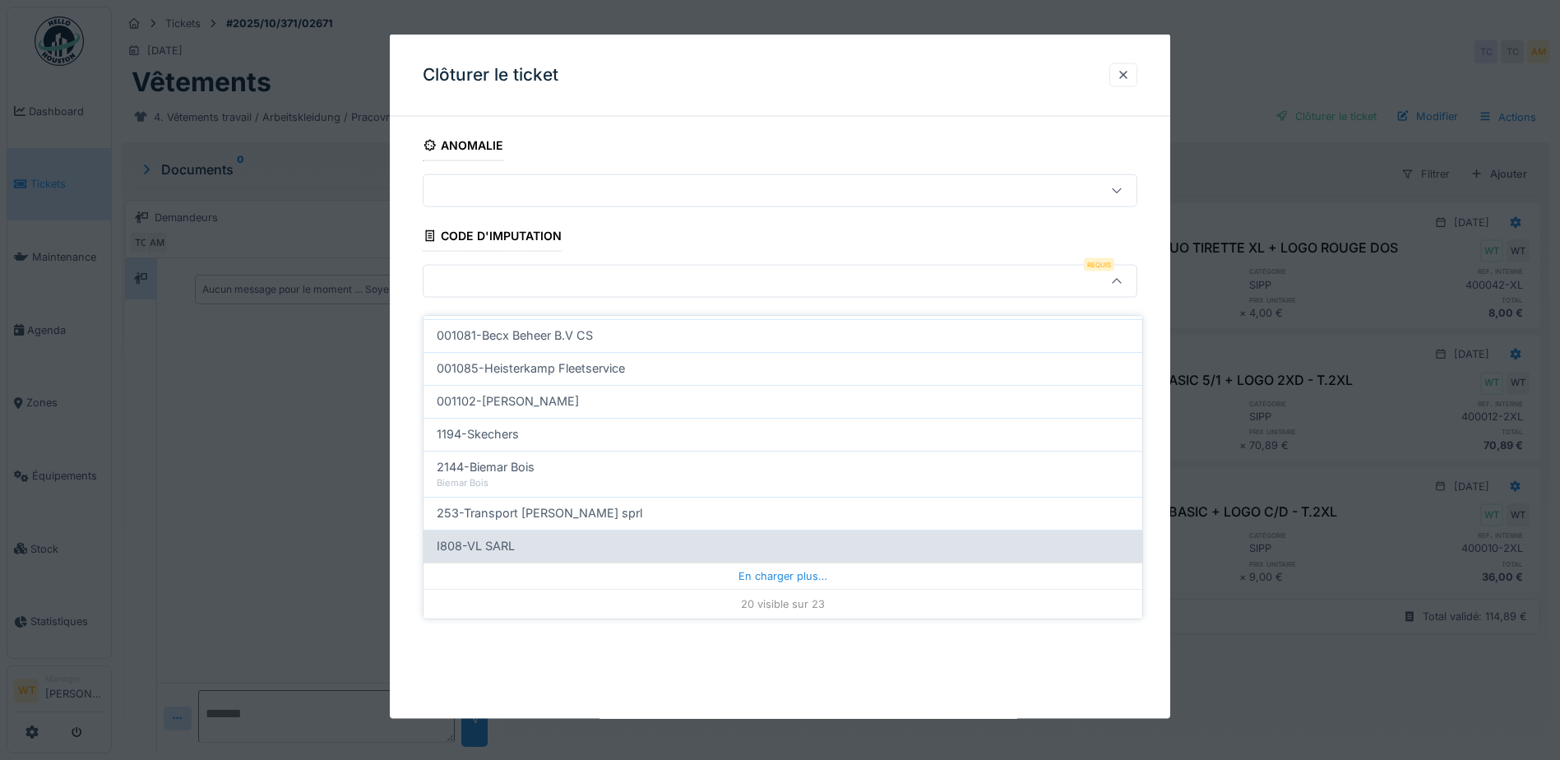
click at [660, 567] on div "En charger plus…" at bounding box center [782, 575] width 719 height 26
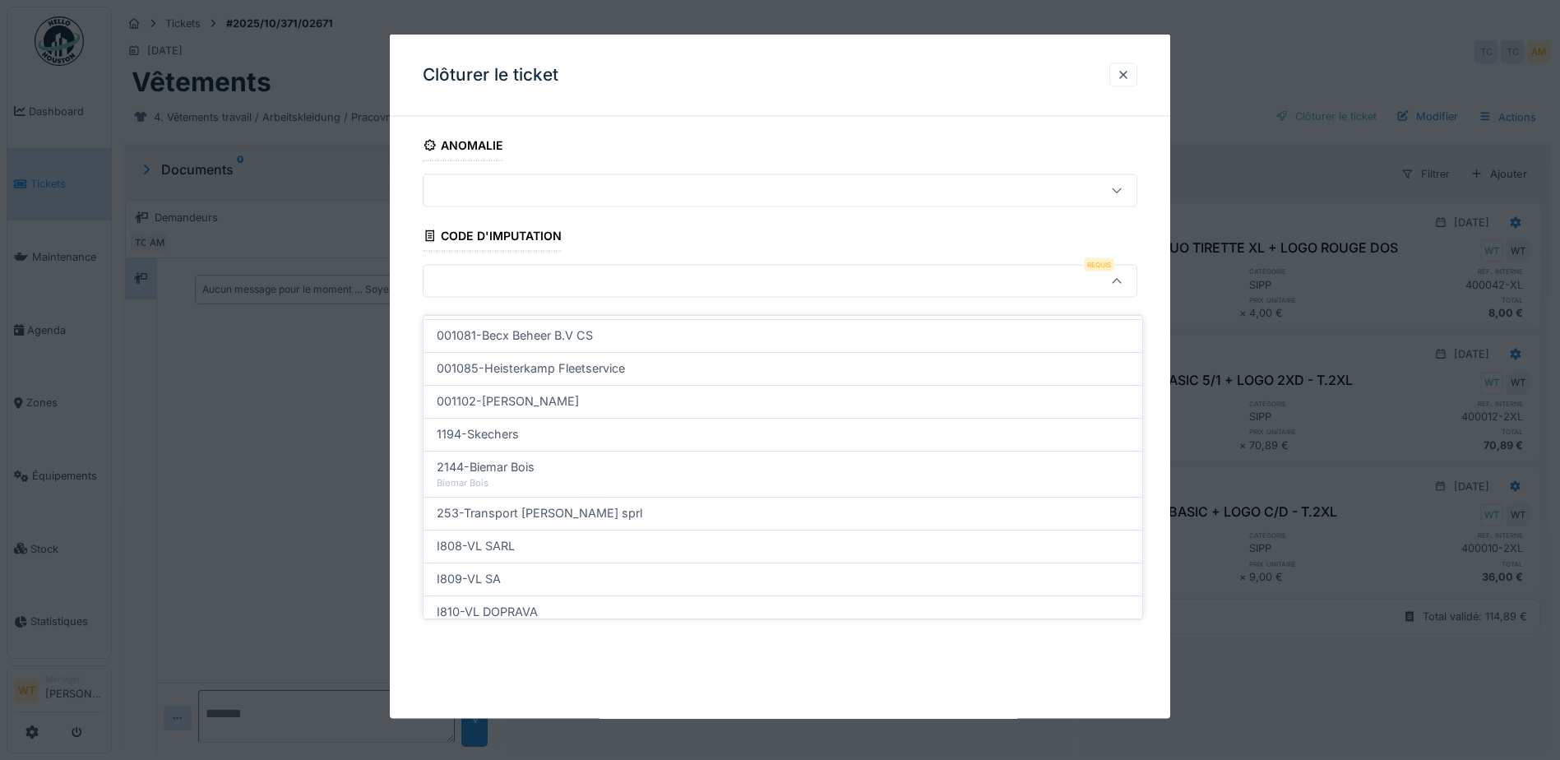
scroll to position [596, 0]
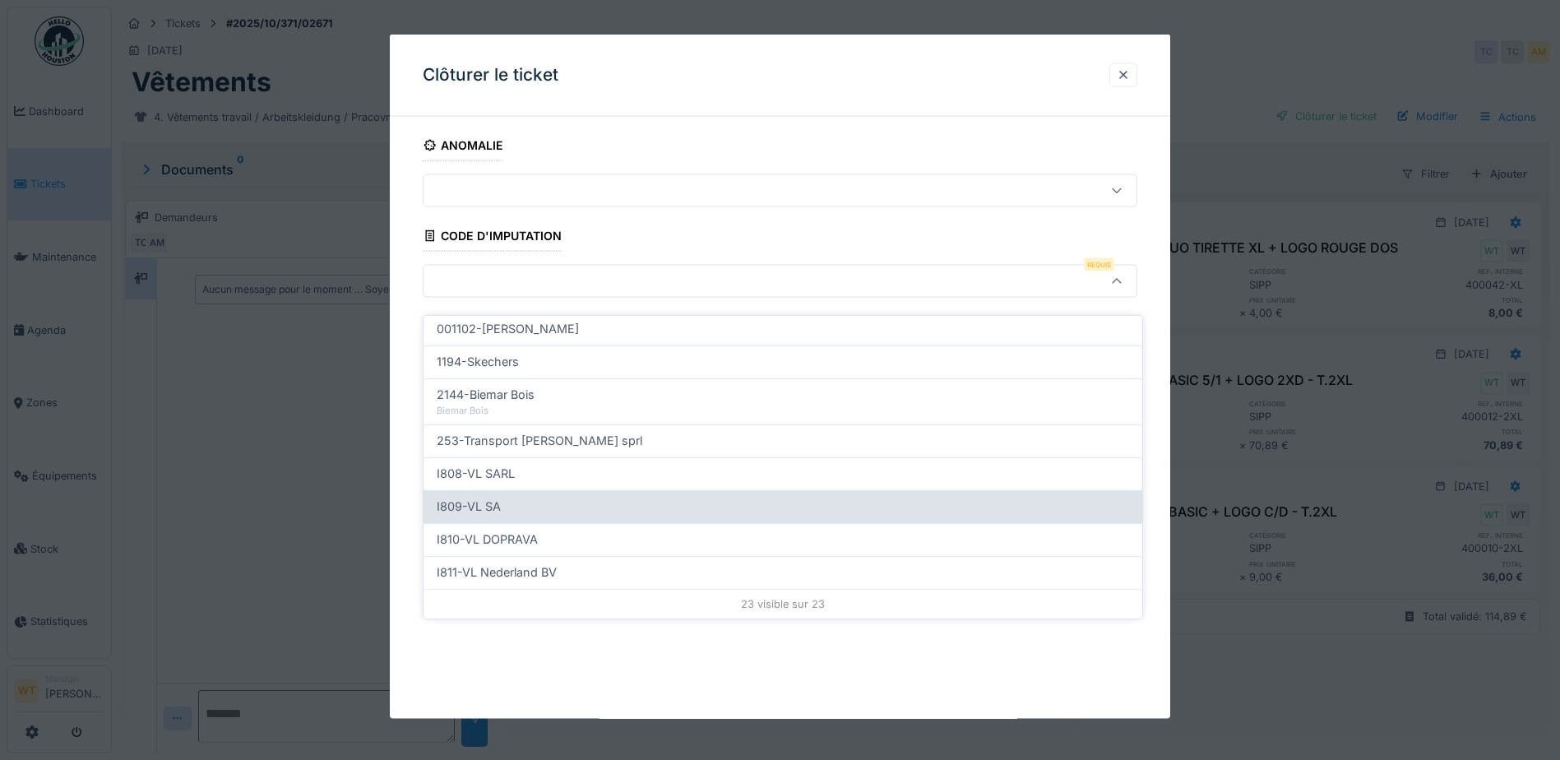
click at [524, 498] on div "I809-VL SA" at bounding box center [783, 507] width 692 height 18
type input "***"
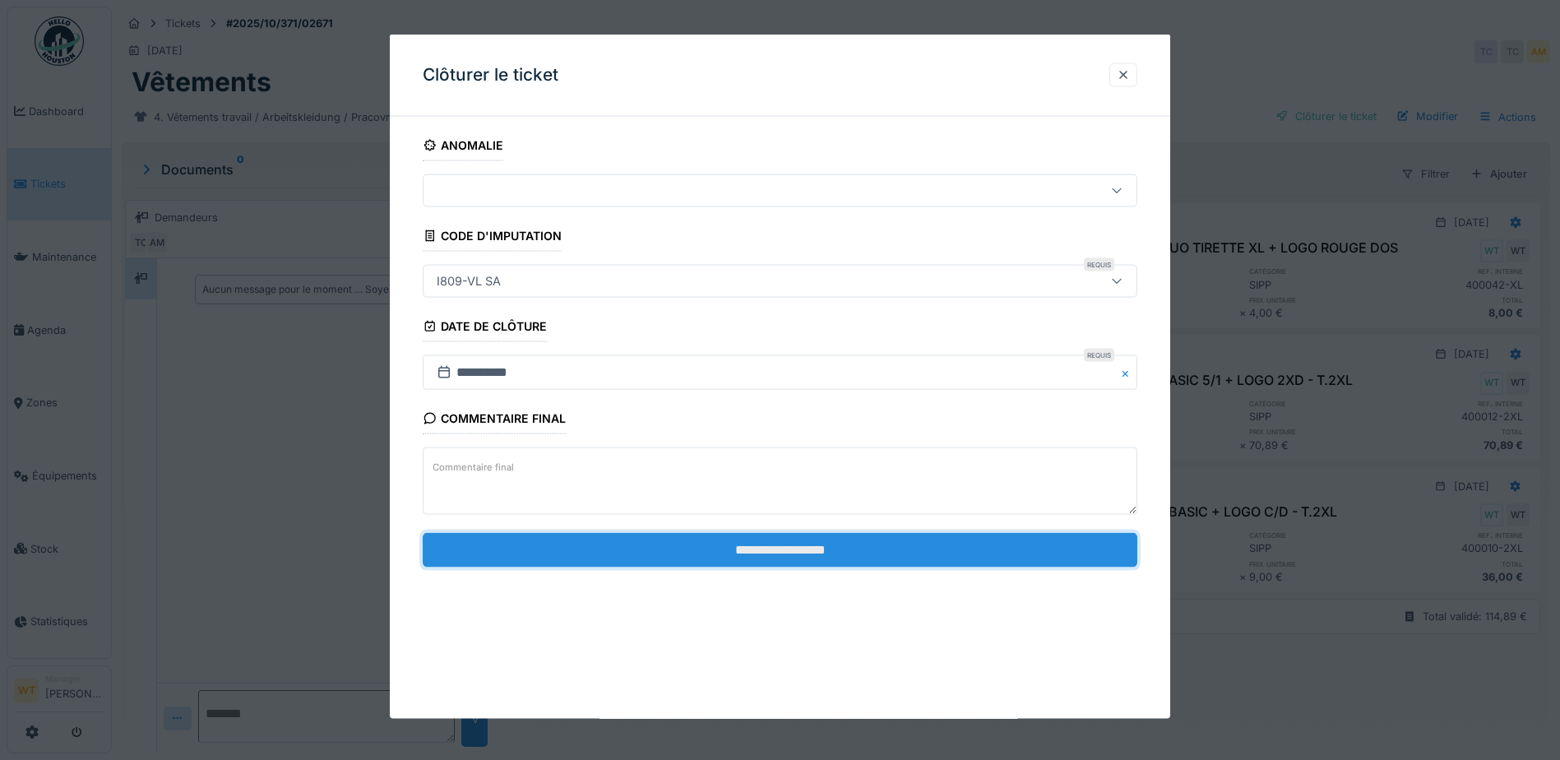
click at [671, 548] on input "**********" at bounding box center [780, 549] width 715 height 35
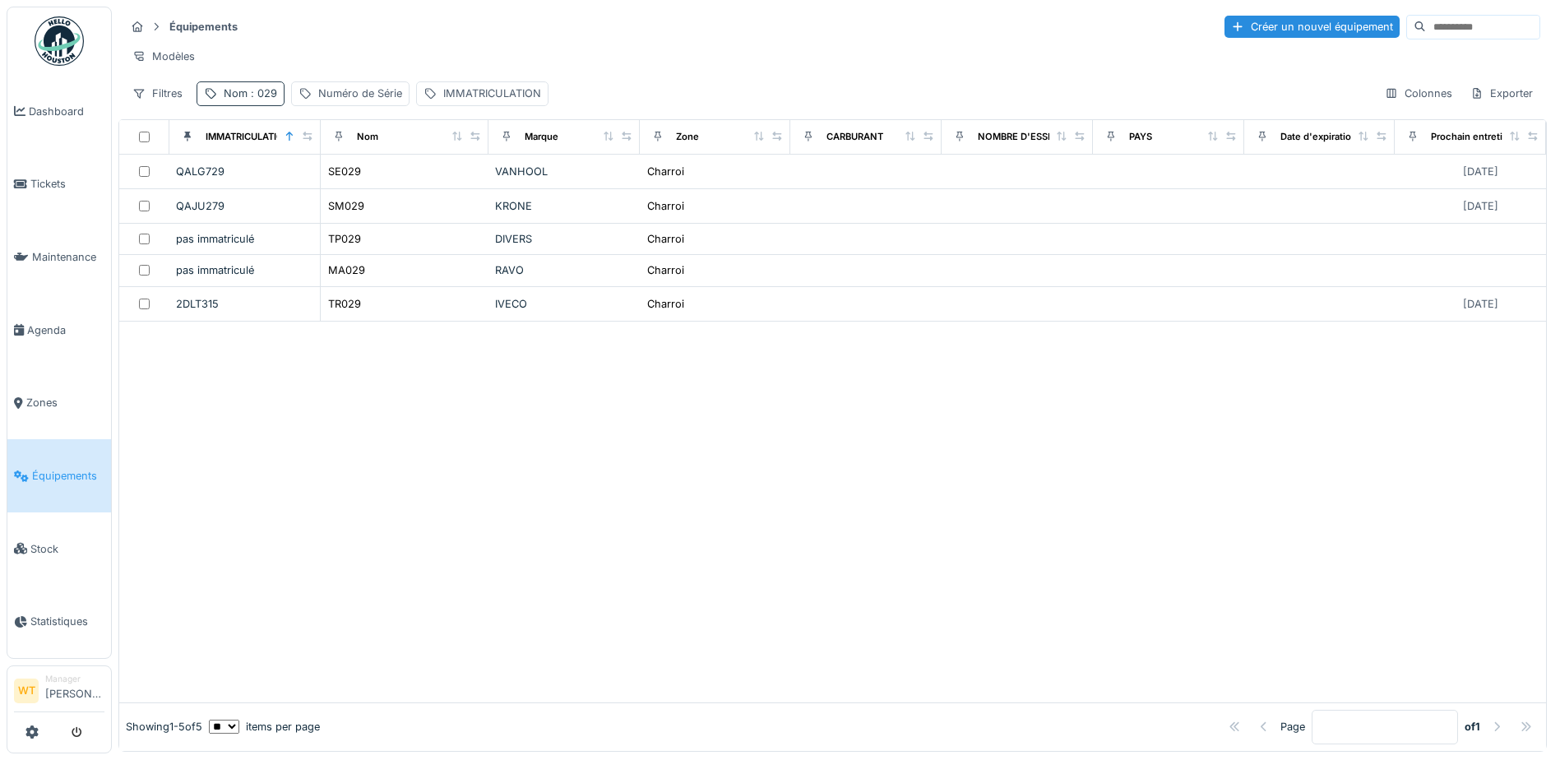
click at [258, 100] on span ": 029" at bounding box center [263, 93] width 30 height 12
drag, startPoint x: 380, startPoint y: 185, endPoint x: 325, endPoint y: 192, distance: 55.5
click at [354, 185] on icon at bounding box center [347, 184] width 13 height 11
click at [325, 192] on input "Nom" at bounding box center [286, 185] width 164 height 35
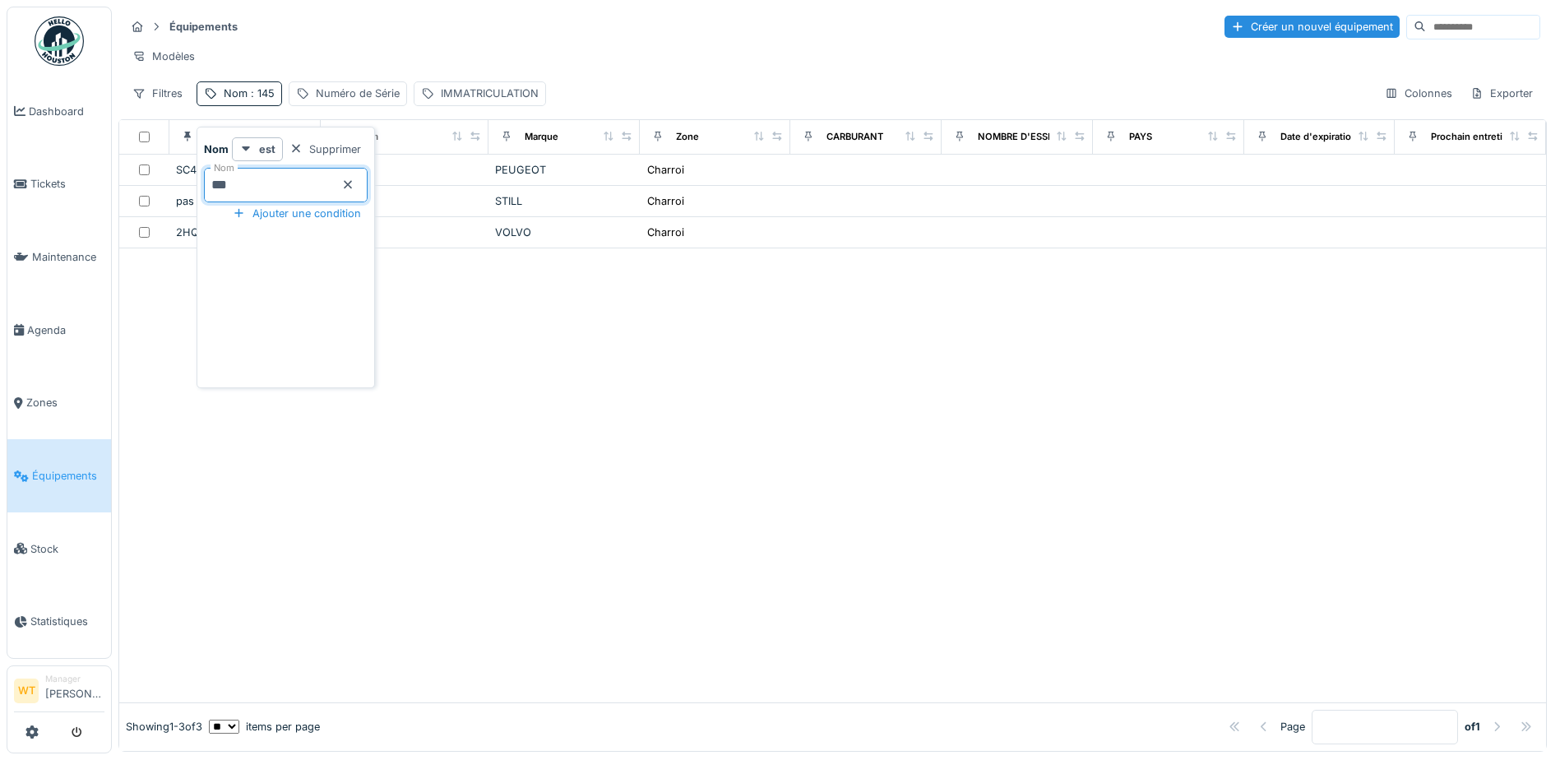
type input "***"
click at [613, 326] on div at bounding box center [832, 474] width 1427 height 453
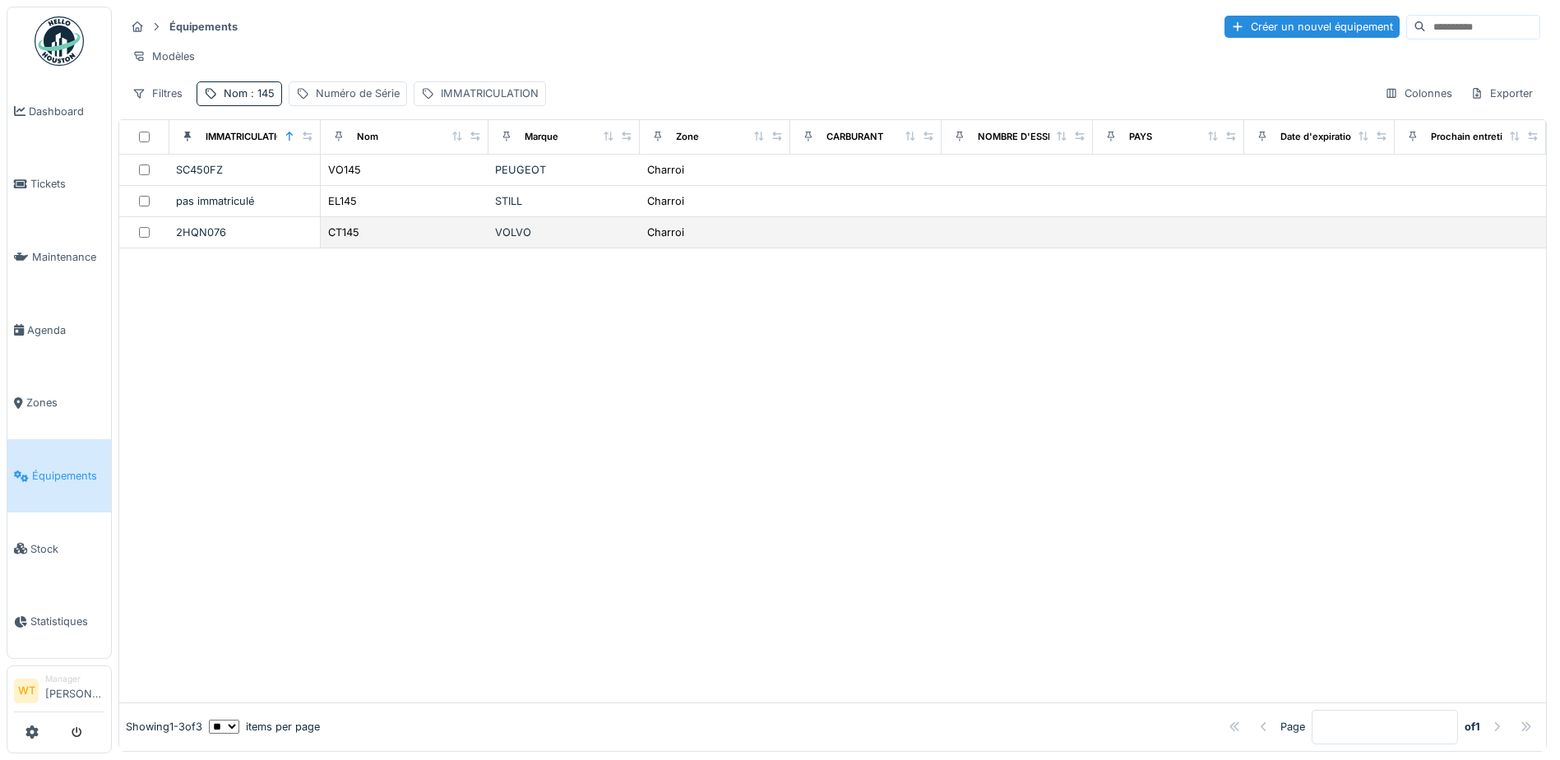
click at [416, 241] on div "CT145" at bounding box center [404, 232] width 155 height 17
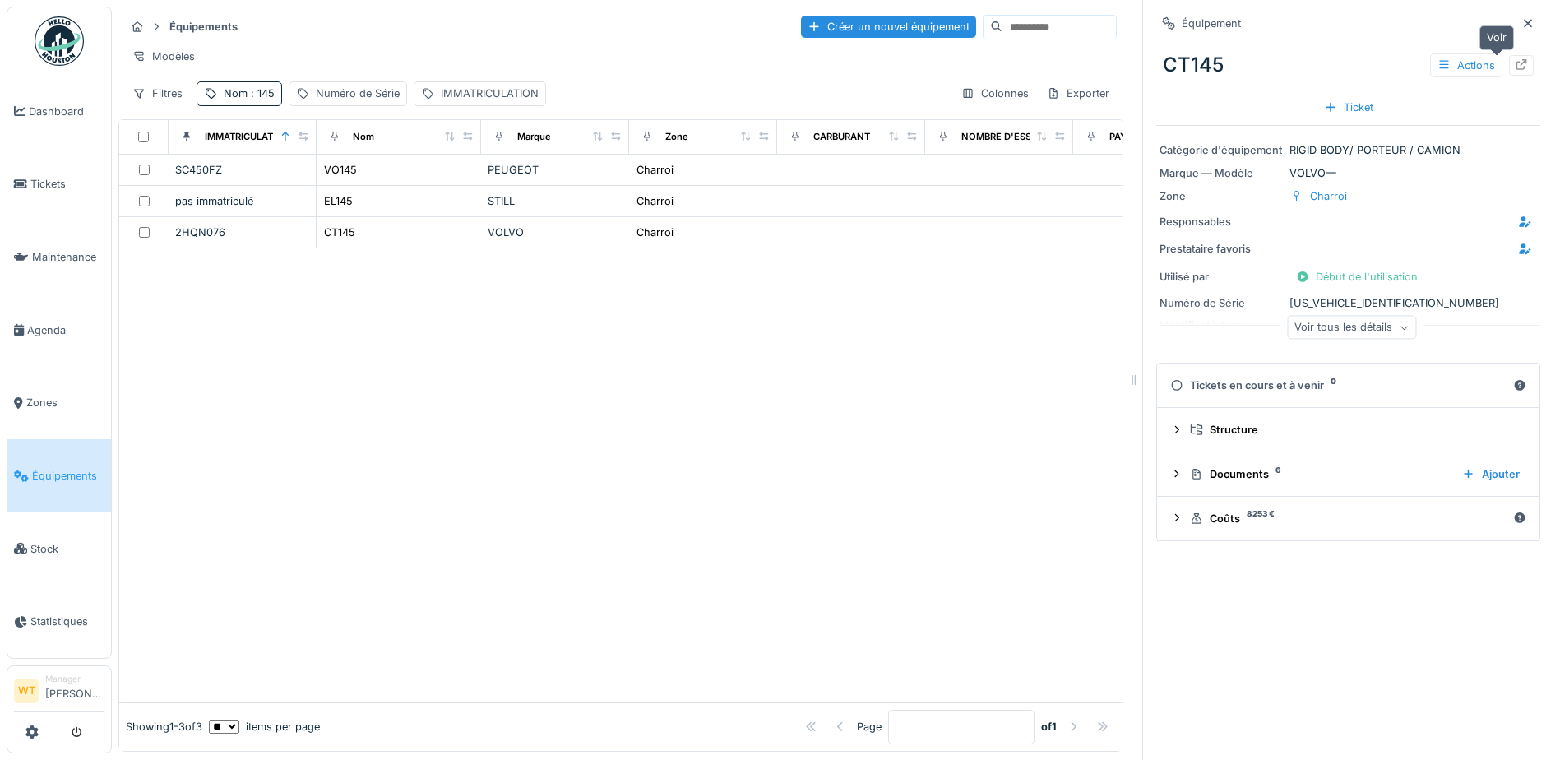
click at [1509, 58] on div at bounding box center [1521, 65] width 25 height 21
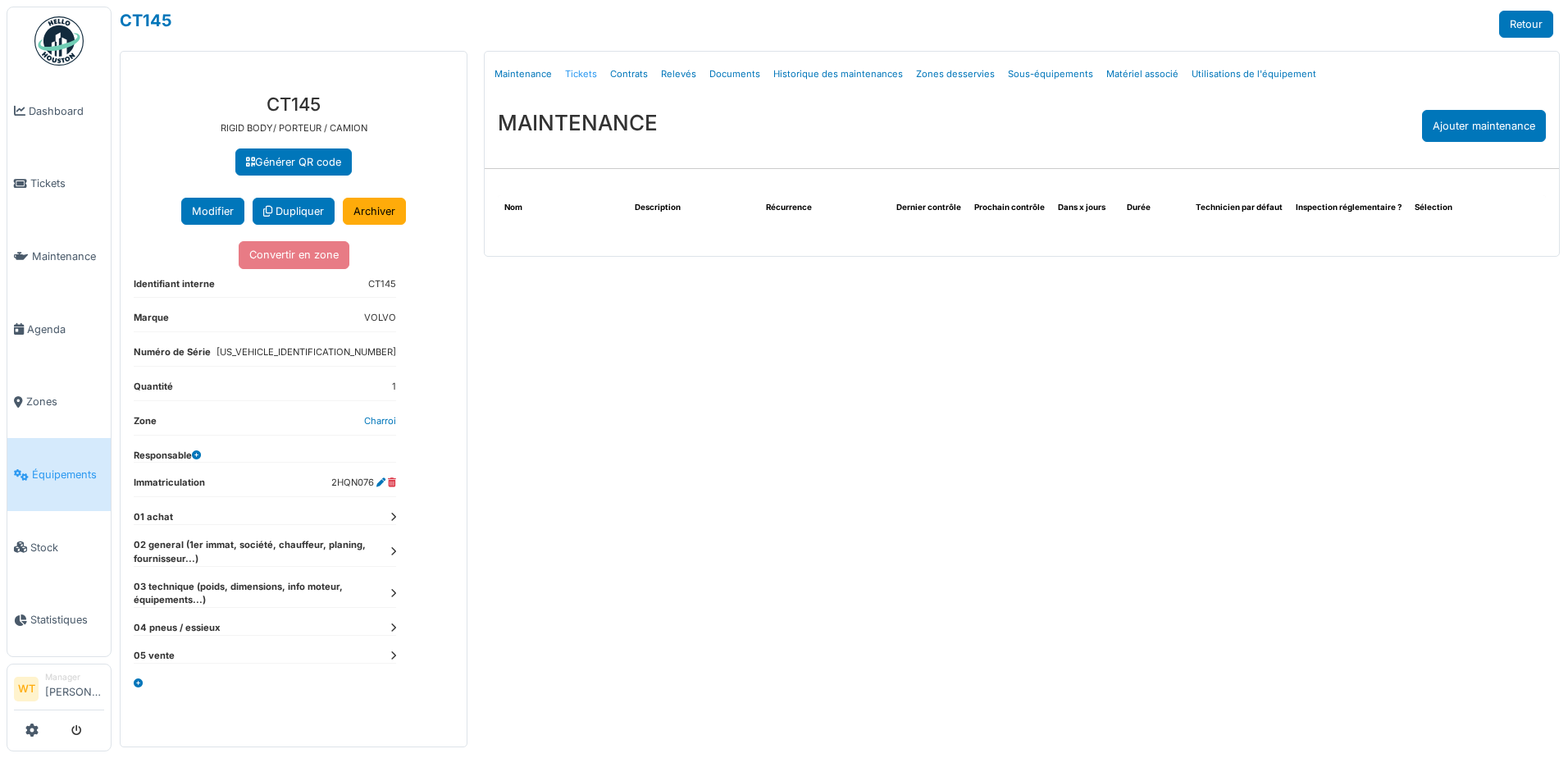
drag, startPoint x: 0, startPoint y: 0, endPoint x: 592, endPoint y: 83, distance: 597.8
click at [592, 83] on link "Tickets" at bounding box center [581, 74] width 45 height 39
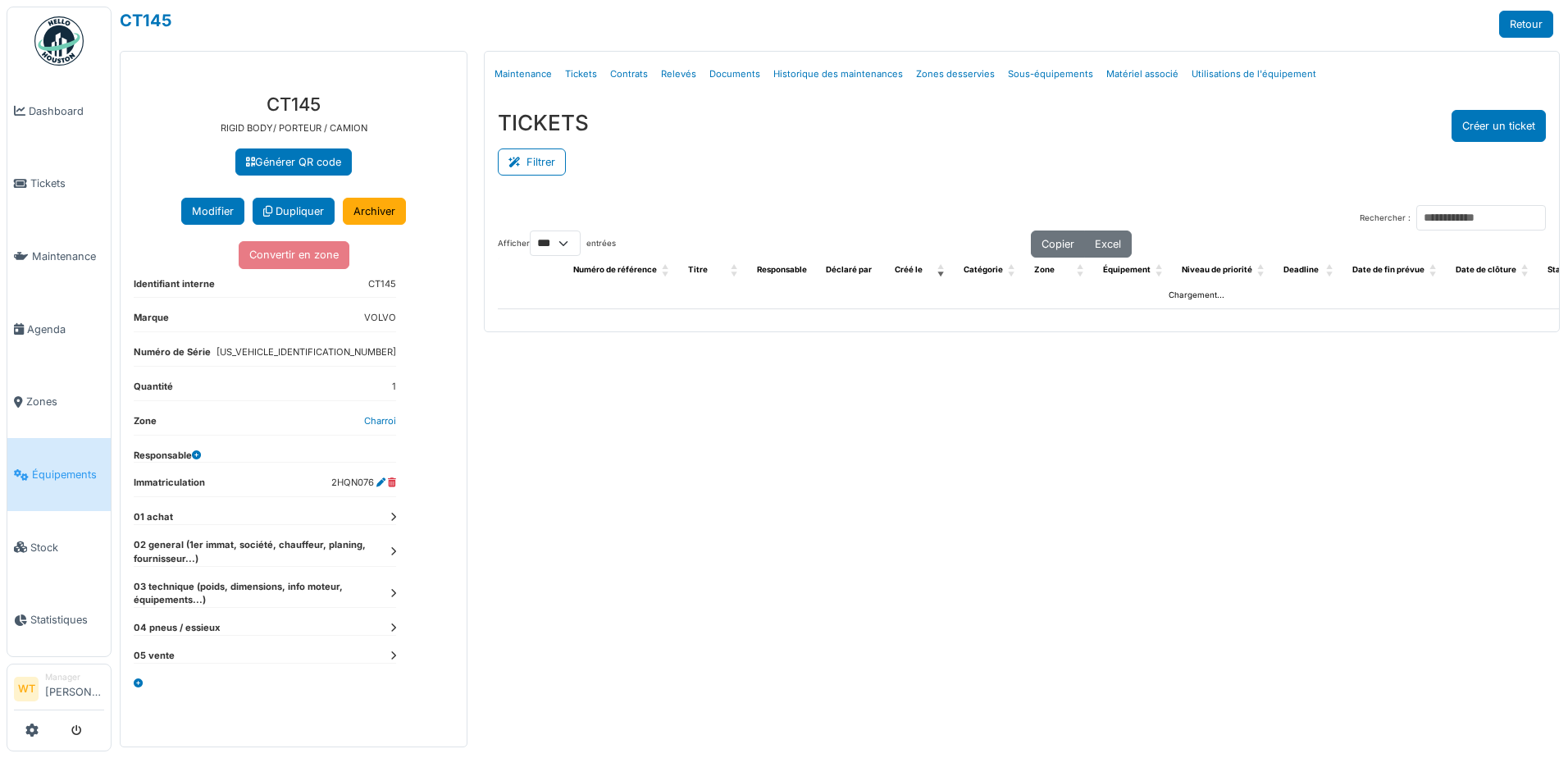
select select "***"
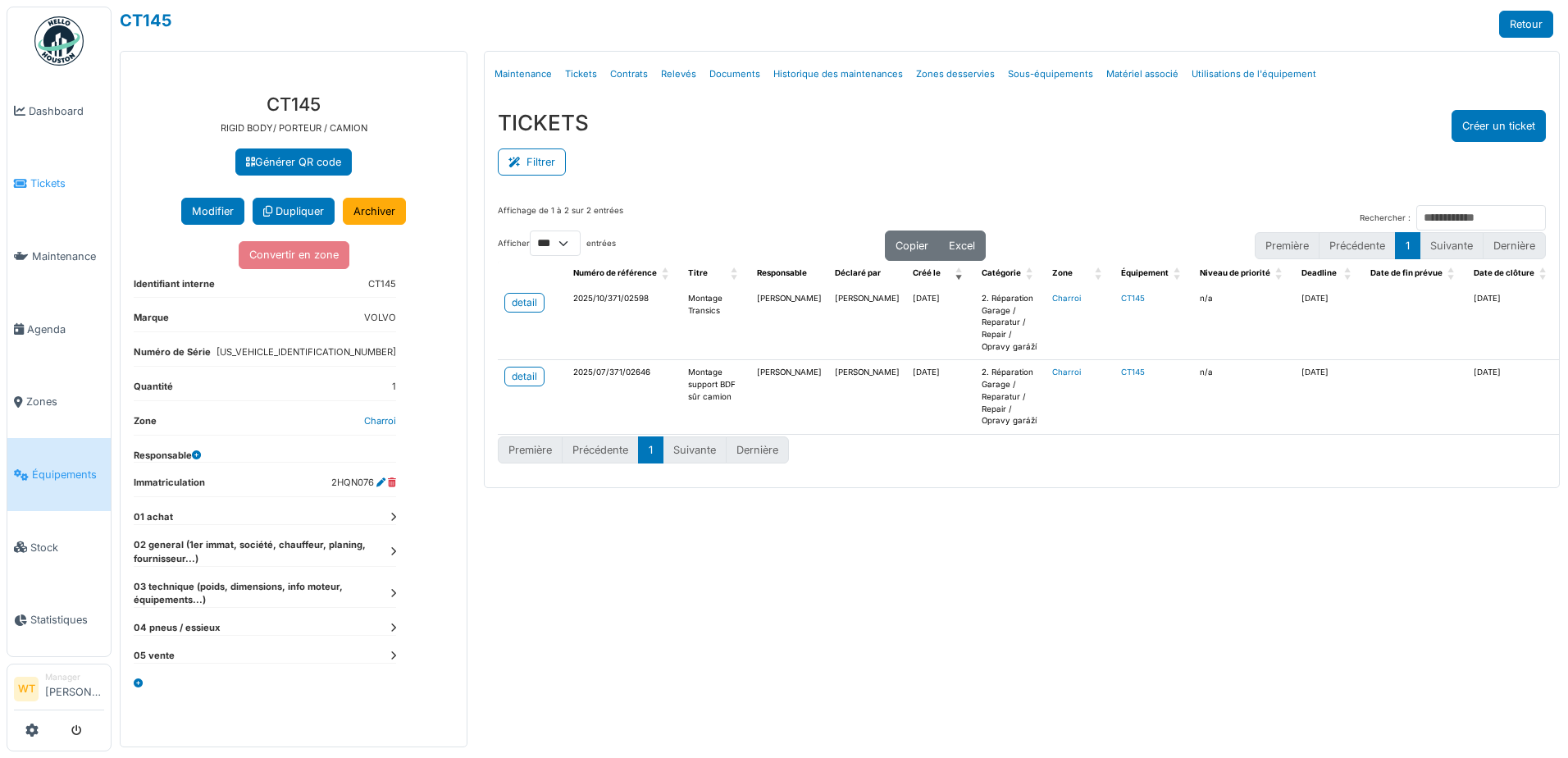
click at [50, 172] on link "Tickets" at bounding box center [59, 184] width 104 height 73
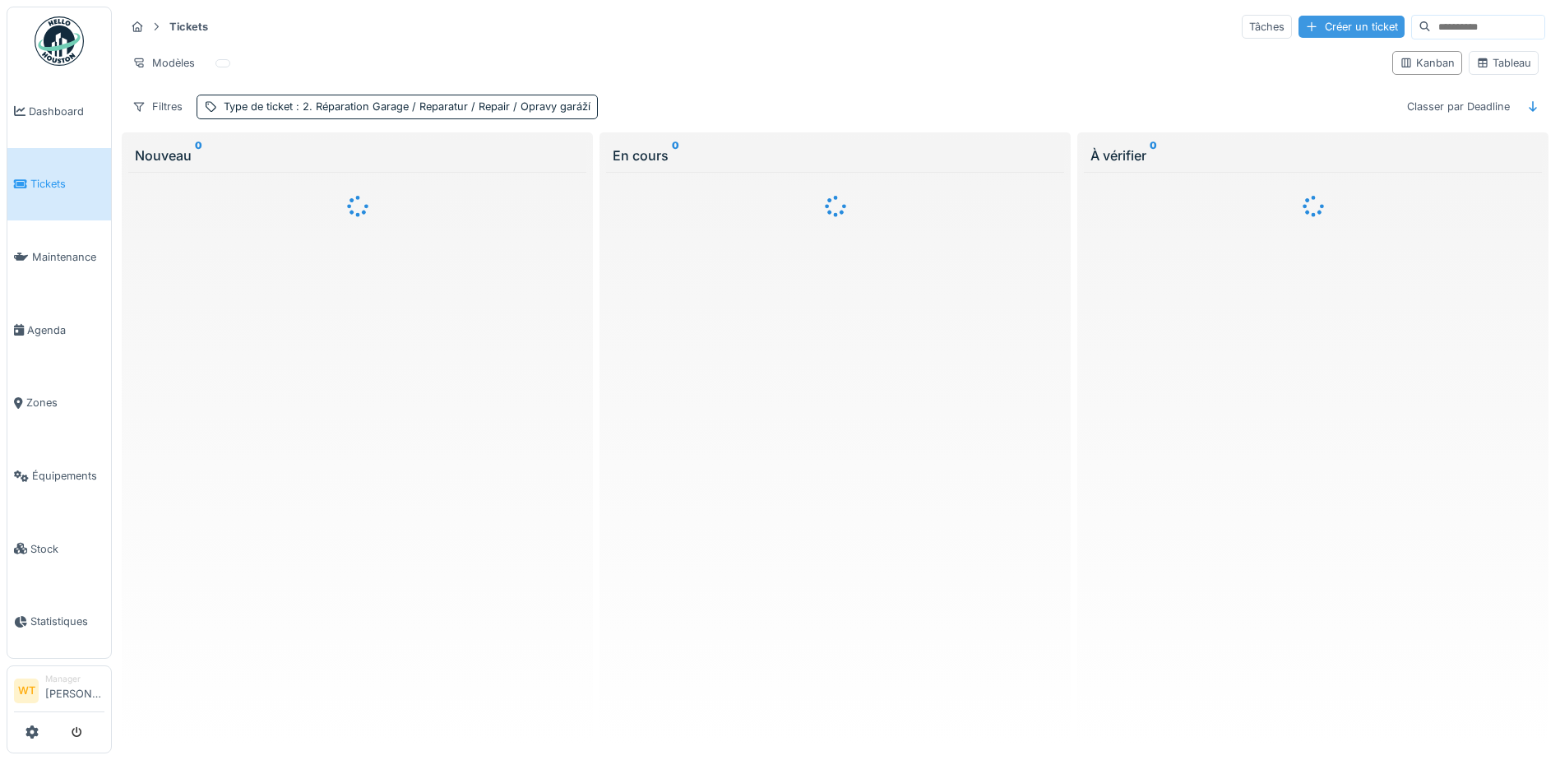
click at [1316, 33] on div "Créer un ticket" at bounding box center [1351, 27] width 106 height 22
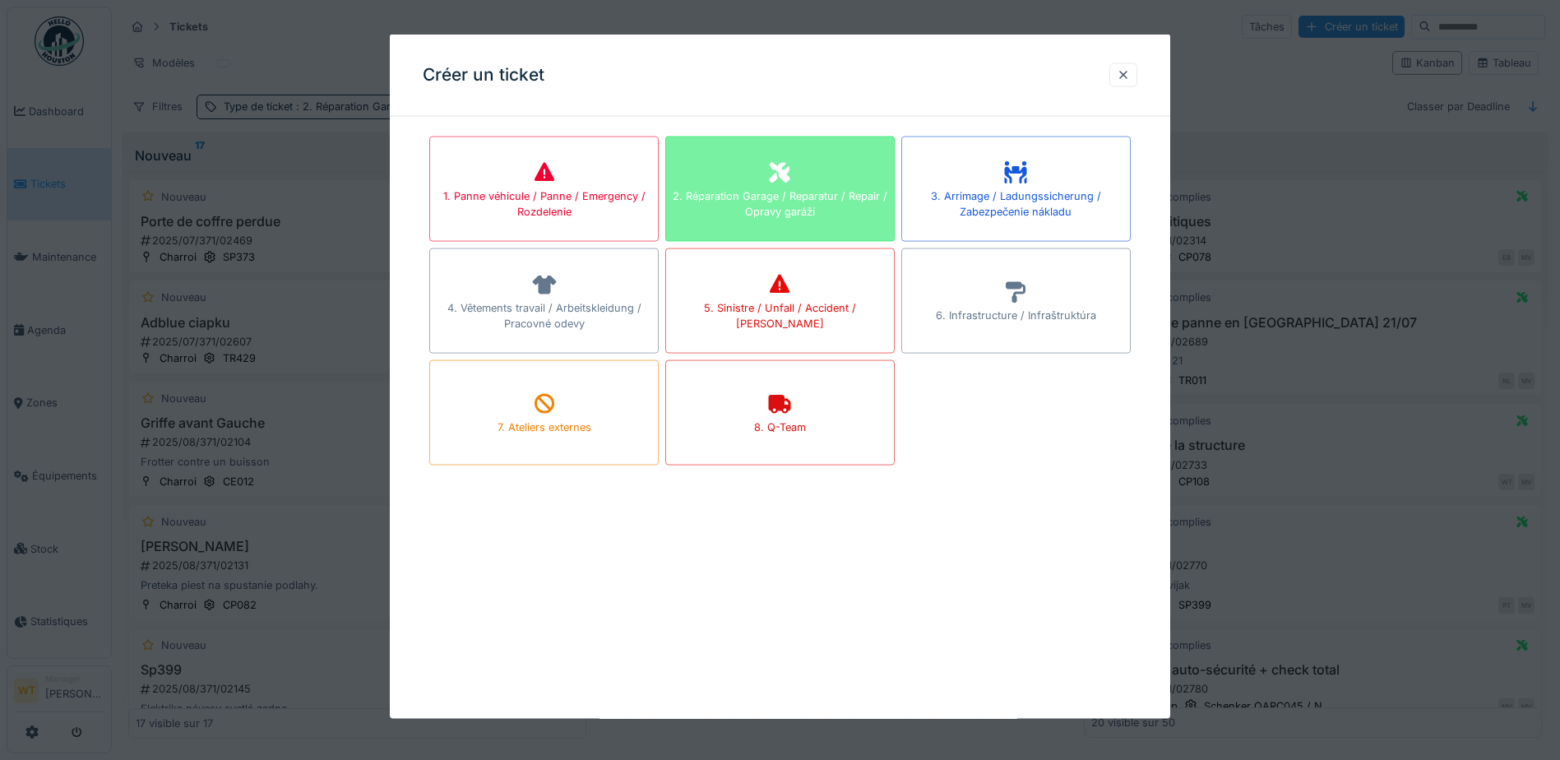
click at [764, 167] on div "2. Réparation Garage / Reparatur / Repair / Opravy garáží" at bounding box center [779, 189] width 229 height 105
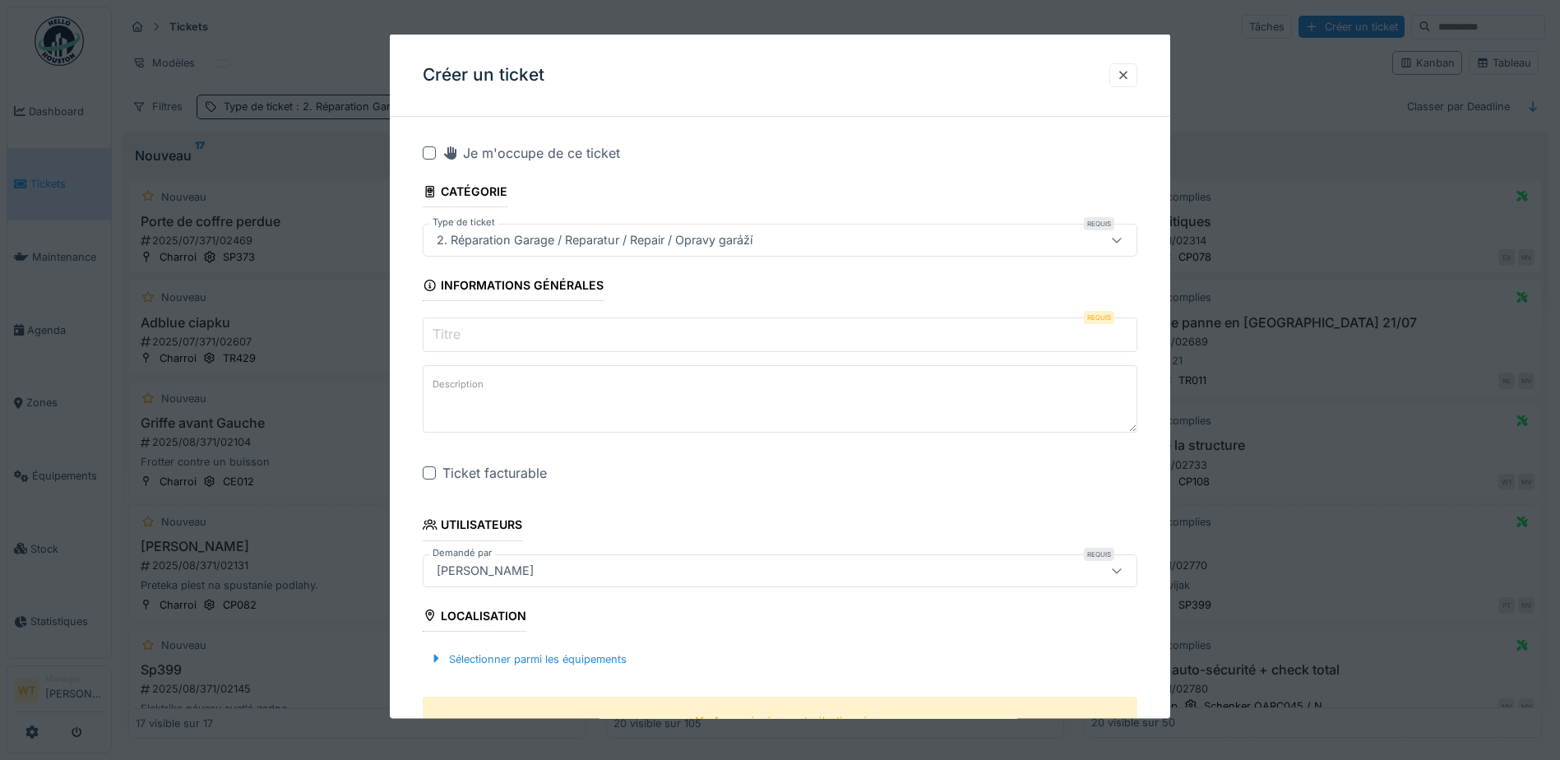
click at [513, 344] on input "Titre" at bounding box center [780, 334] width 715 height 35
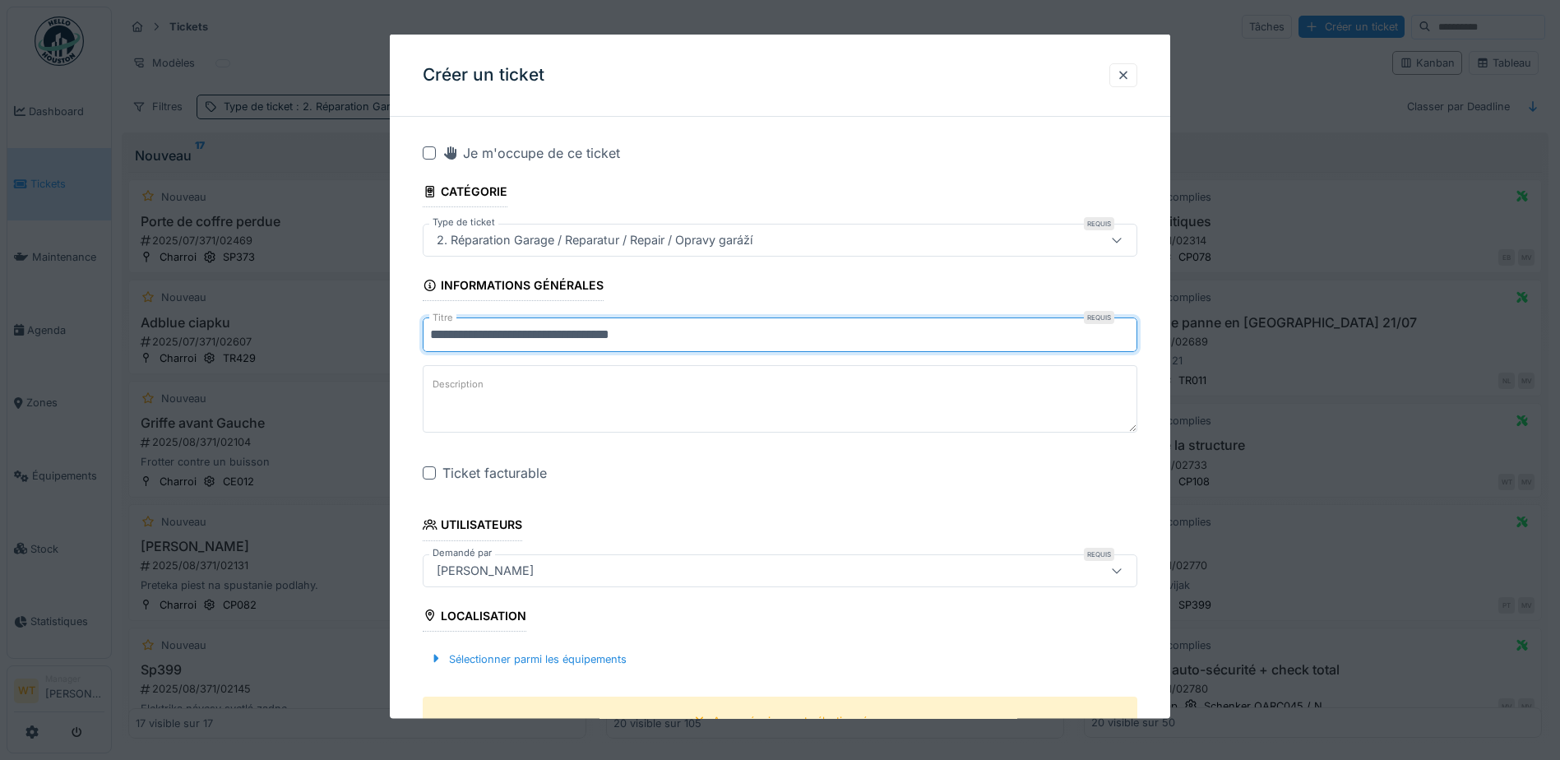
type input "**********"
click at [424, 471] on div at bounding box center [429, 472] width 13 height 13
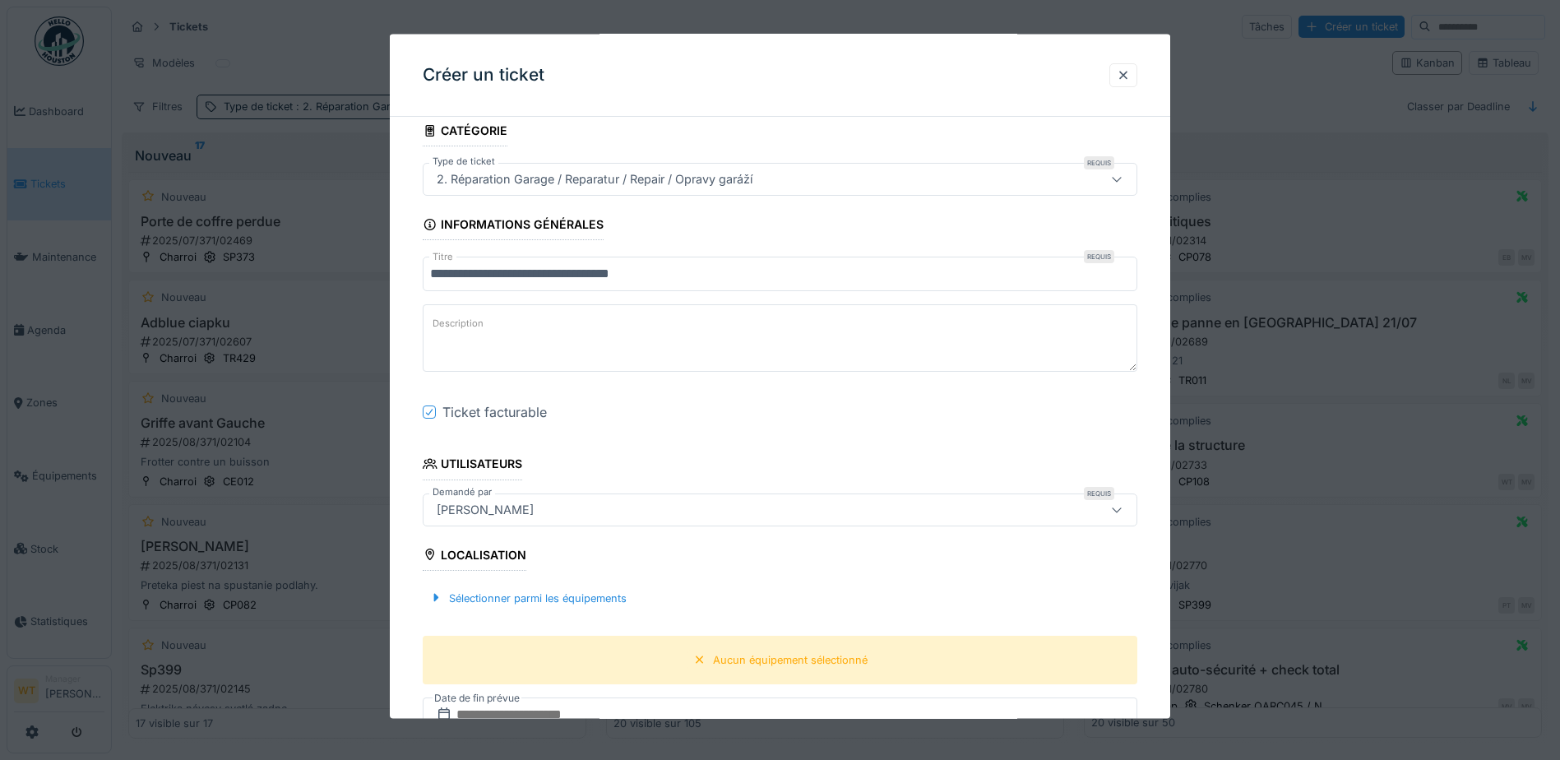
scroll to position [164, 0]
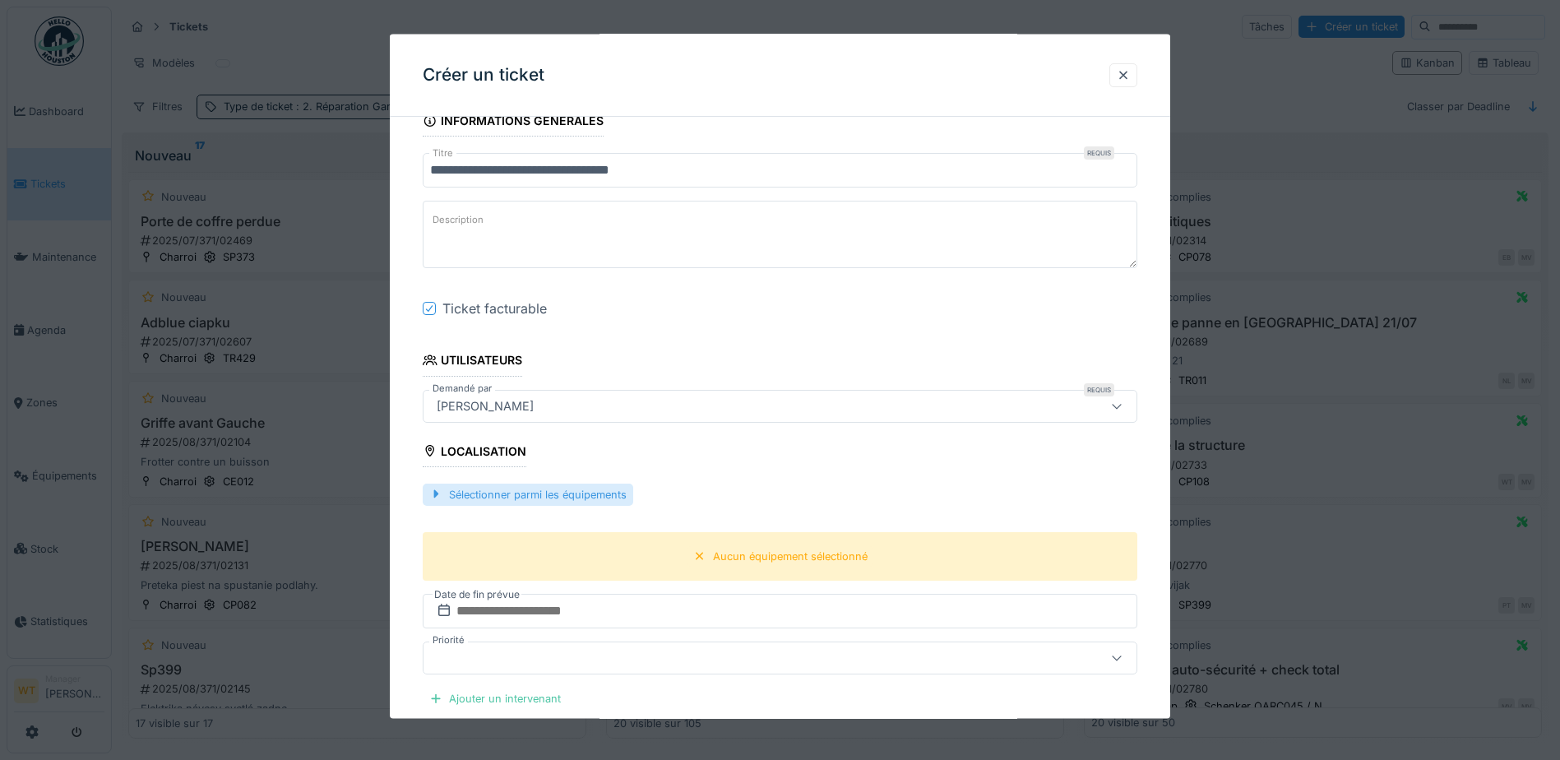
click at [568, 498] on div "Sélectionner parmi les équipements" at bounding box center [528, 494] width 211 height 22
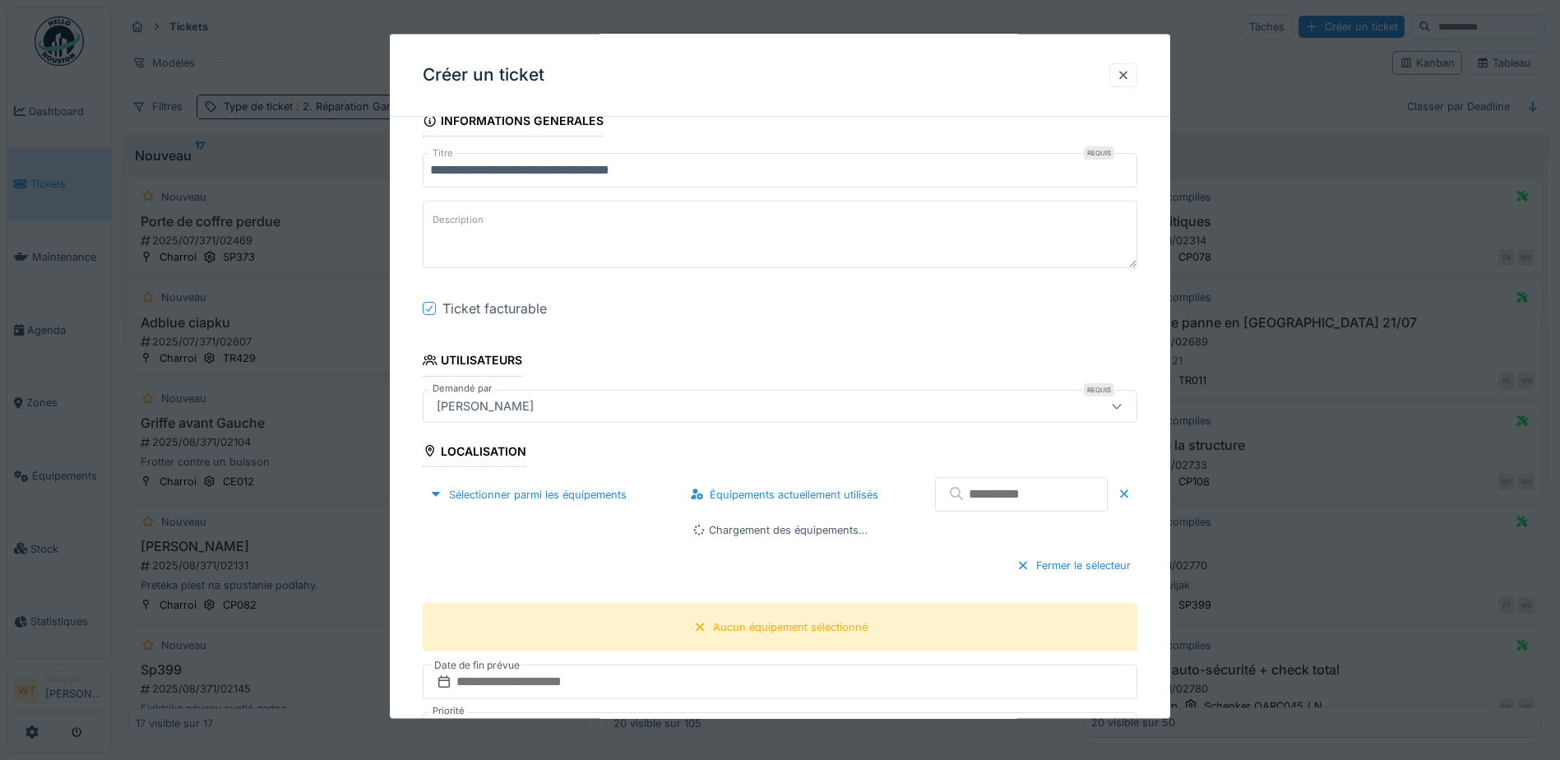
click at [977, 493] on input "text" at bounding box center [1021, 494] width 173 height 35
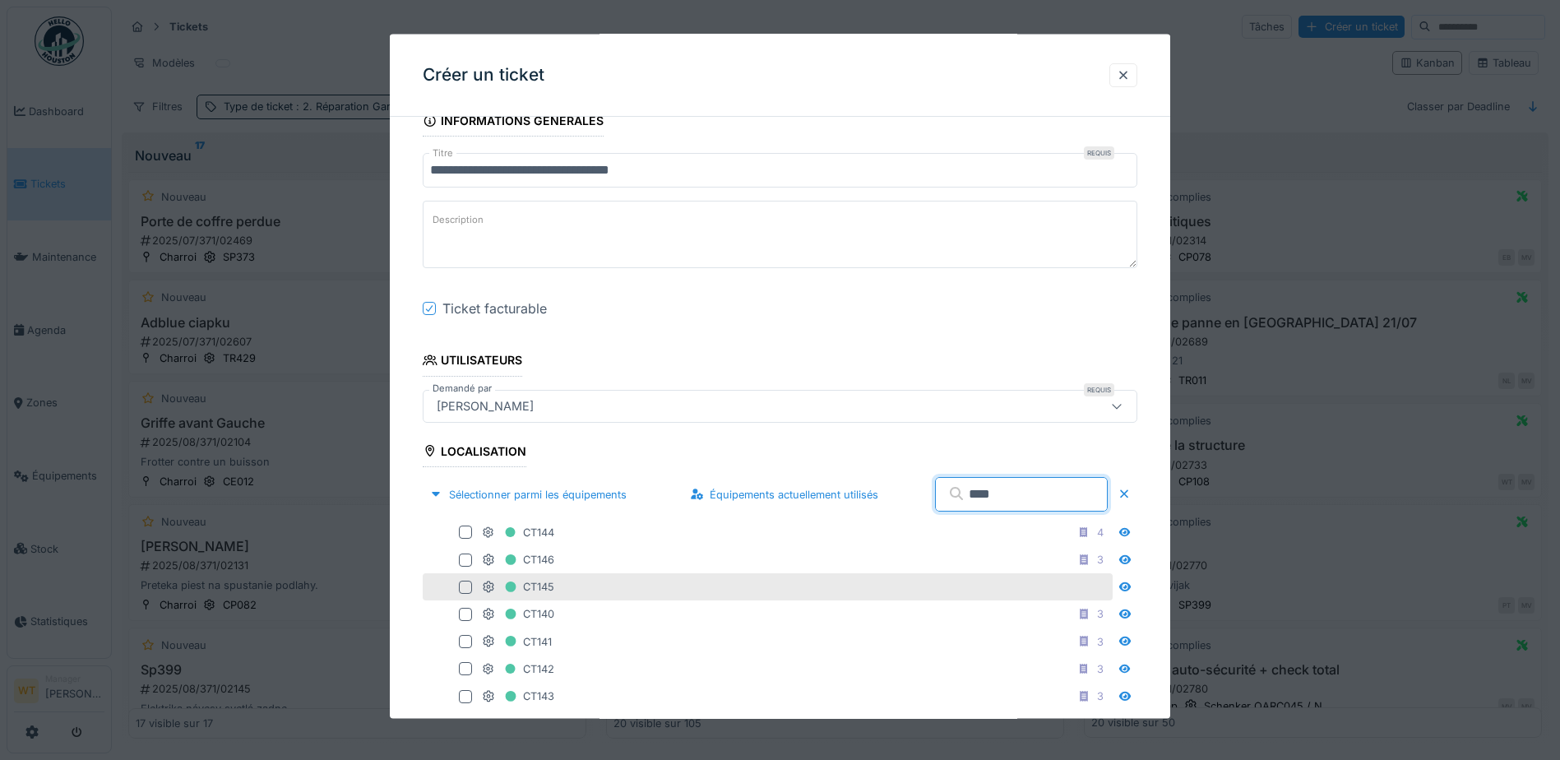
type input "****"
click at [670, 574] on div "CT145" at bounding box center [768, 586] width 690 height 27
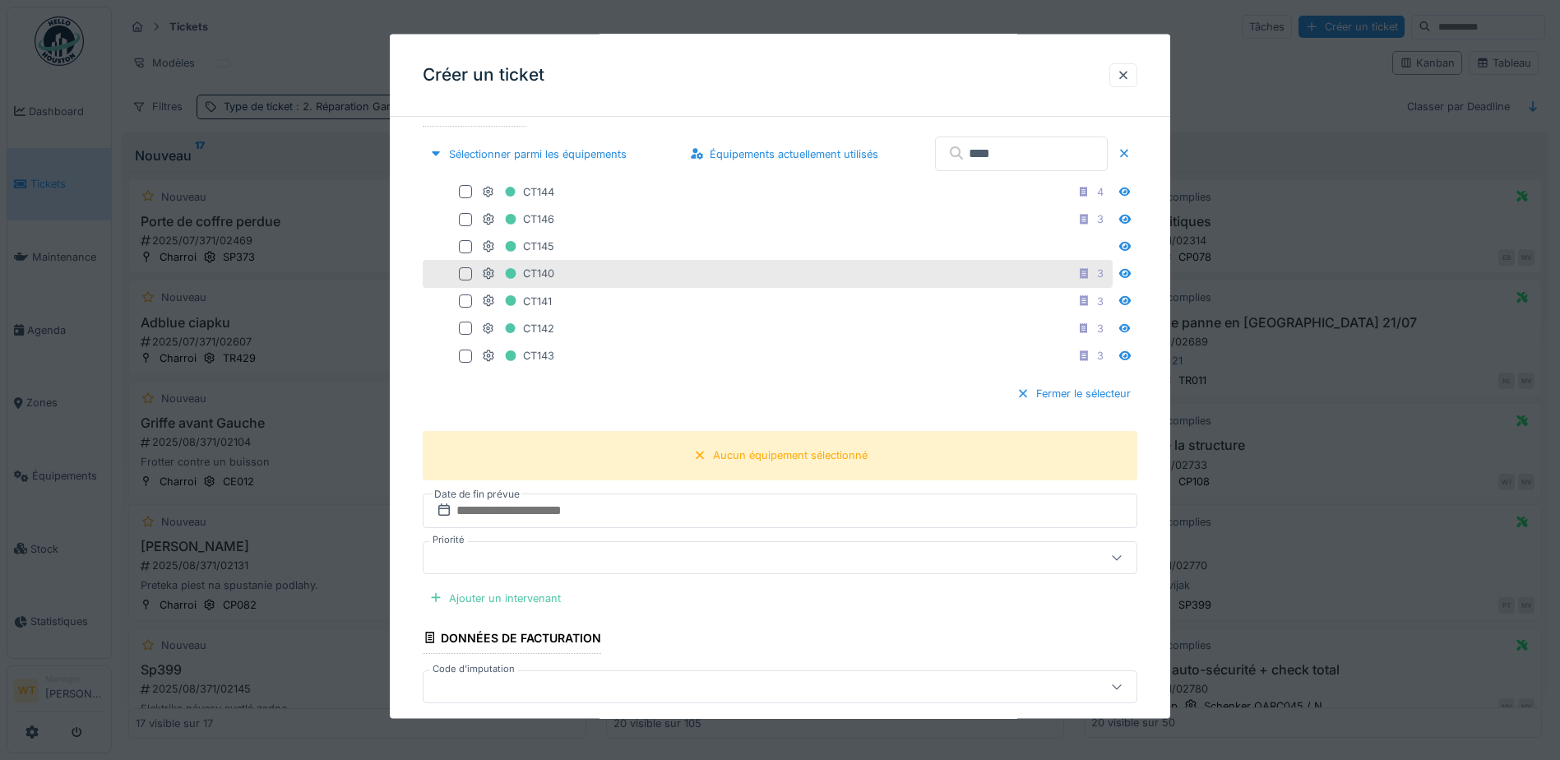
scroll to position [493, 0]
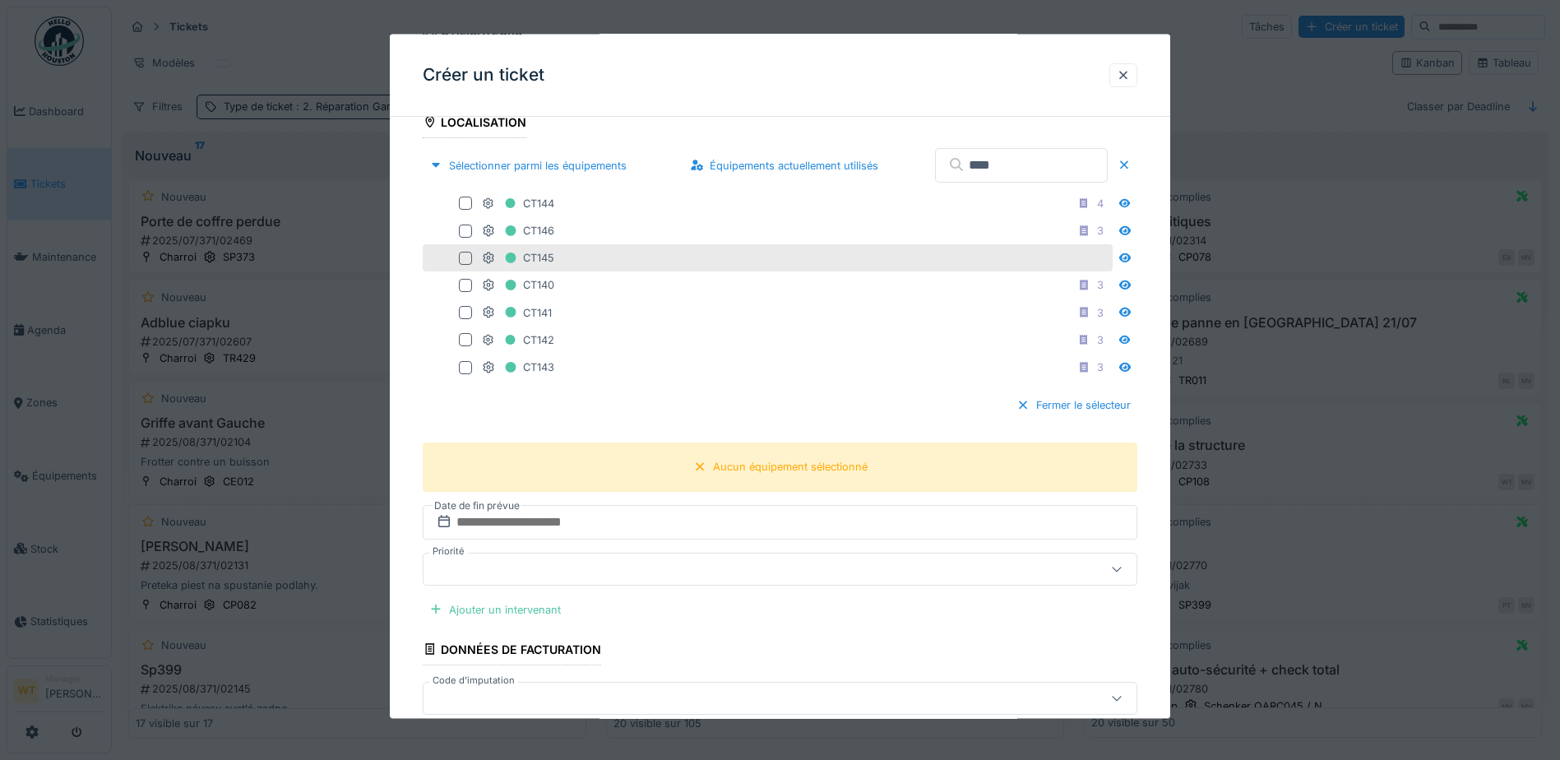
click at [602, 265] on div "CT145" at bounding box center [795, 258] width 627 height 21
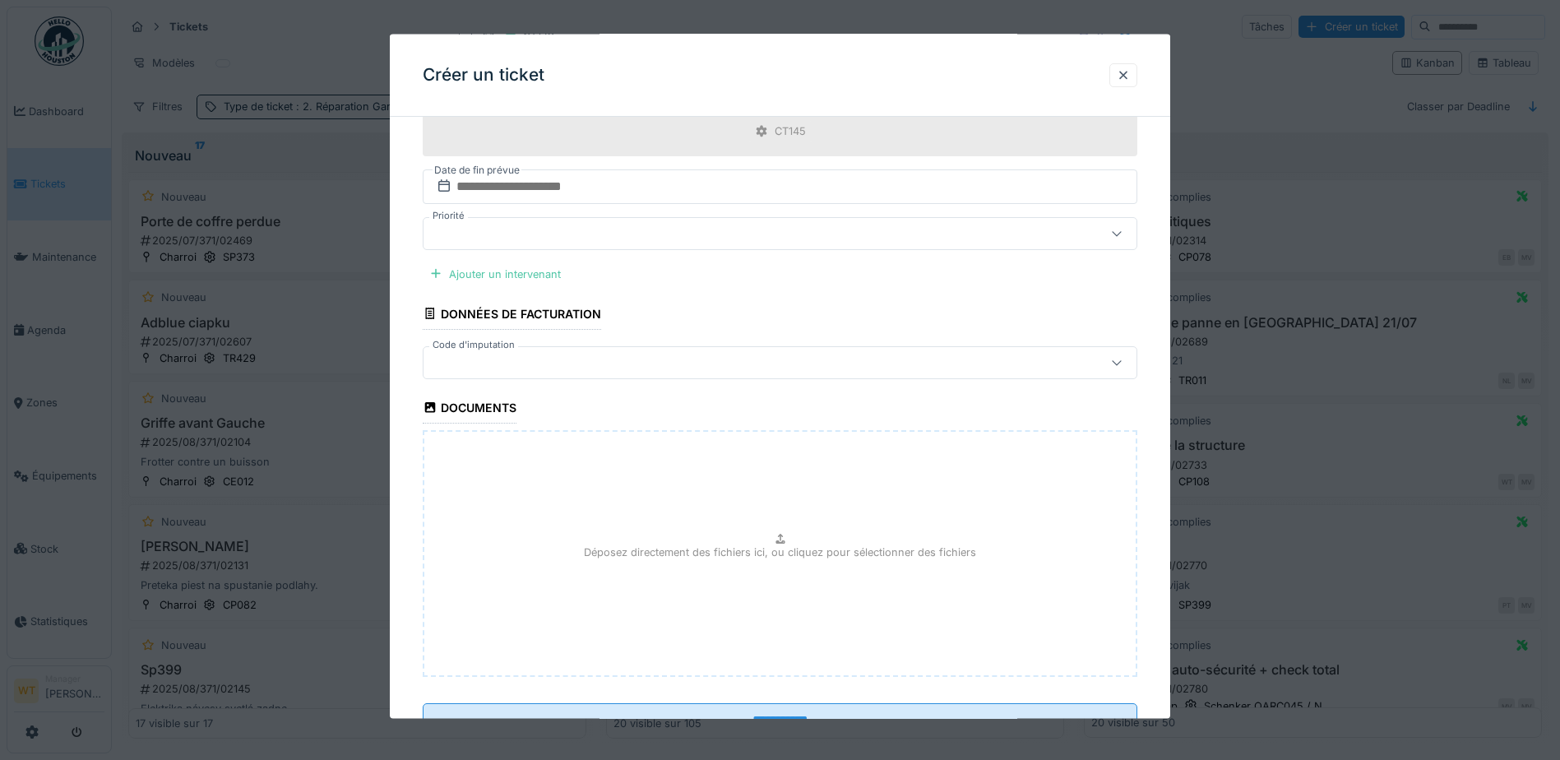
scroll to position [894, 0]
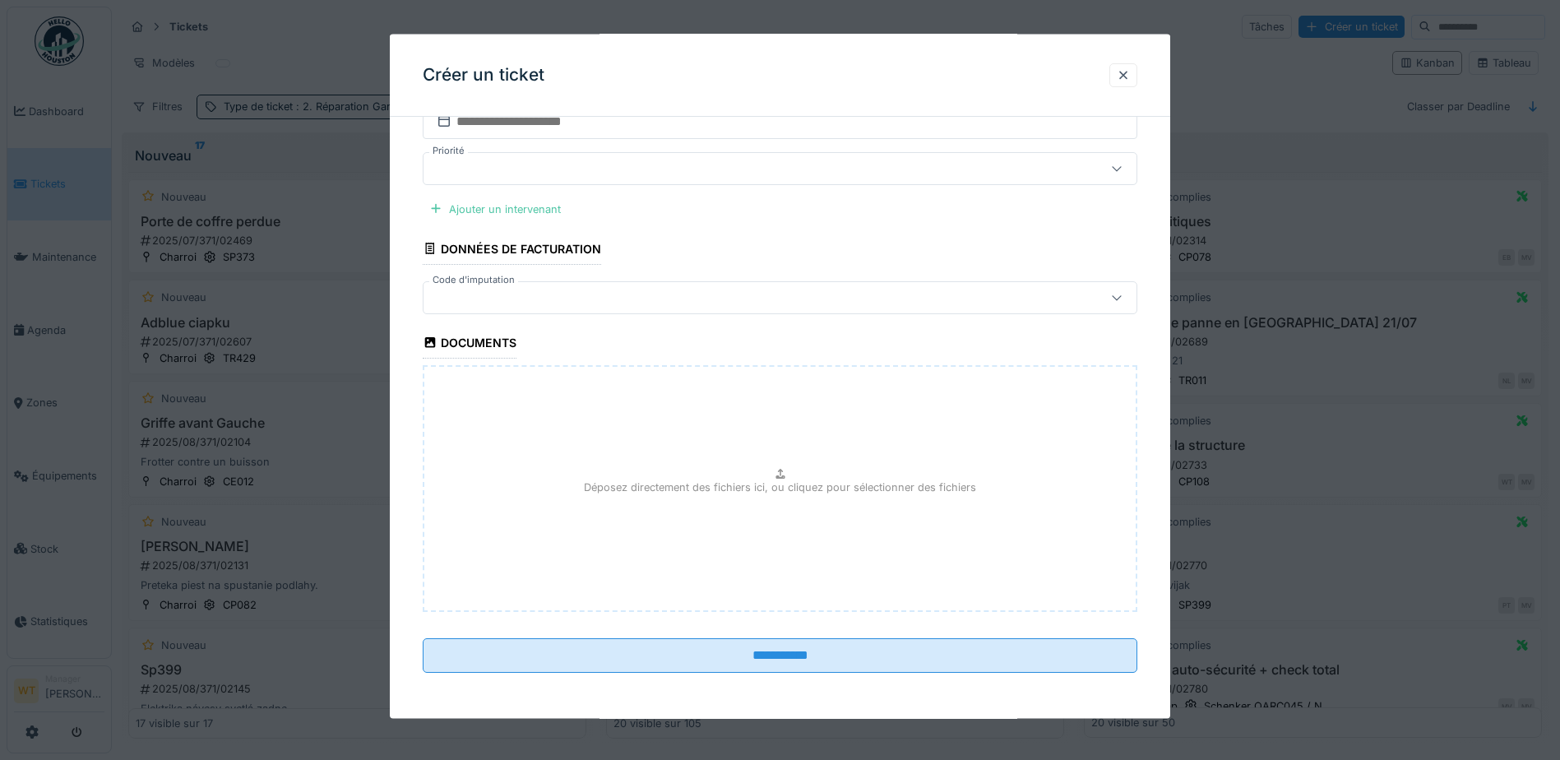
click at [582, 304] on div at bounding box center [738, 297] width 616 height 18
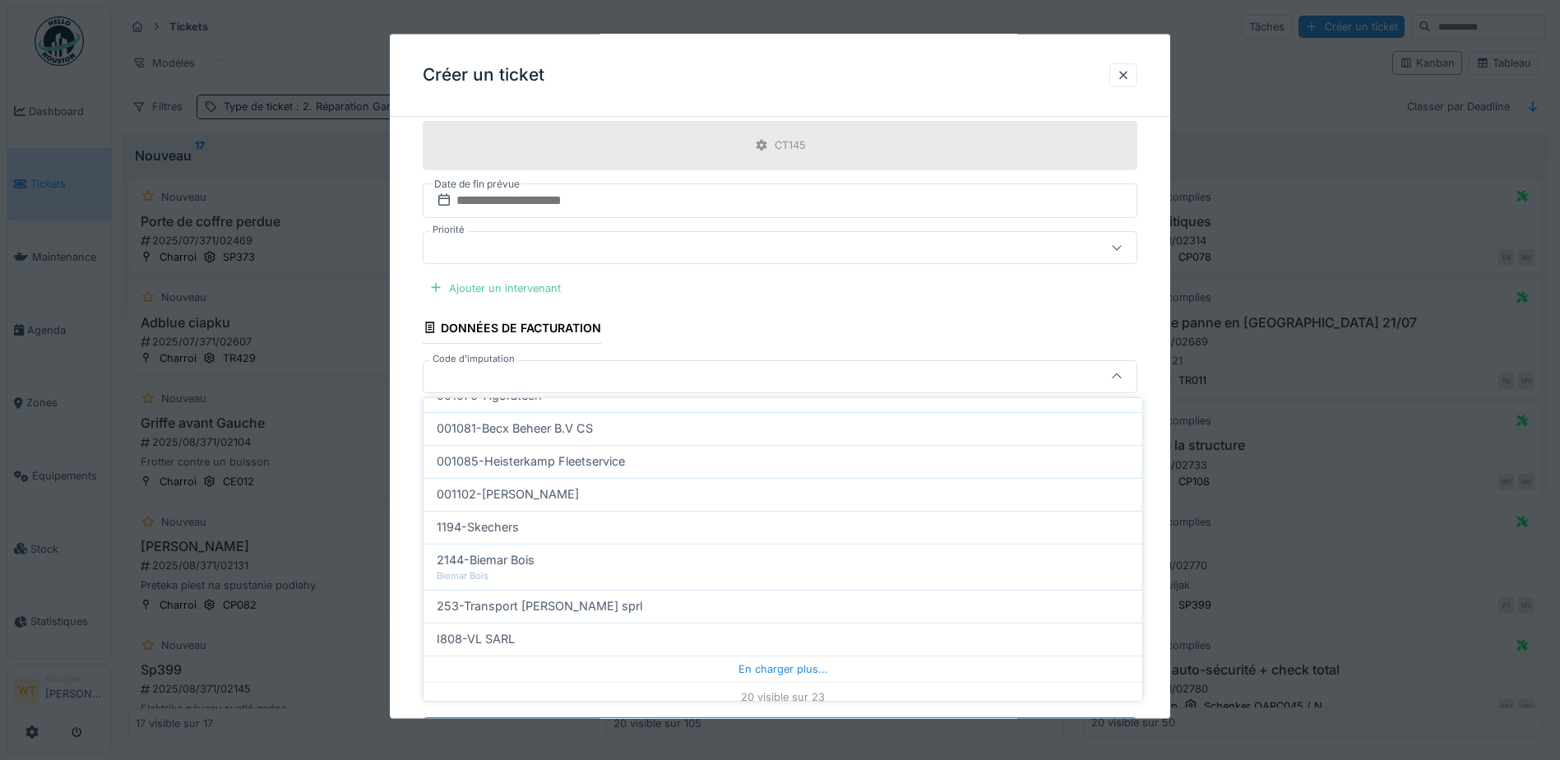
scroll to position [524, 0]
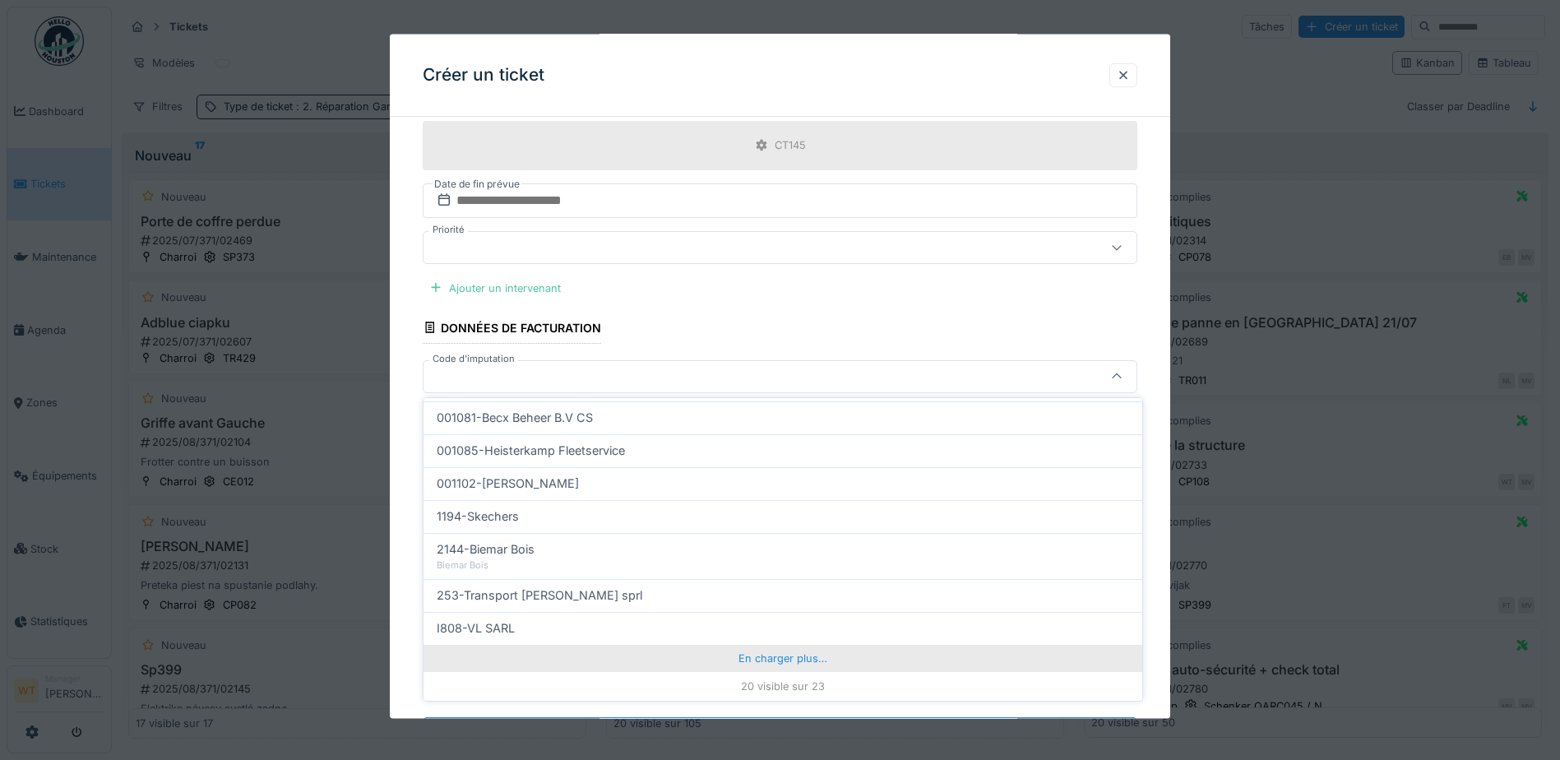
click at [813, 656] on div "En charger plus…" at bounding box center [782, 658] width 719 height 26
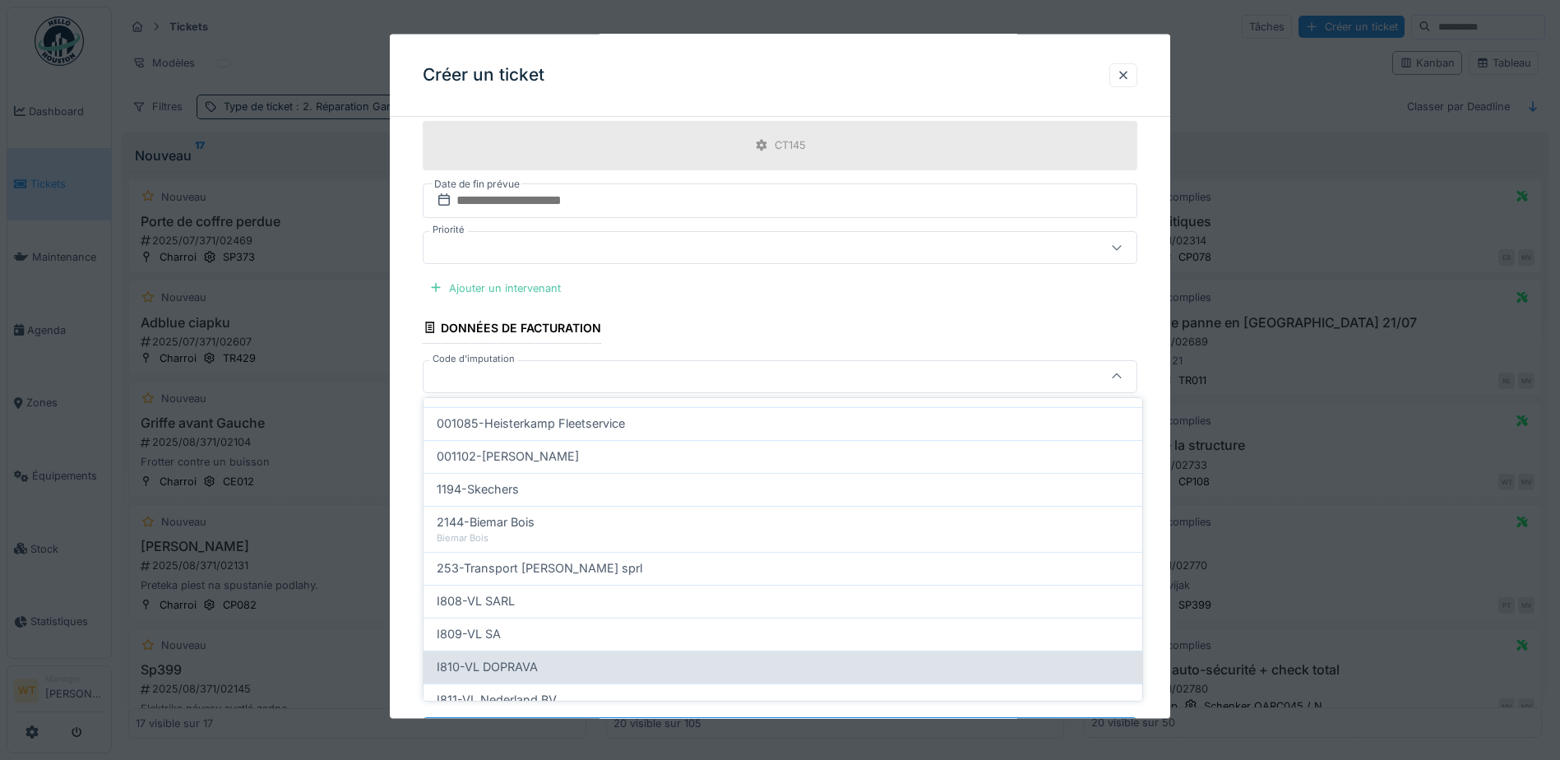
scroll to position [596, 0]
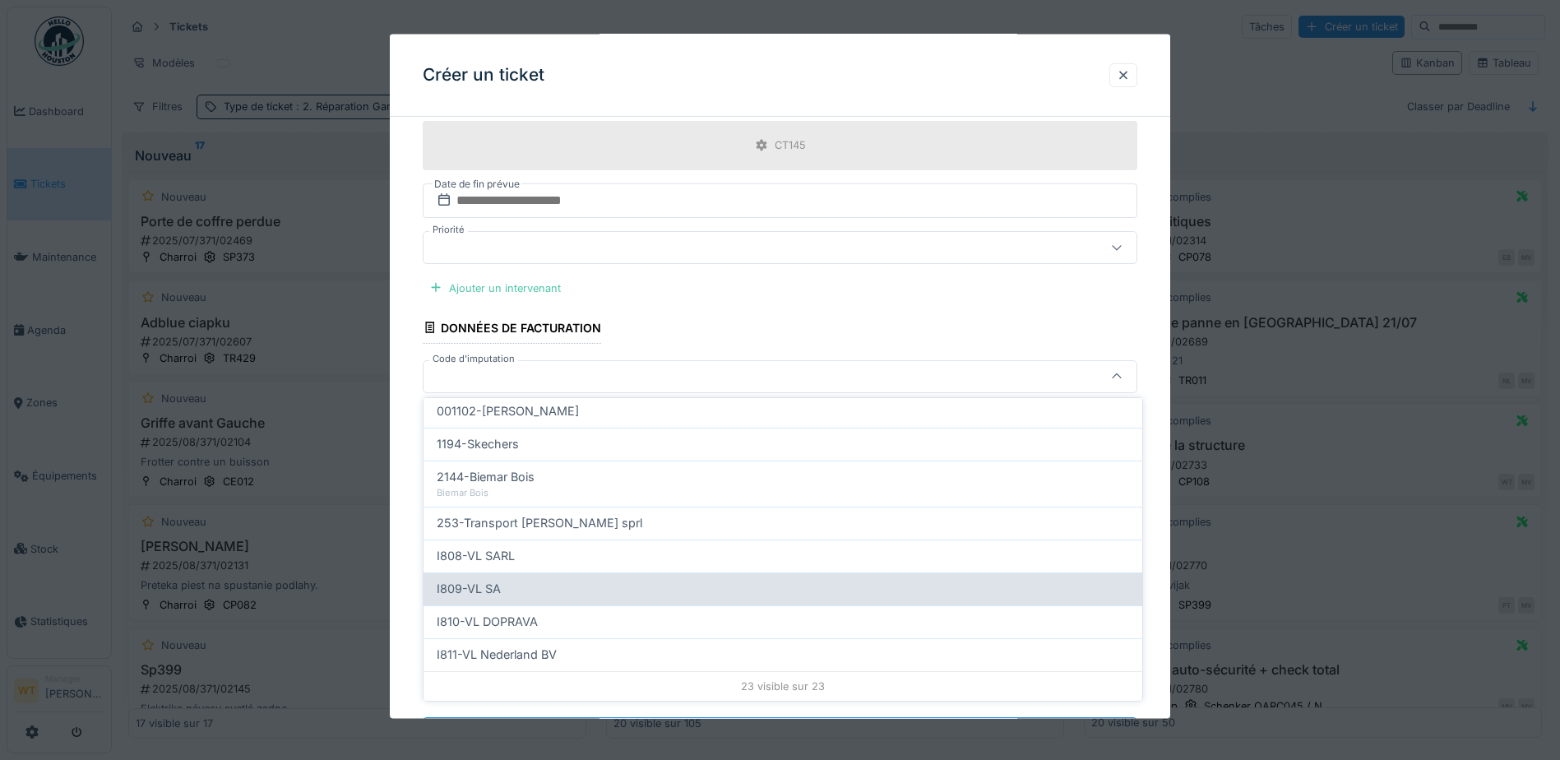
click at [627, 590] on div "I809-VL SA" at bounding box center [783, 589] width 692 height 18
type input "***"
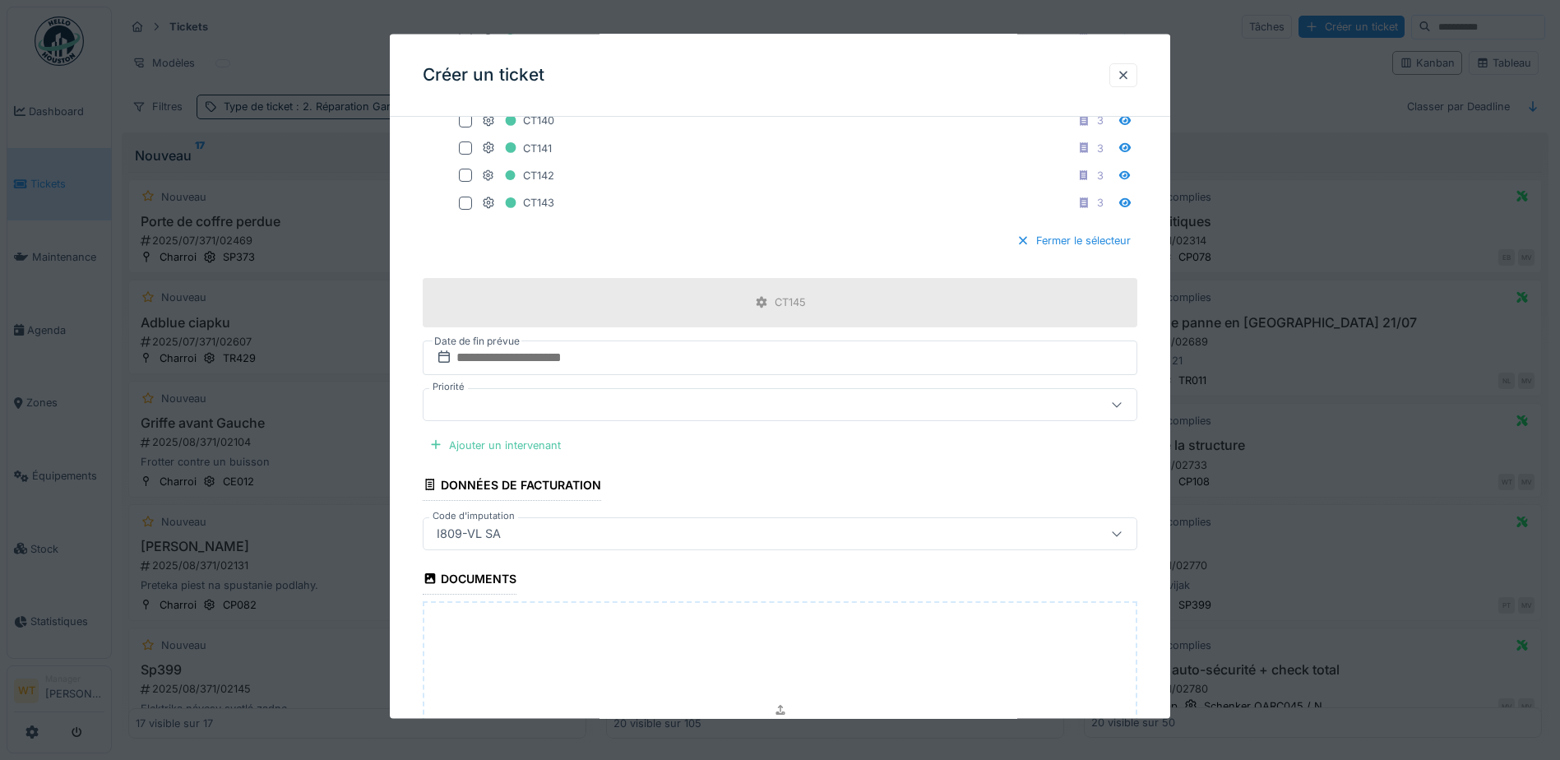
scroll to position [894, 0]
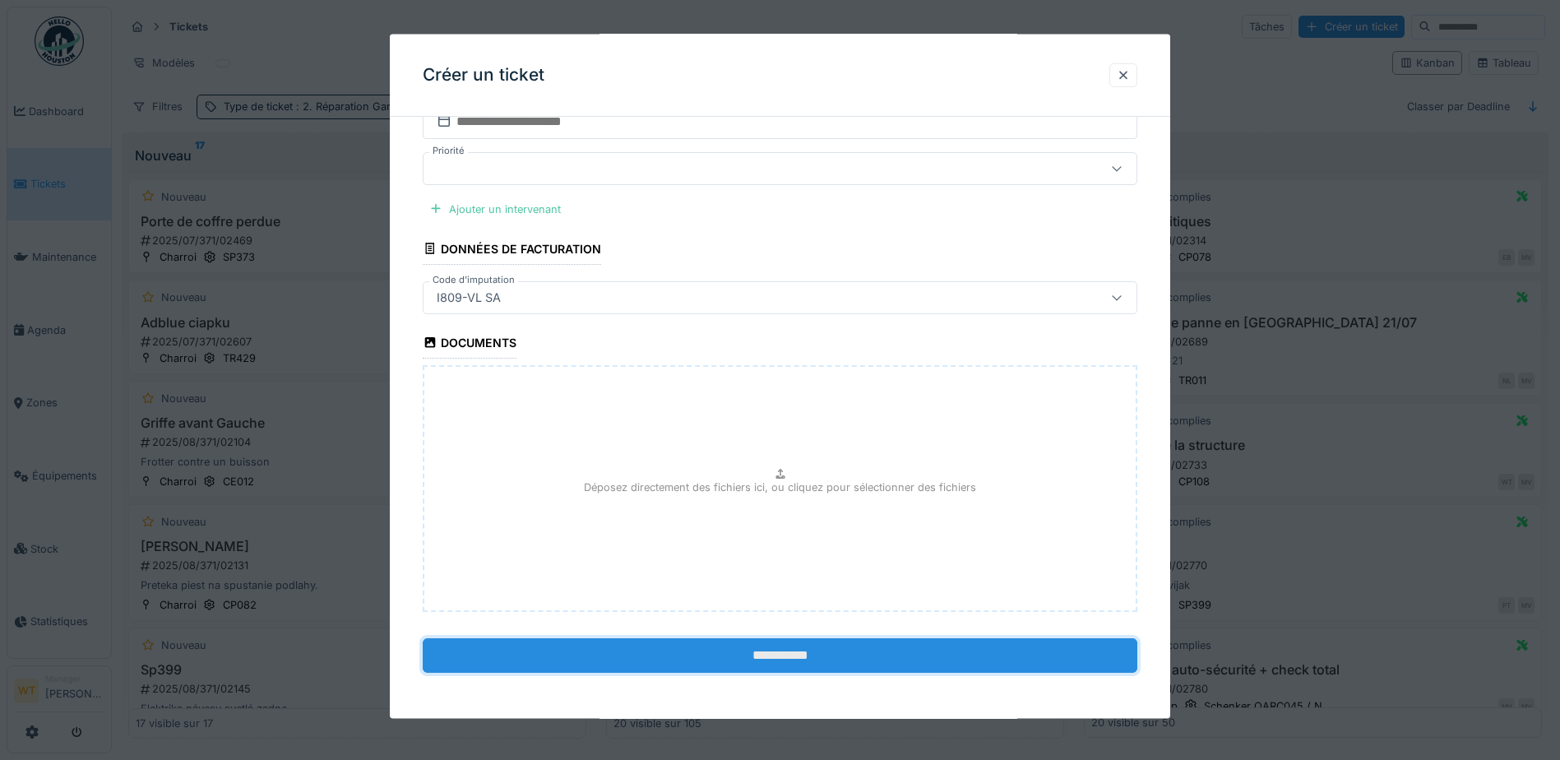
click at [772, 647] on input "**********" at bounding box center [780, 654] width 715 height 35
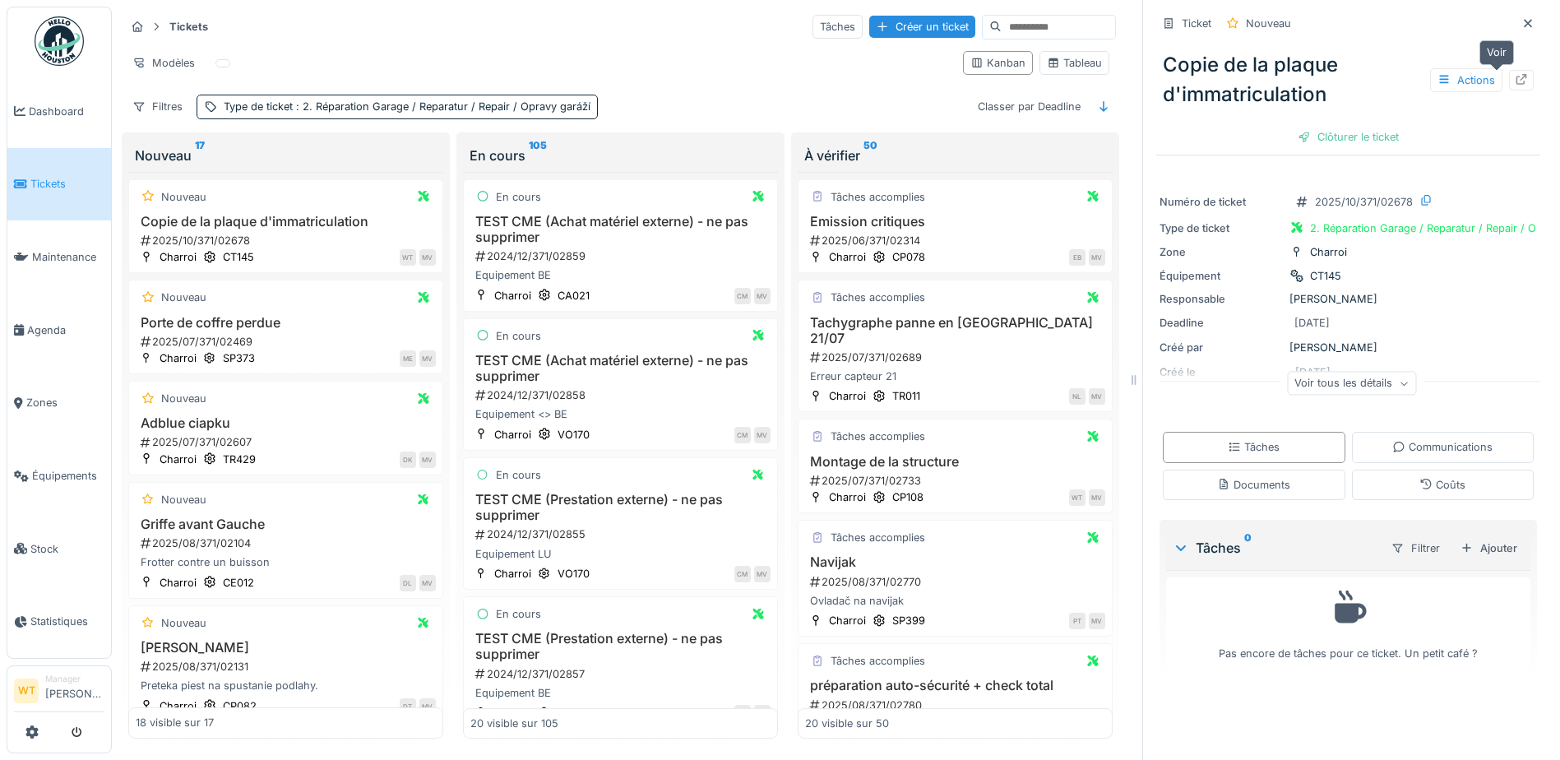
click at [1515, 82] on icon at bounding box center [1521, 79] width 13 height 11
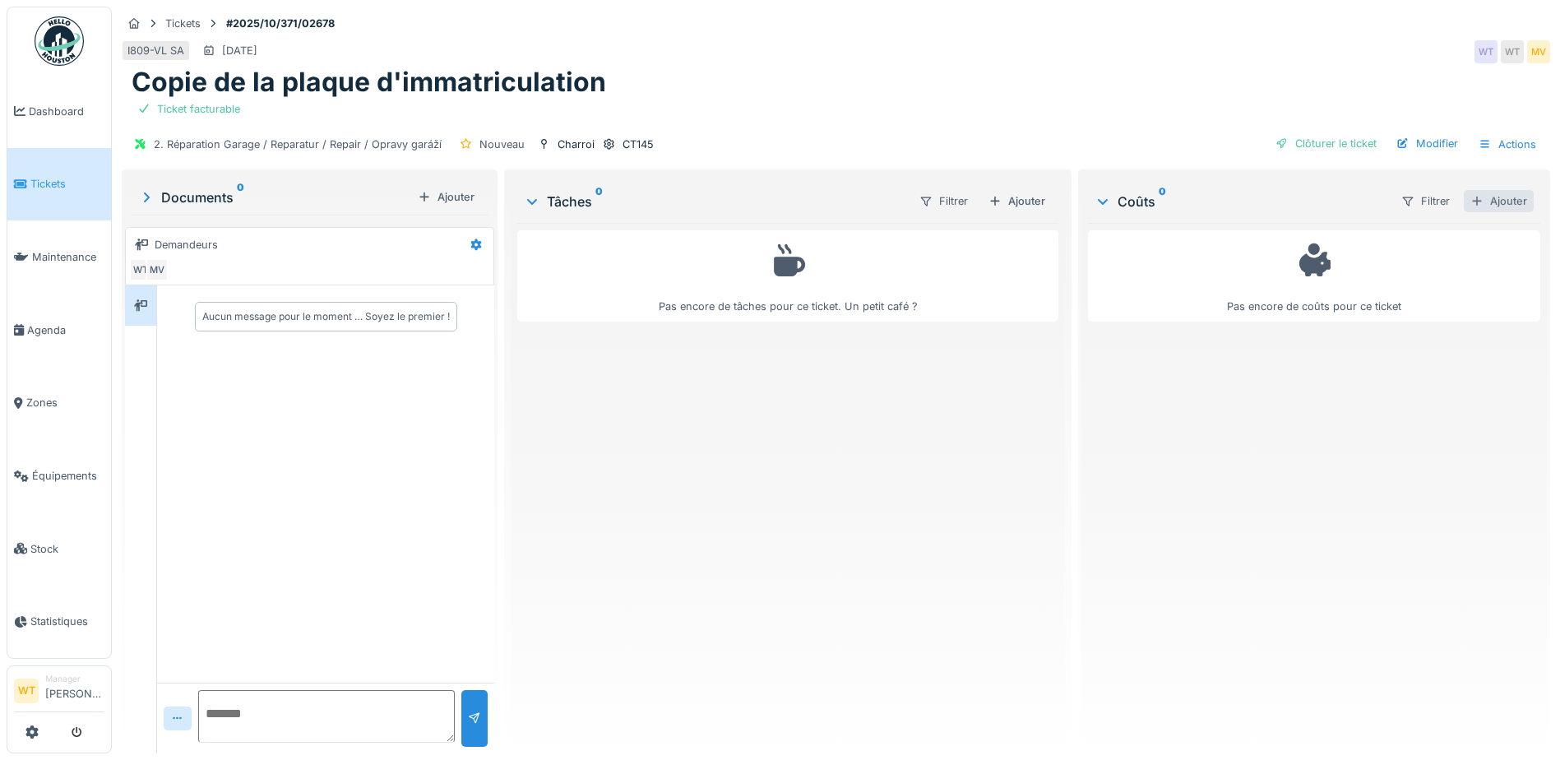
click at [1496, 197] on div "Ajouter" at bounding box center [1499, 201] width 70 height 22
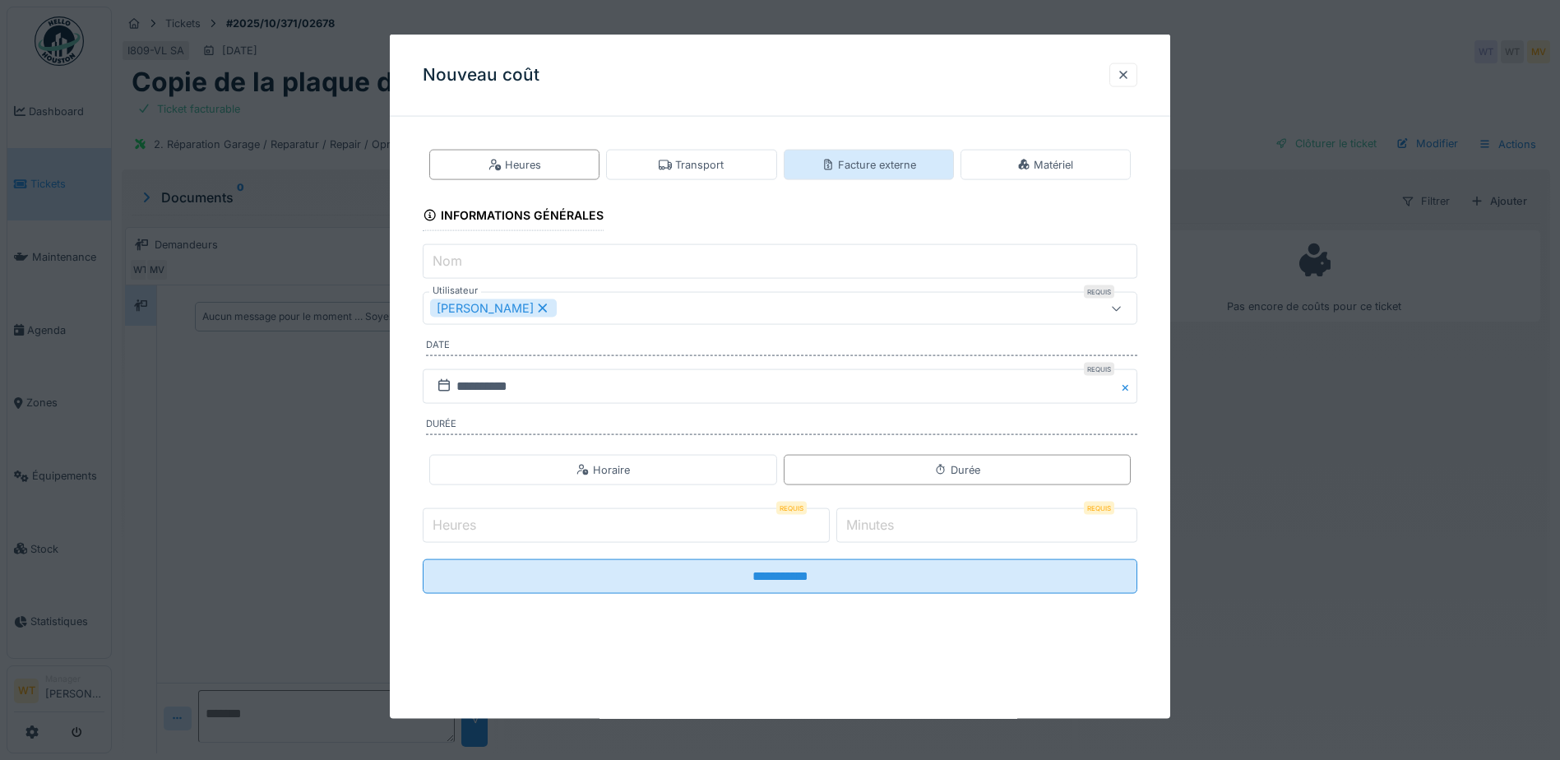
click at [900, 163] on div "Facture externe" at bounding box center [869, 165] width 95 height 16
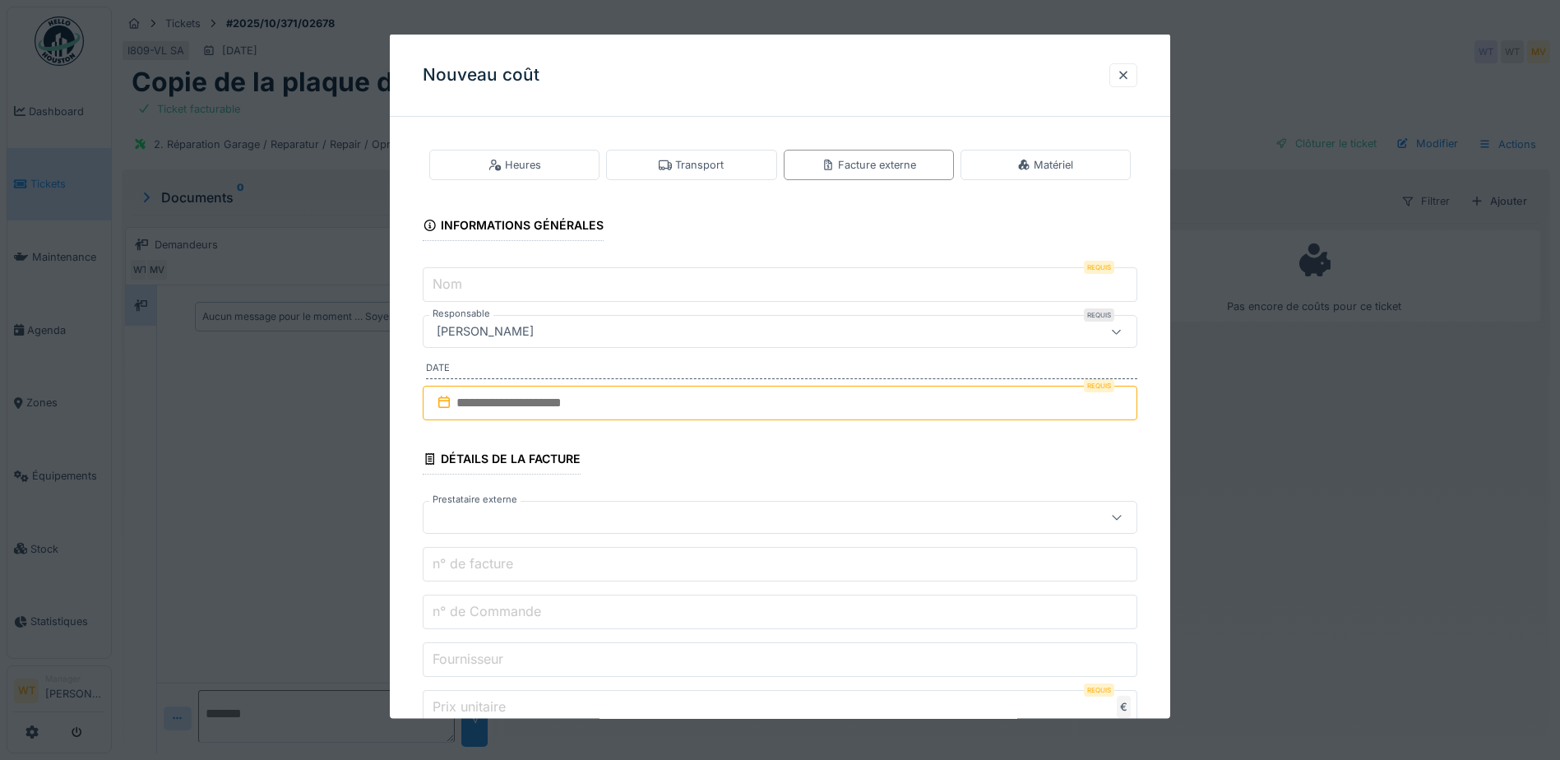
click at [654, 289] on input "Nom" at bounding box center [780, 284] width 715 height 35
type input "***"
click at [647, 339] on div "[PERSON_NAME]" at bounding box center [738, 331] width 616 height 18
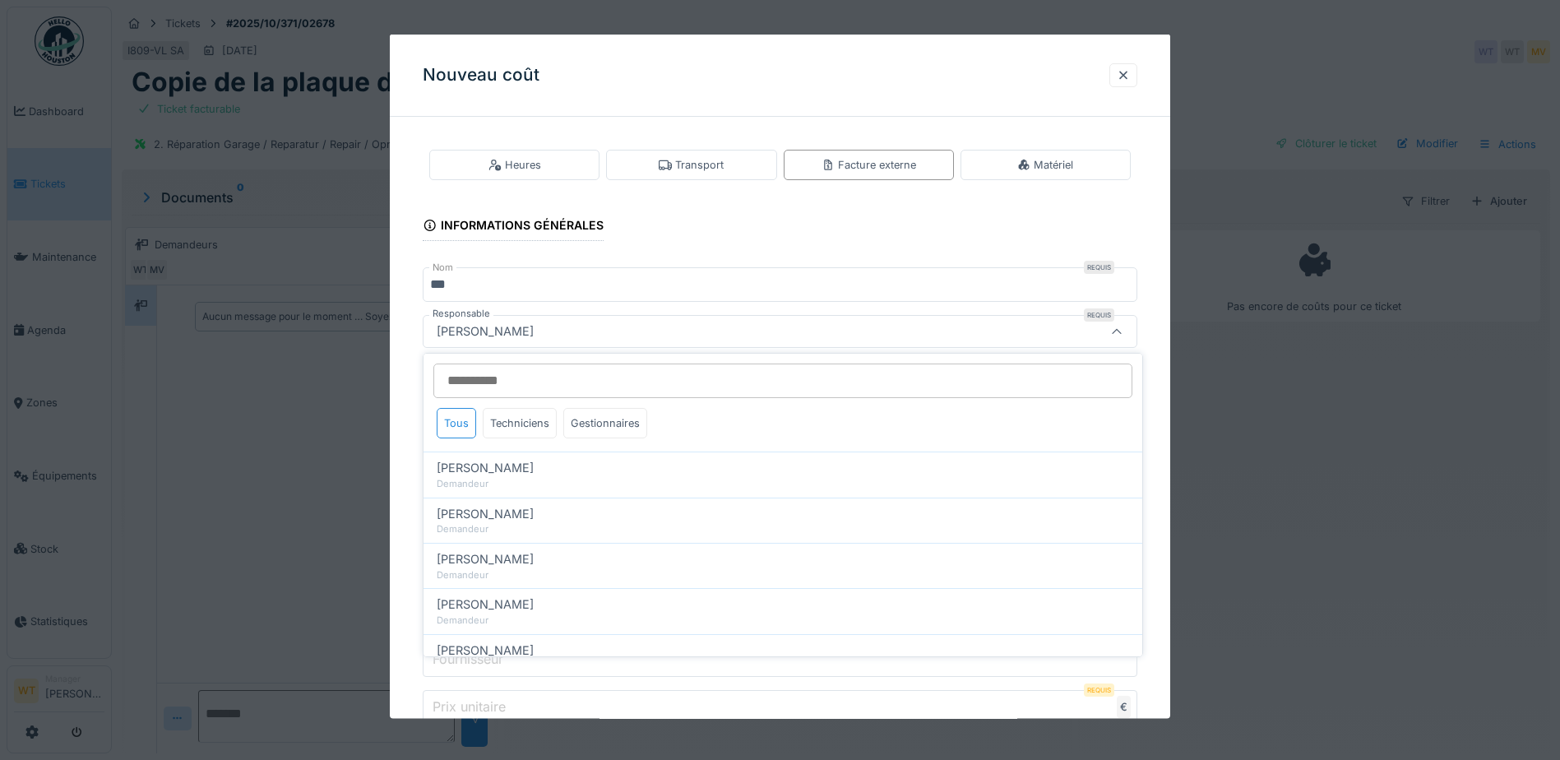
click at [709, 261] on fieldset "**********" at bounding box center [780, 597] width 715 height 935
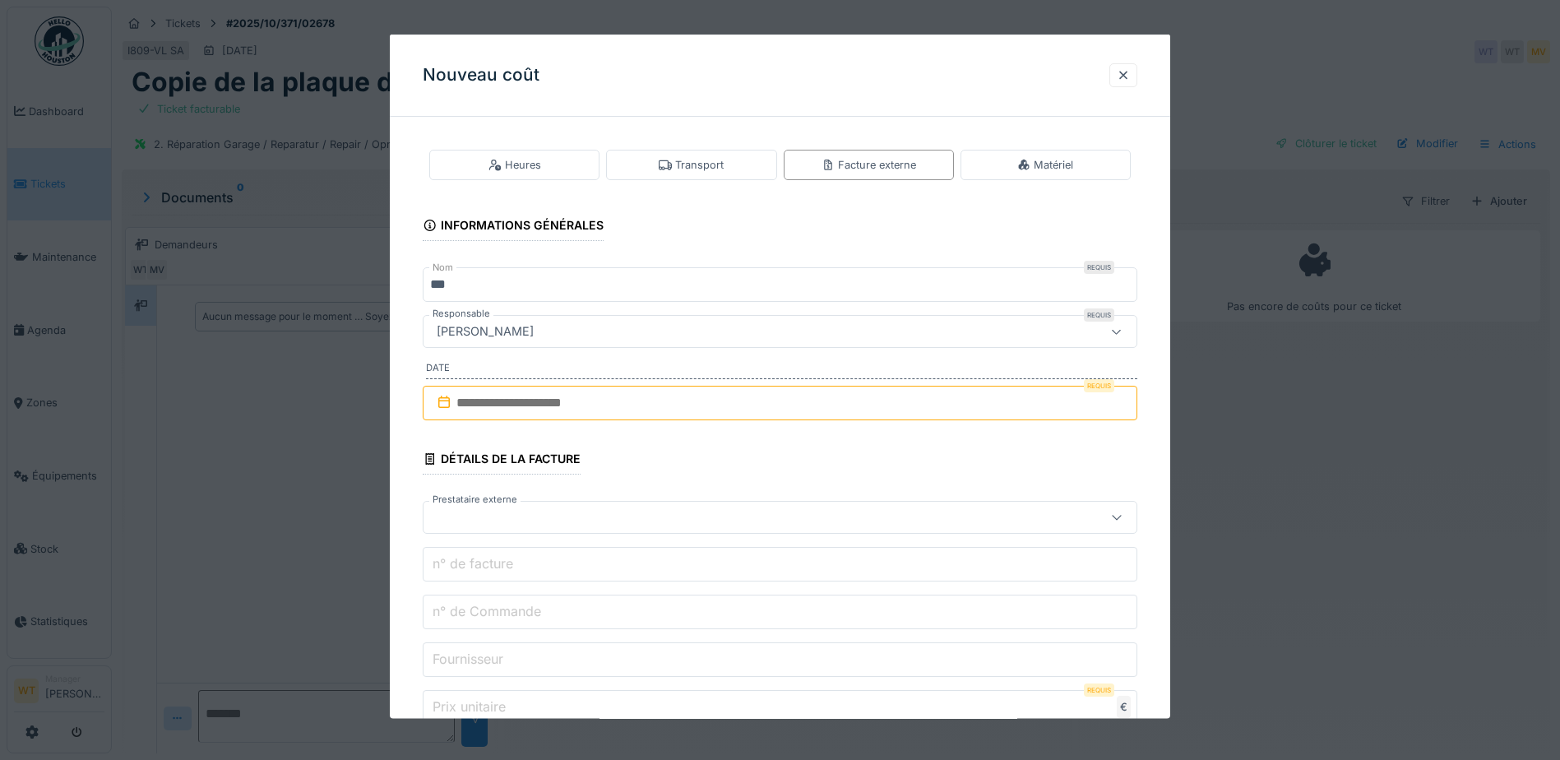
click at [715, 233] on fieldset "**********" at bounding box center [780, 597] width 715 height 935
click at [611, 412] on input "text" at bounding box center [780, 403] width 715 height 35
click at [801, 507] on div "3" at bounding box center [809, 509] width 22 height 22
click at [572, 530] on div at bounding box center [780, 517] width 715 height 33
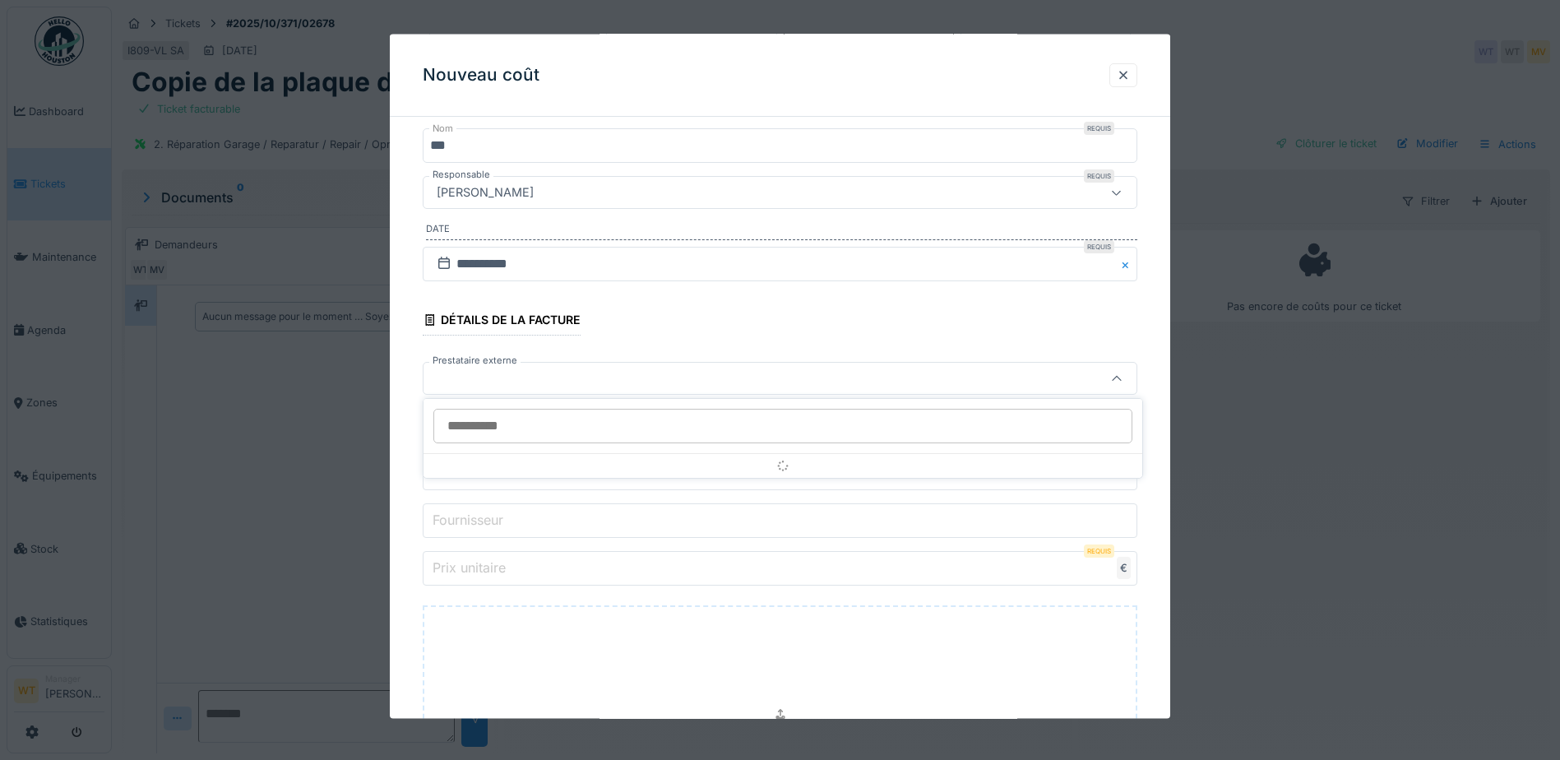
scroll to position [141, 0]
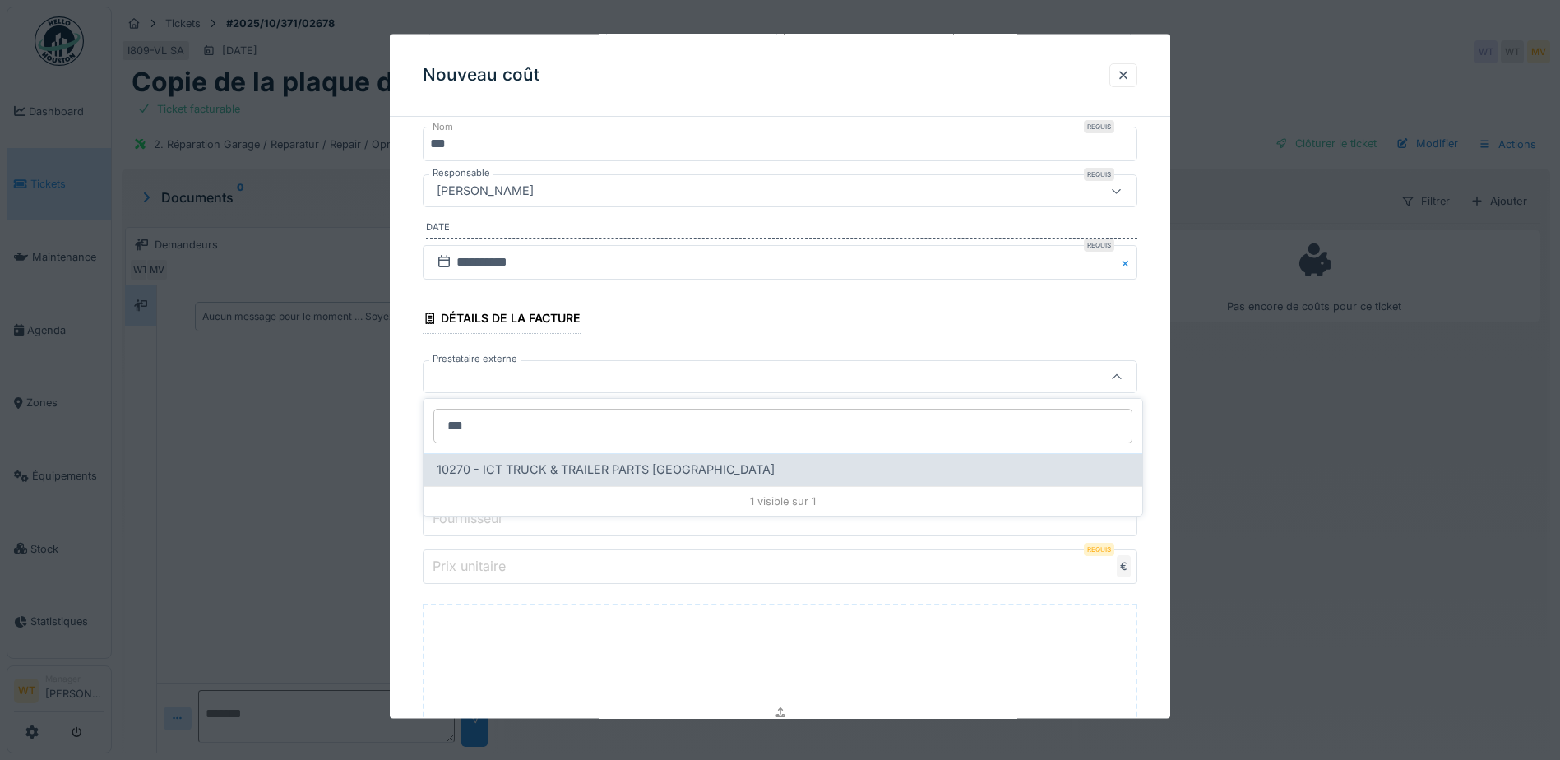
type input "***"
click at [604, 453] on div "10270 - ICT TRUCK & TRAILER PARTS [GEOGRAPHIC_DATA]" at bounding box center [782, 469] width 719 height 33
type input "*****"
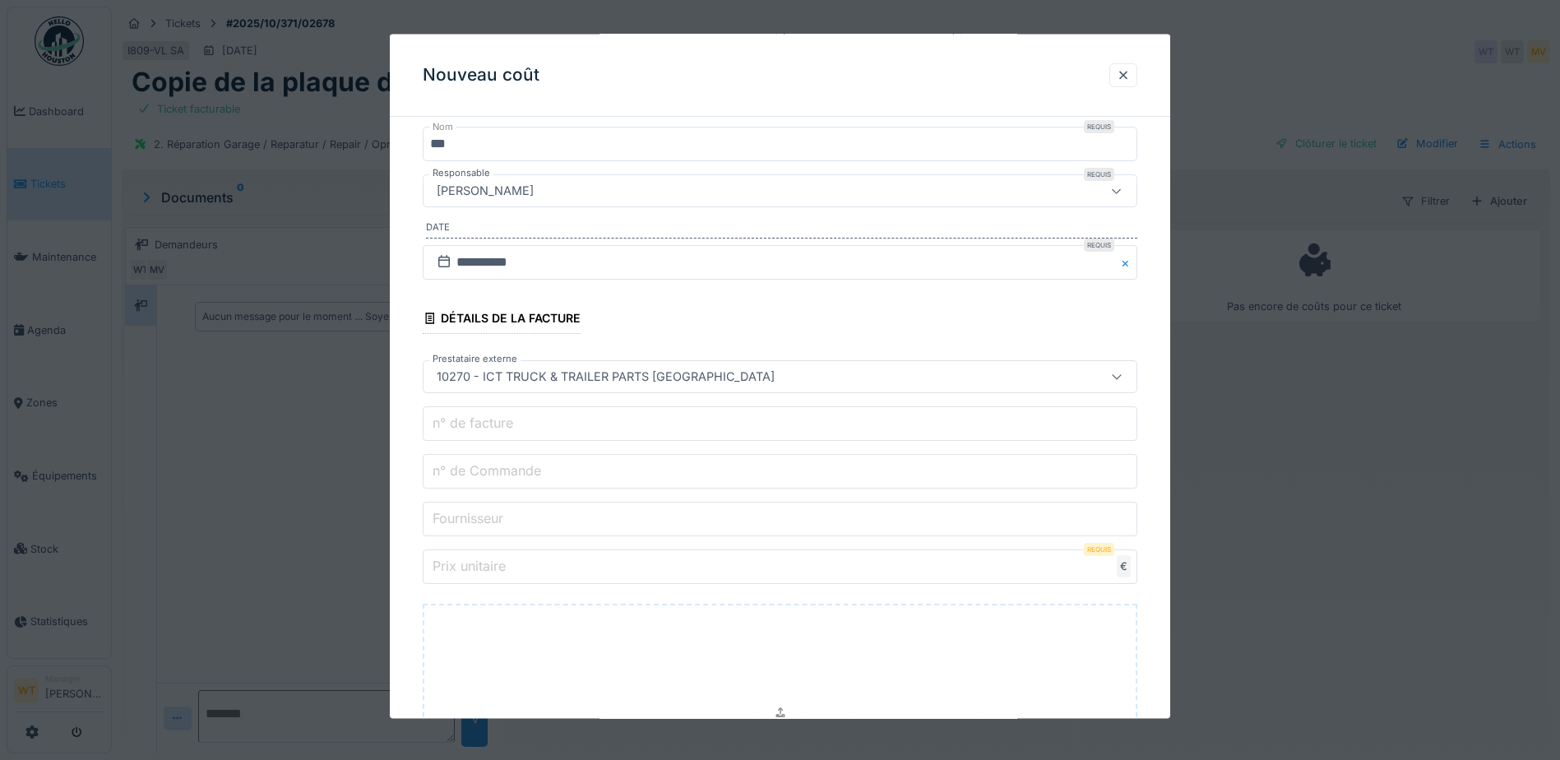
click at [628, 468] on input "n° de Commande" at bounding box center [780, 471] width 715 height 35
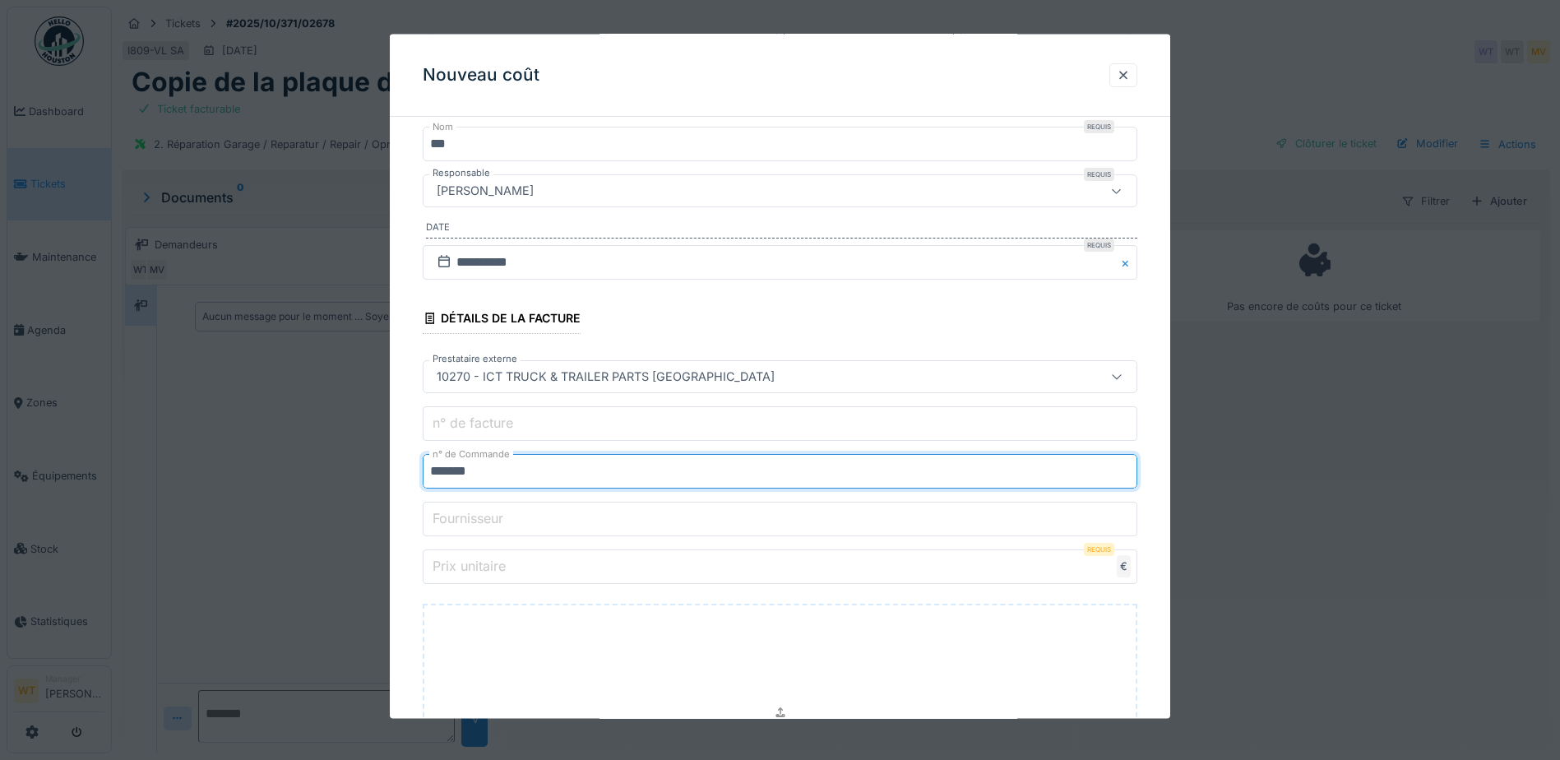
type input "*******"
